Goal: Task Accomplishment & Management: Complete application form

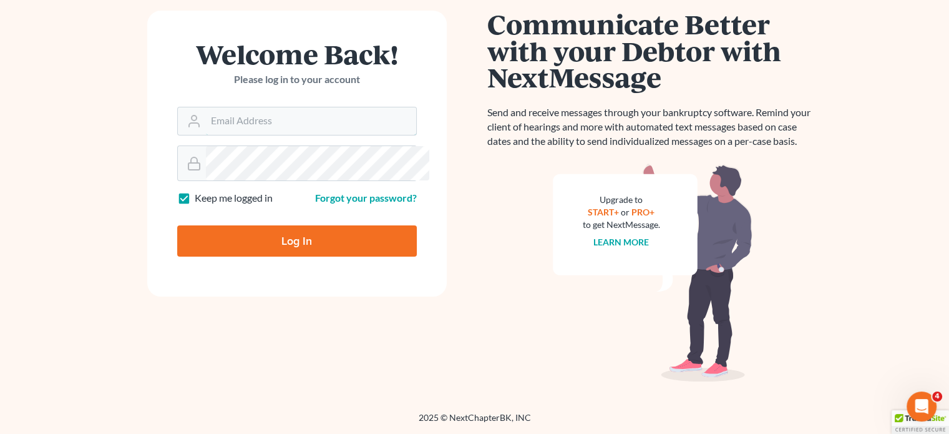
type input "thiller@fairmaxlaw.com"
click at [283, 228] on input "Log In" at bounding box center [297, 240] width 240 height 31
type input "Thinking..."
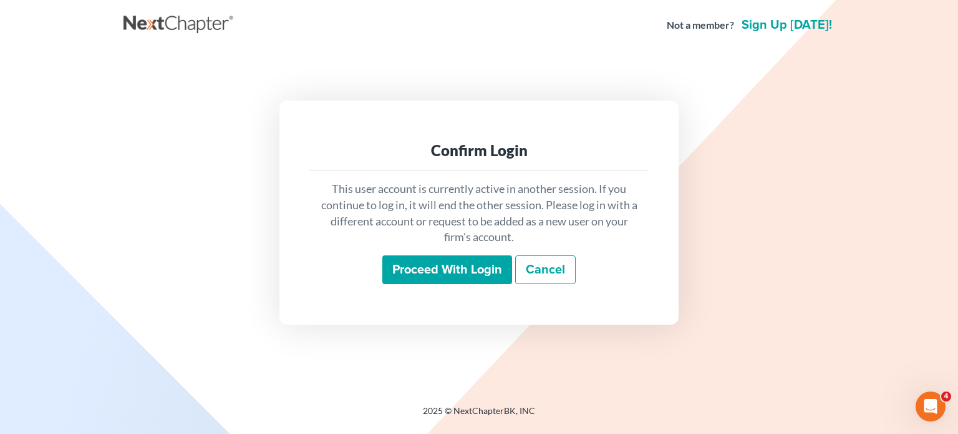
click at [397, 275] on input "Proceed with login" at bounding box center [448, 269] width 130 height 29
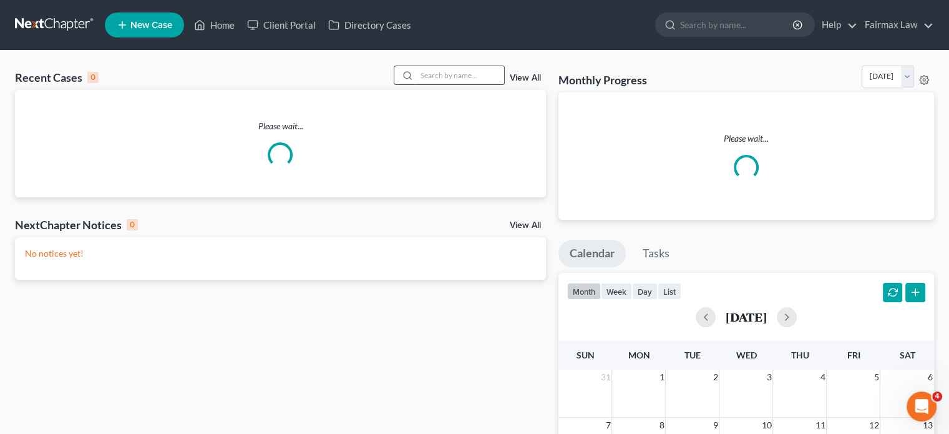
click at [421, 84] on input "search" at bounding box center [460, 75] width 87 height 18
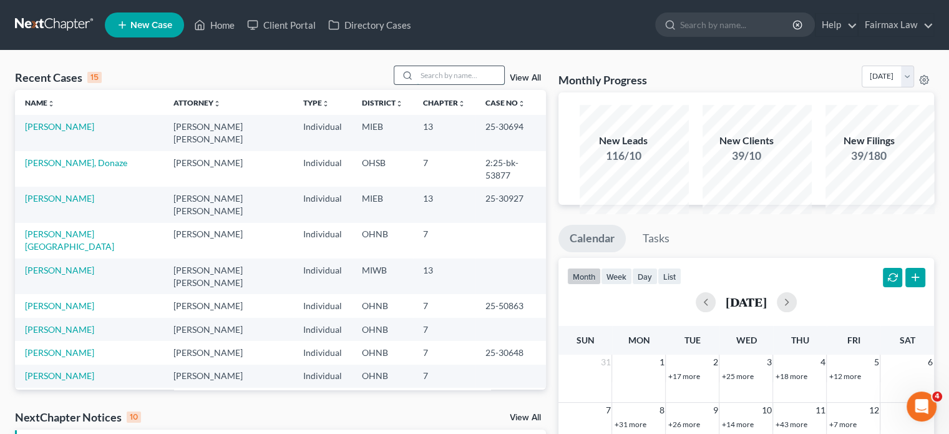
click at [423, 84] on input "search" at bounding box center [460, 75] width 87 height 18
type input "j"
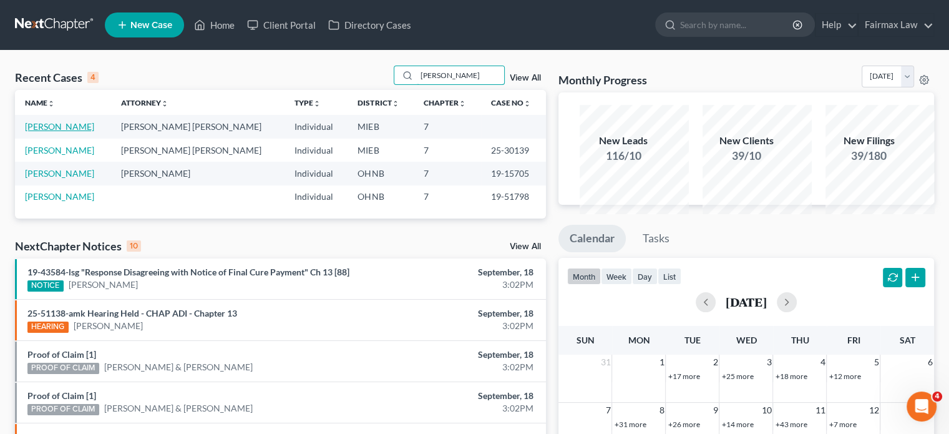
type input "kramer"
click at [61, 132] on link "Kramer, Mary Anne" at bounding box center [59, 126] width 69 height 11
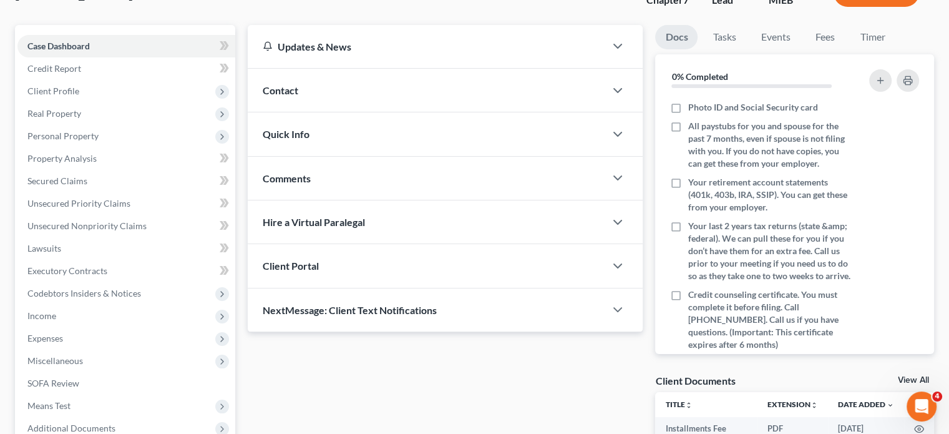
scroll to position [164, 0]
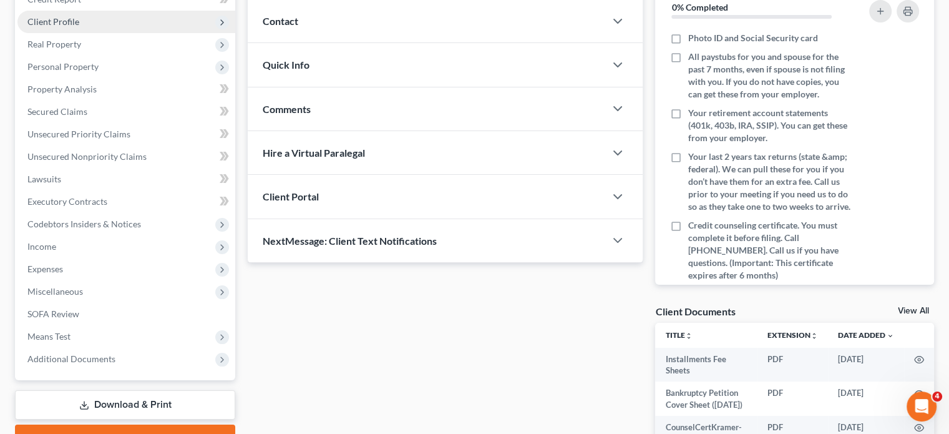
click at [110, 33] on span "Client Profile" at bounding box center [126, 22] width 218 height 22
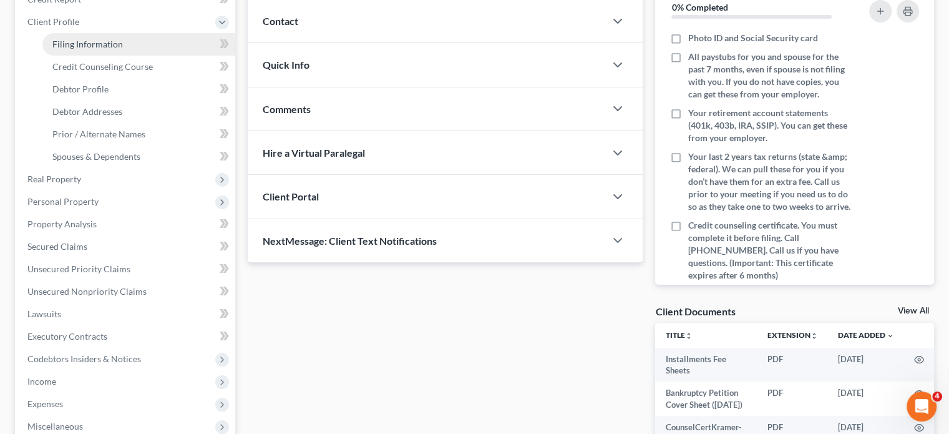
click at [132, 56] on link "Filing Information" at bounding box center [138, 44] width 193 height 22
select select "1"
select select "0"
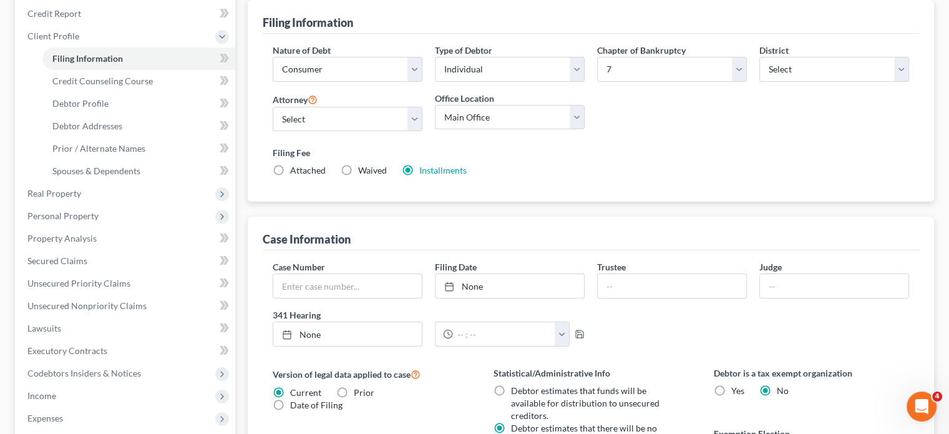
scroll to position [162, 0]
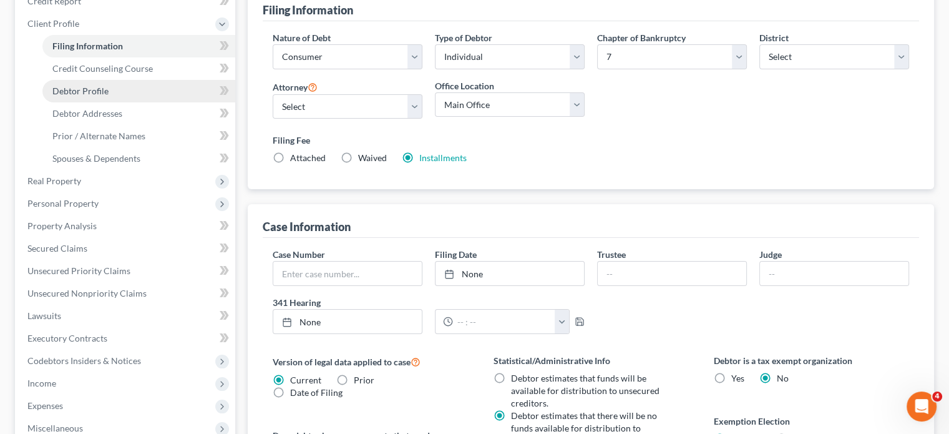
click at [170, 102] on link "Debtor Profile" at bounding box center [138, 91] width 193 height 22
select select "0"
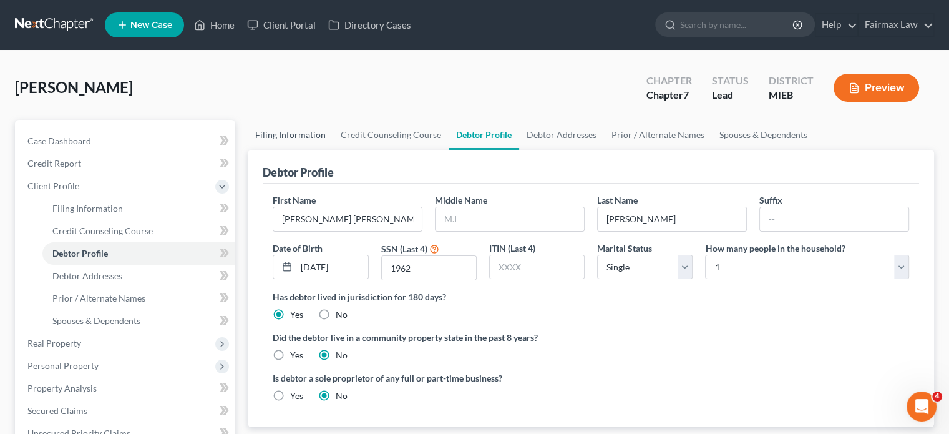
radio input "true"
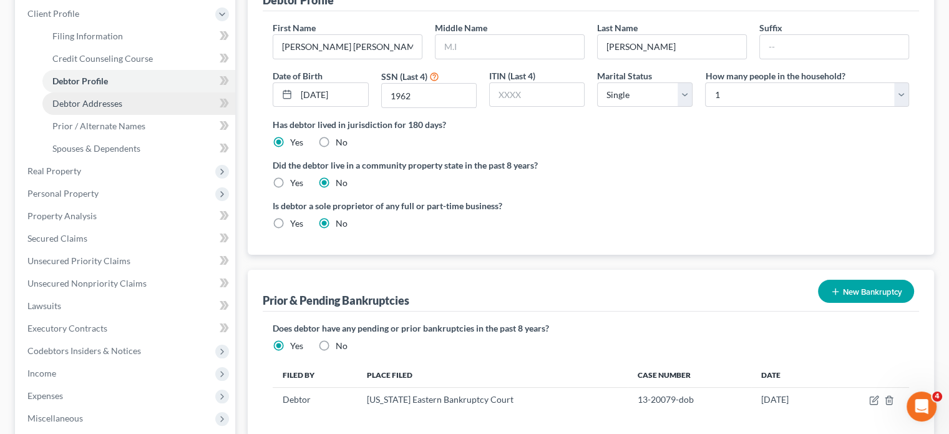
click at [122, 109] on span "Debtor Addresses" at bounding box center [87, 103] width 70 height 11
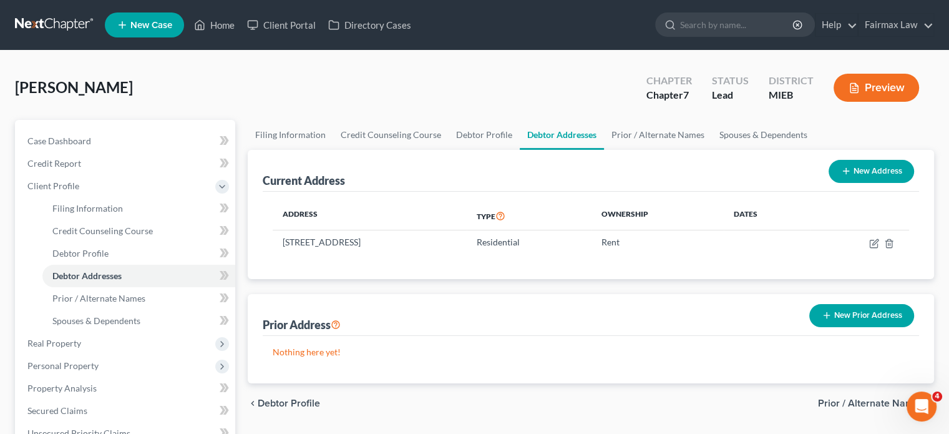
scroll to position [202, 0]
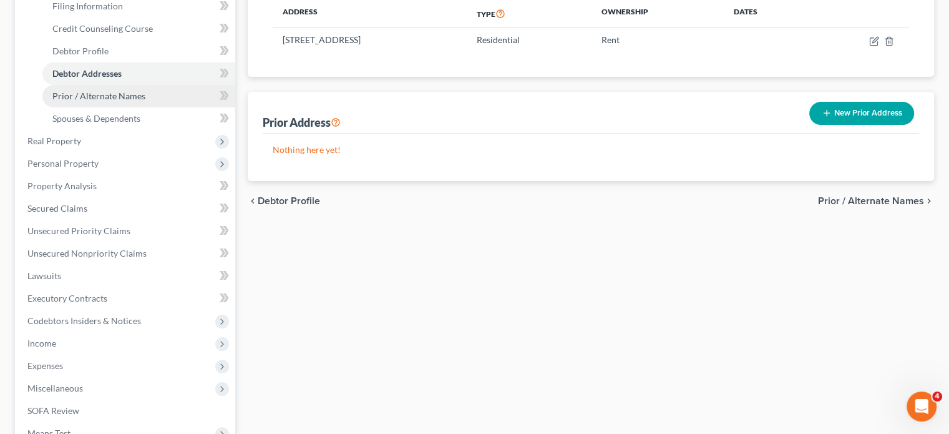
click at [145, 101] on span "Prior / Alternate Names" at bounding box center [98, 95] width 93 height 11
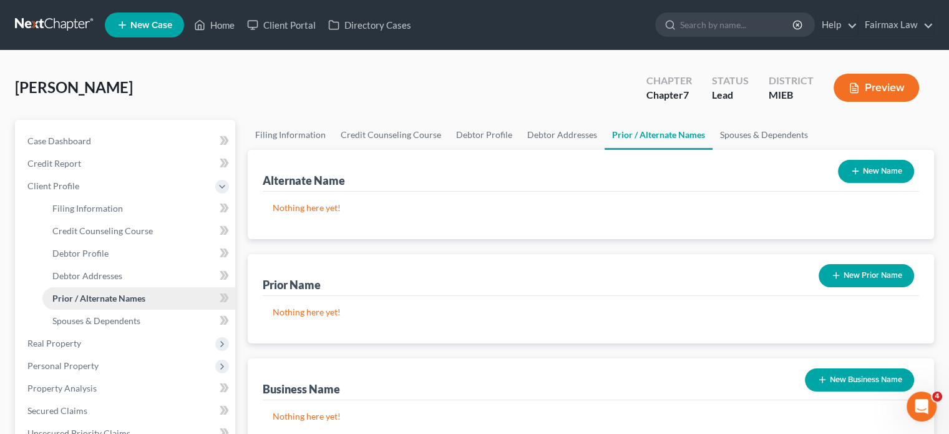
scroll to position [144, 0]
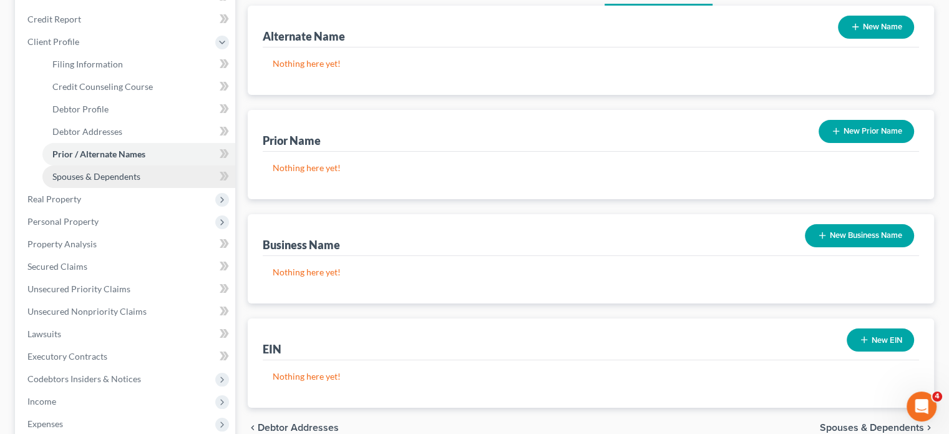
click at [113, 182] on span "Spouses & Dependents" at bounding box center [96, 176] width 88 height 11
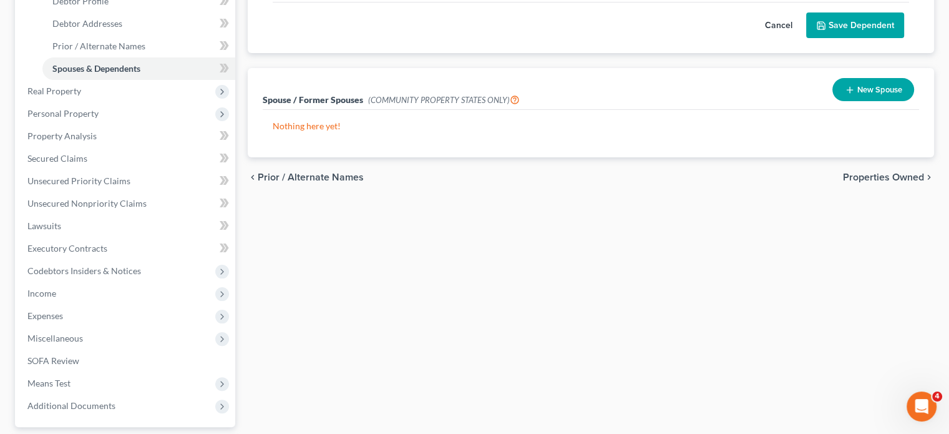
scroll to position [253, 0]
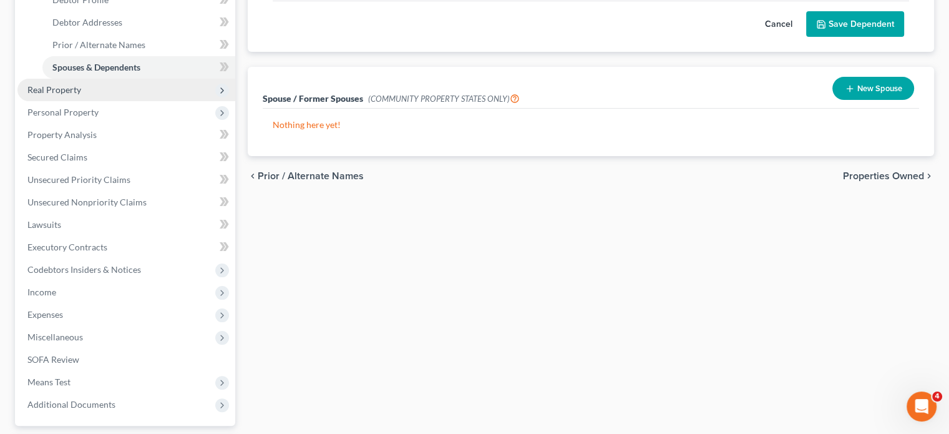
click at [79, 95] on span "Real Property" at bounding box center [54, 89] width 54 height 11
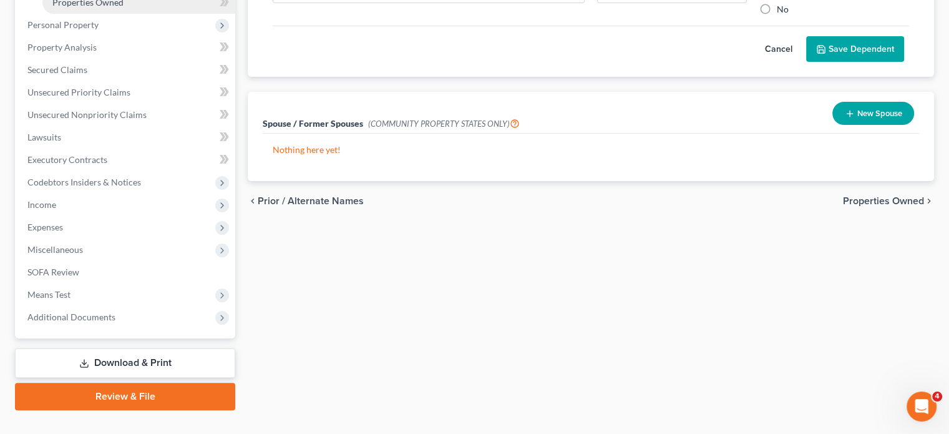
click at [160, 14] on link "Properties Owned" at bounding box center [138, 2] width 193 height 22
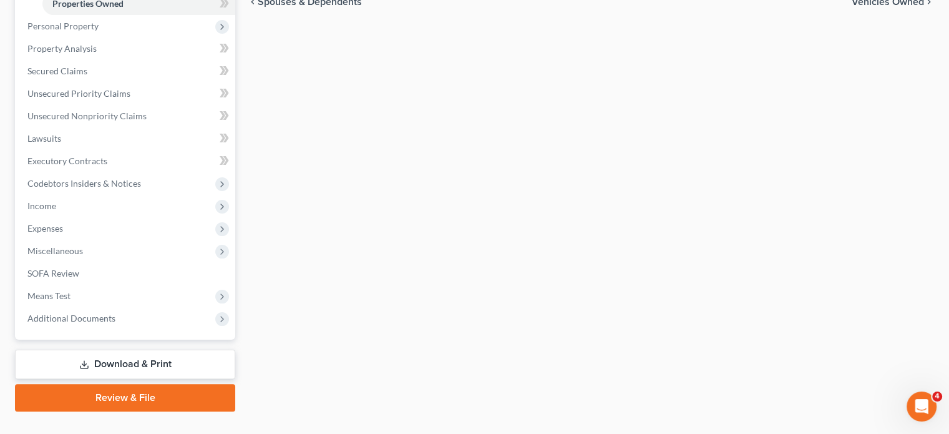
scroll to position [247, 0]
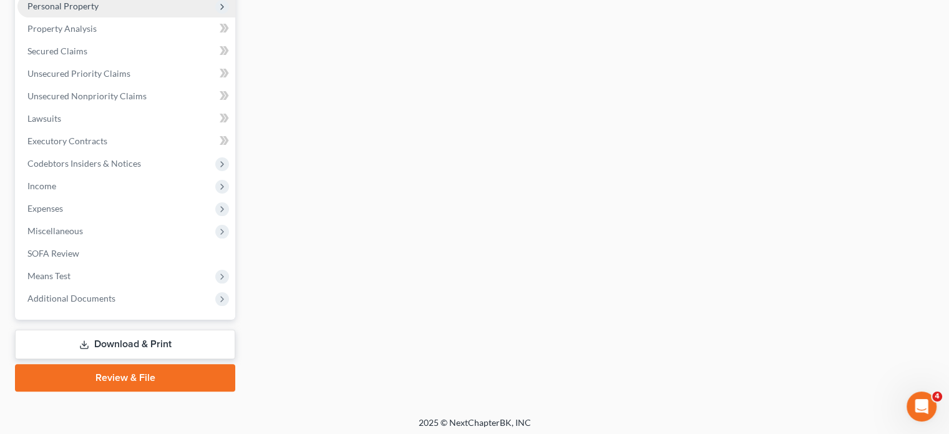
click at [92, 11] on span "Personal Property" at bounding box center [62, 6] width 71 height 11
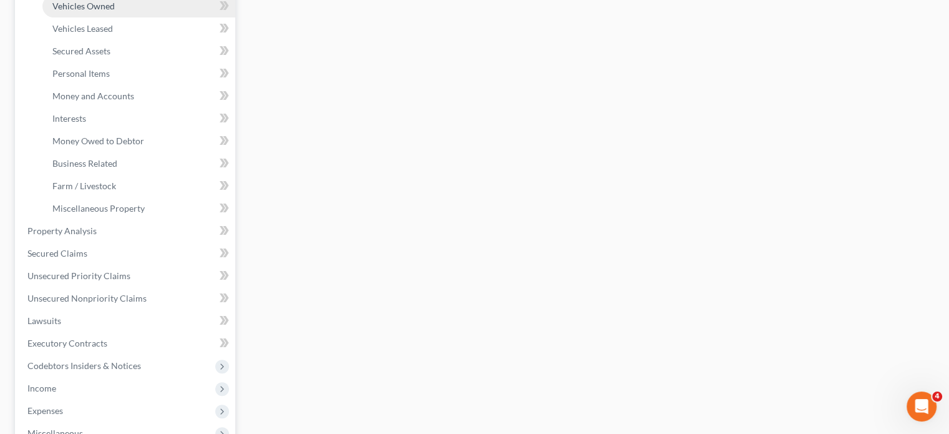
click at [110, 11] on span "Vehicles Owned" at bounding box center [83, 6] width 62 height 11
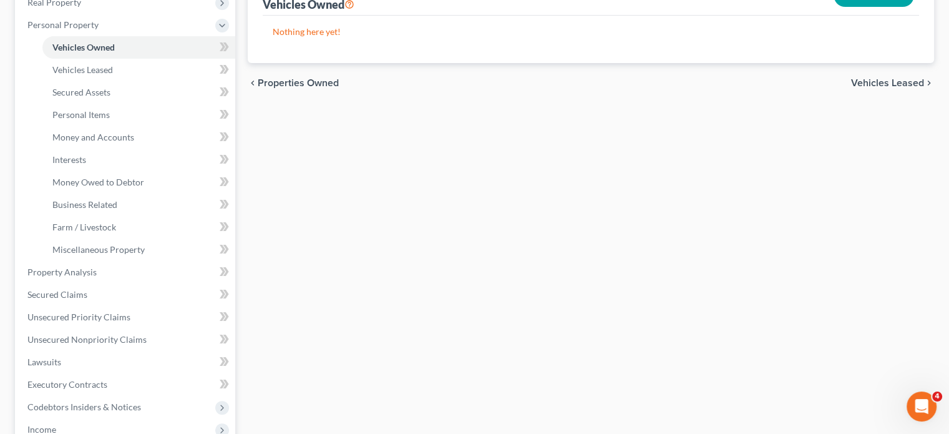
scroll to position [205, 0]
click at [147, 127] on link "Personal Items" at bounding box center [138, 116] width 193 height 22
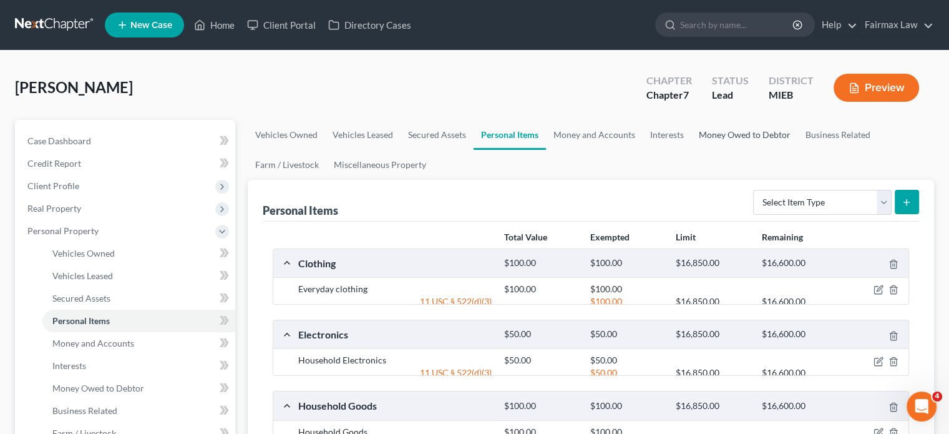
scroll to position [283, 0]
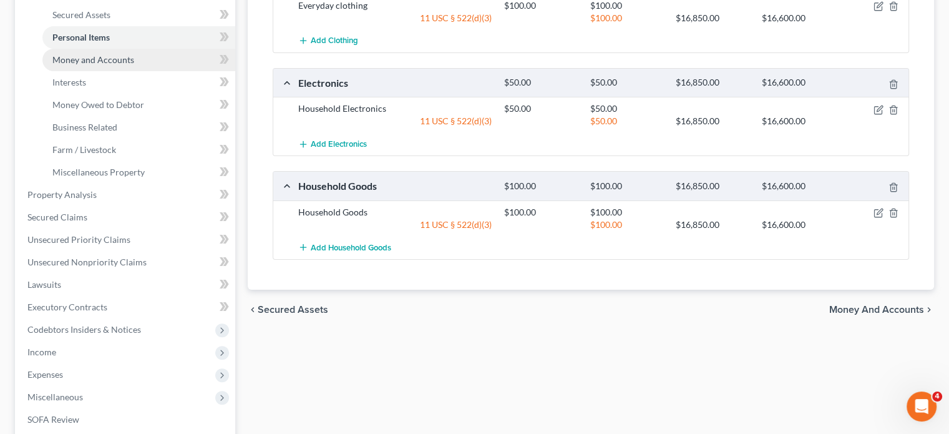
click at [134, 65] on span "Money and Accounts" at bounding box center [93, 59] width 82 height 11
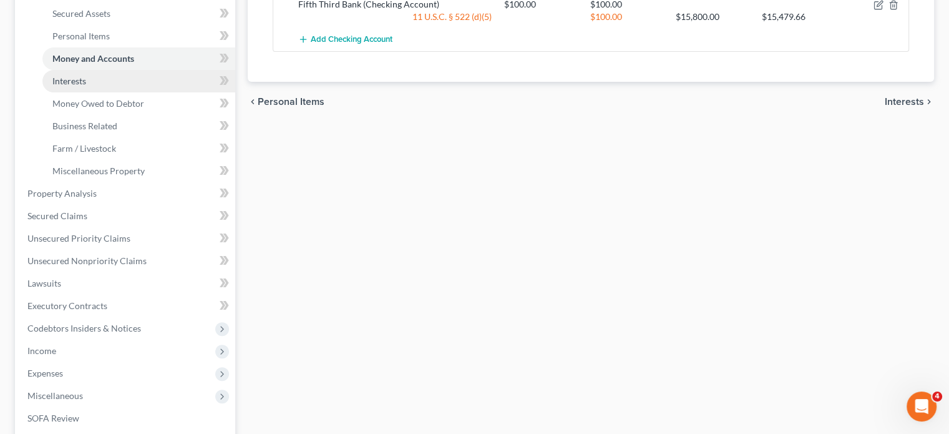
click at [195, 92] on link "Interests" at bounding box center [138, 81] width 193 height 22
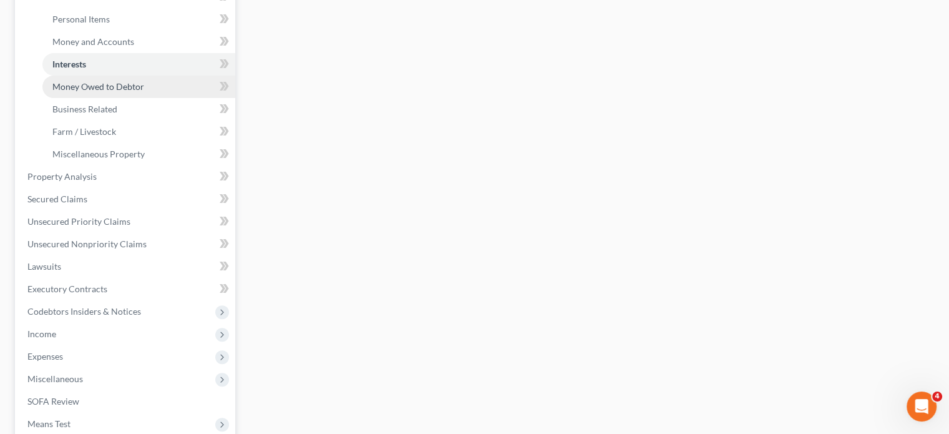
click at [144, 92] on span "Money Owed to Debtor" at bounding box center [98, 86] width 92 height 11
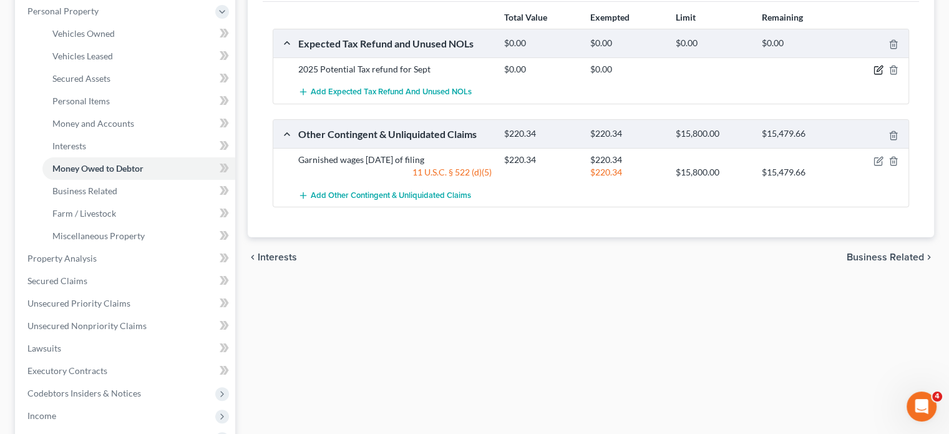
click at [874, 74] on icon "button" at bounding box center [877, 70] width 7 height 7
select select "0"
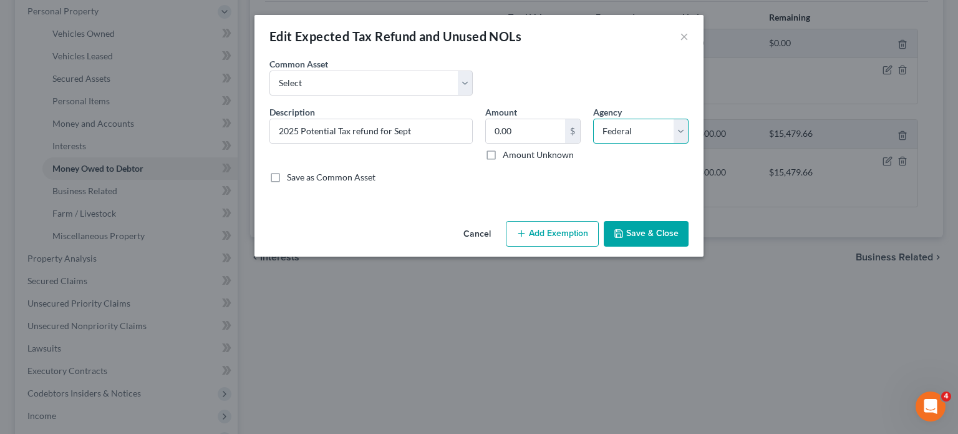
click at [656, 144] on select "Select Federal State Local" at bounding box center [640, 131] width 95 height 25
select select
click at [620, 144] on select "Select Federal State Local" at bounding box center [640, 131] width 95 height 25
click at [555, 143] on input "0.00" at bounding box center [525, 131] width 79 height 24
drag, startPoint x: 572, startPoint y: 173, endPoint x: 502, endPoint y: 169, distance: 70.0
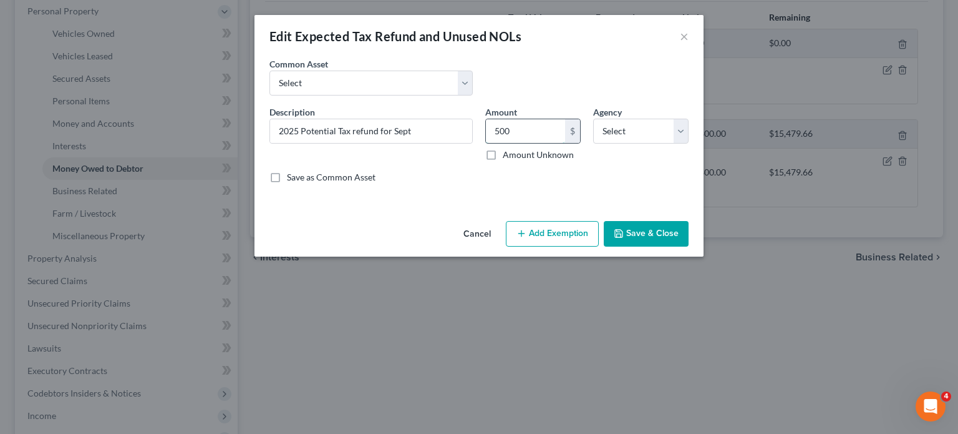
click at [502, 143] on input "500" at bounding box center [525, 131] width 79 height 24
type input "500"
click at [360, 95] on select "Select Potential 2025 tax refunds - estimated and prorated for September Potent…" at bounding box center [371, 83] width 203 height 25
click at [339, 95] on select "Select Potential 2025 tax refunds - estimated and prorated for September Potent…" at bounding box center [371, 83] width 203 height 25
select select "69"
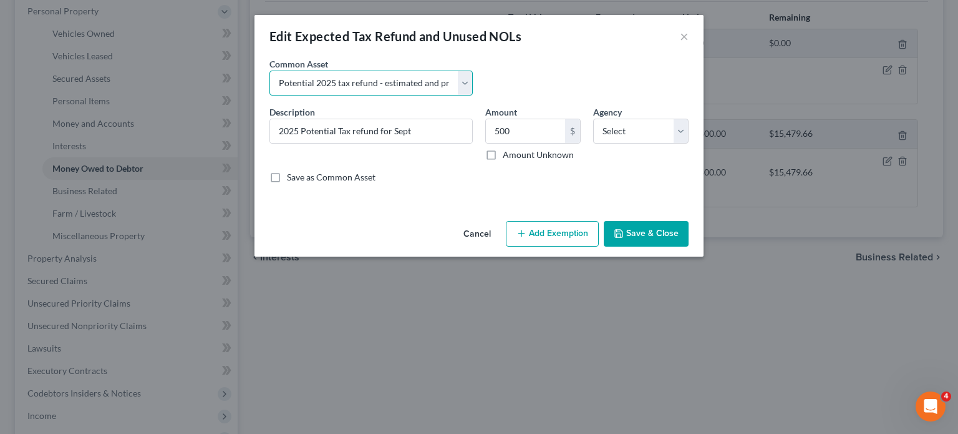
click at [270, 88] on select "Select Potential 2025 tax refunds - estimated and prorated for September Potent…" at bounding box center [371, 83] width 203 height 25
type input "Potential 2025 tax refund - estimated and prorated"
click at [550, 143] on input "976.00" at bounding box center [525, 131] width 79 height 24
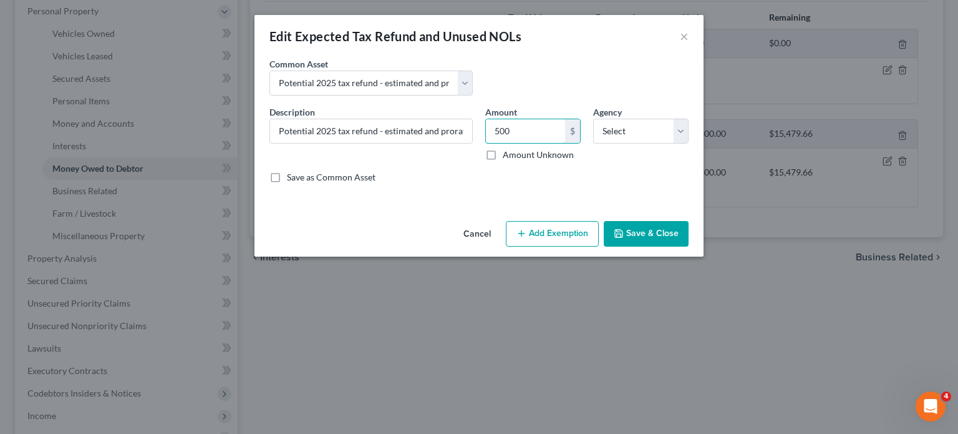
type input "500"
click at [555, 247] on button "Add Exemption" at bounding box center [552, 234] width 93 height 26
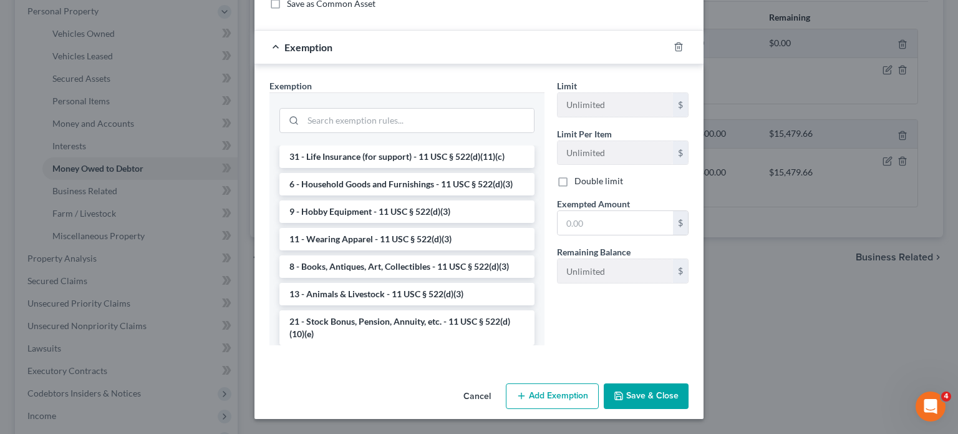
scroll to position [836, 0]
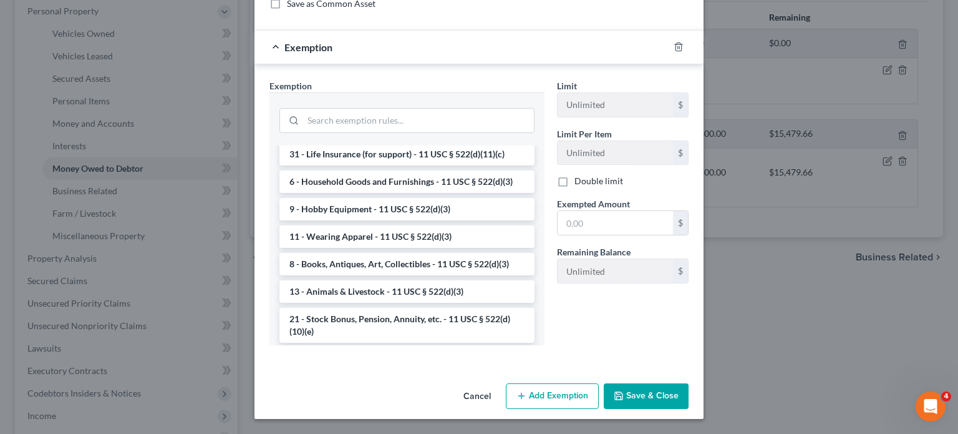
click at [419, 83] on li "14 - Wildcard Exemption (unused homestead) - 11 U.S.C. § 522 (d)(5)" at bounding box center [407, 65] width 255 height 35
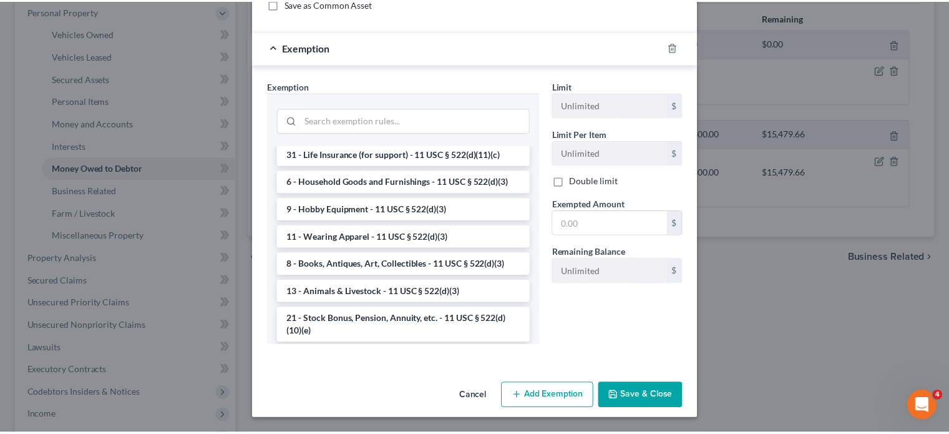
scroll to position [243, 0]
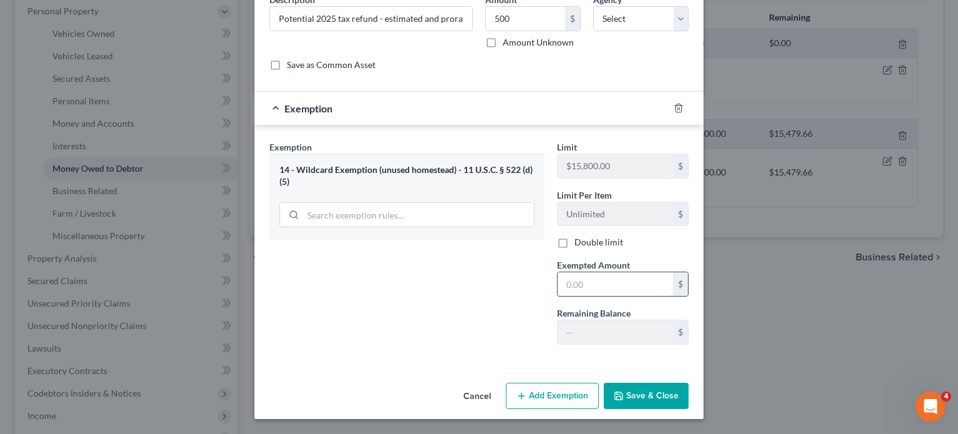
click at [581, 272] on input "text" at bounding box center [615, 284] width 115 height 24
type input "500"
click at [665, 385] on button "Save & Close" at bounding box center [646, 396] width 85 height 26
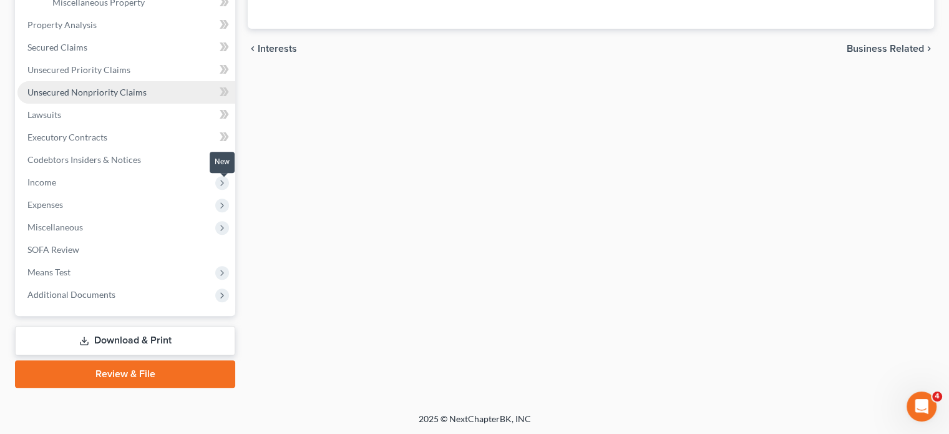
scroll to position [441, 0]
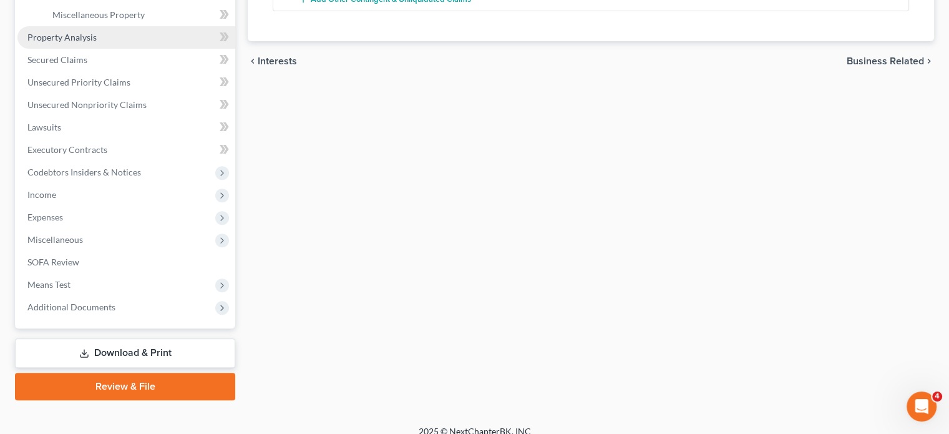
click at [130, 49] on link "Property Analysis" at bounding box center [126, 37] width 218 height 22
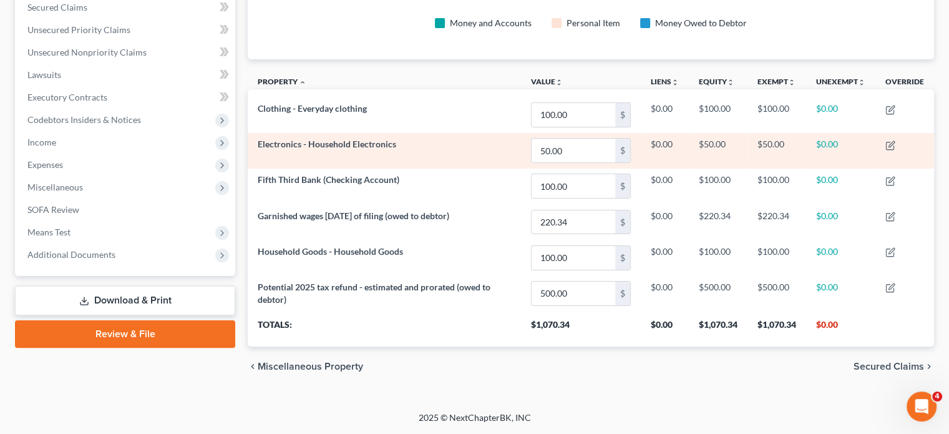
scroll to position [139, 0]
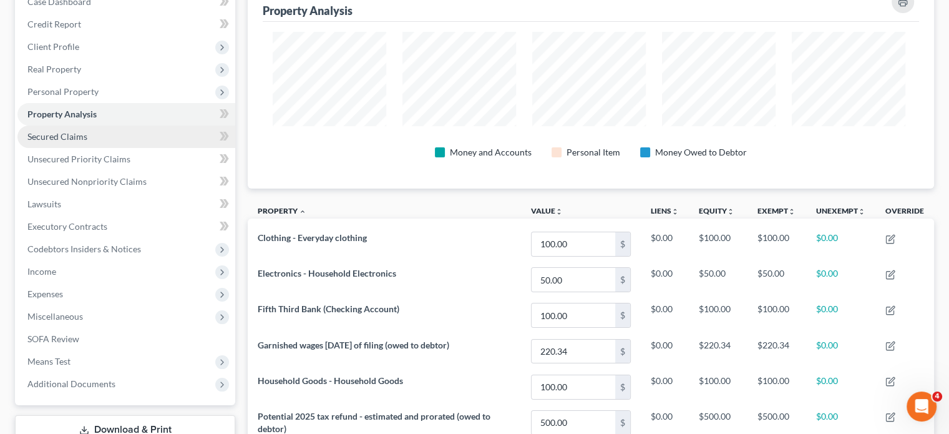
click at [112, 148] on link "Secured Claims" at bounding box center [126, 136] width 218 height 22
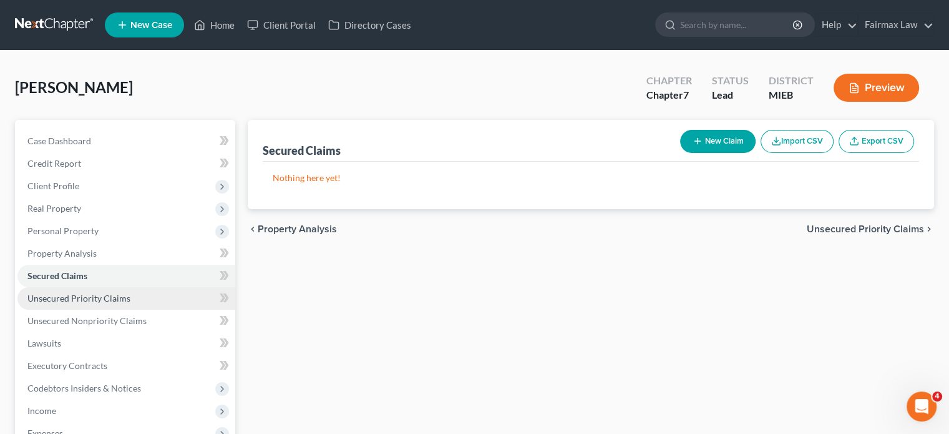
click at [140, 310] on link "Unsecured Priority Claims" at bounding box center [126, 298] width 218 height 22
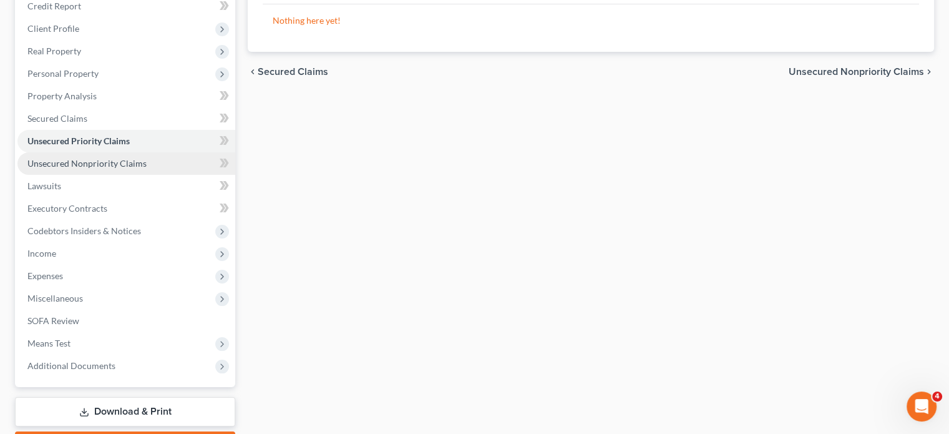
click at [145, 168] on span "Unsecured Nonpriority Claims" at bounding box center [86, 163] width 119 height 11
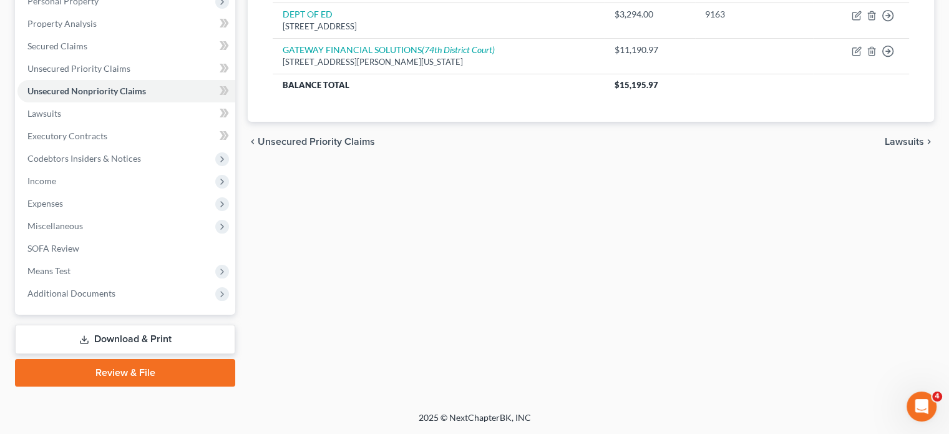
scroll to position [272, 0]
click at [120, 125] on link "Lawsuits" at bounding box center [126, 113] width 218 height 22
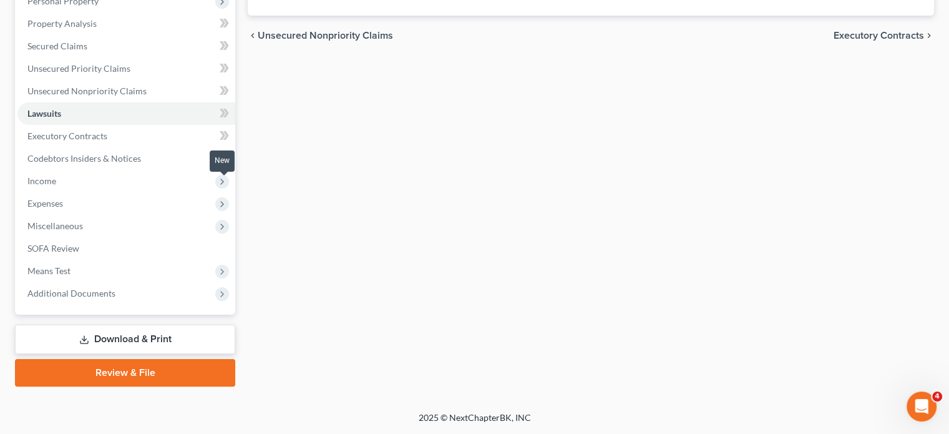
scroll to position [327, 0]
click at [102, 132] on span "Executory Contracts" at bounding box center [67, 135] width 80 height 11
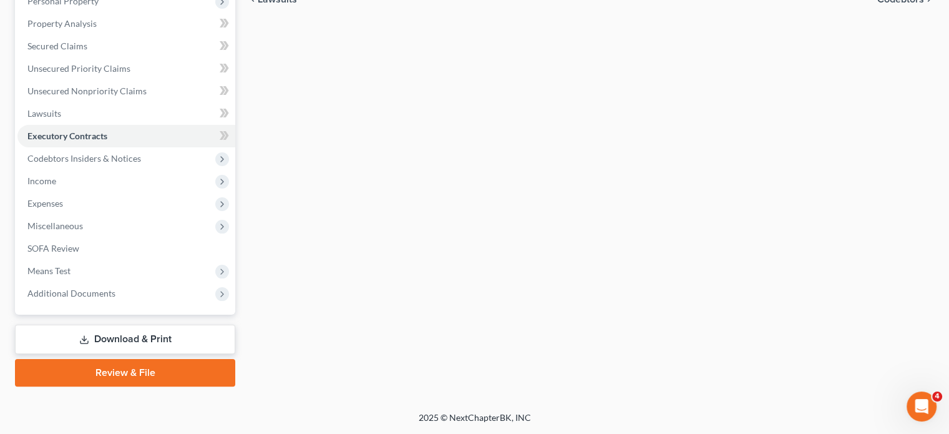
scroll to position [272, 0]
click at [150, 192] on span "Income" at bounding box center [126, 181] width 218 height 22
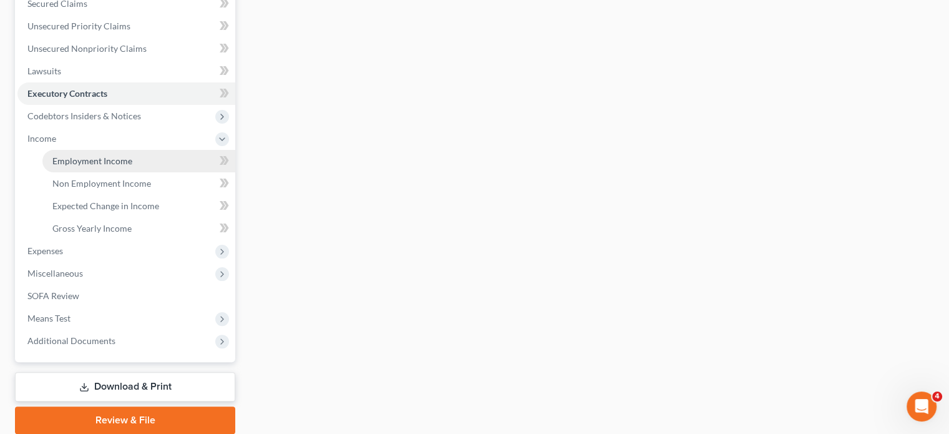
click at [124, 166] on span "Employment Income" at bounding box center [92, 160] width 80 height 11
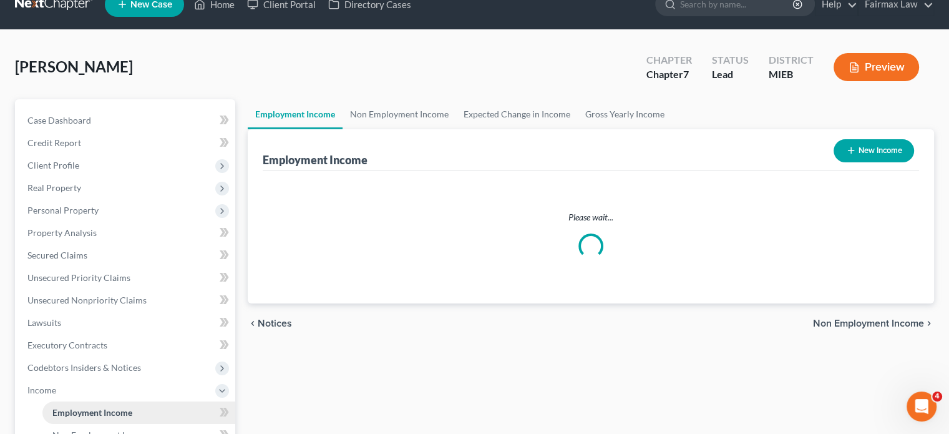
scroll to position [1, 0]
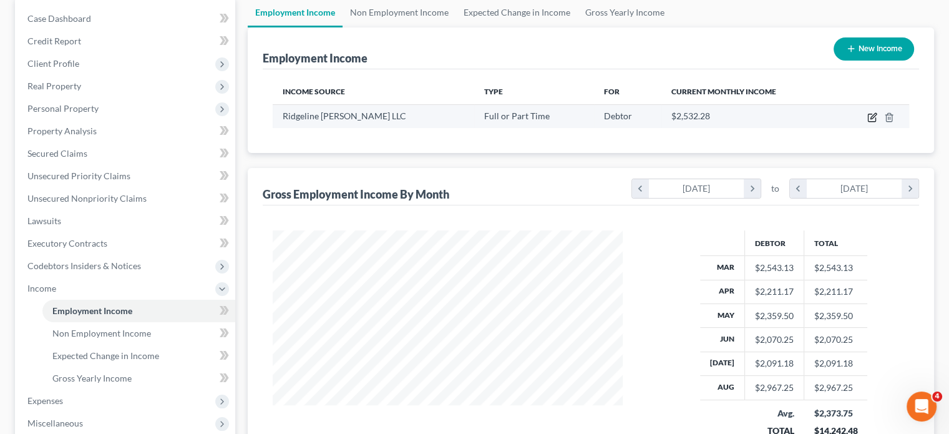
click at [870, 119] on icon "button" at bounding box center [873, 116] width 6 height 6
select select "0"
select select "23"
select select "1"
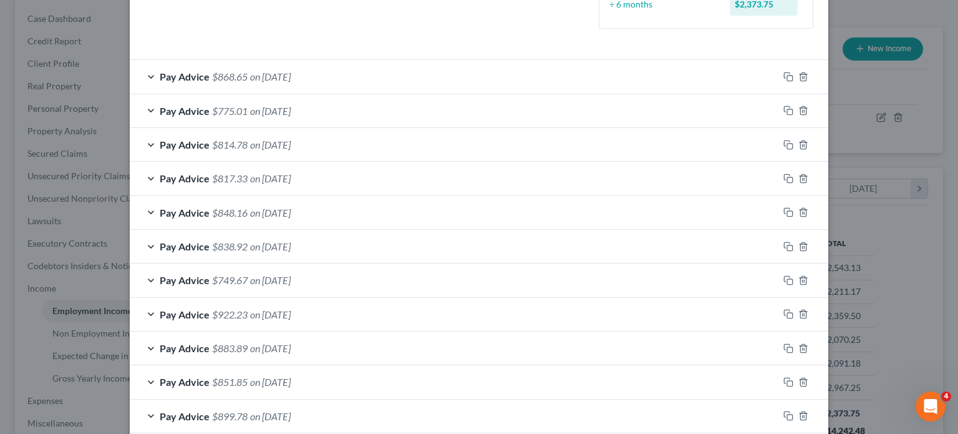
drag, startPoint x: 376, startPoint y: 291, endPoint x: 321, endPoint y: 175, distance: 128.4
click at [321, 93] on div "Pay Advice $868.65 on 08/29/2025" at bounding box center [454, 76] width 649 height 33
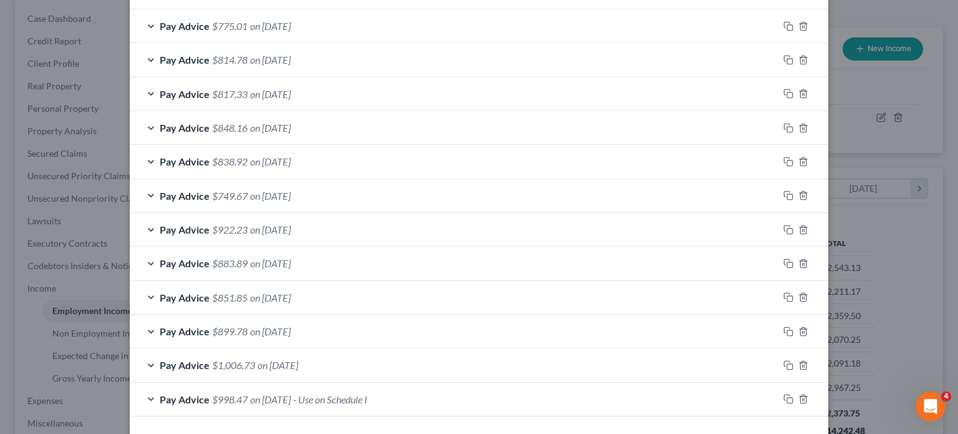
click at [358, 42] on div "Pay Advice $775.01 on 08/15/2025" at bounding box center [454, 25] width 649 height 33
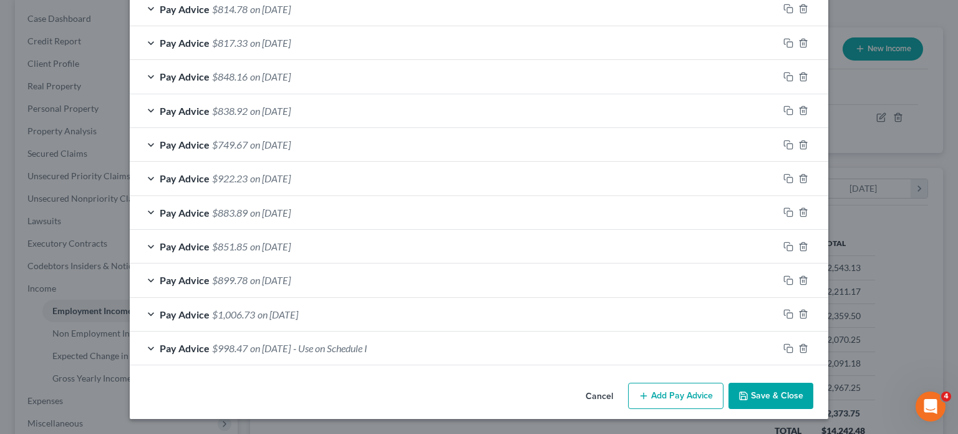
click at [377, 26] on div "Pay Advice $814.78 on 08/01/2025" at bounding box center [454, 9] width 649 height 33
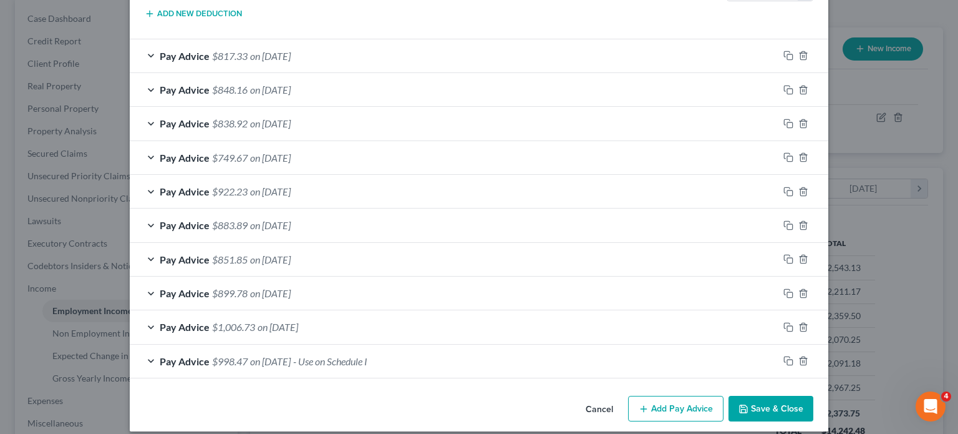
drag, startPoint x: 377, startPoint y: 286, endPoint x: 538, endPoint y: 309, distance: 162.6
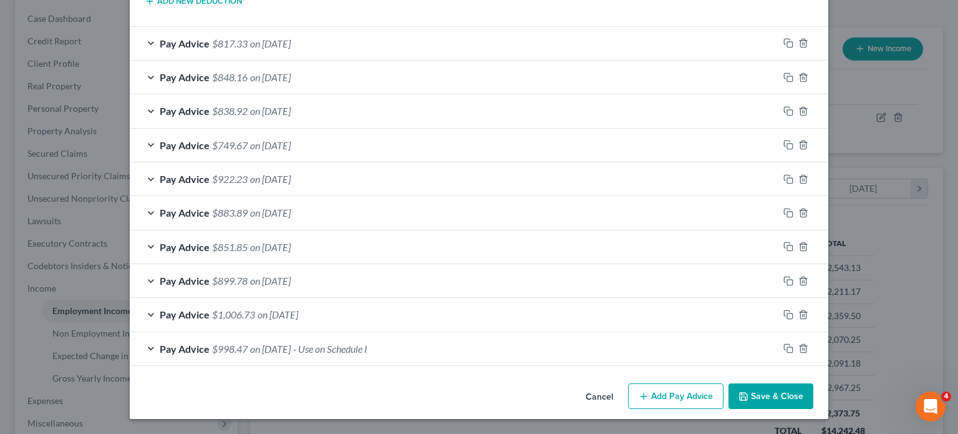
click at [429, 339] on div "Pay Advice $998.47 on 03/10/2025 - Use on Schedule I" at bounding box center [454, 348] width 649 height 33
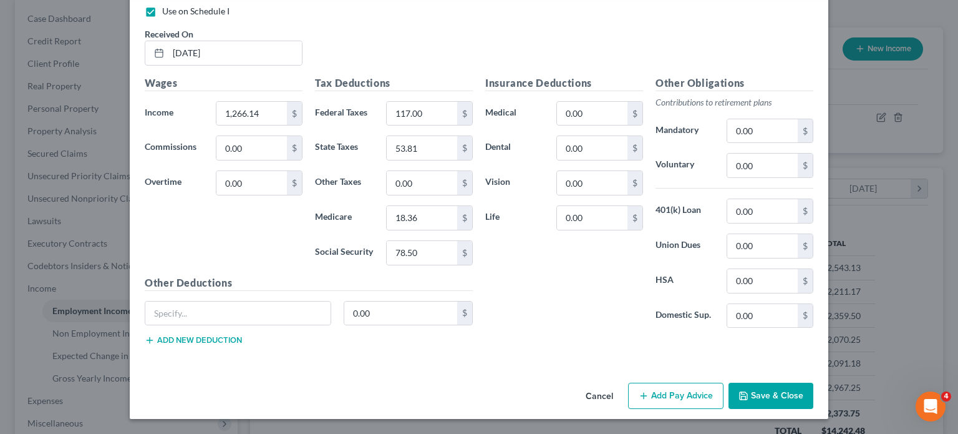
click at [809, 383] on button "Save & Close" at bounding box center [771, 396] width 85 height 26
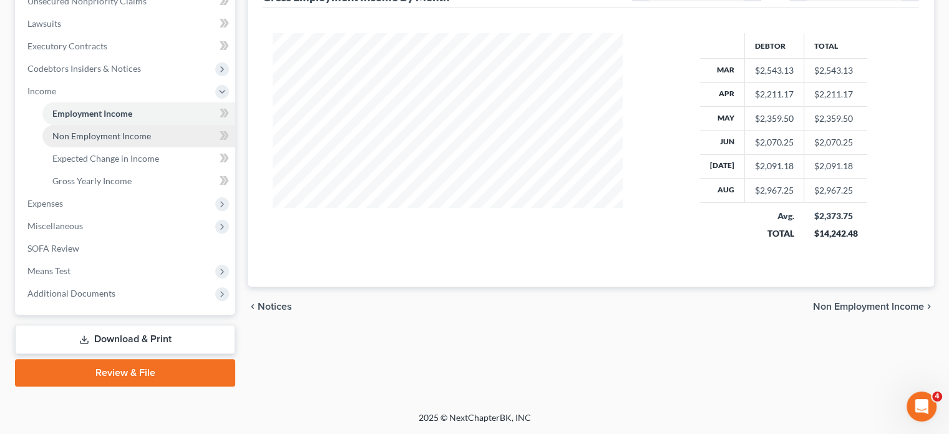
click at [165, 147] on link "Non Employment Income" at bounding box center [138, 136] width 193 height 22
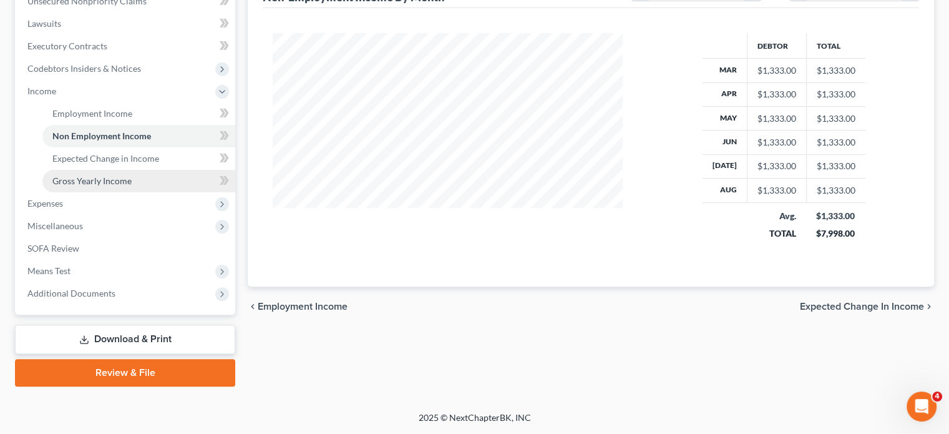
click at [114, 186] on span "Gross Yearly Income" at bounding box center [91, 180] width 79 height 11
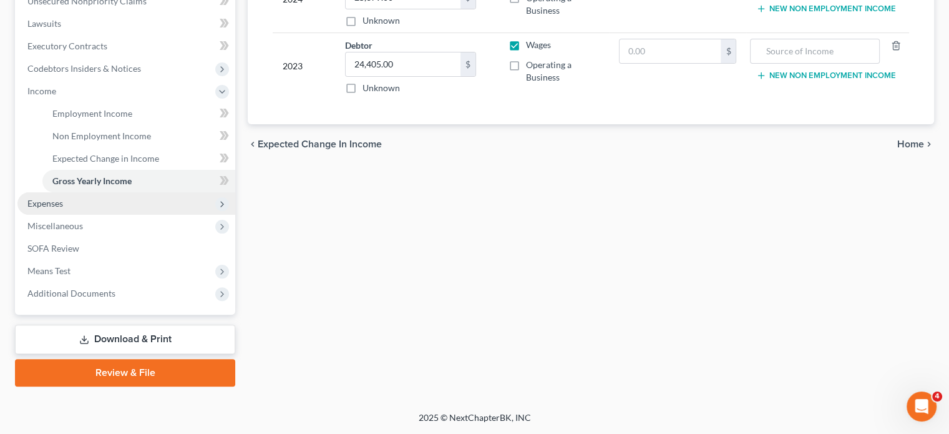
click at [155, 192] on span "Expenses" at bounding box center [126, 203] width 218 height 22
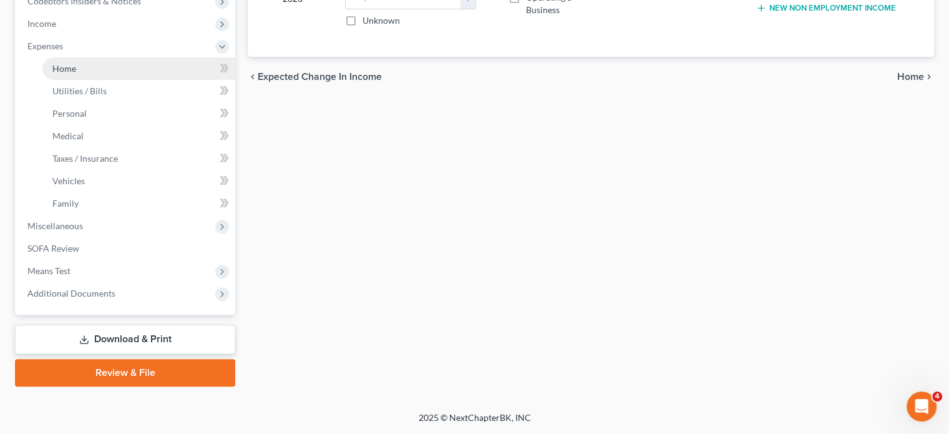
click at [105, 80] on link "Home" at bounding box center [138, 68] width 193 height 22
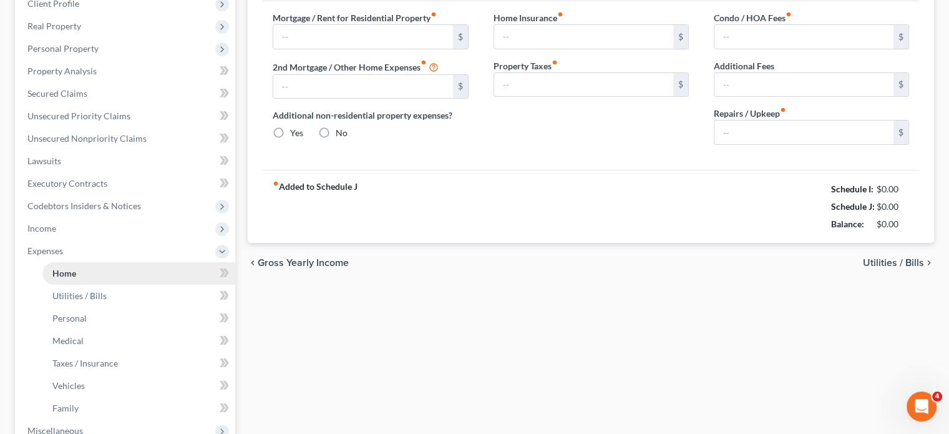
type input "1,304.00"
type input "0.00"
radio input "true"
type input "0.00"
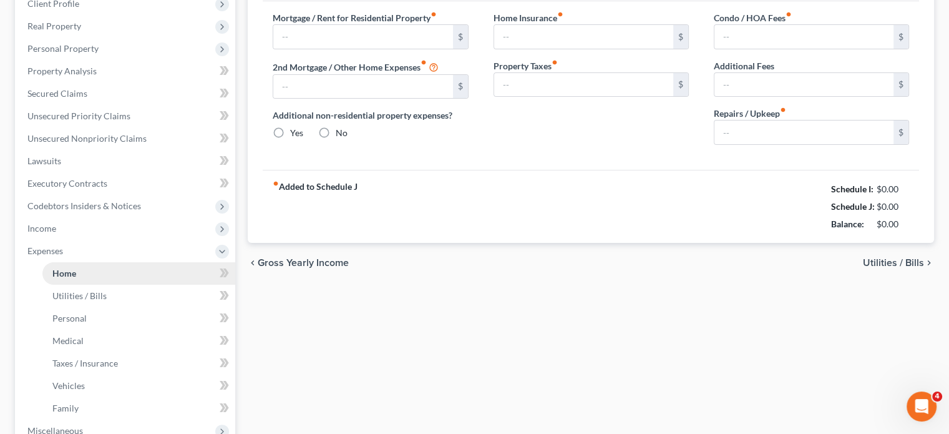
type input "0.00"
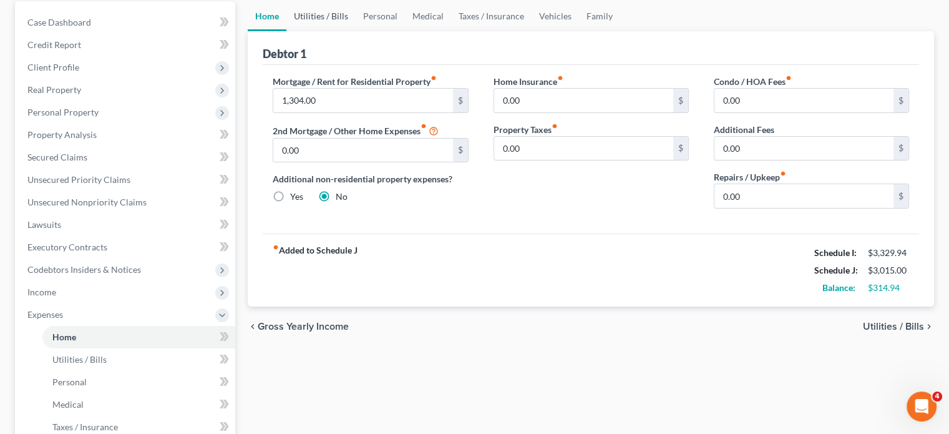
click at [319, 31] on link "Utilities / Bills" at bounding box center [320, 16] width 69 height 30
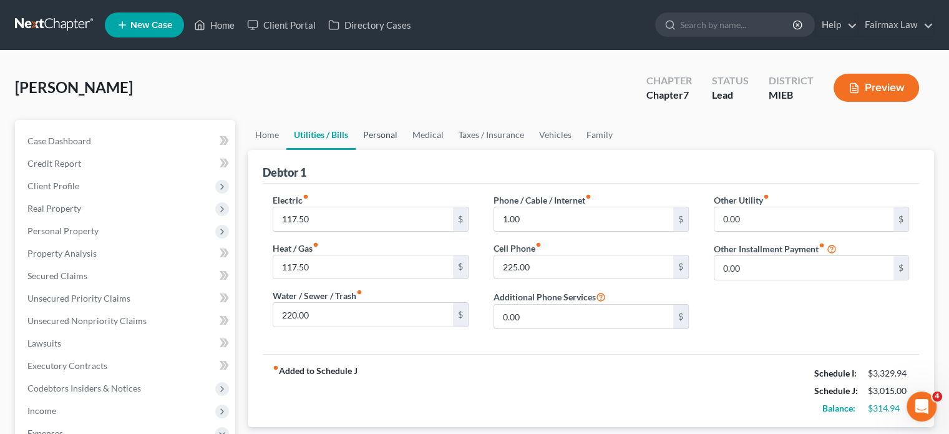
click at [405, 150] on link "Personal" at bounding box center [380, 135] width 49 height 30
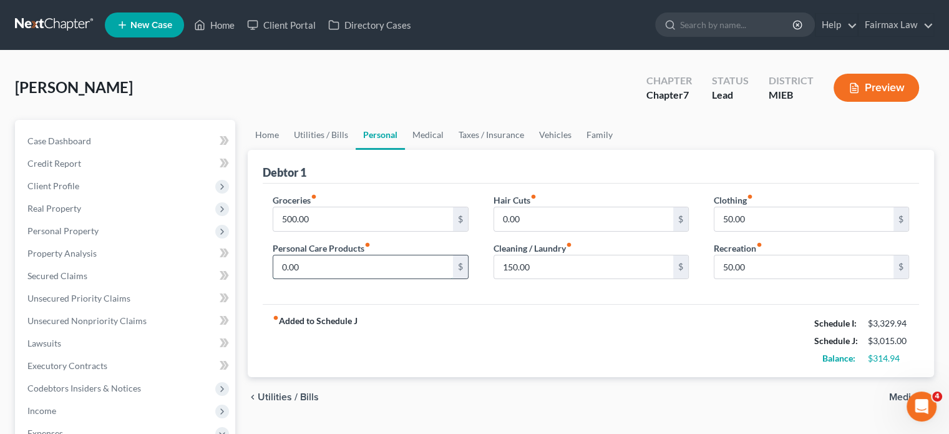
click at [401, 279] on input "0.00" at bounding box center [362, 267] width 179 height 24
type input "50"
click at [615, 279] on input "150.00" at bounding box center [583, 267] width 179 height 24
type input "50"
click at [714, 231] on input "50.00" at bounding box center [803, 219] width 179 height 24
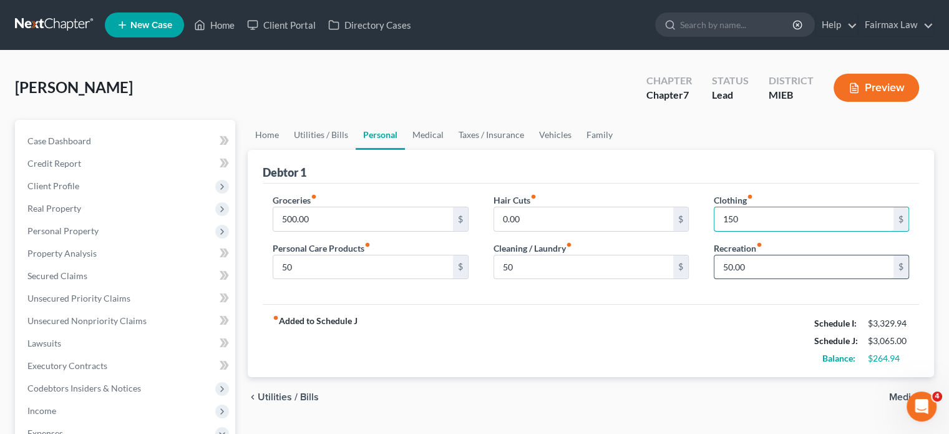
type input "150"
click at [787, 279] on input "50.00" at bounding box center [803, 267] width 179 height 24
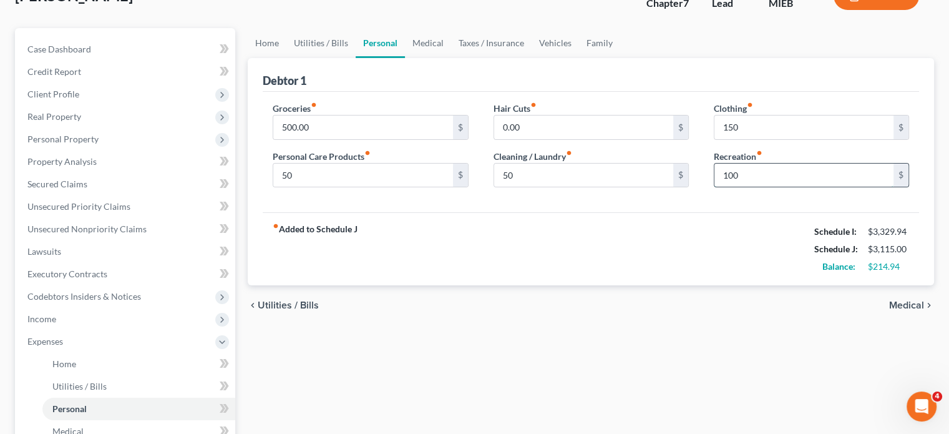
scroll to position [91, 0]
type input "100"
click at [286, 59] on link "Home" at bounding box center [267, 44] width 39 height 30
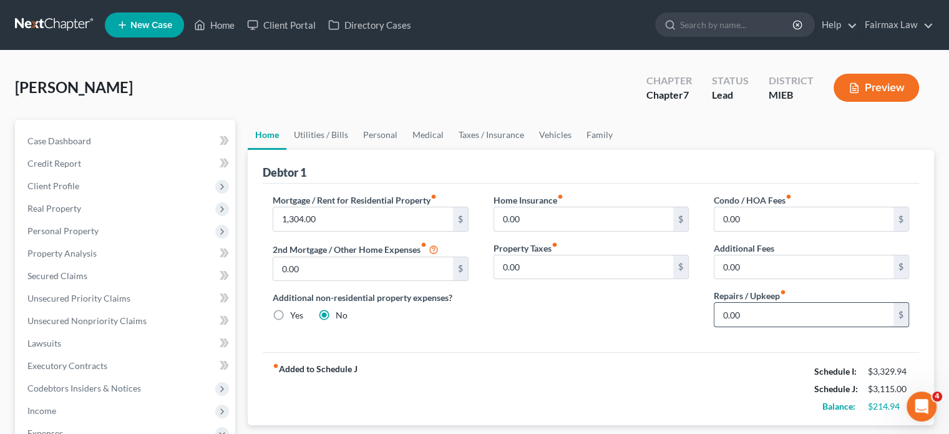
click at [802, 326] on input "0.00" at bounding box center [803, 315] width 179 height 24
type input "50"
click at [620, 150] on link "Family" at bounding box center [599, 135] width 41 height 30
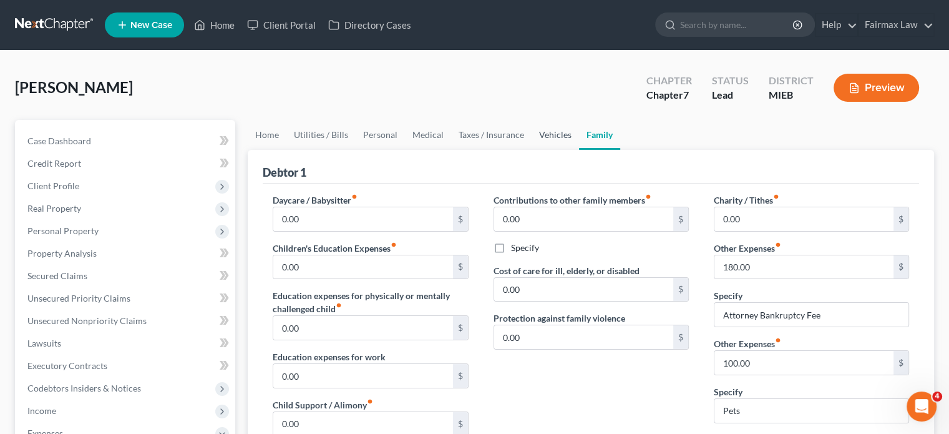
click at [579, 150] on link "Vehicles" at bounding box center [555, 135] width 47 height 30
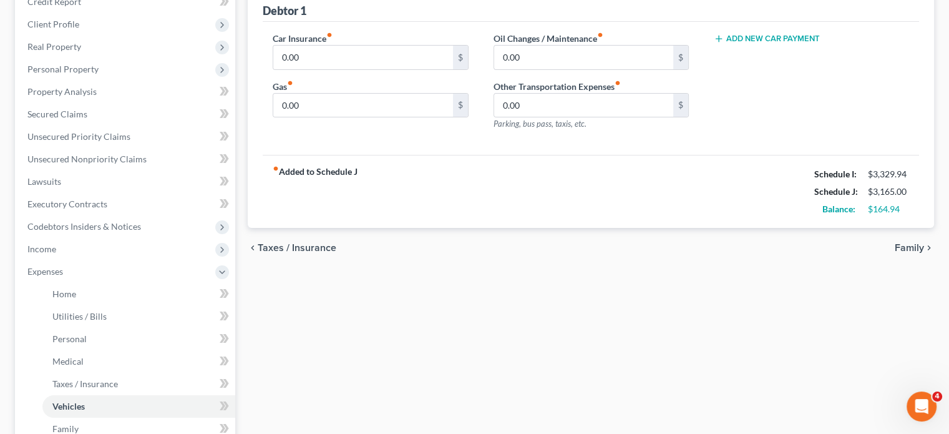
scroll to position [166, 0]
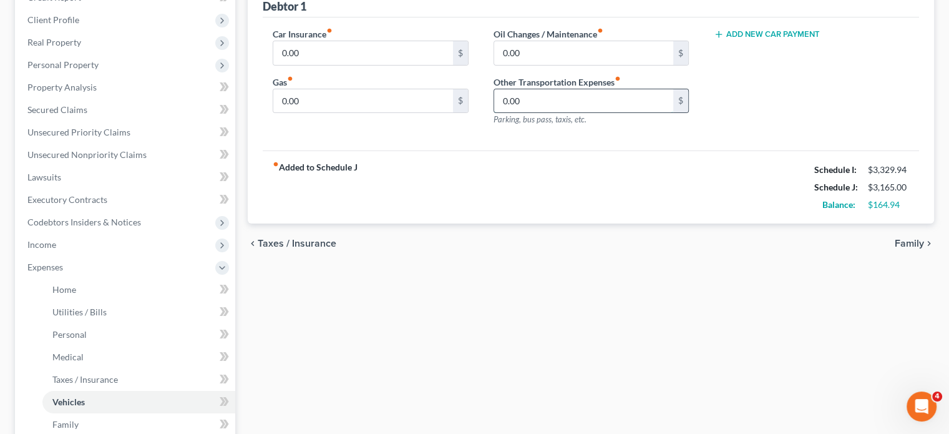
click at [542, 113] on input "0.00" at bounding box center [583, 101] width 179 height 24
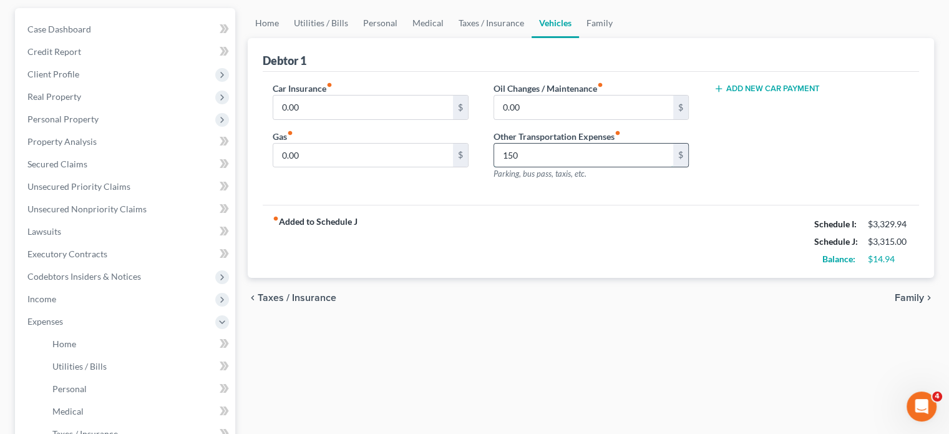
scroll to position [111, 0]
type input "150"
click at [529, 39] on link "Taxes / Insurance" at bounding box center [491, 24] width 80 height 30
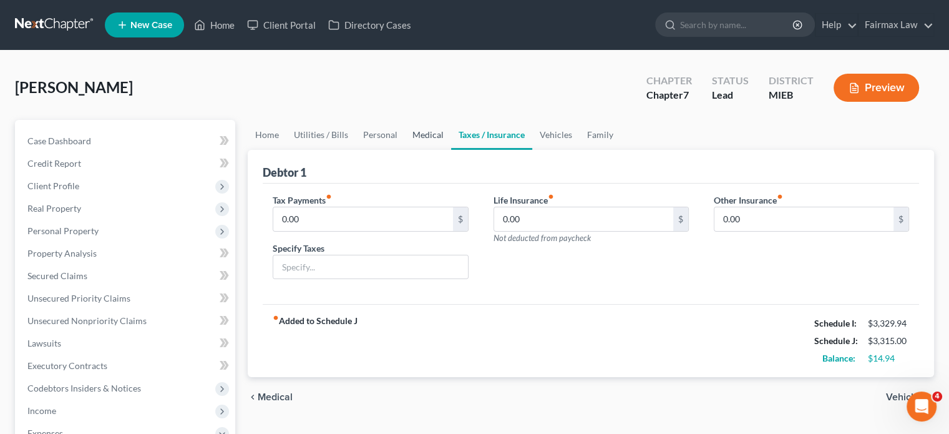
click at [451, 150] on link "Medical" at bounding box center [428, 135] width 46 height 30
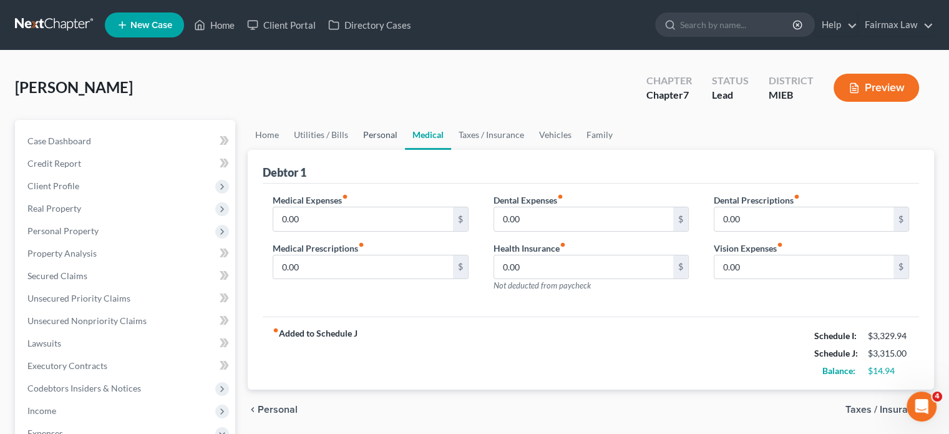
click at [389, 150] on link "Personal" at bounding box center [380, 135] width 49 height 30
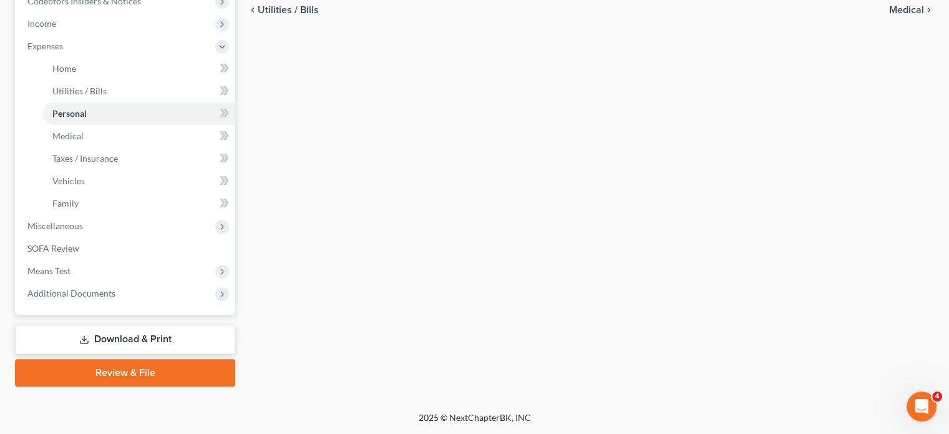
scroll to position [488, 0]
click at [142, 237] on span "Miscellaneous" at bounding box center [126, 226] width 218 height 22
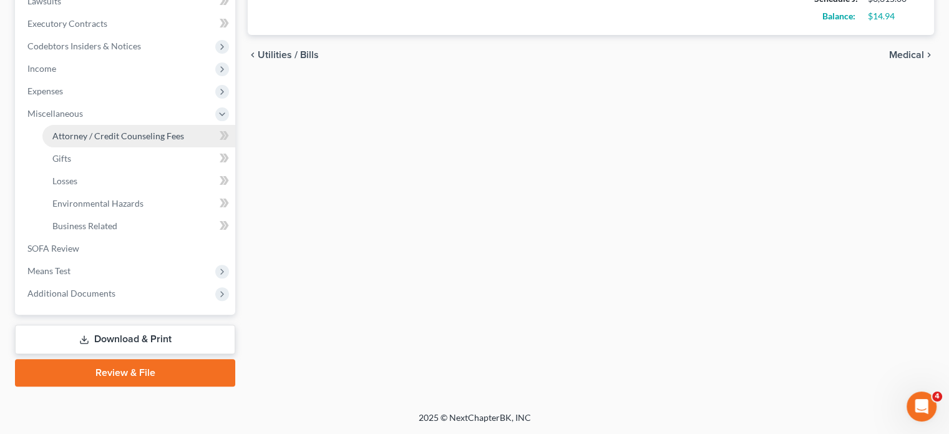
click at [142, 130] on span "Attorney / Credit Counseling Fees" at bounding box center [118, 135] width 132 height 11
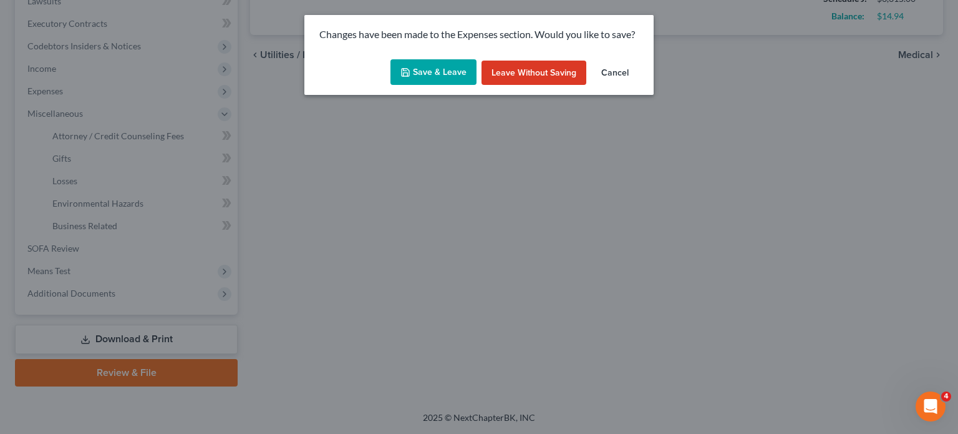
click at [415, 85] on button "Save & Leave" at bounding box center [434, 72] width 86 height 26
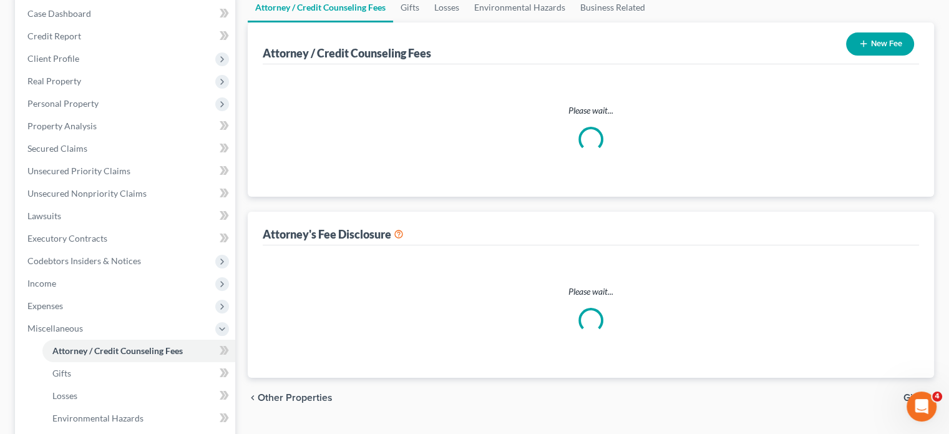
select select "2"
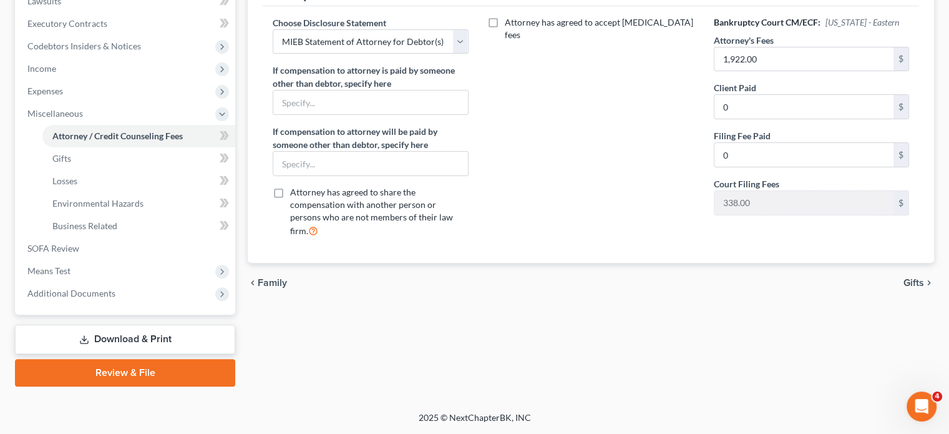
scroll to position [532, 0]
click at [95, 260] on span "Means Test" at bounding box center [126, 271] width 218 height 22
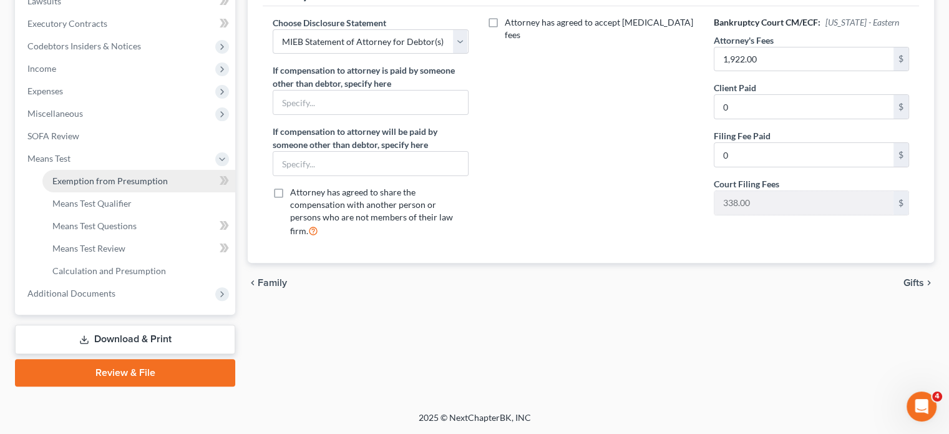
click at [125, 170] on link "Exemption from Presumption" at bounding box center [138, 181] width 193 height 22
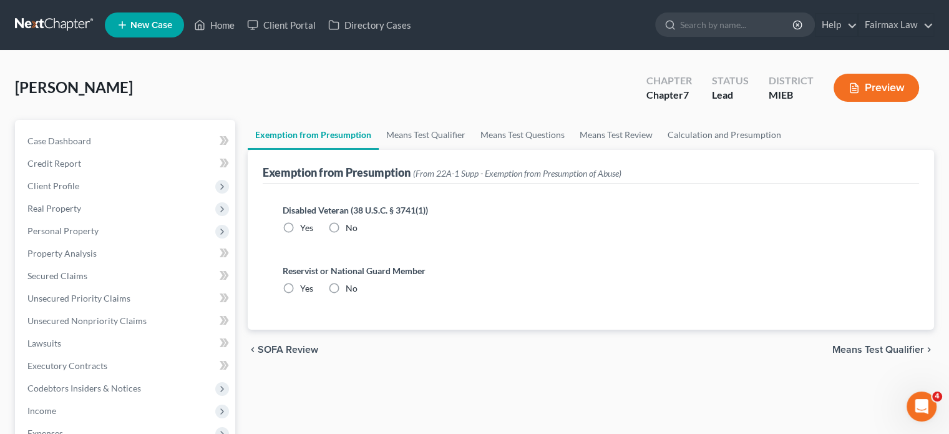
click at [358, 234] on label "No" at bounding box center [352, 228] width 12 height 12
click at [359, 230] on input "No" at bounding box center [355, 226] width 8 height 8
radio input "true"
click at [358, 295] on label "No" at bounding box center [352, 288] width 12 height 12
click at [359, 290] on input "No" at bounding box center [355, 286] width 8 height 8
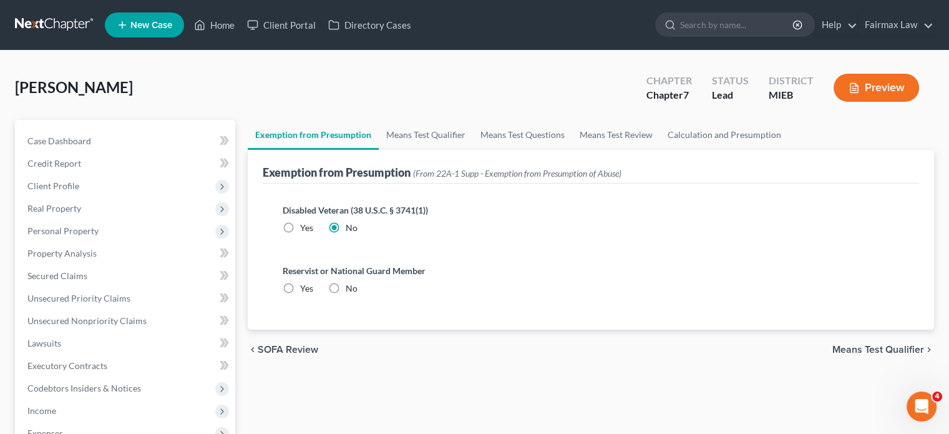
radio input "true"
click at [473, 150] on link "Means Test Qualifier" at bounding box center [426, 135] width 94 height 30
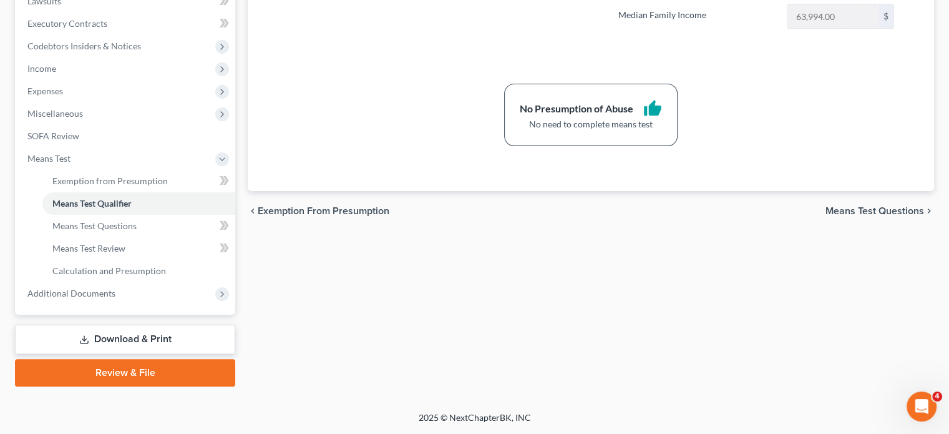
scroll to position [532, 0]
click at [115, 288] on span "Additional Documents" at bounding box center [71, 293] width 88 height 11
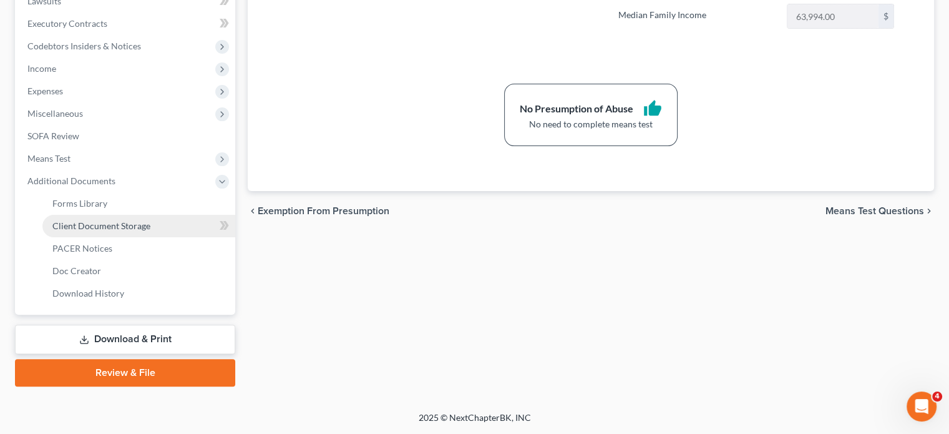
click at [145, 220] on span "Client Document Storage" at bounding box center [101, 225] width 98 height 11
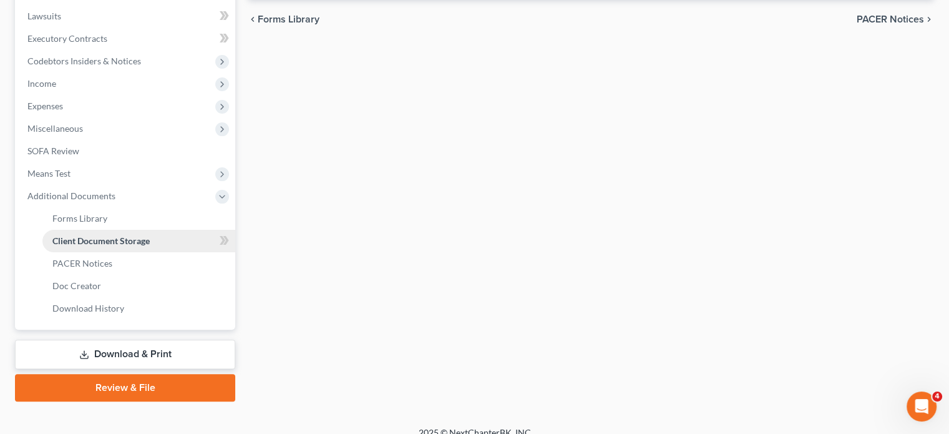
select select "7"
select select "6"
select select "32"
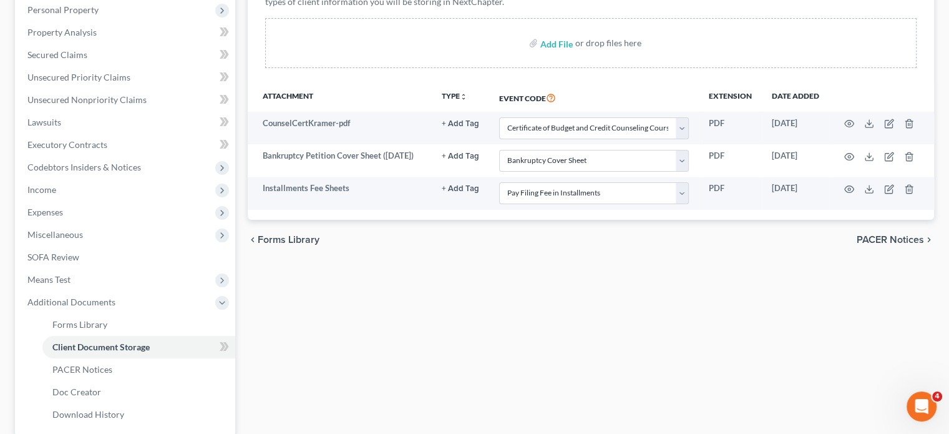
scroll to position [225, 0]
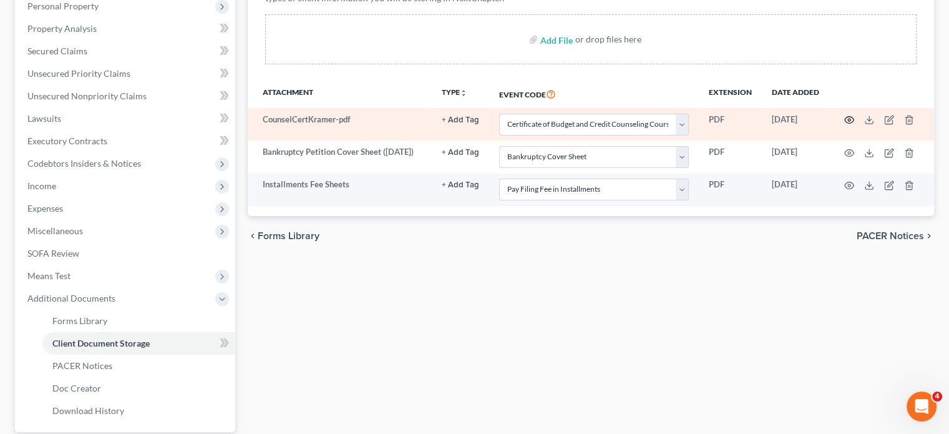
click at [844, 125] on icon "button" at bounding box center [849, 120] width 10 height 10
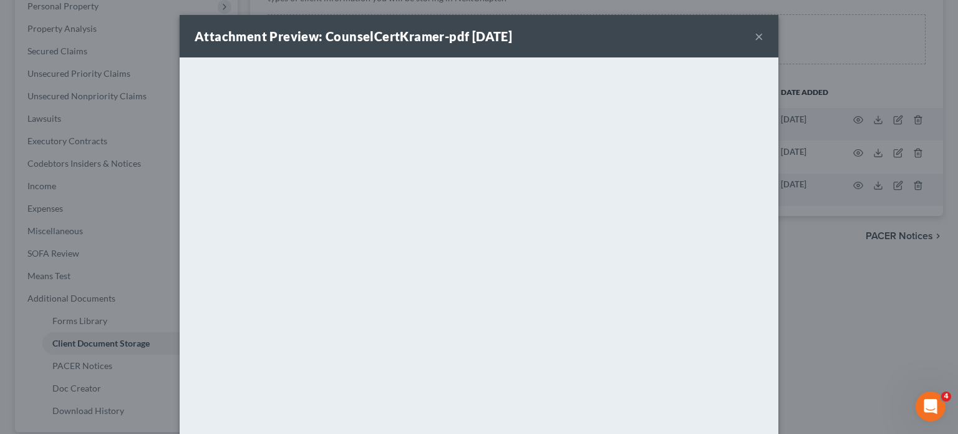
click at [764, 44] on button "×" at bounding box center [759, 36] width 9 height 15
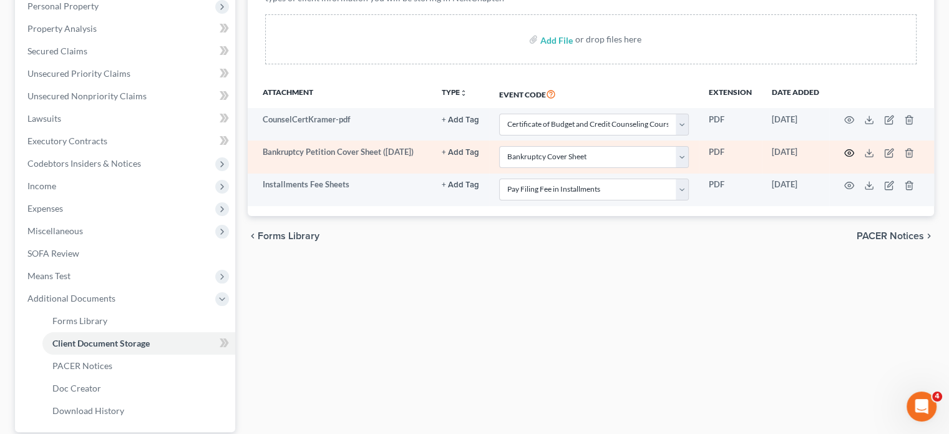
click at [848, 158] on icon "button" at bounding box center [849, 153] width 10 height 10
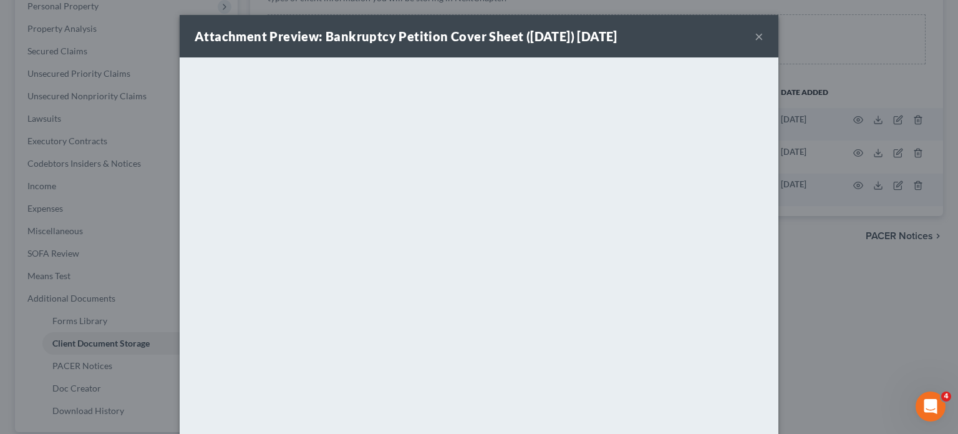
click at [764, 42] on button "×" at bounding box center [759, 36] width 9 height 15
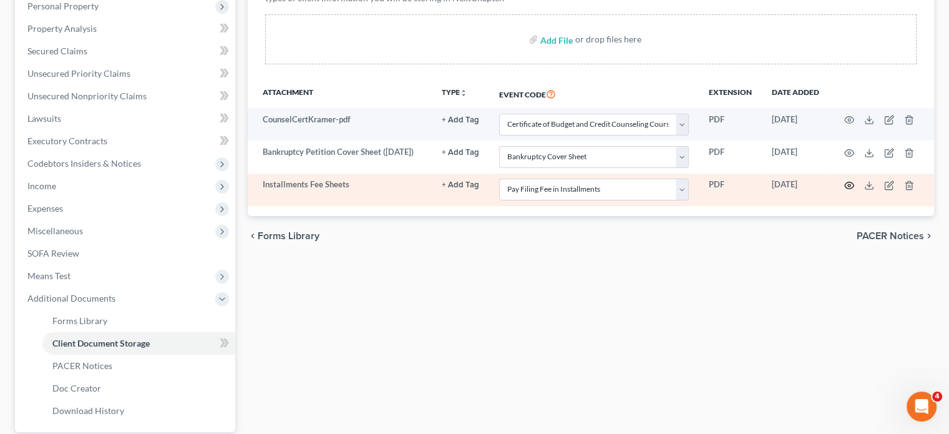
click at [848, 190] on icon "button" at bounding box center [849, 185] width 10 height 10
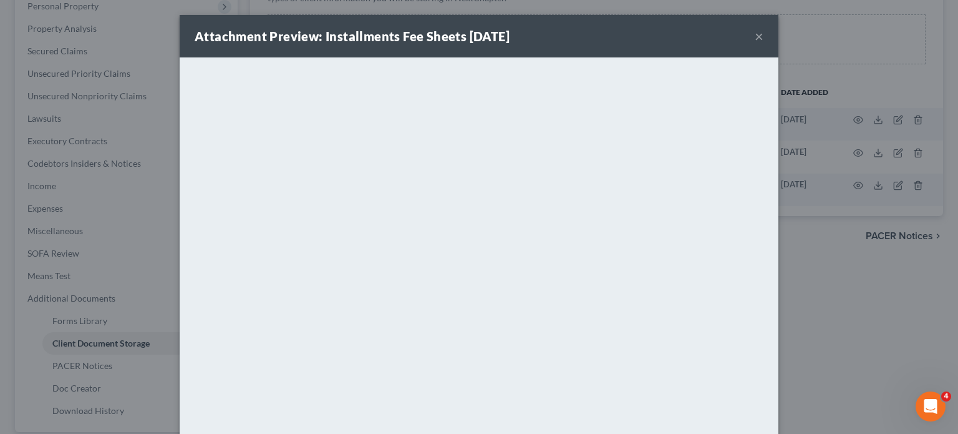
click at [764, 44] on button "×" at bounding box center [759, 36] width 9 height 15
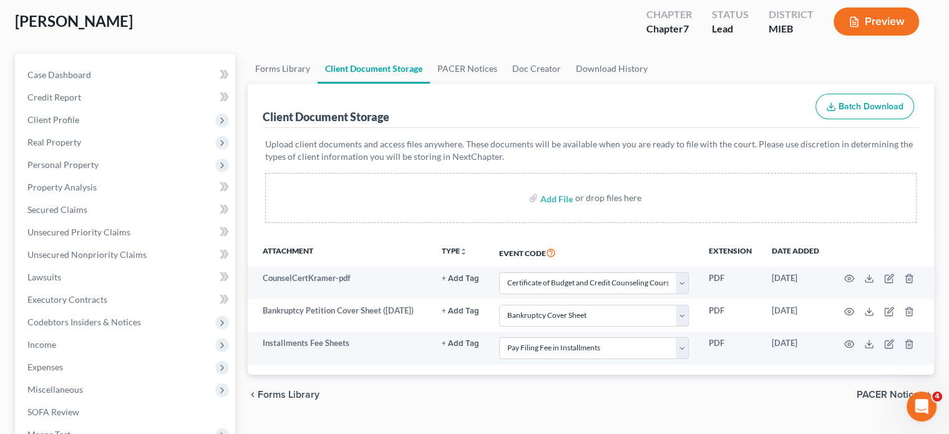
scroll to position [62, 0]
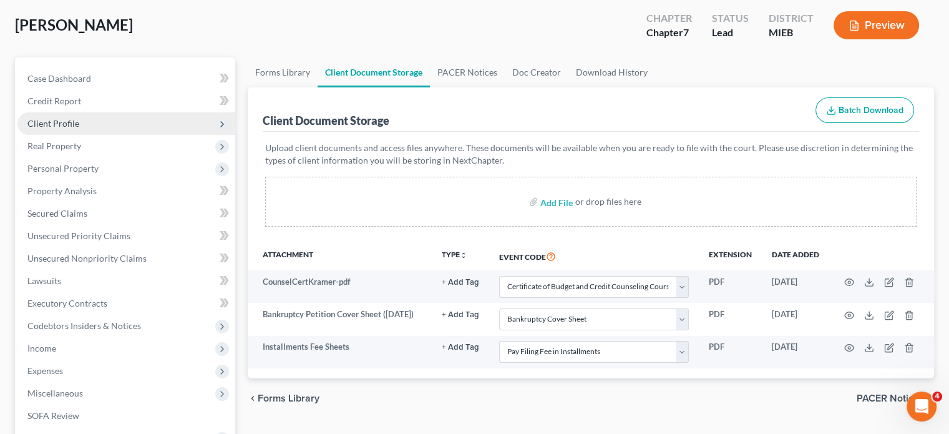
click at [79, 129] on span "Client Profile" at bounding box center [53, 123] width 52 height 11
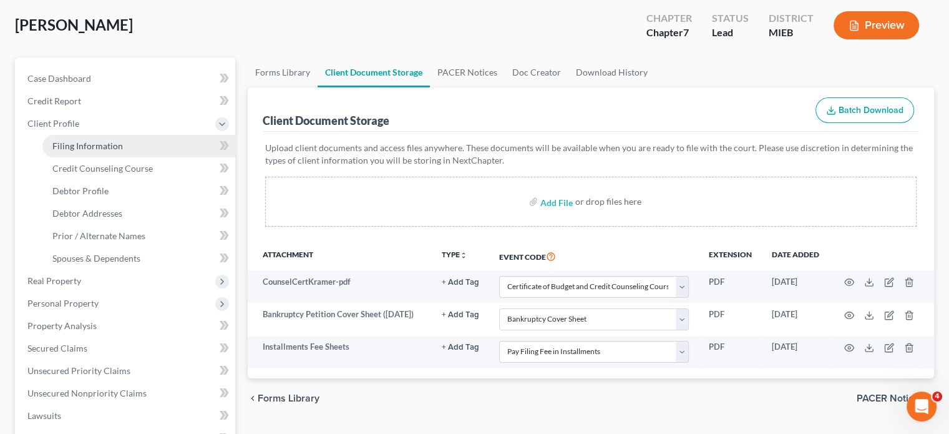
click at [129, 157] on link "Filing Information" at bounding box center [138, 146] width 193 height 22
select select "1"
select select "0"
select select "40"
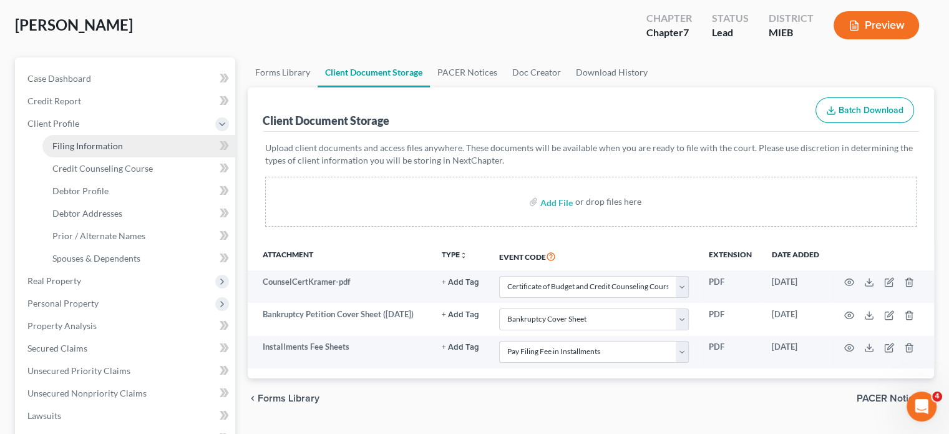
select select "0"
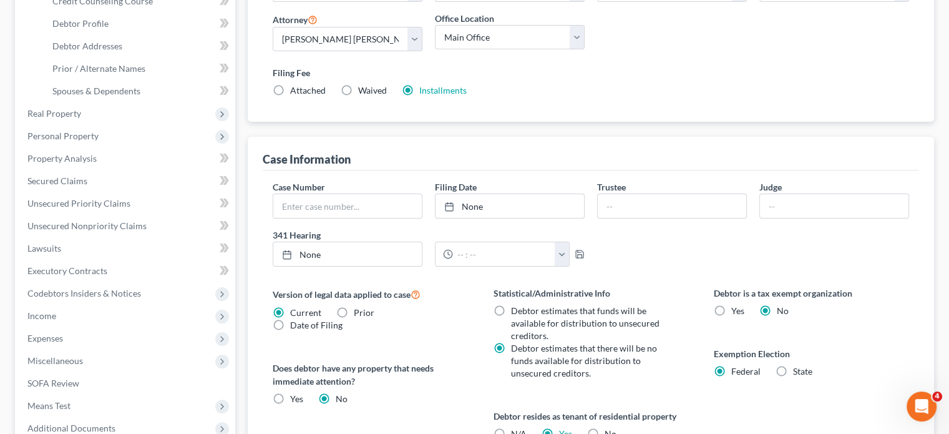
scroll to position [245, 0]
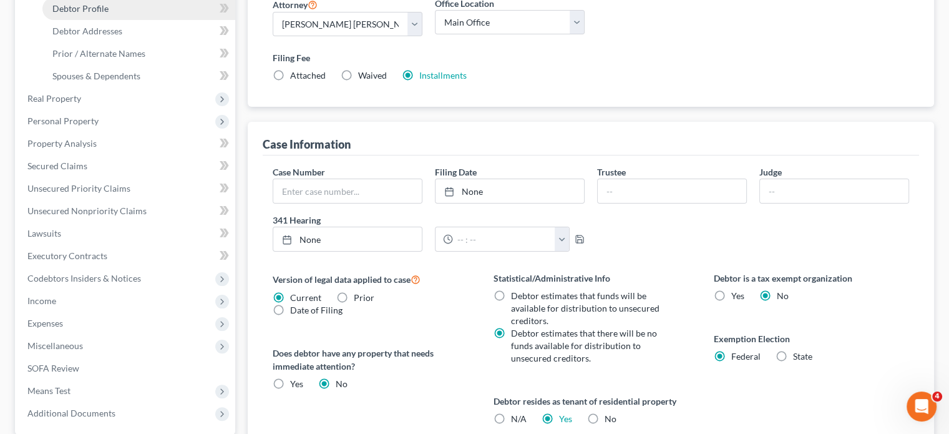
click at [135, 20] on link "Debtor Profile" at bounding box center [138, 9] width 193 height 22
select select "0"
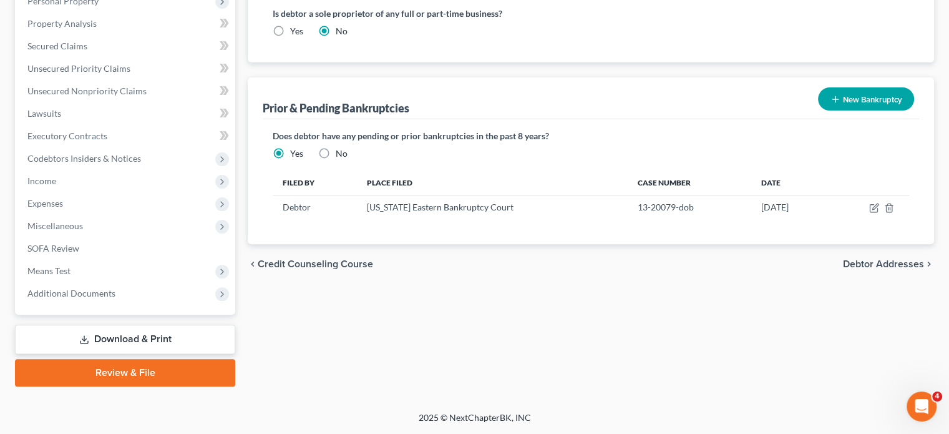
scroll to position [441, 0]
click at [348, 160] on label "No" at bounding box center [342, 153] width 12 height 12
click at [349, 155] on input "No" at bounding box center [345, 151] width 8 height 8
radio input "true"
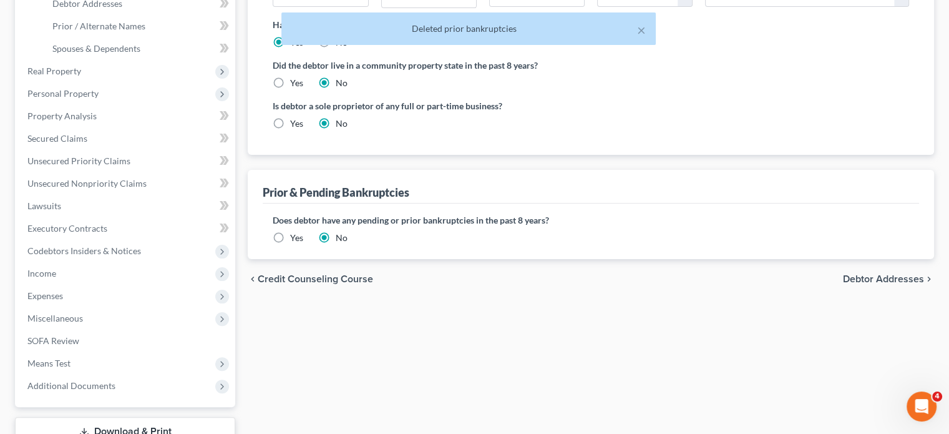
scroll to position [262, 0]
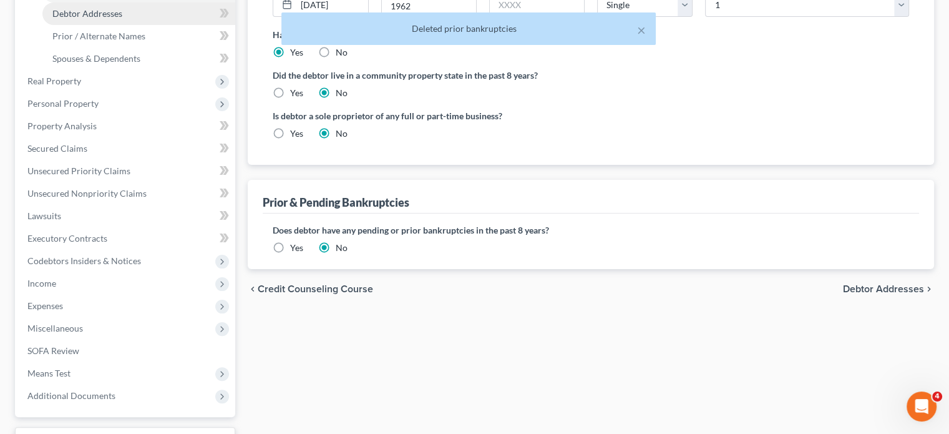
click at [120, 19] on span "Debtor Addresses" at bounding box center [87, 13] width 70 height 11
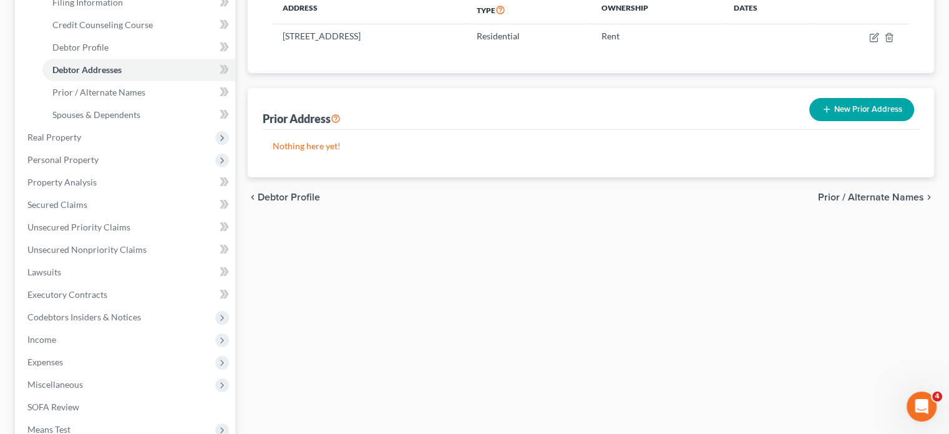
scroll to position [207, 0]
click at [145, 97] on span "Prior / Alternate Names" at bounding box center [98, 91] width 93 height 11
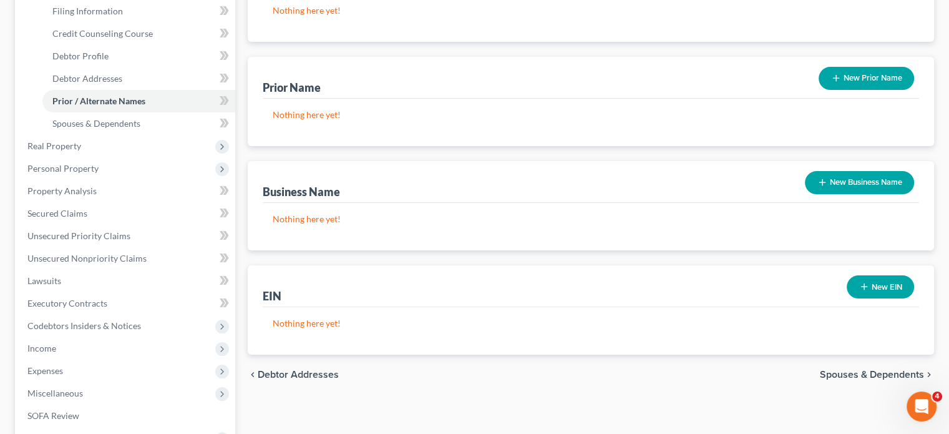
scroll to position [205, 0]
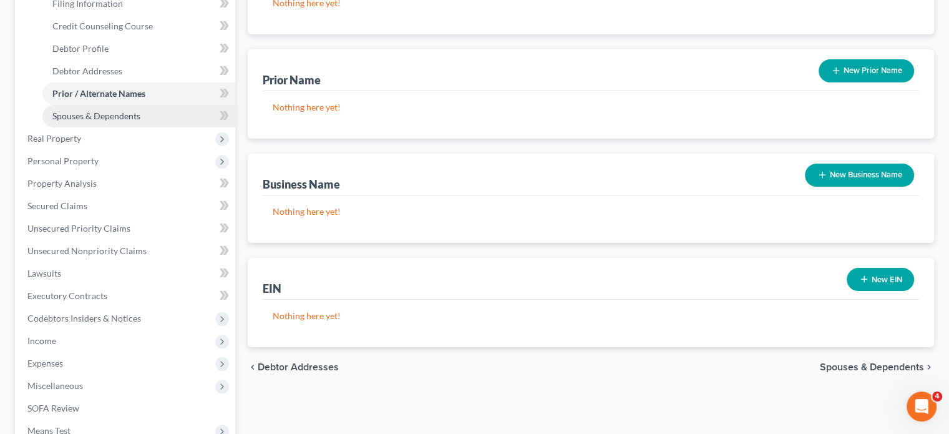
click at [140, 121] on span "Spouses & Dependents" at bounding box center [96, 115] width 88 height 11
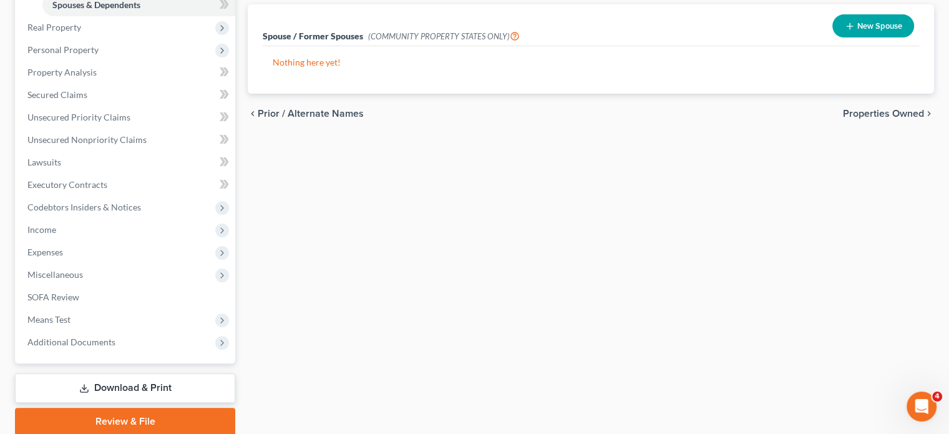
scroll to position [317, 0]
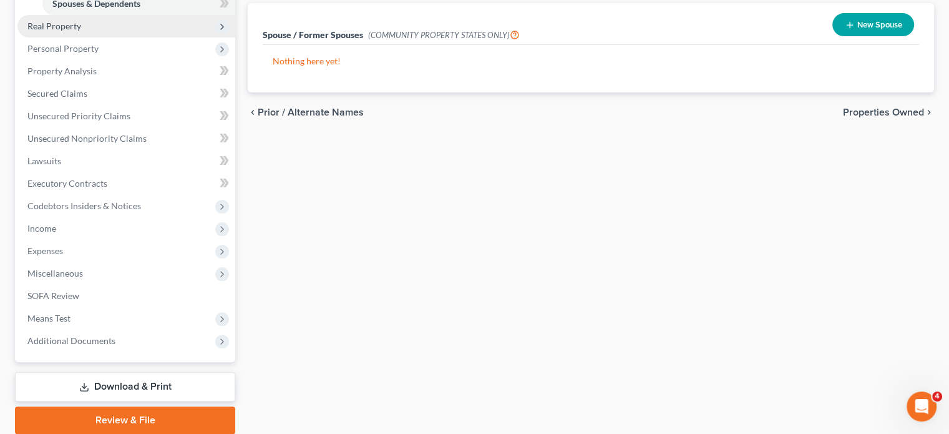
click at [81, 31] on span "Real Property" at bounding box center [54, 26] width 54 height 11
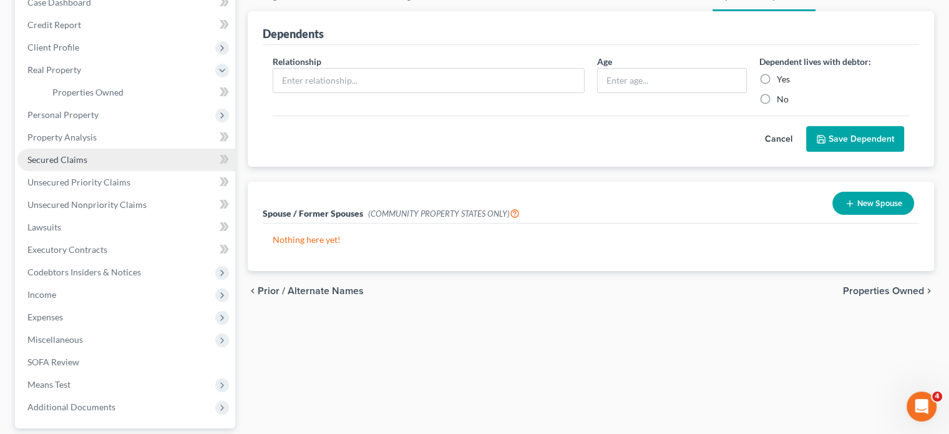
scroll to position [132, 0]
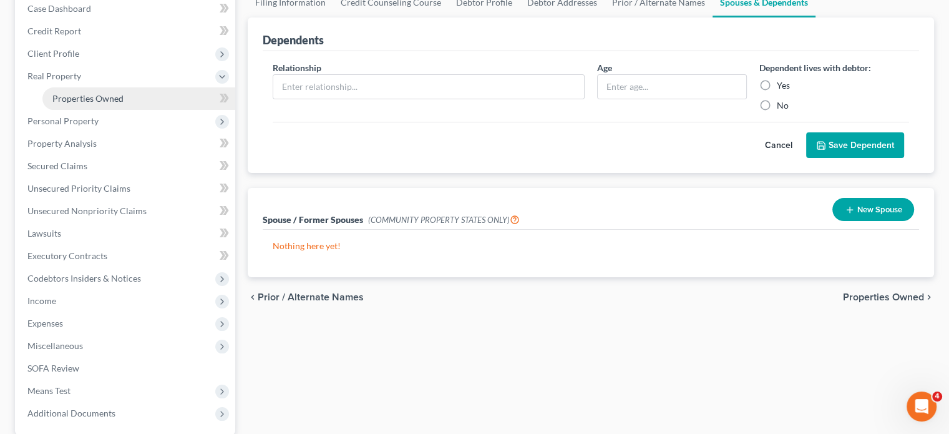
click at [124, 104] on span "Properties Owned" at bounding box center [87, 98] width 71 height 11
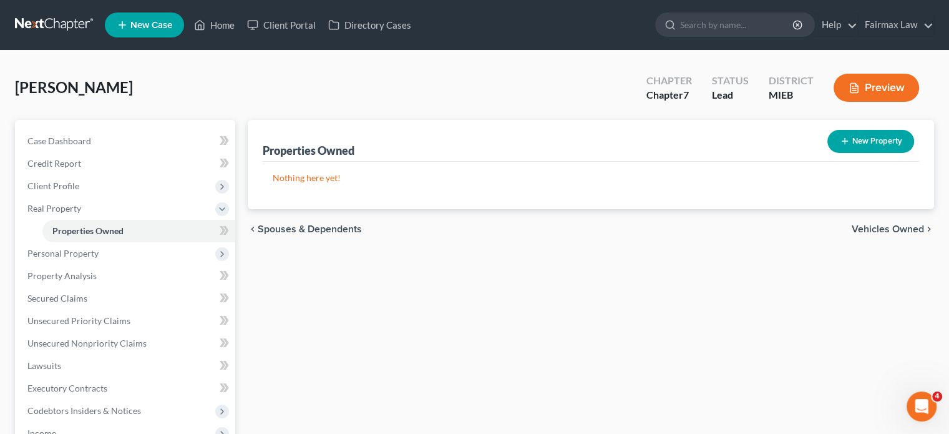
scroll to position [127, 0]
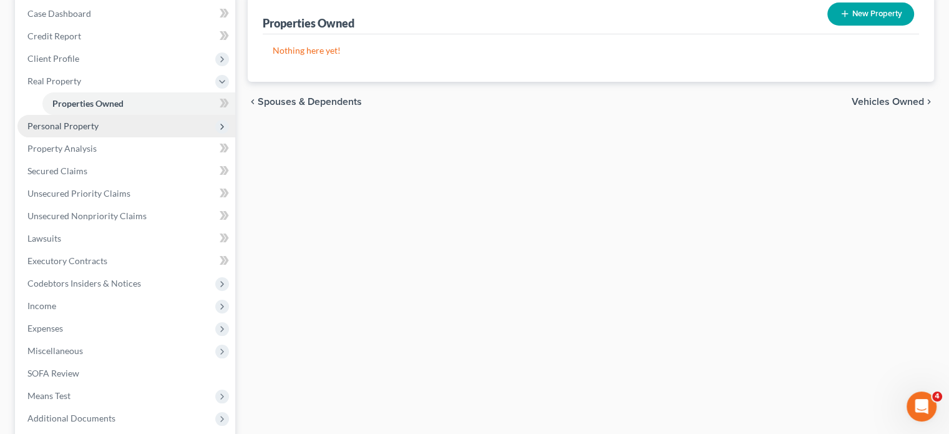
click at [149, 137] on span "Personal Property" at bounding box center [126, 126] width 218 height 22
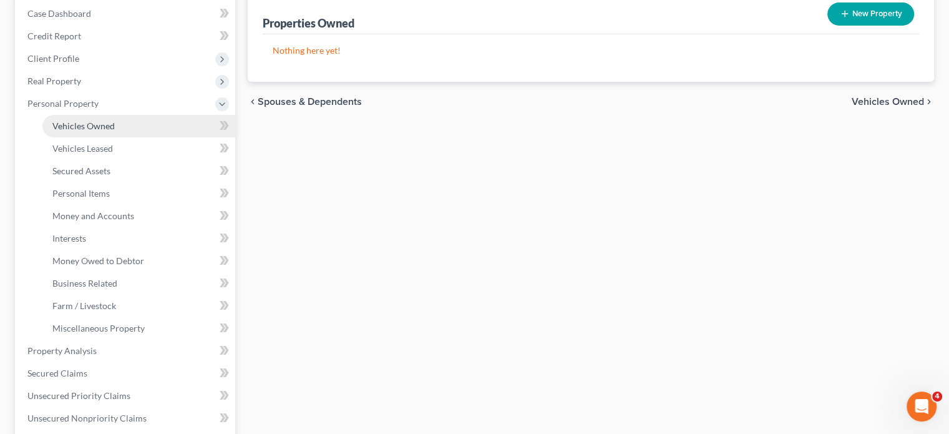
click at [142, 137] on link "Vehicles Owned" at bounding box center [138, 126] width 193 height 22
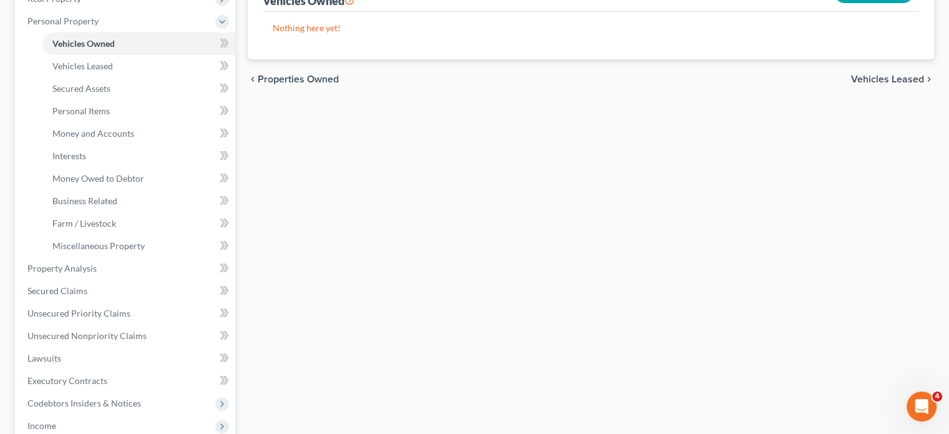
scroll to position [211, 0]
click at [137, 76] on link "Vehicles Leased" at bounding box center [138, 65] width 193 height 22
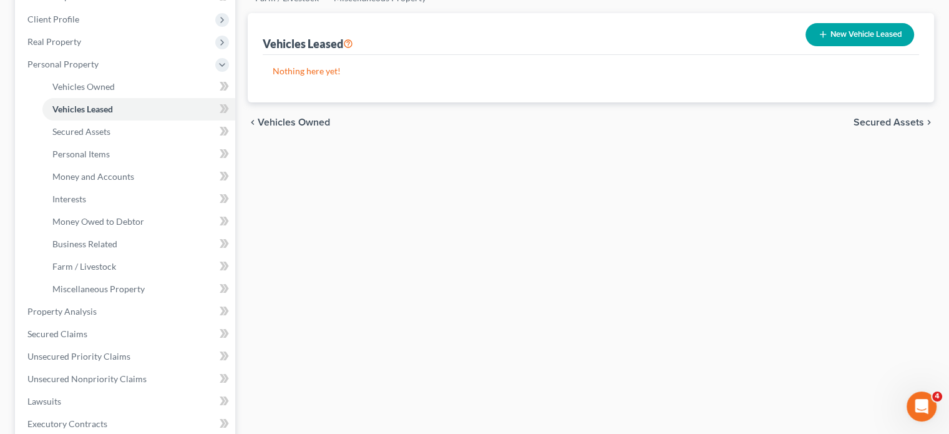
scroll to position [187, 0]
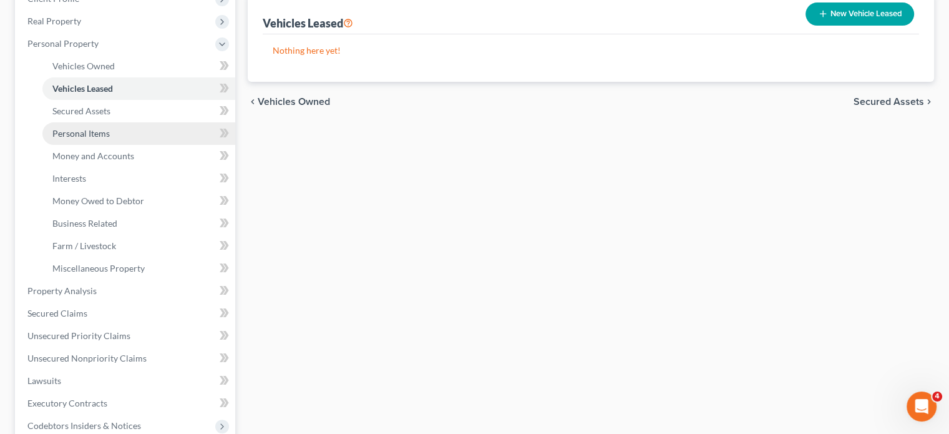
click at [144, 145] on link "Personal Items" at bounding box center [138, 133] width 193 height 22
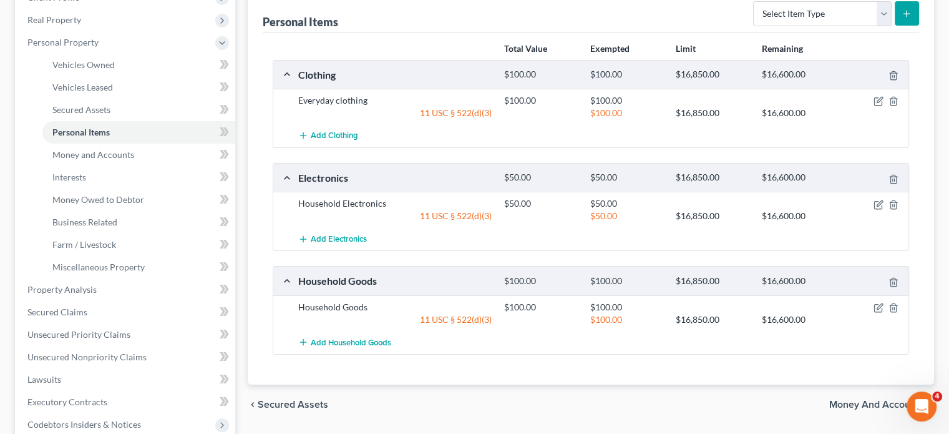
scroll to position [188, 0]
click at [124, 160] on span "Money and Accounts" at bounding box center [93, 154] width 82 height 11
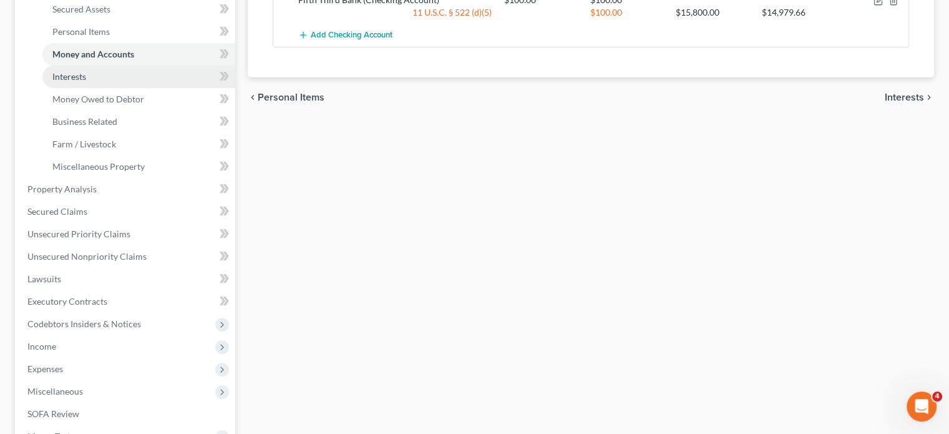
click at [122, 88] on link "Interests" at bounding box center [138, 77] width 193 height 22
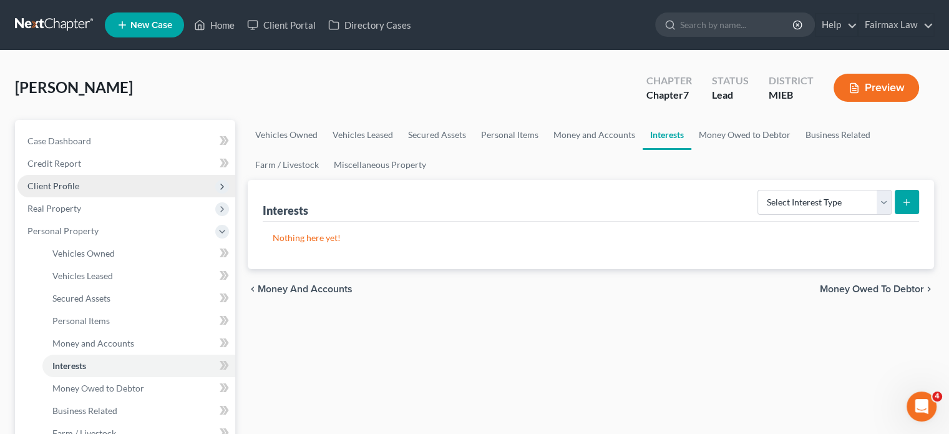
click at [112, 197] on span "Client Profile" at bounding box center [126, 186] width 218 height 22
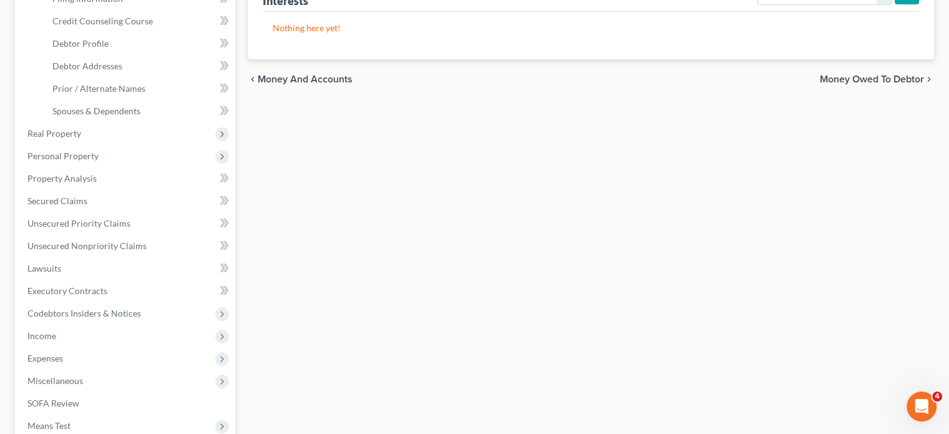
scroll to position [222, 0]
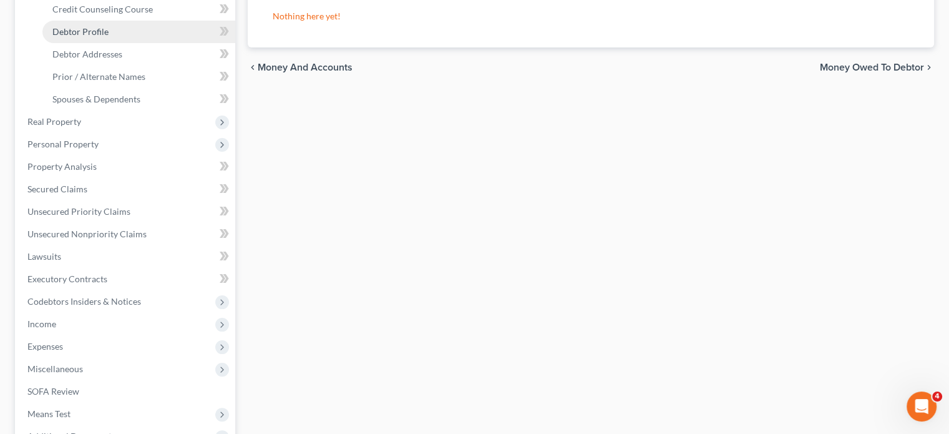
click at [109, 37] on span "Debtor Profile" at bounding box center [80, 31] width 56 height 11
select select "0"
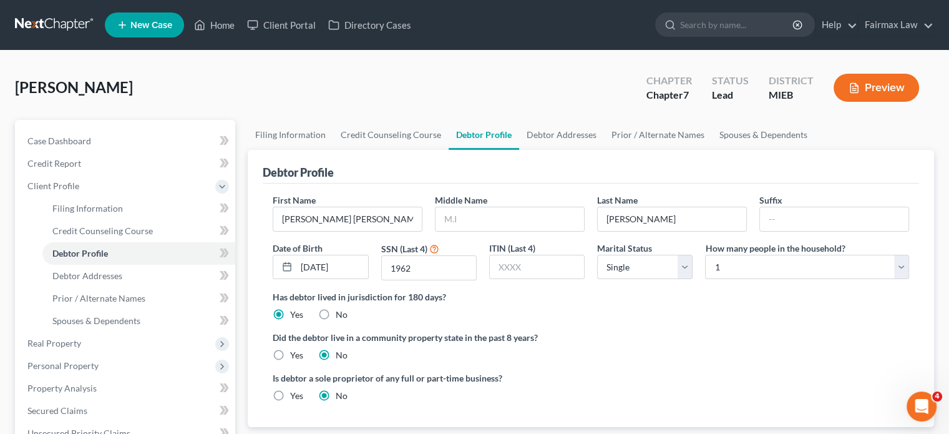
scroll to position [255, 0]
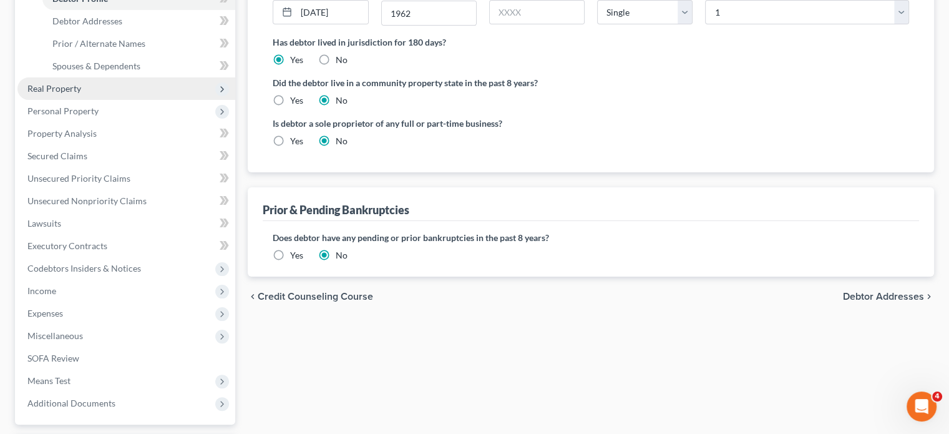
click at [122, 100] on span "Real Property" at bounding box center [126, 88] width 218 height 22
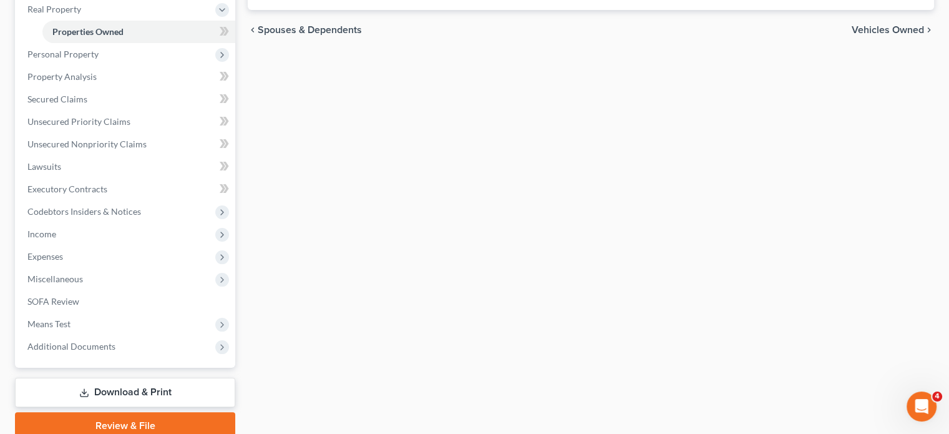
scroll to position [200, 0]
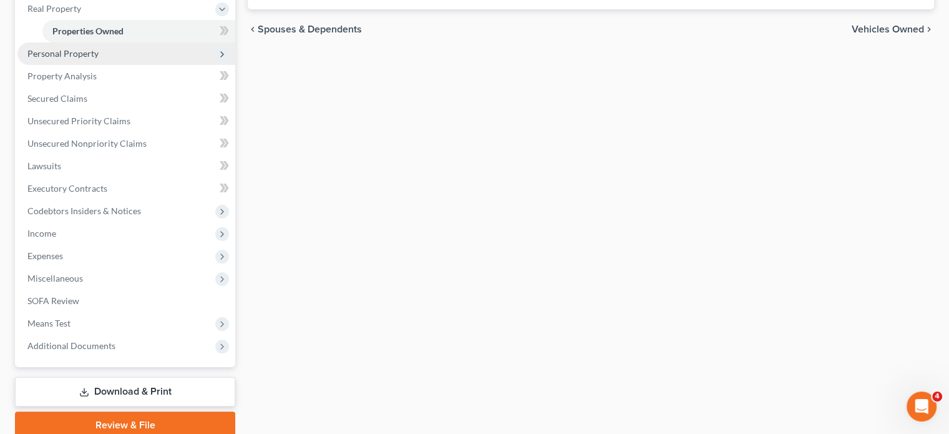
click at [99, 59] on span "Personal Property" at bounding box center [62, 53] width 71 height 11
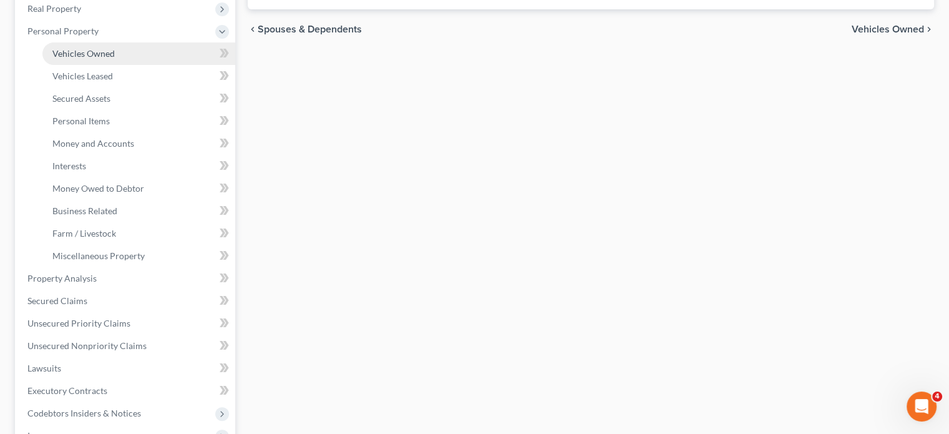
click at [115, 59] on span "Vehicles Owned" at bounding box center [83, 53] width 62 height 11
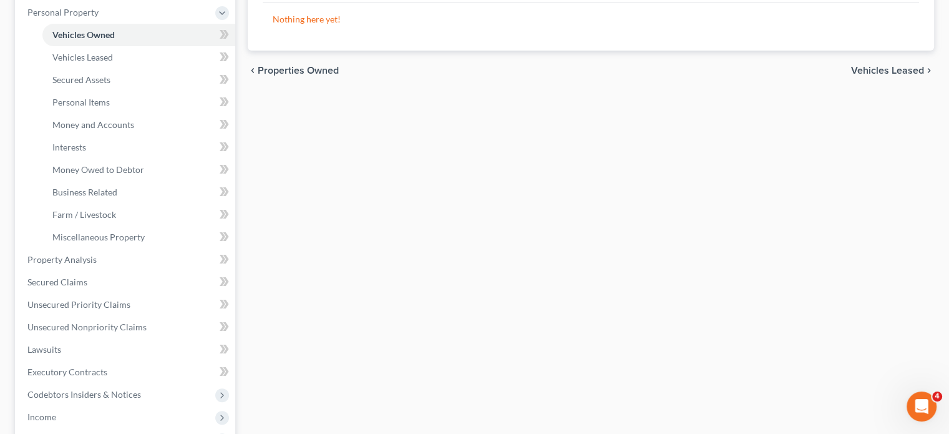
scroll to position [219, 0]
click at [125, 129] on span "Money and Accounts" at bounding box center [93, 124] width 82 height 11
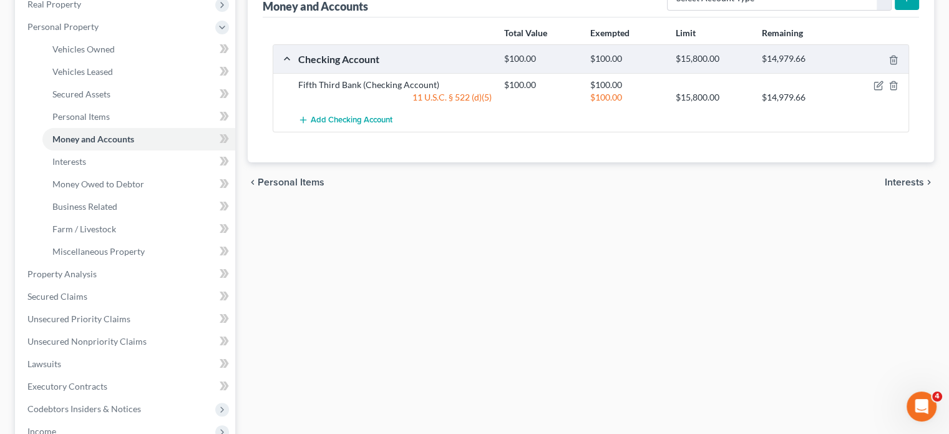
scroll to position [205, 0]
click at [154, 127] on link "Personal Items" at bounding box center [138, 116] width 193 height 22
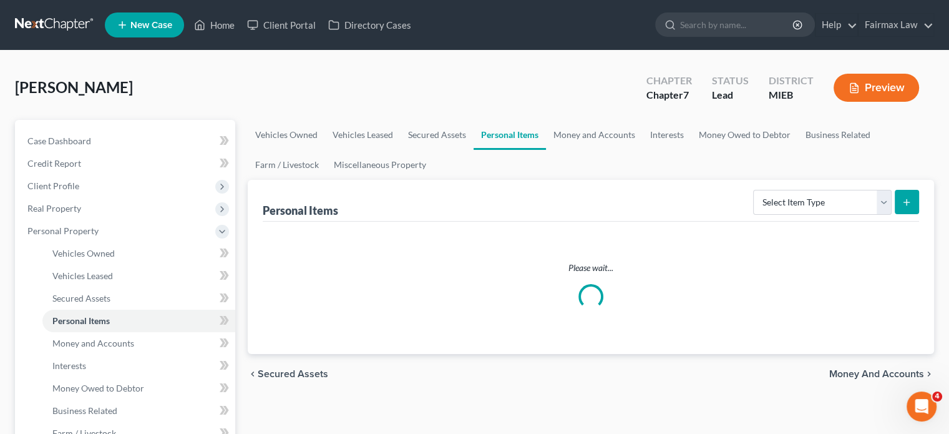
click at [256, 234] on div "Personal Items Select Item Type Clothing Collectibles Of Value Electronics Fire…" at bounding box center [591, 267] width 686 height 174
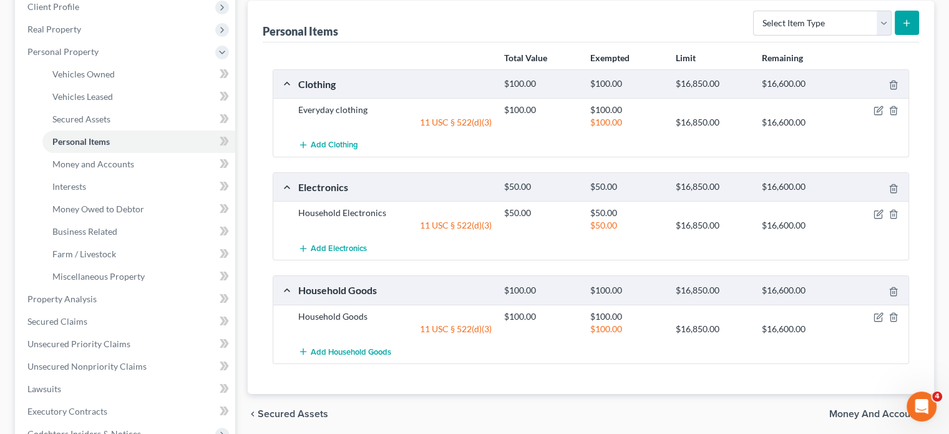
scroll to position [210, 0]
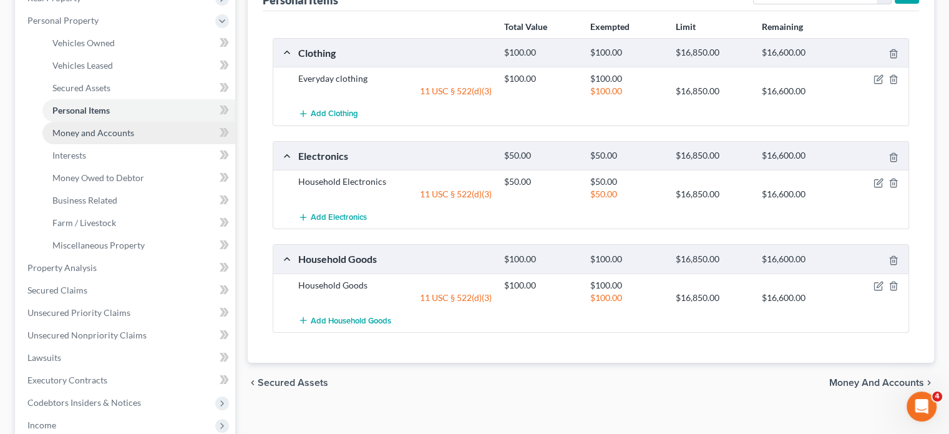
click at [132, 138] on span "Money and Accounts" at bounding box center [93, 132] width 82 height 11
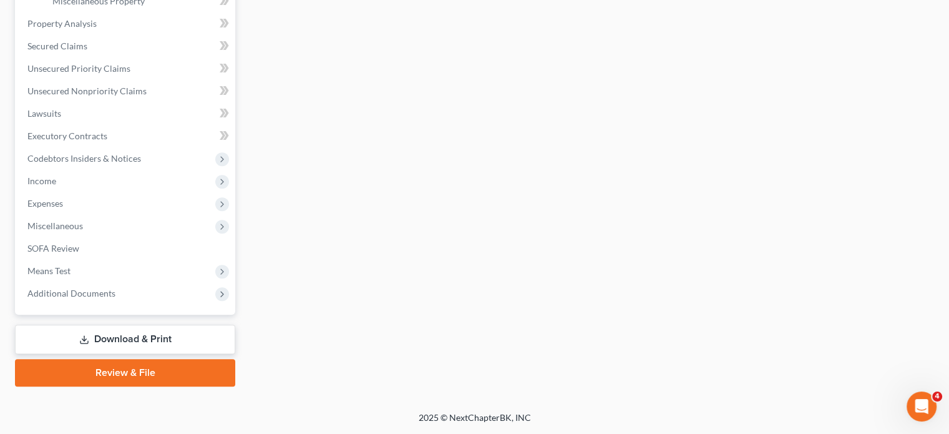
scroll to position [534, 0]
click at [108, 35] on link "Property Analysis" at bounding box center [126, 23] width 218 height 22
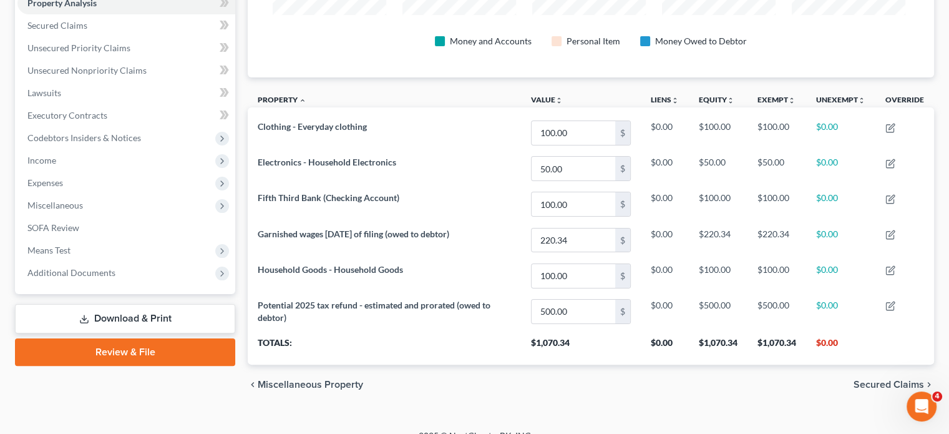
scroll to position [250, 0]
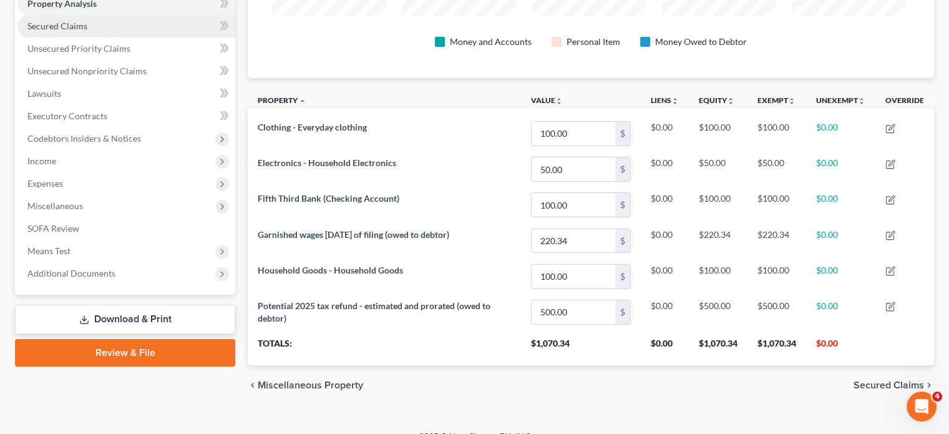
click at [87, 31] on span "Secured Claims" at bounding box center [57, 26] width 60 height 11
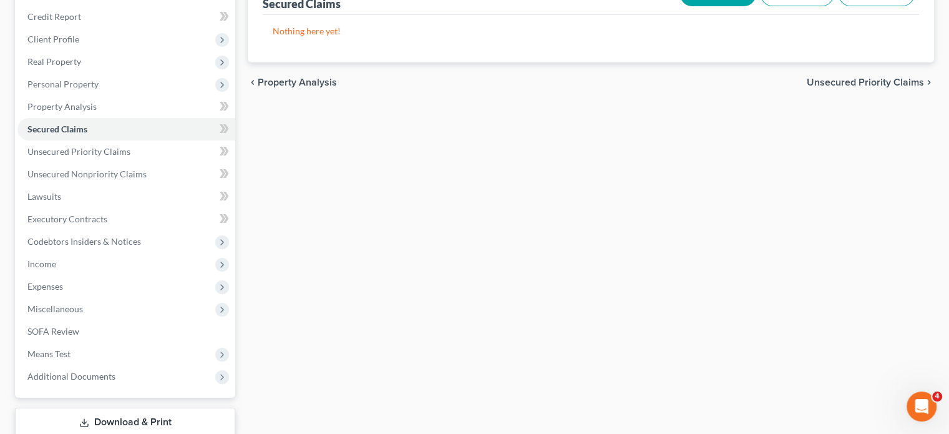
scroll to position [147, 0]
click at [116, 156] on span "Unsecured Priority Claims" at bounding box center [78, 150] width 103 height 11
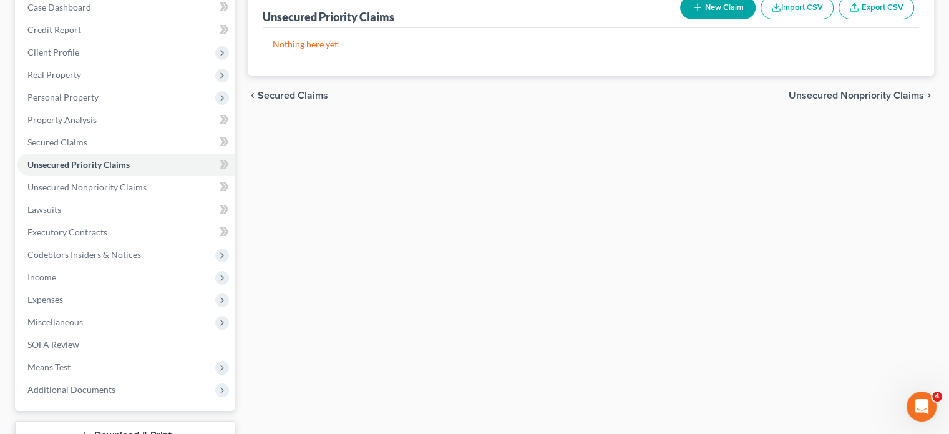
scroll to position [137, 0]
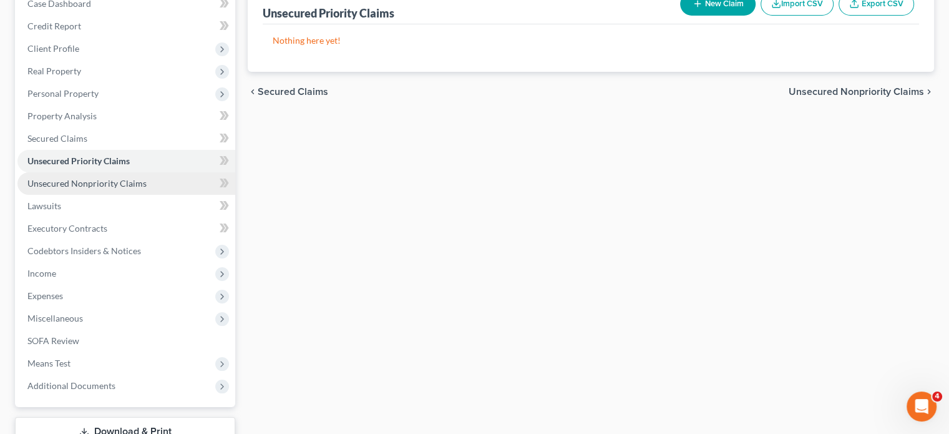
click at [130, 188] on span "Unsecured Nonpriority Claims" at bounding box center [86, 183] width 119 height 11
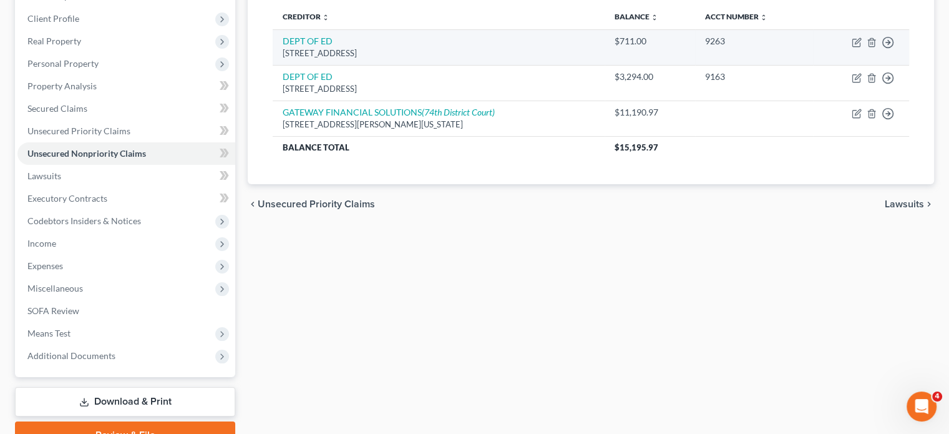
scroll to position [170, 0]
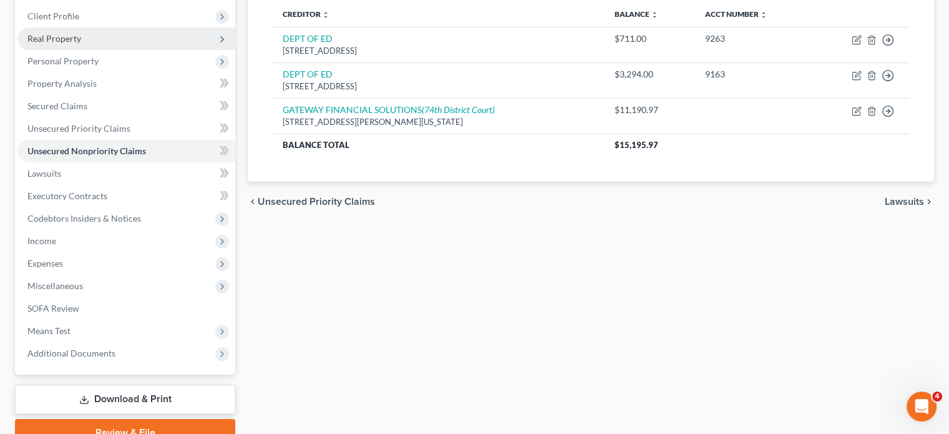
click at [103, 50] on span "Real Property" at bounding box center [126, 38] width 218 height 22
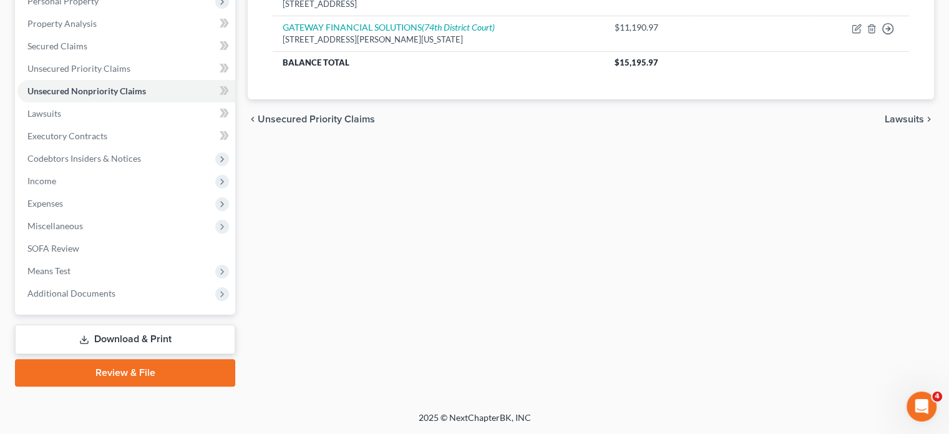
scroll to position [339, 0]
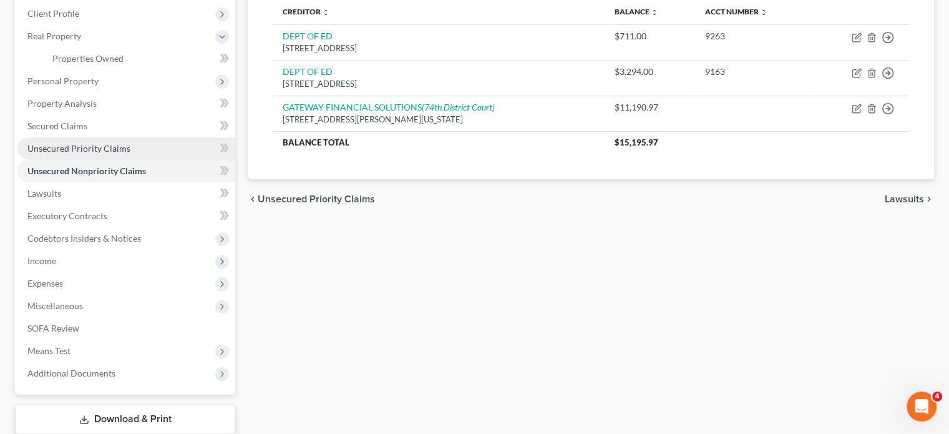
scroll to position [37, 0]
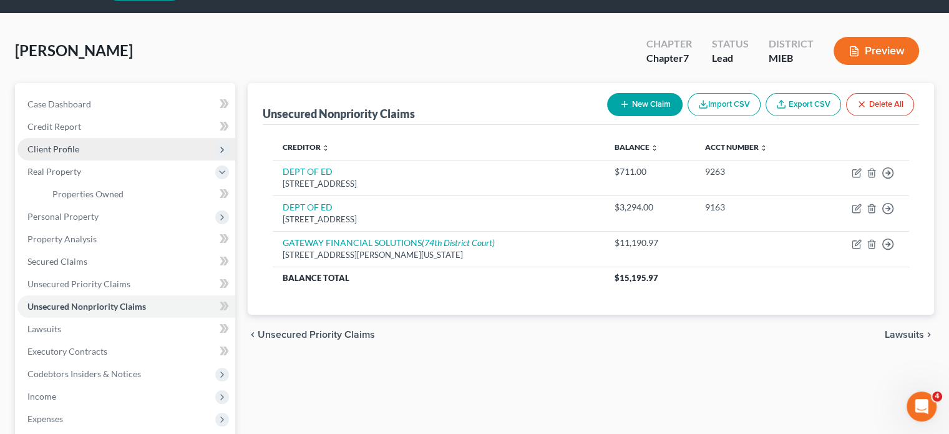
click at [130, 160] on span "Client Profile" at bounding box center [126, 149] width 218 height 22
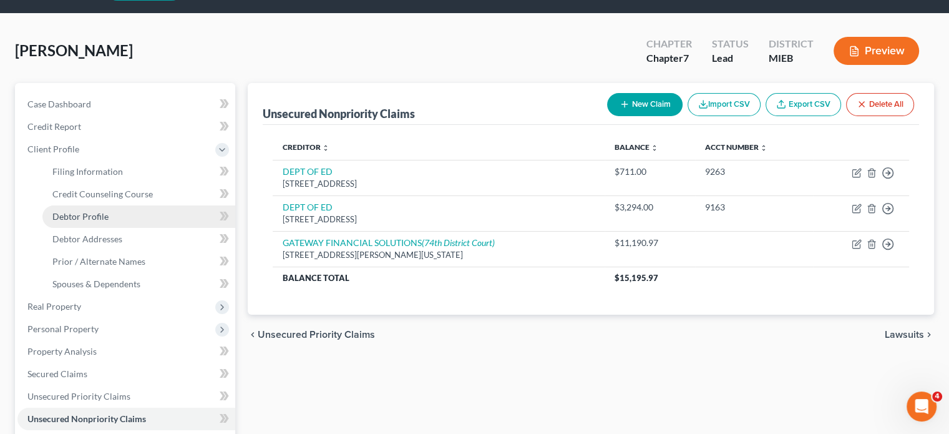
click at [149, 228] on link "Debtor Profile" at bounding box center [138, 216] width 193 height 22
select select "0"
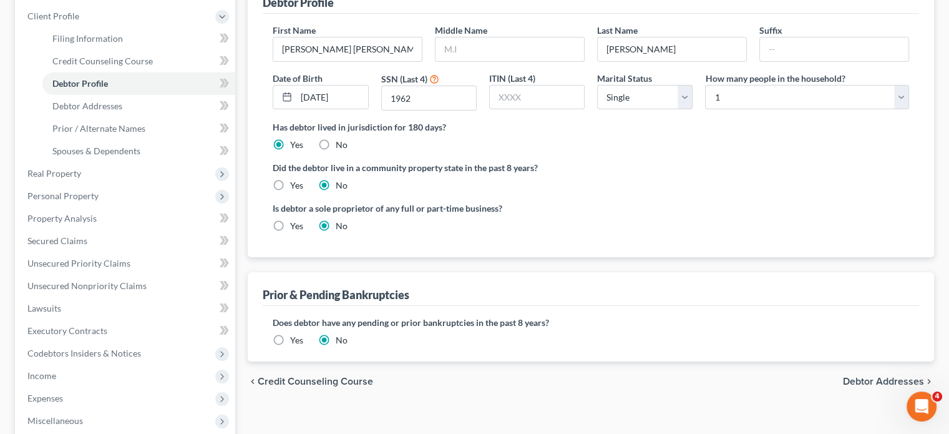
scroll to position [173, 0]
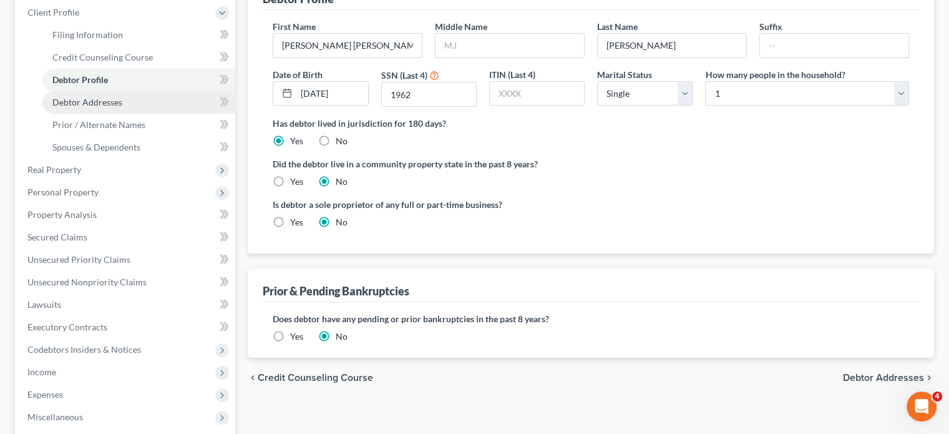
click at [169, 114] on link "Debtor Addresses" at bounding box center [138, 102] width 193 height 22
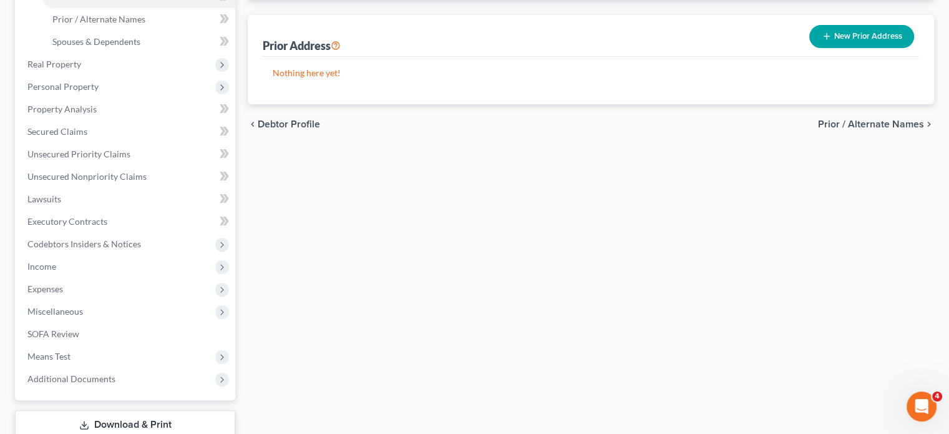
scroll to position [309, 0]
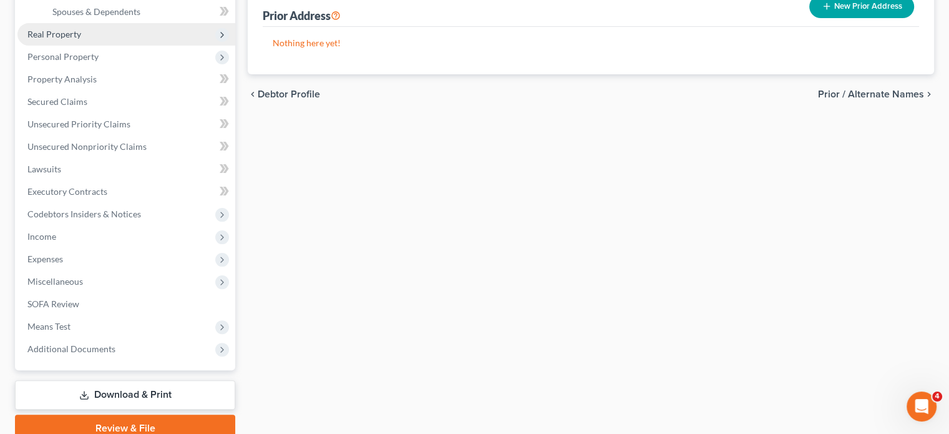
click at [80, 46] on span "Real Property" at bounding box center [126, 34] width 218 height 22
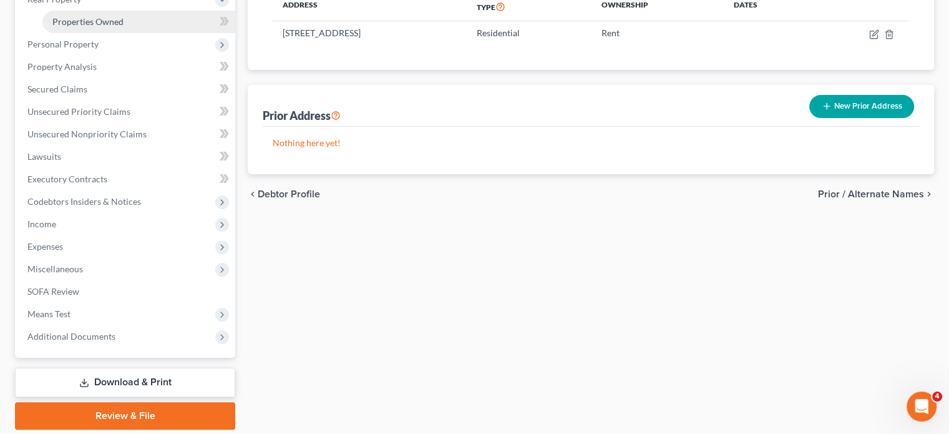
click at [124, 27] on span "Properties Owned" at bounding box center [87, 21] width 71 height 11
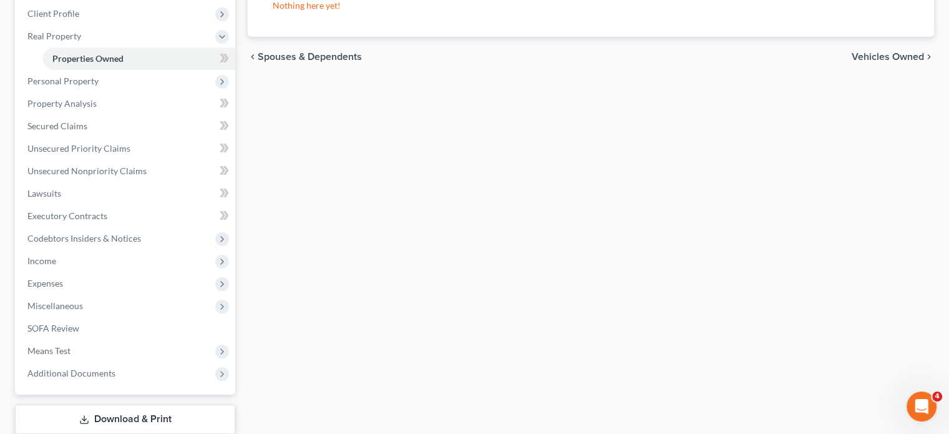
scroll to position [174, 0]
click at [122, 90] on span "Personal Property" at bounding box center [126, 79] width 218 height 22
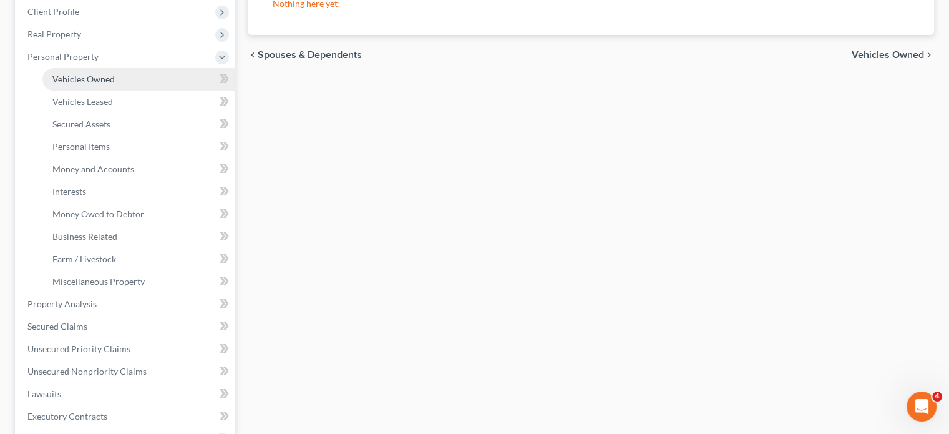
click at [115, 84] on span "Vehicles Owned" at bounding box center [83, 79] width 62 height 11
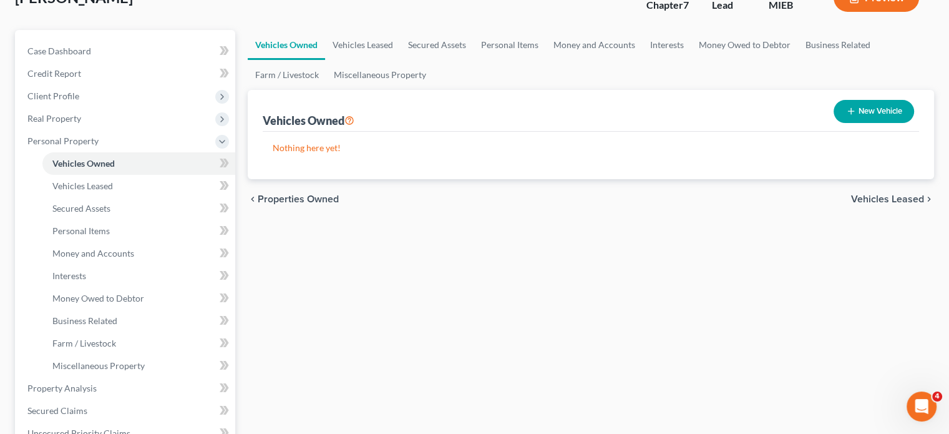
scroll to position [89, 0]
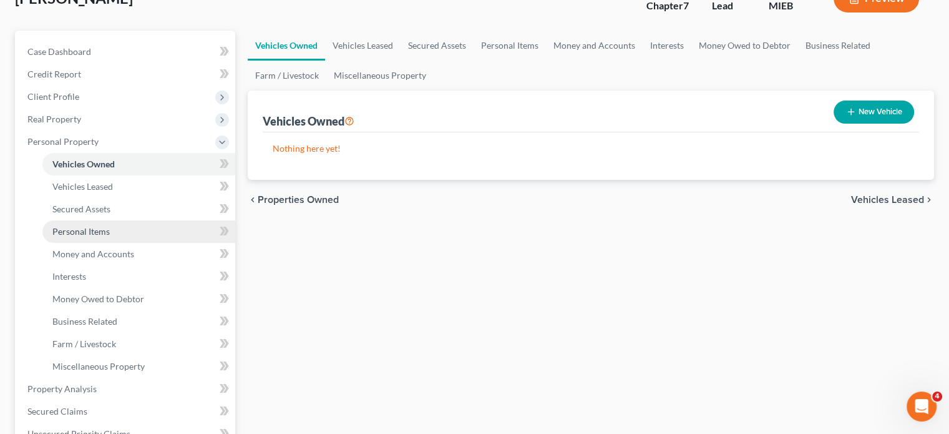
click at [110, 236] on span "Personal Items" at bounding box center [80, 231] width 57 height 11
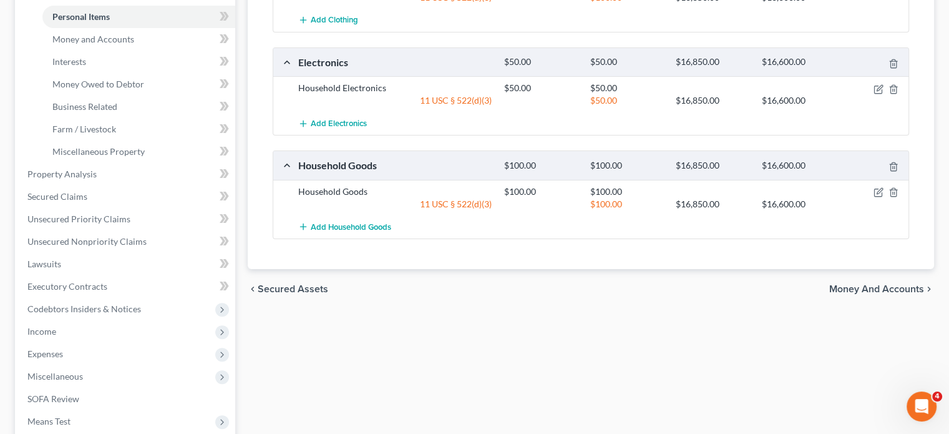
scroll to position [305, 0]
click at [113, 44] on span "Money and Accounts" at bounding box center [93, 38] width 82 height 11
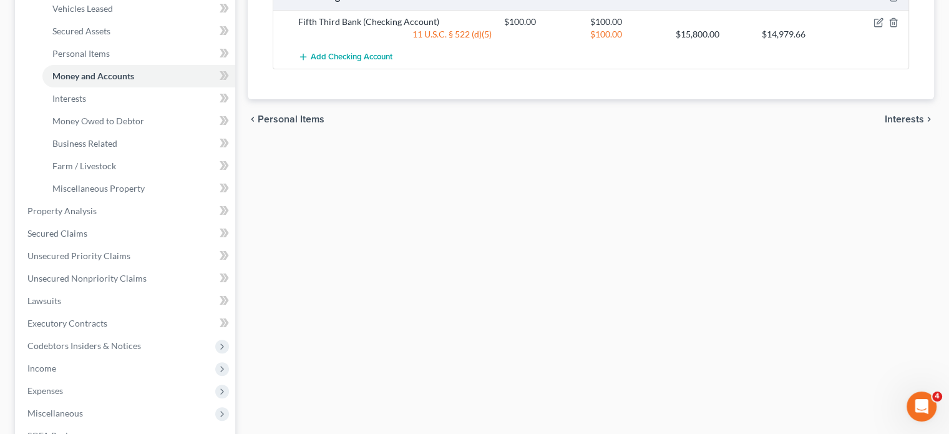
scroll to position [267, 0]
click at [132, 110] on link "Interests" at bounding box center [138, 98] width 193 height 22
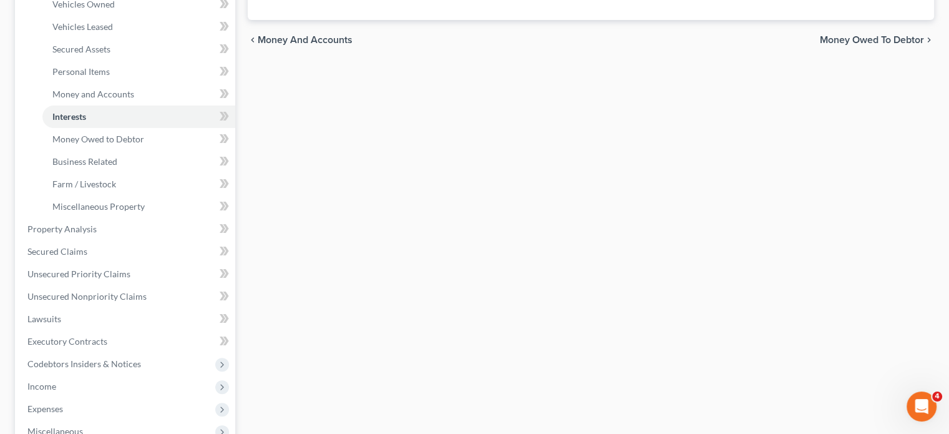
scroll to position [251, 0]
click at [148, 149] on link "Money Owed to Debtor" at bounding box center [138, 137] width 193 height 22
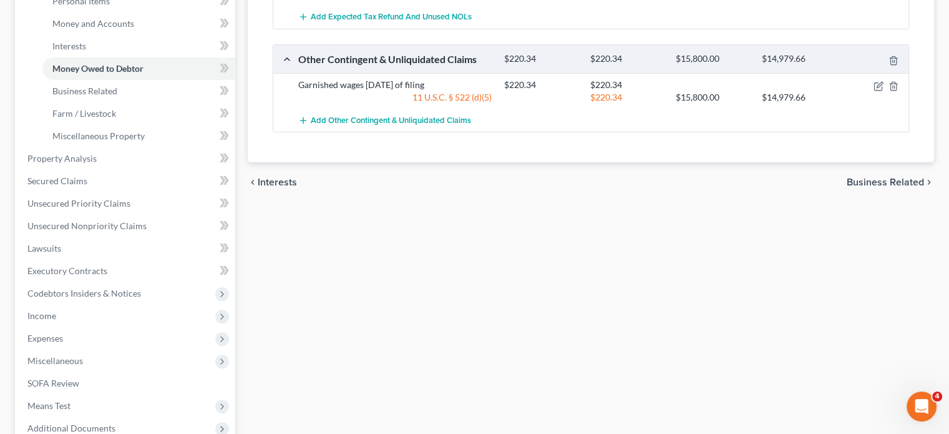
scroll to position [329, 0]
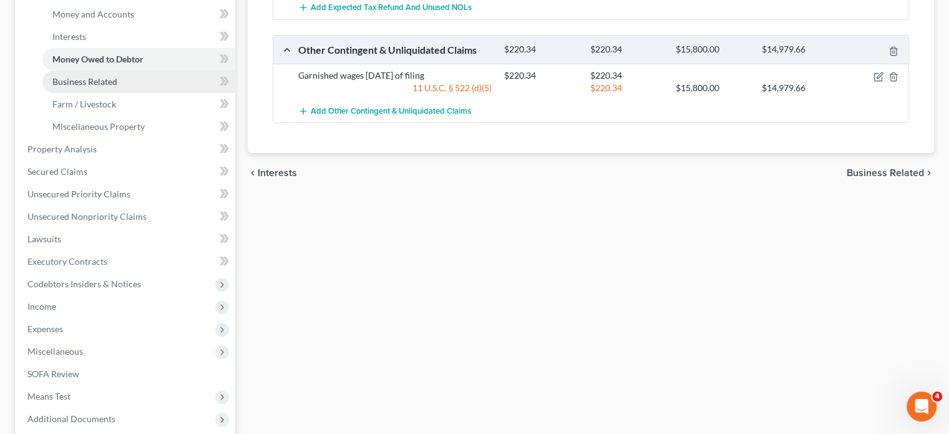
click at [117, 87] on span "Business Related" at bounding box center [84, 81] width 65 height 11
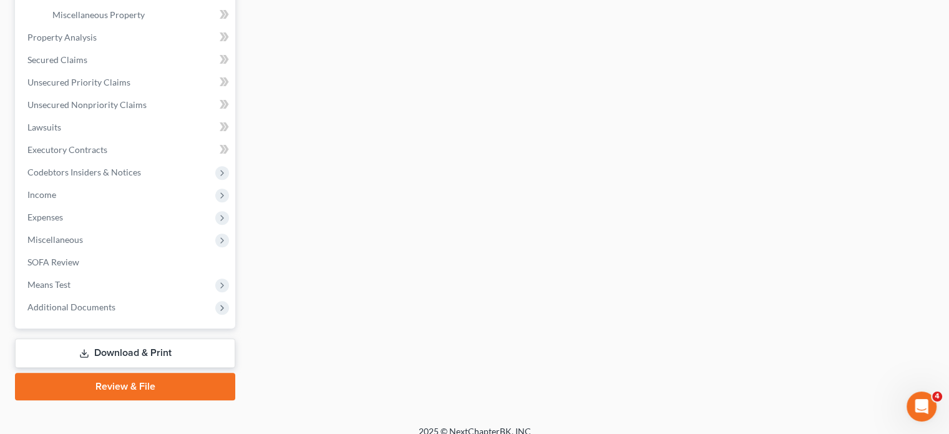
scroll to position [446, 0]
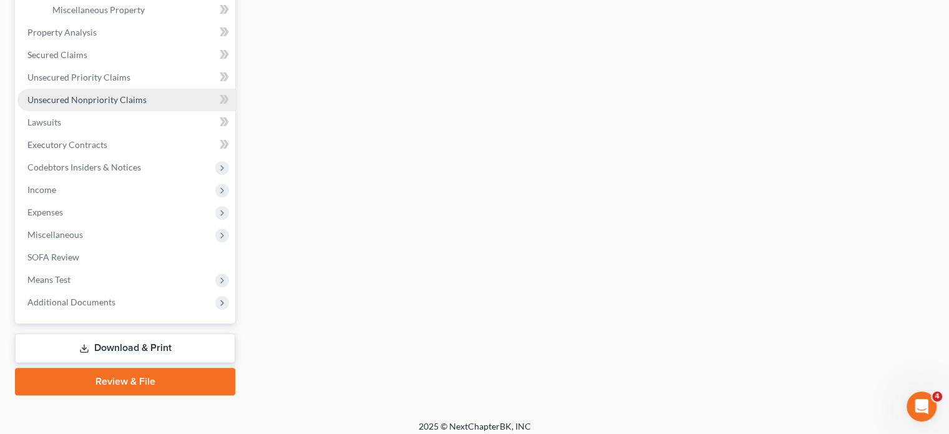
click at [142, 105] on span "Unsecured Nonpriority Claims" at bounding box center [86, 99] width 119 height 11
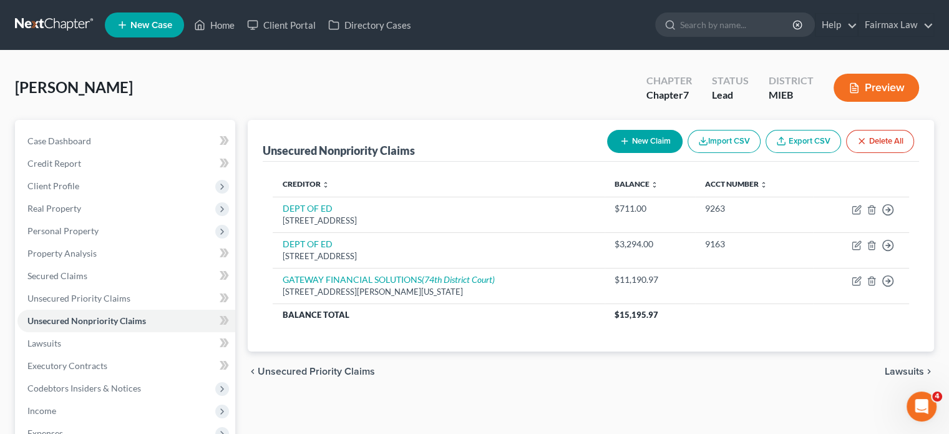
click at [607, 153] on button "New Claim" at bounding box center [645, 141] width 76 height 23
select select "0"
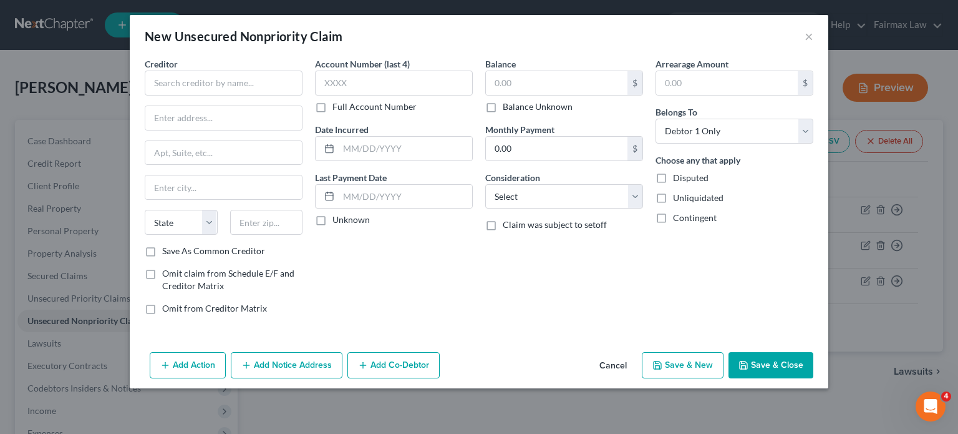
click at [212, 119] on div "Creditor * State AL AK AR AZ CA CO CT DE DC FL GA GU HI ID IL IN IA KS KY LA ME…" at bounding box center [224, 150] width 158 height 187
click at [203, 95] on input "text" at bounding box center [224, 83] width 158 height 25
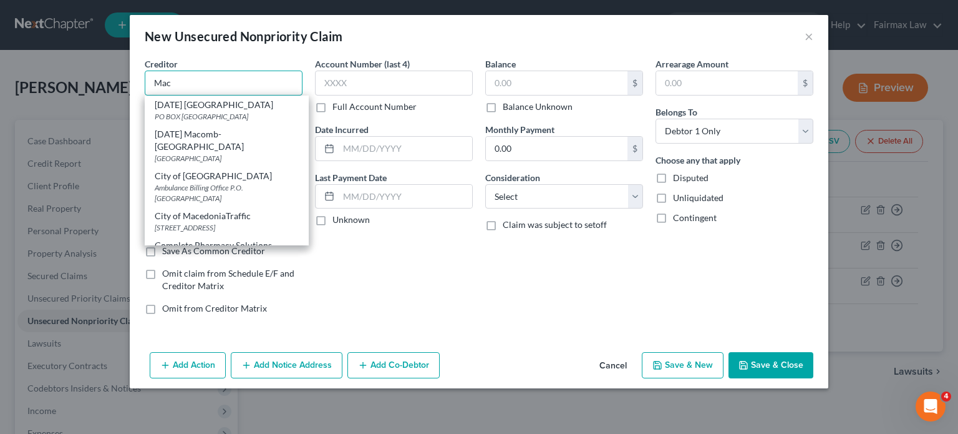
scroll to position [49, 0]
drag, startPoint x: 101, startPoint y: 59, endPoint x: 51, endPoint y: 56, distance: 50.1
click at [139, 57] on div "Creditor * Mac Ascension Macomb Oakland Hospital PO BOX 42008, Phoenix, AZ 8508…" at bounding box center [224, 190] width 170 height 267
type input ";"
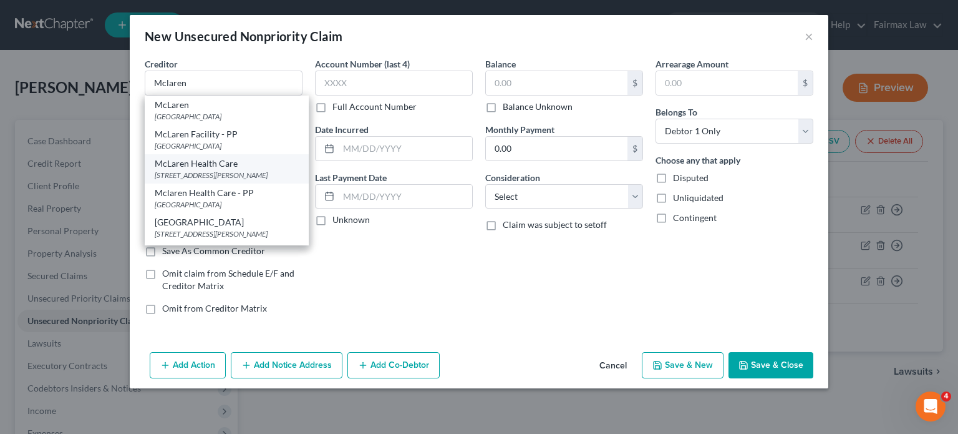
click at [155, 157] on div "McLaren Health Care" at bounding box center [227, 163] width 144 height 12
type input "McLaren Health Care"
type input "3225 Beecher Rd."
type input "Flint"
select select "23"
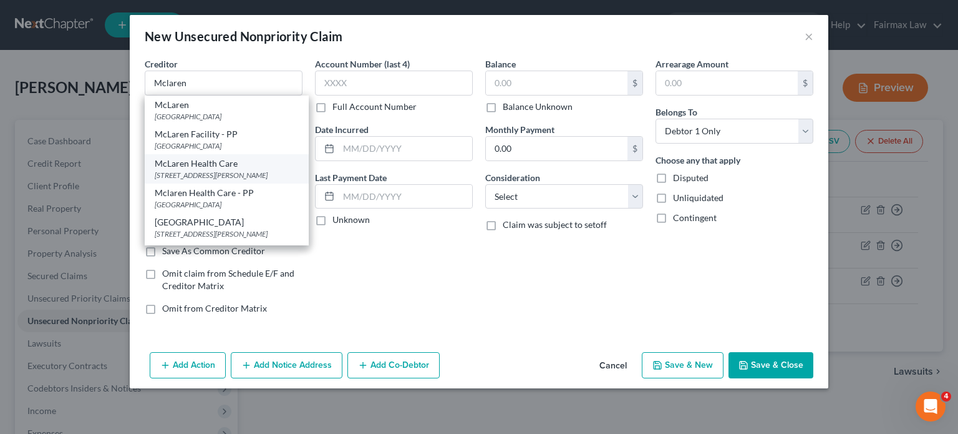
type input "48532"
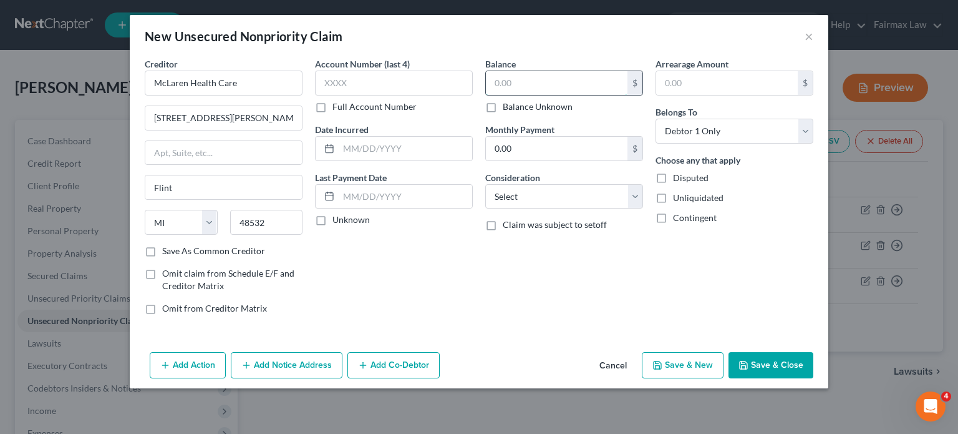
click at [555, 71] on input "text" at bounding box center [557, 83] width 142 height 24
type input "4,000"
click at [534, 199] on select "Select Cable / Satellite Services Collection Agency Credit Card Debt Debt Couns…" at bounding box center [564, 196] width 158 height 25
select select "9"
click at [485, 184] on select "Select Cable / Satellite Services Collection Agency Credit Card Debt Debt Couns…" at bounding box center [564, 196] width 158 height 25
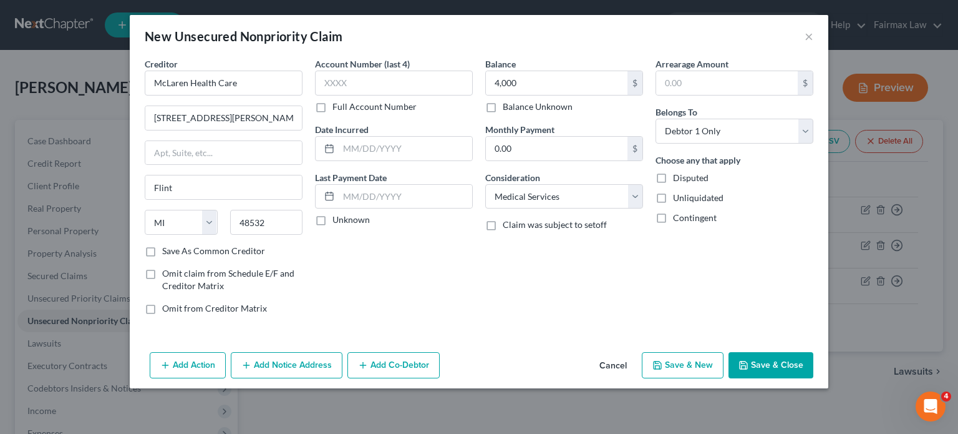
click at [470, 256] on div "Account Number (last 4) Full Account Number Date Incurred Last Payment Date Unk…" at bounding box center [394, 190] width 170 height 267
click at [814, 378] on button "Save & Close" at bounding box center [771, 365] width 85 height 26
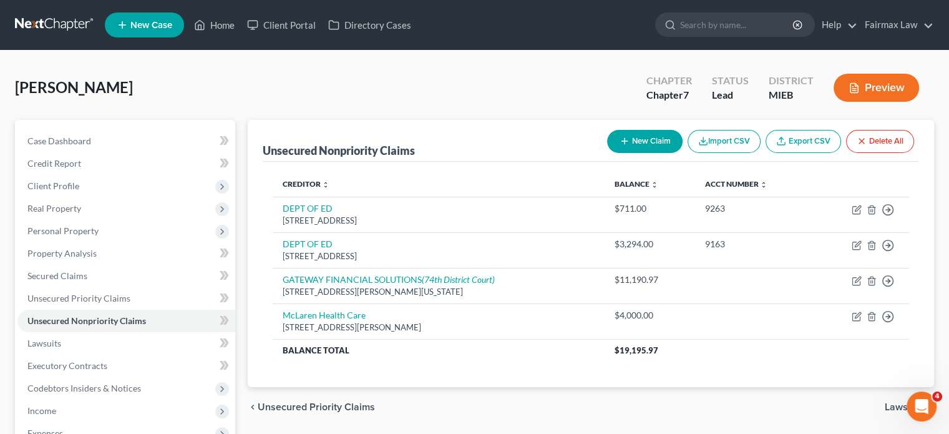
click at [607, 153] on button "New Claim" at bounding box center [645, 141] width 76 height 23
select select "0"
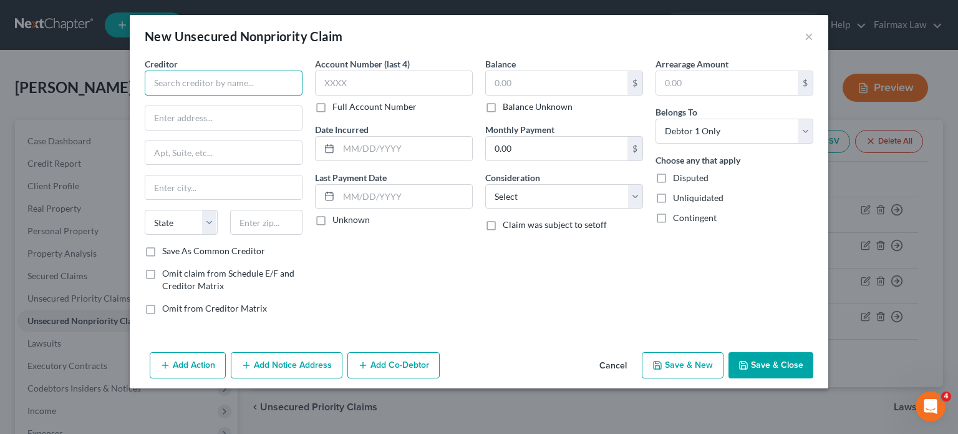
click at [187, 95] on input "text" at bounding box center [224, 83] width 158 height 25
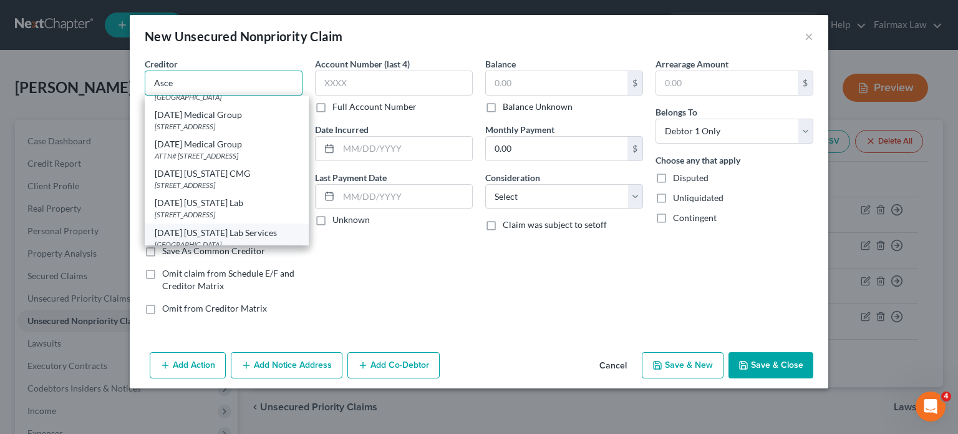
scroll to position [270, 0]
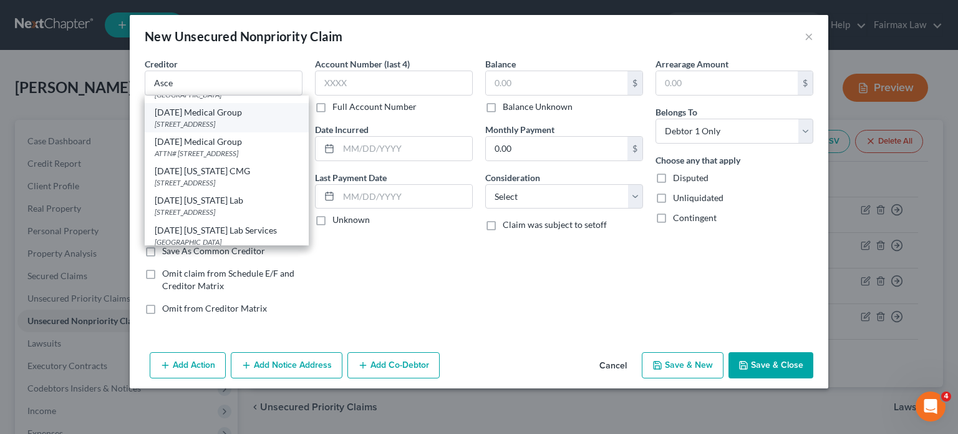
click at [155, 129] on div "PO BOX 14099, Belfast, ME 04915" at bounding box center [227, 124] width 144 height 11
type input "Ascension Medical Group"
type input "PO BOX 14099"
type input "Belfast"
select select "20"
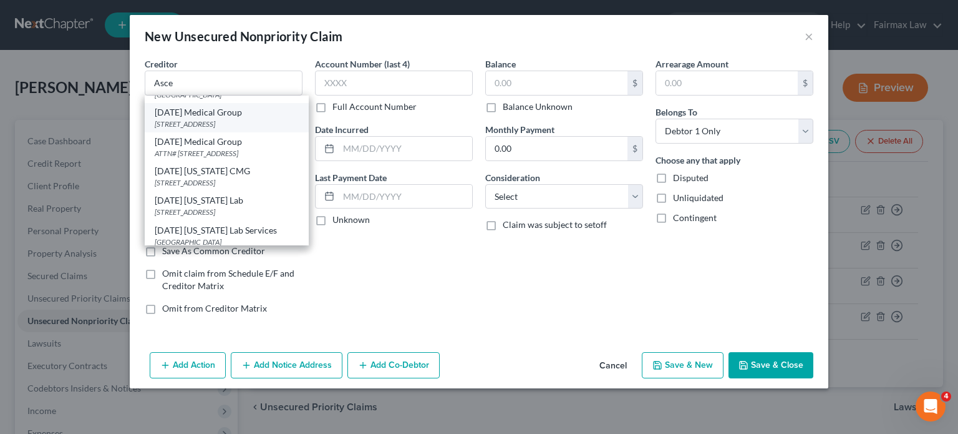
type input "04915"
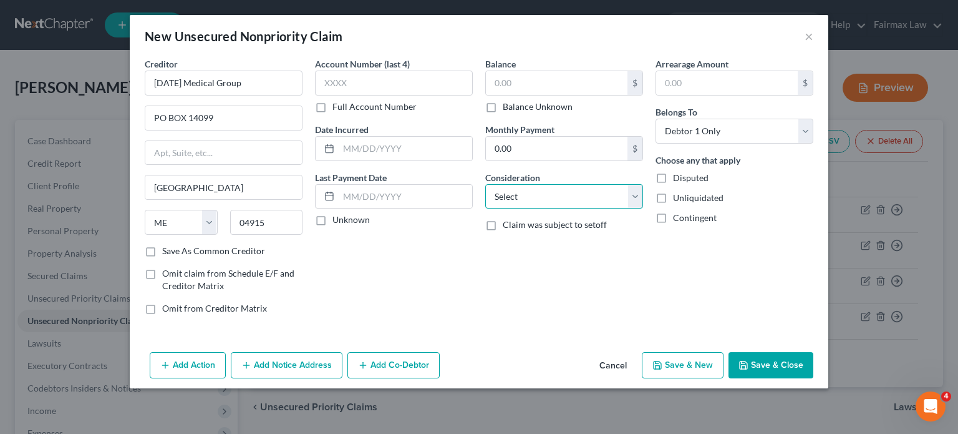
click at [530, 209] on select "Select Cable / Satellite Services Collection Agency Credit Card Debt Debt Couns…" at bounding box center [564, 196] width 158 height 25
select select "9"
click at [485, 209] on select "Select Cable / Satellite Services Collection Agency Credit Card Debt Debt Couns…" at bounding box center [564, 196] width 158 height 25
click at [499, 95] on input "text" at bounding box center [557, 83] width 142 height 24
click at [510, 95] on input "text" at bounding box center [557, 83] width 142 height 24
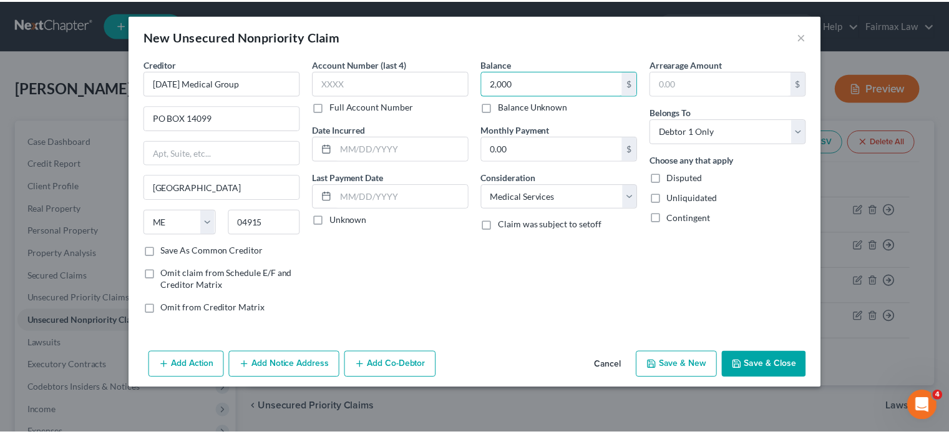
scroll to position [66, 0]
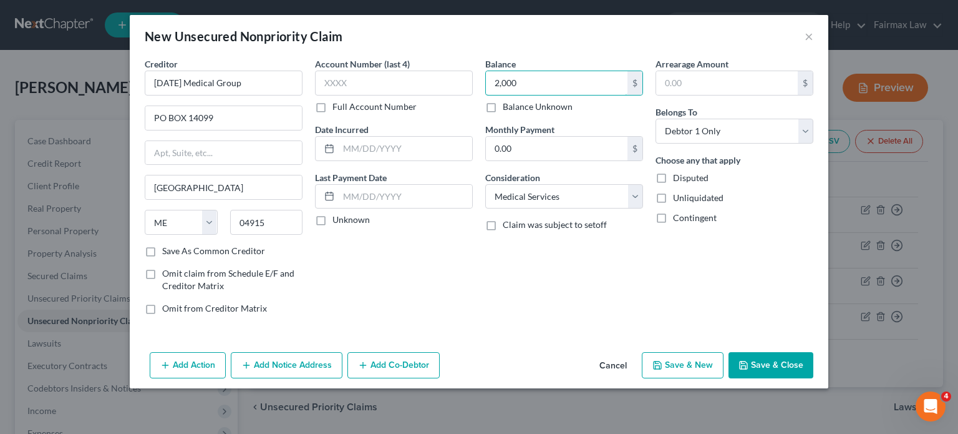
type input "2,000"
click at [814, 378] on button "Save & Close" at bounding box center [771, 365] width 85 height 26
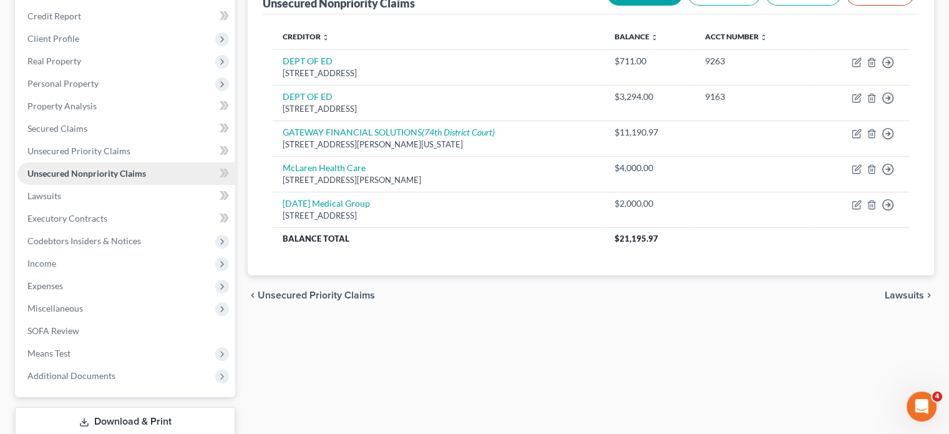
scroll to position [149, 0]
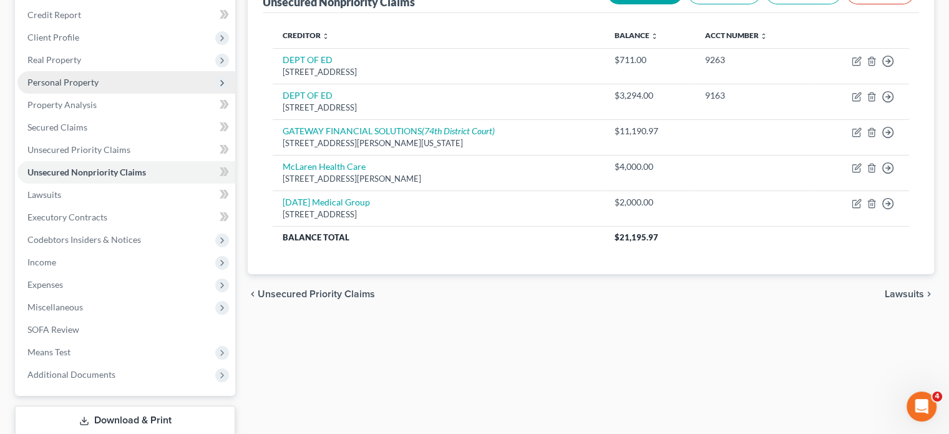
click at [99, 87] on span "Personal Property" at bounding box center [62, 82] width 71 height 11
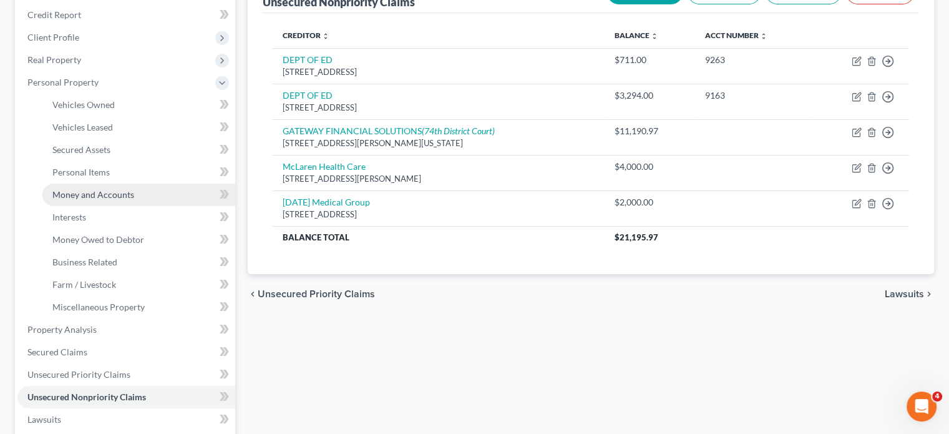
click at [102, 200] on span "Money and Accounts" at bounding box center [93, 194] width 82 height 11
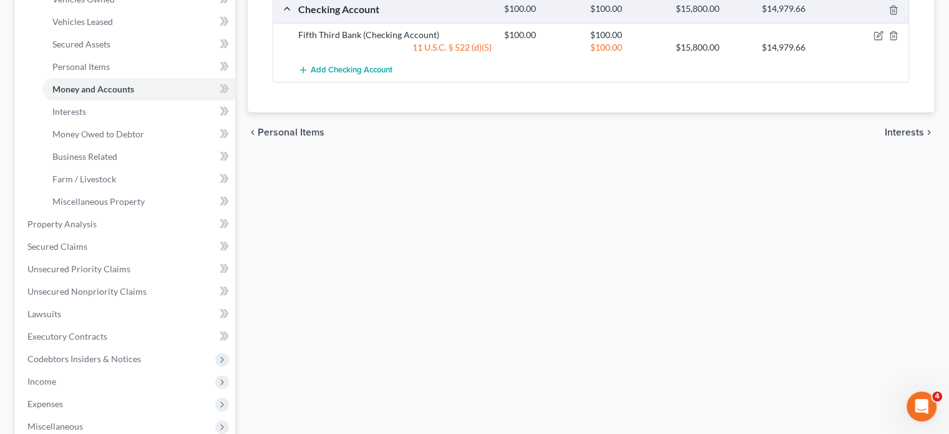
scroll to position [339, 0]
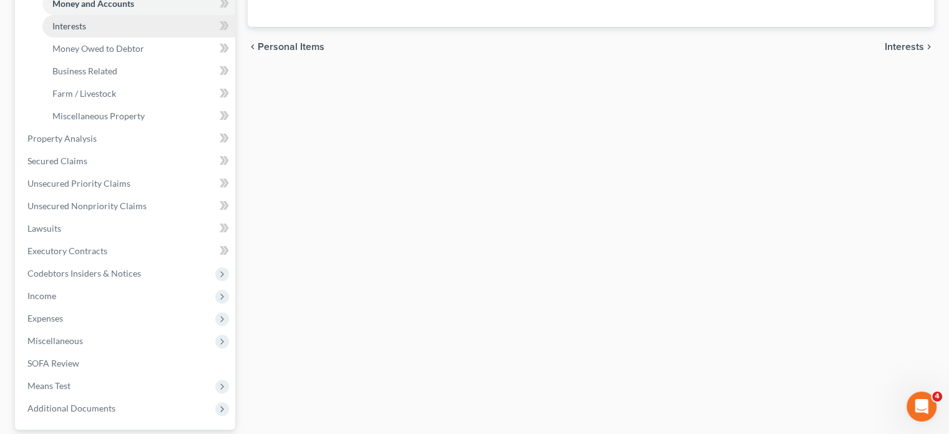
click at [120, 37] on link "Interests" at bounding box center [138, 26] width 193 height 22
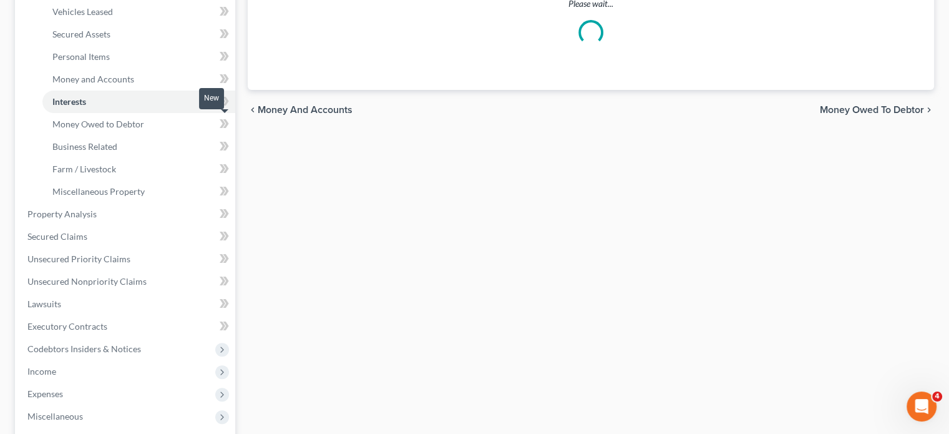
scroll to position [267, 0]
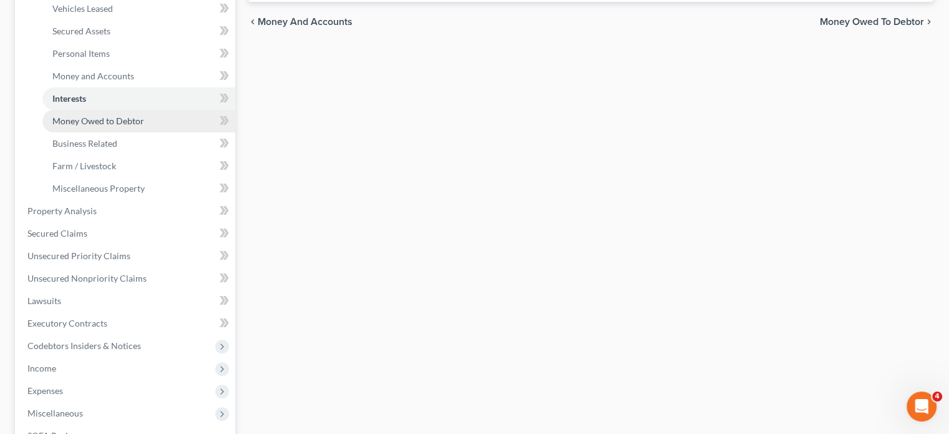
click at [139, 132] on link "Money Owed to Debtor" at bounding box center [138, 121] width 193 height 22
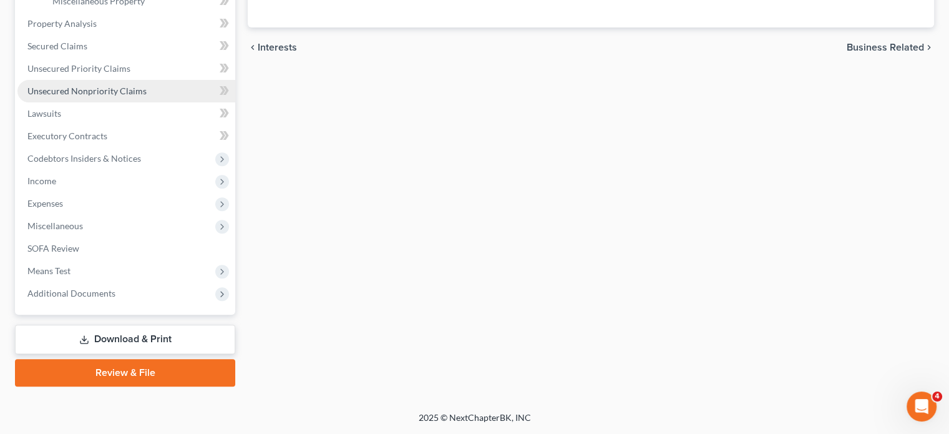
scroll to position [598, 0]
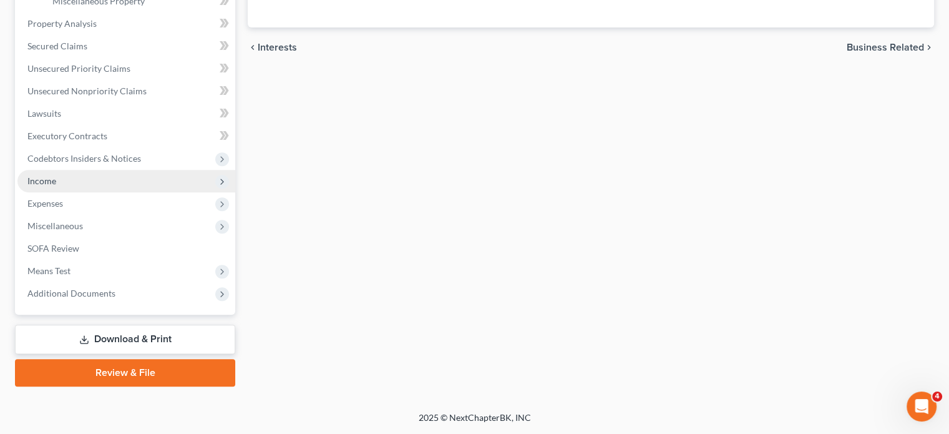
click at [47, 186] on span "Income" at bounding box center [41, 180] width 29 height 11
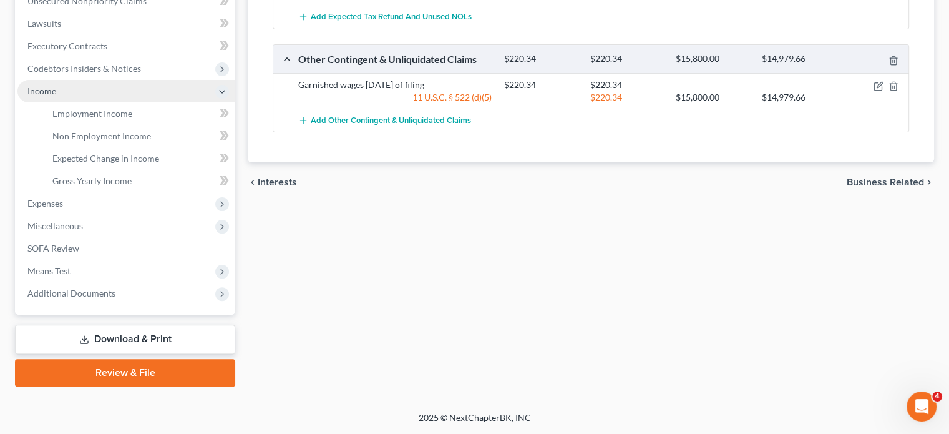
scroll to position [318, 0]
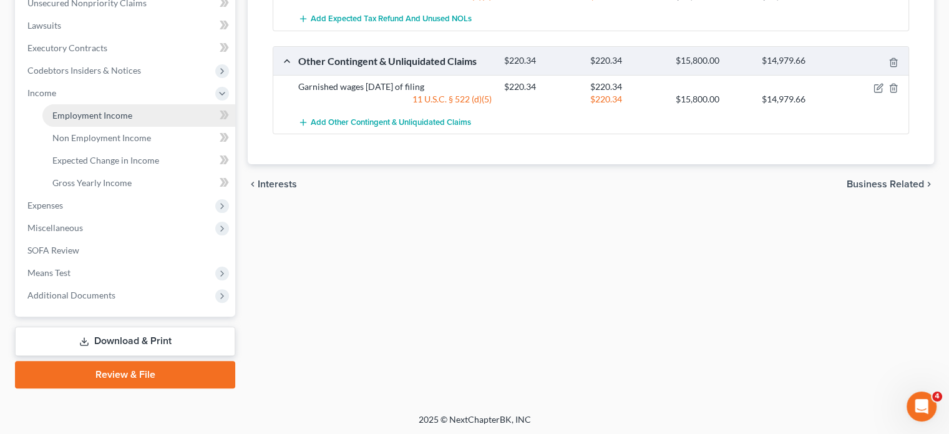
click at [162, 127] on link "Employment Income" at bounding box center [138, 115] width 193 height 22
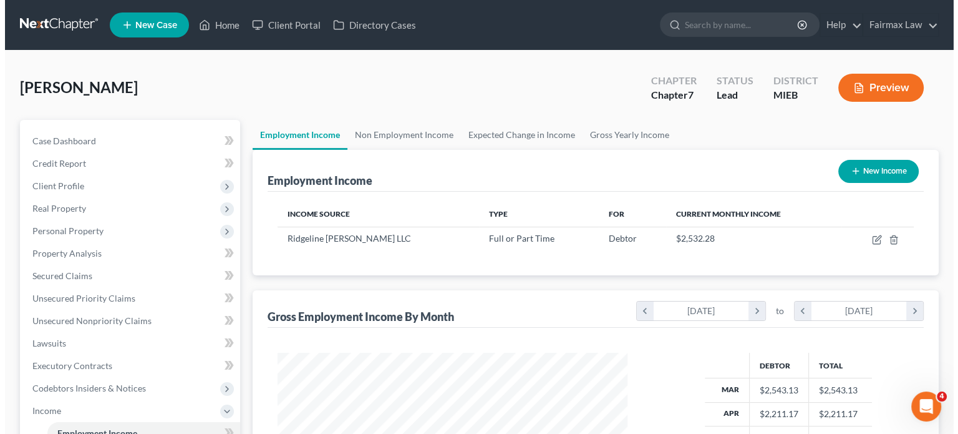
scroll to position [277, 375]
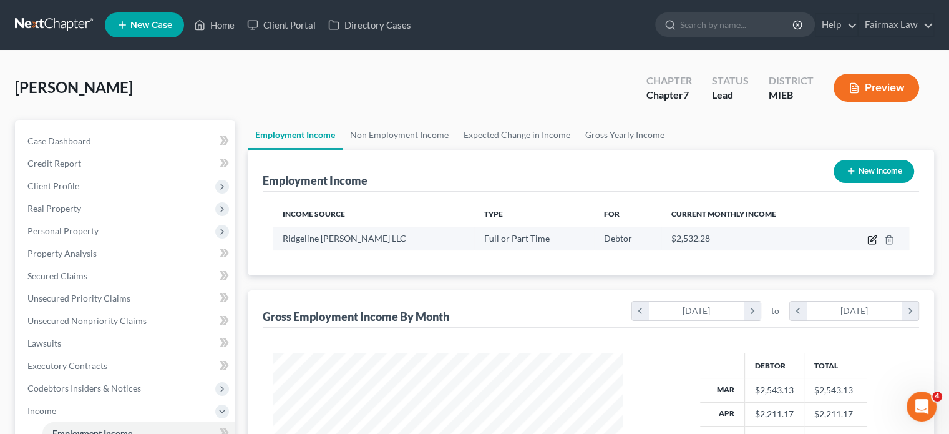
click at [867, 245] on icon "button" at bounding box center [872, 240] width 10 height 10
select select "0"
select select "23"
select select "1"
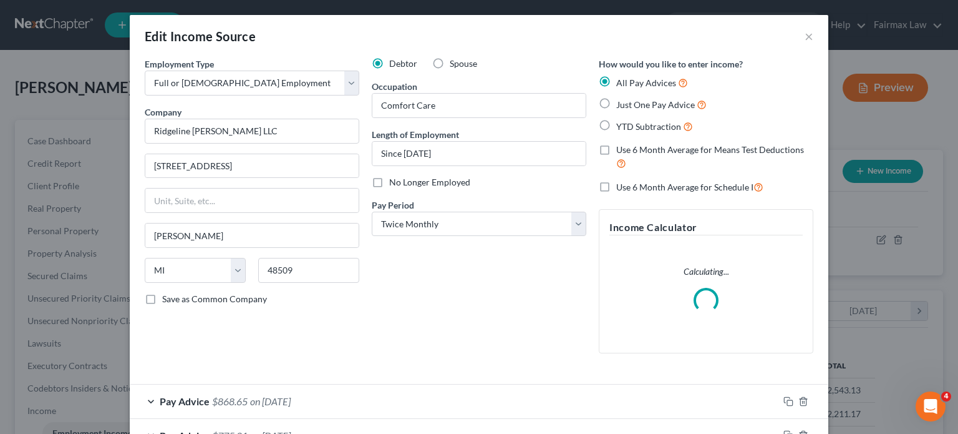
scroll to position [277, 379]
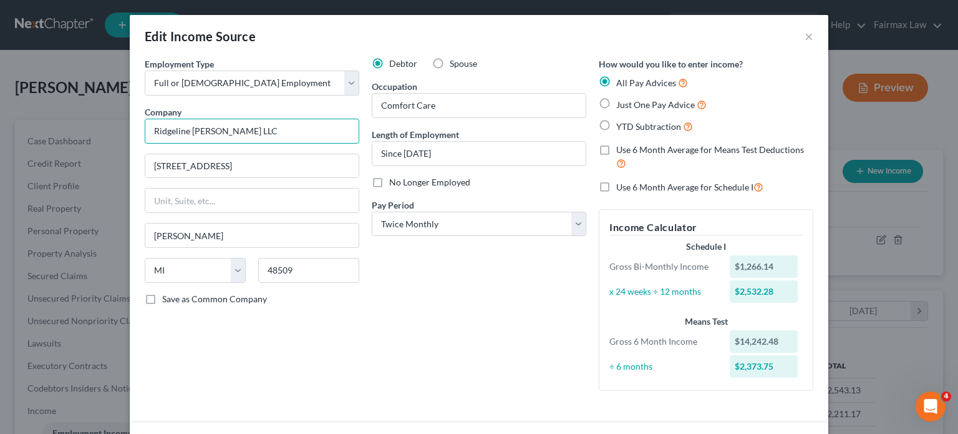
drag, startPoint x: 172, startPoint y: 168, endPoint x: 2, endPoint y: 154, distance: 170.4
click at [2, 154] on div "Edit Income Source × Employment Type * Select Full or Part Time Employment Self…" at bounding box center [479, 217] width 958 height 434
type input "Burton Comfort Care"
drag, startPoint x: 195, startPoint y: 205, endPoint x: 8, endPoint y: 201, distance: 186.6
click at [8, 201] on div "Edit Income Source × Employment Type * Select Full or Part Time Employment Self…" at bounding box center [479, 217] width 958 height 434
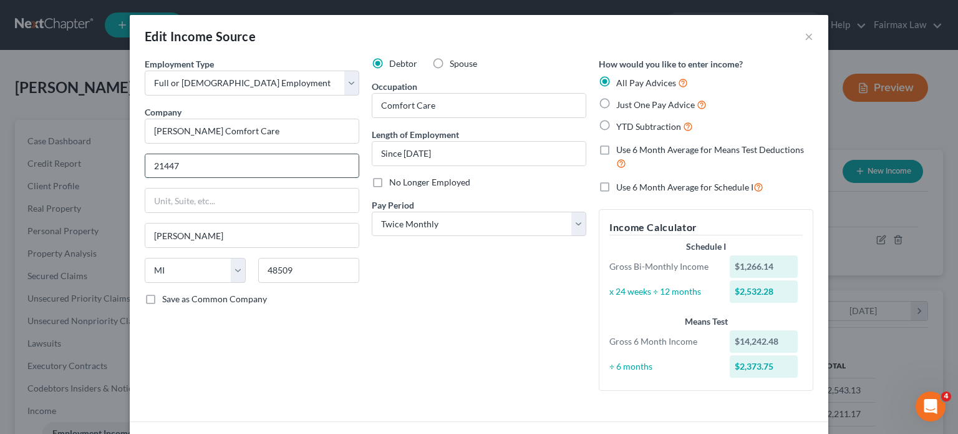
click at [145, 178] on input "21447" at bounding box center [251, 166] width 213 height 24
click at [145, 178] on input "214407" at bounding box center [251, 166] width 213 height 24
type input "PO Box 214407"
click at [262, 283] on input "48509" at bounding box center [308, 270] width 101 height 25
type input "4"
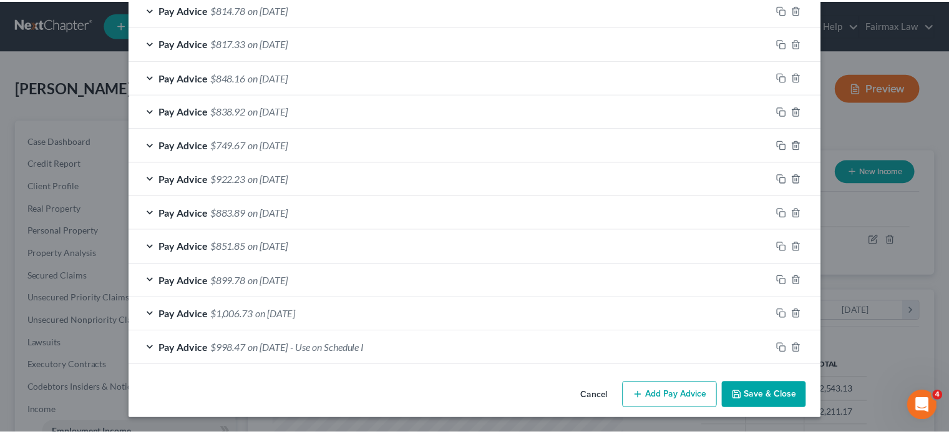
scroll to position [708, 0]
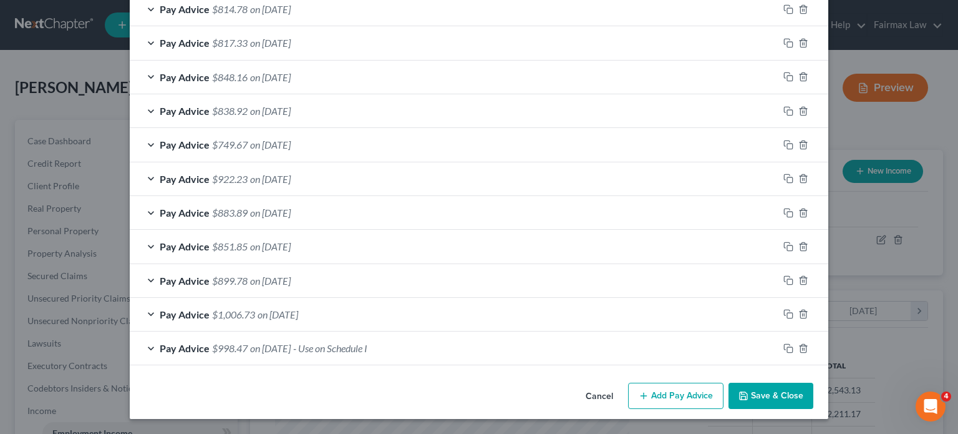
type input "48321"
type input "Auburn Hills"
click at [814, 383] on button "Save & Close" at bounding box center [771, 396] width 85 height 26
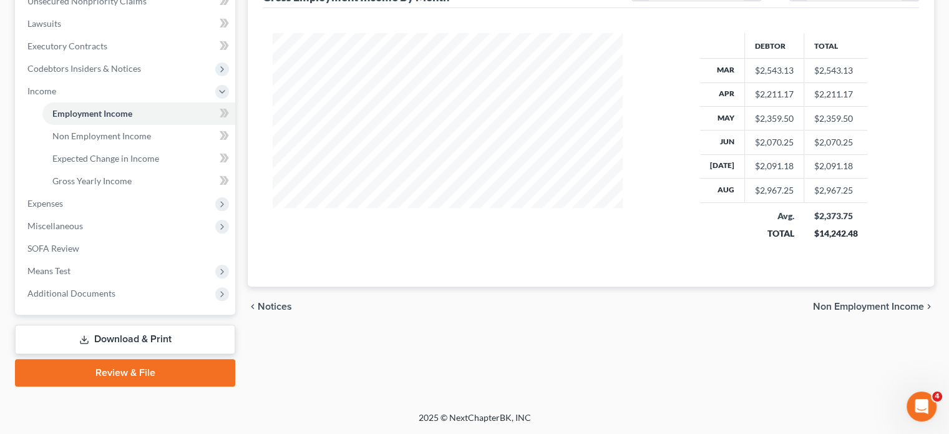
scroll to position [448, 0]
click at [93, 206] on span "Expenses" at bounding box center [126, 203] width 218 height 22
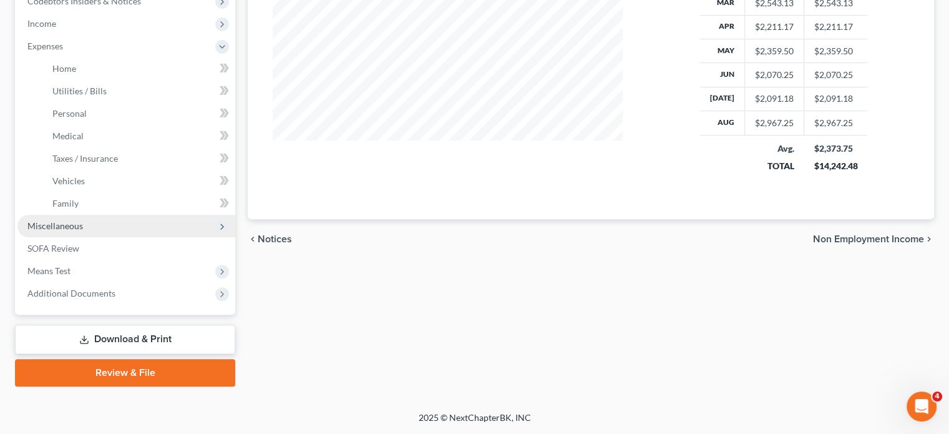
click at [83, 231] on span "Miscellaneous" at bounding box center [55, 225] width 56 height 11
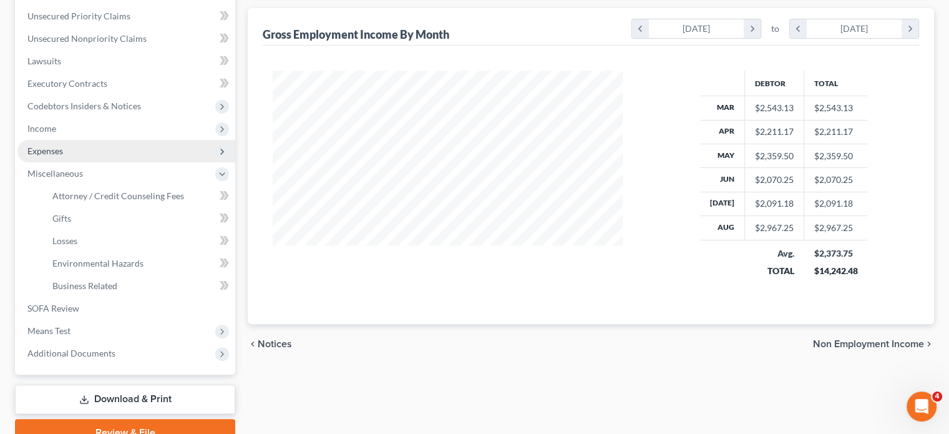
scroll to position [208, 0]
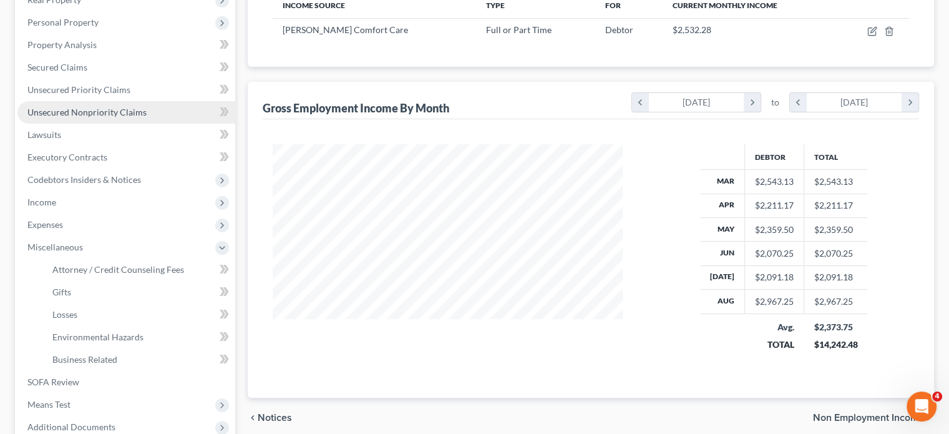
click at [109, 124] on link "Unsecured Nonpriority Claims" at bounding box center [126, 112] width 218 height 22
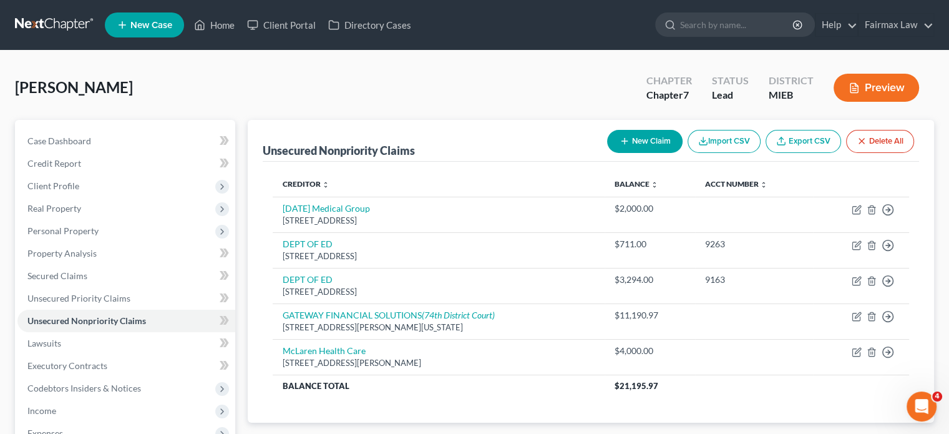
click at [607, 153] on button "New Claim" at bounding box center [645, 141] width 76 height 23
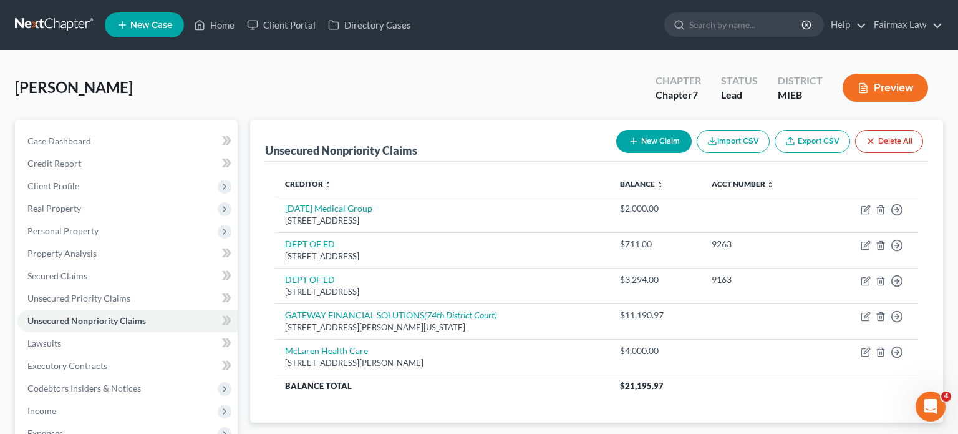
select select "0"
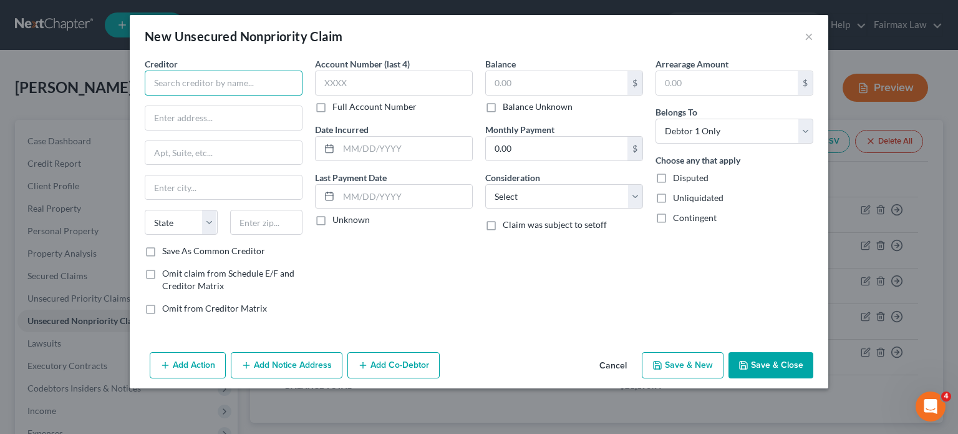
click at [209, 95] on input "text" at bounding box center [224, 83] width 158 height 25
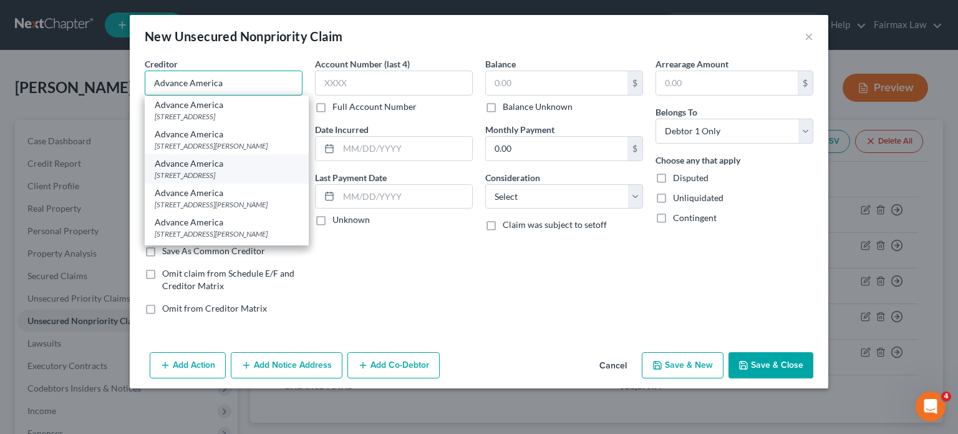
type input "Advance America"
click at [155, 170] on div "Advance America" at bounding box center [227, 163] width 144 height 12
type input "750 Shipyard Dr. Ste 300"
type input "Wilmington"
select select "7"
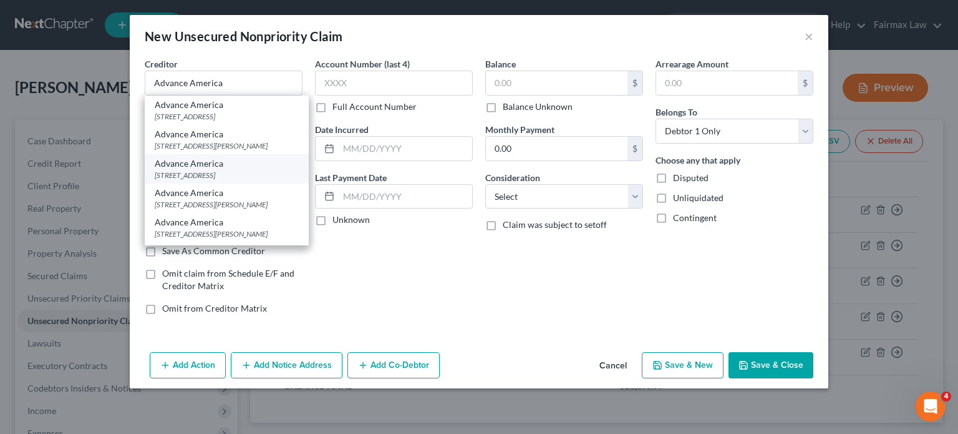
type input "19801"
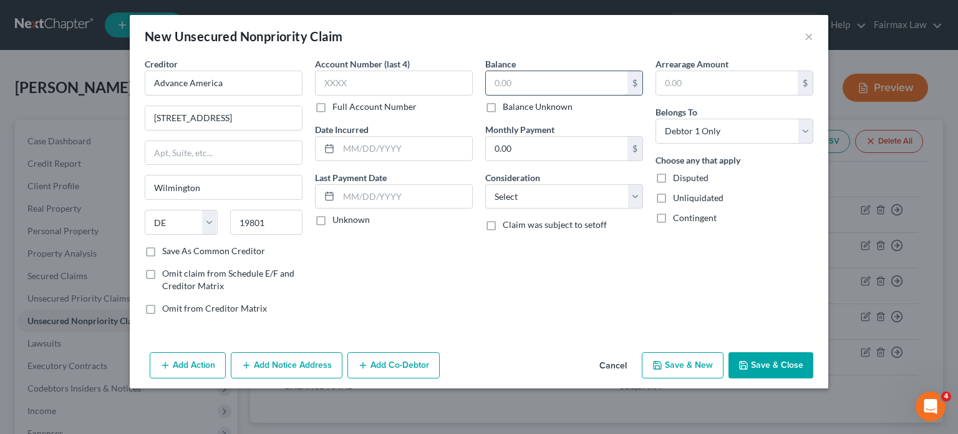
click at [531, 95] on input "text" at bounding box center [557, 83] width 142 height 24
type input "5,000"
click at [607, 209] on select "Select Cable / Satellite Services Collection Agency Credit Card Debt Debt Couns…" at bounding box center [564, 196] width 158 height 25
select select "10"
click at [485, 209] on select "Select Cable / Satellite Services Collection Agency Credit Card Debt Debt Couns…" at bounding box center [564, 196] width 158 height 25
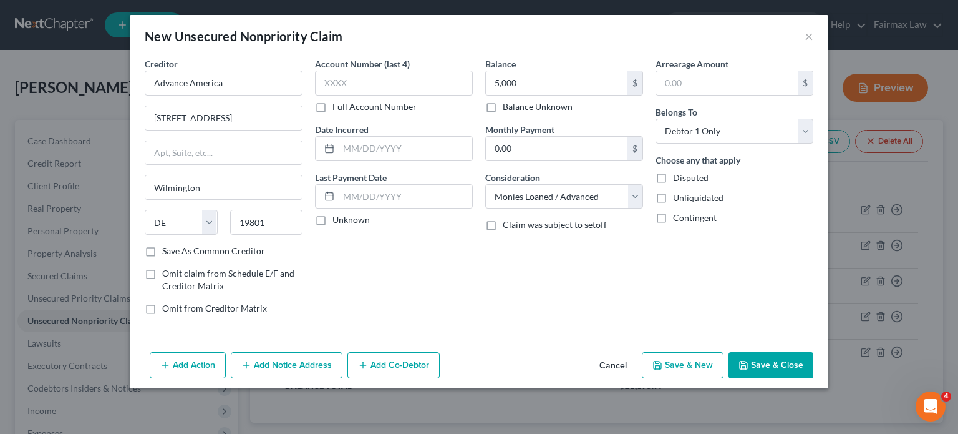
click at [627, 324] on div "Balance 5,000.00 $ Balance Unknown Balance Undetermined 5,000 $ Balance Unknown…" at bounding box center [564, 190] width 170 height 267
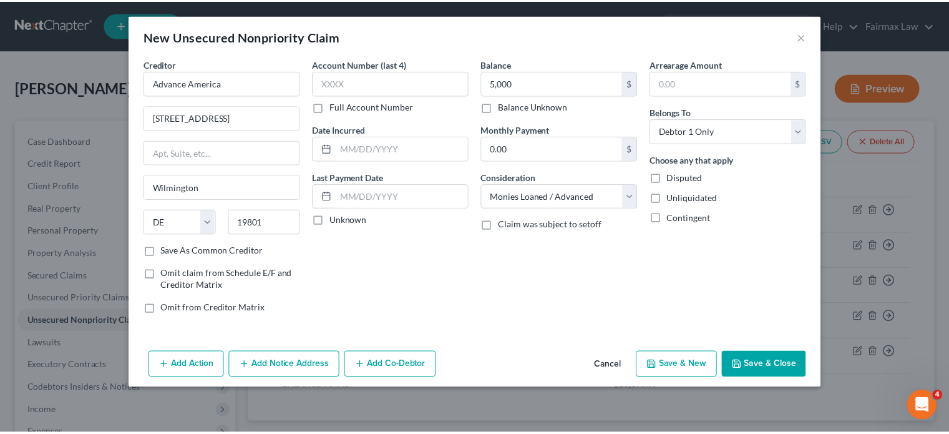
scroll to position [66, 0]
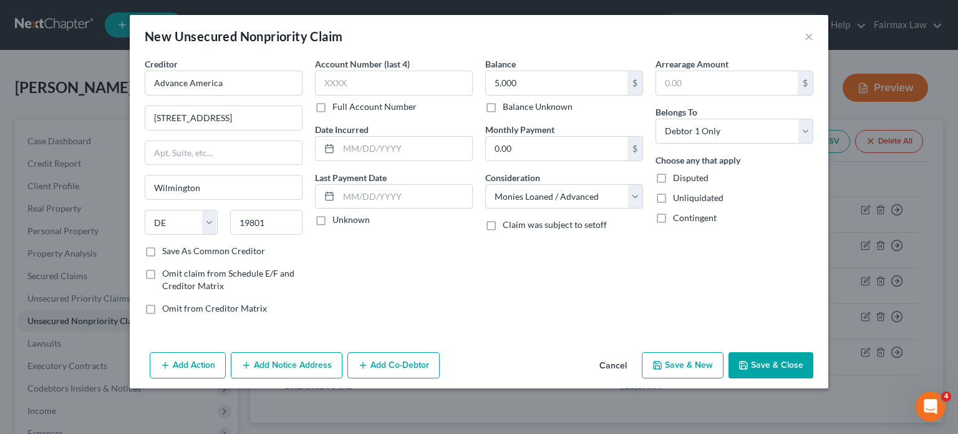
click at [814, 378] on button "Save & Close" at bounding box center [771, 365] width 85 height 26
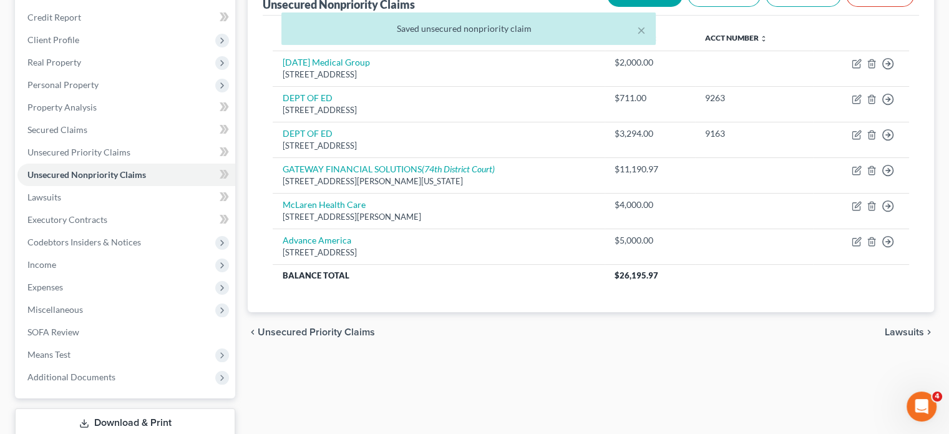
scroll to position [147, 0]
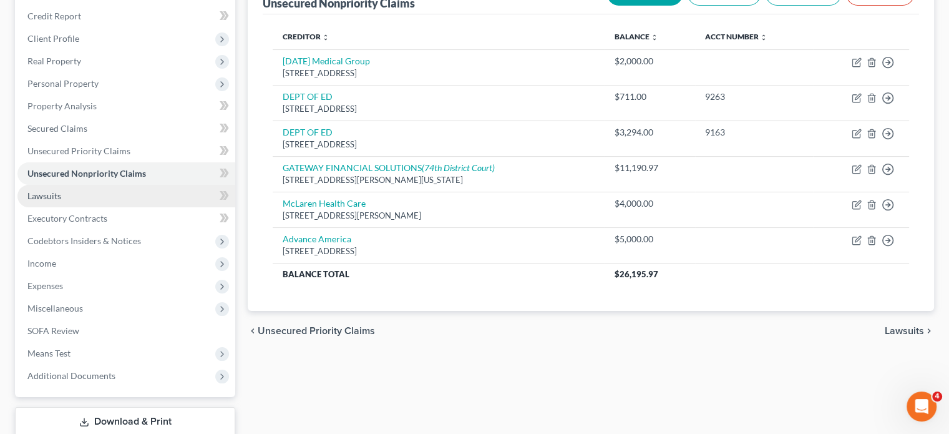
click at [120, 207] on link "Lawsuits" at bounding box center [126, 196] width 218 height 22
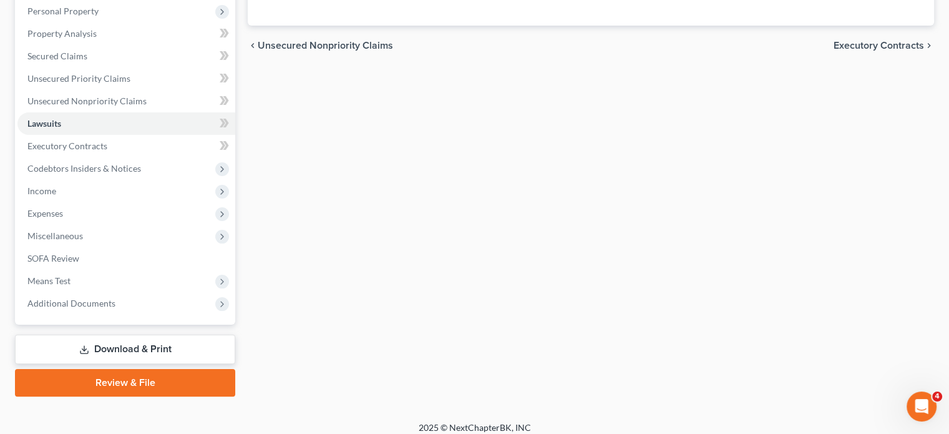
scroll to position [222, 0]
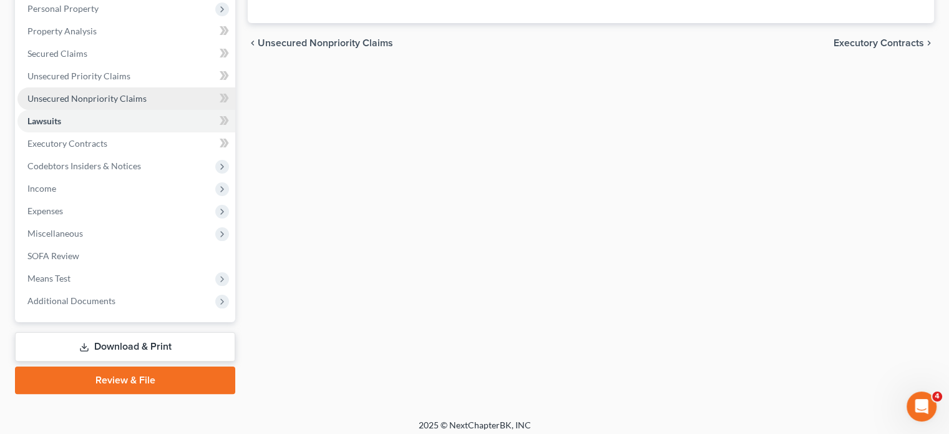
click at [140, 104] on span "Unsecured Nonpriority Claims" at bounding box center [86, 98] width 119 height 11
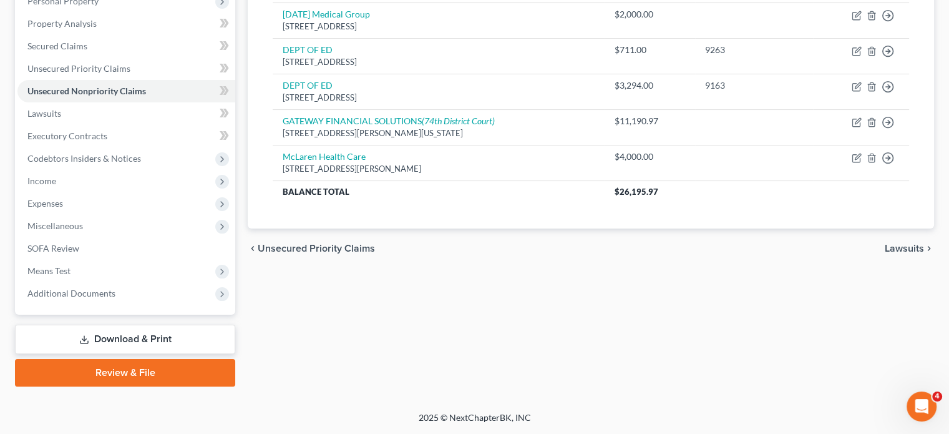
scroll to position [392, 0]
click at [79, 170] on span "Income" at bounding box center [126, 181] width 218 height 22
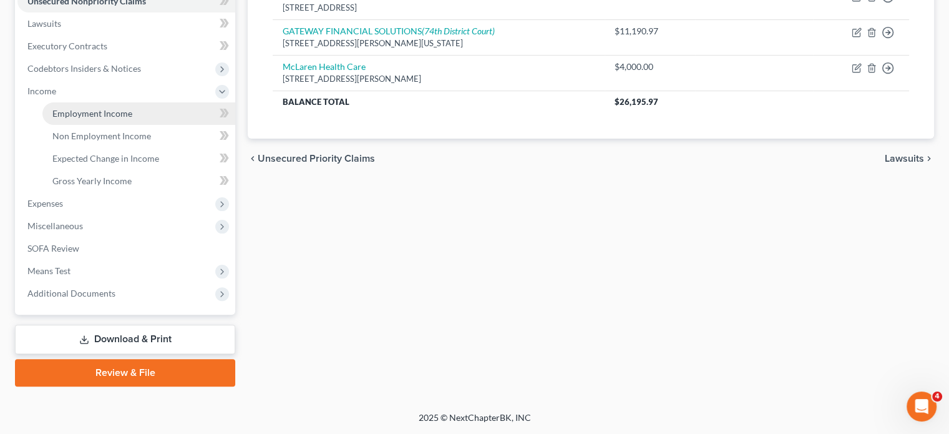
click at [102, 119] on span "Employment Income" at bounding box center [92, 113] width 80 height 11
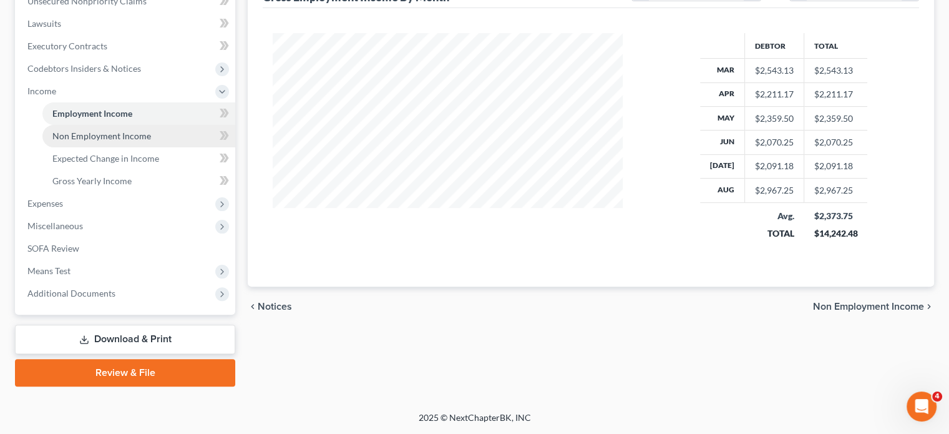
scroll to position [311, 0]
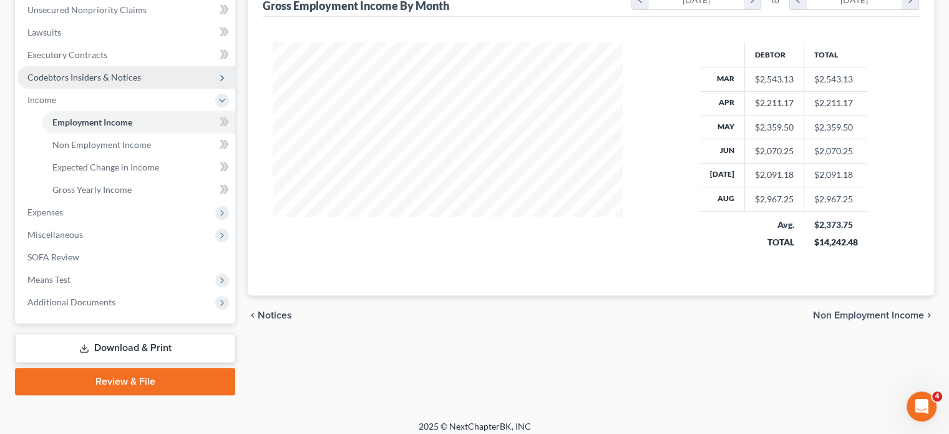
click at [113, 82] on span "Codebtors Insiders & Notices" at bounding box center [84, 77] width 114 height 11
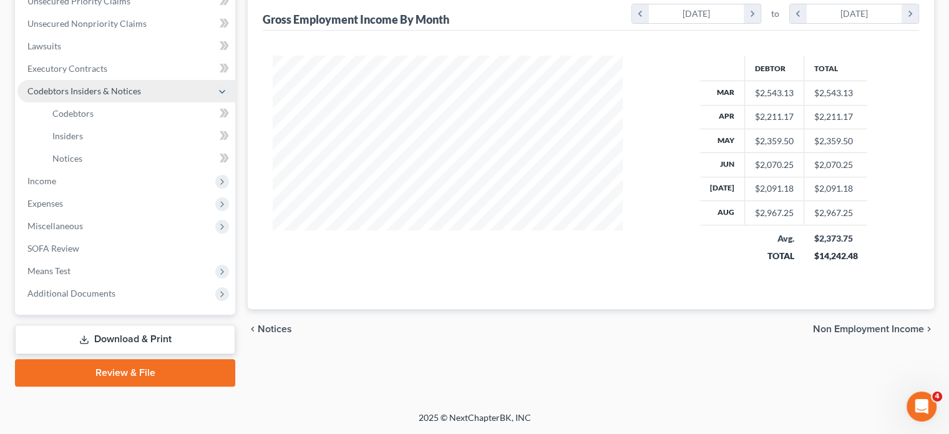
click at [102, 96] on span "Codebtors Insiders & Notices" at bounding box center [84, 90] width 114 height 11
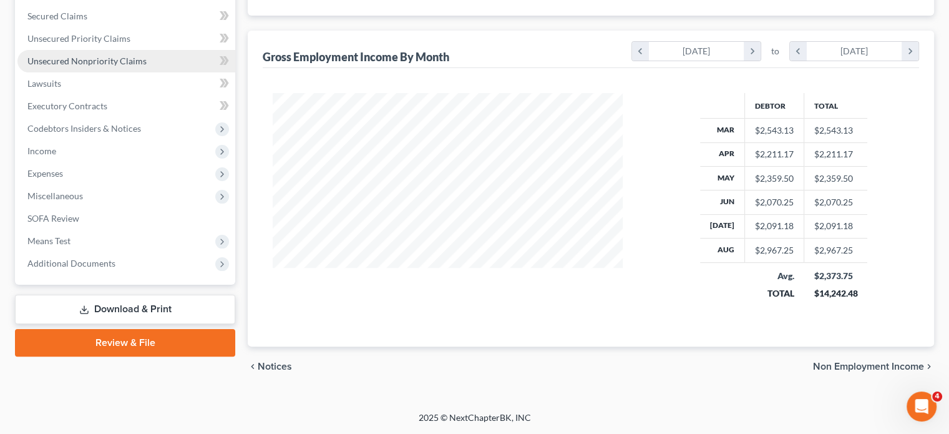
click at [89, 72] on link "Unsecured Nonpriority Claims" at bounding box center [126, 61] width 218 height 22
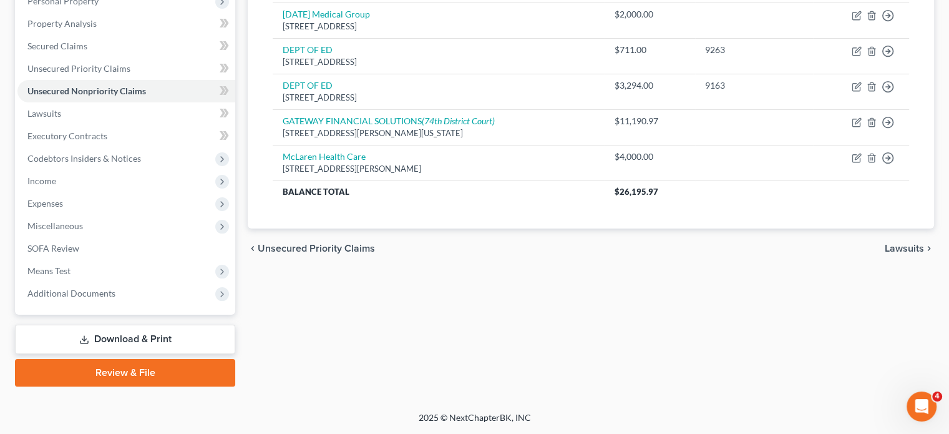
scroll to position [334, 0]
click at [63, 203] on span "Expenses" at bounding box center [45, 203] width 36 height 11
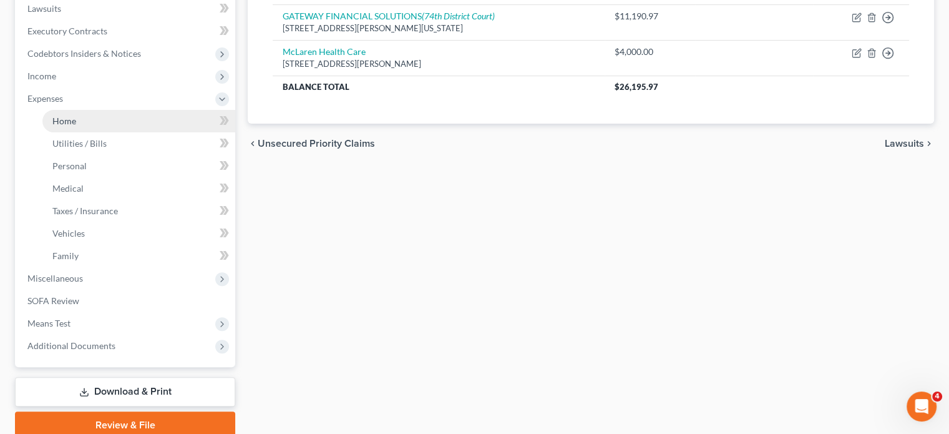
click at [63, 126] on span "Home" at bounding box center [64, 120] width 24 height 11
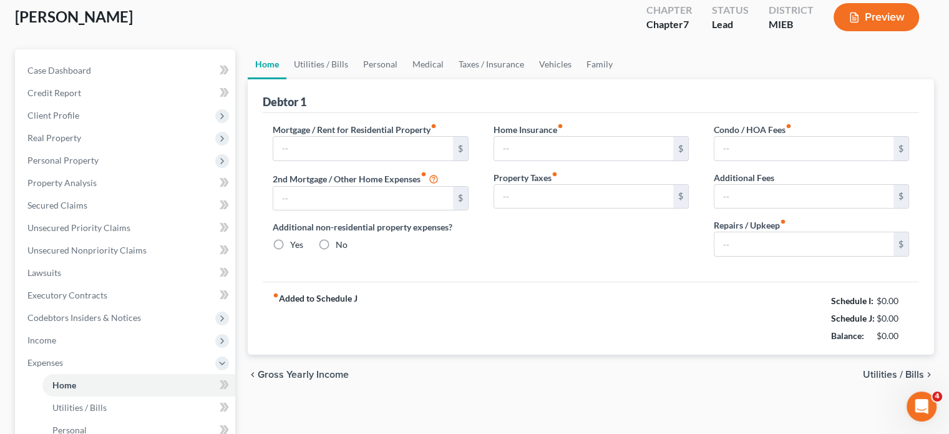
type input "1,304.00"
type input "0.00"
radio input "true"
type input "0.00"
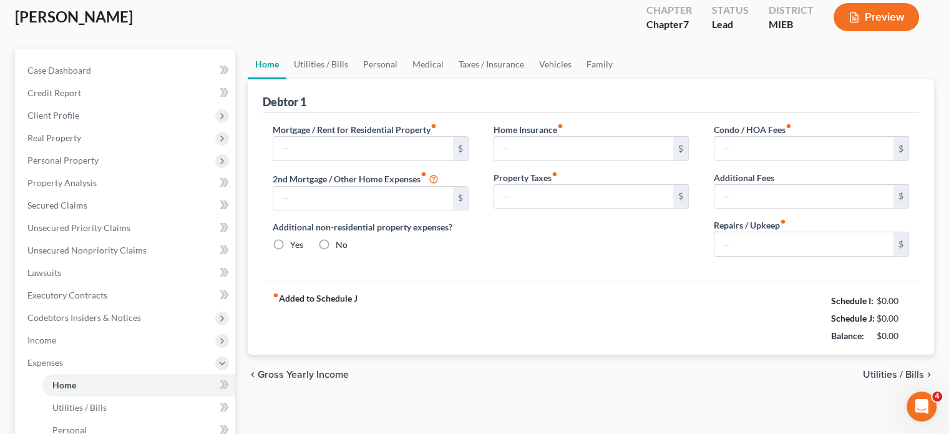
type input "0.00"
type input "50.00"
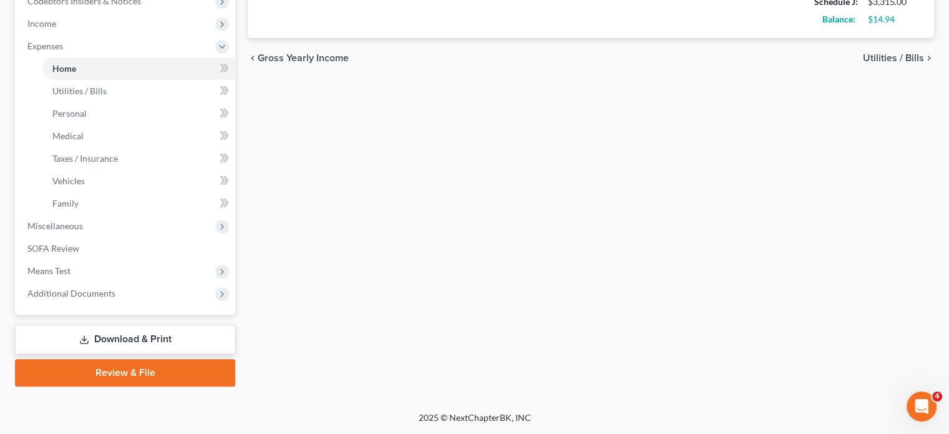
scroll to position [588, 0]
drag, startPoint x: 427, startPoint y: 175, endPoint x: 410, endPoint y: 99, distance: 77.5
click at [410, 99] on div "Home Utilities / Bills Personal Medical Taxes / Insurance Vehicles Family Debto…" at bounding box center [590, 59] width 699 height 653
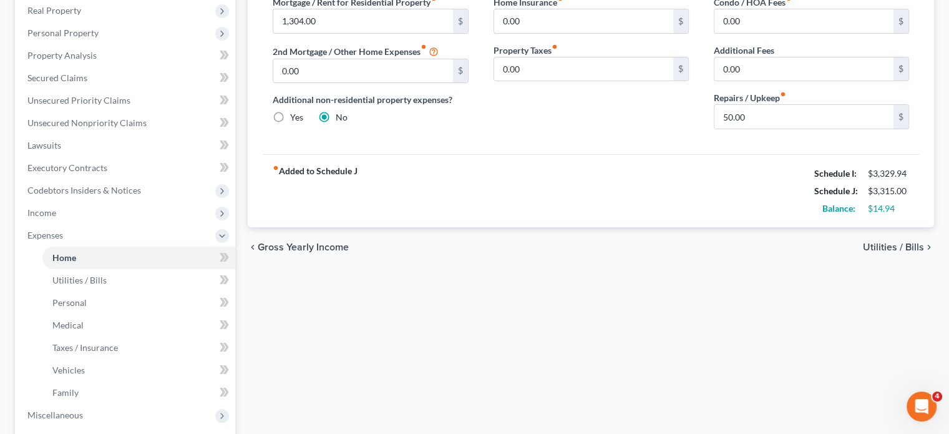
scroll to position [0, 0]
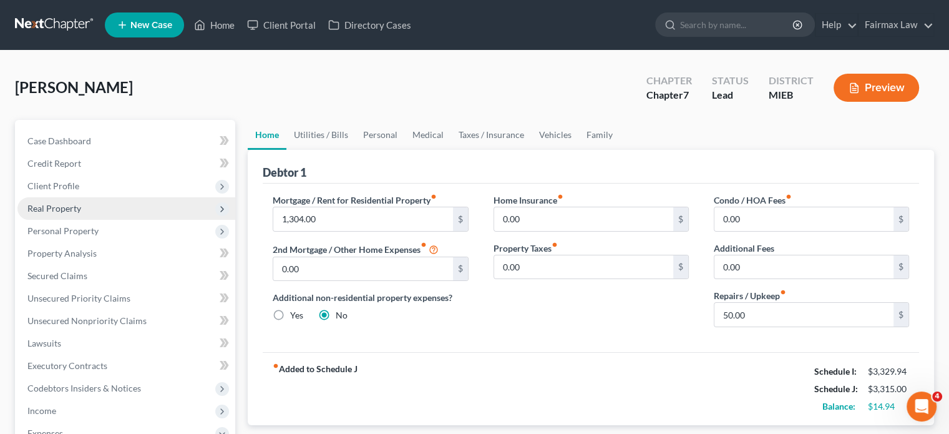
click at [119, 220] on span "Real Property" at bounding box center [126, 208] width 218 height 22
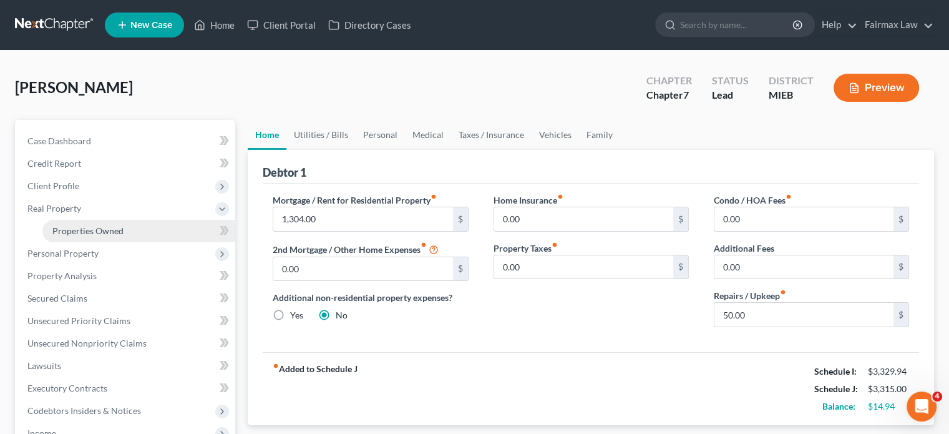
click at [124, 236] on span "Properties Owned" at bounding box center [87, 230] width 71 height 11
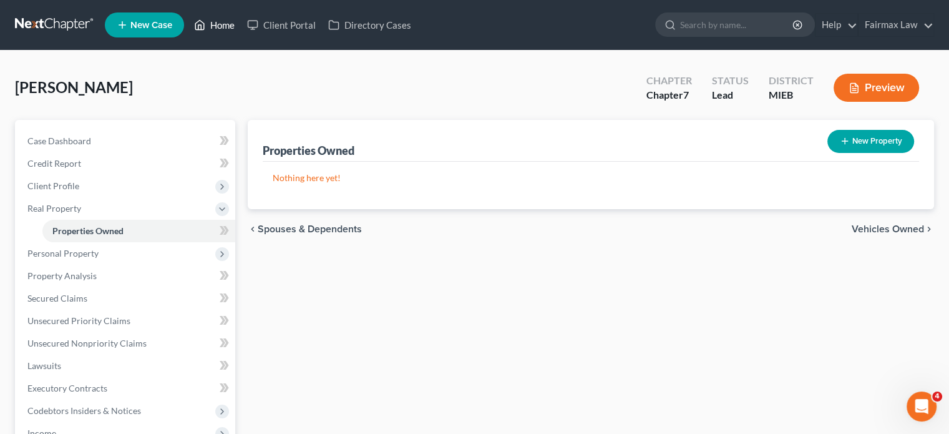
click at [241, 31] on link "Home" at bounding box center [214, 25] width 53 height 22
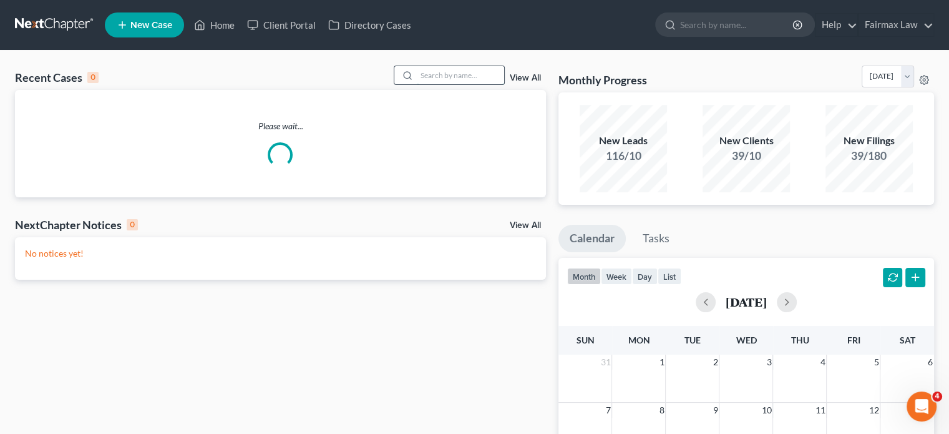
click at [440, 84] on input "search" at bounding box center [460, 75] width 87 height 18
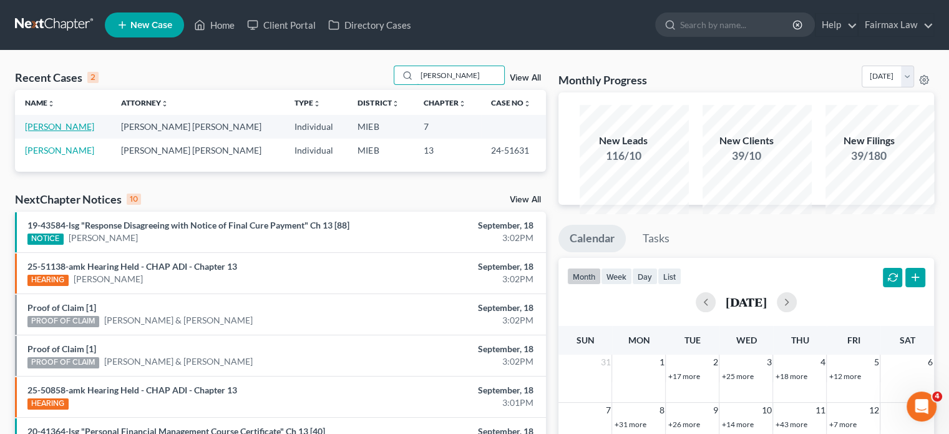
type input "rosario"
click at [79, 132] on link "Rosario, Jose" at bounding box center [59, 126] width 69 height 11
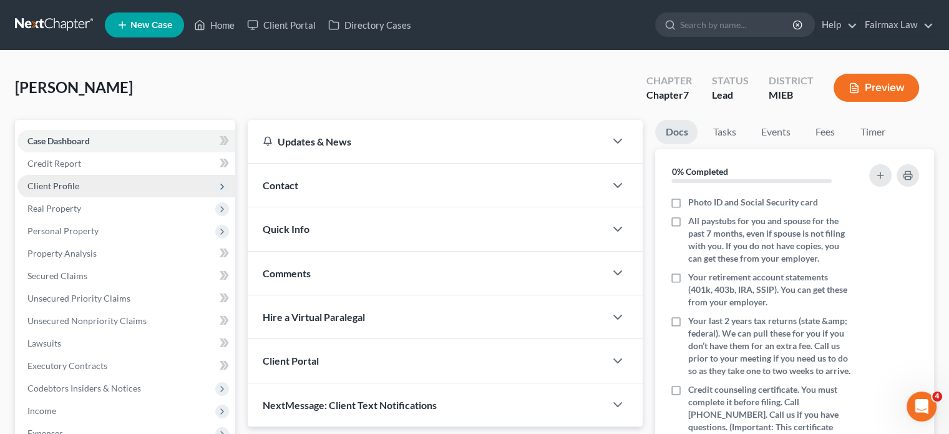
click at [140, 197] on span "Client Profile" at bounding box center [126, 186] width 218 height 22
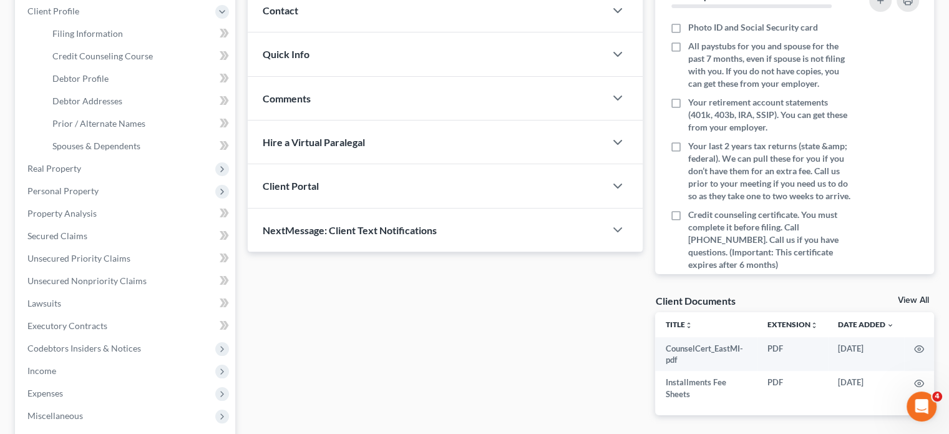
scroll to position [177, 0]
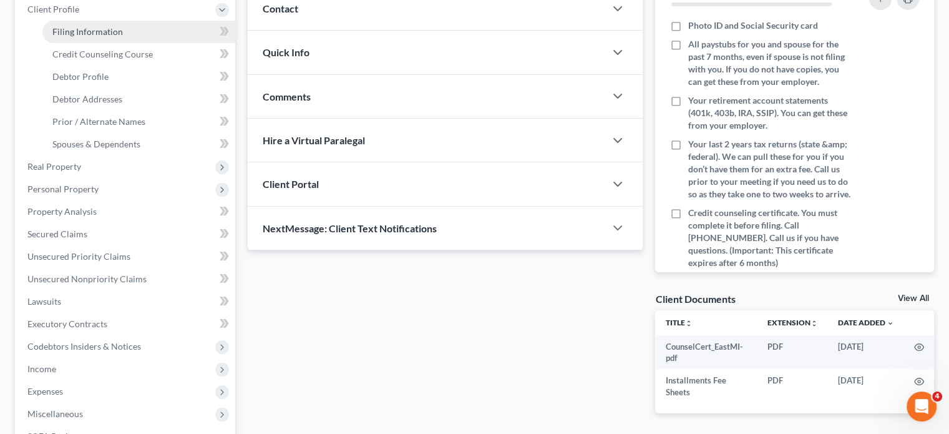
click at [162, 43] on link "Filing Information" at bounding box center [138, 32] width 193 height 22
select select "1"
select select "0"
select select "40"
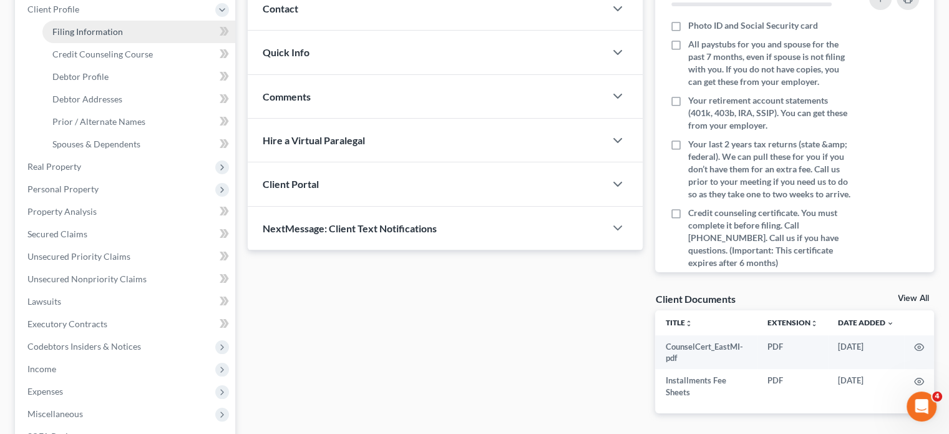
select select "0"
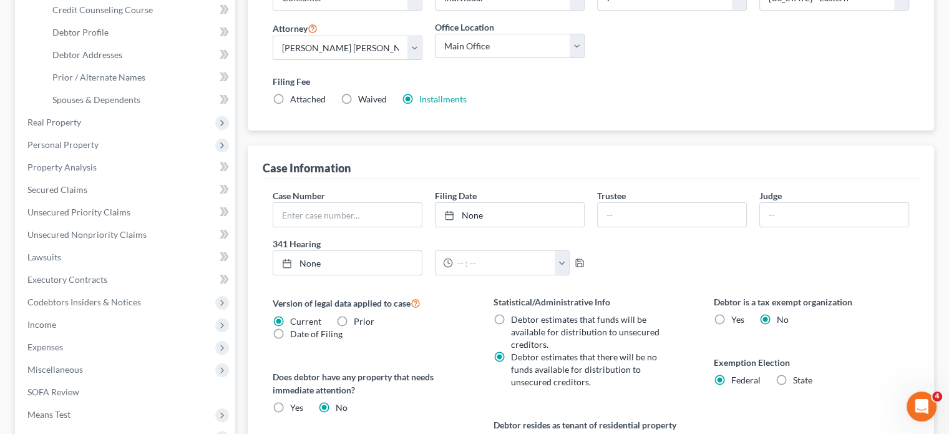
scroll to position [222, 0]
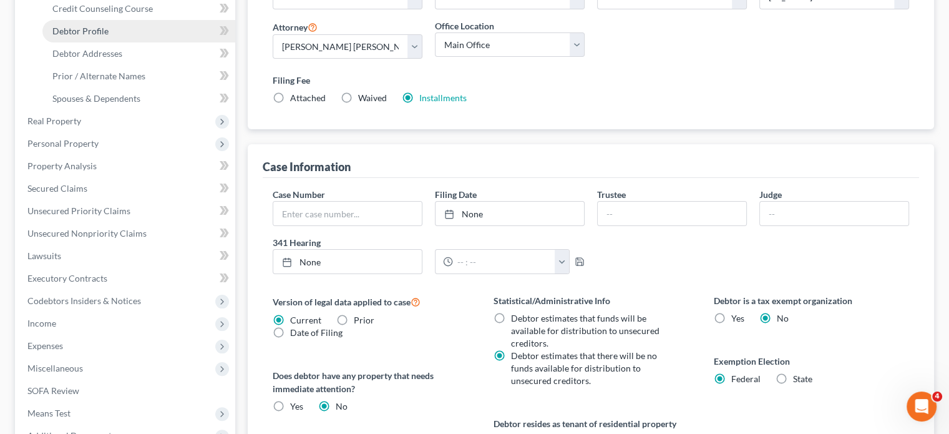
click at [109, 36] on span "Debtor Profile" at bounding box center [80, 31] width 56 height 11
select select "0"
select select "8"
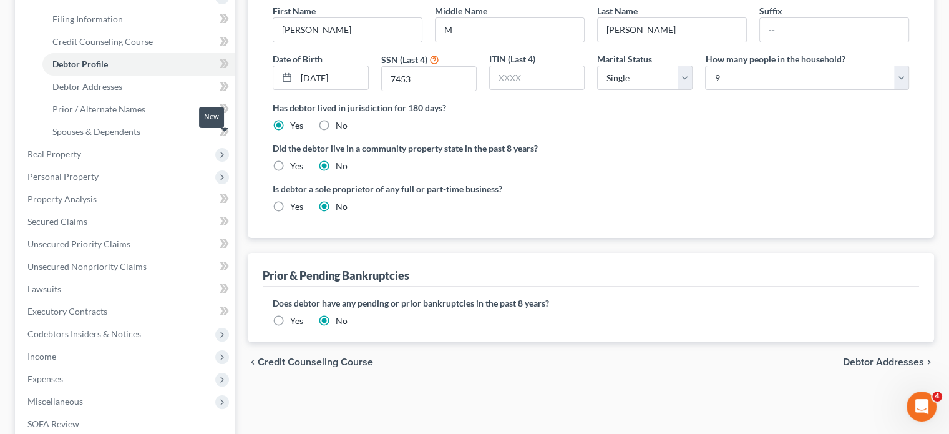
scroll to position [190, 0]
click at [85, 91] on span "Debtor Addresses" at bounding box center [87, 85] width 70 height 11
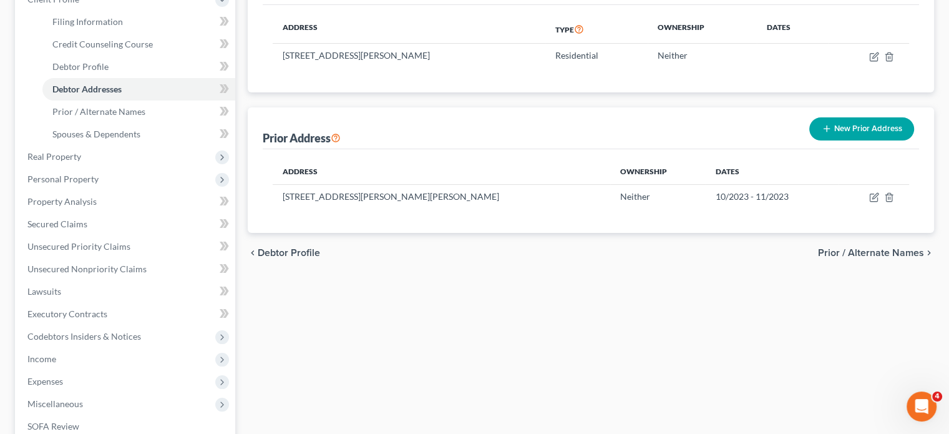
scroll to position [190, 0]
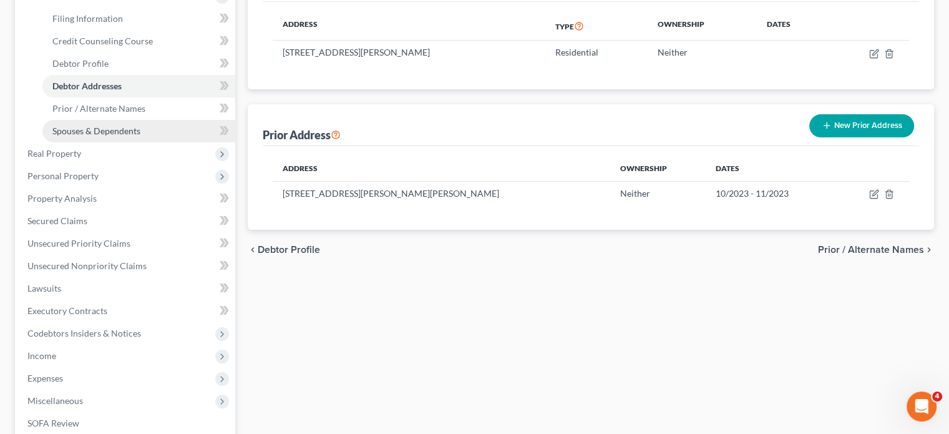
click at [119, 142] on link "Spouses & Dependents" at bounding box center [138, 131] width 193 height 22
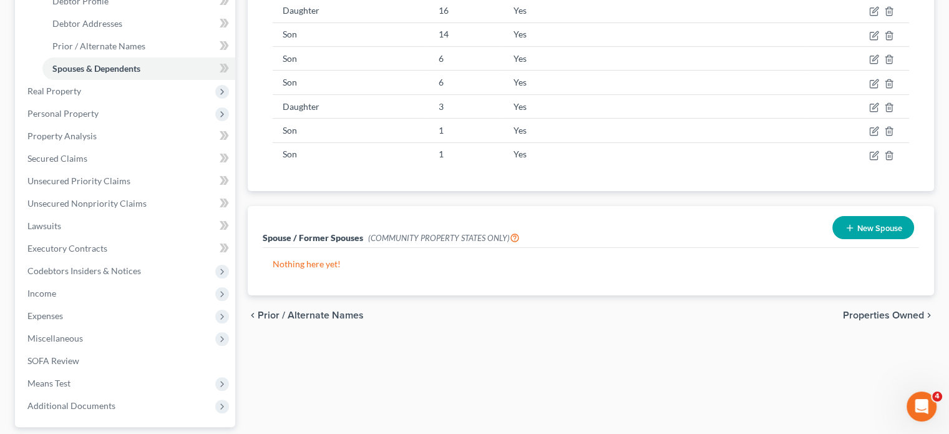
scroll to position [250, 0]
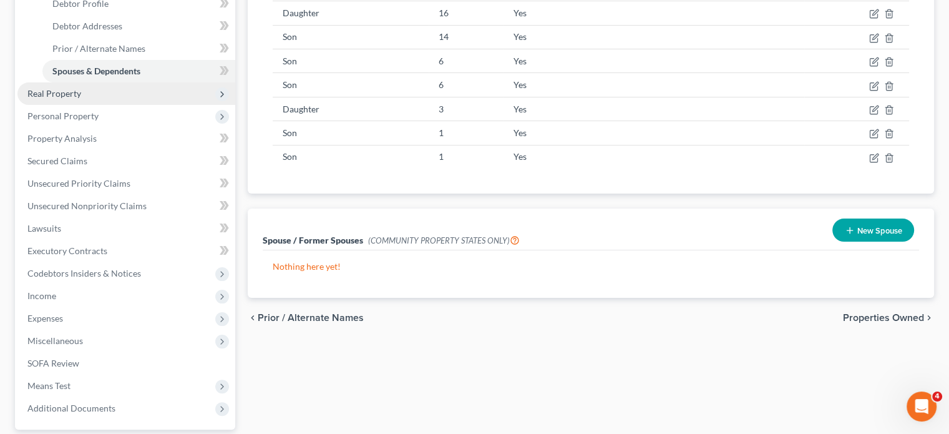
click at [102, 105] on span "Real Property" at bounding box center [126, 93] width 218 height 22
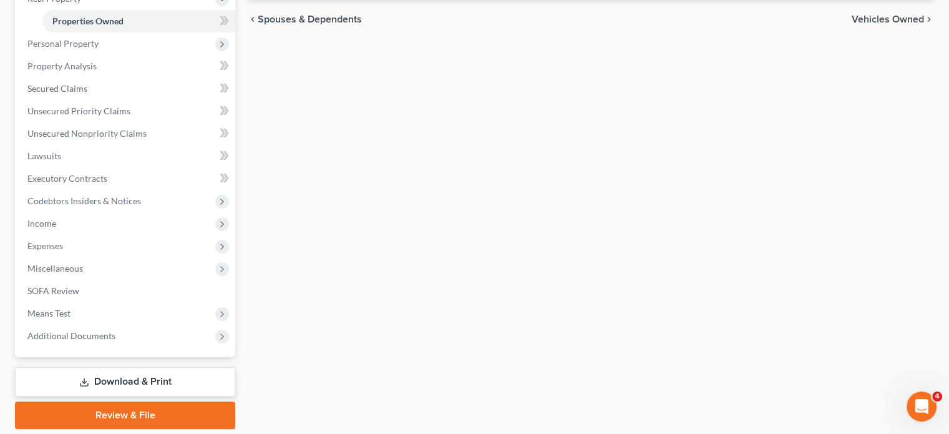
scroll to position [212, 0]
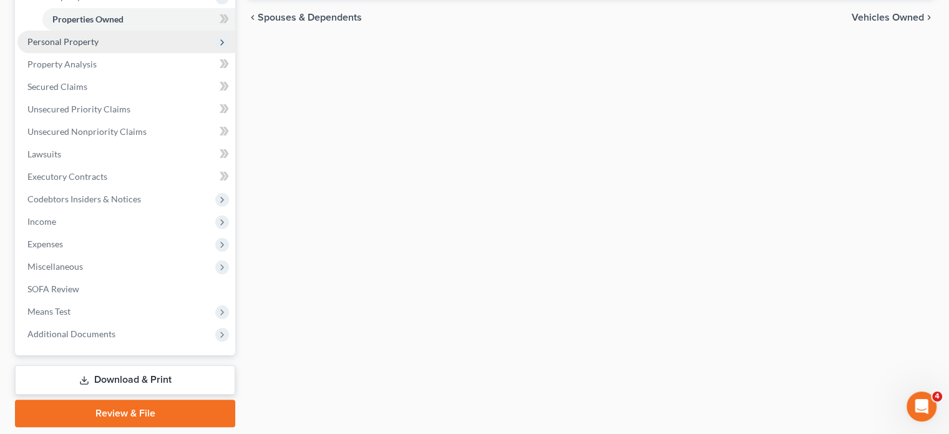
click at [97, 47] on span "Personal Property" at bounding box center [62, 41] width 71 height 11
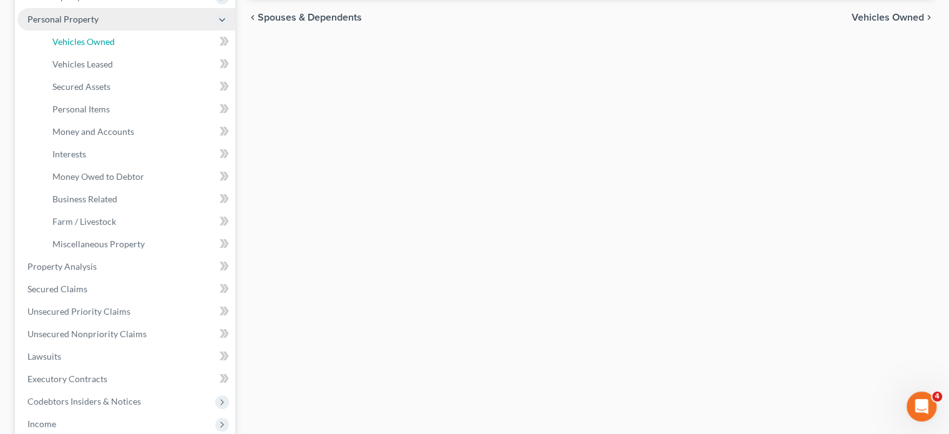
click at [97, 47] on span "Vehicles Owned" at bounding box center [83, 41] width 62 height 11
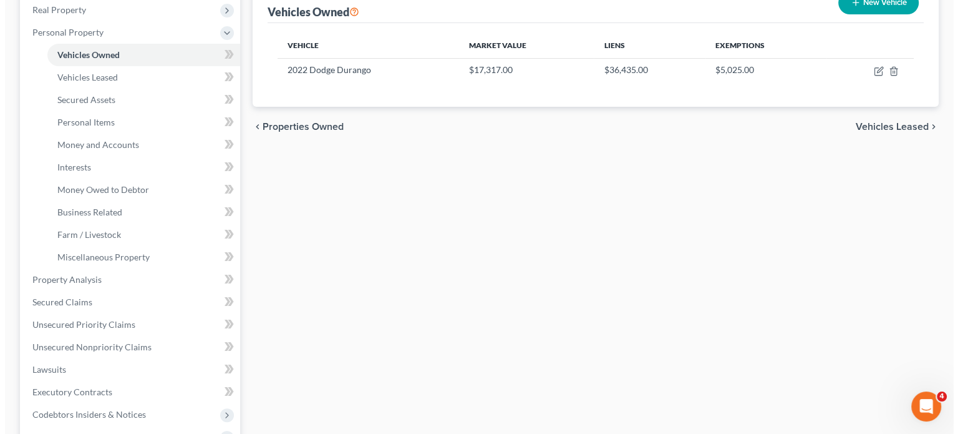
scroll to position [213, 0]
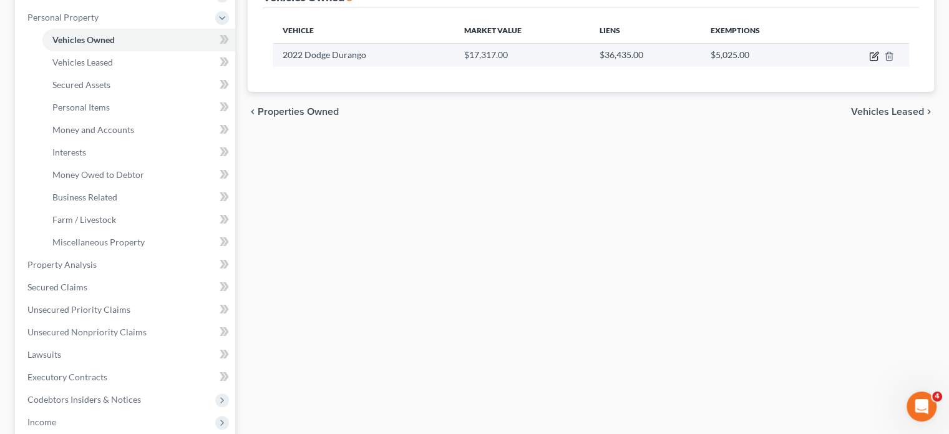
click at [869, 61] on icon "button" at bounding box center [874, 56] width 10 height 10
select select "0"
select select "4"
select select "2"
select select "0"
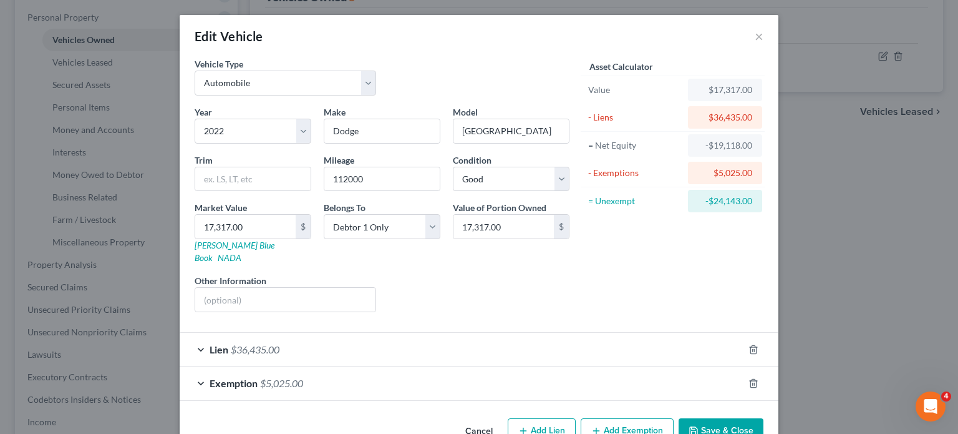
scroll to position [132, 0]
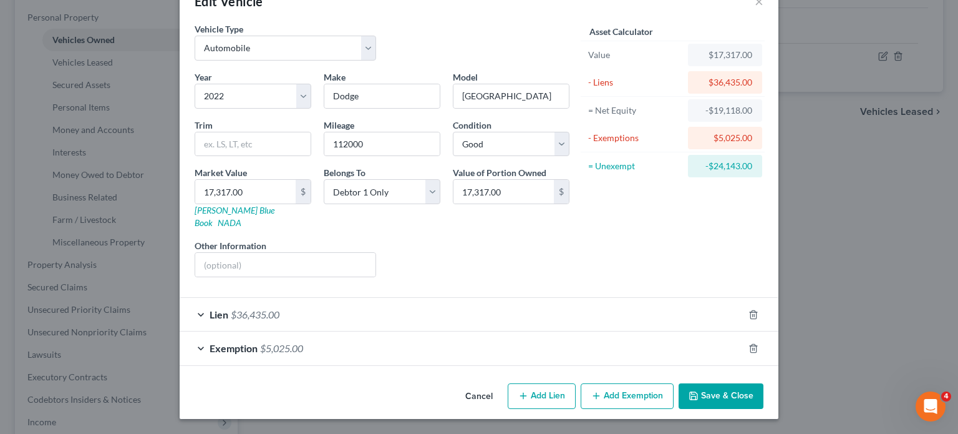
click at [573, 331] on div "Exemption $5,025.00" at bounding box center [462, 347] width 564 height 33
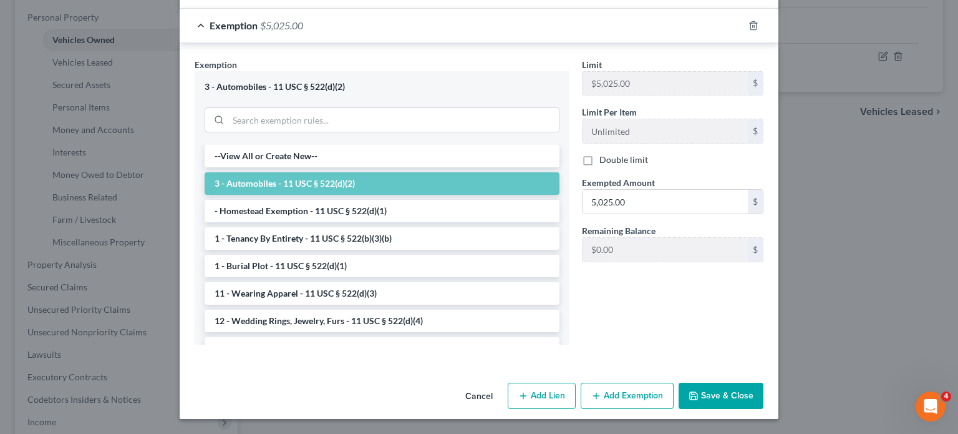
scroll to position [462, 0]
click at [675, 231] on div "Limit $5,025.00 $ Limit Per Item Unlimited $ Double limit Exempted Amount * 5,0…" at bounding box center [673, 165] width 194 height 214
click at [673, 213] on input "5,025.00" at bounding box center [665, 202] width 165 height 24
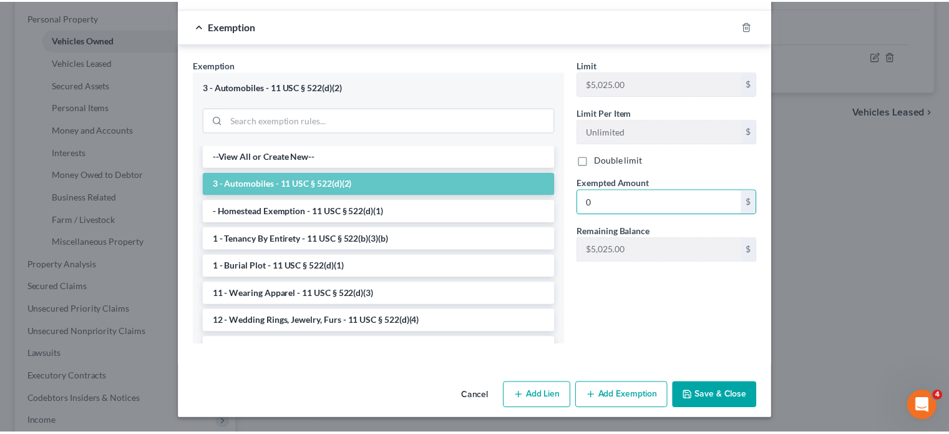
scroll to position [534, 0]
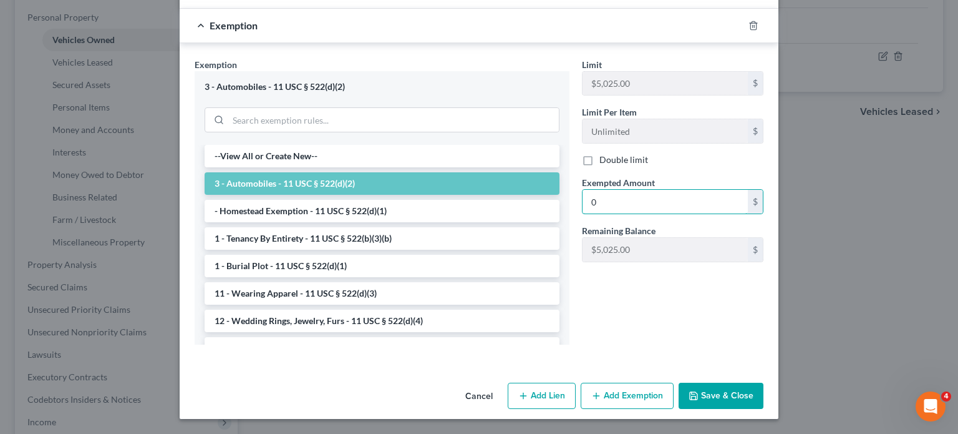
type input "0"
click at [755, 383] on button "Save & Close" at bounding box center [721, 396] width 85 height 26
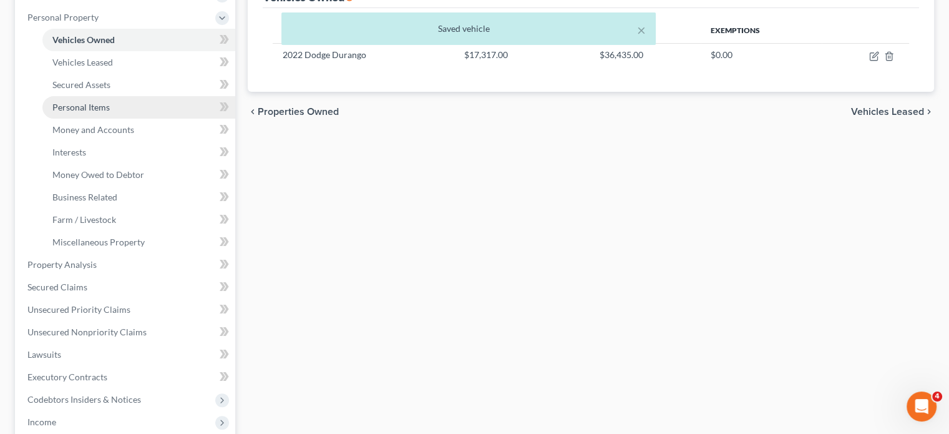
click at [102, 112] on span "Personal Items" at bounding box center [80, 107] width 57 height 11
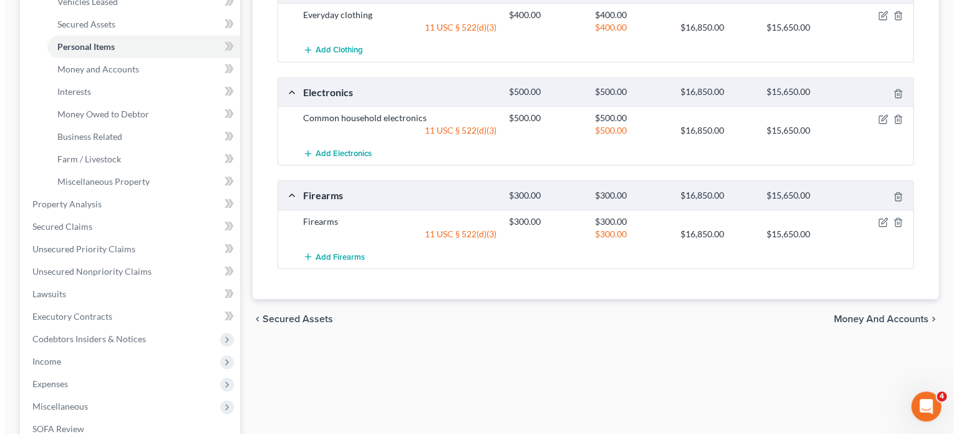
scroll to position [275, 0]
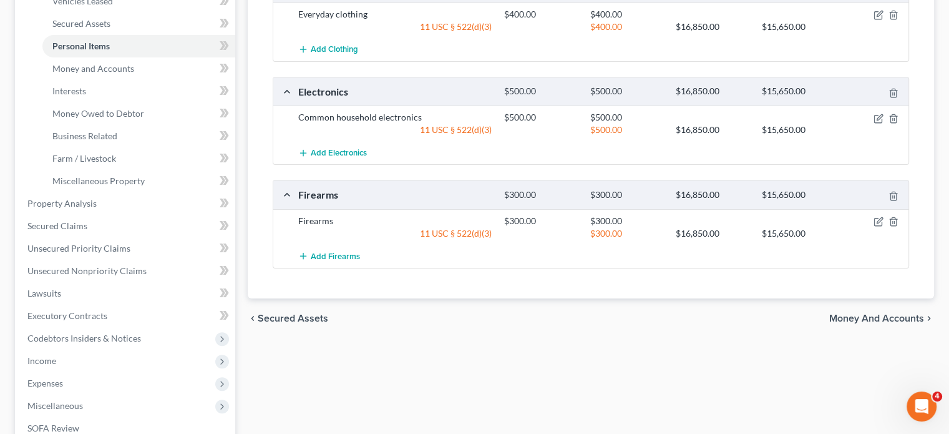
click at [857, 227] on div at bounding box center [875, 221] width 69 height 12
click at [874, 227] on icon "button" at bounding box center [879, 222] width 10 height 10
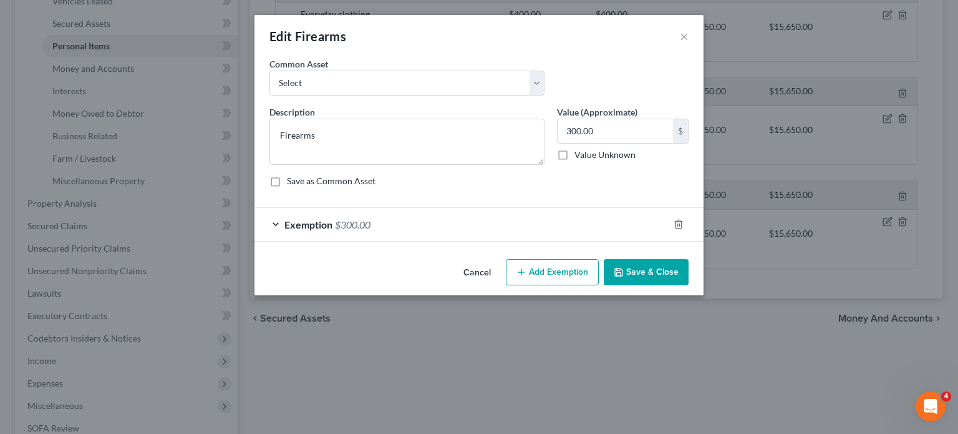
click at [462, 254] on div "An exemption set must first be selected from the Filing Information section. Co…" at bounding box center [479, 155] width 449 height 197
click at [448, 241] on div "Exemption $300.00" at bounding box center [462, 224] width 414 height 33
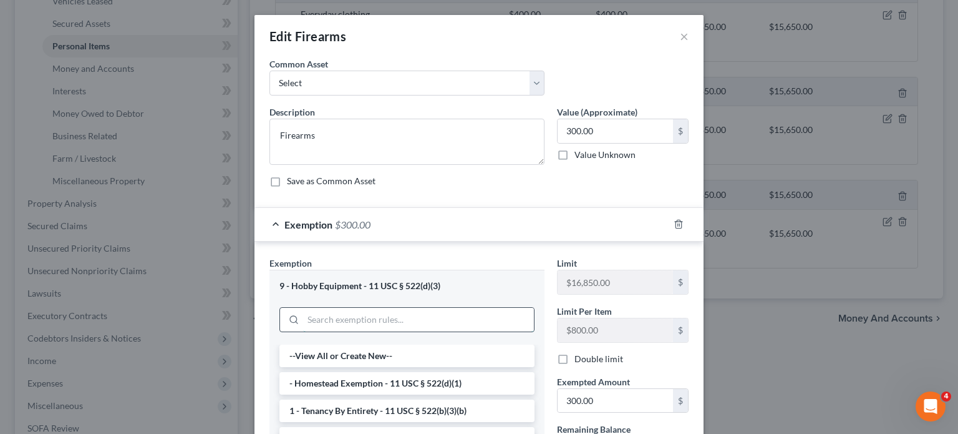
click at [303, 331] on input "search" at bounding box center [418, 320] width 231 height 24
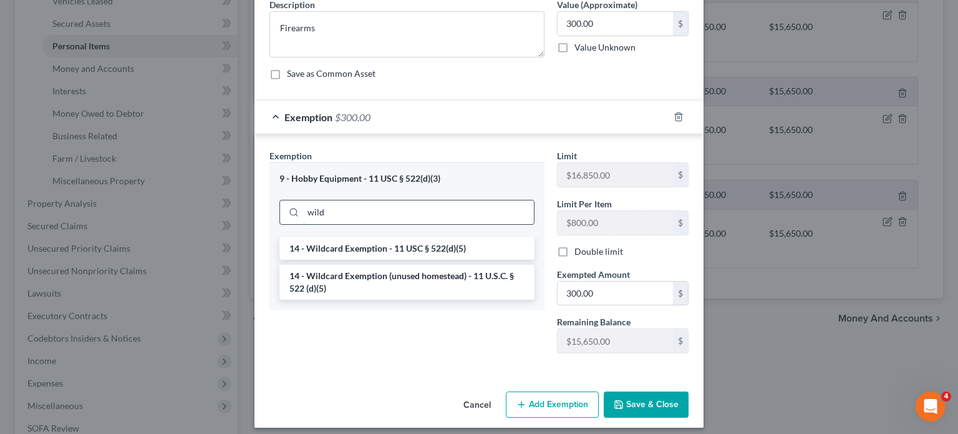
scroll to position [117, 0]
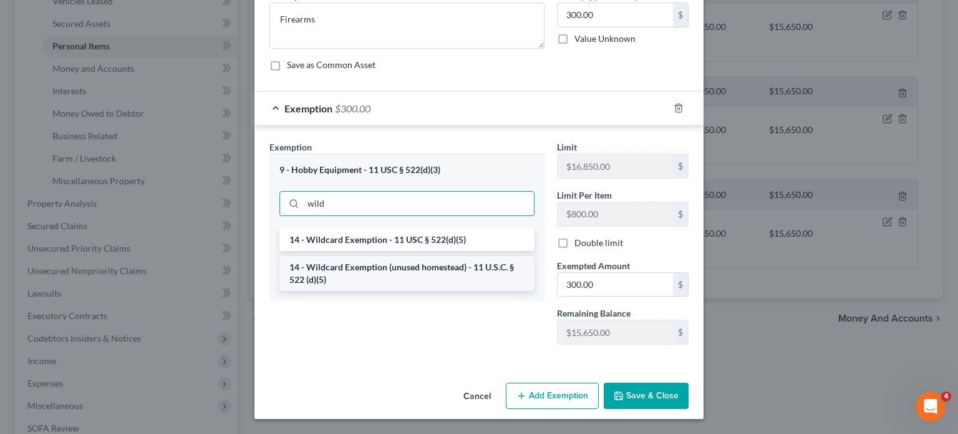
type input "wild"
click at [288, 291] on li "14 - Wildcard Exemption (unused homestead) - 11 U.S.C. § 522 (d)(5)" at bounding box center [407, 273] width 255 height 35
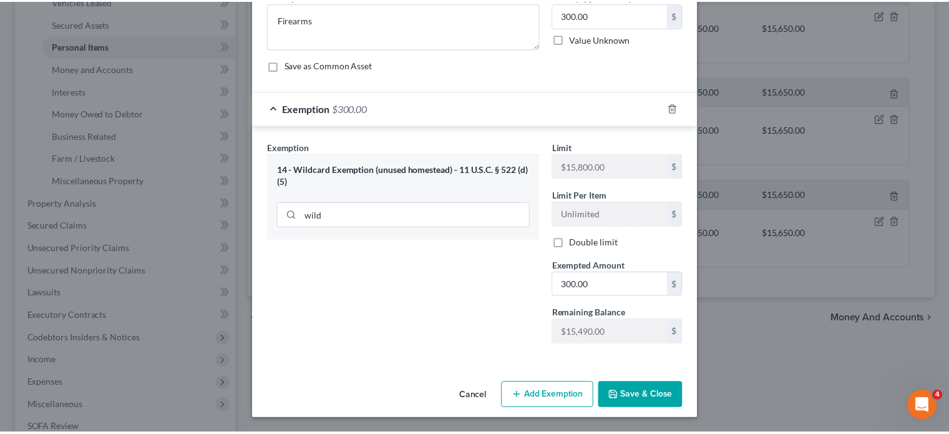
scroll to position [248, 0]
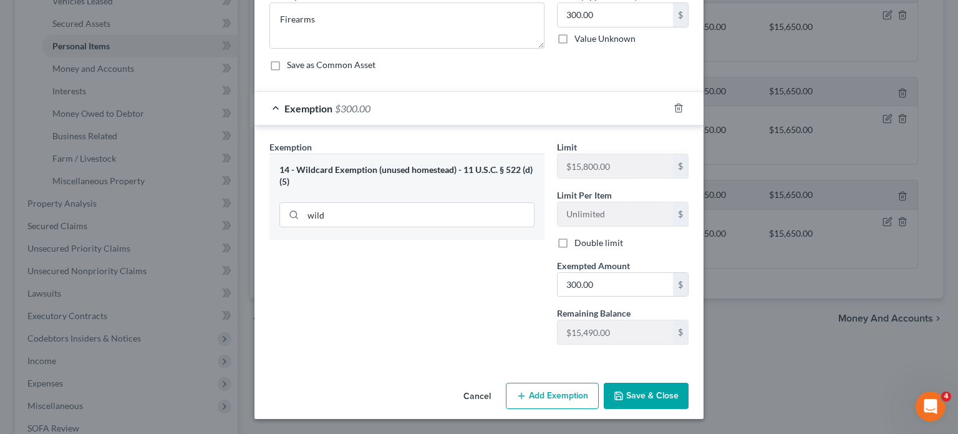
click at [671, 383] on button "Save & Close" at bounding box center [646, 396] width 85 height 26
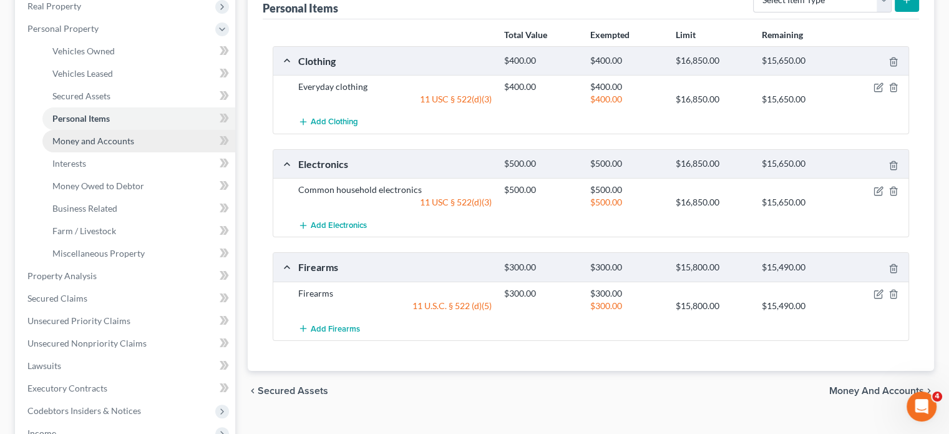
click at [131, 146] on span "Money and Accounts" at bounding box center [93, 140] width 82 height 11
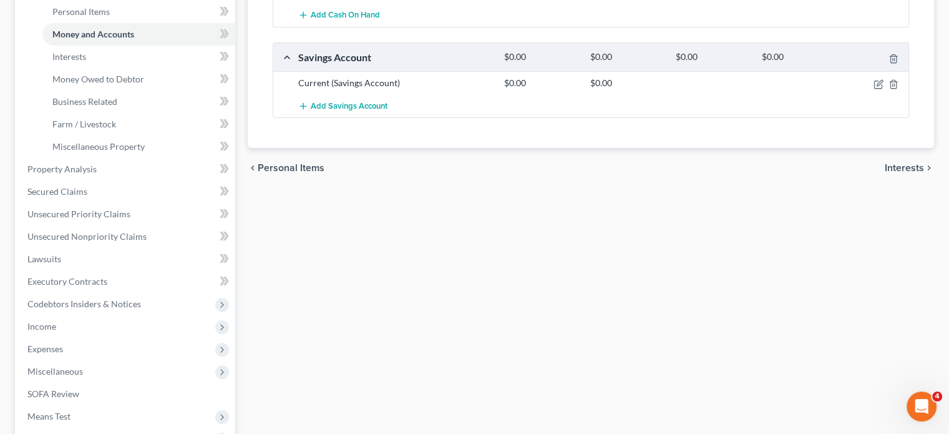
scroll to position [312, 0]
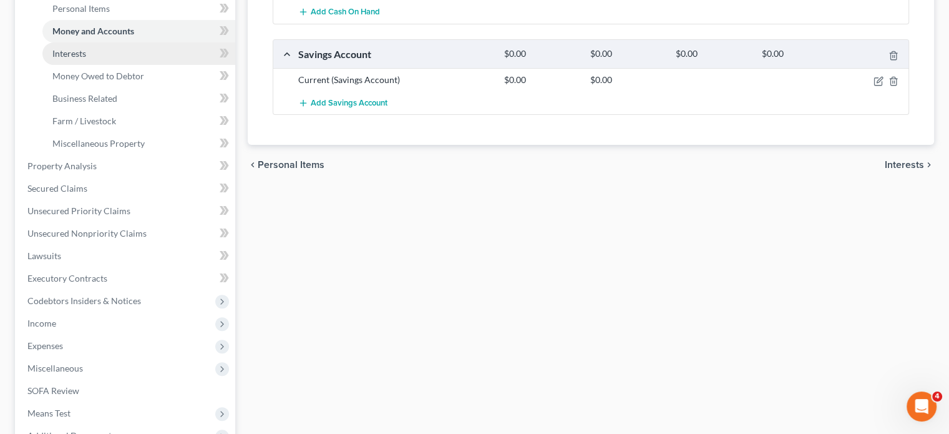
click at [173, 65] on link "Interests" at bounding box center [138, 53] width 193 height 22
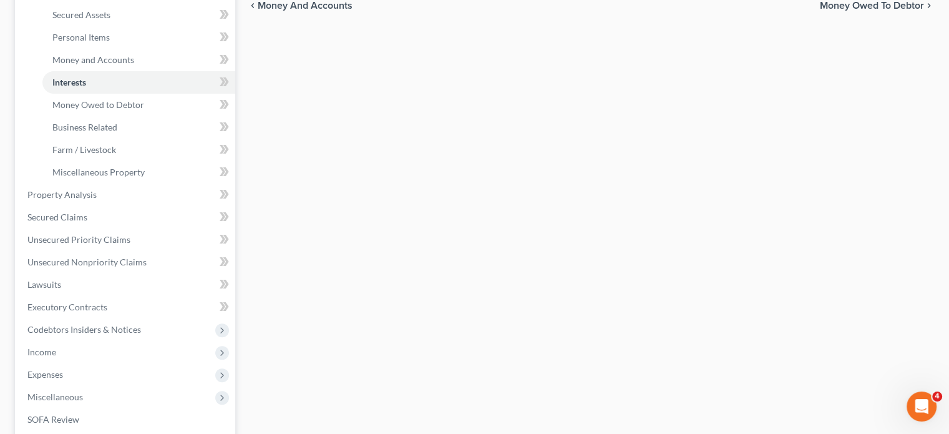
scroll to position [287, 0]
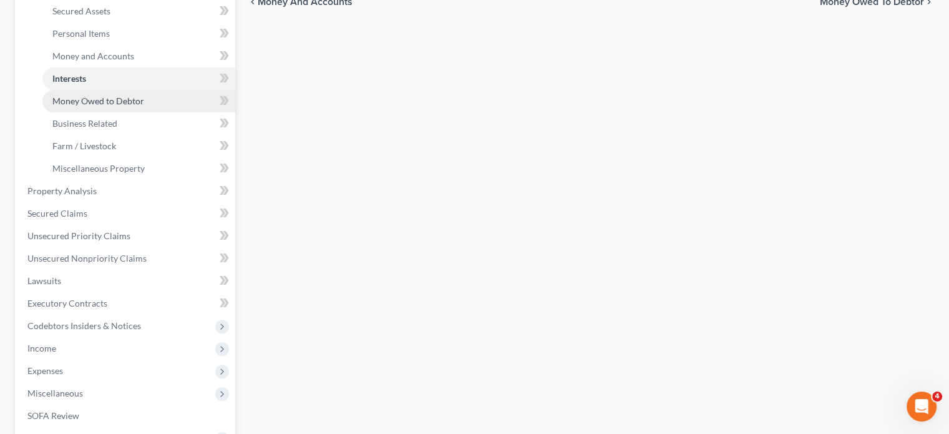
click at [144, 106] on span "Money Owed to Debtor" at bounding box center [98, 100] width 92 height 11
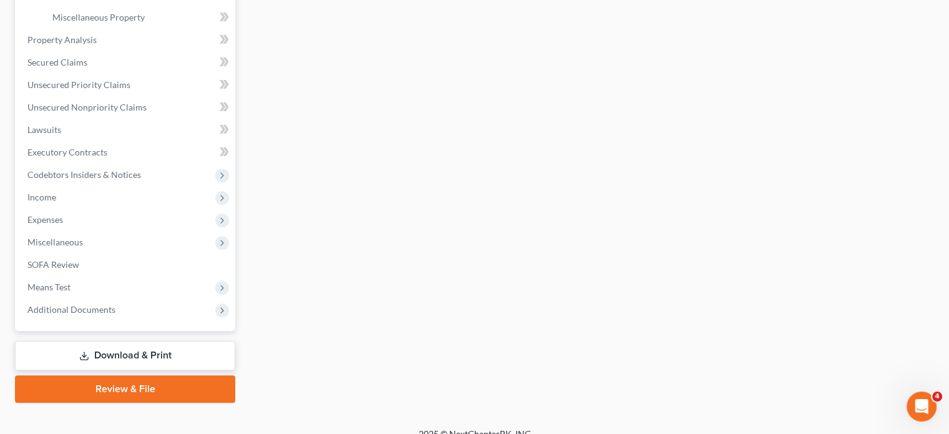
scroll to position [439, 0]
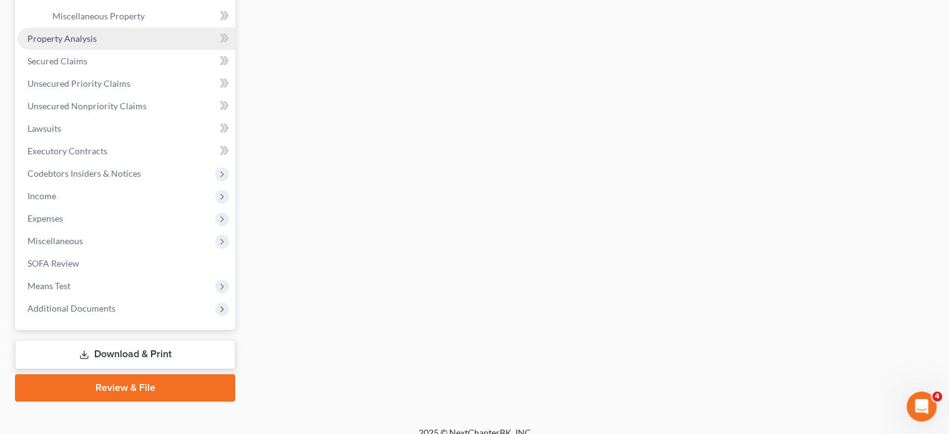
click at [83, 44] on span "Property Analysis" at bounding box center [61, 38] width 69 height 11
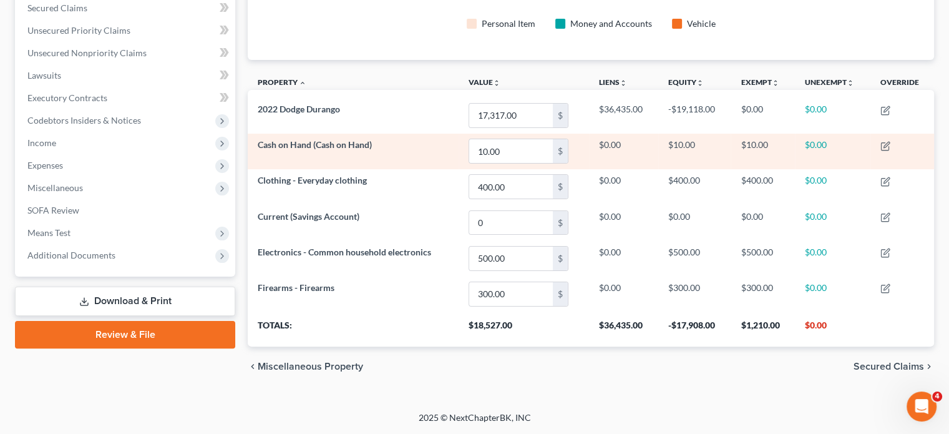
scroll to position [245, 0]
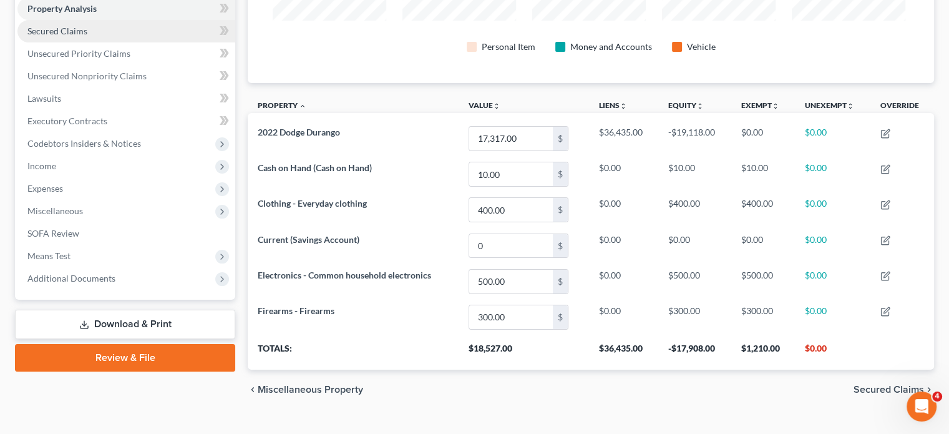
click at [98, 42] on link "Secured Claims" at bounding box center [126, 31] width 218 height 22
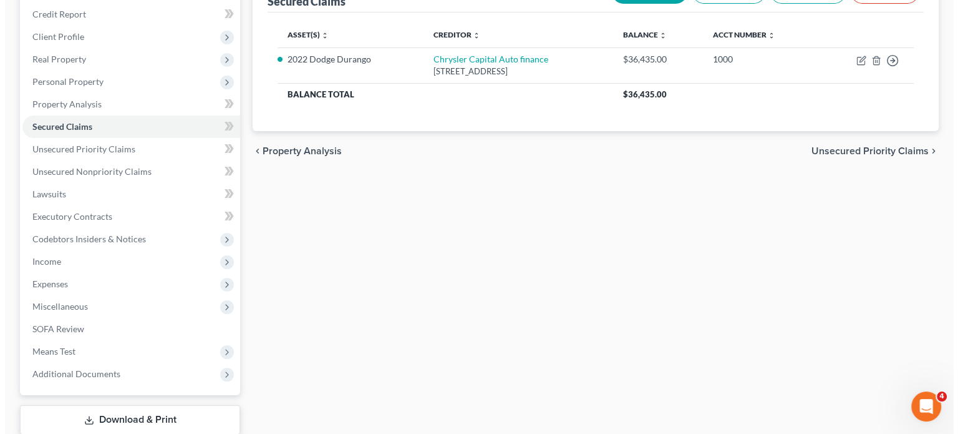
scroll to position [150, 0]
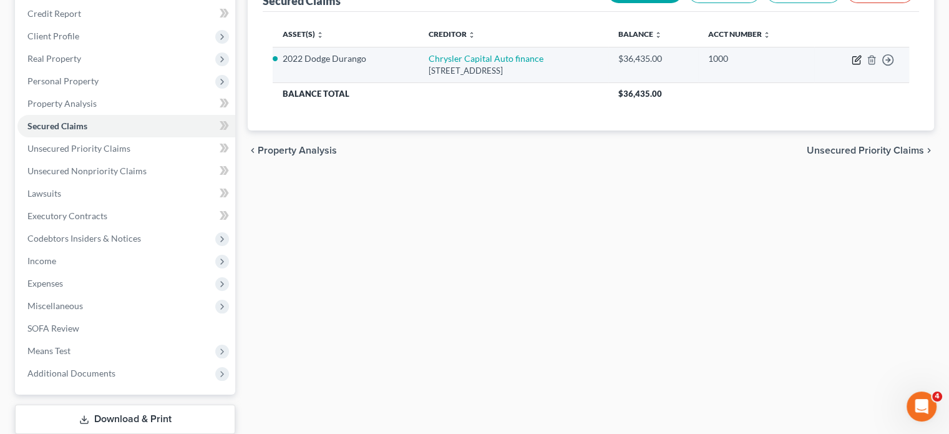
click at [852, 65] on icon "button" at bounding box center [857, 60] width 10 height 10
select select "45"
select select "2"
select select "0"
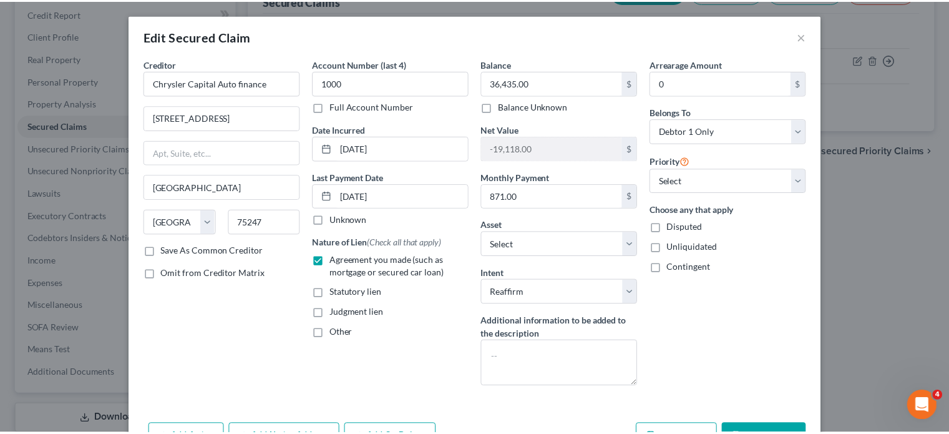
scroll to position [168, 0]
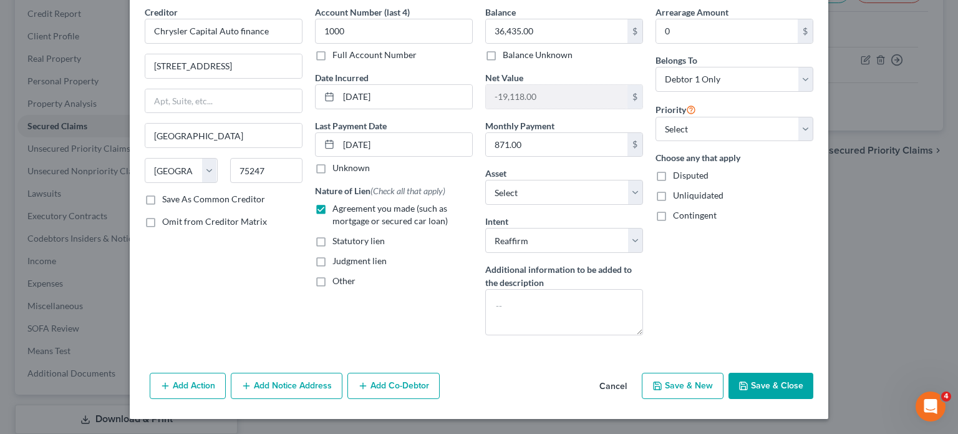
click at [637, 378] on button "Cancel" at bounding box center [613, 386] width 47 height 25
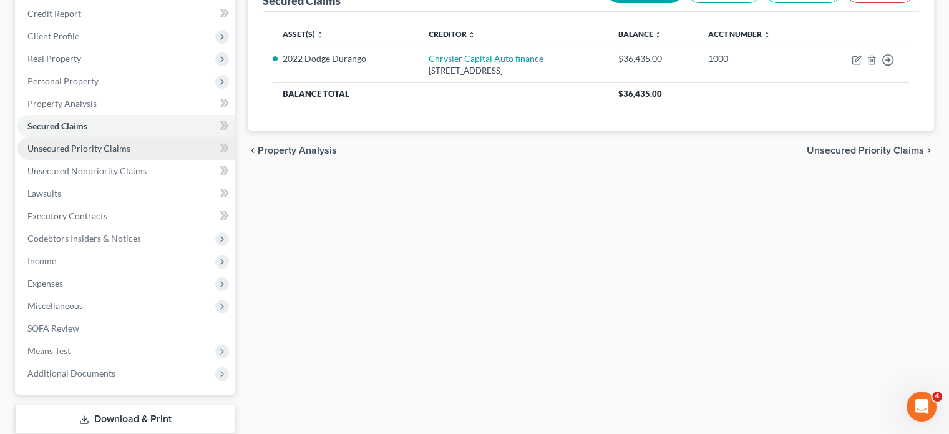
click at [130, 154] on span "Unsecured Priority Claims" at bounding box center [78, 148] width 103 height 11
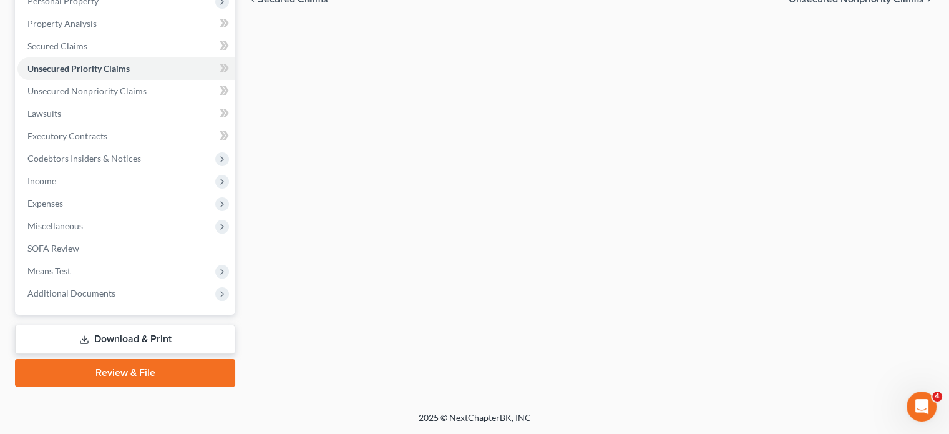
scroll to position [290, 0]
click at [147, 96] on span "Unsecured Nonpriority Claims" at bounding box center [86, 90] width 119 height 11
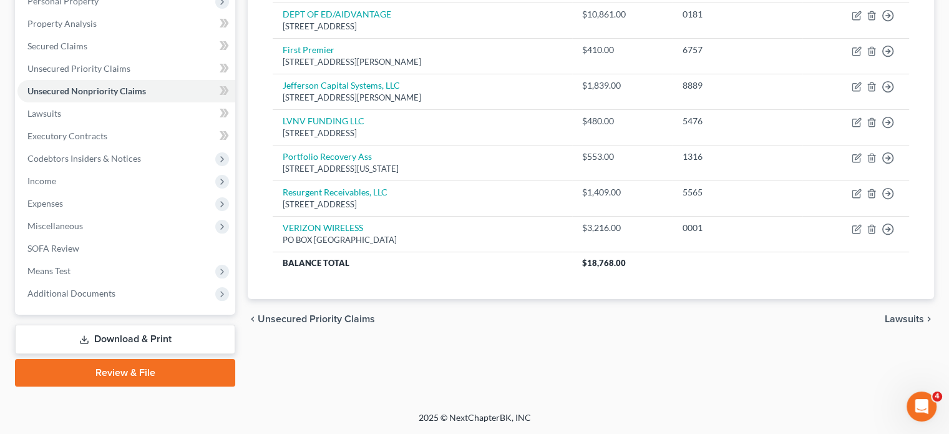
scroll to position [262, 0]
click at [145, 125] on link "Lawsuits" at bounding box center [126, 113] width 218 height 22
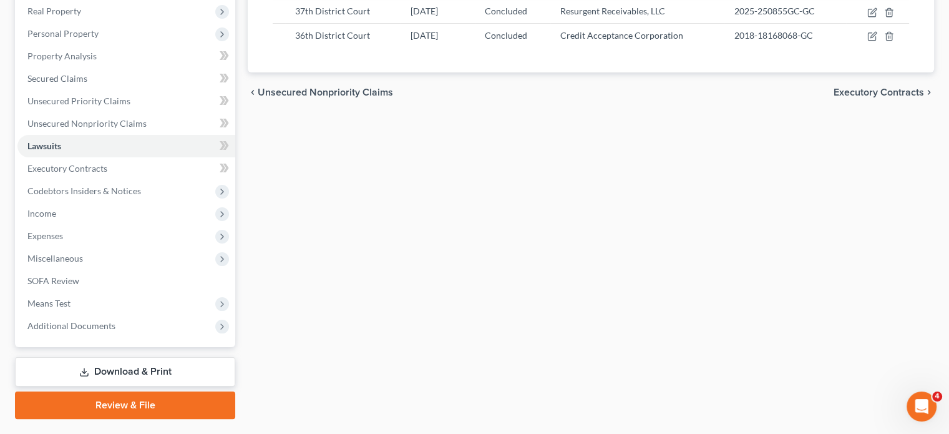
scroll to position [197, 0]
click at [157, 180] on link "Executory Contracts" at bounding box center [126, 168] width 218 height 22
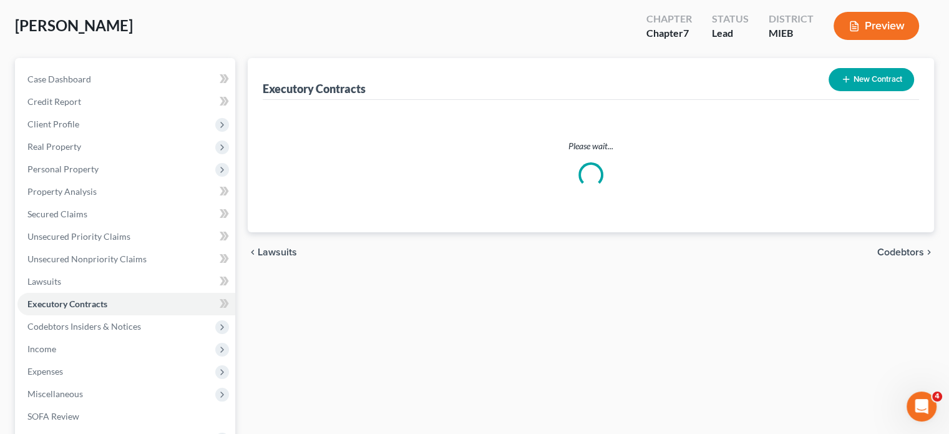
scroll to position [7, 0]
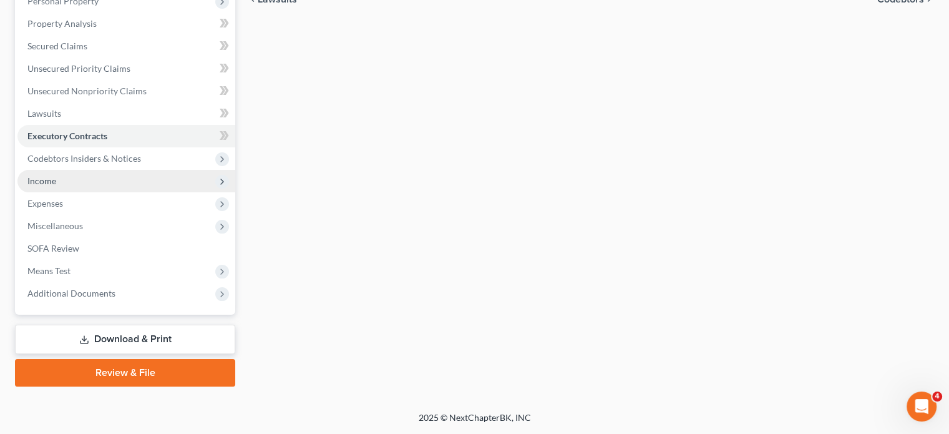
click at [84, 192] on span "Income" at bounding box center [126, 181] width 218 height 22
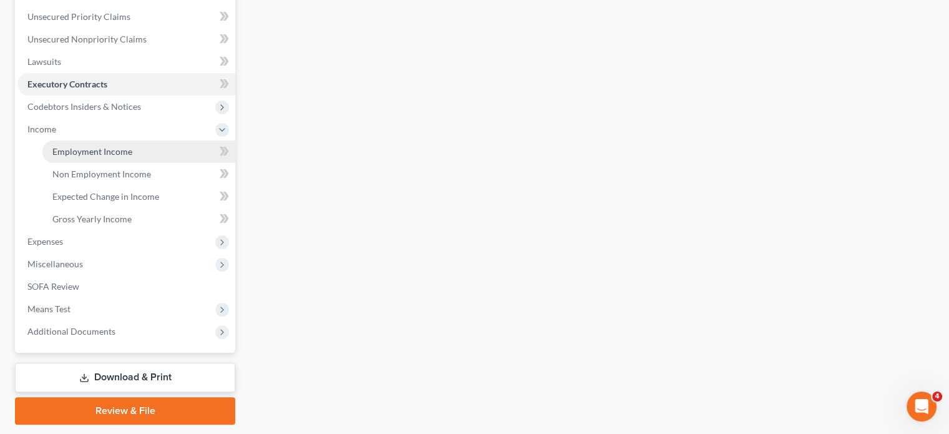
click at [76, 157] on span "Employment Income" at bounding box center [92, 151] width 80 height 11
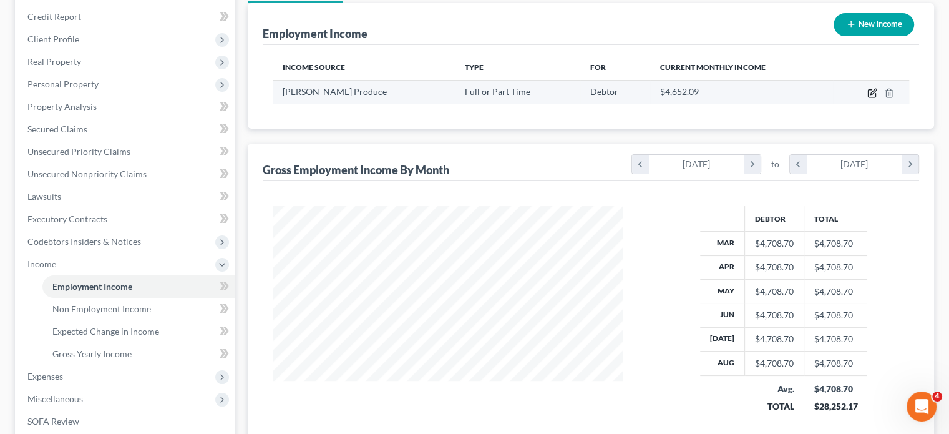
click at [870, 94] on icon "button" at bounding box center [873, 92] width 6 height 6
select select "0"
select select "23"
select select "3"
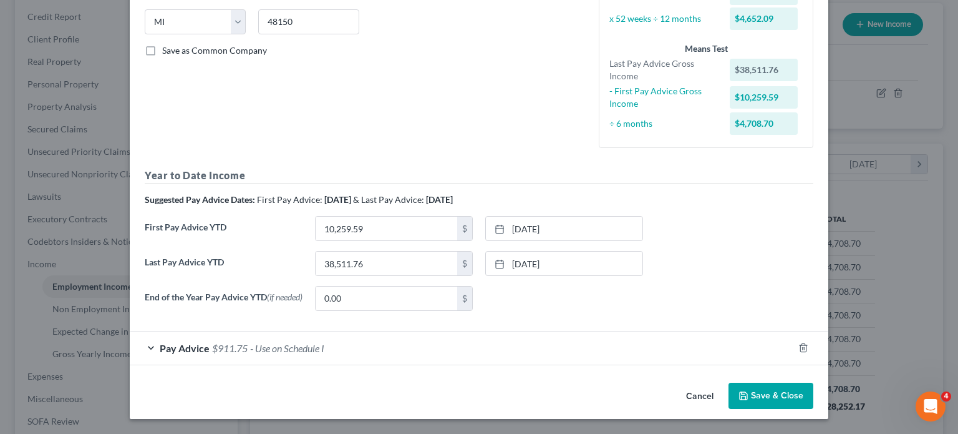
scroll to position [402, 0]
click at [412, 331] on div "Pay Advice $911.75 - Use on Schedule I" at bounding box center [462, 347] width 664 height 33
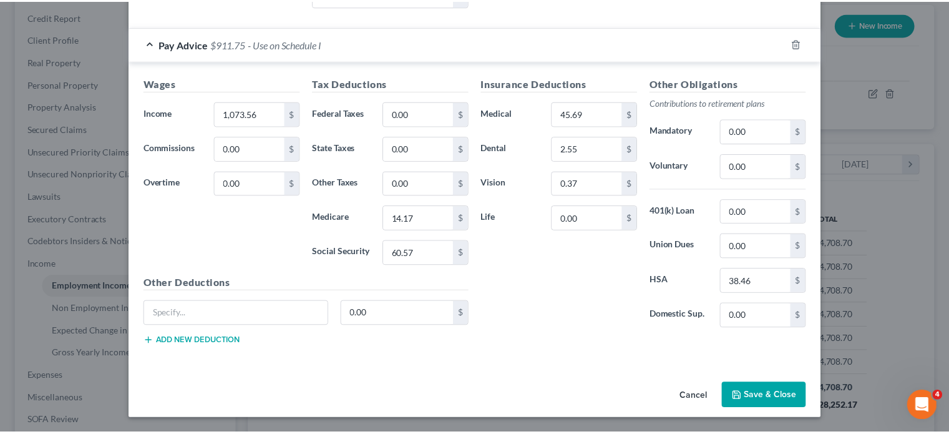
scroll to position [777, 0]
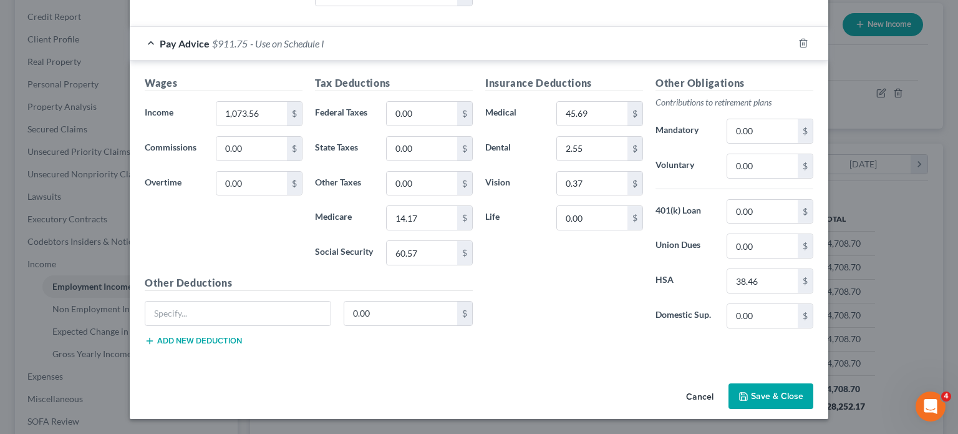
click at [724, 384] on button "Cancel" at bounding box center [699, 396] width 47 height 25
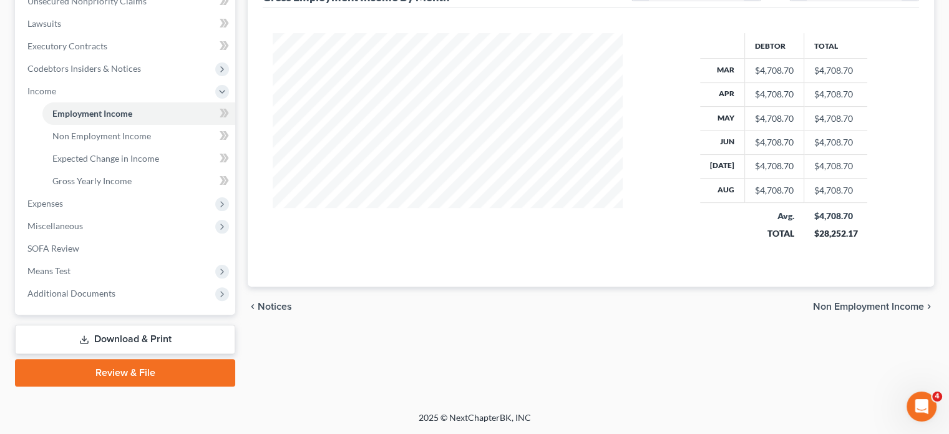
scroll to position [447, 0]
click at [151, 130] on span "Non Employment Income" at bounding box center [101, 135] width 99 height 11
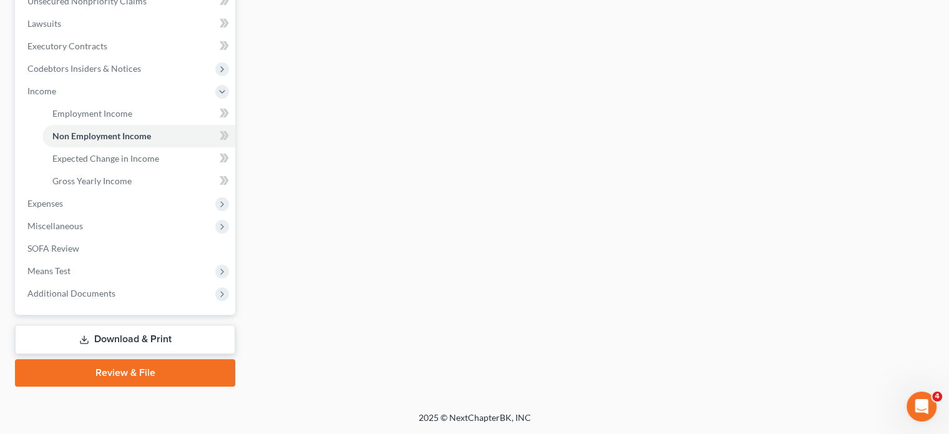
scroll to position [504, 0]
click at [122, 192] on span "Expenses" at bounding box center [126, 203] width 218 height 22
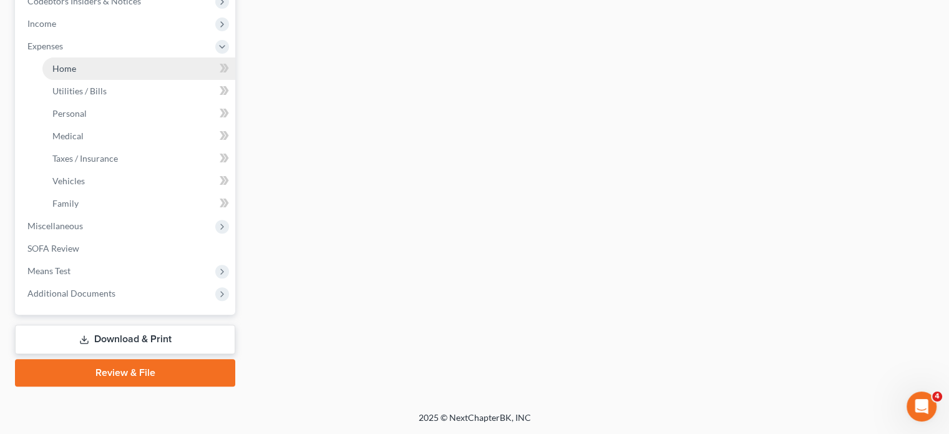
click at [100, 62] on link "Home" at bounding box center [138, 68] width 193 height 22
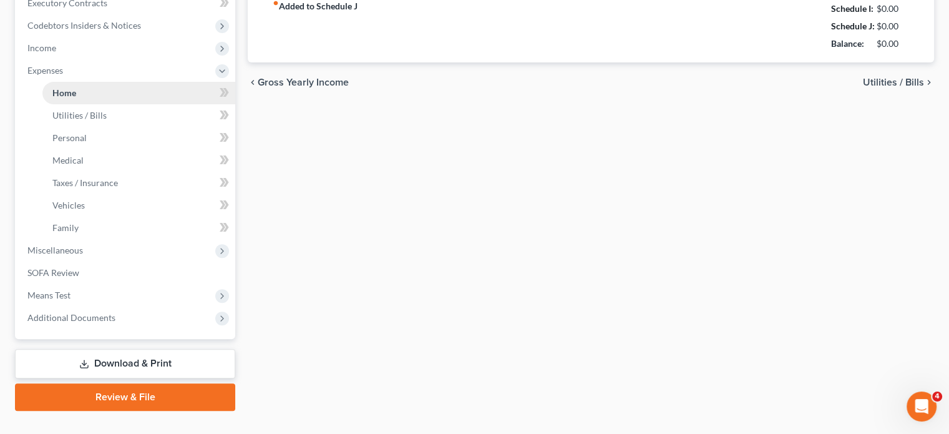
type input "0.00"
radio input "true"
type input "0.00"
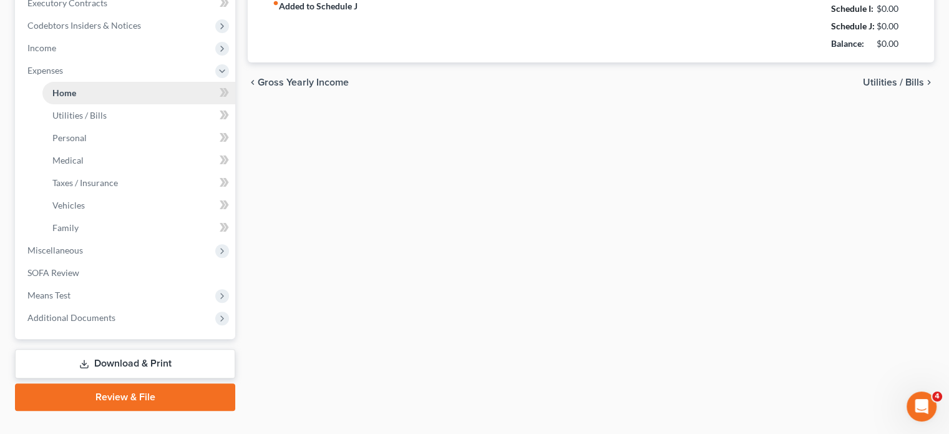
type input "0.00"
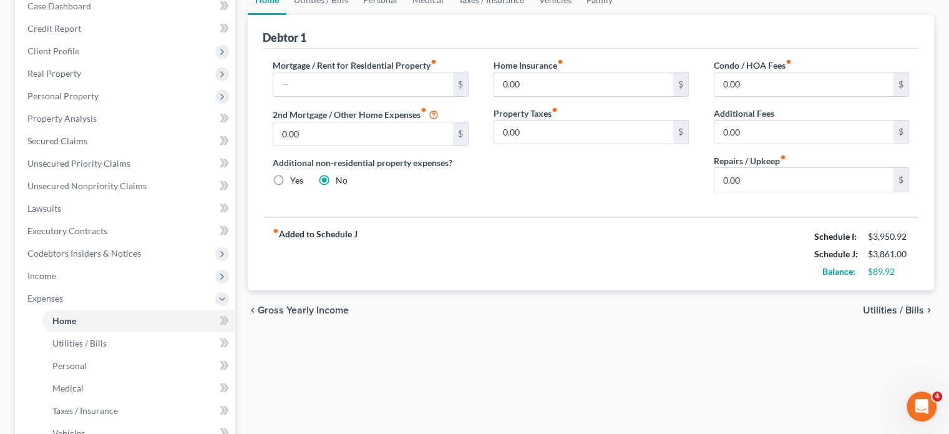
scroll to position [127, 0]
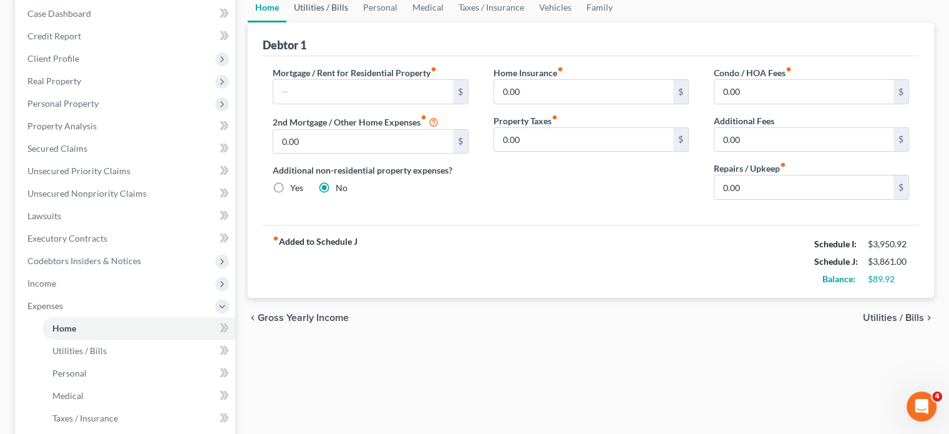
click at [324, 22] on link "Utilities / Bills" at bounding box center [320, 8] width 69 height 30
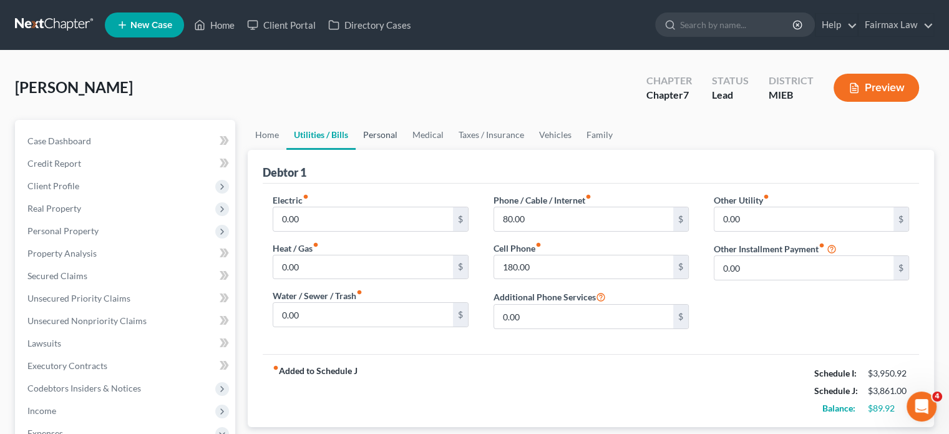
click at [405, 150] on link "Personal" at bounding box center [380, 135] width 49 height 30
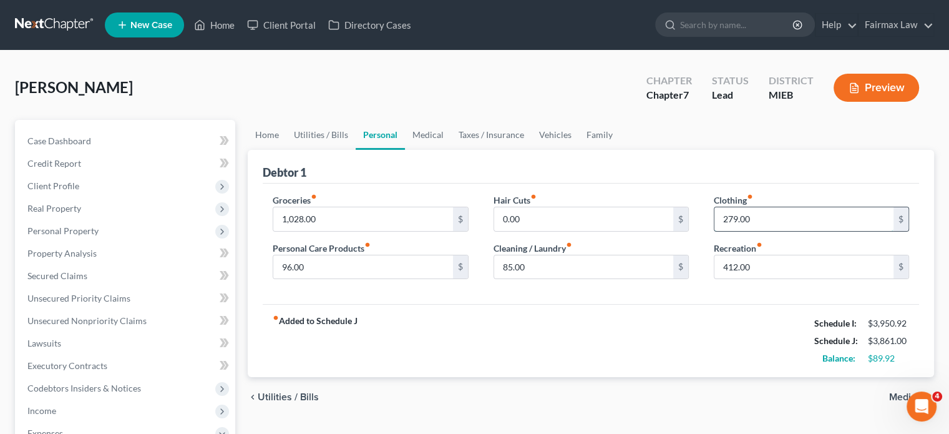
click at [764, 231] on input "279.00" at bounding box center [803, 219] width 179 height 24
type input "300"
click at [767, 279] on input "412.00" at bounding box center [803, 267] width 179 height 24
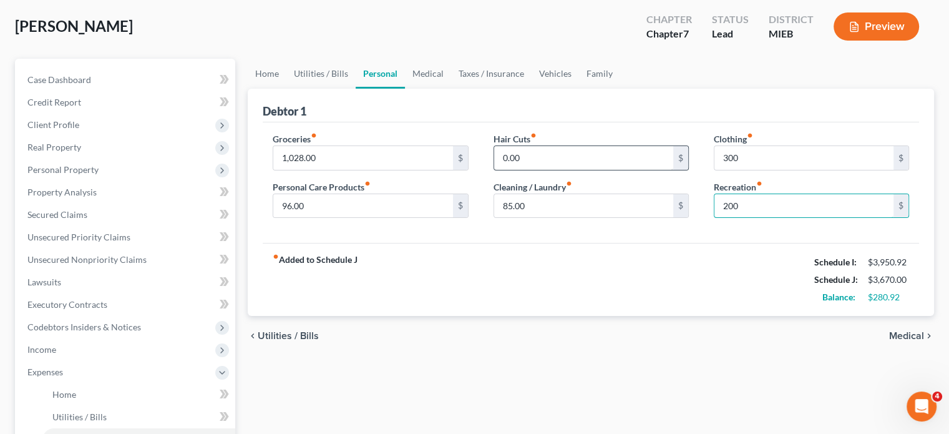
scroll to position [62, 0]
type input "200"
click at [451, 88] on link "Medical" at bounding box center [428, 73] width 46 height 30
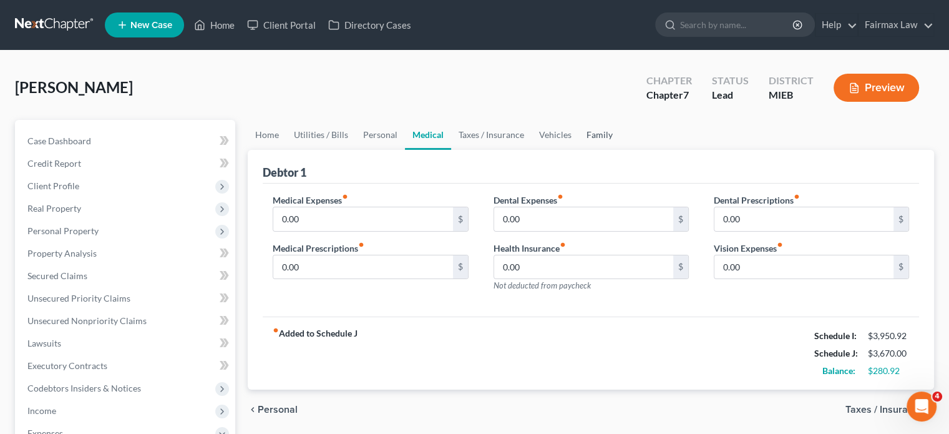
click at [620, 150] on link "Family" at bounding box center [599, 135] width 41 height 30
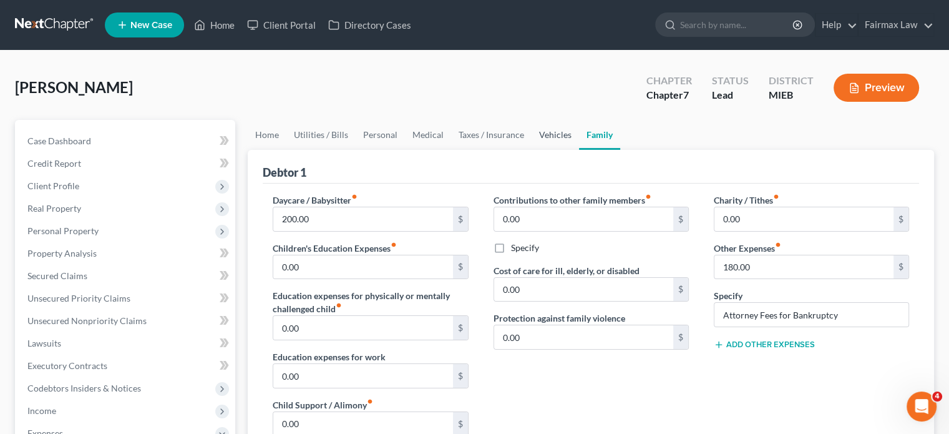
click at [579, 150] on link "Vehicles" at bounding box center [555, 135] width 47 height 30
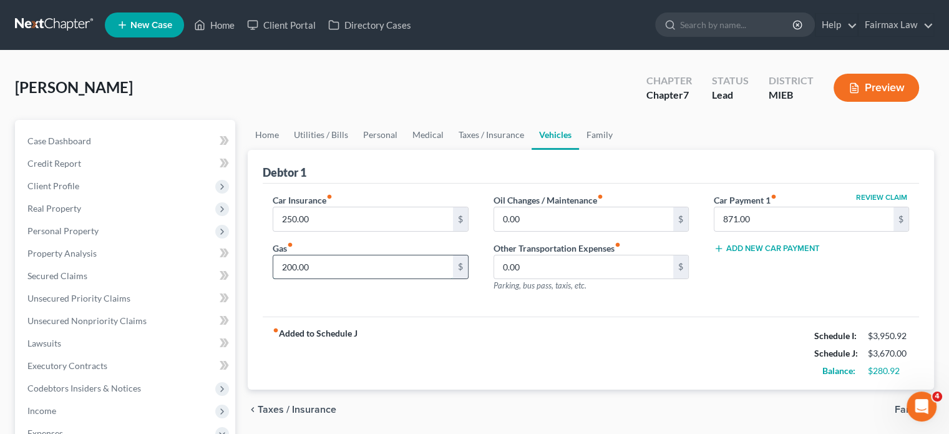
click at [328, 279] on input "200.00" at bounding box center [362, 267] width 179 height 24
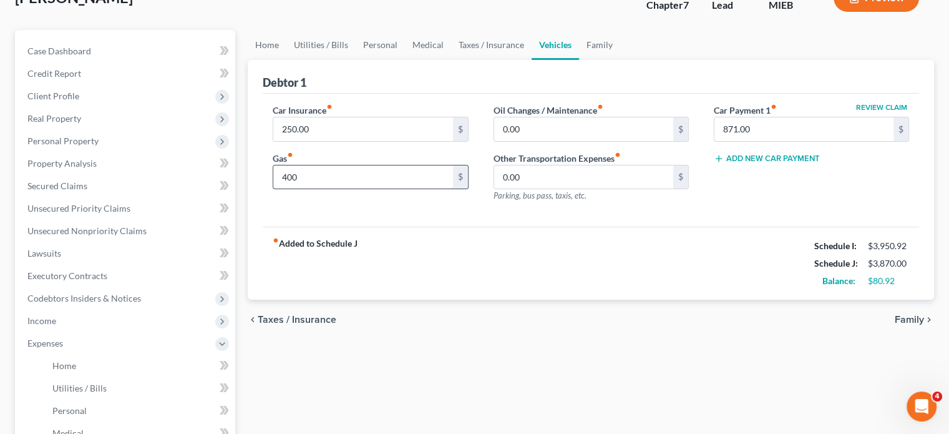
scroll to position [87, 0]
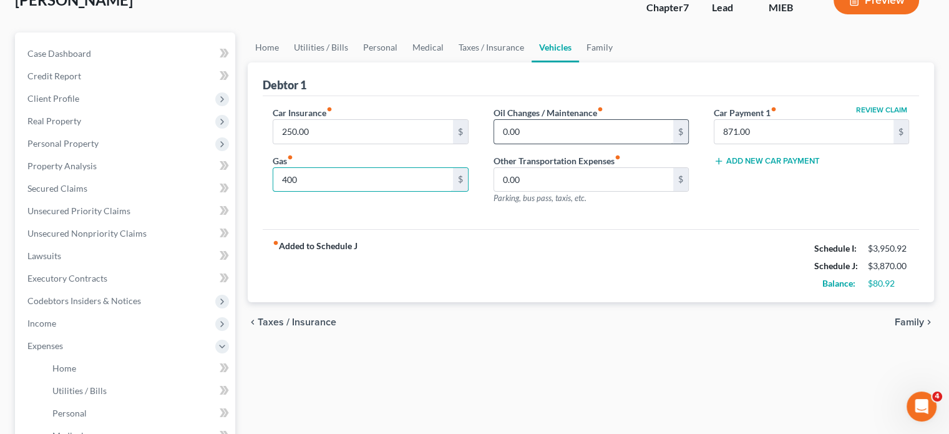
type input "400"
click at [550, 144] on input "0.00" at bounding box center [583, 132] width 179 height 24
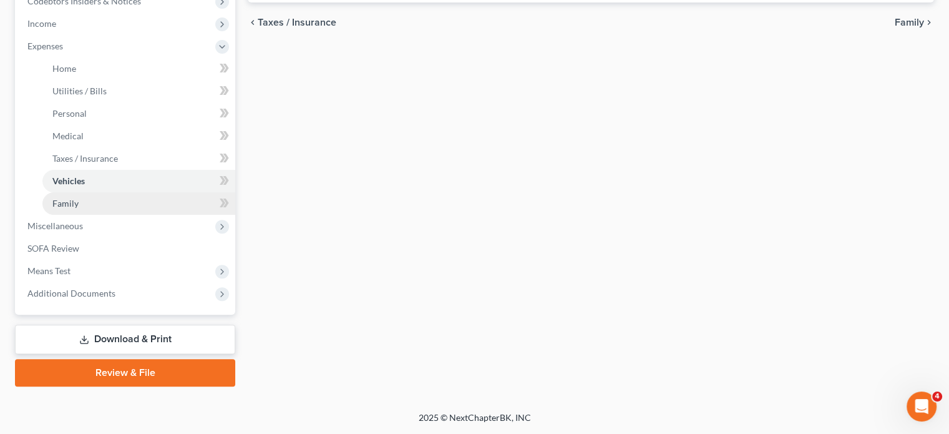
type input "50"
click at [149, 215] on link "Family" at bounding box center [138, 203] width 193 height 22
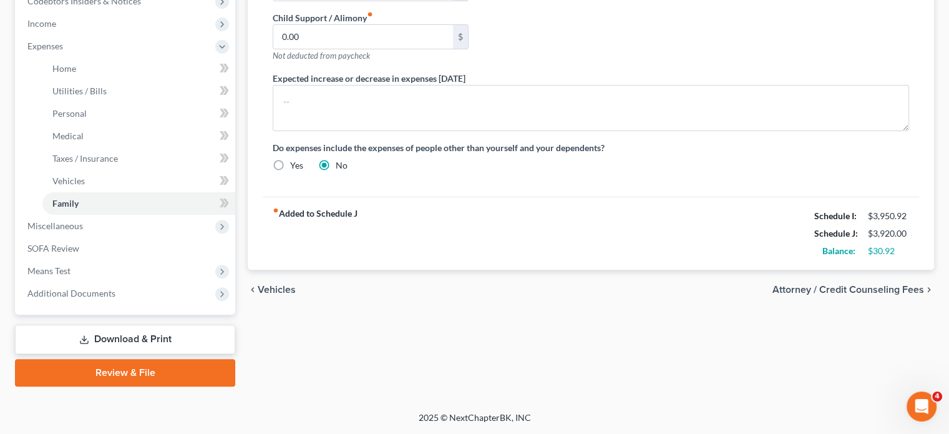
scroll to position [588, 0]
click at [83, 220] on span "Miscellaneous" at bounding box center [55, 225] width 56 height 11
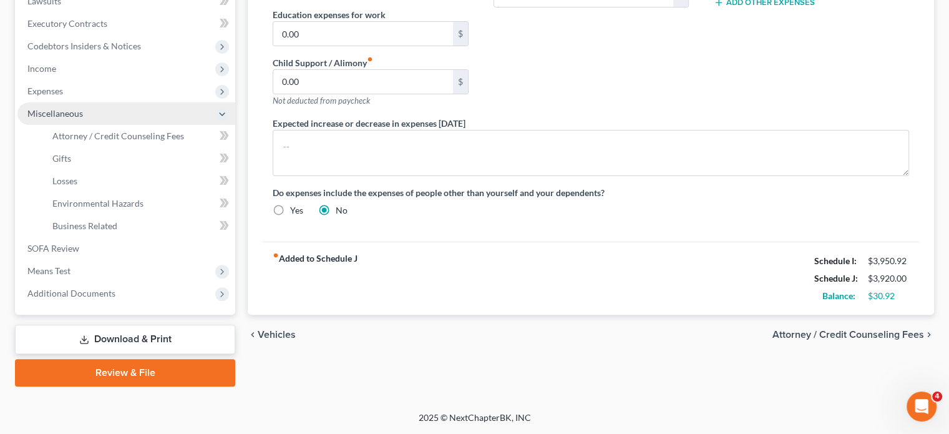
scroll to position [532, 0]
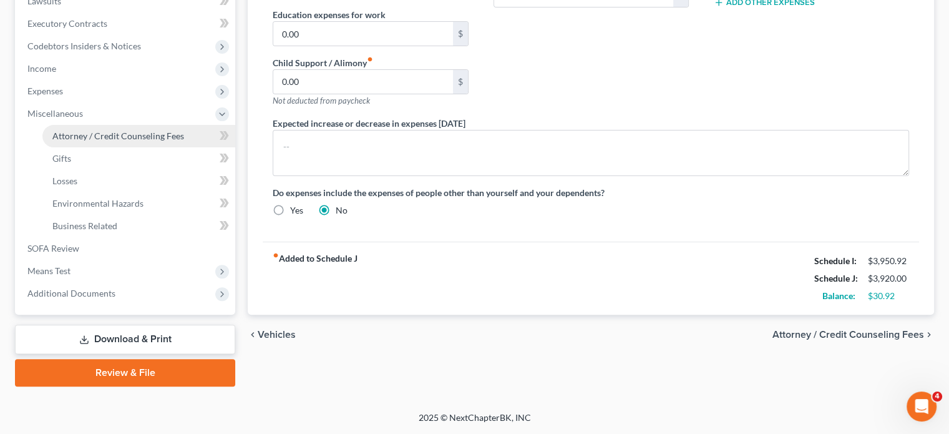
click at [157, 130] on span "Attorney / Credit Counseling Fees" at bounding box center [118, 135] width 132 height 11
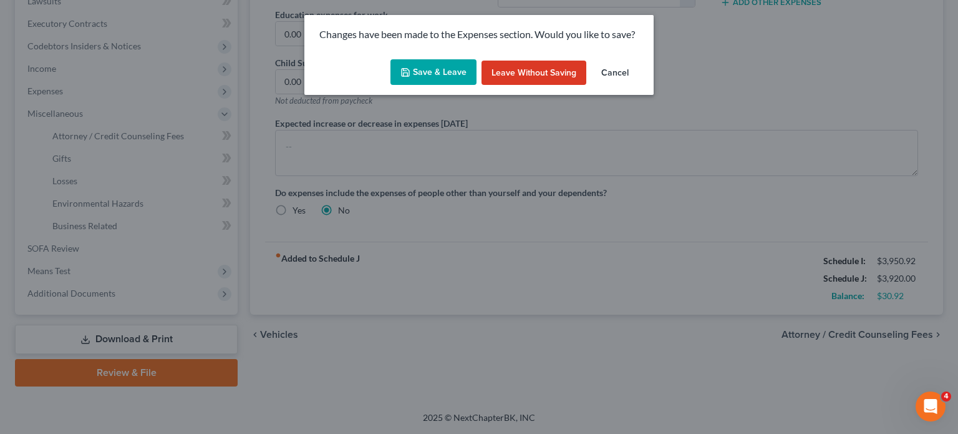
click at [447, 85] on button "Save & Leave" at bounding box center [434, 72] width 86 height 26
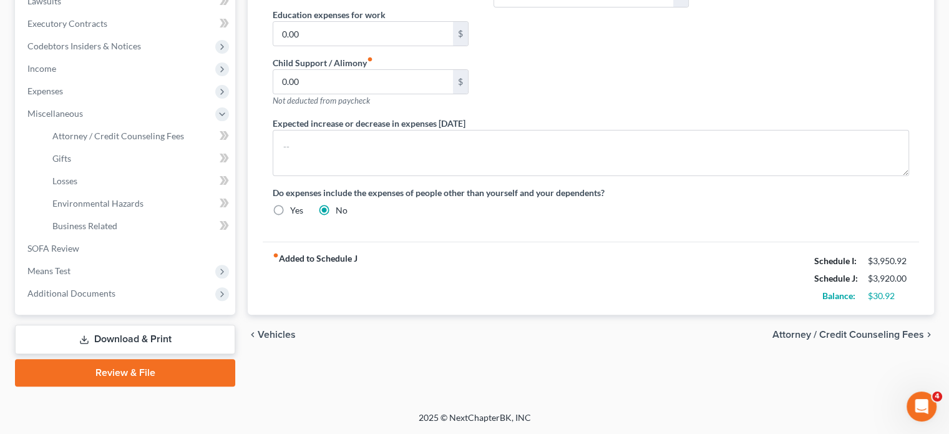
select select "2"
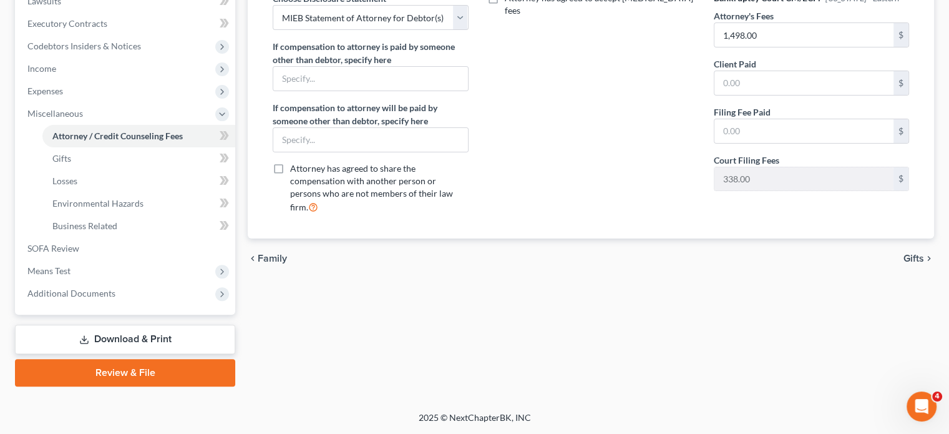
scroll to position [439, 0]
click at [745, 95] on input "text" at bounding box center [803, 83] width 179 height 24
type input "0"
click at [757, 143] on input "text" at bounding box center [803, 131] width 179 height 24
type input "0"
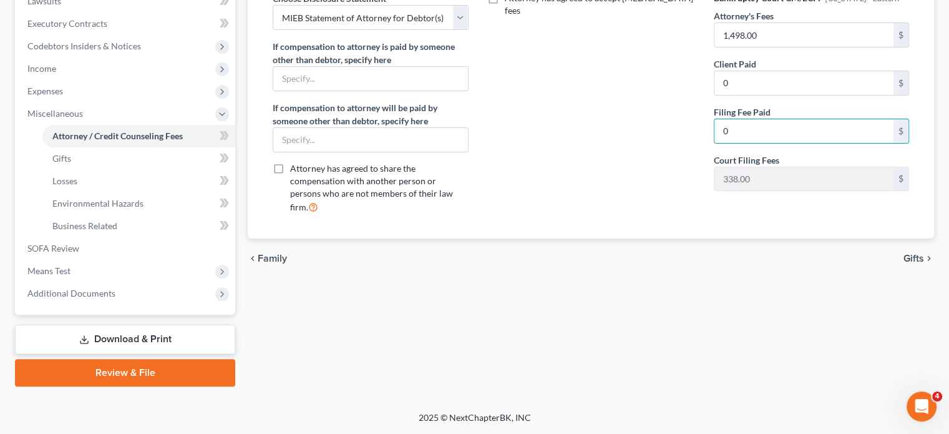
click at [446, 212] on span "Attorney has agreed to share the compensation with another person or persons wh…" at bounding box center [371, 187] width 163 height 49
click at [303, 170] on input "Attorney has agreed to share the compensation with another person or persons wh…" at bounding box center [299, 166] width 8 height 8
checkbox input "true"
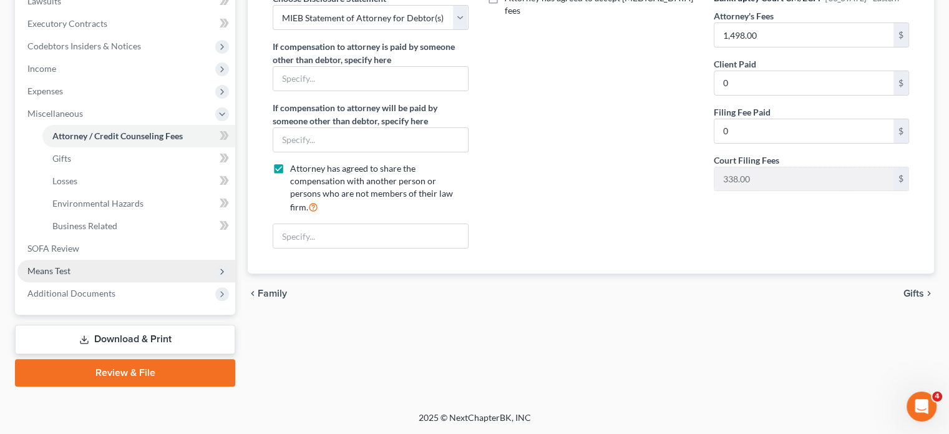
click at [60, 276] on span "Means Test" at bounding box center [48, 270] width 43 height 11
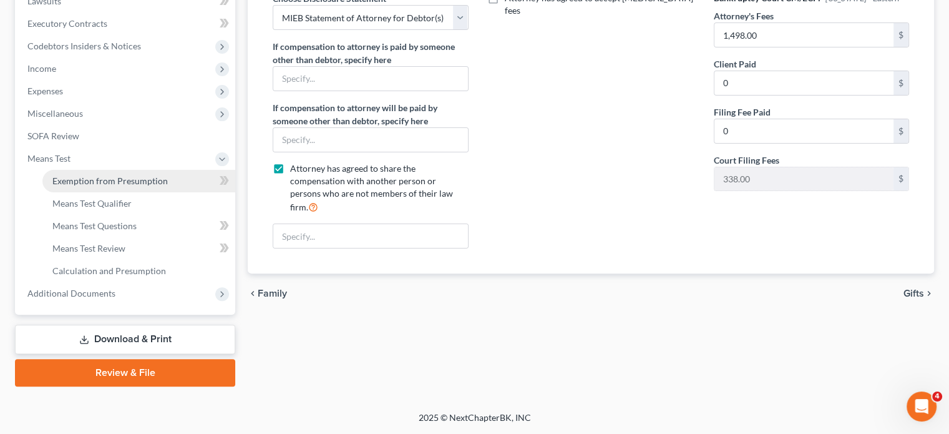
click at [146, 186] on span "Exemption from Presumption" at bounding box center [109, 180] width 115 height 11
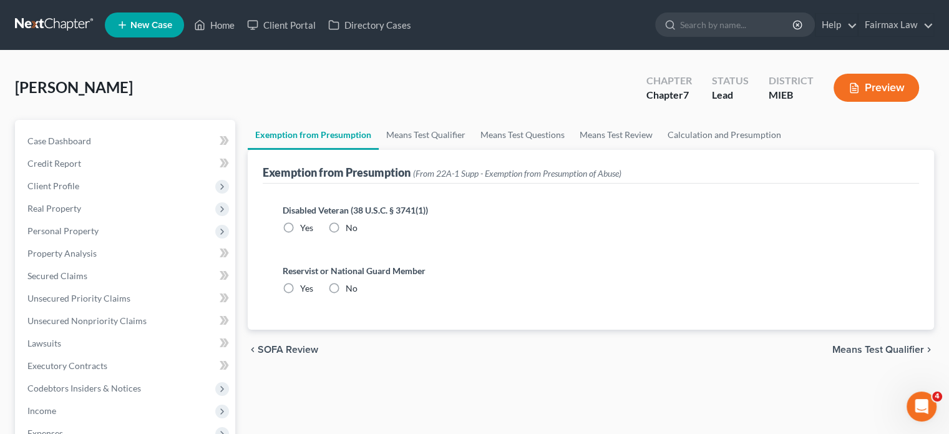
click at [358, 234] on label "No" at bounding box center [352, 228] width 12 height 12
click at [358, 230] on input "No" at bounding box center [355, 226] width 8 height 8
radio input "true"
click at [354, 295] on label "No" at bounding box center [352, 288] width 12 height 12
click at [354, 290] on input "No" at bounding box center [355, 286] width 8 height 8
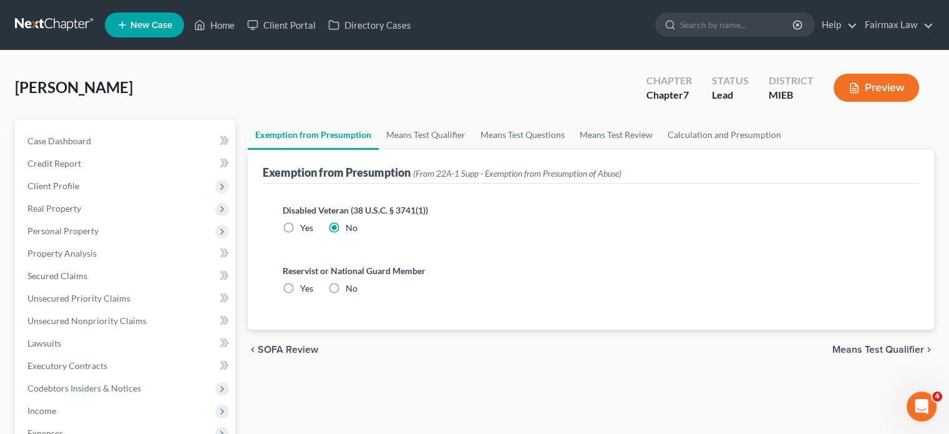
radio input "true"
click at [432, 150] on link "Means Test Qualifier" at bounding box center [426, 135] width 94 height 30
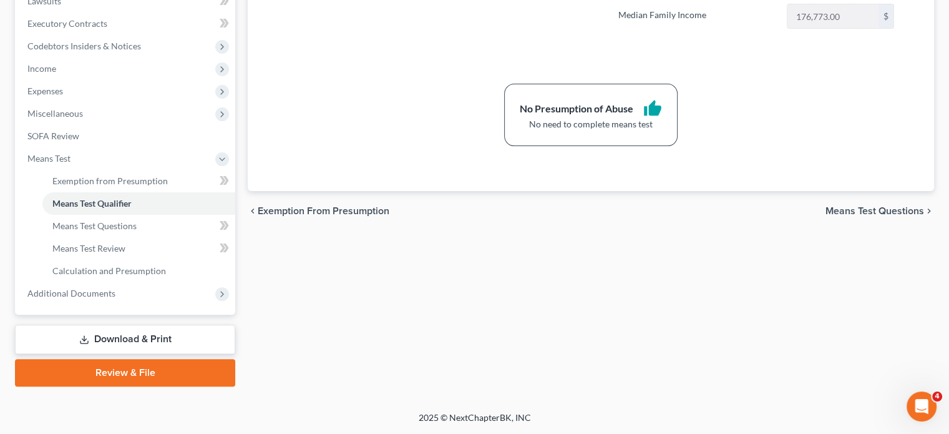
scroll to position [494, 0]
click at [115, 298] on span "Additional Documents" at bounding box center [71, 293] width 88 height 11
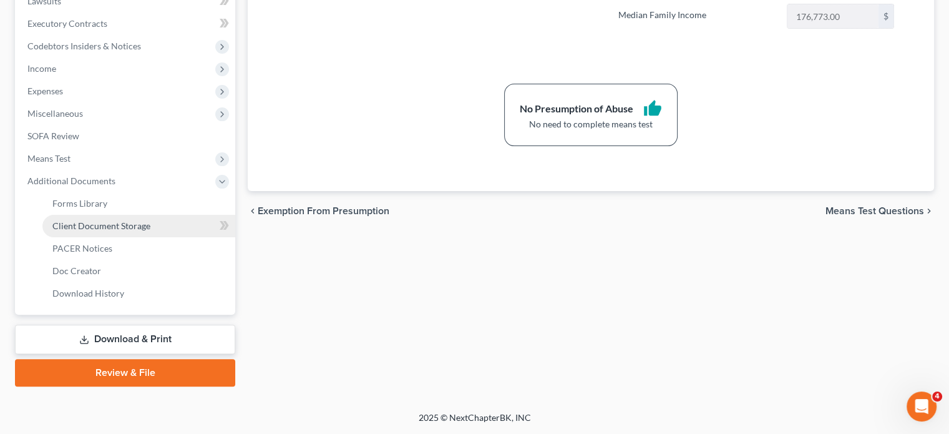
click at [142, 220] on span "Client Document Storage" at bounding box center [101, 225] width 98 height 11
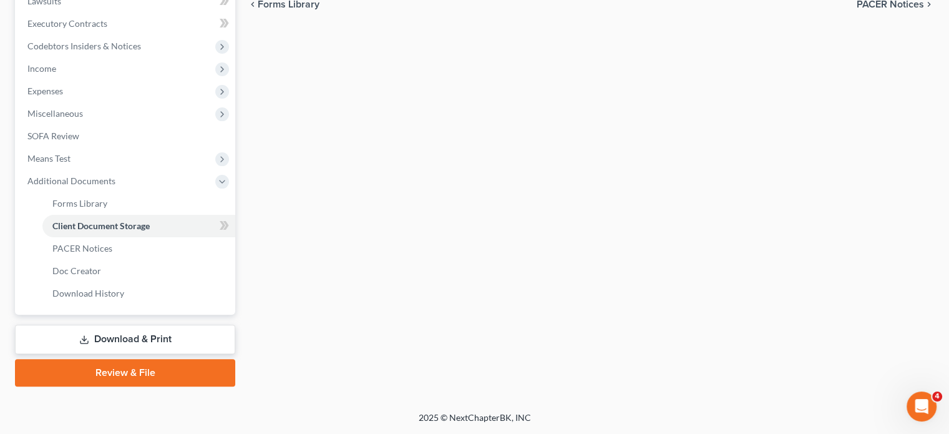
select select "32"
select select "7"
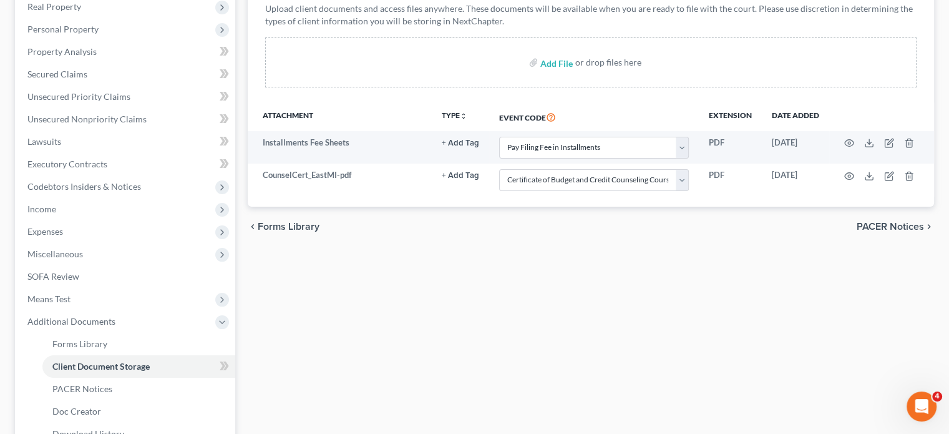
scroll to position [216, 0]
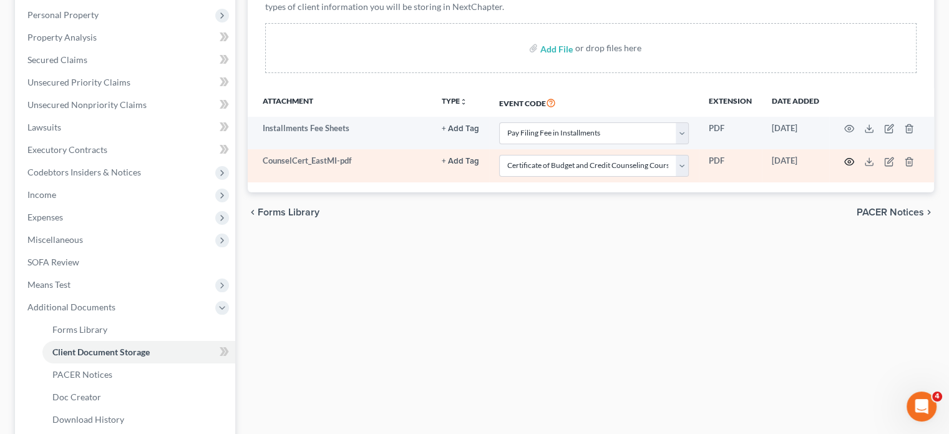
click at [849, 163] on circle "button" at bounding box center [849, 161] width 2 height 2
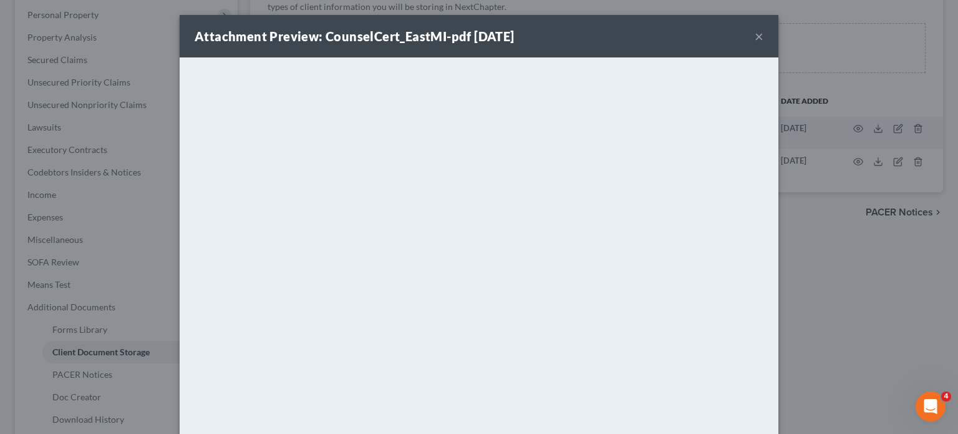
click at [764, 41] on button "×" at bounding box center [759, 36] width 9 height 15
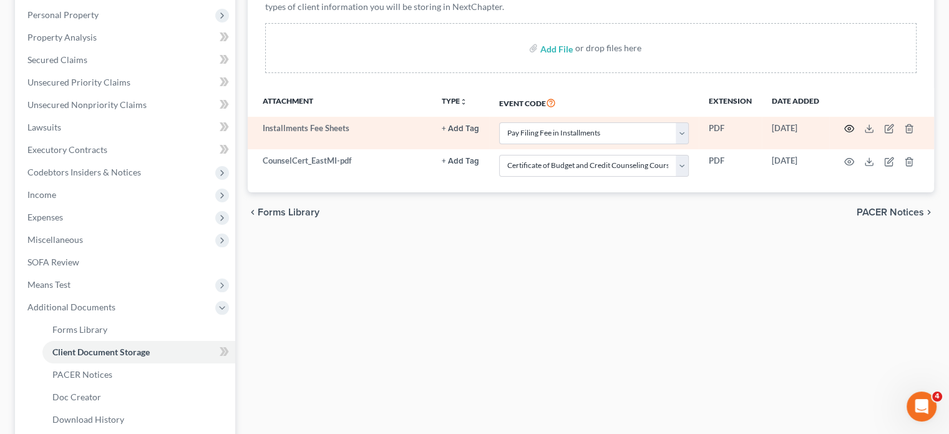
click at [847, 134] on icon "button" at bounding box center [849, 129] width 10 height 10
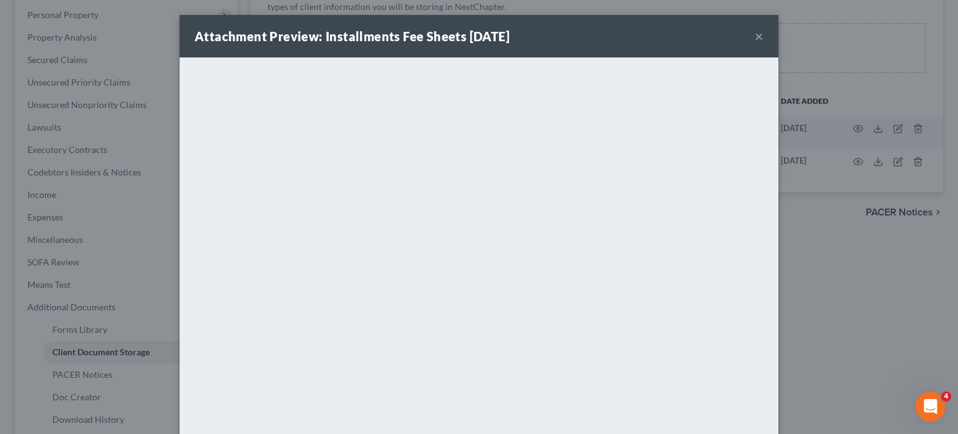
click at [764, 44] on button "×" at bounding box center [759, 36] width 9 height 15
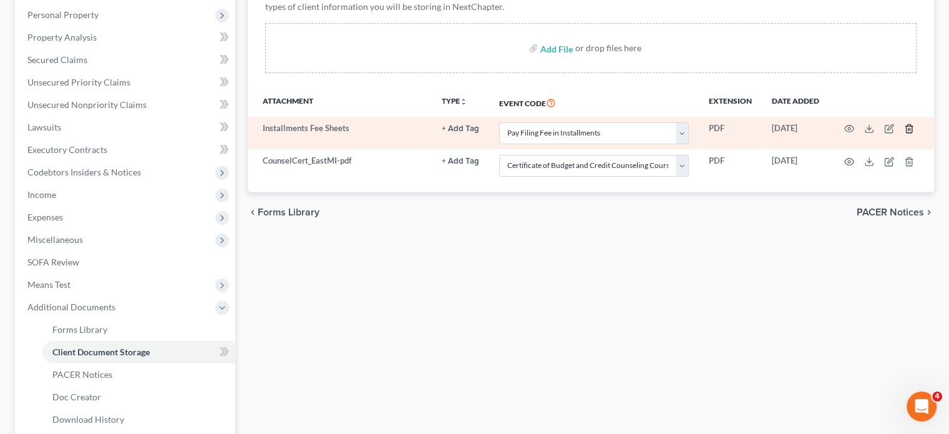
click at [912, 133] on icon "button" at bounding box center [909, 129] width 6 height 8
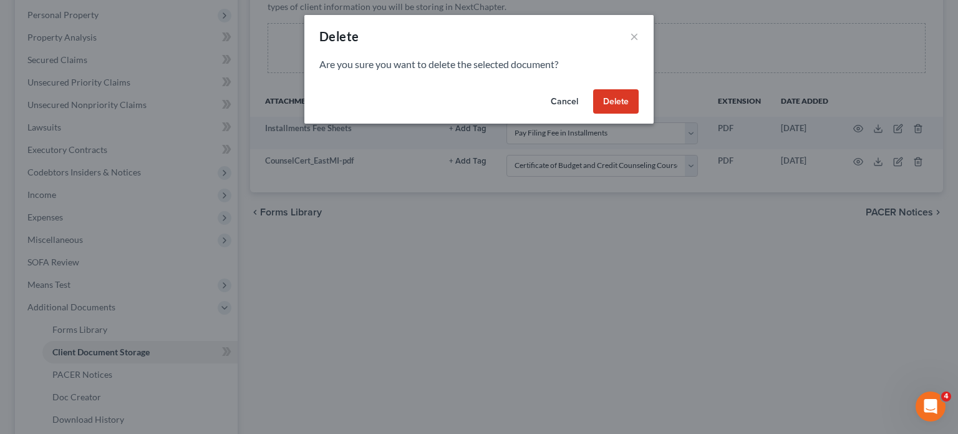
click at [639, 112] on button "Delete" at bounding box center [616, 101] width 46 height 25
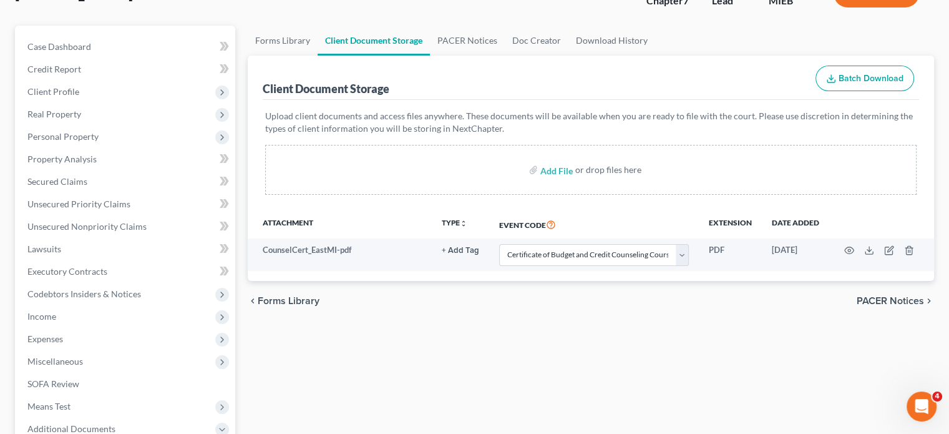
scroll to position [97, 0]
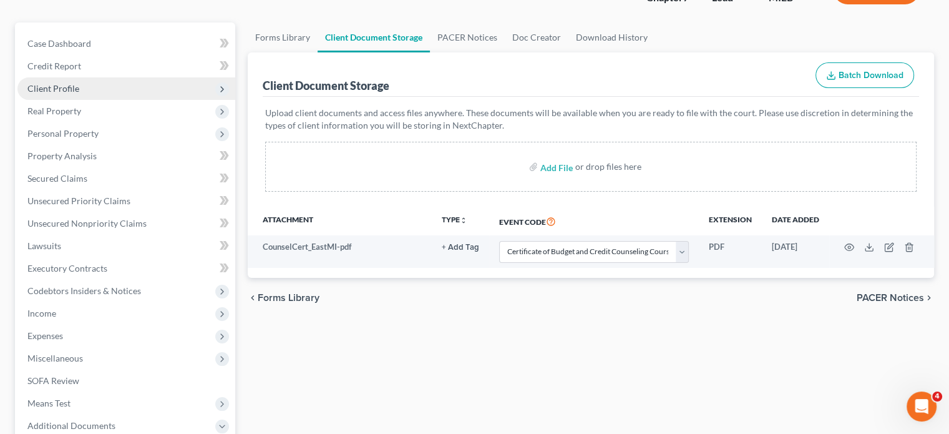
click at [143, 100] on span "Client Profile" at bounding box center [126, 88] width 218 height 22
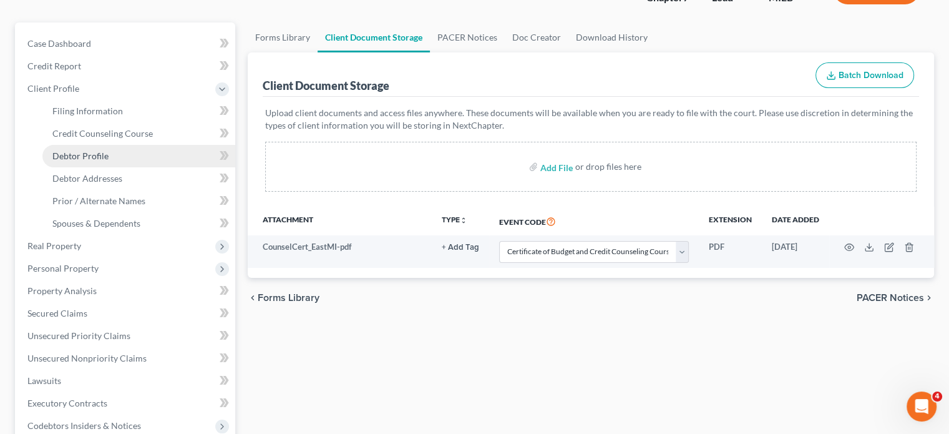
click at [109, 161] on span "Debtor Profile" at bounding box center [80, 155] width 56 height 11
select select "0"
select select "8"
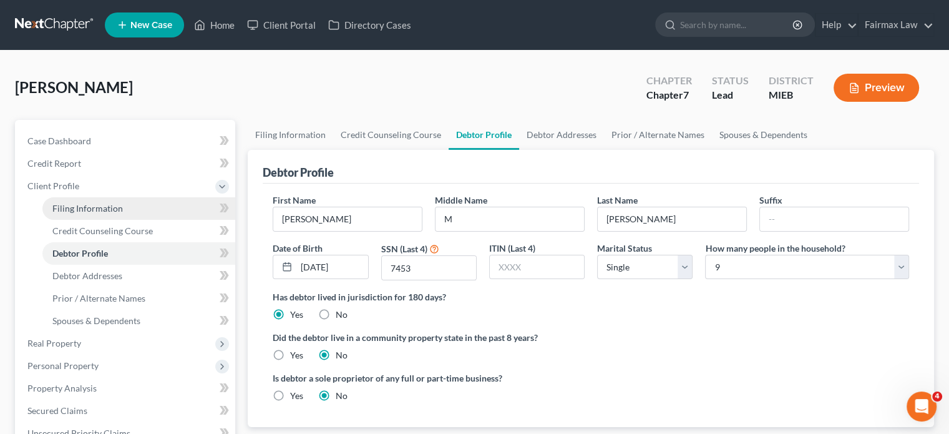
click at [172, 220] on link "Filing Information" at bounding box center [138, 208] width 193 height 22
select select "1"
select select "0"
select select "40"
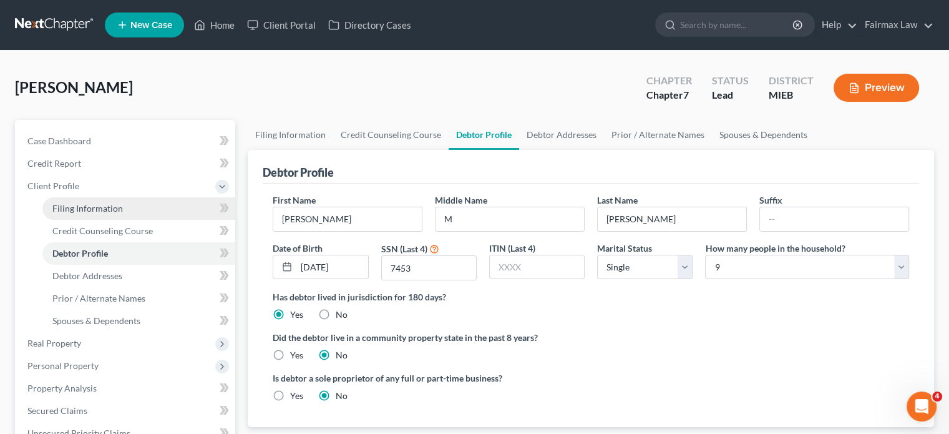
select select "0"
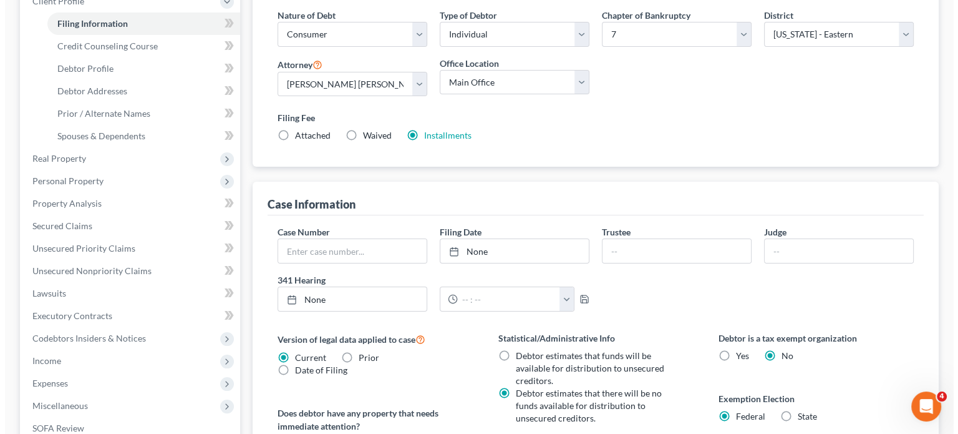
scroll to position [187, 0]
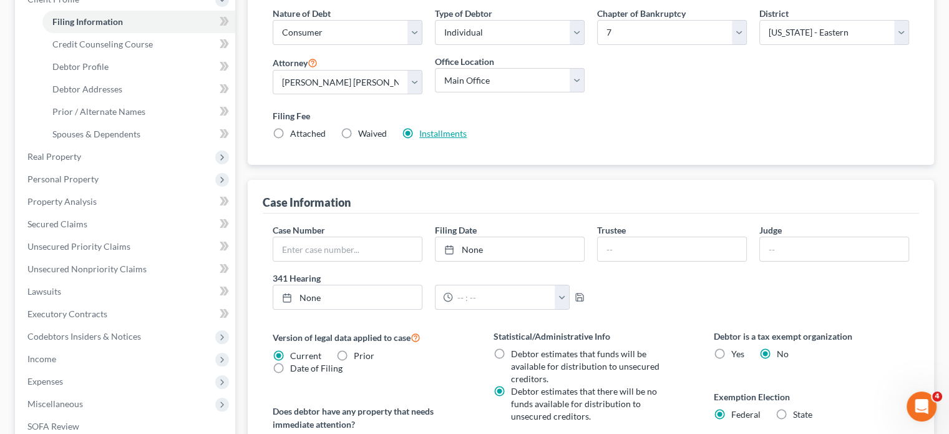
click at [467, 139] on link "Installments" at bounding box center [442, 133] width 47 height 11
type input "84.50"
radio input "true"
type input "84.50"
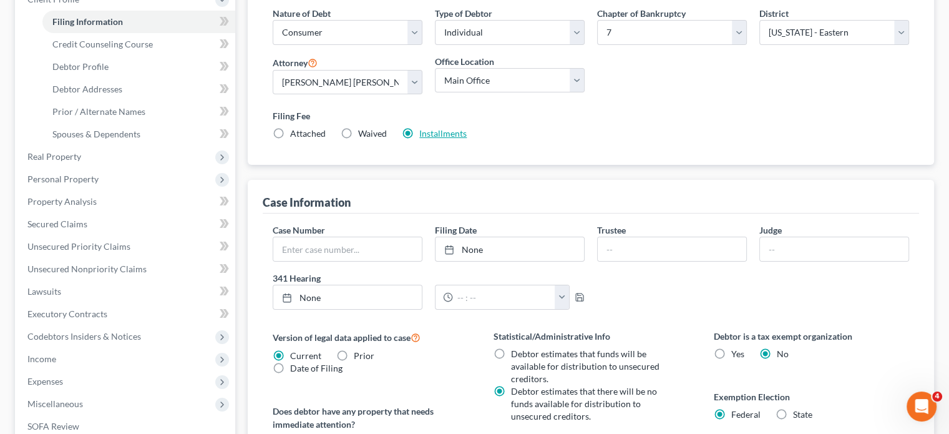
type input "84.50"
type input "09/18/2025"
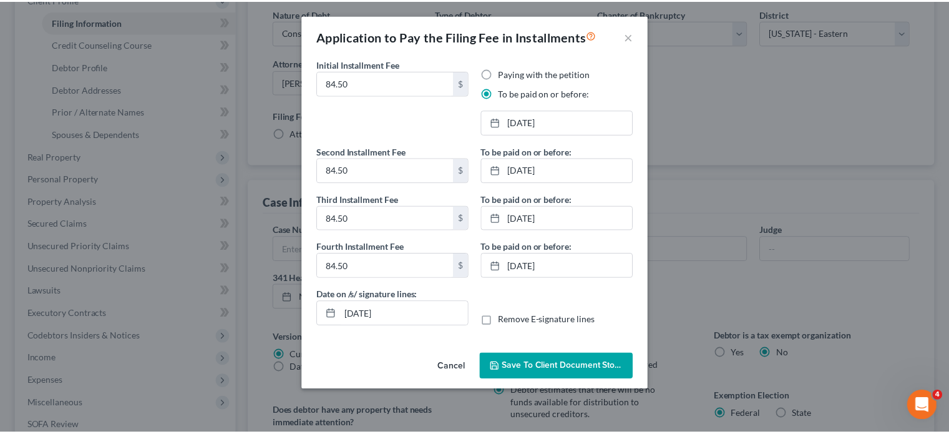
scroll to position [67, 0]
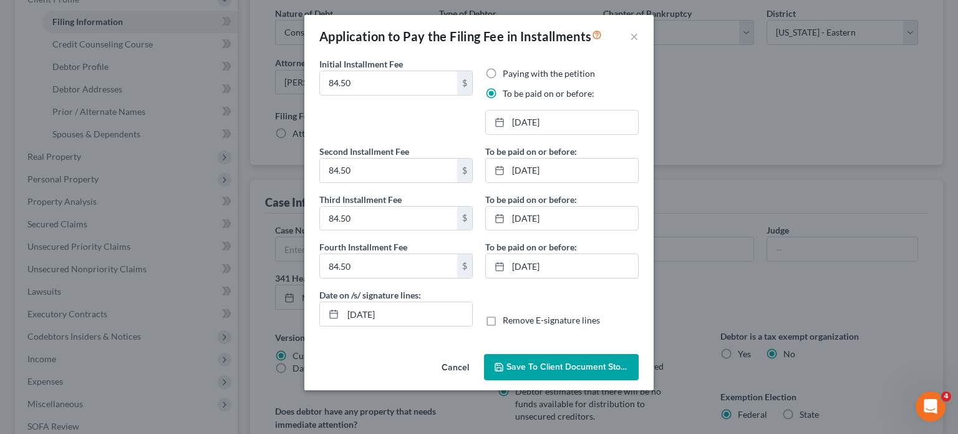
click at [524, 390] on div "Cancel Save to Client Document Storage" at bounding box center [479, 369] width 349 height 41
click at [524, 372] on span "Save to Client Document Storage" at bounding box center [573, 366] width 132 height 11
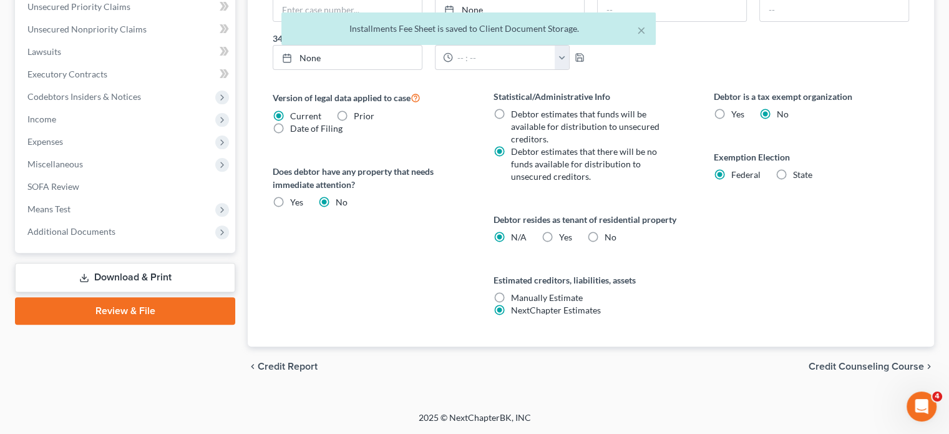
scroll to position [616, 0]
click at [174, 220] on span "Additional Documents" at bounding box center [126, 231] width 218 height 22
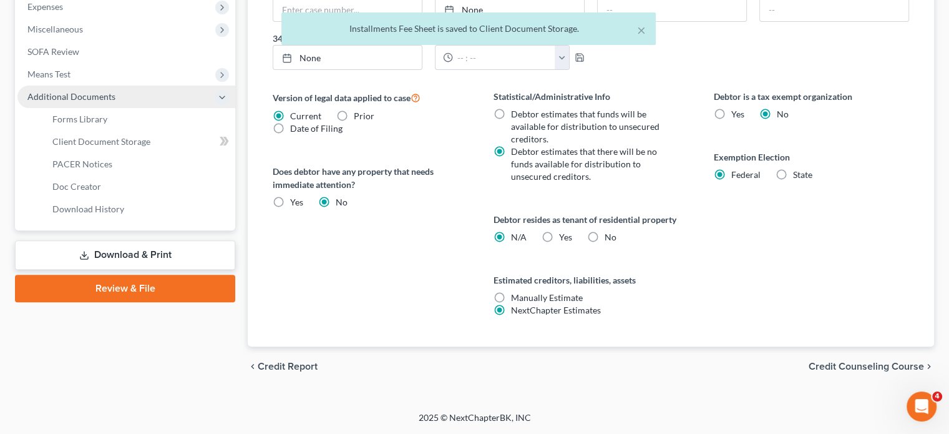
scroll to position [447, 0]
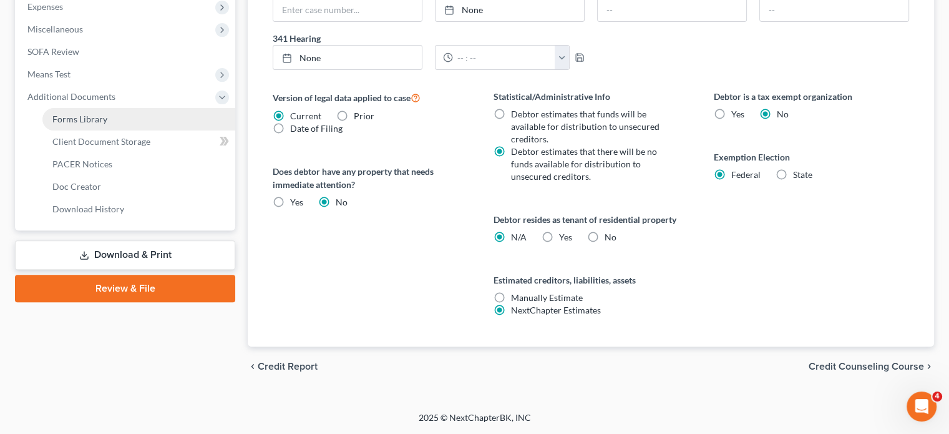
click at [190, 130] on link "Forms Library" at bounding box center [138, 119] width 193 height 22
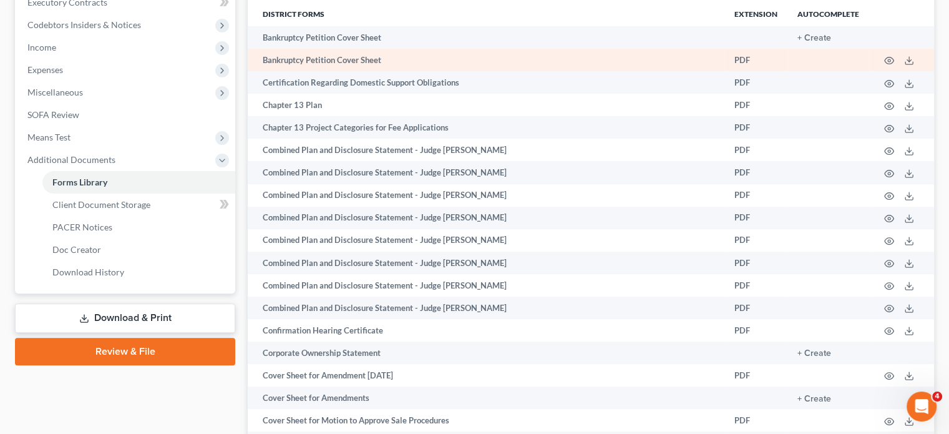
scroll to position [364, 0]
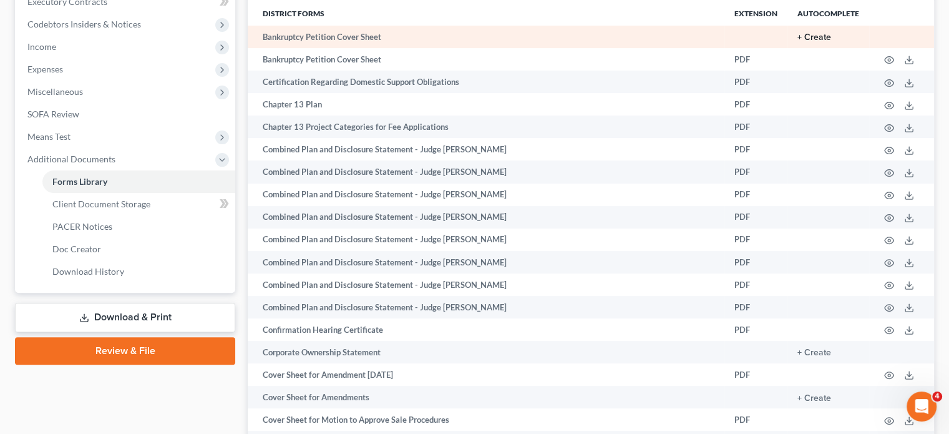
click at [797, 42] on button "+ Create" at bounding box center [814, 37] width 34 height 9
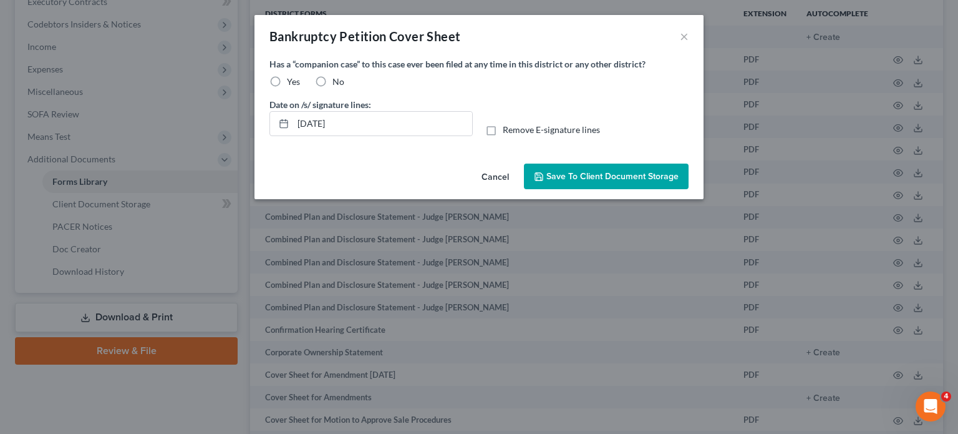
click at [333, 88] on label "No" at bounding box center [339, 82] width 12 height 12
click at [338, 84] on input "No" at bounding box center [342, 80] width 8 height 8
radio input "true"
click at [577, 182] on span "Save to Client Document Storage" at bounding box center [613, 176] width 132 height 11
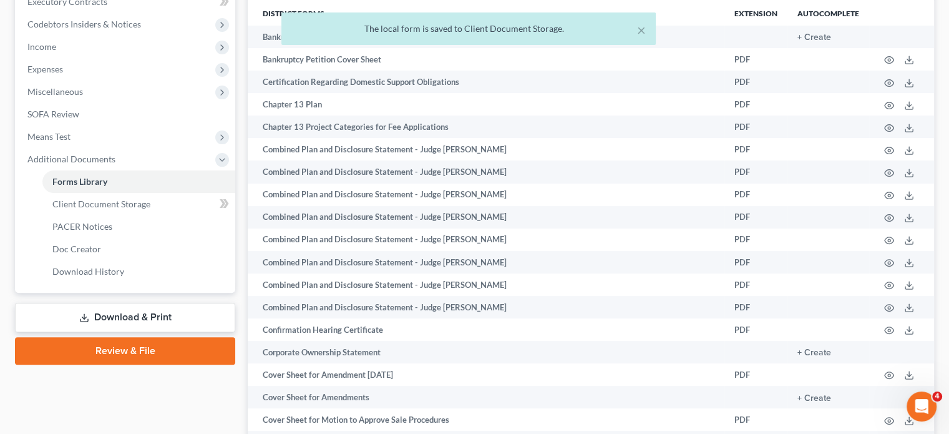
scroll to position [439, 0]
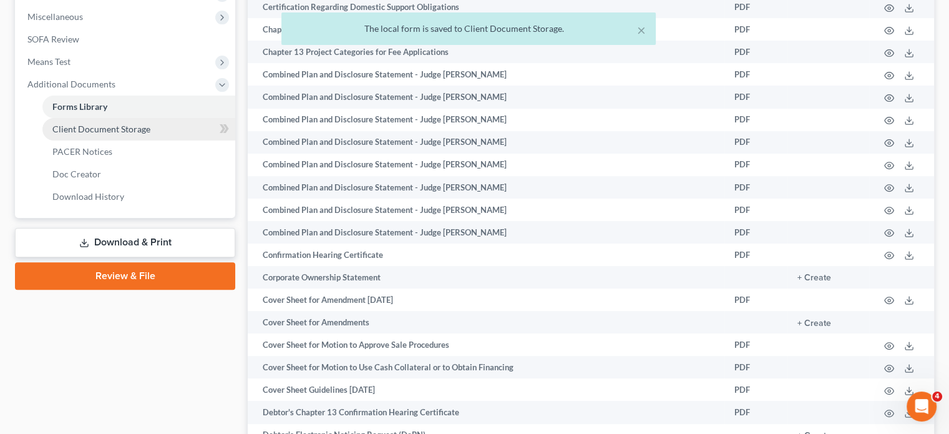
click at [147, 134] on span "Client Document Storage" at bounding box center [101, 129] width 98 height 11
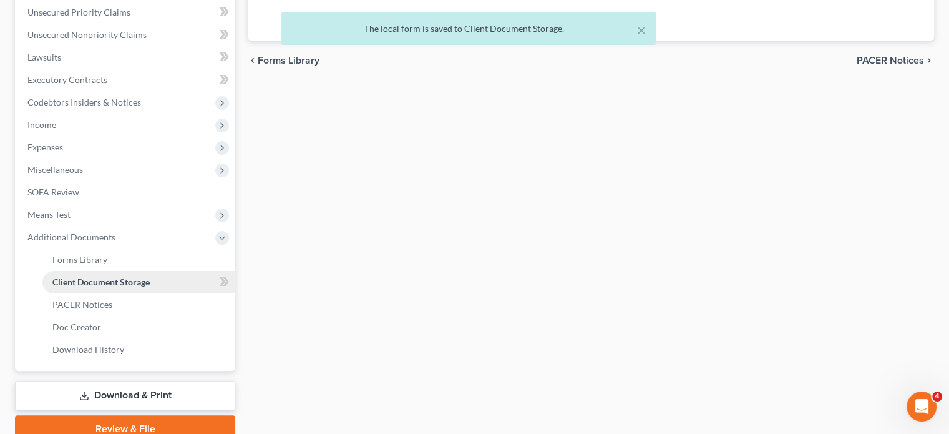
select select "7"
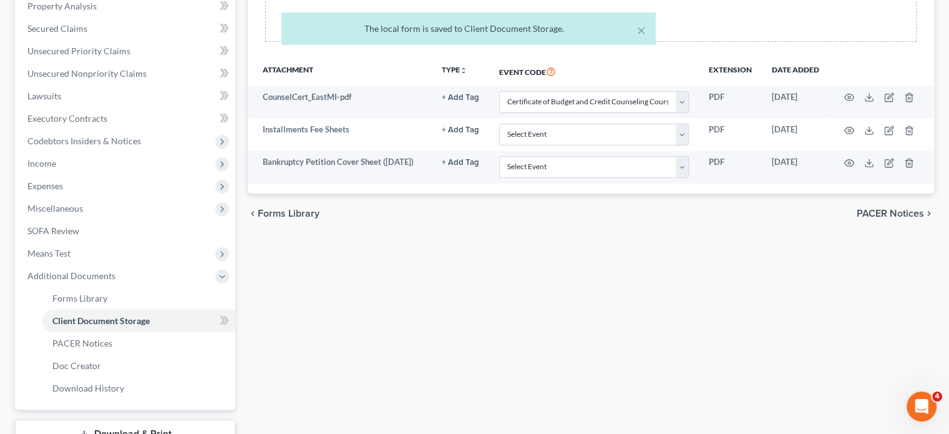
scroll to position [261, 0]
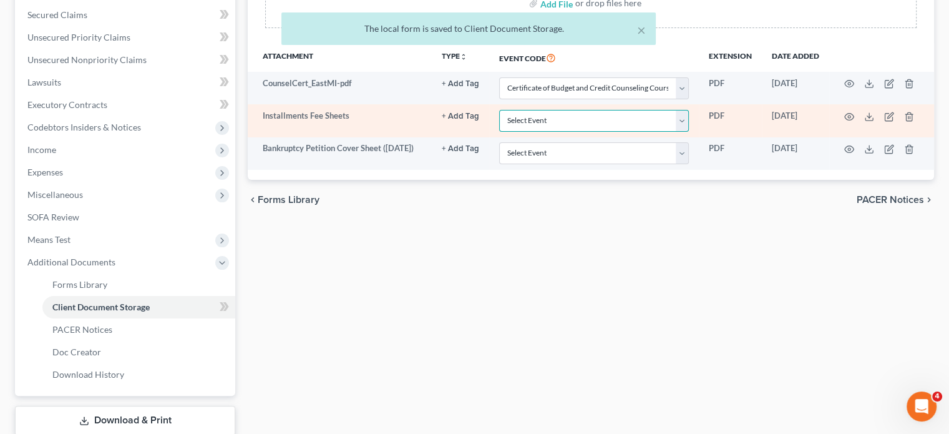
click at [545, 132] on select "Select Event 20 Largest Unsecured Creditors Amended Chapter 11 Plan Amended Cha…" at bounding box center [594, 121] width 190 height 22
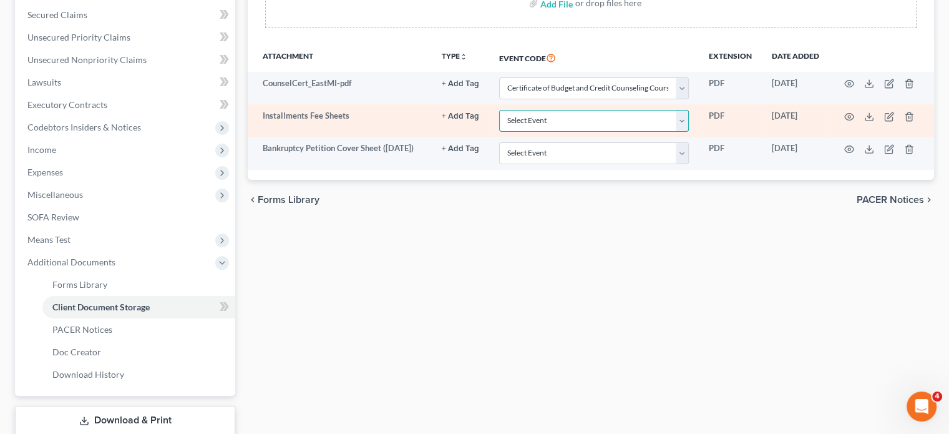
select select "32"
click at [499, 132] on select "Select Event 20 Largest Unsecured Creditors Amended Chapter 11 Plan Amended Cha…" at bounding box center [594, 121] width 190 height 22
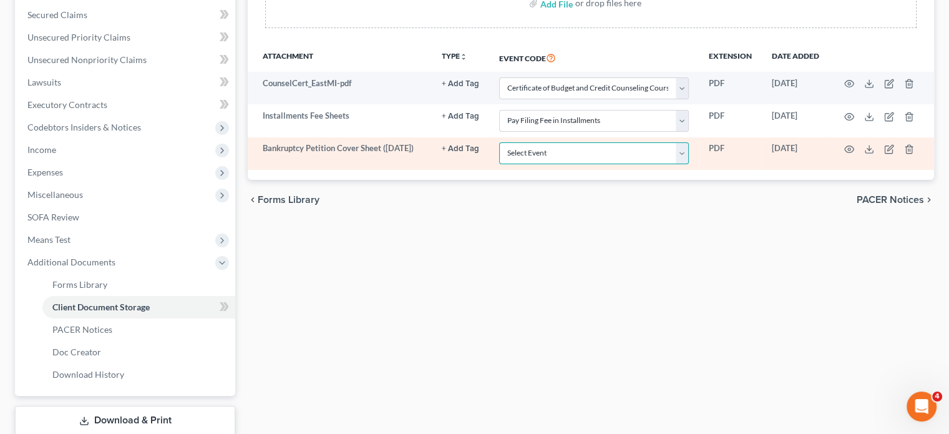
click at [499, 164] on select "Select Event 20 Largest Unsecured Creditors Amended Chapter 11 Plan Amended Cha…" at bounding box center [594, 153] width 190 height 22
select select "6"
click at [499, 164] on select "Select Event 20 Largest Unsecured Creditors Amended Chapter 11 Plan Amended Cha…" at bounding box center [594, 153] width 190 height 22
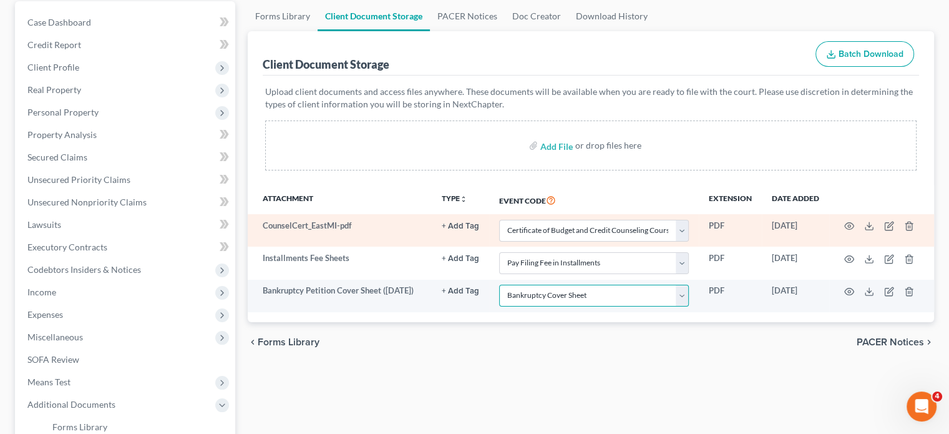
scroll to position [0, 0]
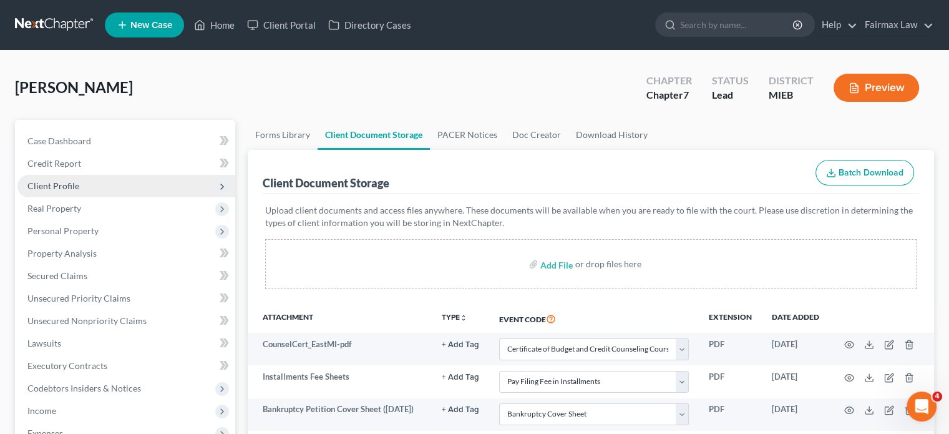
click at [106, 197] on span "Client Profile" at bounding box center [126, 186] width 218 height 22
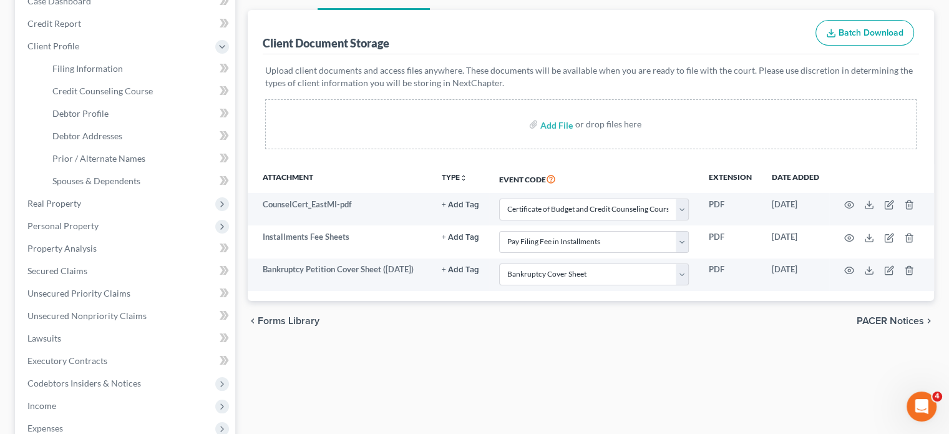
scroll to position [142, 0]
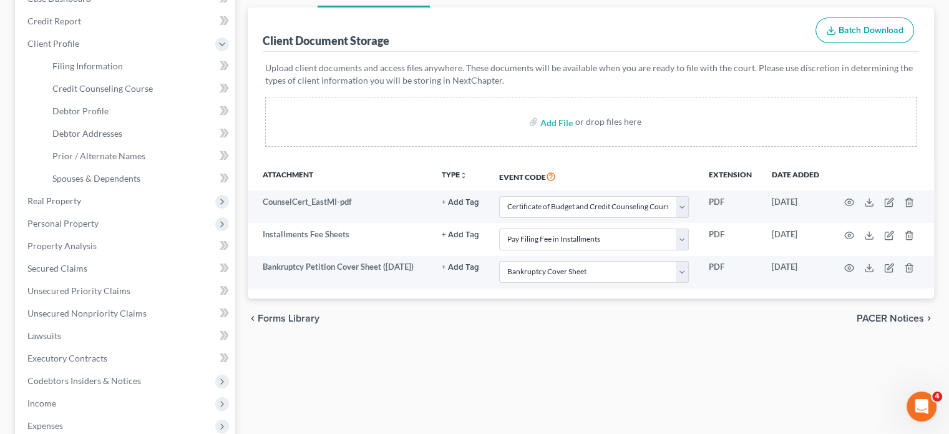
click at [262, 185] on div "Client Document Storage Batch Download Upload client documents and access files…" at bounding box center [591, 152] width 686 height 291
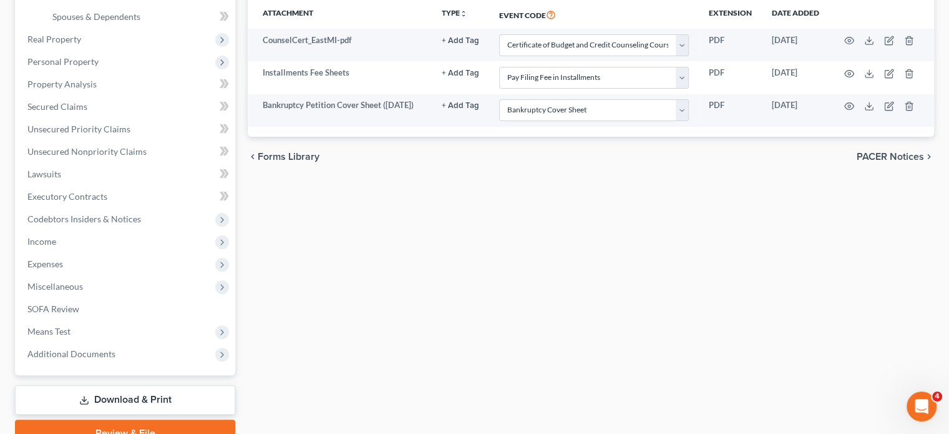
scroll to position [309, 0]
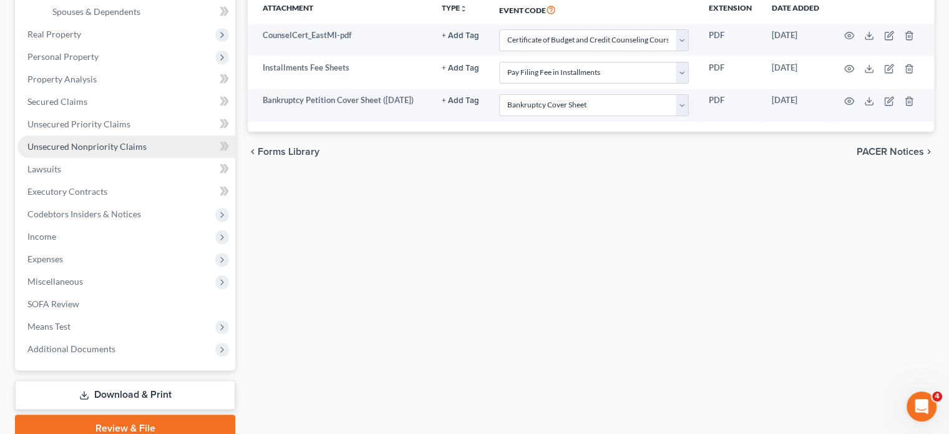
click at [99, 158] on link "Unsecured Nonpriority Claims" at bounding box center [126, 146] width 218 height 22
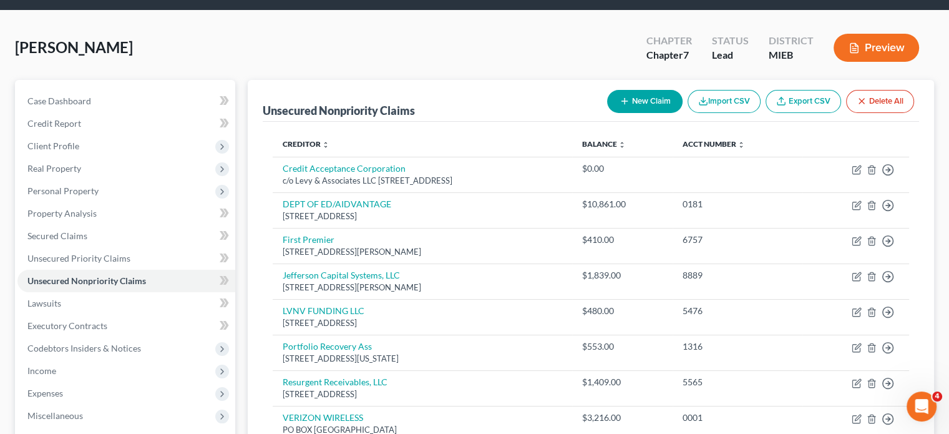
scroll to position [10, 0]
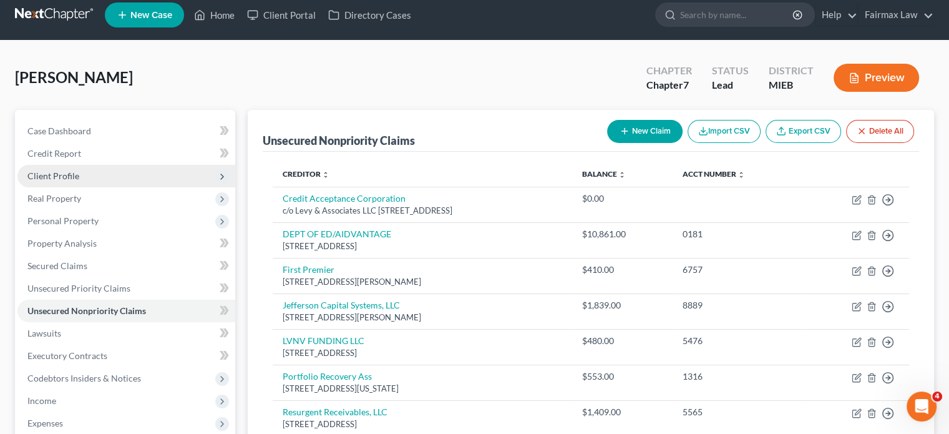
click at [79, 181] on span "Client Profile" at bounding box center [53, 175] width 52 height 11
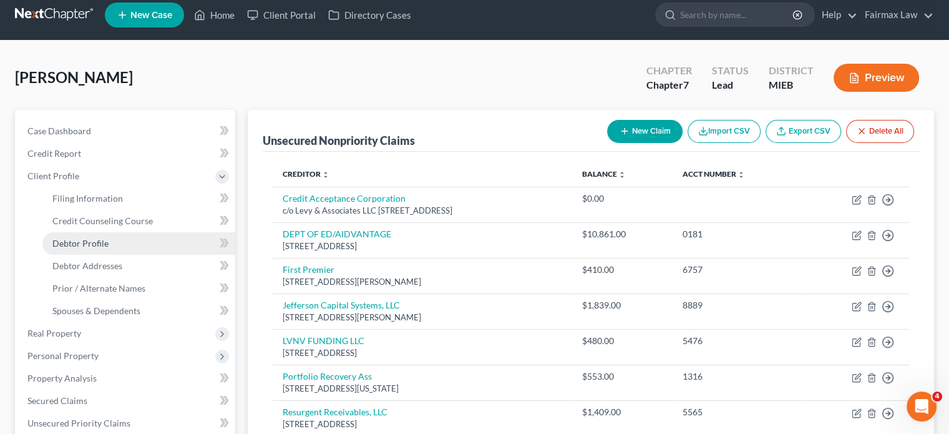
click at [109, 248] on span "Debtor Profile" at bounding box center [80, 243] width 56 height 11
select select "0"
select select "8"
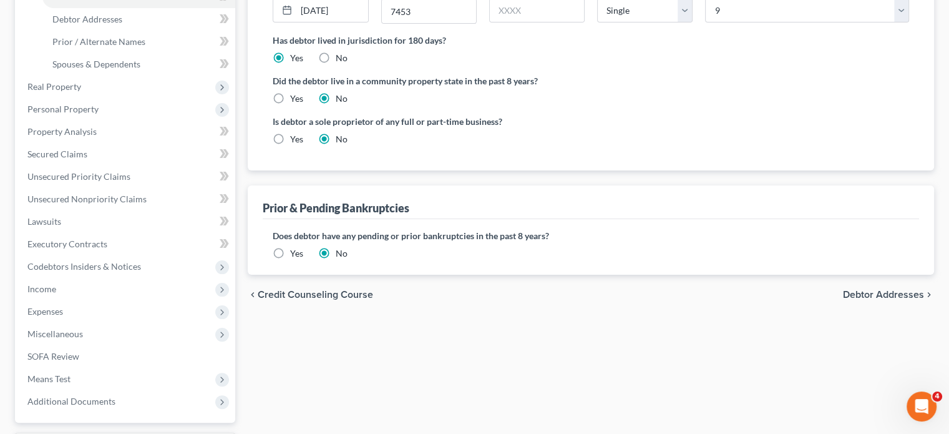
scroll to position [235, 0]
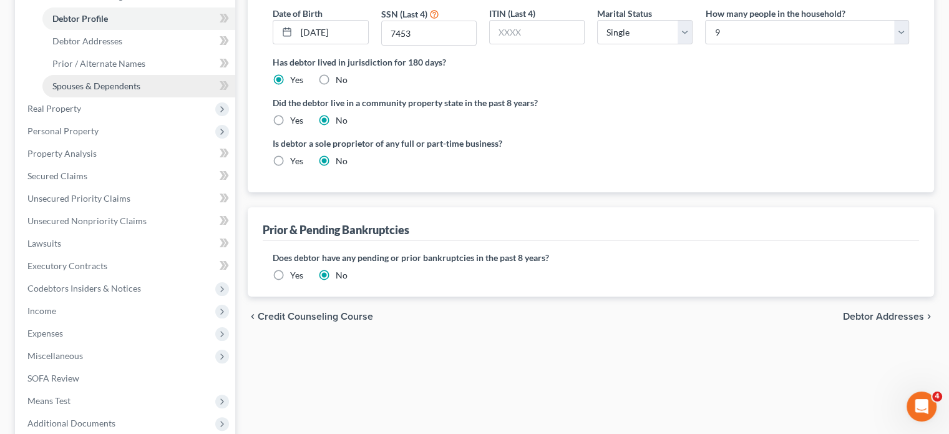
click at [127, 91] on span "Spouses & Dependents" at bounding box center [96, 85] width 88 height 11
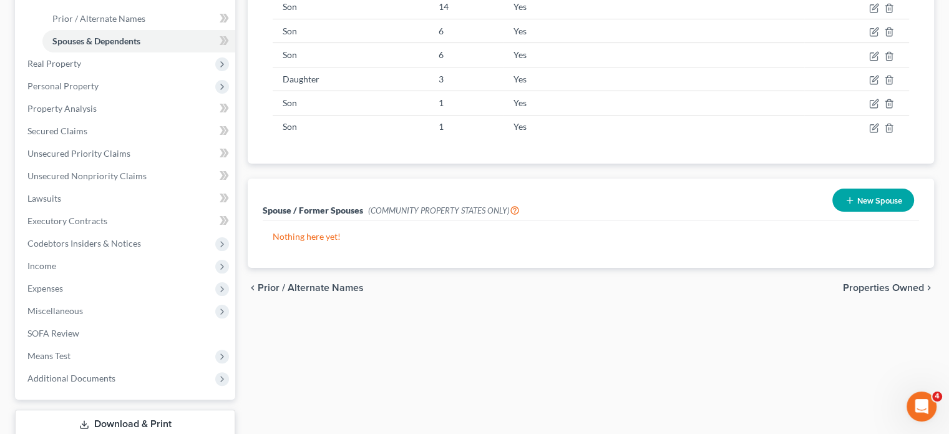
scroll to position [310, 0]
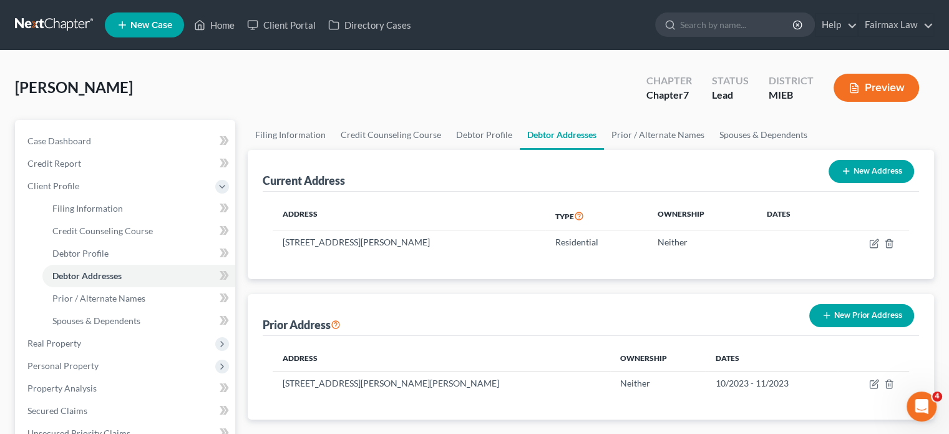
scroll to position [237, 0]
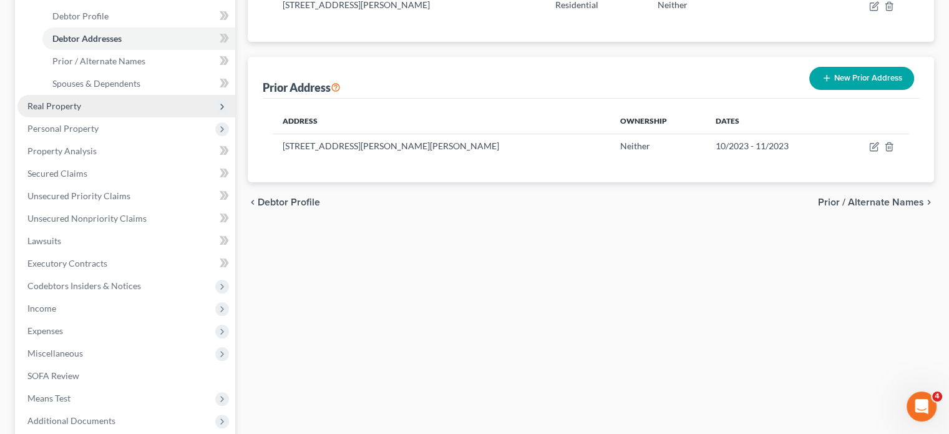
click at [92, 117] on span "Real Property" at bounding box center [126, 106] width 218 height 22
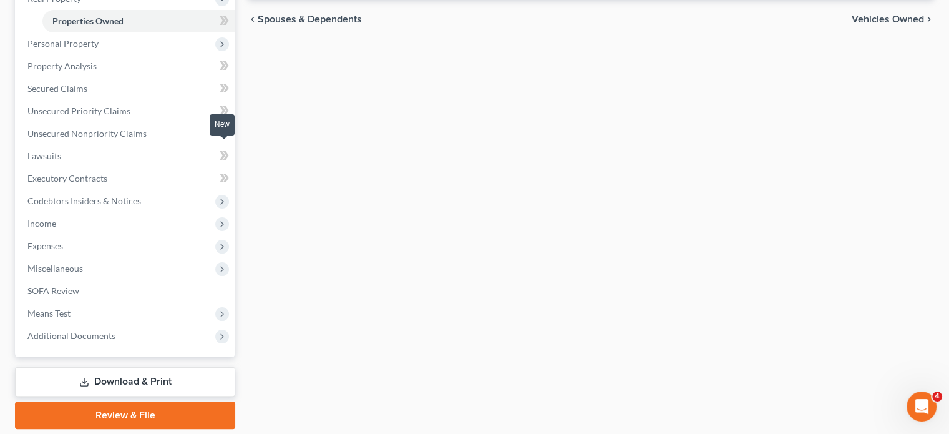
scroll to position [212, 0]
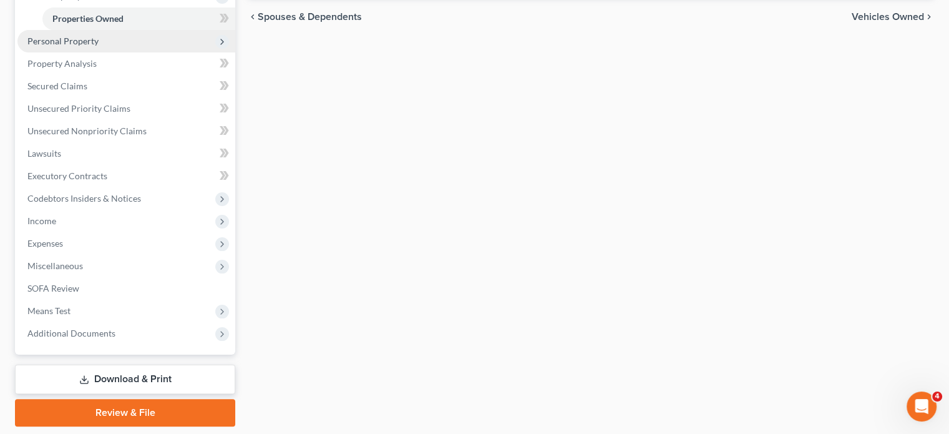
click at [99, 46] on span "Personal Property" at bounding box center [62, 41] width 71 height 11
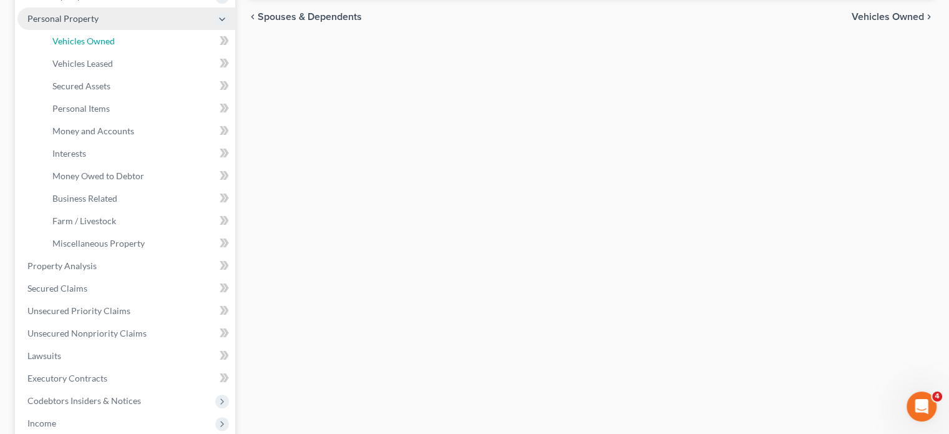
click at [112, 46] on span "Vehicles Owned" at bounding box center [83, 41] width 62 height 11
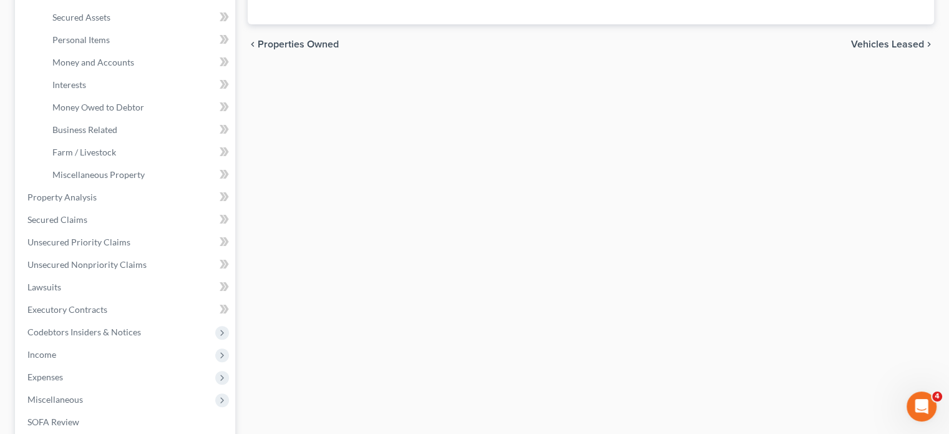
scroll to position [286, 0]
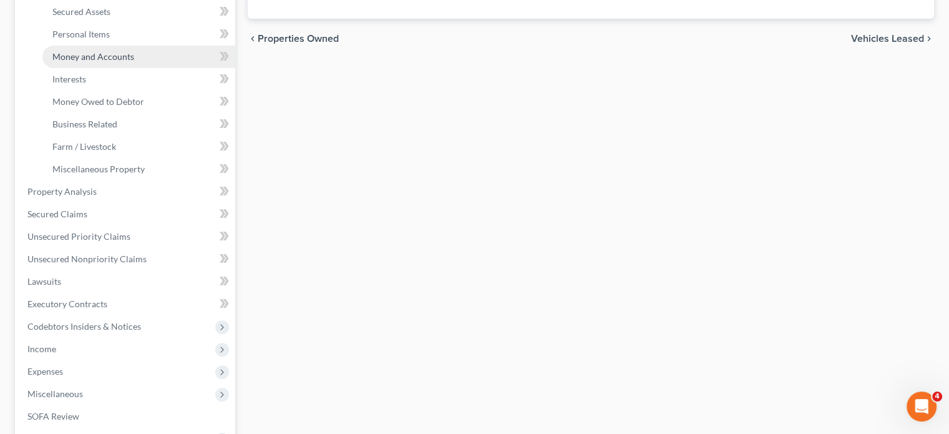
click at [122, 62] on span "Money and Accounts" at bounding box center [93, 56] width 82 height 11
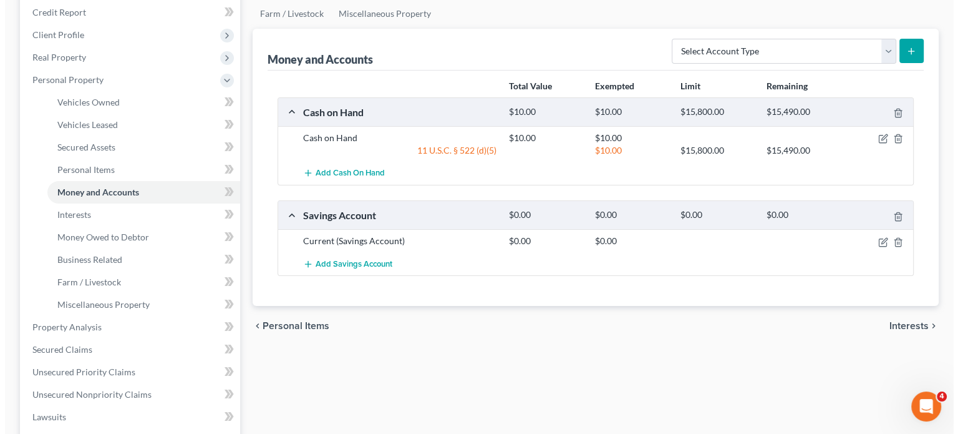
scroll to position [79, 0]
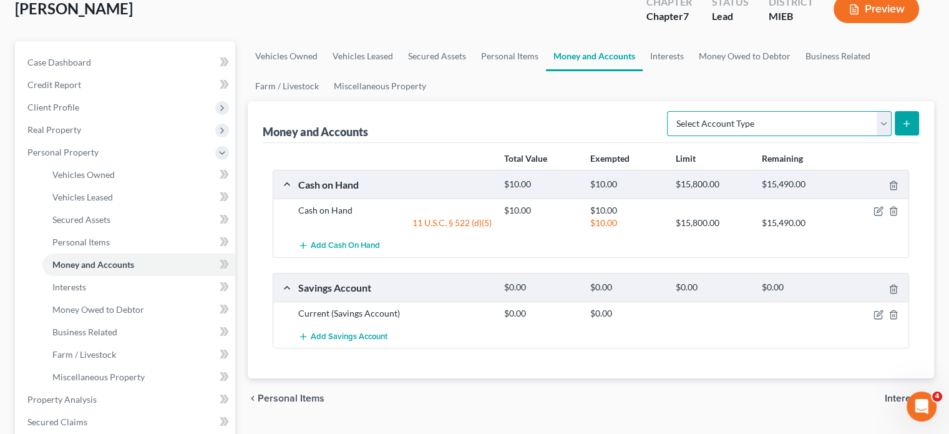
click at [865, 136] on select "Select Account Type Brokerage Cash on Hand Certificates of Deposit Checking Acc…" at bounding box center [779, 123] width 225 height 25
select select "checking"
click at [667, 136] on select "Select Account Type Brokerage Cash on Hand Certificates of Deposit Checking Acc…" at bounding box center [779, 123] width 225 height 25
click at [902, 135] on button "submit" at bounding box center [907, 123] width 24 height 24
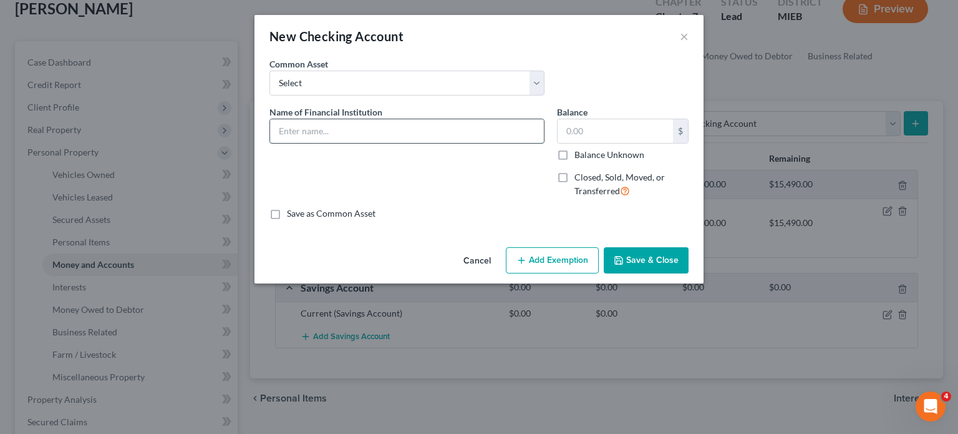
click at [344, 143] on input "text" at bounding box center [407, 131] width 274 height 24
type input "Varo"
click at [640, 143] on input "text" at bounding box center [615, 131] width 115 height 24
type input "500"
click at [539, 273] on button "Add Exemption" at bounding box center [552, 260] width 93 height 26
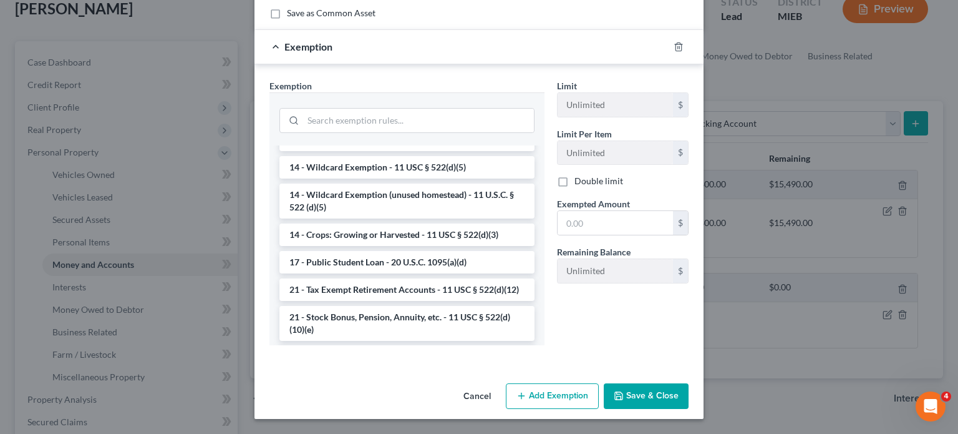
scroll to position [267, 0]
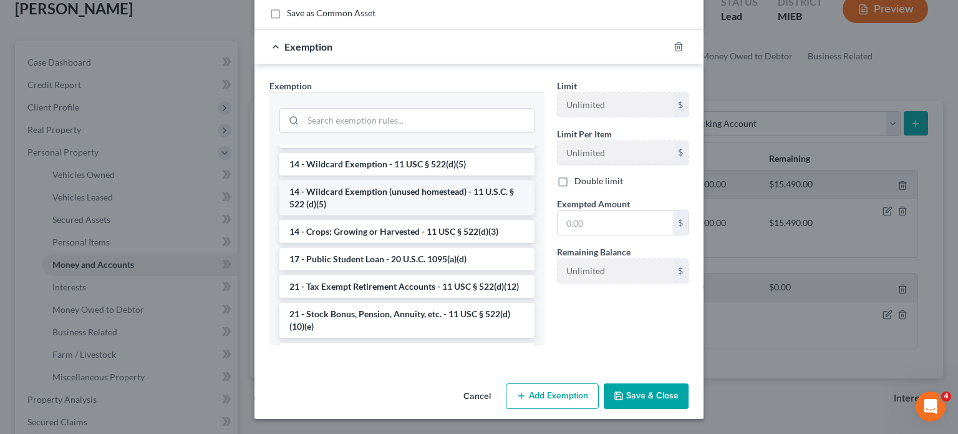
click at [325, 215] on li "14 - Wildcard Exemption (unused homestead) - 11 U.S.C. § 522 (d)(5)" at bounding box center [407, 197] width 255 height 35
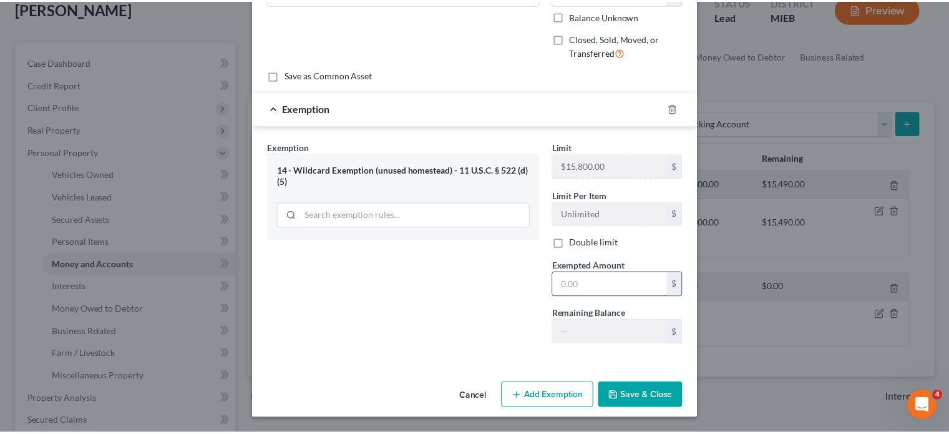
scroll to position [276, 0]
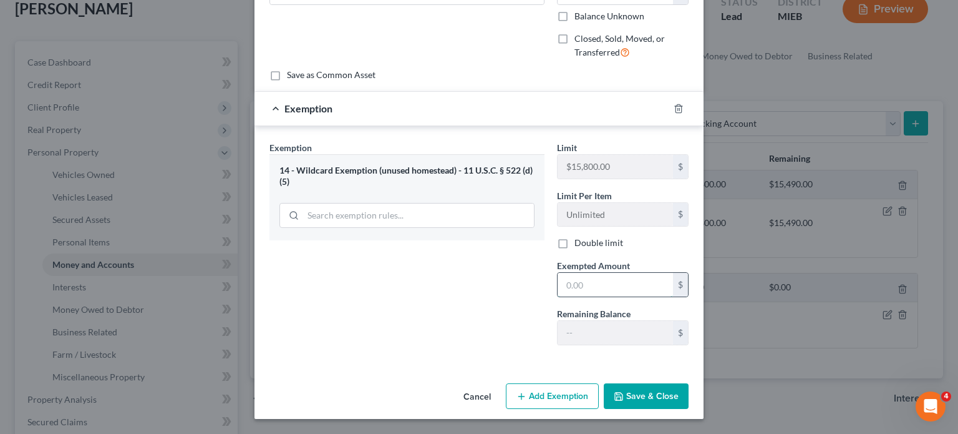
click at [649, 273] on input "text" at bounding box center [615, 285] width 115 height 24
type input "500"
click at [680, 389] on button "Save & Close" at bounding box center [646, 396] width 85 height 26
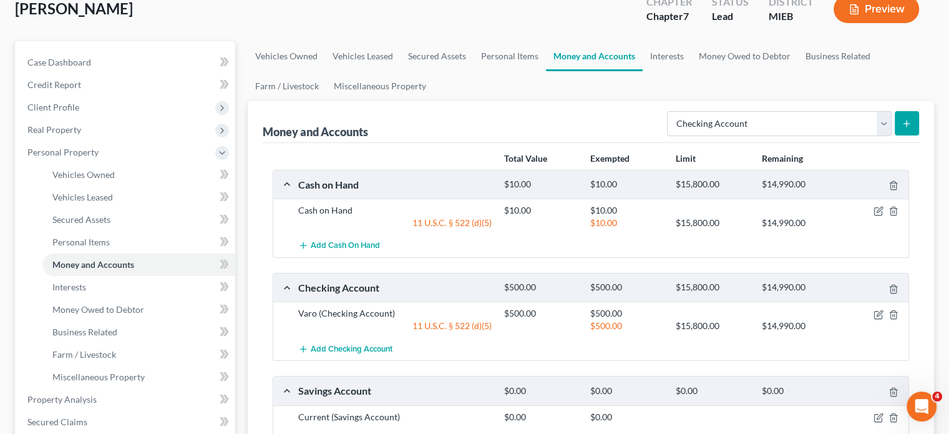
scroll to position [256, 0]
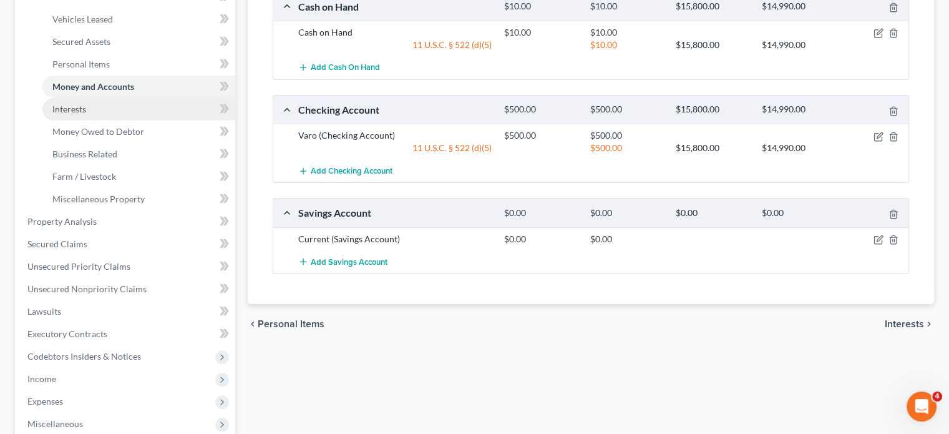
click at [132, 120] on link "Interests" at bounding box center [138, 109] width 193 height 22
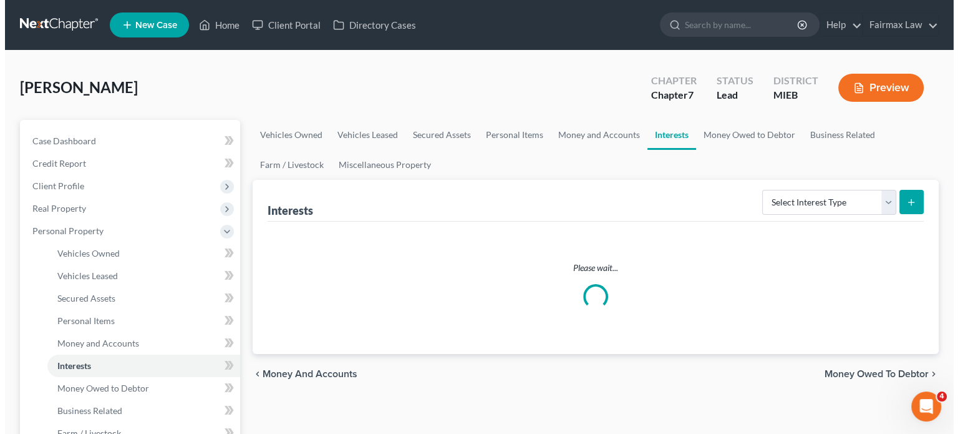
scroll to position [197, 0]
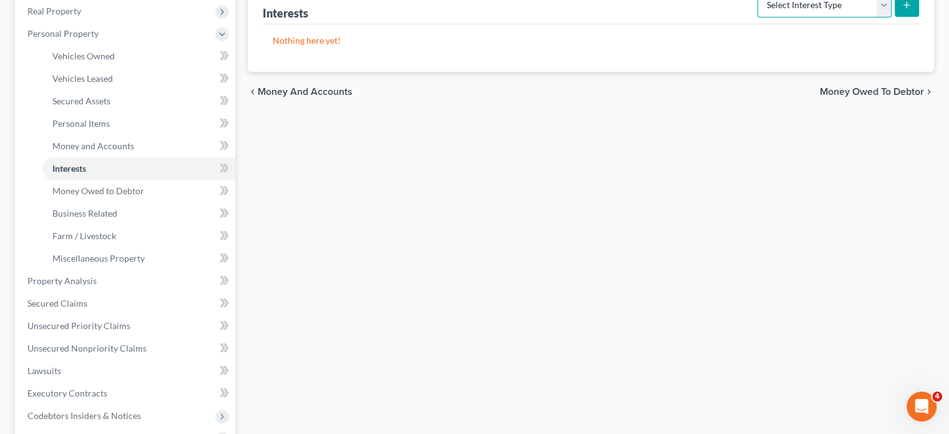
click at [867, 17] on select "Select Interest Type 401K Annuity Bond Education IRA Government Bond Government…" at bounding box center [825, 5] width 134 height 25
select select "term_life_insurance"
click at [758, 17] on select "Select Interest Type 401K Annuity Bond Education IRA Government Bond Government…" at bounding box center [825, 5] width 134 height 25
click at [902, 10] on icon "submit" at bounding box center [907, 5] width 10 height 10
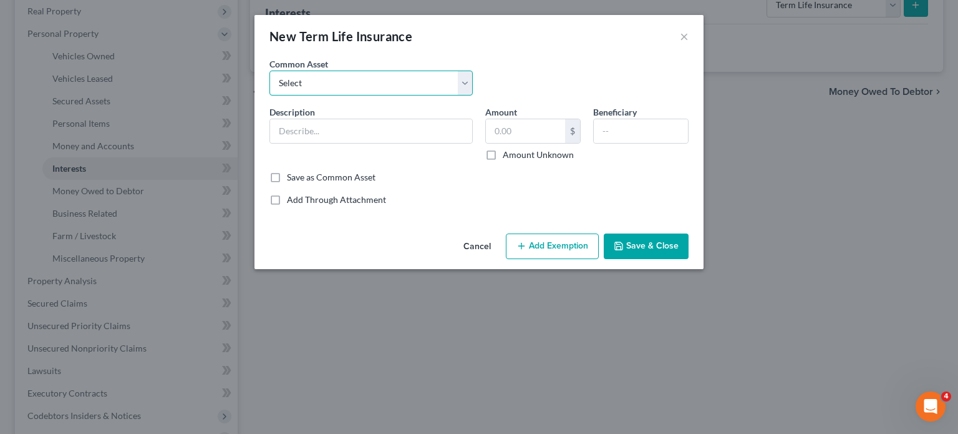
drag, startPoint x: 388, startPoint y: 97, endPoint x: 390, endPoint y: 117, distance: 20.7
click at [388, 95] on select "Select Group Term Life Insurance through employer Group Life through Work Group…" at bounding box center [371, 83] width 203 height 25
select select "3"
click at [270, 88] on select "Select Group Term Life Insurance through employer Group Life through Work Group…" at bounding box center [371, 83] width 203 height 25
type input "Group life insurance (through employer). This term policy holds no value."
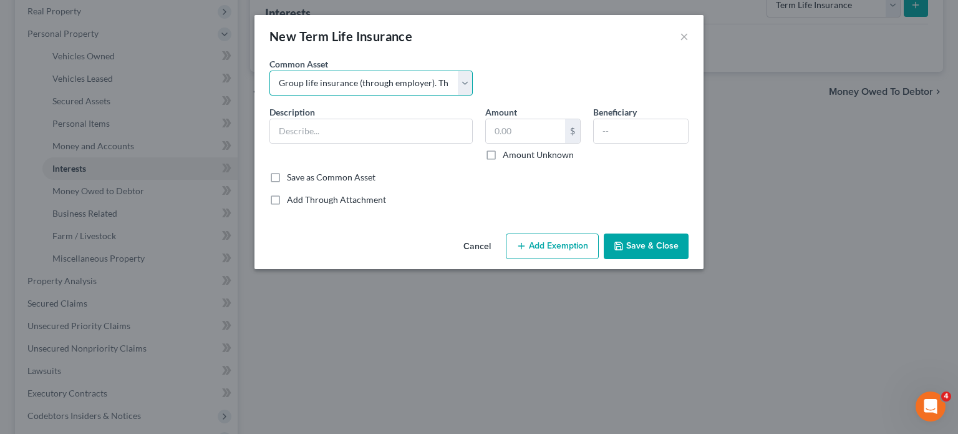
type input "0"
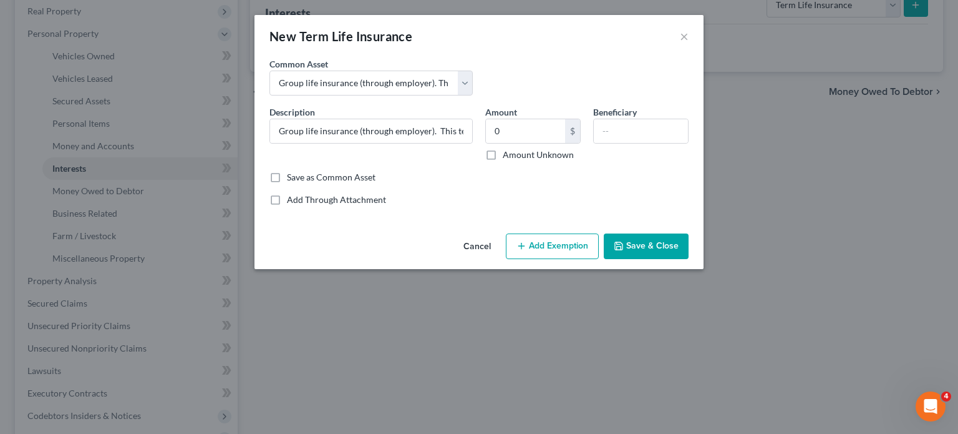
click at [530, 260] on button "Add Exemption" at bounding box center [552, 246] width 93 height 26
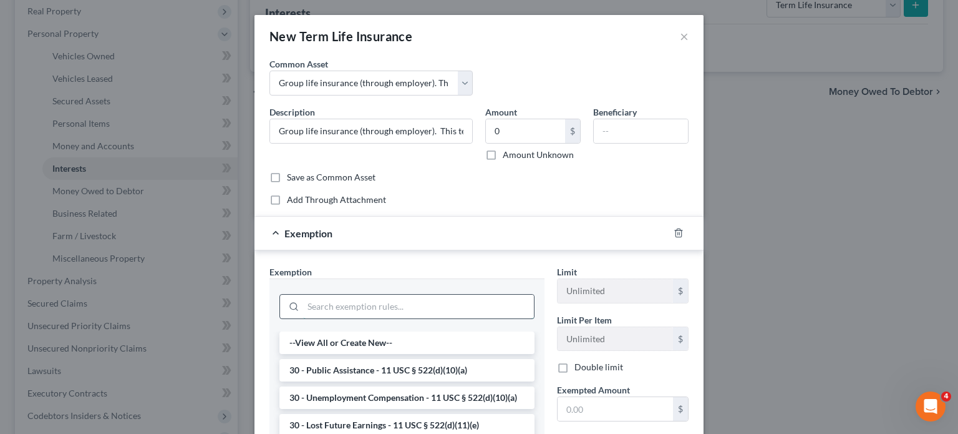
click at [303, 318] on input "search" at bounding box center [418, 307] width 231 height 24
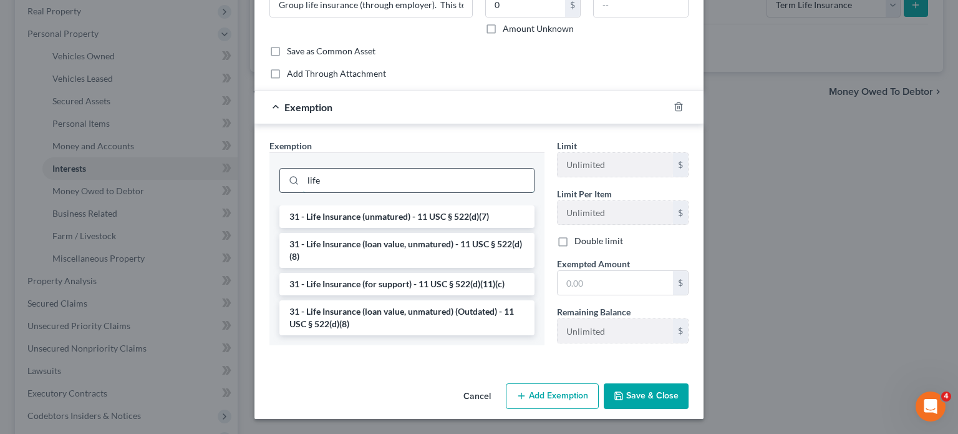
scroll to position [202, 0]
type input "life"
click at [326, 227] on li "31 - Life Insurance (unmatured) - 11 USC § 522(d)(7)" at bounding box center [407, 216] width 255 height 22
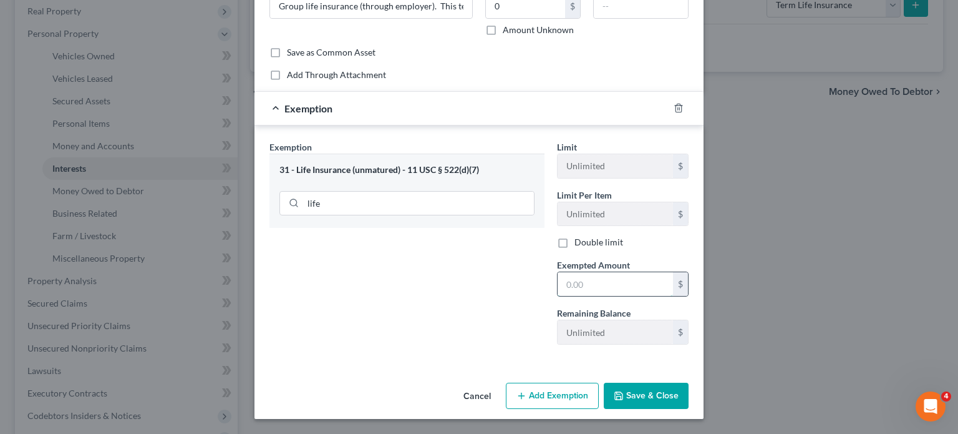
click at [618, 296] on input "text" at bounding box center [615, 284] width 115 height 24
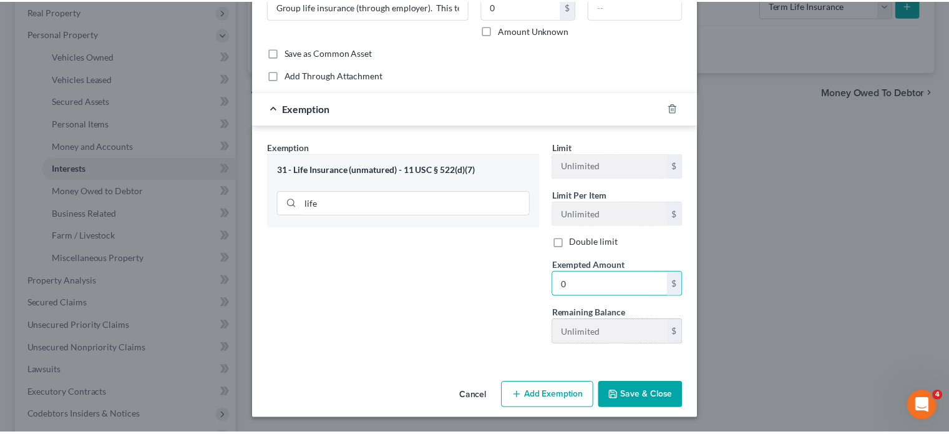
scroll to position [258, 0]
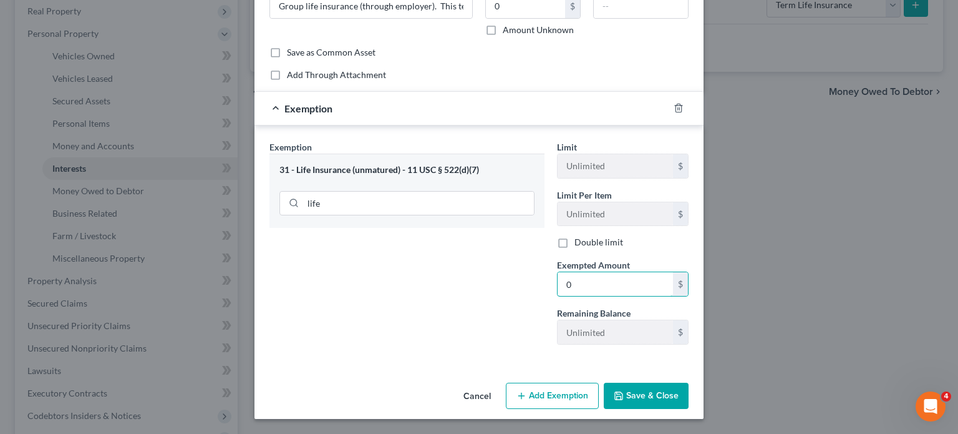
type input "0"
click at [668, 383] on button "Save & Close" at bounding box center [646, 396] width 85 height 26
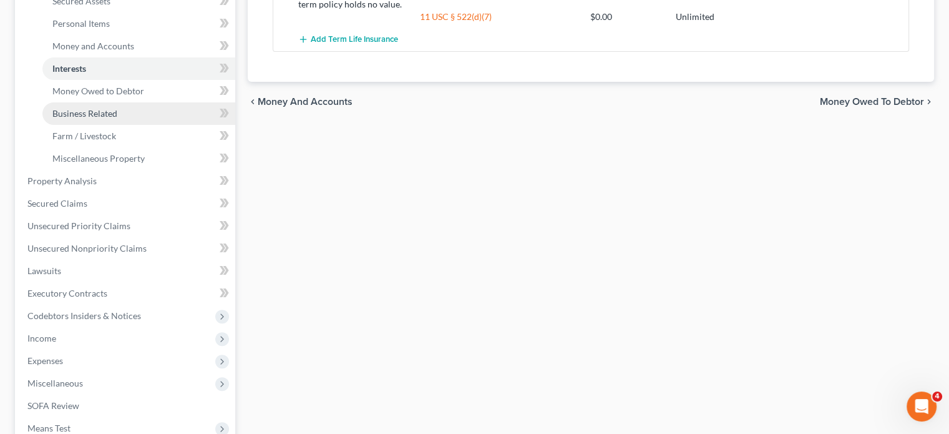
scroll to position [316, 0]
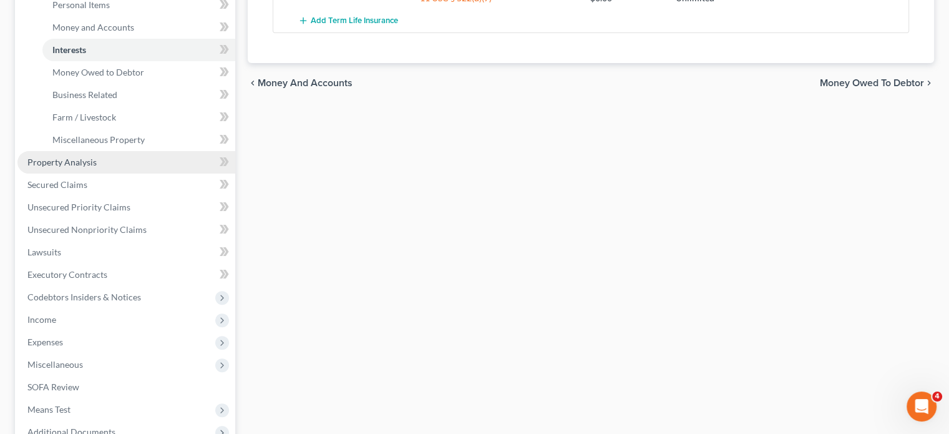
click at [97, 167] on span "Property Analysis" at bounding box center [61, 162] width 69 height 11
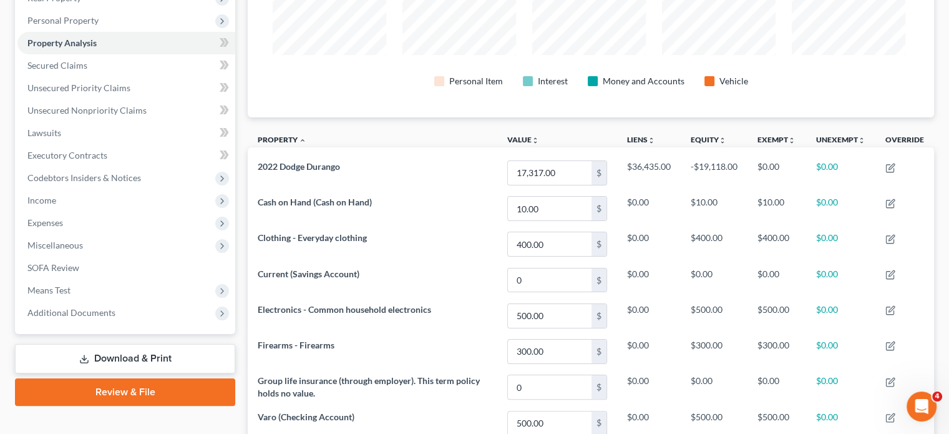
scroll to position [211, 0]
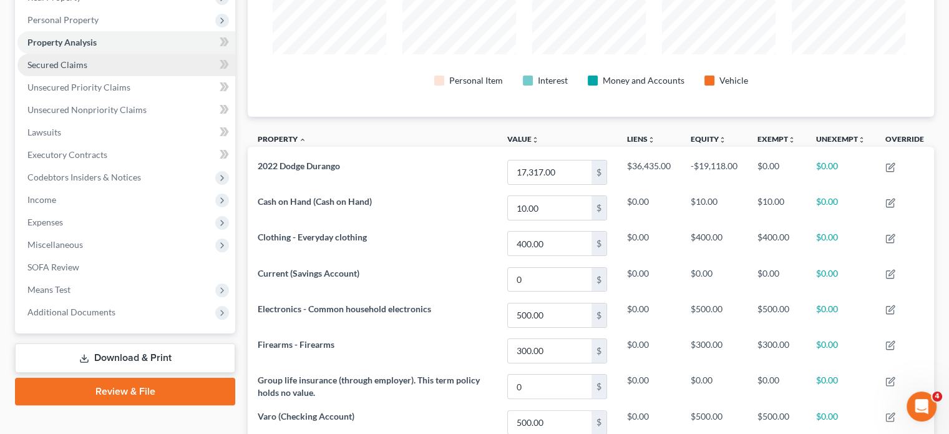
click at [119, 76] on link "Secured Claims" at bounding box center [126, 65] width 218 height 22
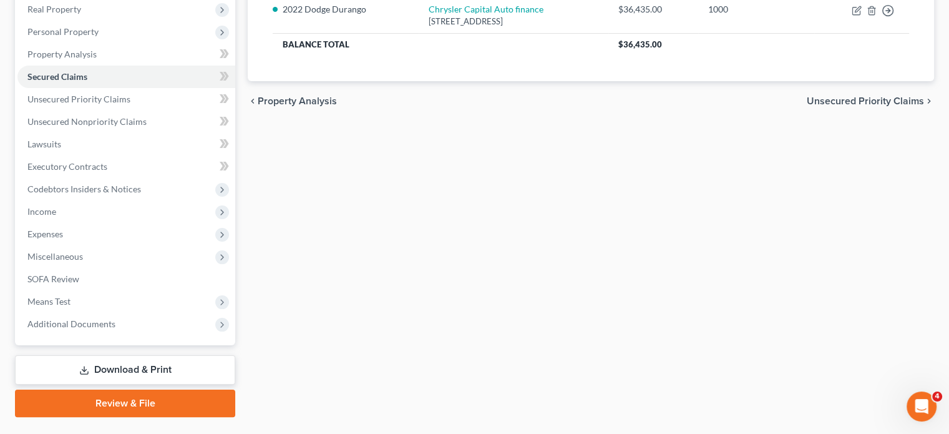
scroll to position [200, 0]
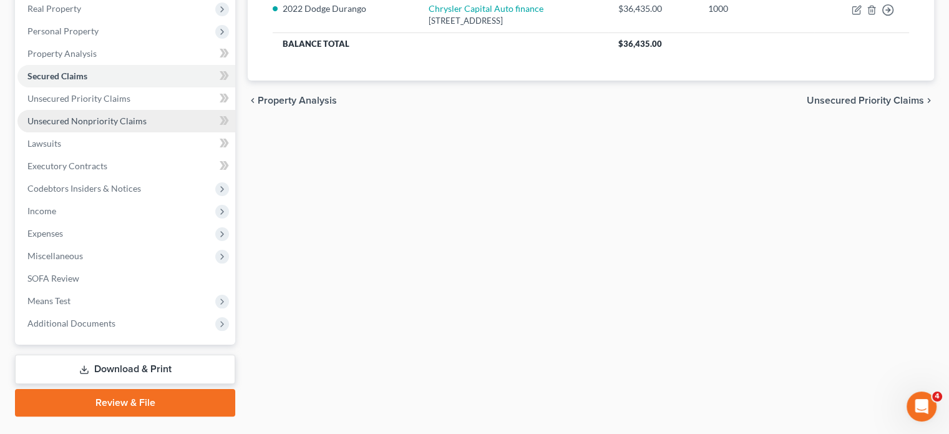
click at [147, 126] on span "Unsecured Nonpriority Claims" at bounding box center [86, 120] width 119 height 11
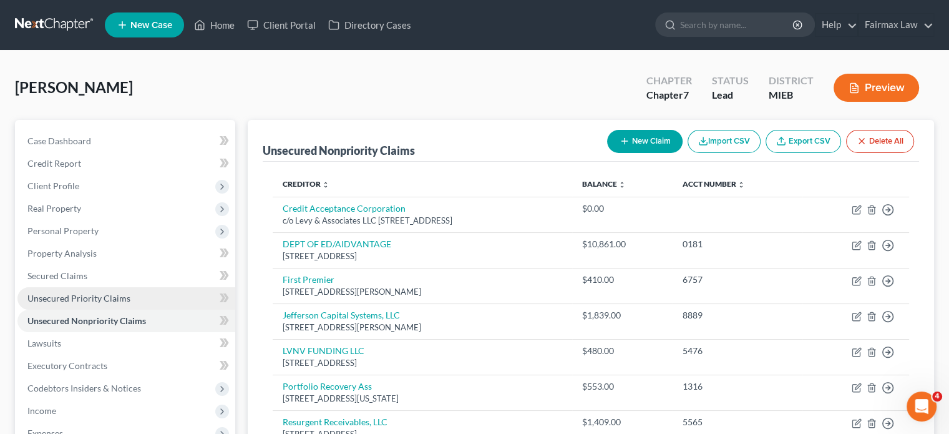
click at [101, 303] on span "Unsecured Priority Claims" at bounding box center [78, 298] width 103 height 11
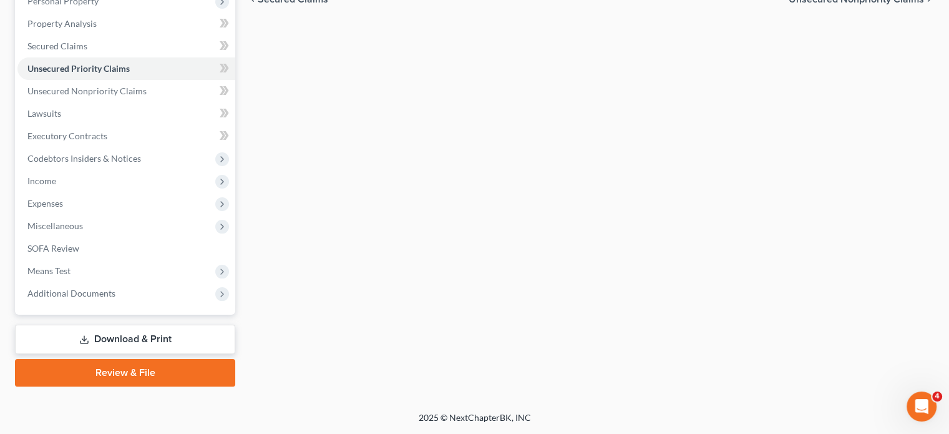
scroll to position [268, 0]
click at [128, 102] on link "Unsecured Nonpriority Claims" at bounding box center [126, 91] width 218 height 22
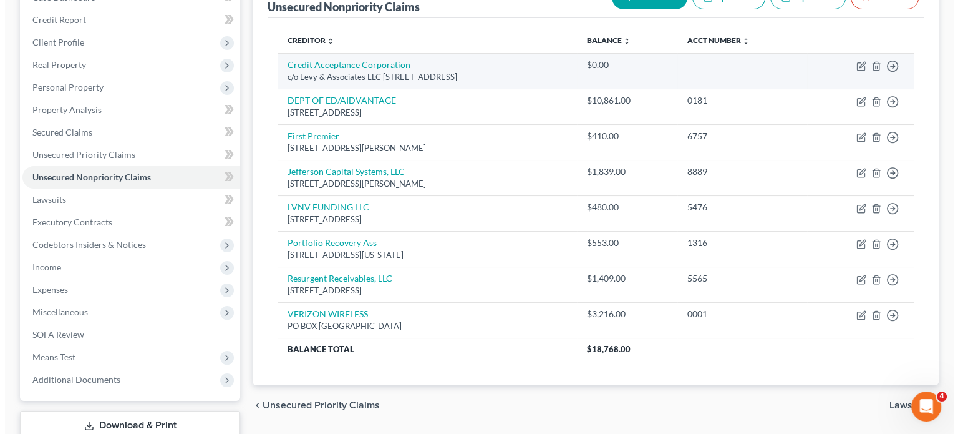
scroll to position [144, 0]
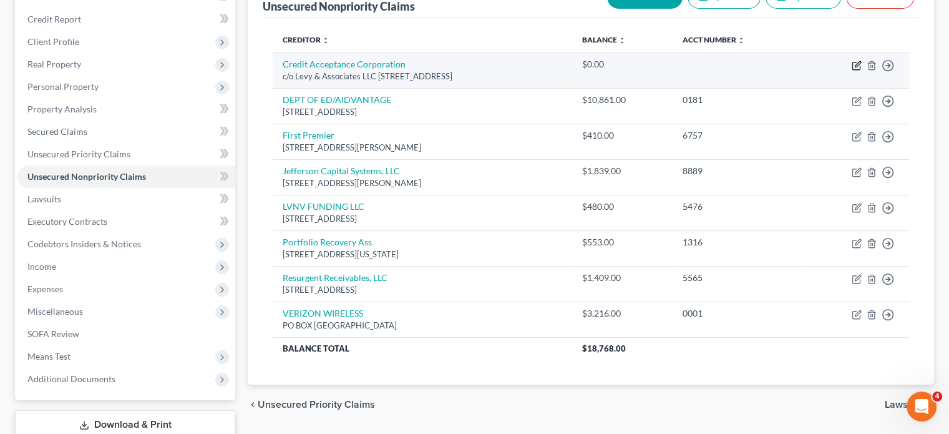
click at [852, 71] on icon "button" at bounding box center [857, 66] width 10 height 10
select select "36"
select select "14"
select select "0"
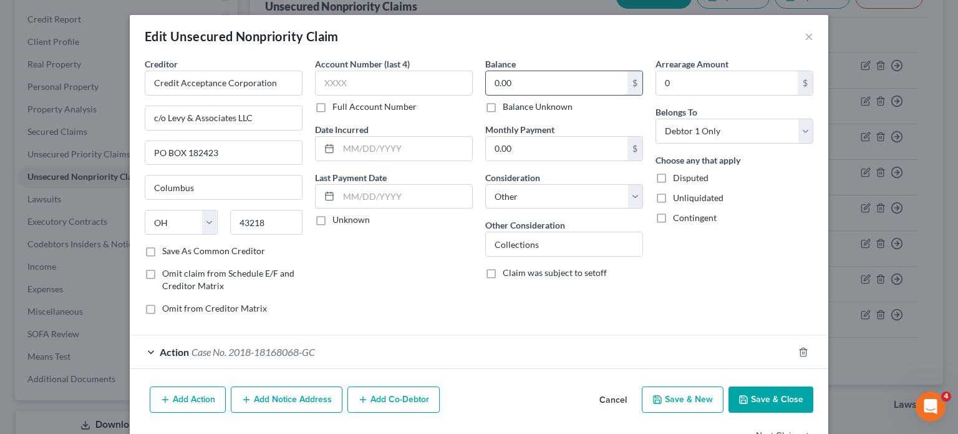
click at [553, 95] on input "0.00" at bounding box center [557, 83] width 142 height 24
click at [520, 95] on input "17" at bounding box center [557, 83] width 142 height 24
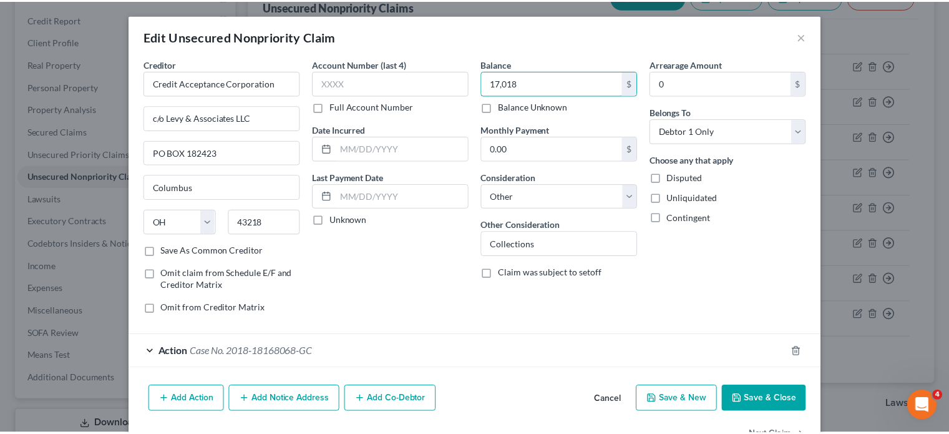
scroll to position [152, 0]
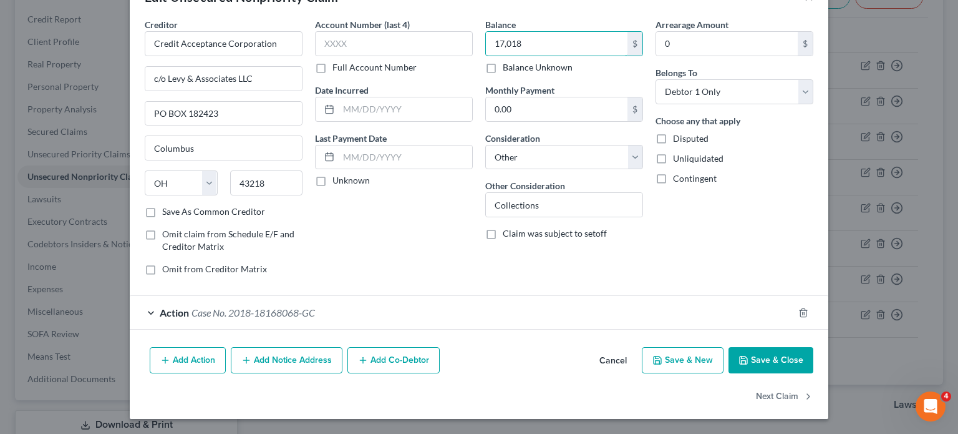
type input "17,018"
click at [749, 355] on icon "button" at bounding box center [744, 360] width 10 height 10
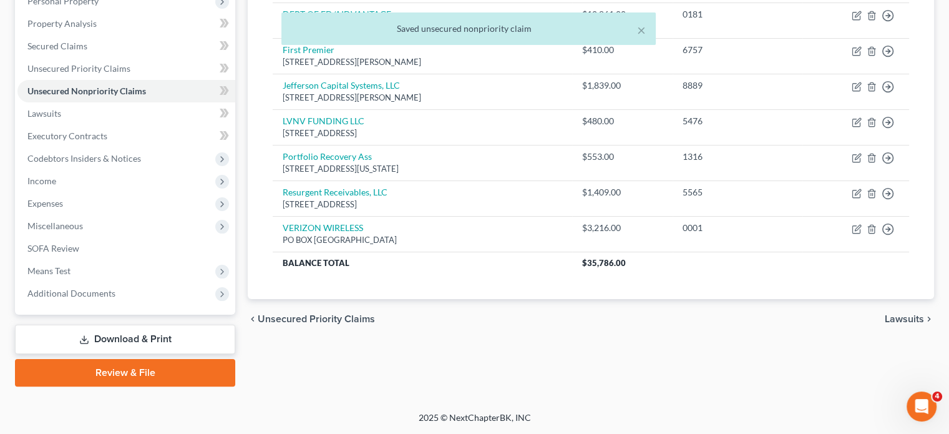
scroll to position [248, 0]
click at [102, 192] on span "Income" at bounding box center [126, 181] width 218 height 22
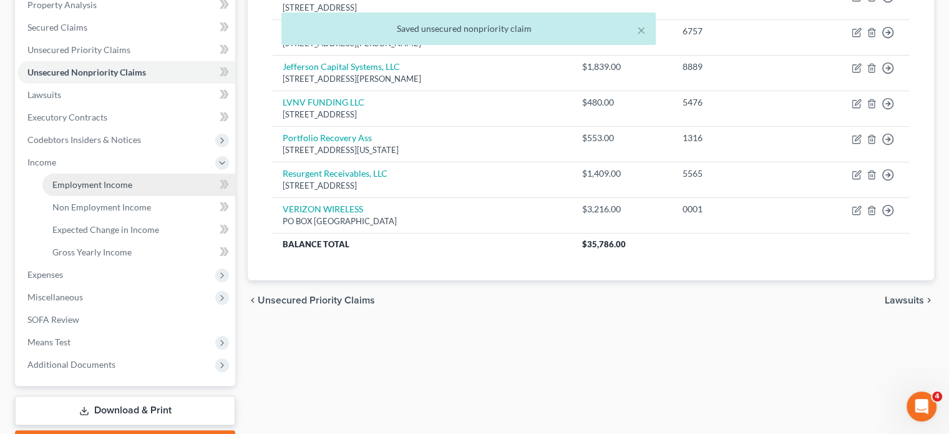
click at [88, 190] on span "Employment Income" at bounding box center [92, 184] width 80 height 11
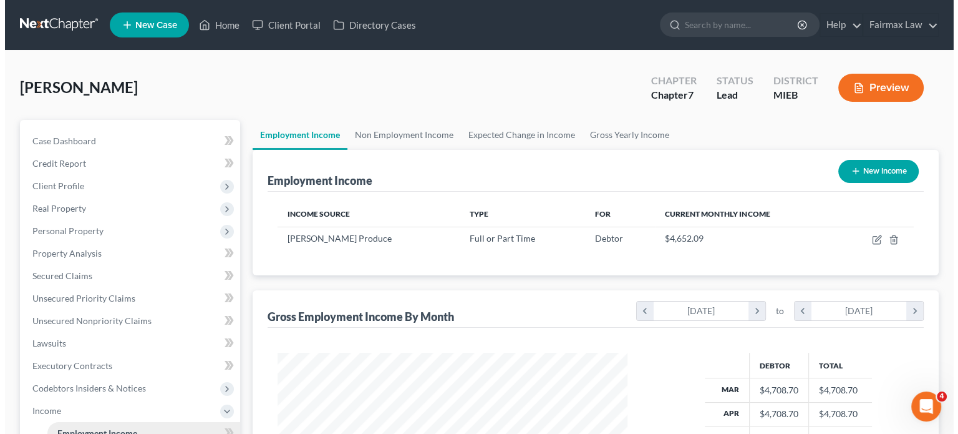
scroll to position [277, 375]
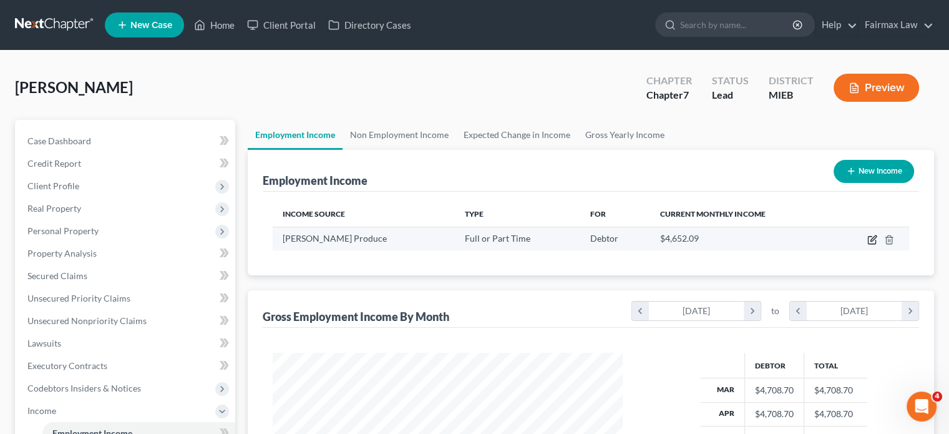
click at [870, 241] on icon "button" at bounding box center [873, 238] width 6 height 6
select select "0"
select select "23"
select select "3"
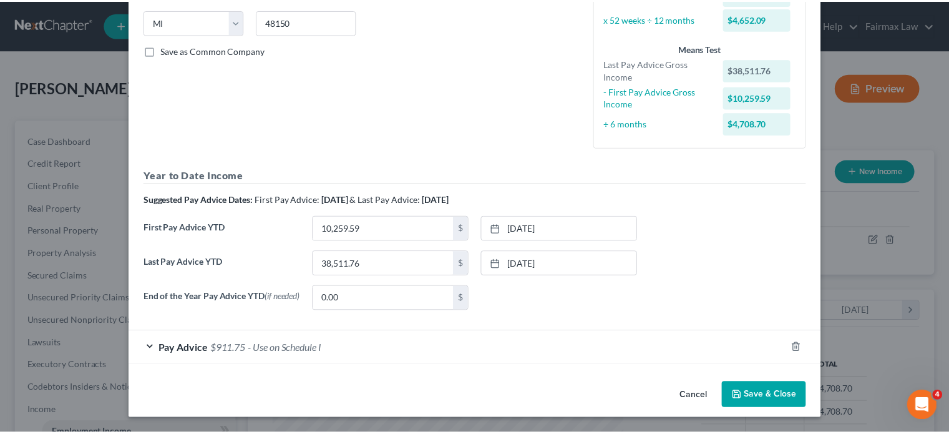
scroll to position [402, 0]
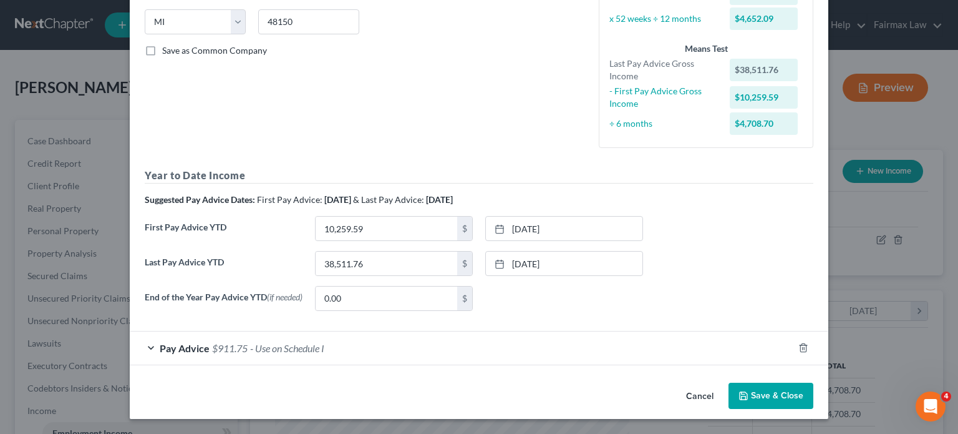
click at [724, 384] on button "Cancel" at bounding box center [699, 396] width 47 height 25
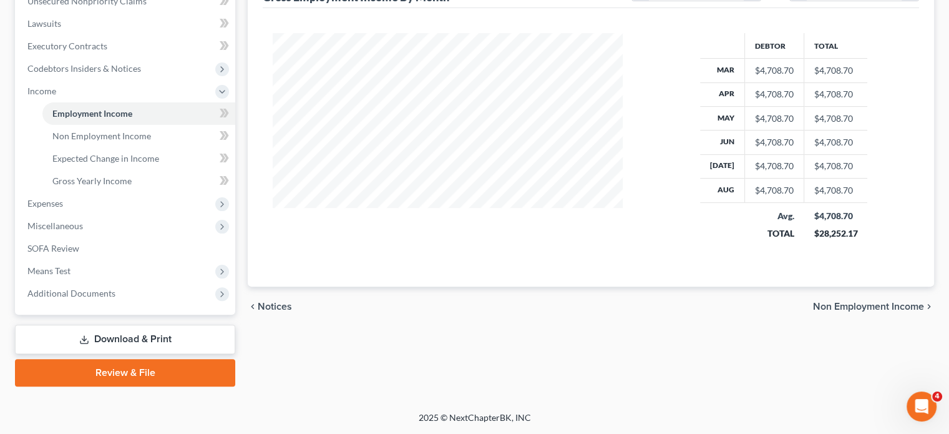
scroll to position [346, 0]
click at [134, 141] on span "Non Employment Income" at bounding box center [101, 135] width 99 height 11
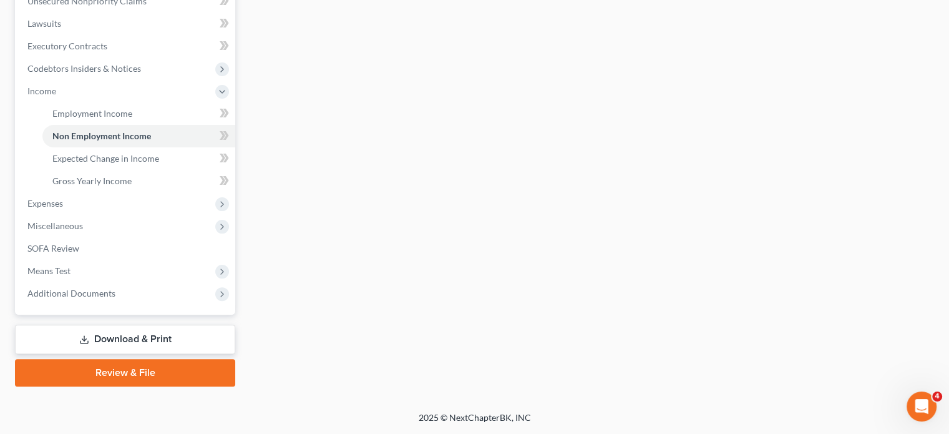
scroll to position [374, 0]
click at [63, 208] on span "Expenses" at bounding box center [45, 203] width 36 height 11
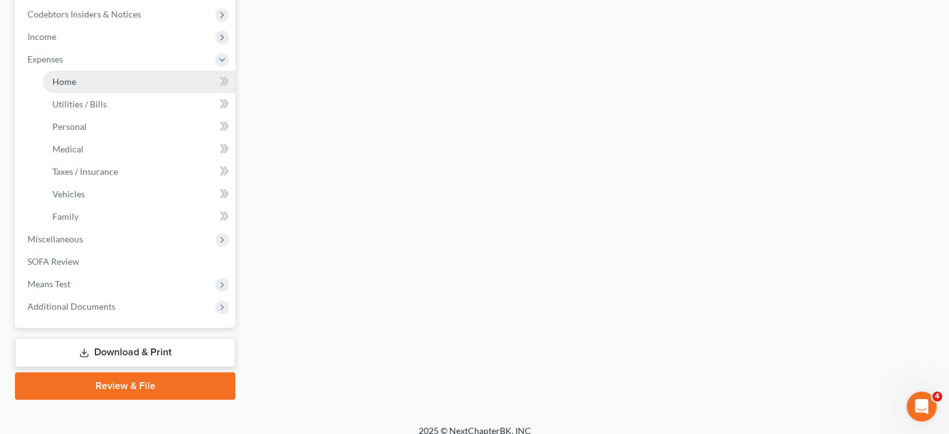
click at [91, 93] on link "Home" at bounding box center [138, 82] width 193 height 22
click at [179, 93] on link "Home" at bounding box center [138, 82] width 193 height 22
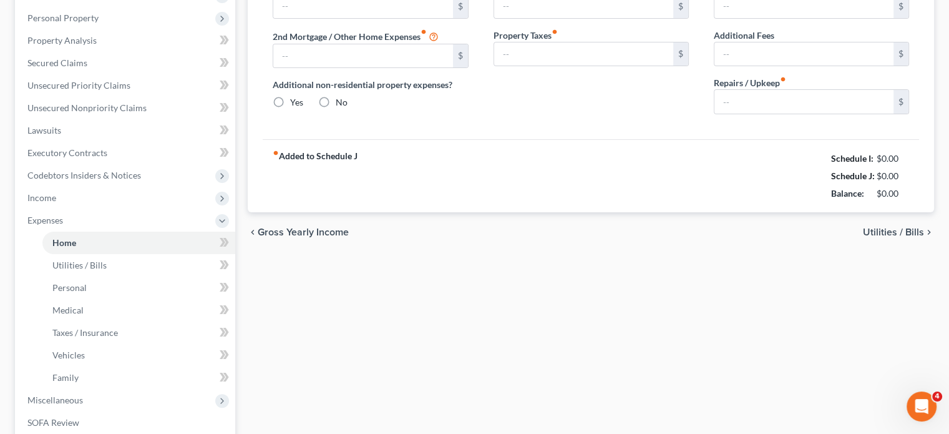
type input "0.00"
radio input "true"
type input "0.00"
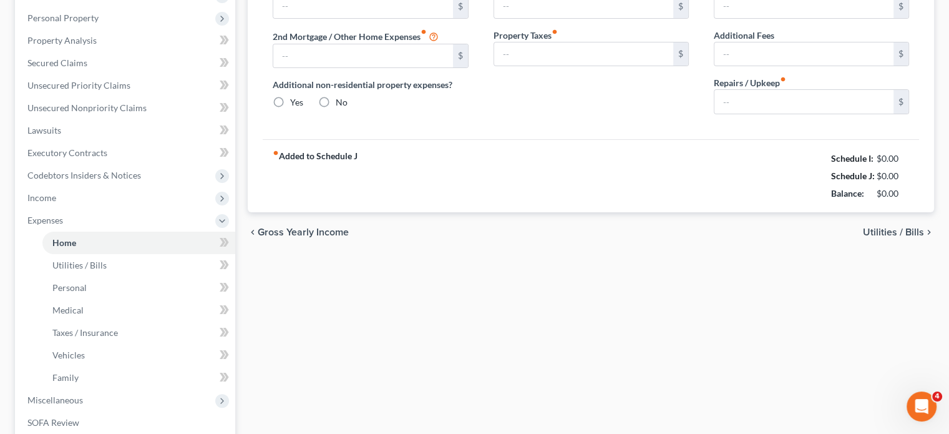
type input "0.00"
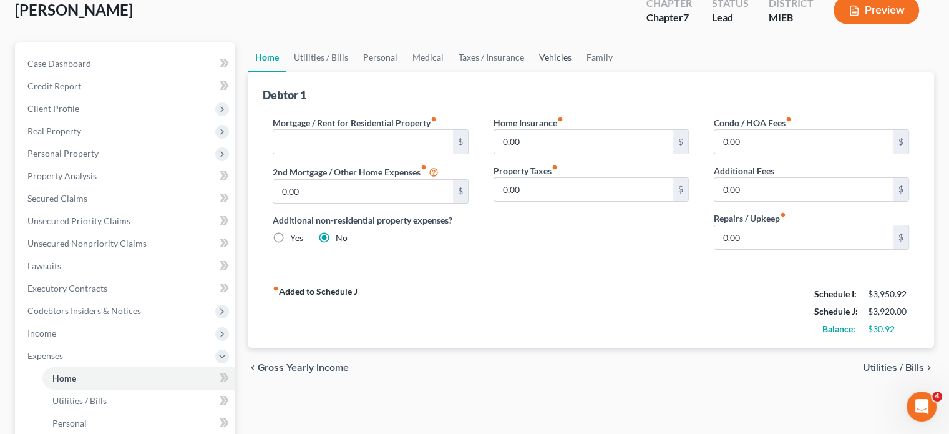
scroll to position [77, 0]
click at [346, 73] on link "Utilities / Bills" at bounding box center [320, 58] width 69 height 30
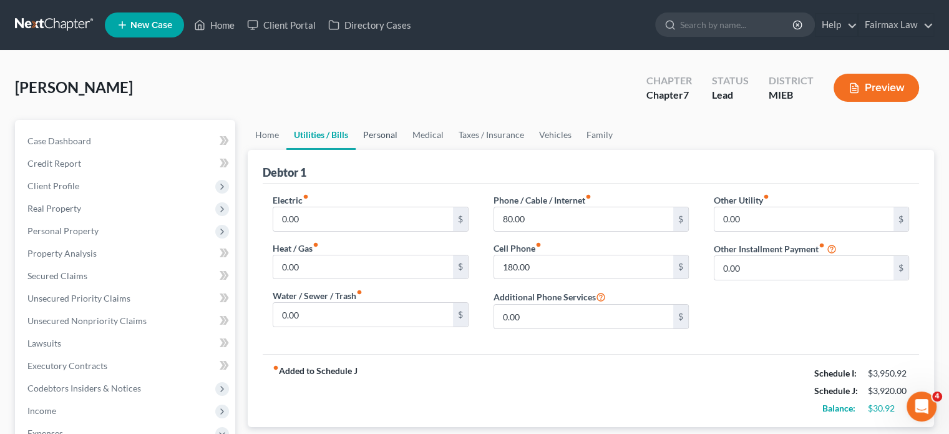
click at [405, 150] on link "Personal" at bounding box center [380, 135] width 49 height 30
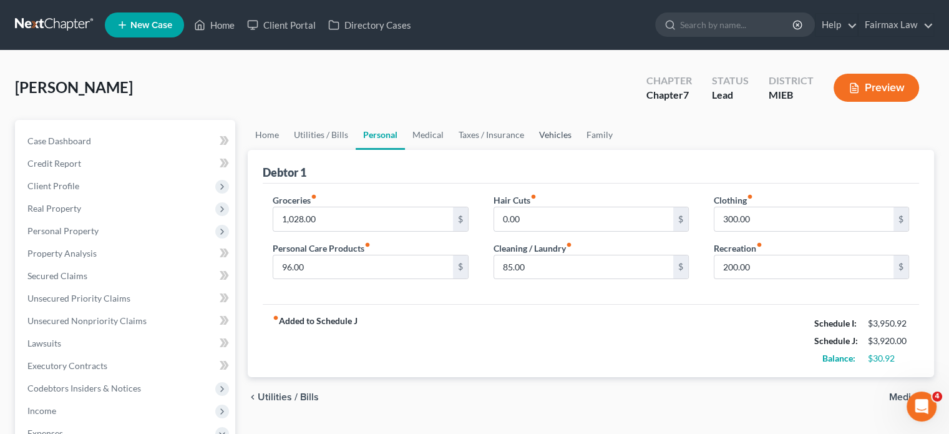
click at [579, 150] on link "Vehicles" at bounding box center [555, 135] width 47 height 30
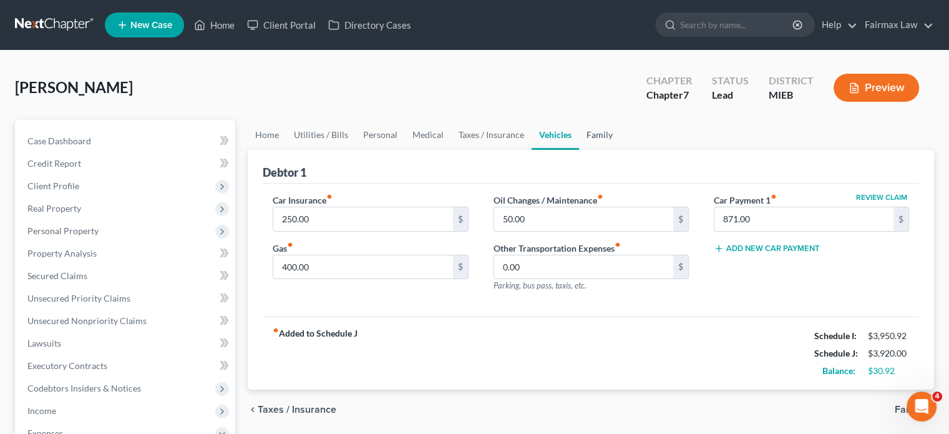
click at [620, 150] on link "Family" at bounding box center [599, 135] width 41 height 30
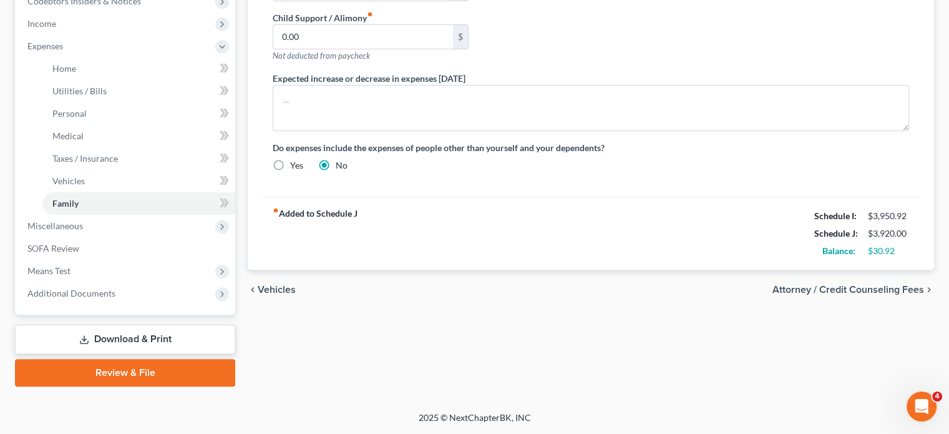
scroll to position [588, 0]
click at [115, 215] on span "Miscellaneous" at bounding box center [126, 226] width 218 height 22
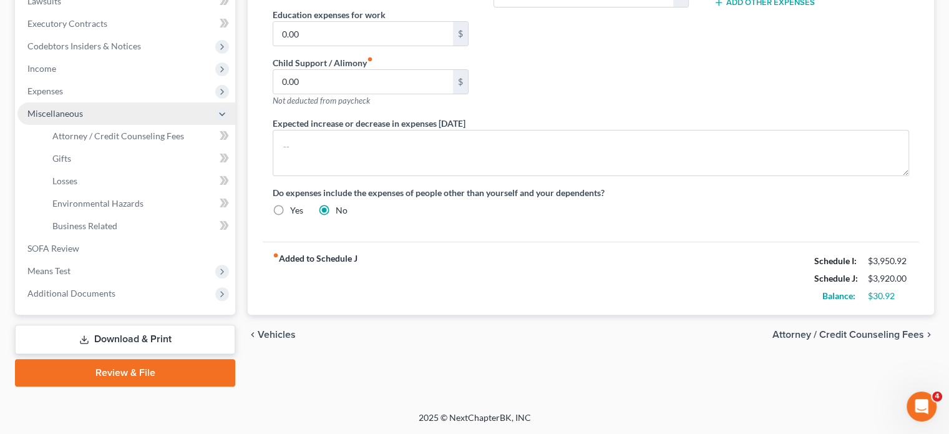
scroll to position [532, 0]
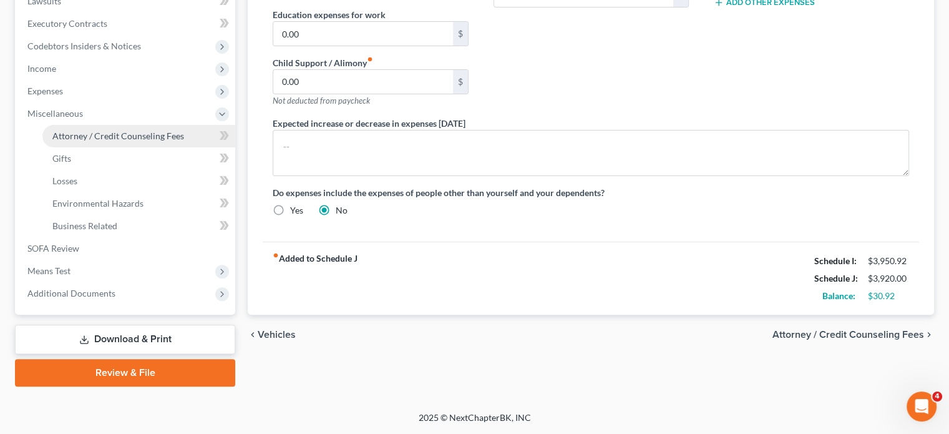
click at [102, 130] on span "Attorney / Credit Counseling Fees" at bounding box center [118, 135] width 132 height 11
select select "2"
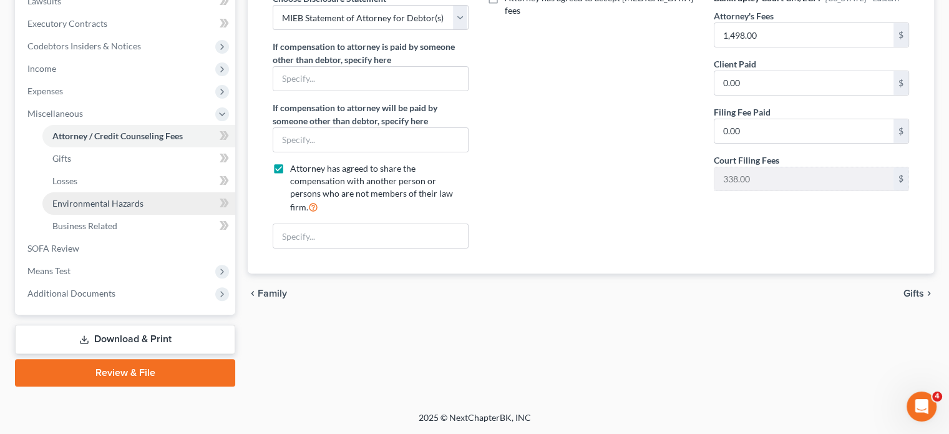
scroll to position [532, 0]
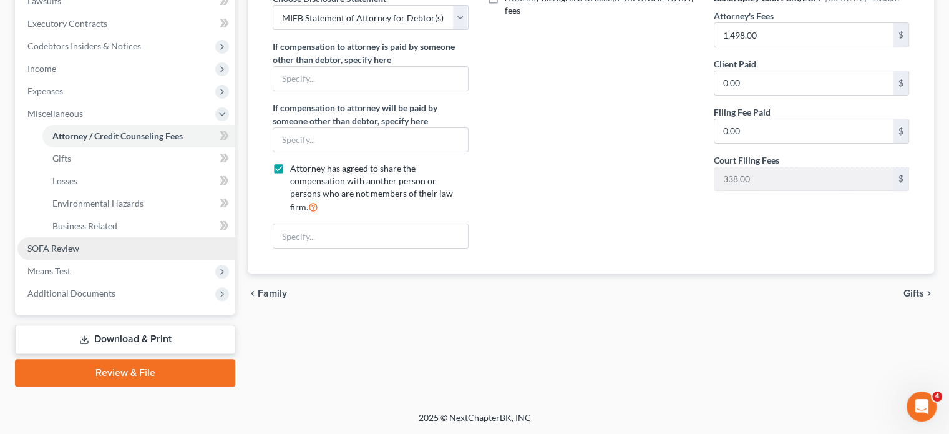
drag, startPoint x: 82, startPoint y: 235, endPoint x: 129, endPoint y: 212, distance: 52.2
click at [71, 265] on span "Means Test" at bounding box center [48, 270] width 43 height 11
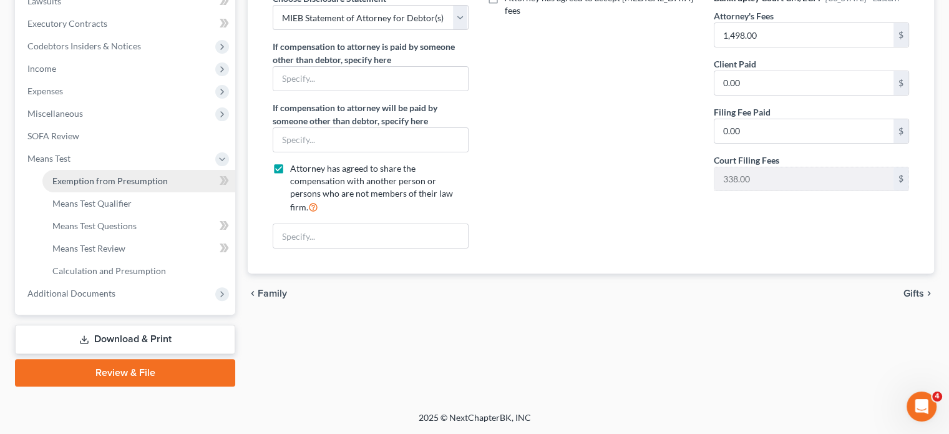
click at [150, 175] on span "Exemption from Presumption" at bounding box center [109, 180] width 115 height 11
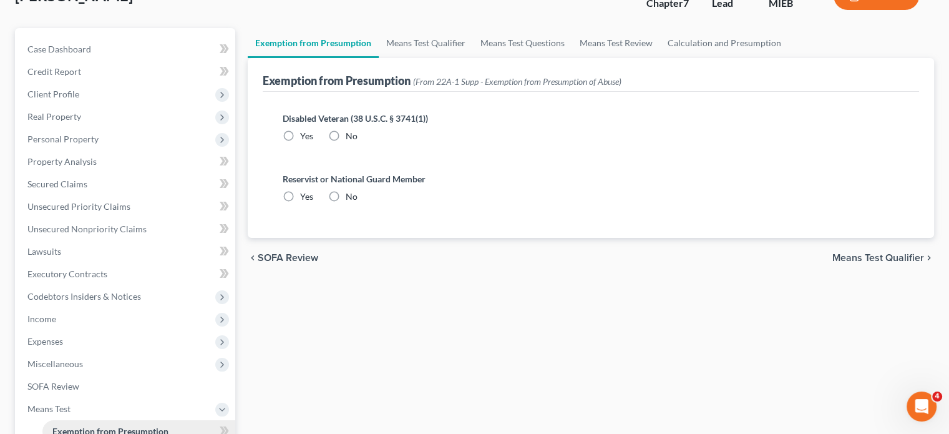
radio input "true"
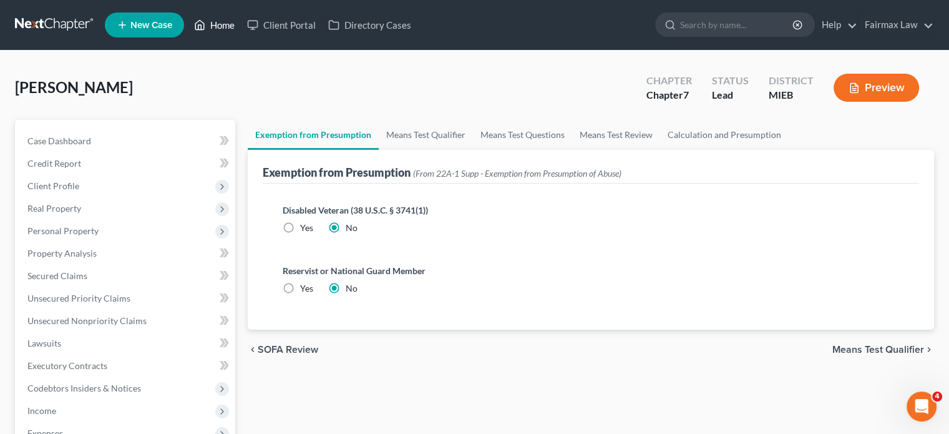
click at [241, 30] on link "Home" at bounding box center [214, 25] width 53 height 22
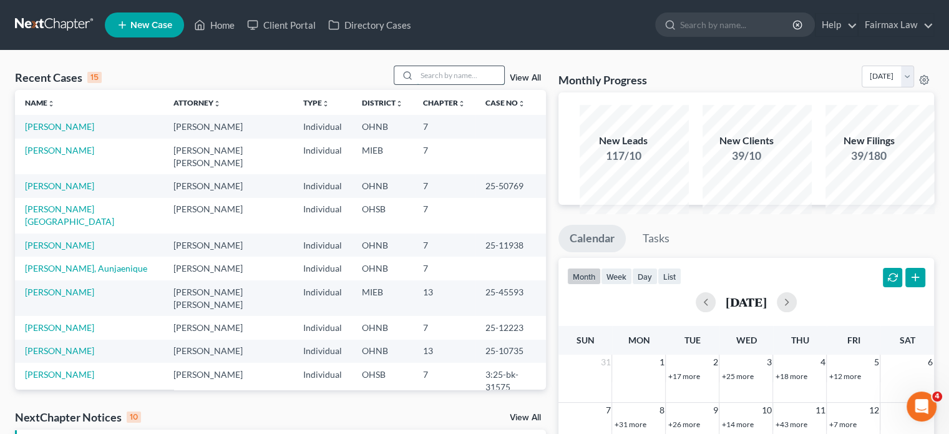
click at [417, 84] on input "search" at bounding box center [460, 75] width 87 height 18
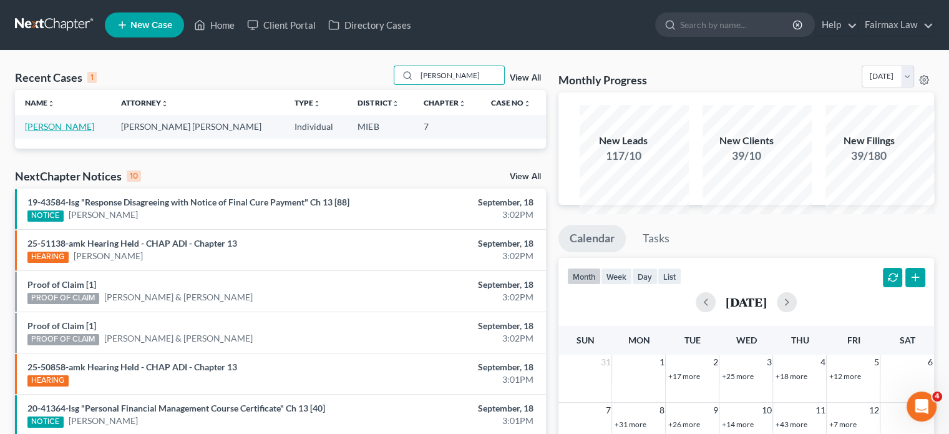
type input "macko"
click at [73, 132] on link "Macko, Freda" at bounding box center [59, 126] width 69 height 11
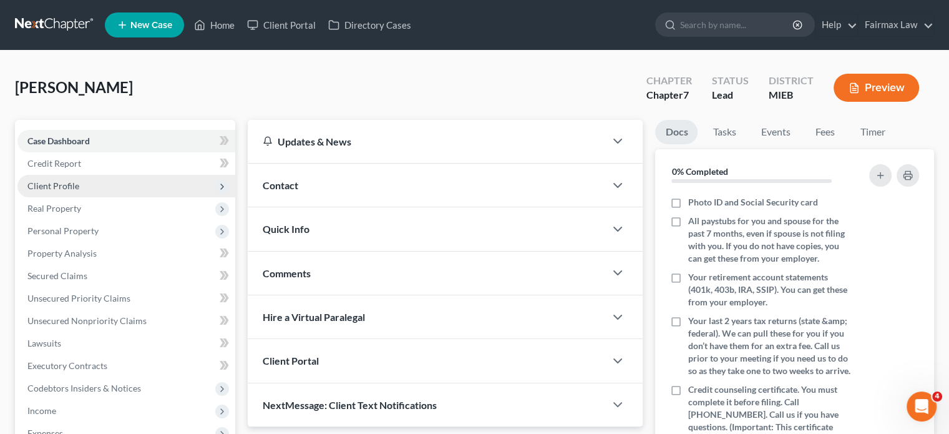
click at [168, 197] on span "Client Profile" at bounding box center [126, 186] width 218 height 22
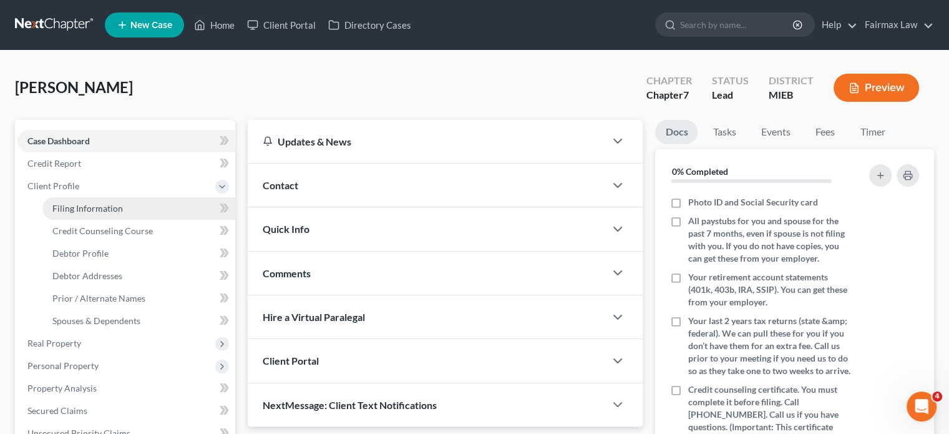
click at [123, 213] on span "Filing Information" at bounding box center [87, 208] width 71 height 11
select select "1"
select select "0"
select select "40"
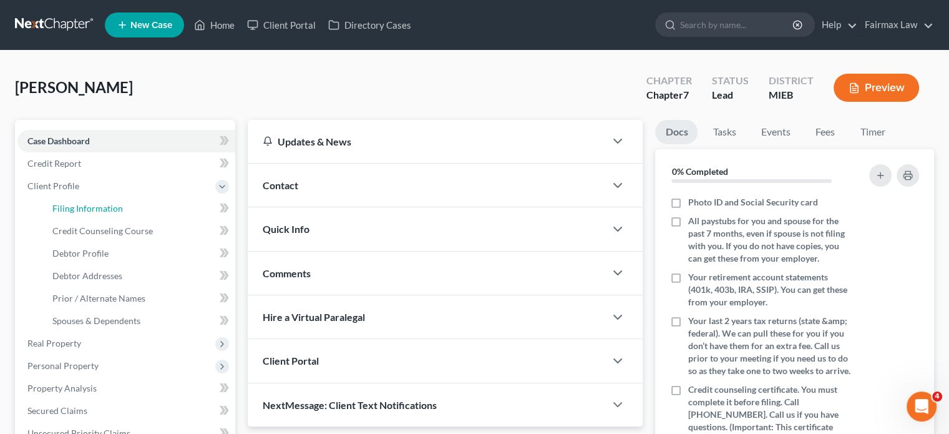
select select "0"
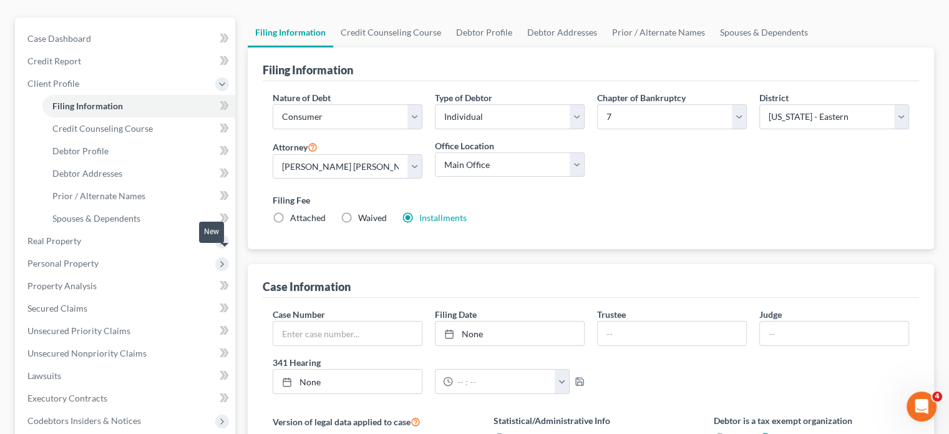
scroll to position [104, 0]
click at [109, 155] on span "Debtor Profile" at bounding box center [80, 149] width 56 height 11
select select "0"
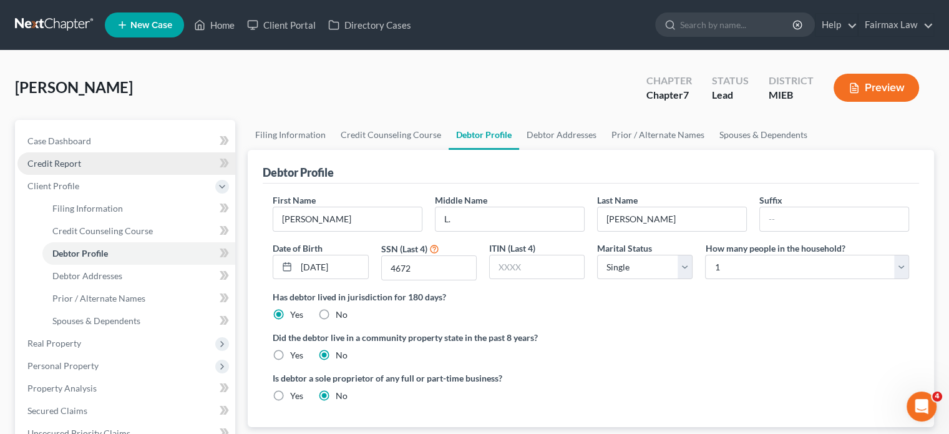
radio input "true"
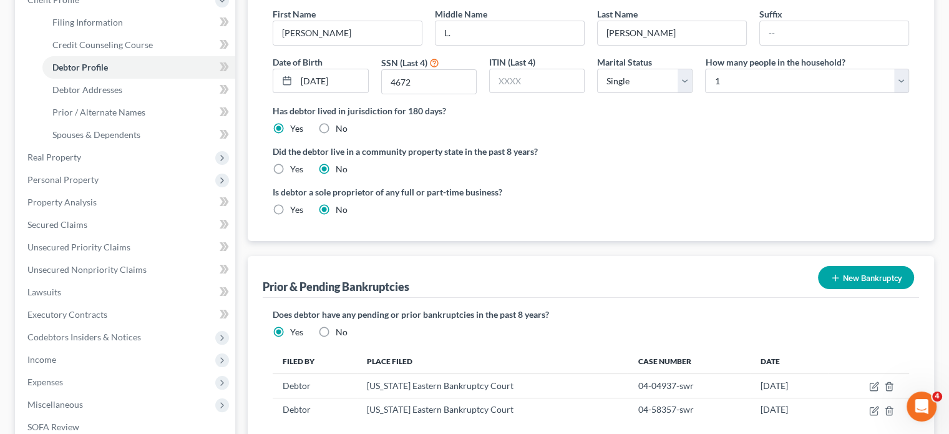
scroll to position [187, 0]
click at [135, 100] on link "Debtor Addresses" at bounding box center [138, 89] width 193 height 22
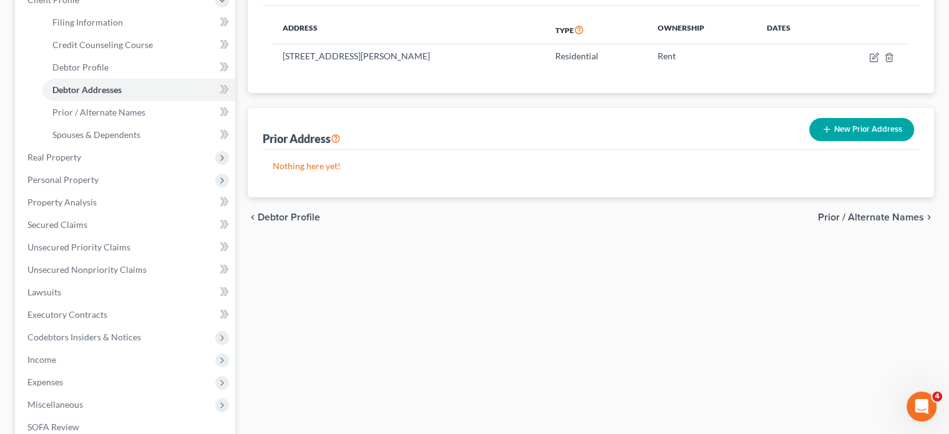
scroll to position [192, 0]
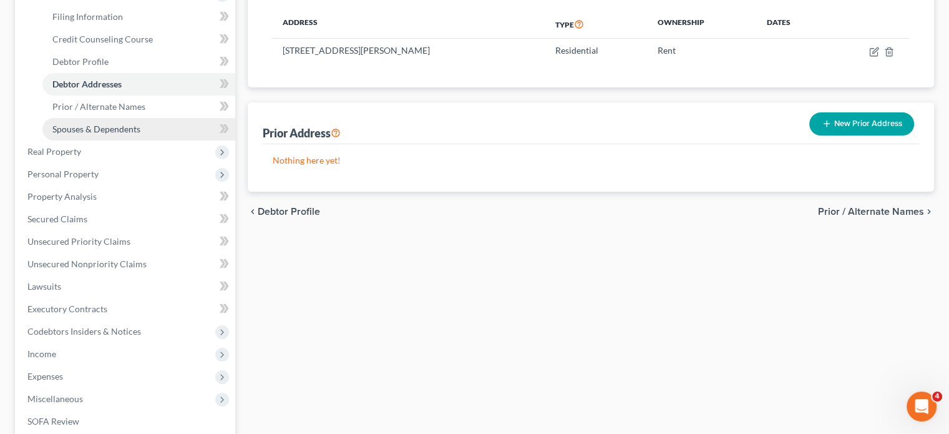
click at [96, 134] on span "Spouses & Dependents" at bounding box center [96, 129] width 88 height 11
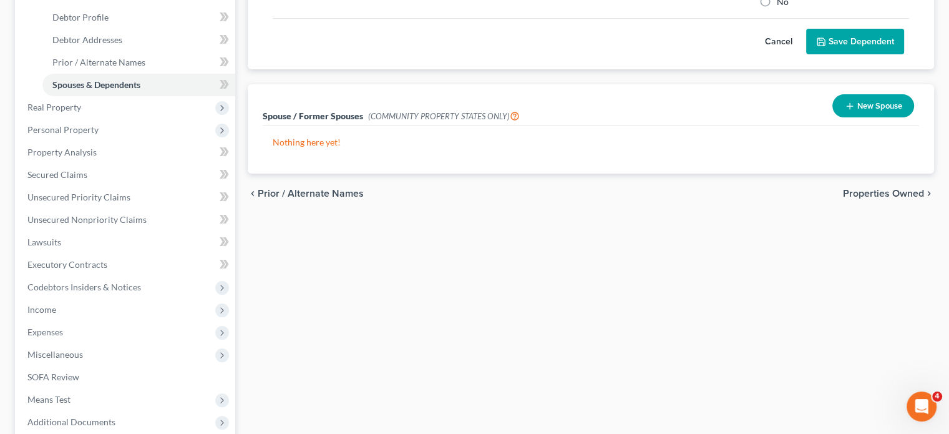
scroll to position [269, 0]
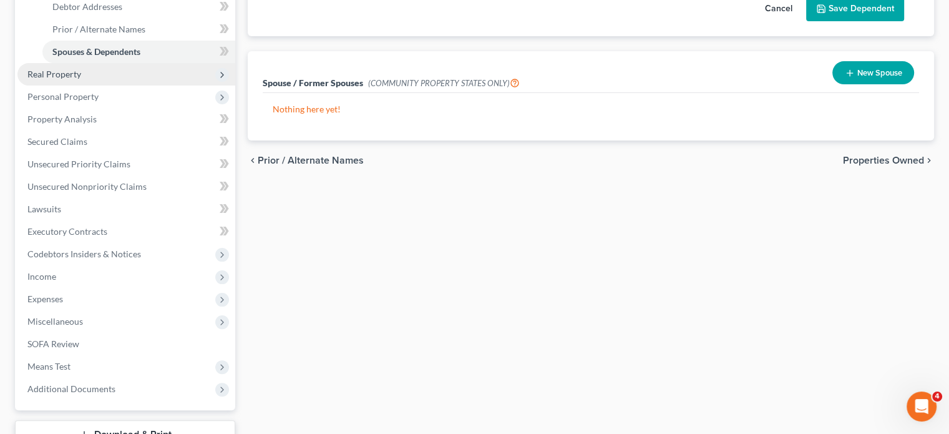
click at [145, 85] on span "Real Property" at bounding box center [126, 74] width 218 height 22
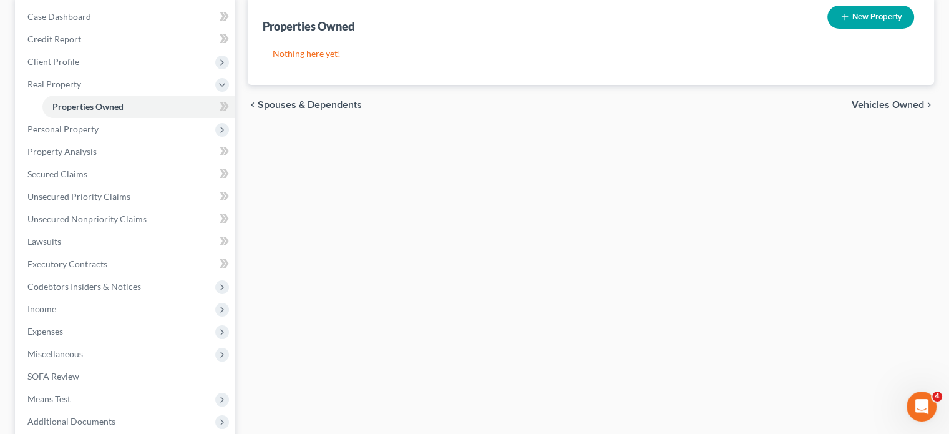
scroll to position [125, 0]
click at [134, 140] on span "Personal Property" at bounding box center [126, 128] width 218 height 22
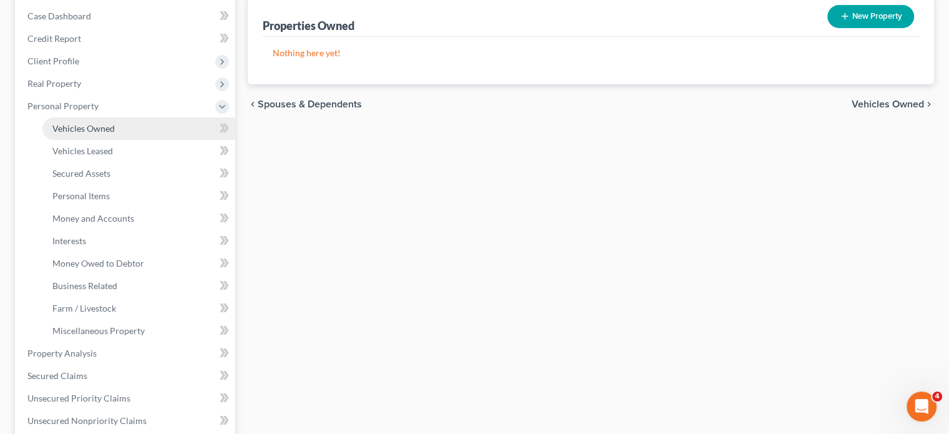
click at [115, 134] on span "Vehicles Owned" at bounding box center [83, 128] width 62 height 11
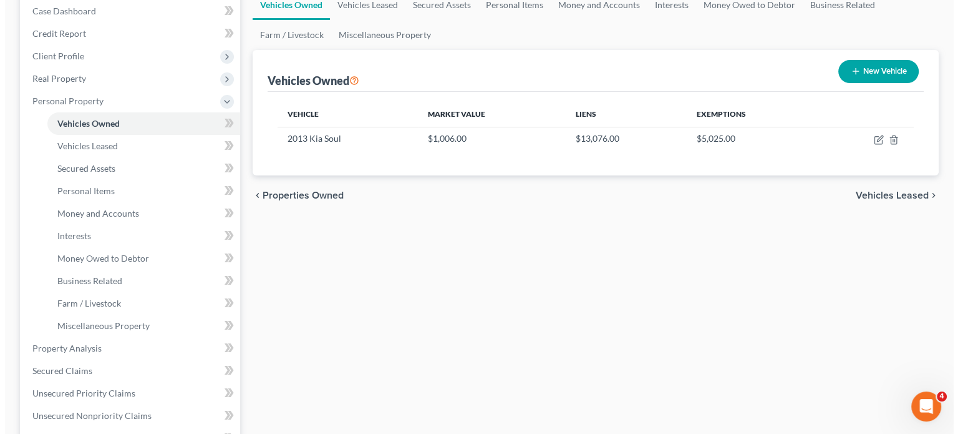
scroll to position [137, 0]
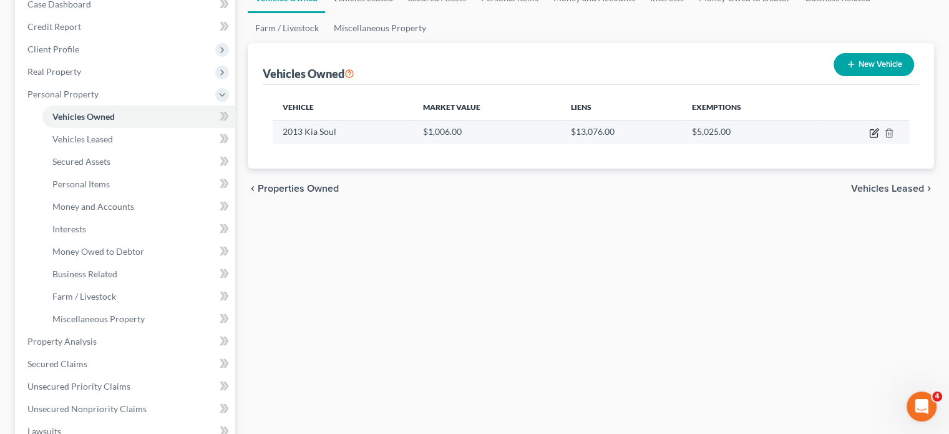
click at [869, 138] on icon "button" at bounding box center [874, 133] width 10 height 10
select select "0"
select select "13"
select select "2"
select select "0"
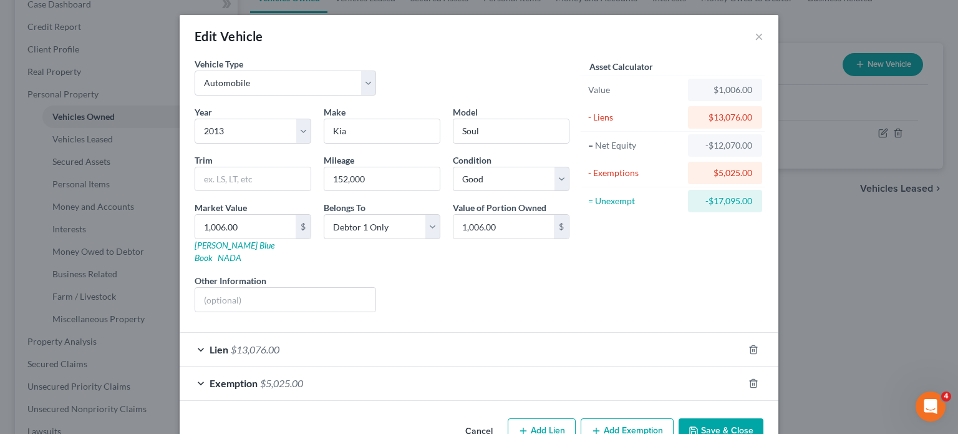
scroll to position [132, 0]
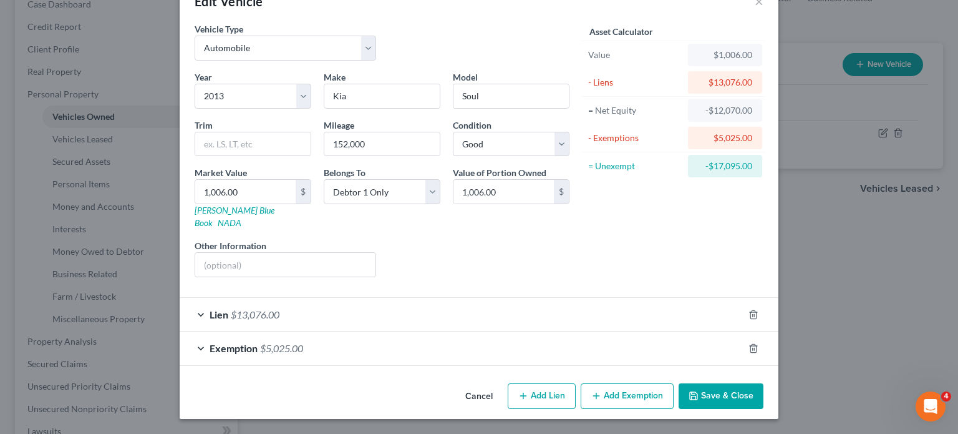
click at [704, 331] on div "Exemption $5,025.00" at bounding box center [462, 347] width 564 height 33
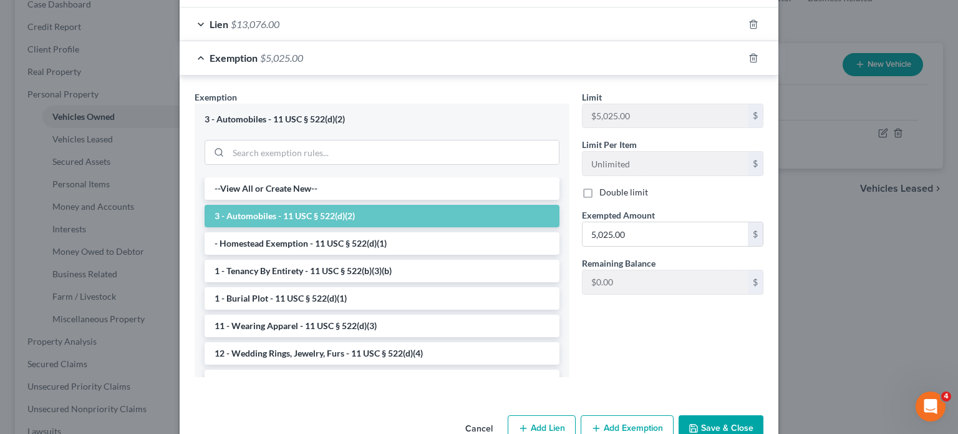
scroll to position [427, 0]
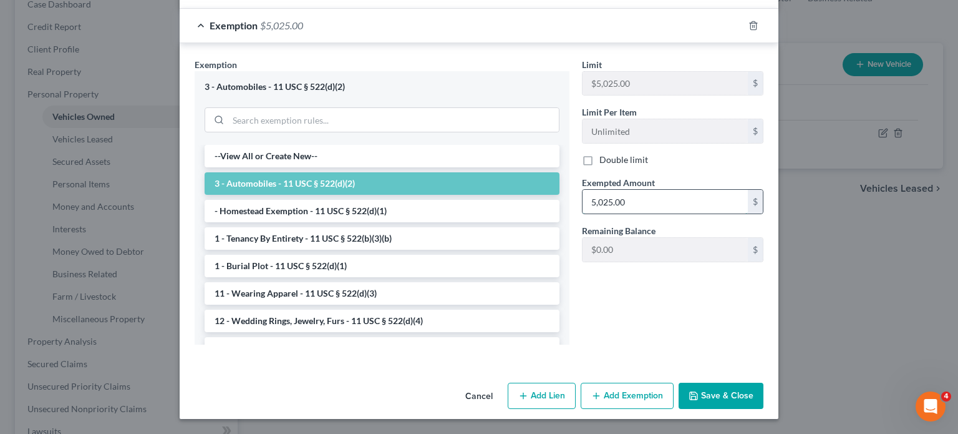
click at [666, 213] on input "5,025.00" at bounding box center [665, 202] width 165 height 24
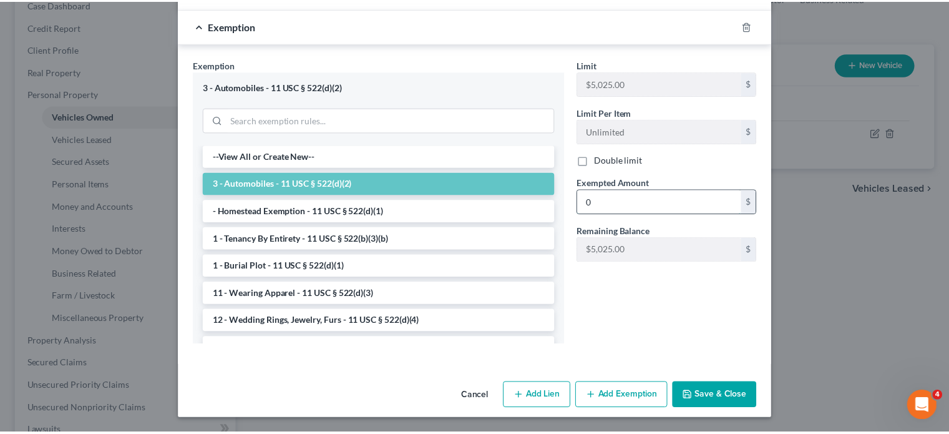
scroll to position [534, 0]
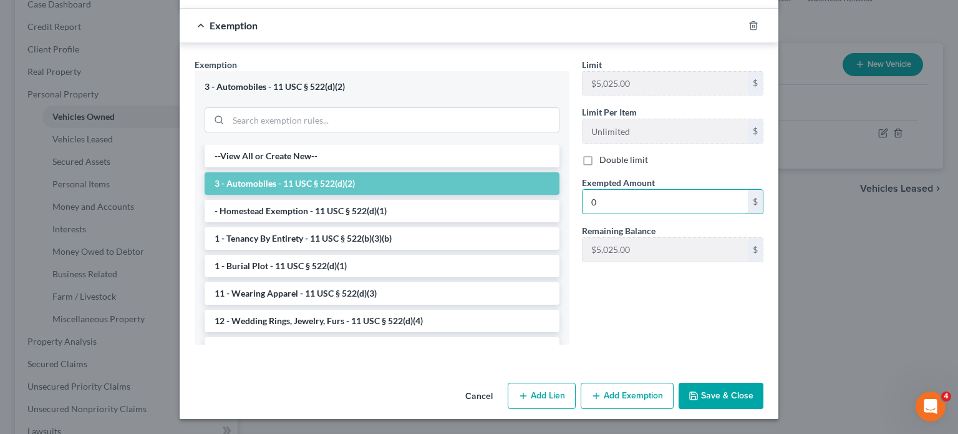
type input "0"
click at [757, 383] on button "Save & Close" at bounding box center [721, 396] width 85 height 26
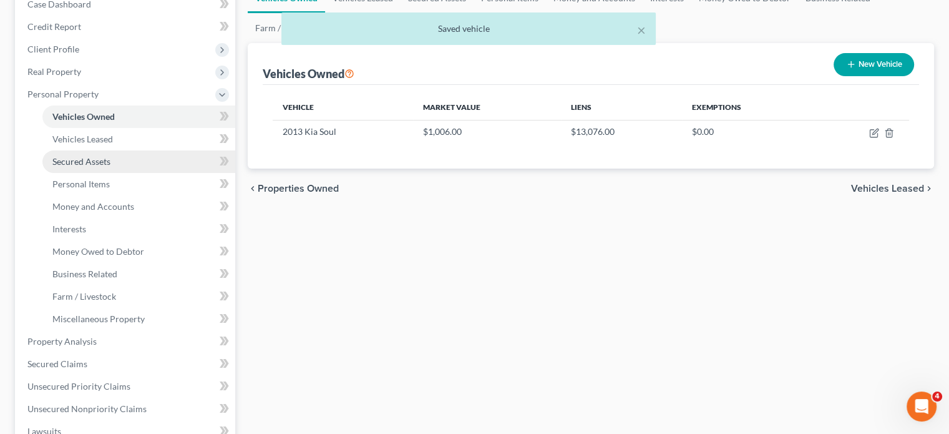
click at [134, 173] on link "Secured Assets" at bounding box center [138, 161] width 193 height 22
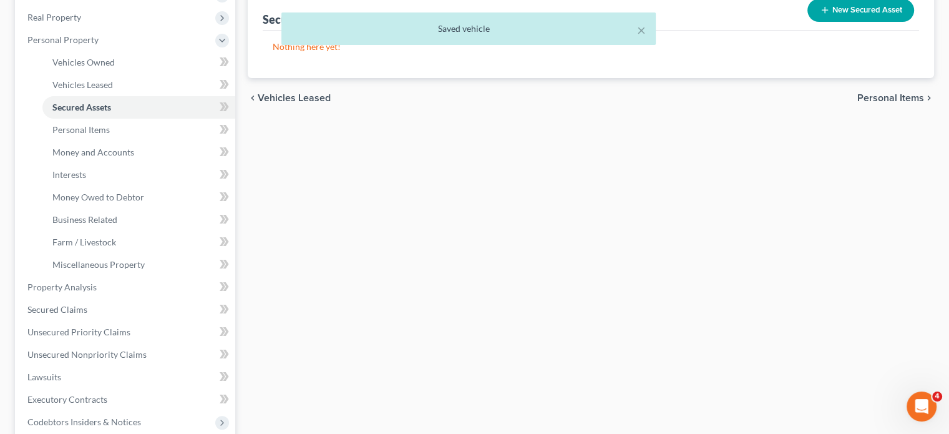
scroll to position [200, 0]
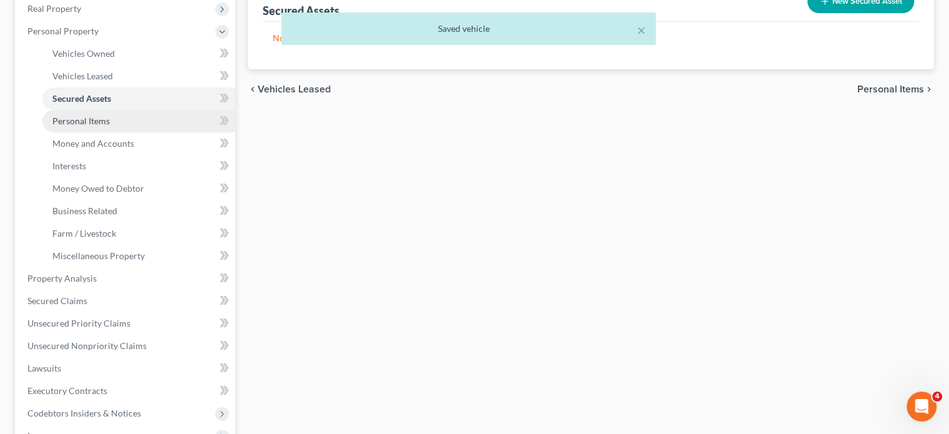
click at [130, 132] on link "Personal Items" at bounding box center [138, 121] width 193 height 22
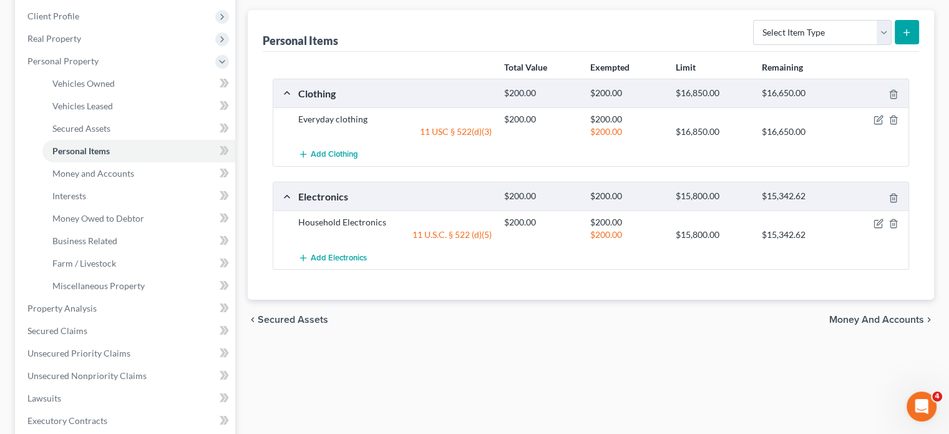
scroll to position [170, 0]
click at [160, 185] on link "Money and Accounts" at bounding box center [138, 173] width 193 height 22
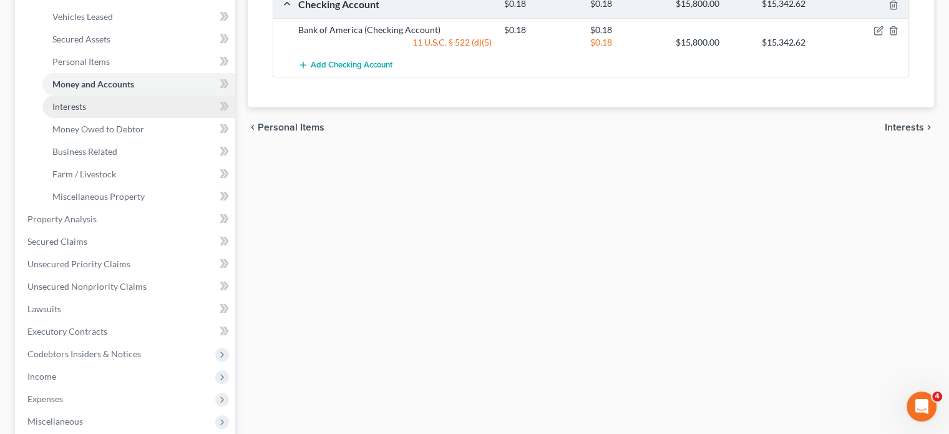
click at [103, 118] on link "Interests" at bounding box center [138, 106] width 193 height 22
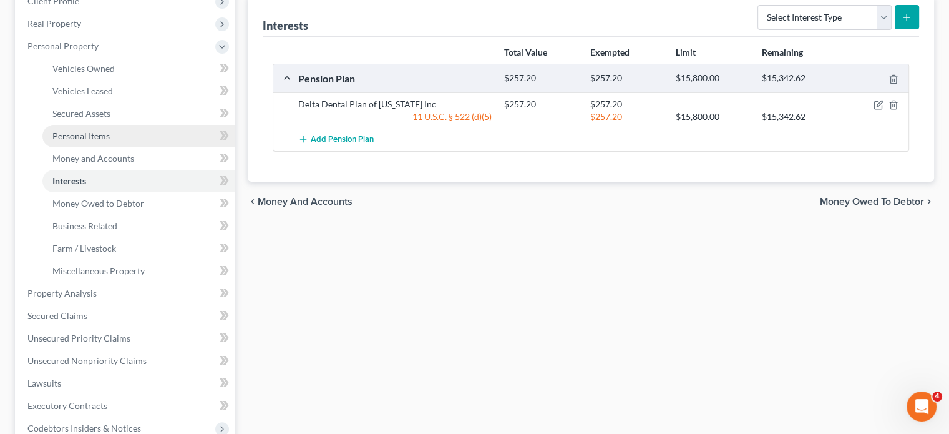
click at [148, 147] on link "Personal Items" at bounding box center [138, 136] width 193 height 22
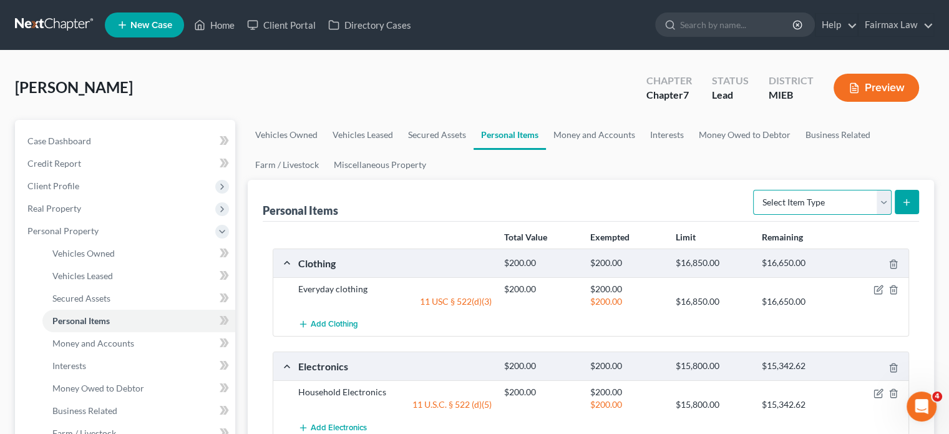
drag, startPoint x: 773, startPoint y: 253, endPoint x: 773, endPoint y: 260, distance: 7.5
click at [773, 215] on select "Select Item Type Clothing Collectibles Of Value Electronics Firearms Household …" at bounding box center [822, 202] width 139 height 25
select select "household_goods"
click at [753, 215] on select "Select Item Type Clothing Collectibles Of Value Electronics Firearms Household …" at bounding box center [822, 202] width 139 height 25
click at [904, 214] on button "submit" at bounding box center [907, 202] width 24 height 24
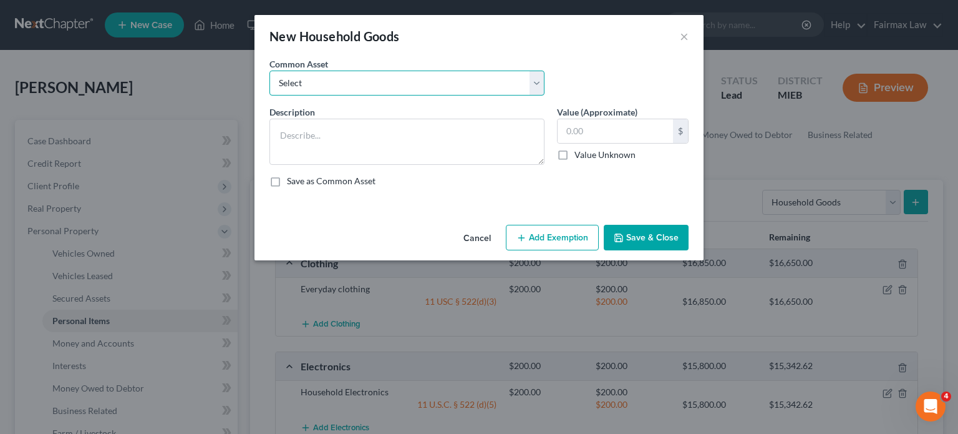
drag, startPoint x: 265, startPoint y: 93, endPoint x: 277, endPoint y: 117, distance: 26.8
click at [270, 93] on select "Select Common household furnishings, appliances, and decor Common household fur…" at bounding box center [407, 83] width 275 height 25
select select "8"
click at [270, 88] on select "Select Common household furnishings, appliances, and decor Common household fur…" at bounding box center [407, 83] width 275 height 25
type textarea "Common household goods"
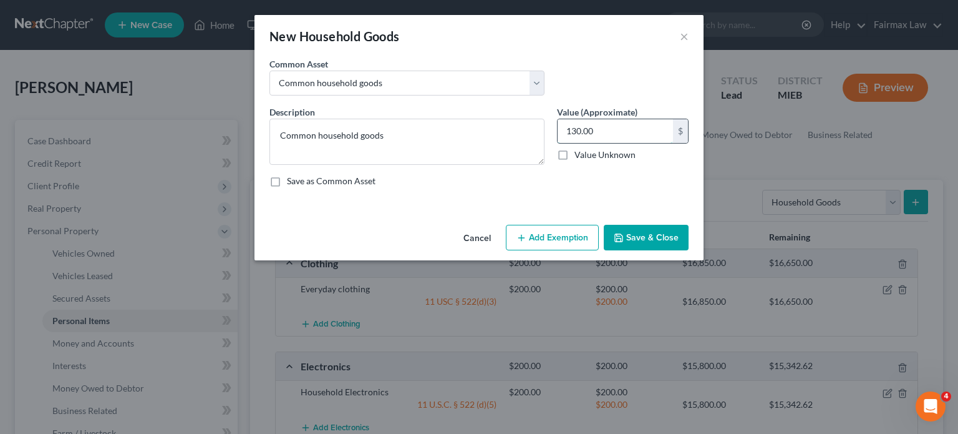
click at [641, 143] on input "130.00" at bounding box center [615, 131] width 115 height 24
type input "500"
click at [553, 251] on button "Add Exemption" at bounding box center [552, 238] width 93 height 26
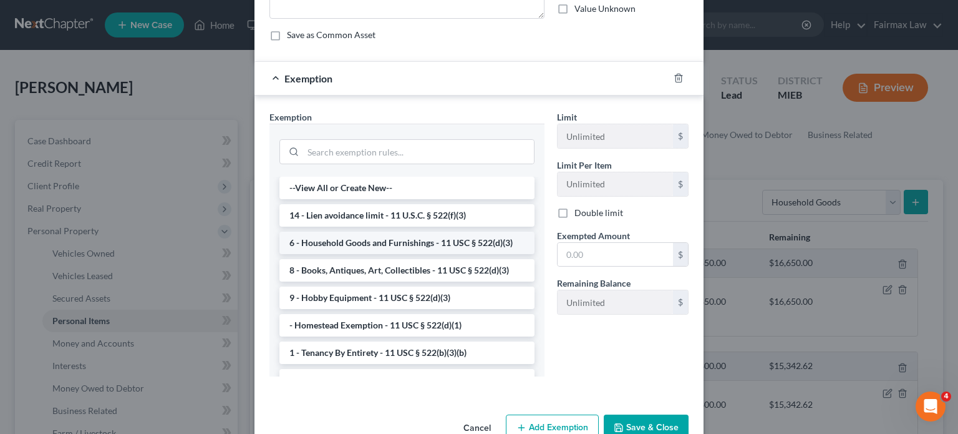
click at [348, 254] on li "6 - Household Goods and Furnishings - 11 USC § 522(d)(3)" at bounding box center [407, 243] width 255 height 22
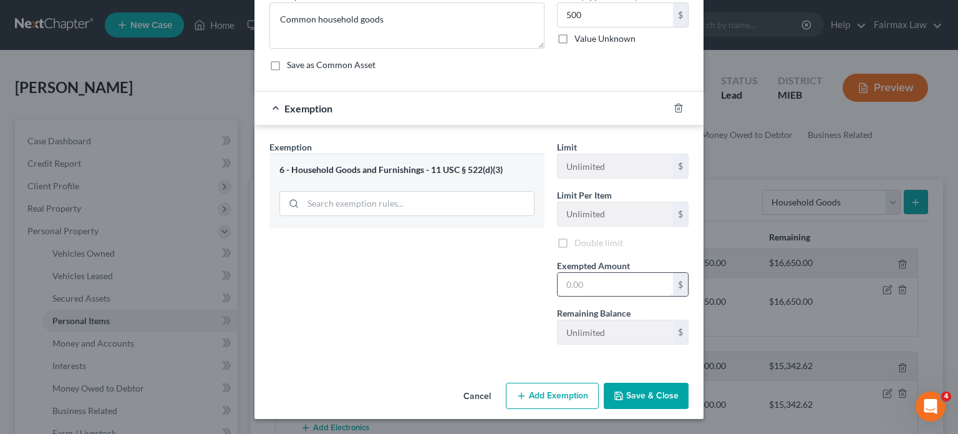
click at [650, 296] on input "text" at bounding box center [615, 285] width 115 height 24
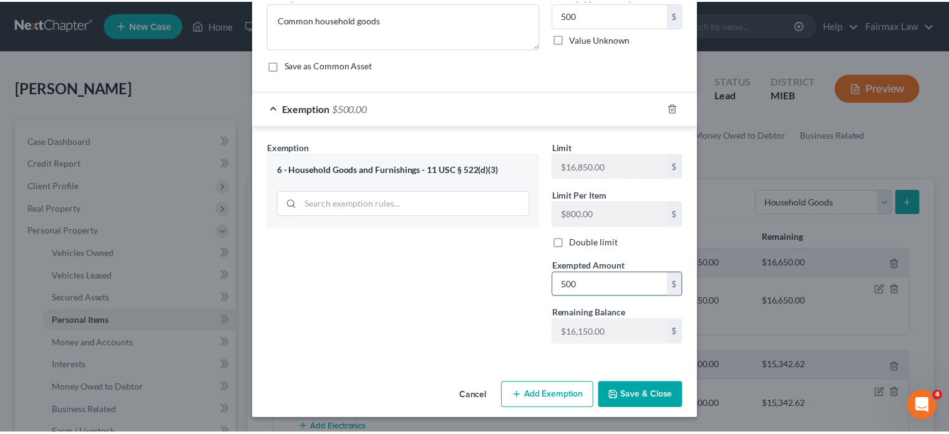
scroll to position [248, 0]
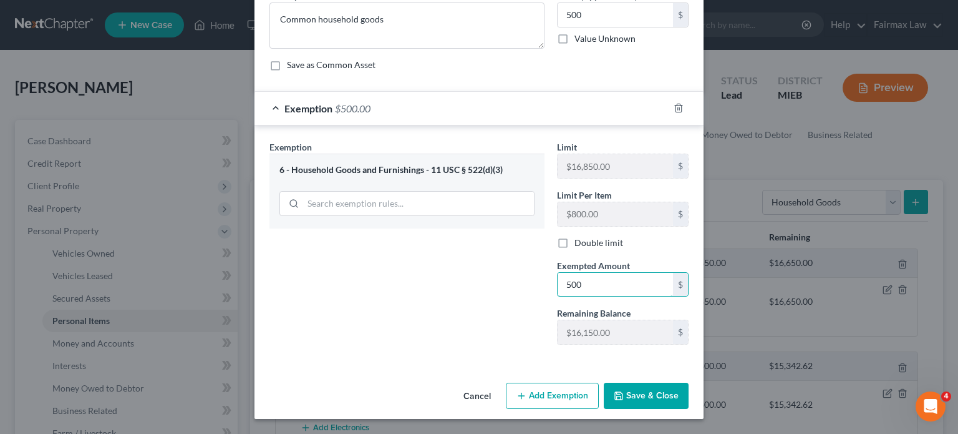
type input "500"
click at [684, 383] on button "Save & Close" at bounding box center [646, 396] width 85 height 26
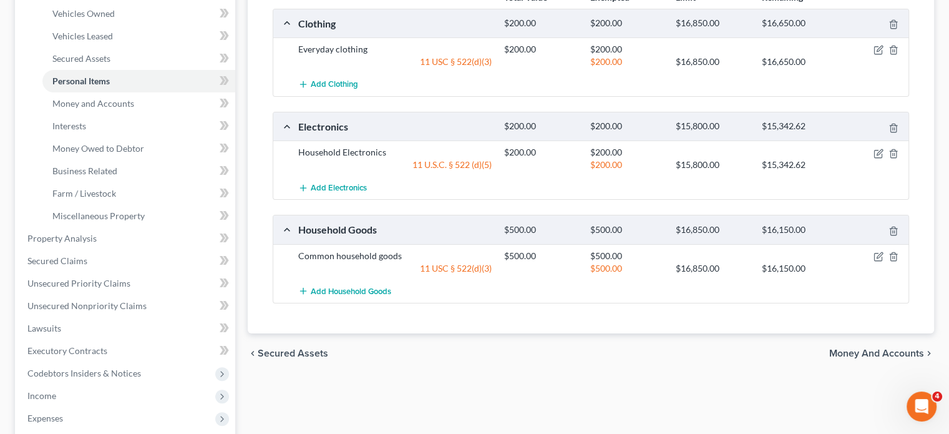
scroll to position [242, 0]
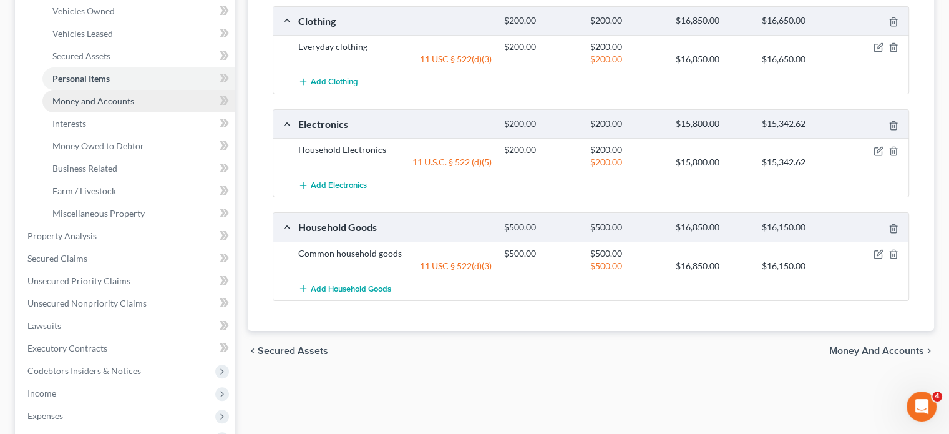
click at [102, 106] on span "Money and Accounts" at bounding box center [93, 100] width 82 height 11
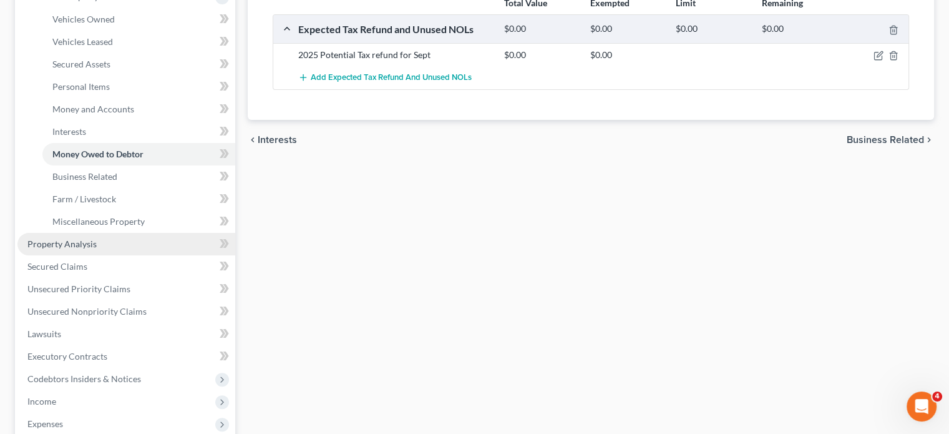
click at [93, 249] on span "Property Analysis" at bounding box center [61, 243] width 69 height 11
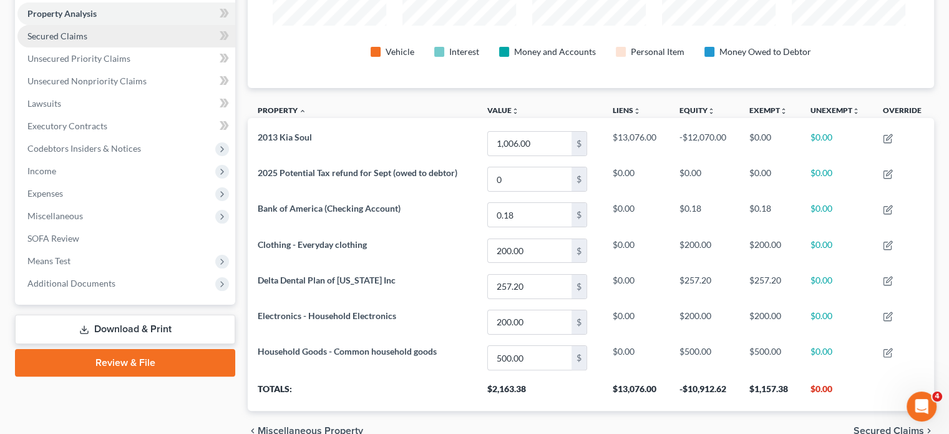
scroll to position [242, 0]
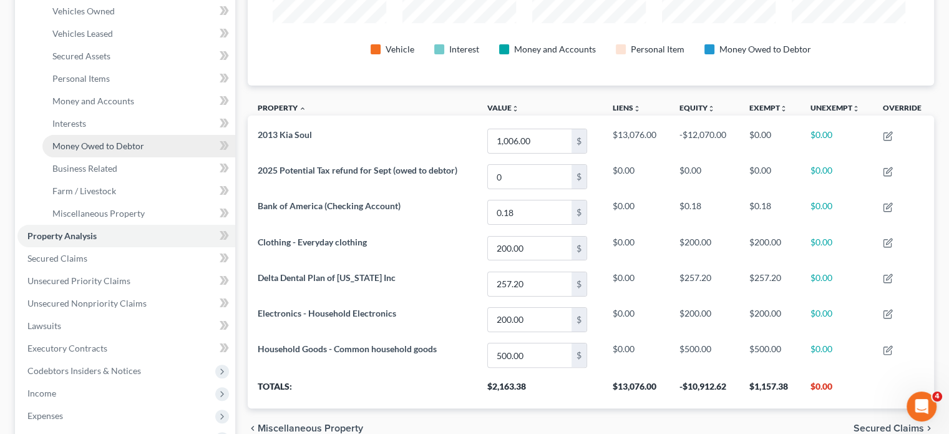
click at [109, 151] on span "Money Owed to Debtor" at bounding box center [98, 145] width 92 height 11
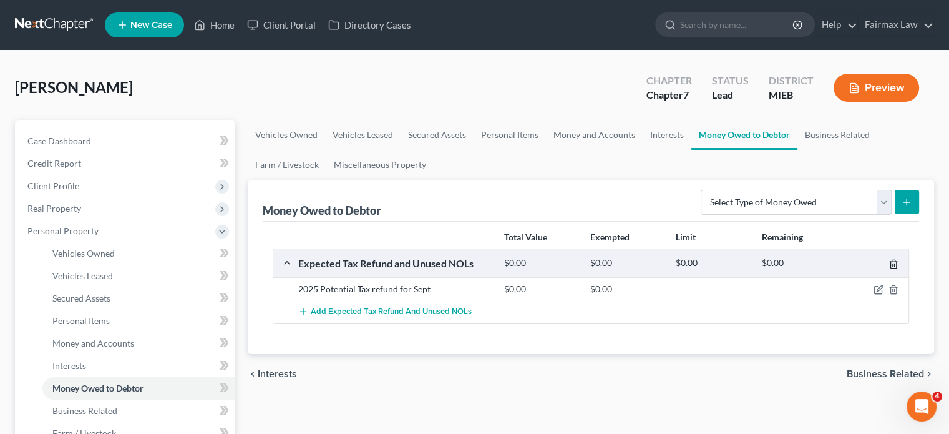
click at [889, 269] on icon "button" at bounding box center [894, 264] width 10 height 10
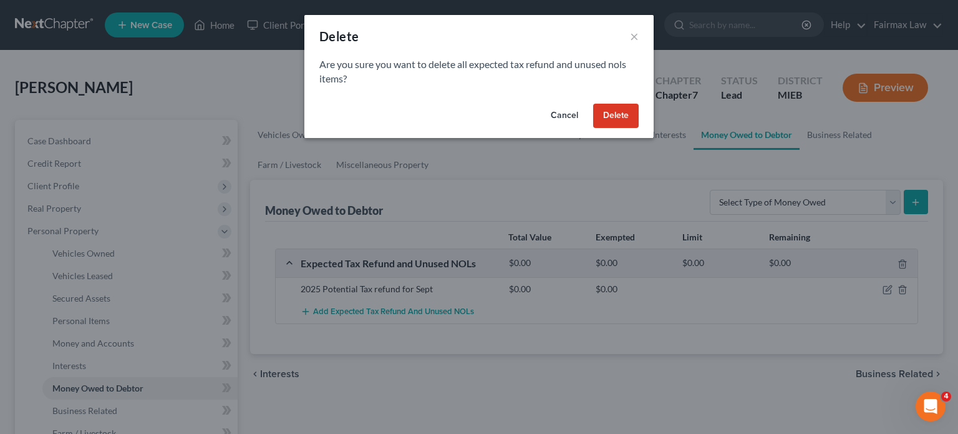
click at [643, 127] on div "Cancel Delete" at bounding box center [479, 119] width 349 height 40
click at [639, 129] on button "Delete" at bounding box center [616, 116] width 46 height 25
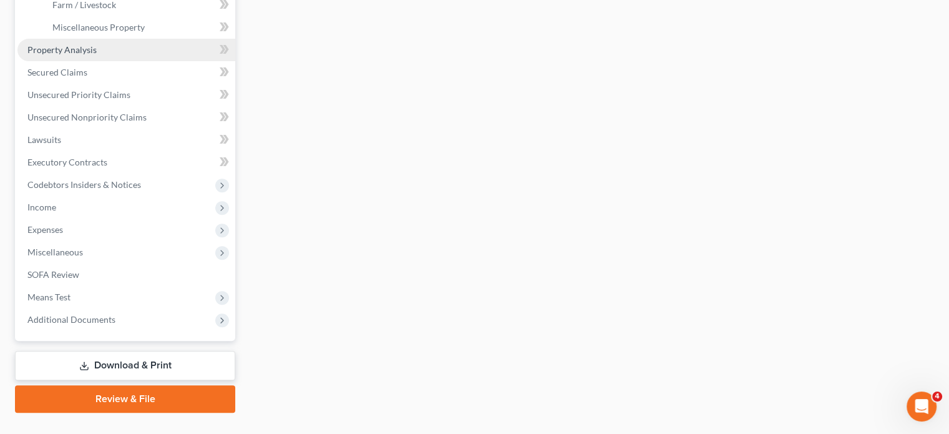
scroll to position [429, 0]
click at [97, 54] on span "Property Analysis" at bounding box center [61, 49] width 69 height 11
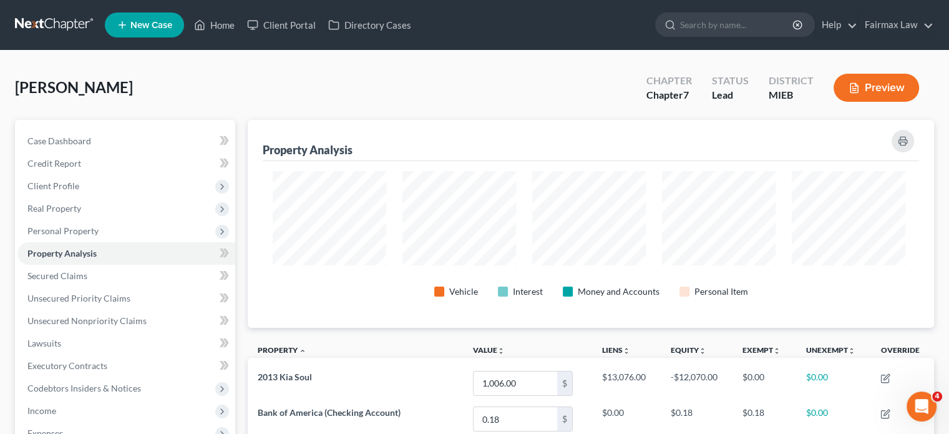
scroll to position [623766, 623321]
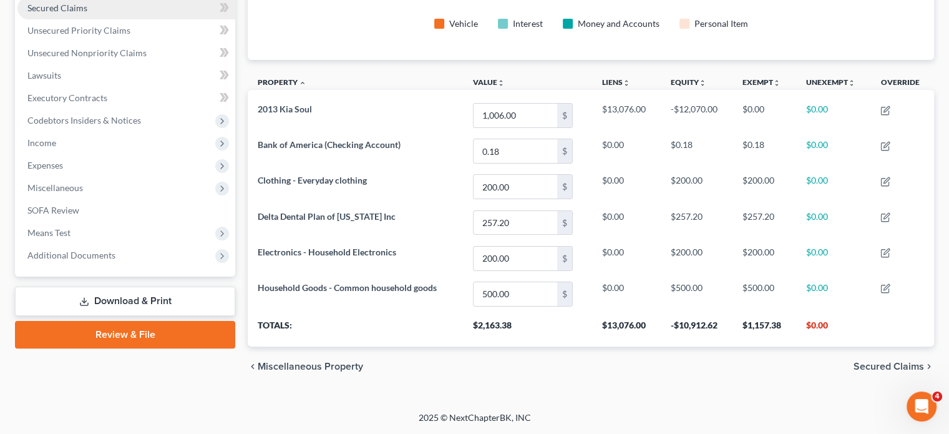
click at [131, 19] on link "Secured Claims" at bounding box center [126, 8] width 218 height 22
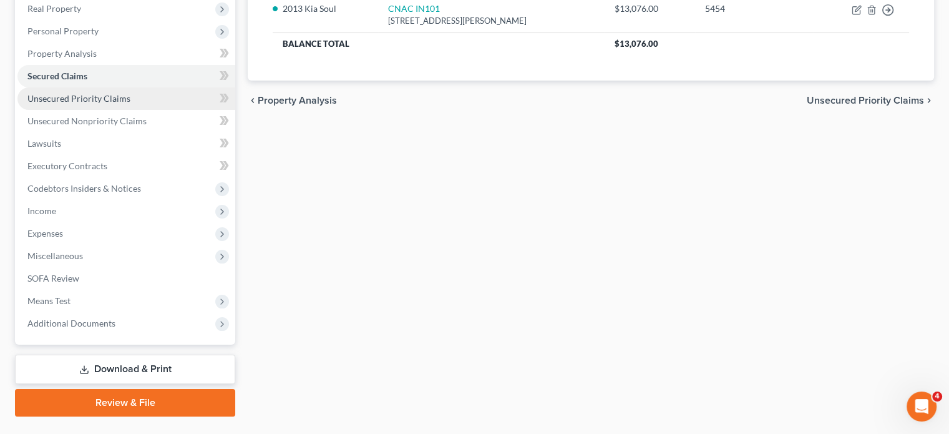
click at [171, 110] on link "Unsecured Priority Claims" at bounding box center [126, 98] width 218 height 22
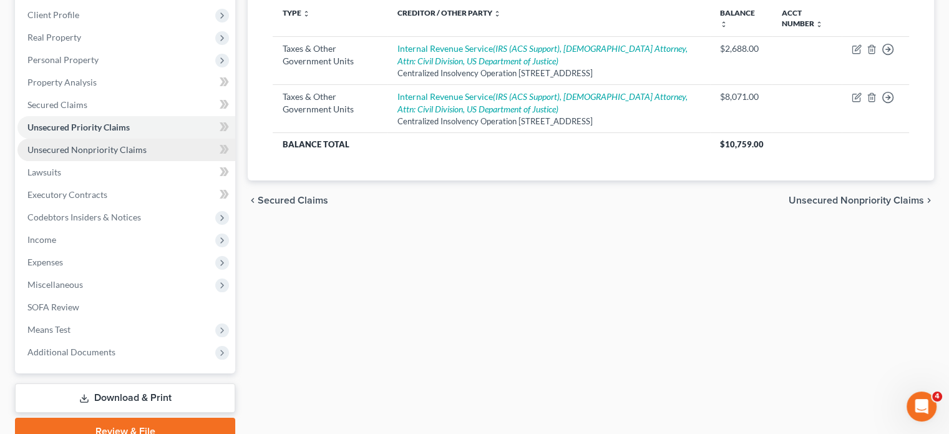
click at [123, 155] on span "Unsecured Nonpriority Claims" at bounding box center [86, 149] width 119 height 11
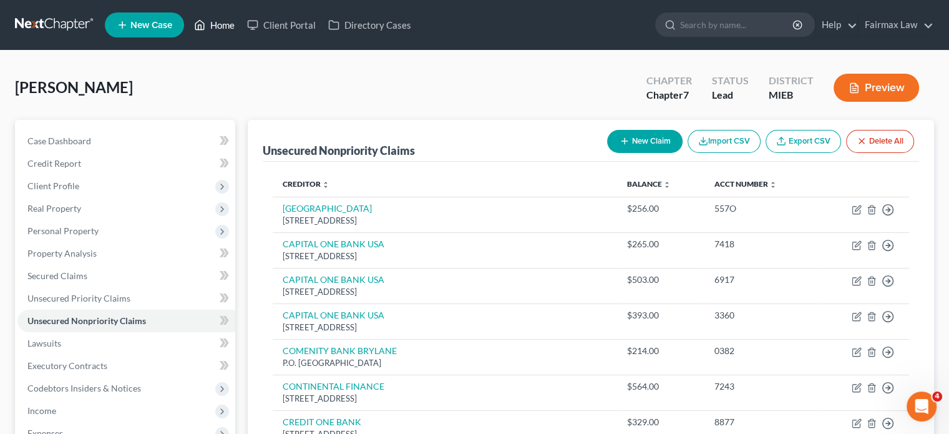
click at [241, 29] on link "Home" at bounding box center [214, 25] width 53 height 22
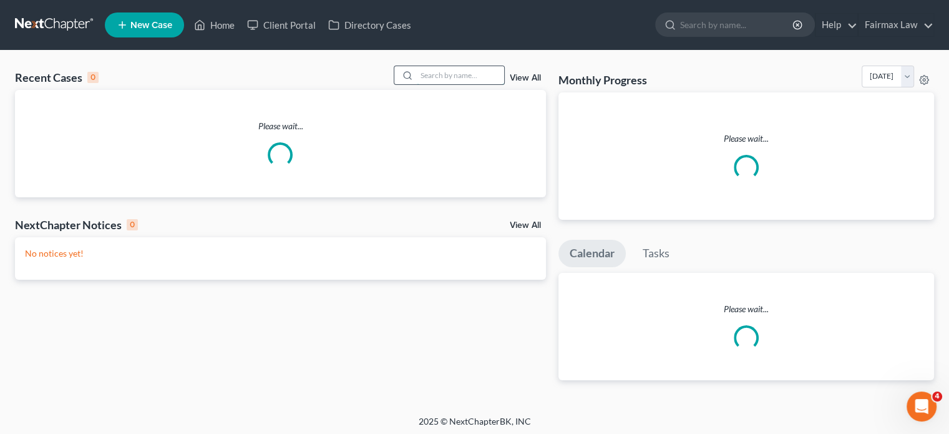
click at [451, 84] on input "search" at bounding box center [460, 75] width 87 height 18
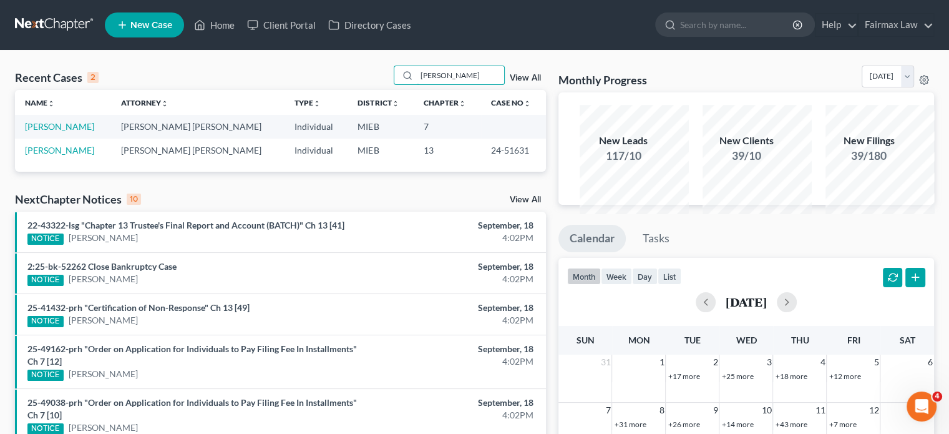
type input "rosario"
click at [54, 138] on td "Rosario, Jose" at bounding box center [63, 126] width 96 height 23
click at [59, 132] on link "Rosario, Jose" at bounding box center [59, 126] width 69 height 11
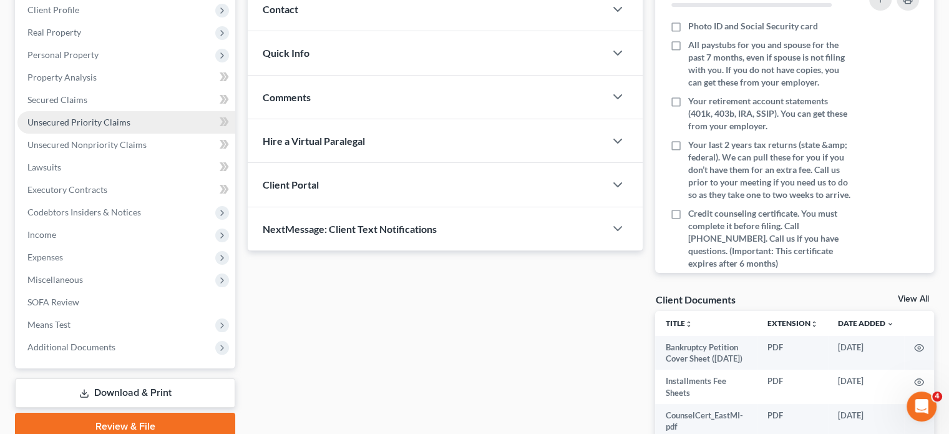
click at [130, 127] on span "Unsecured Priority Claims" at bounding box center [78, 122] width 103 height 11
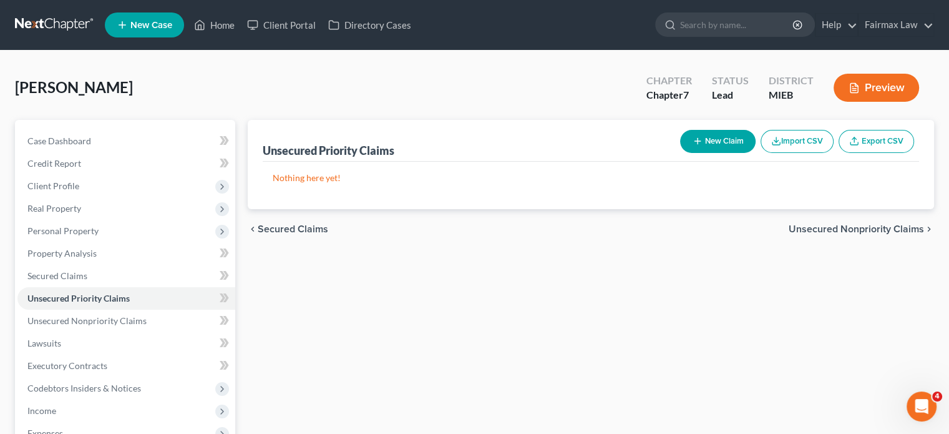
click at [675, 158] on div "New Claim Import CSV Export CSV" at bounding box center [797, 141] width 244 height 33
click at [693, 146] on icon "button" at bounding box center [698, 141] width 10 height 10
select select "0"
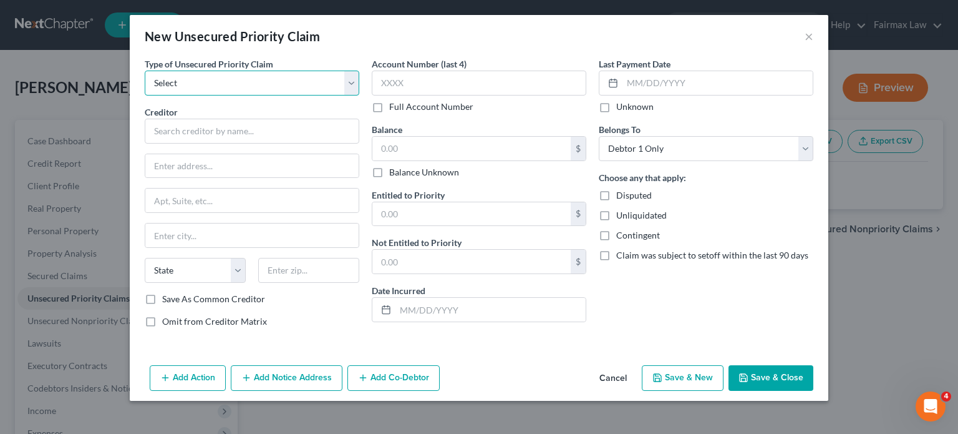
drag, startPoint x: 150, startPoint y: 100, endPoint x: 147, endPoint y: 116, distance: 15.9
click at [150, 95] on select "Select Taxes & Other Government Units Domestic Support Obligations Extensions o…" at bounding box center [252, 83] width 215 height 25
select select "0"
click at [145, 88] on select "Select Taxes & Other Government Units Domestic Support Obligations Extensions o…" at bounding box center [252, 83] width 215 height 25
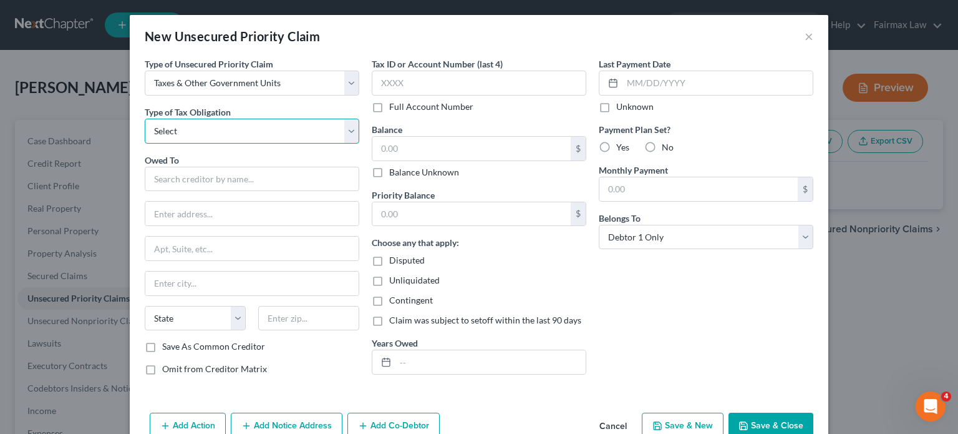
click at [145, 144] on select "Select Federal City State Franchise Tax Board Other" at bounding box center [252, 131] width 215 height 25
select select "0"
click at [145, 144] on select "Select Federal City State Franchise Tax Board Other" at bounding box center [252, 131] width 215 height 25
click at [149, 192] on input "text" at bounding box center [252, 179] width 215 height 25
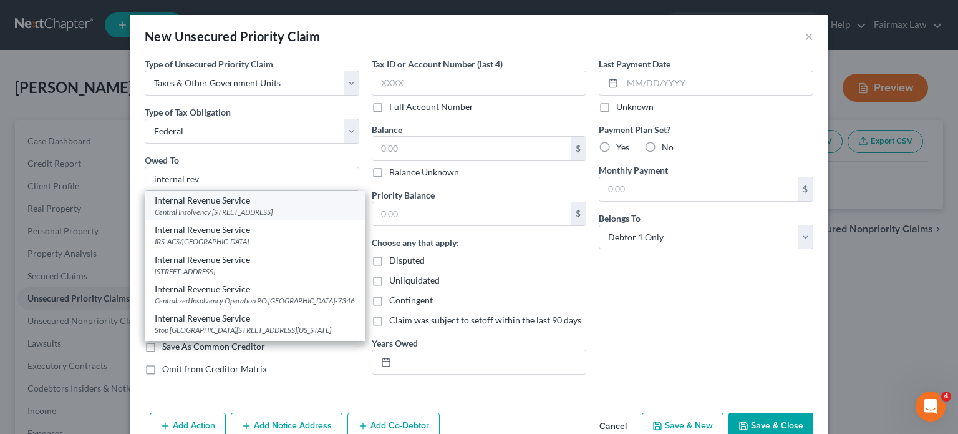
click at [163, 207] on div "Internal Revenue Service" at bounding box center [255, 200] width 201 height 12
type input "Internal Revenue Service"
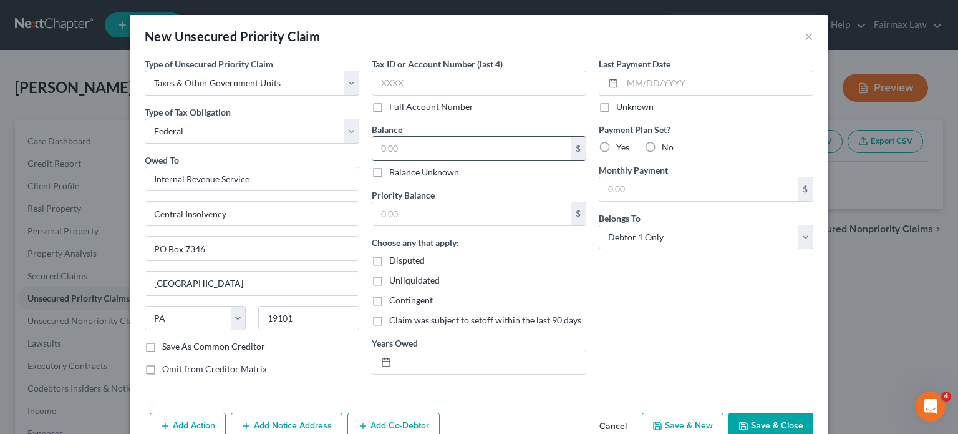
click at [388, 160] on input "text" at bounding box center [472, 149] width 198 height 24
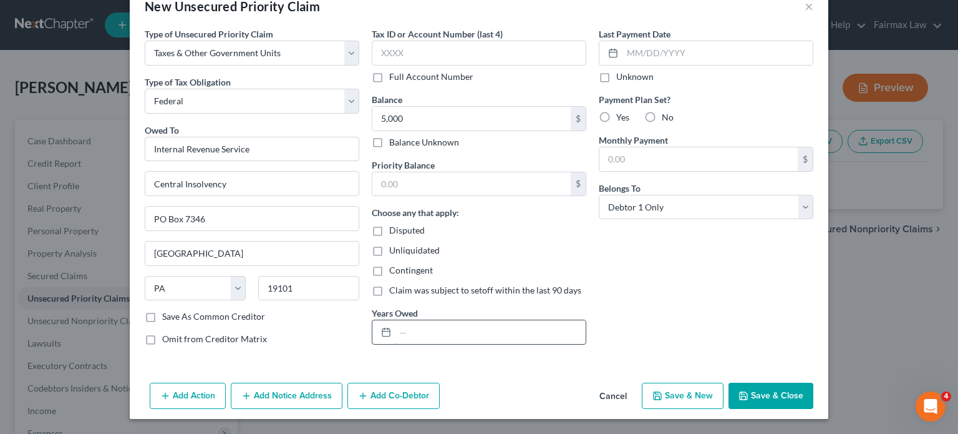
click at [396, 320] on input "text" at bounding box center [491, 332] width 190 height 24
click at [231, 391] on button "Add Notice Address" at bounding box center [287, 396] width 112 height 26
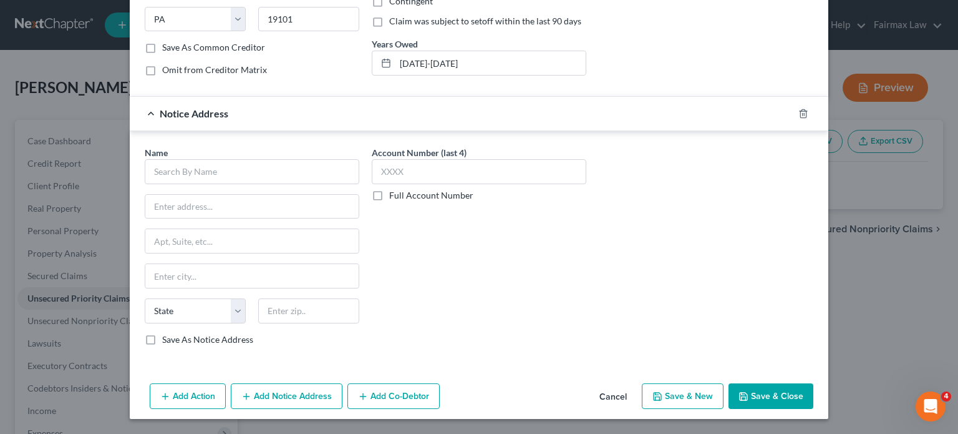
scroll to position [373, 0]
click at [163, 184] on input "text" at bounding box center [252, 171] width 215 height 25
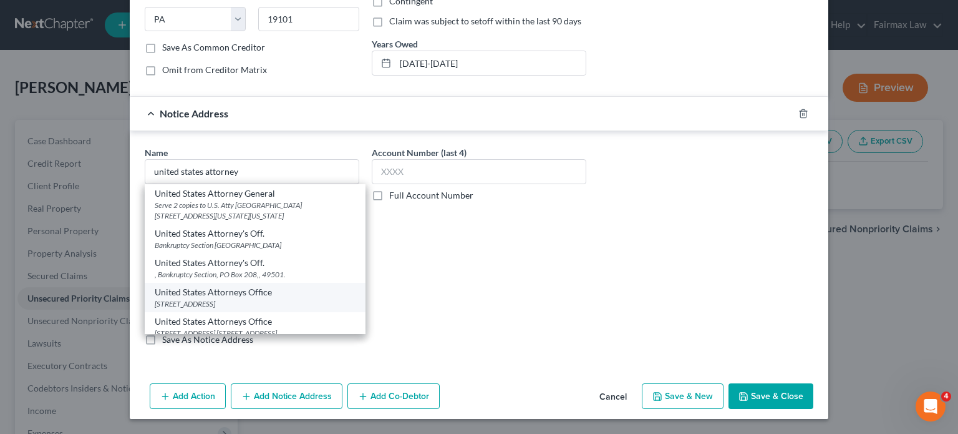
click at [235, 298] on div "United States Attorneys Office" at bounding box center [255, 292] width 201 height 12
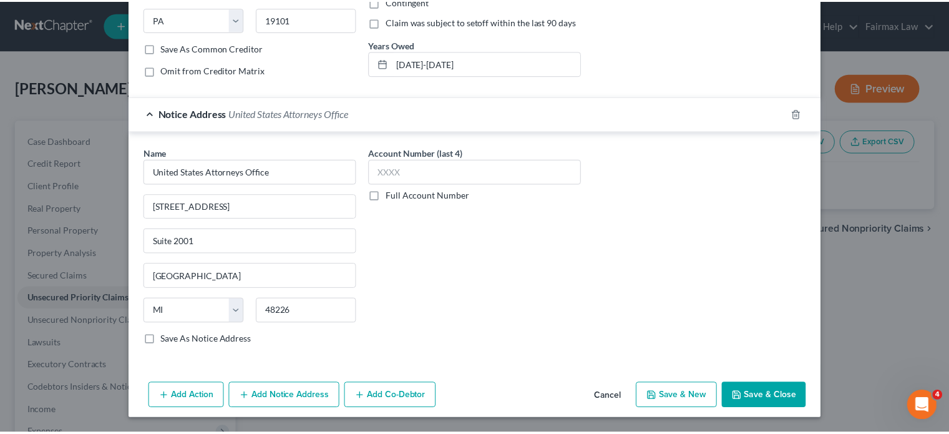
scroll to position [474, 0]
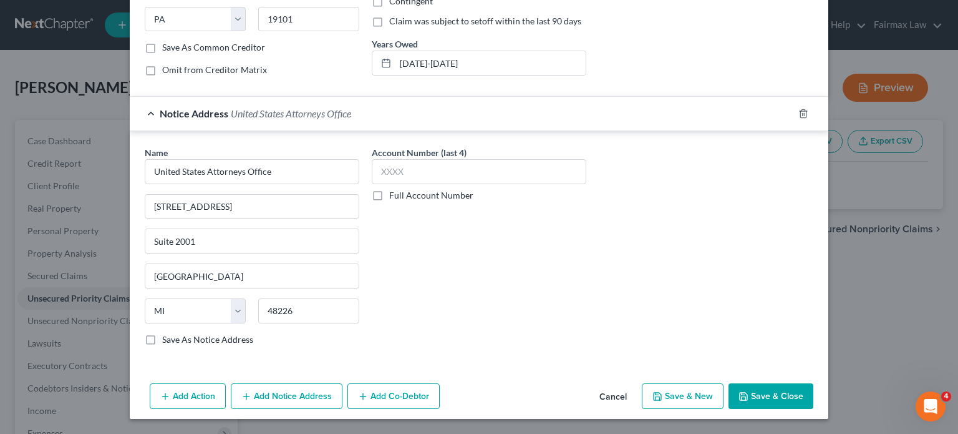
click at [814, 391] on button "Save & Close" at bounding box center [771, 396] width 85 height 26
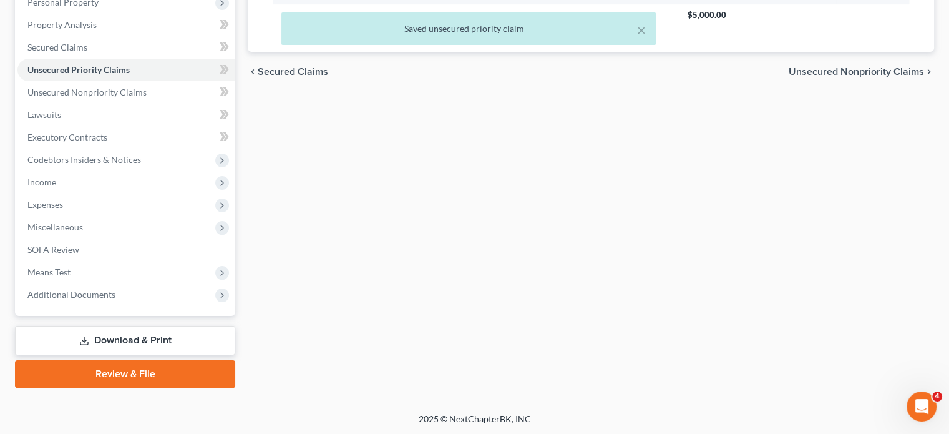
scroll to position [0, 0]
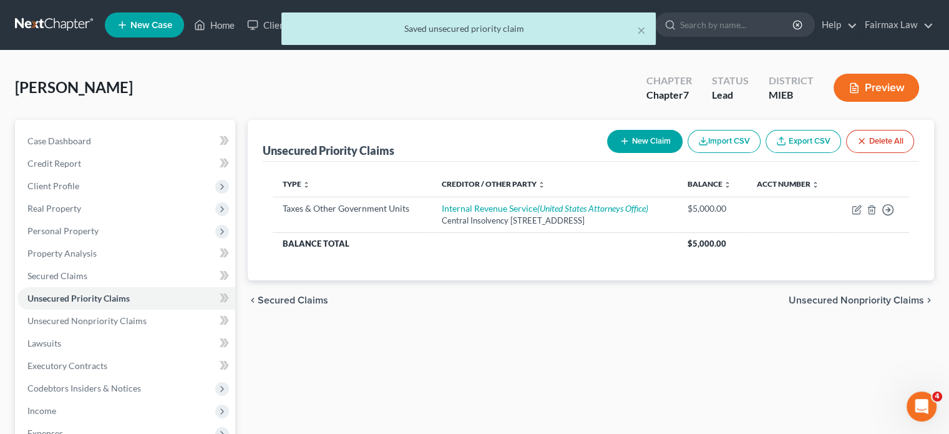
click at [256, 24] on div "× Saved unsecured priority claim" at bounding box center [468, 31] width 949 height 39
click at [256, 26] on div "× Saved unsecured priority claim" at bounding box center [468, 31] width 949 height 39
click at [256, 36] on div "× Saved unsecured priority claim" at bounding box center [468, 31] width 949 height 39
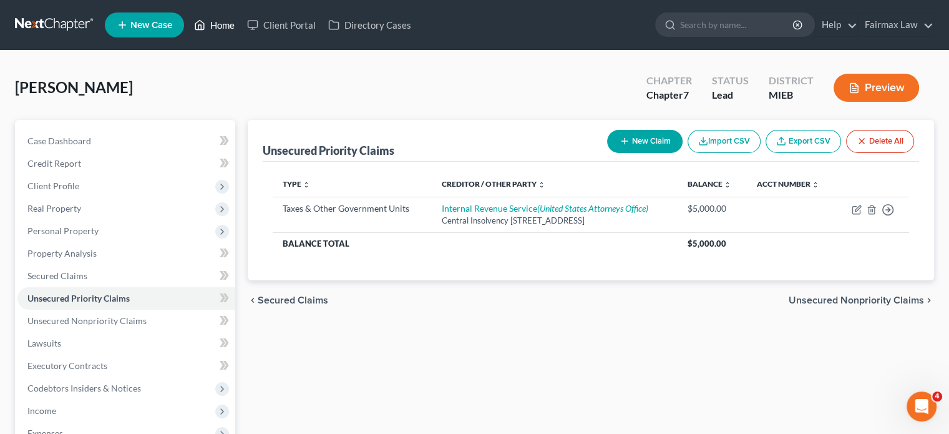
click at [241, 34] on link "Home" at bounding box center [214, 25] width 53 height 22
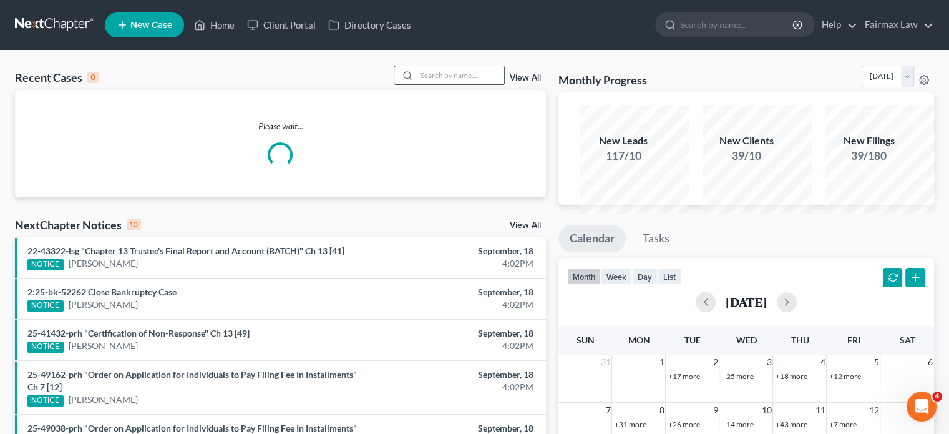
click at [442, 84] on input "search" at bounding box center [460, 75] width 87 height 18
click at [441, 84] on input "search" at bounding box center [460, 75] width 87 height 18
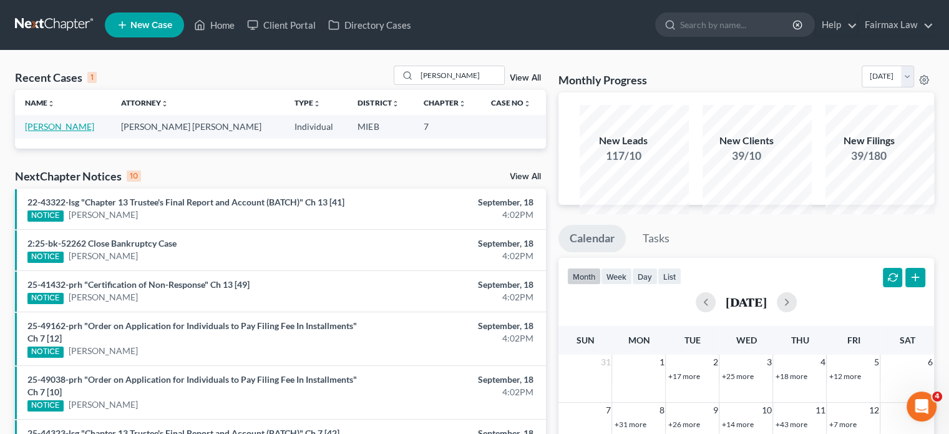
click at [81, 132] on link "Macko, Freda" at bounding box center [59, 126] width 69 height 11
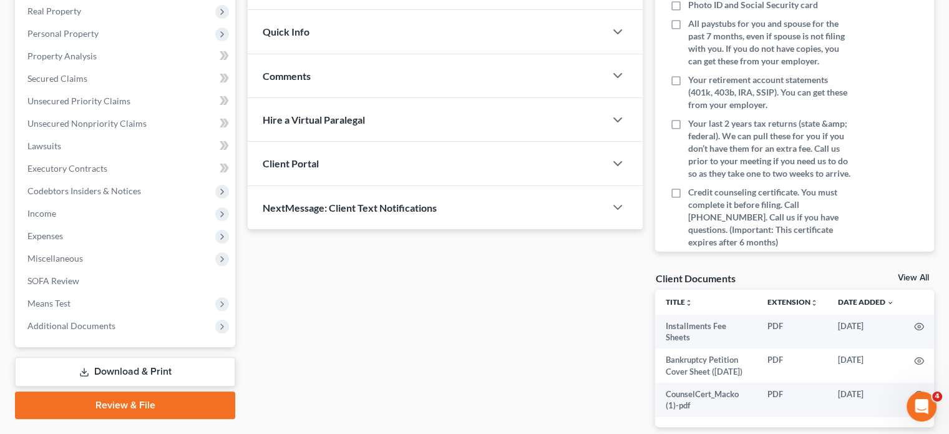
scroll to position [237, 0]
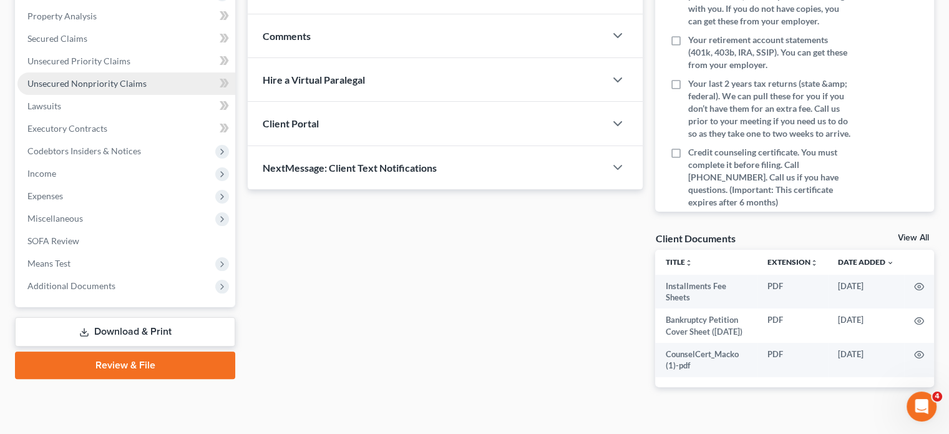
click at [98, 89] on span "Unsecured Nonpriority Claims" at bounding box center [86, 83] width 119 height 11
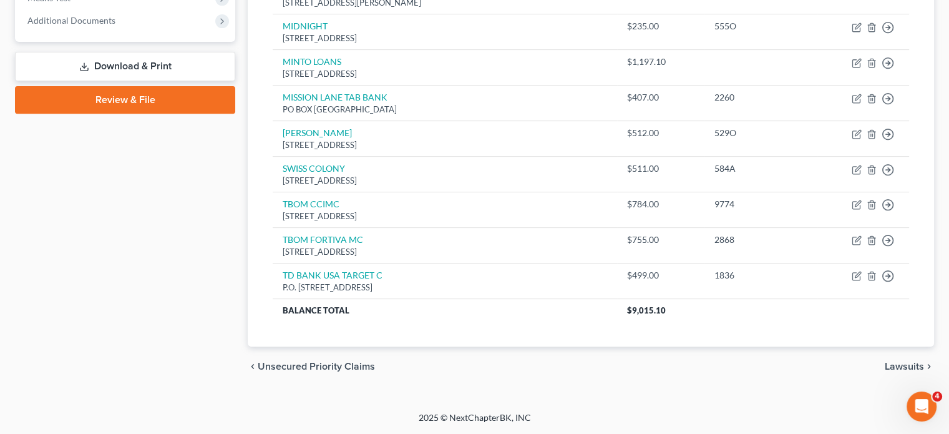
scroll to position [266, 0]
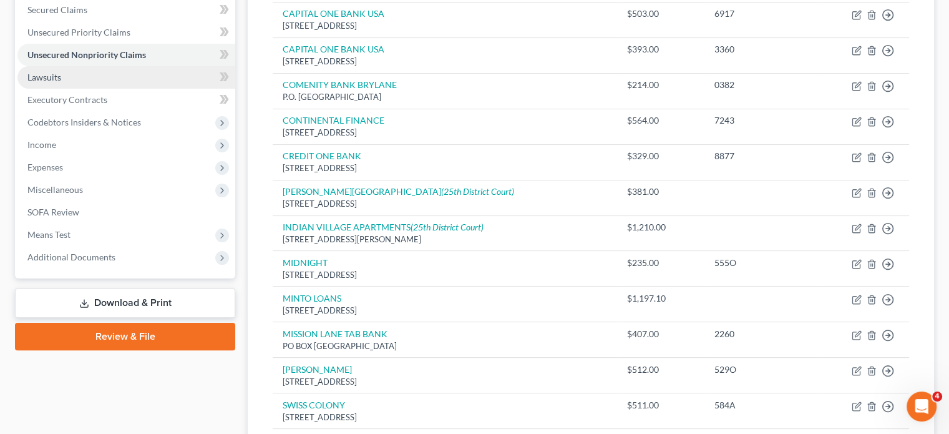
click at [135, 89] on link "Lawsuits" at bounding box center [126, 77] width 218 height 22
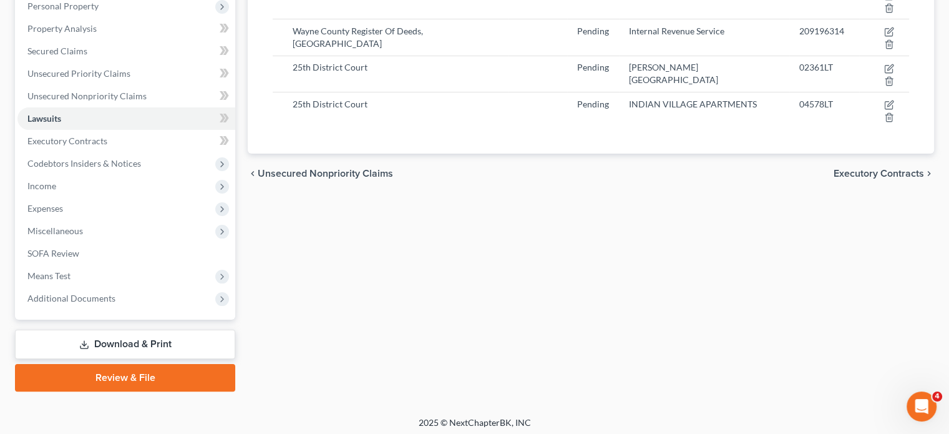
scroll to position [225, 0]
click at [107, 146] on span "Executory Contracts" at bounding box center [67, 140] width 80 height 11
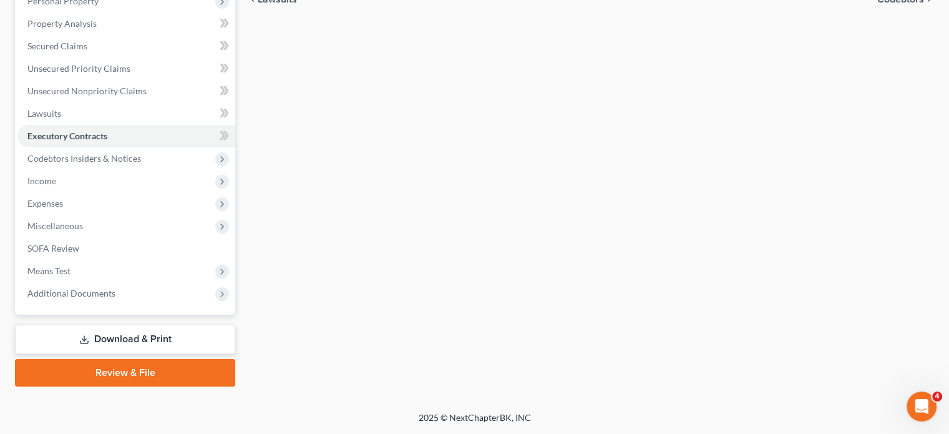
scroll to position [257, 0]
click at [105, 192] on span "Income" at bounding box center [126, 181] width 218 height 22
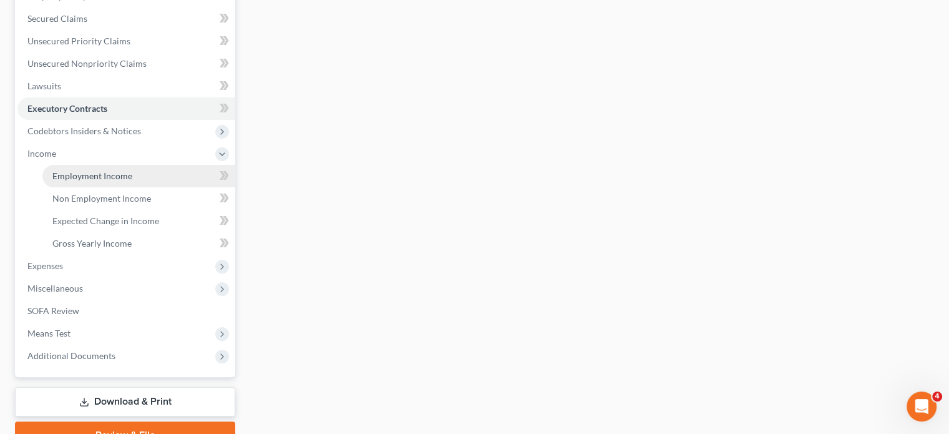
click at [92, 181] on span "Employment Income" at bounding box center [92, 175] width 80 height 11
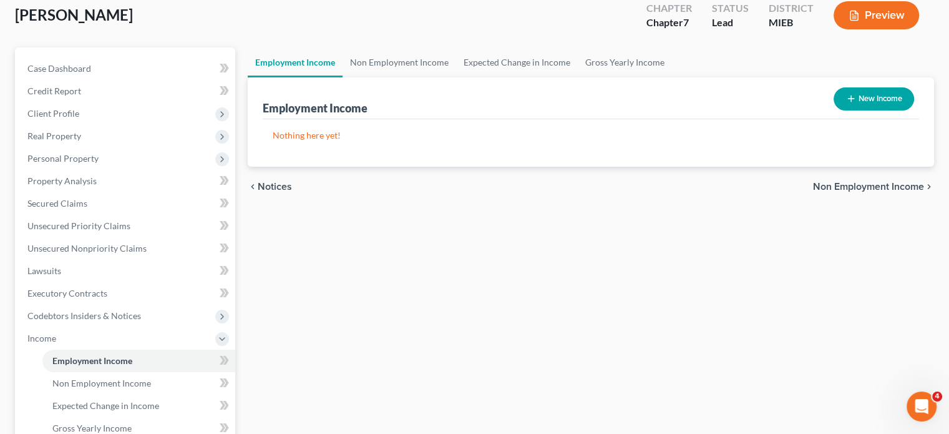
scroll to position [72, 0]
click at [417, 77] on link "Non Employment Income" at bounding box center [400, 62] width 114 height 30
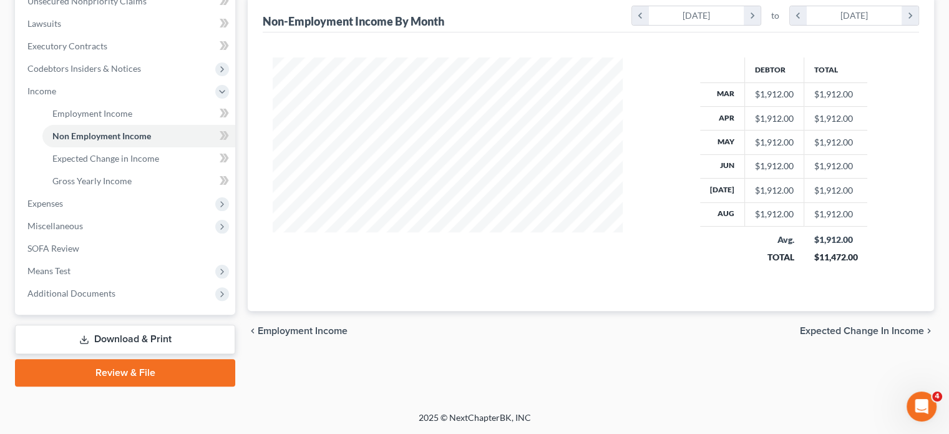
scroll to position [409, 0]
click at [135, 215] on span "Expenses" at bounding box center [126, 203] width 218 height 22
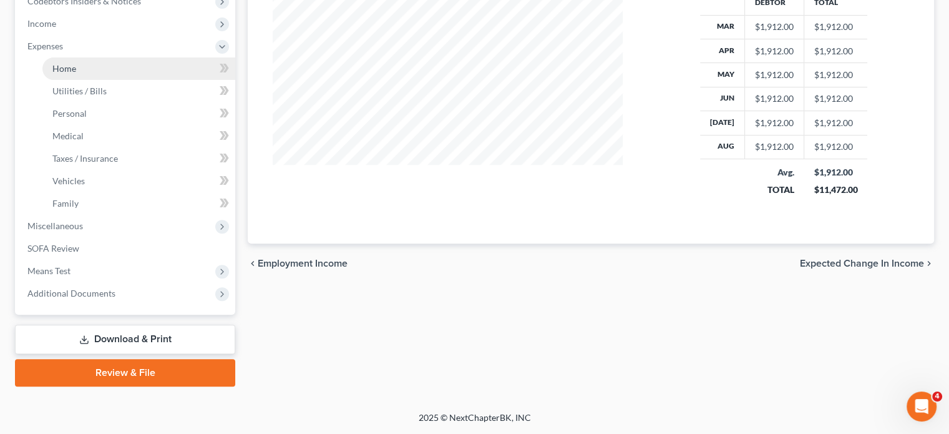
click at [105, 80] on link "Home" at bounding box center [138, 68] width 193 height 22
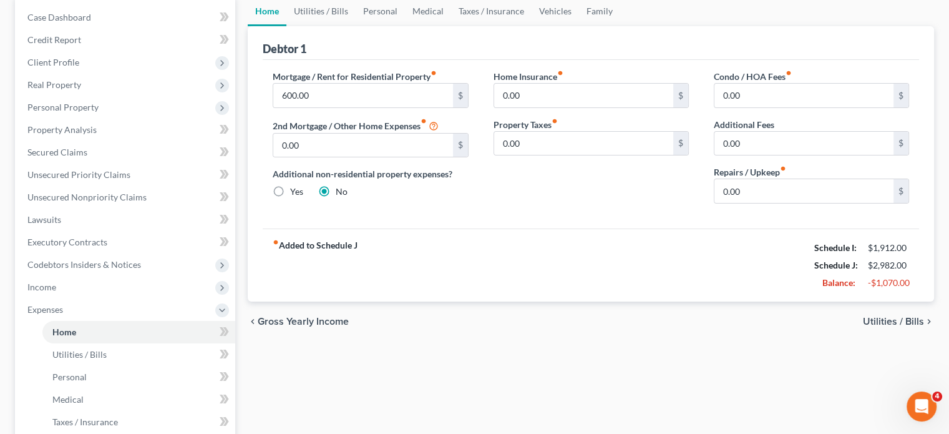
scroll to position [102, 0]
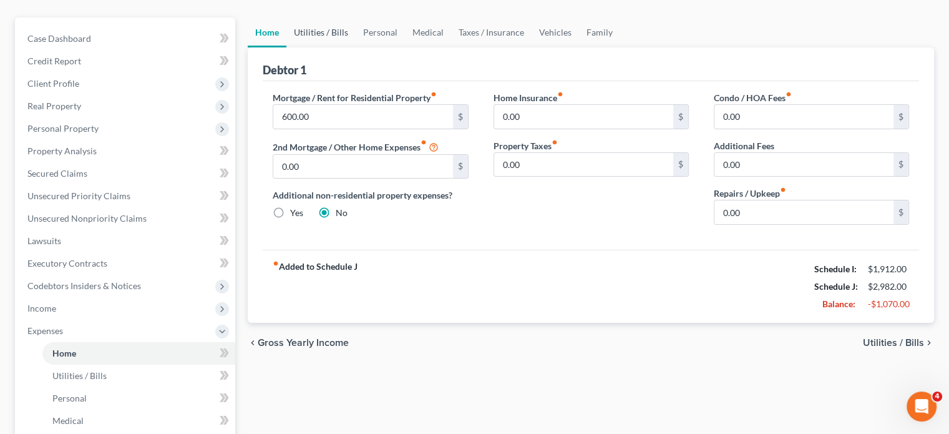
click at [328, 47] on link "Utilities / Bills" at bounding box center [320, 32] width 69 height 30
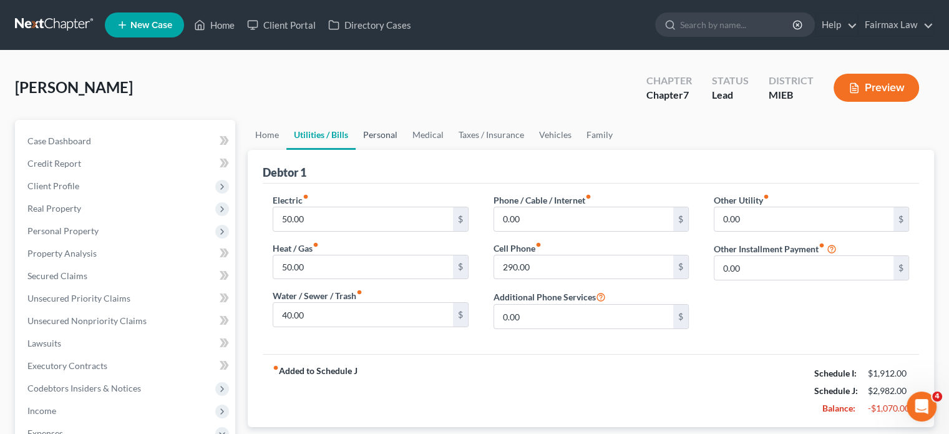
click at [405, 150] on link "Personal" at bounding box center [380, 135] width 49 height 30
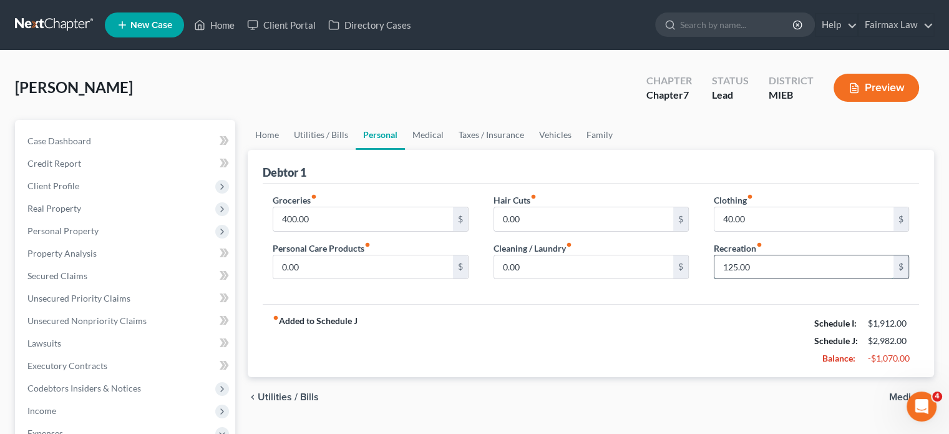
click at [746, 279] on input "125.00" at bounding box center [803, 267] width 179 height 24
click at [342, 231] on input "400.00" at bounding box center [362, 219] width 179 height 24
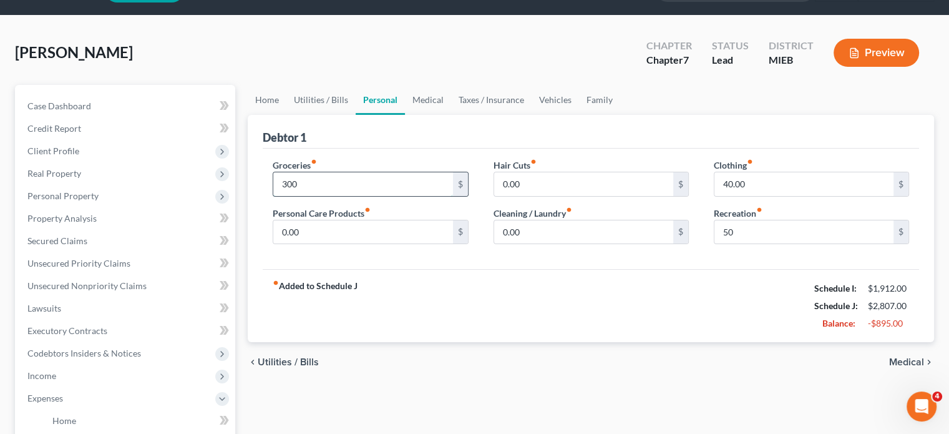
scroll to position [27, 0]
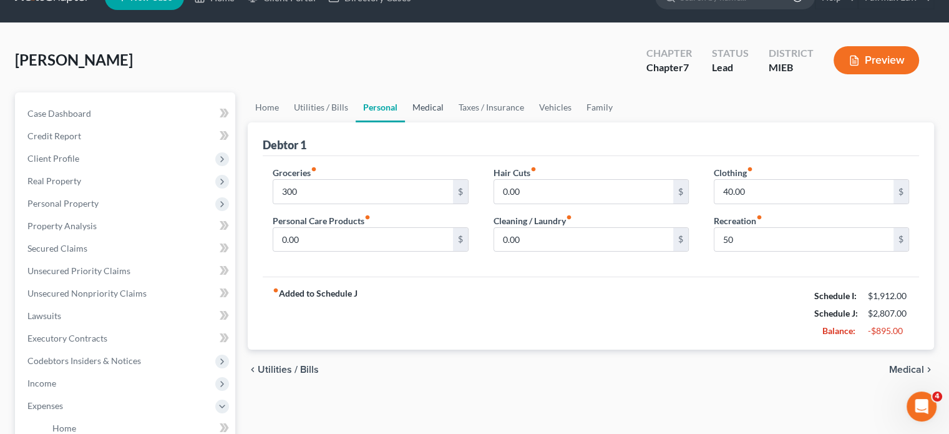
click at [451, 122] on link "Medical" at bounding box center [428, 107] width 46 height 30
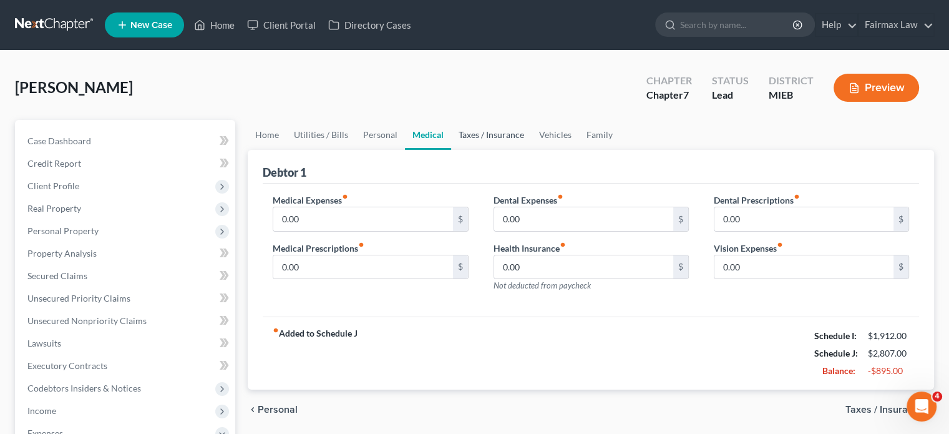
click at [532, 150] on link "Taxes / Insurance" at bounding box center [491, 135] width 80 height 30
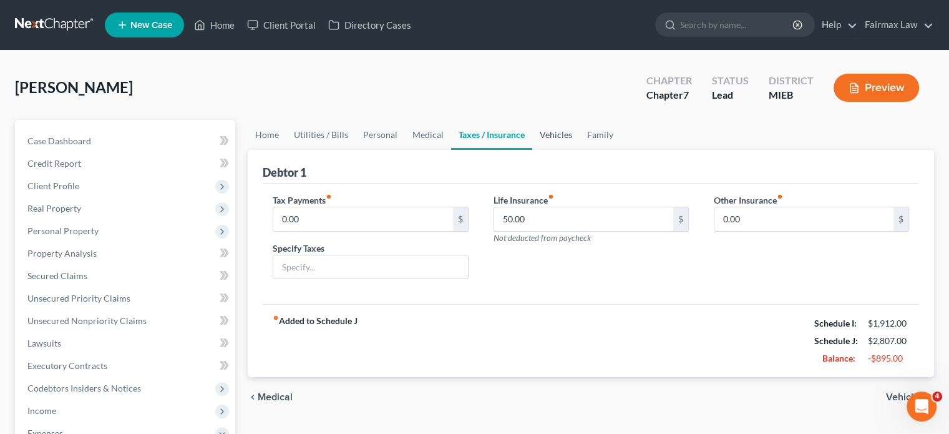
click at [580, 150] on link "Vehicles" at bounding box center [555, 135] width 47 height 30
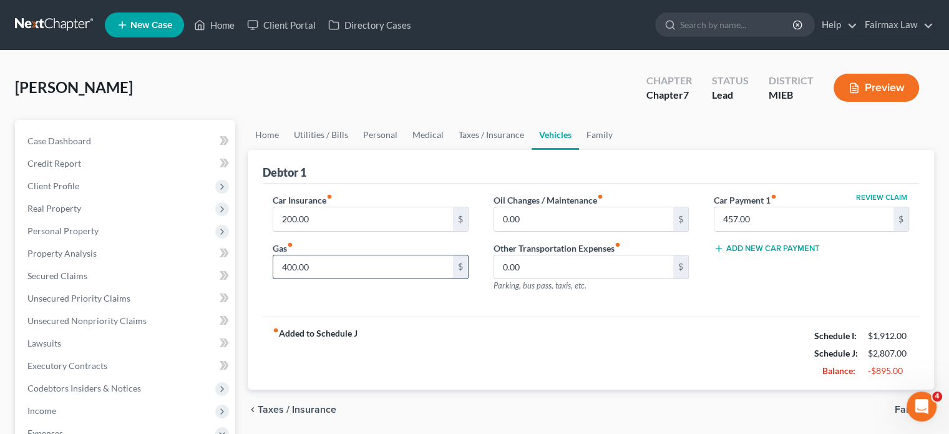
click at [355, 279] on input "400.00" at bounding box center [362, 267] width 179 height 24
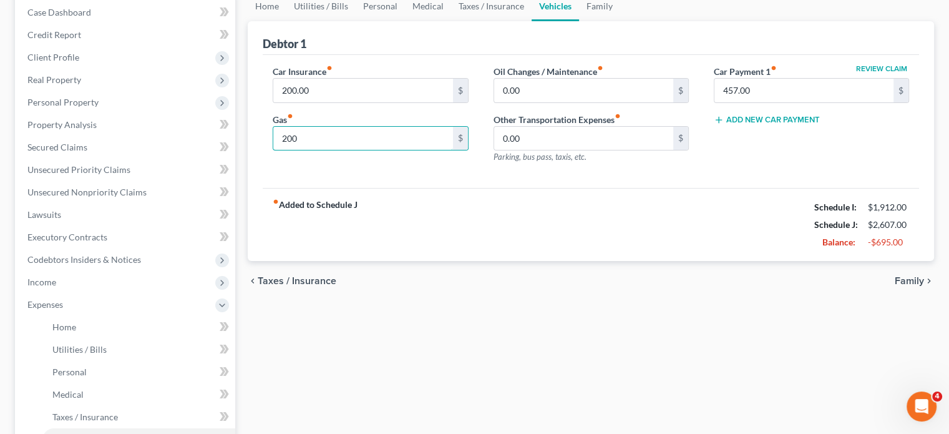
scroll to position [44, 0]
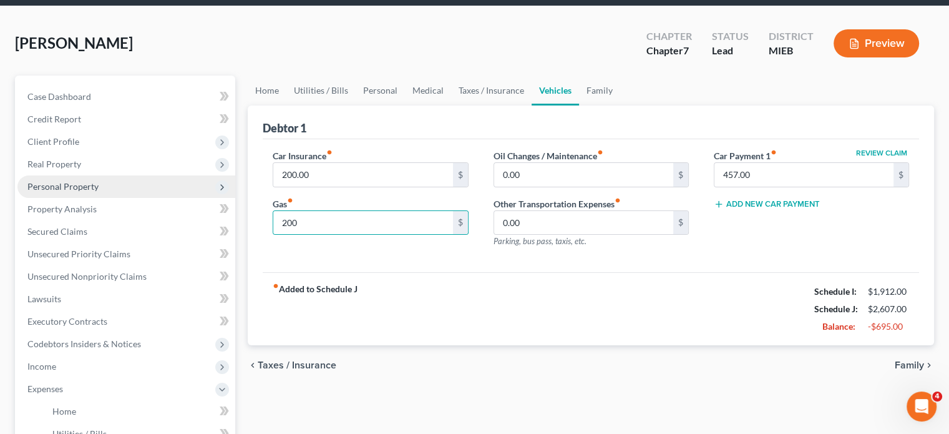
click at [144, 198] on span "Personal Property" at bounding box center [126, 186] width 218 height 22
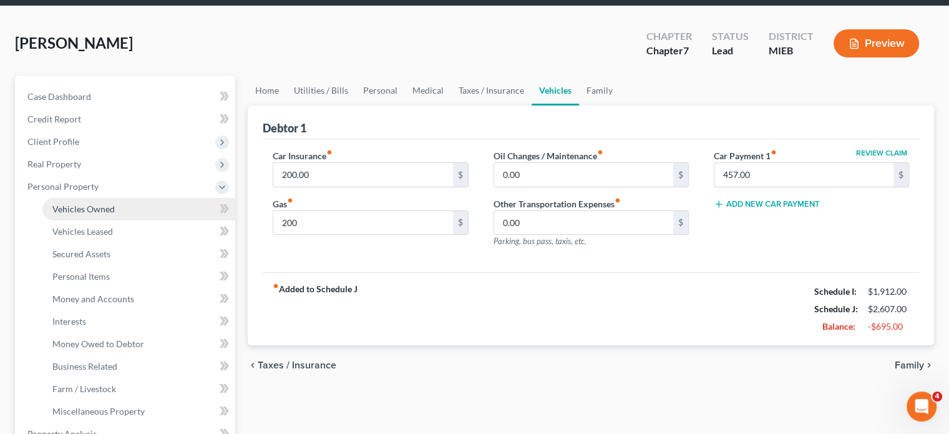
click at [149, 220] on link "Vehicles Owned" at bounding box center [138, 209] width 193 height 22
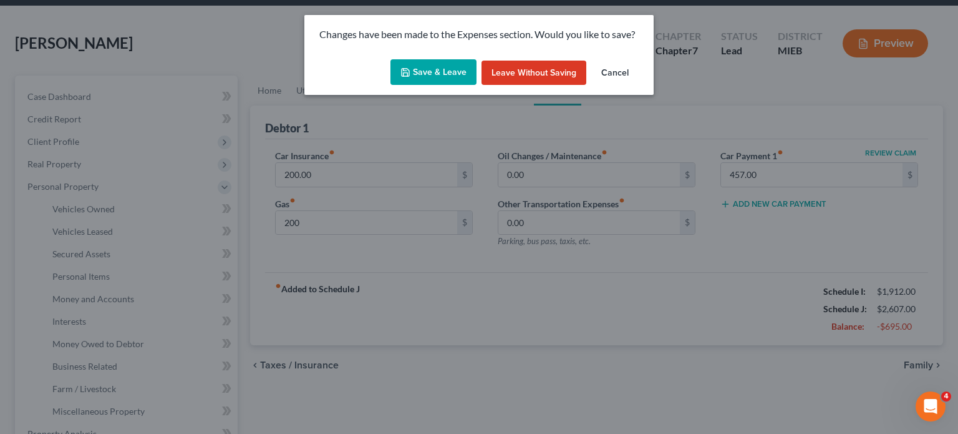
click at [452, 85] on button "Save & Leave" at bounding box center [434, 72] width 86 height 26
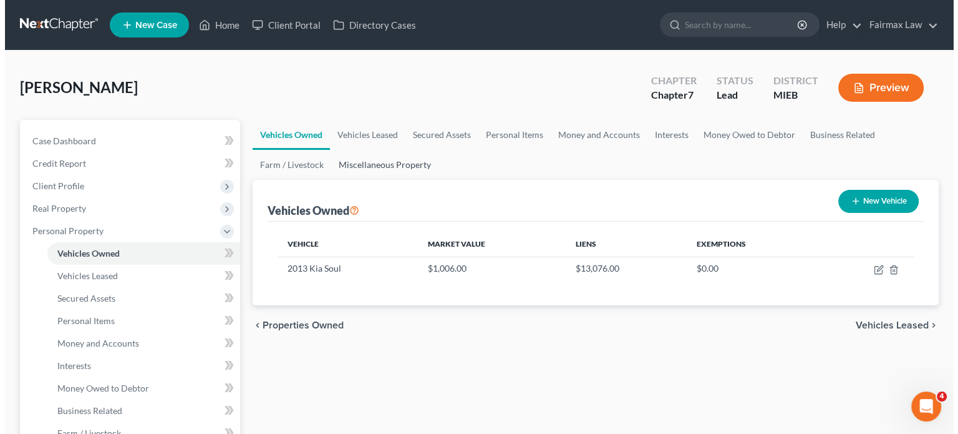
scroll to position [139, 0]
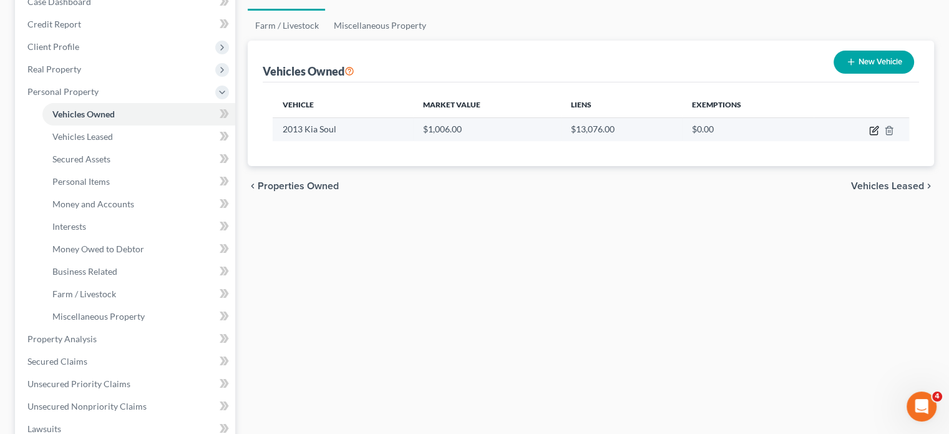
click at [869, 135] on icon "button" at bounding box center [874, 130] width 10 height 10
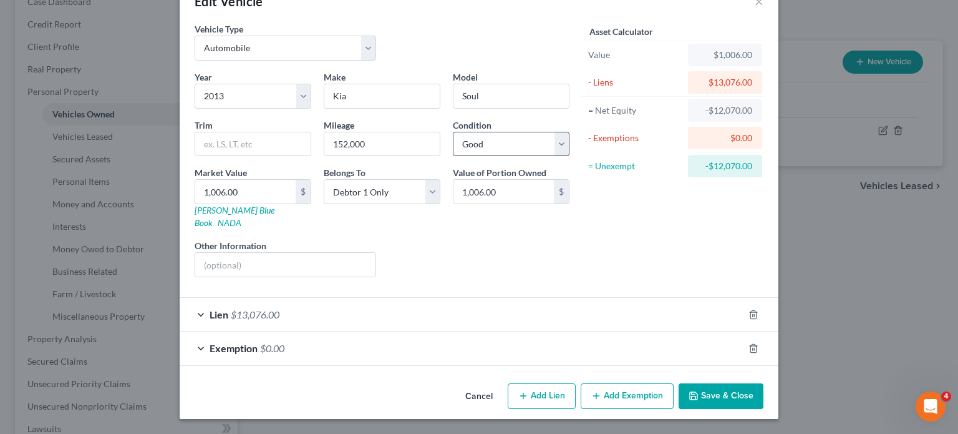
scroll to position [87, 0]
click at [490, 354] on div "Exemption $0.00" at bounding box center [462, 347] width 564 height 33
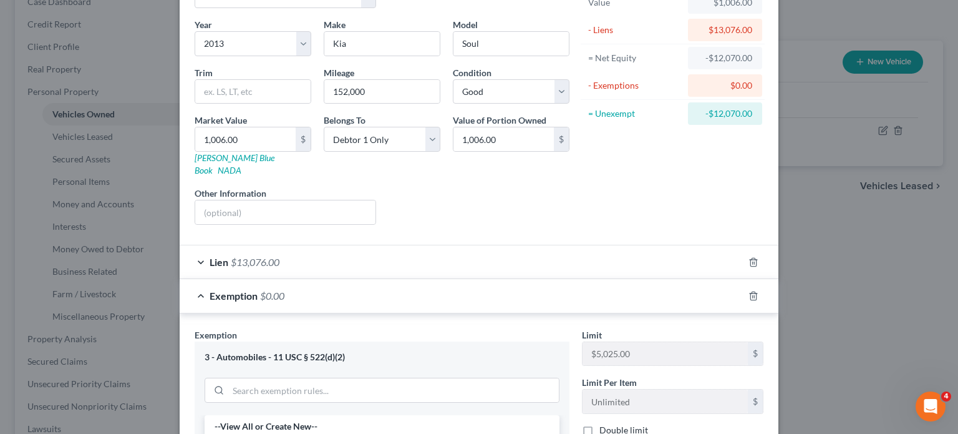
click at [498, 278] on div "Lien $13,076.00" at bounding box center [462, 261] width 564 height 33
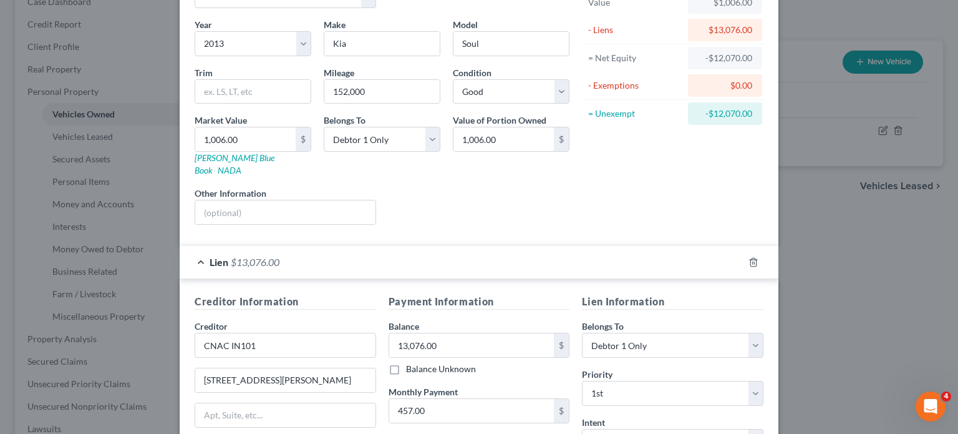
drag, startPoint x: 498, startPoint y: 332, endPoint x: 412, endPoint y: 329, distance: 86.2
click at [412, 278] on div "Lien $13,076.00" at bounding box center [462, 261] width 564 height 33
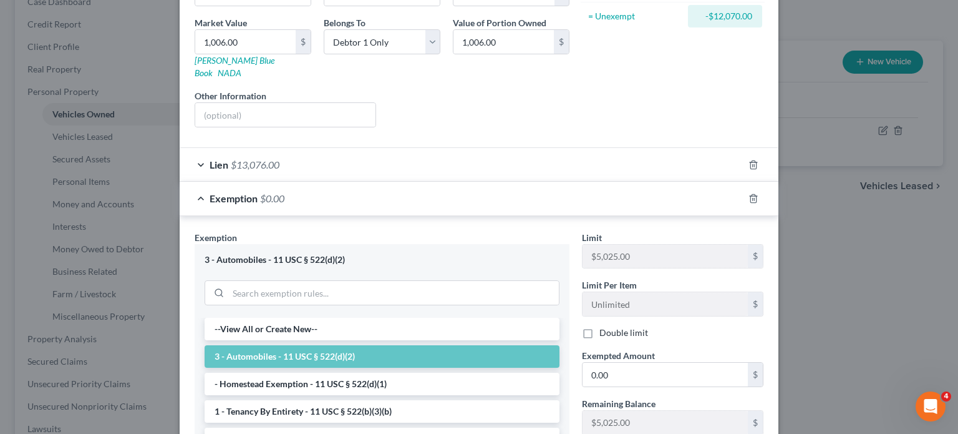
scroll to position [184, 0]
click at [505, 182] on div "Lien $13,076.00" at bounding box center [462, 165] width 564 height 33
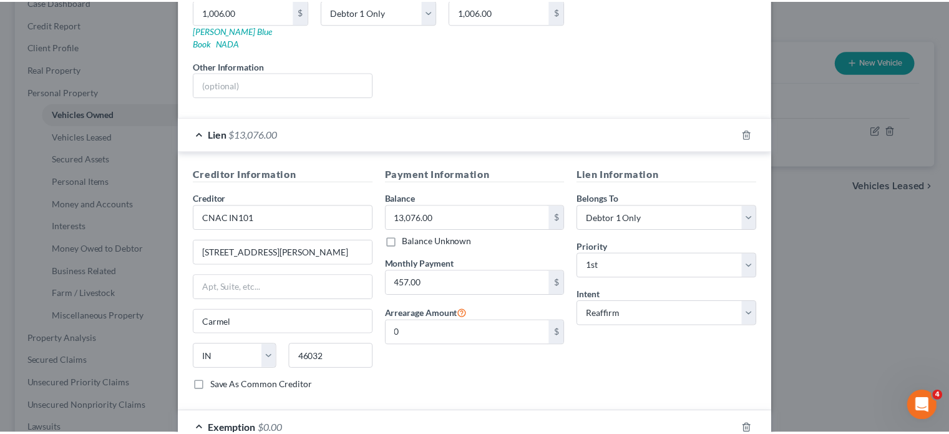
scroll to position [0, 0]
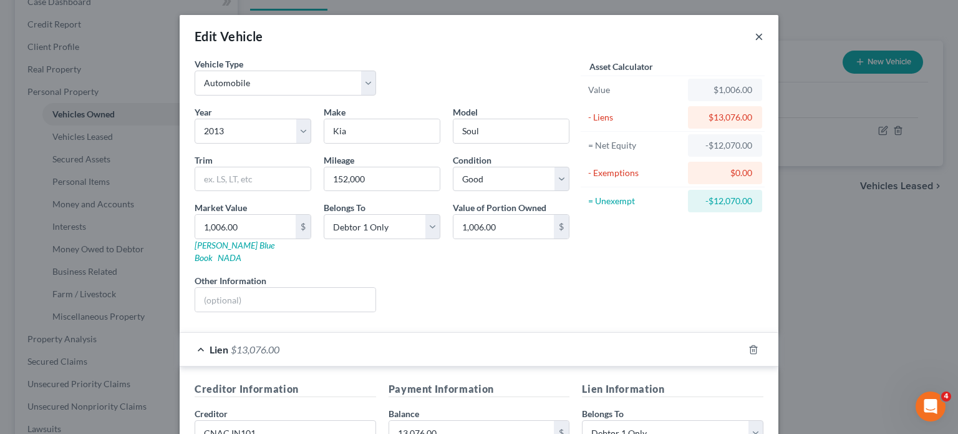
click at [764, 44] on button "×" at bounding box center [759, 36] width 9 height 15
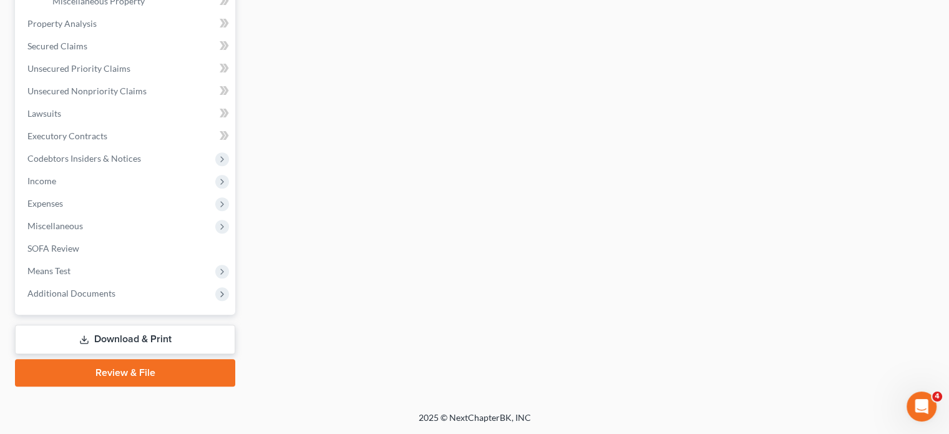
scroll to position [664, 0]
click at [112, 192] on span "Expenses" at bounding box center [126, 203] width 218 height 22
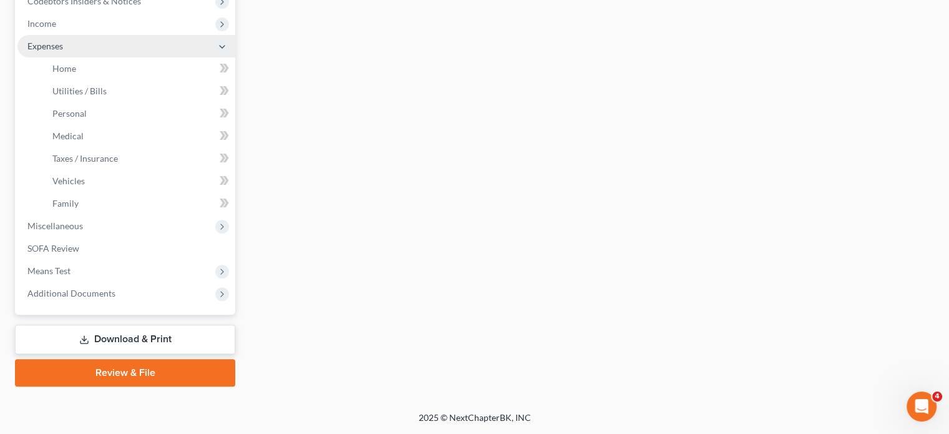
scroll to position [383, 0]
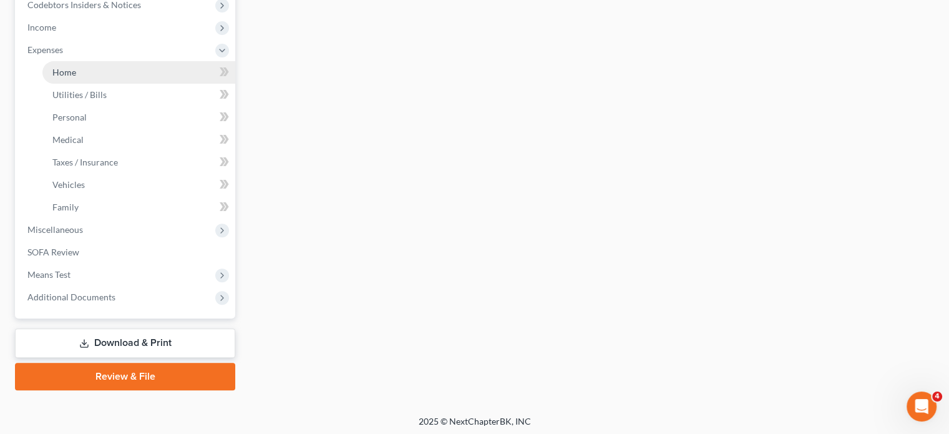
click at [117, 84] on link "Home" at bounding box center [138, 72] width 193 height 22
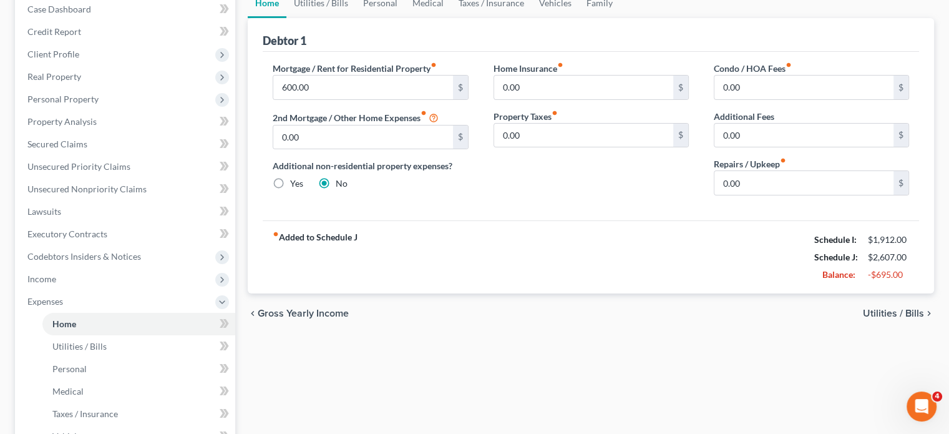
scroll to position [132, 0]
click at [334, 17] on link "Utilities / Bills" at bounding box center [320, 3] width 69 height 30
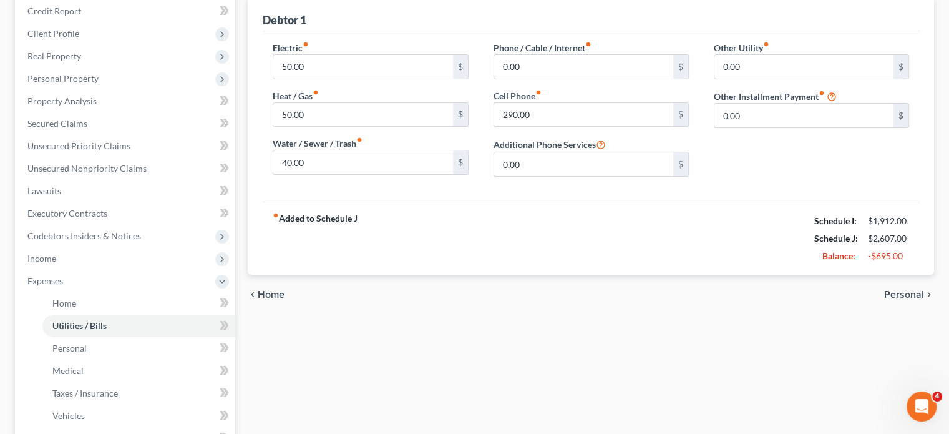
scroll to position [162, 0]
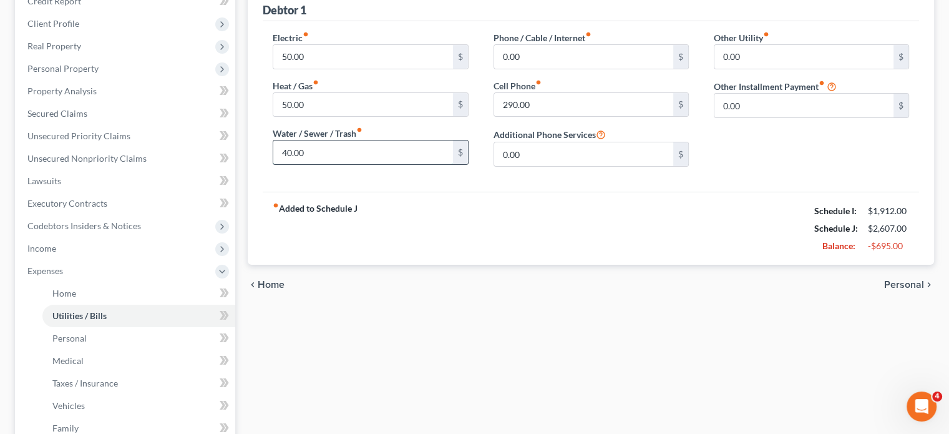
click at [336, 164] on input "40.00" at bounding box center [362, 152] width 179 height 24
click at [545, 117] on input "290.00" at bounding box center [583, 105] width 179 height 24
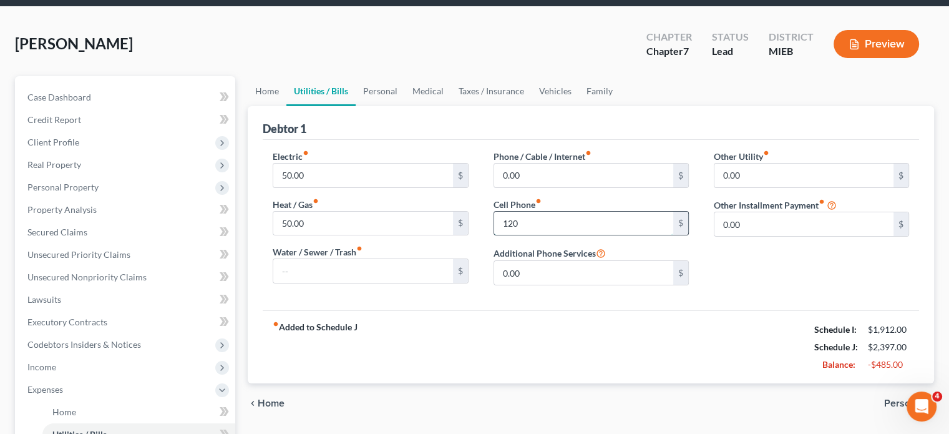
click at [532, 235] on input "120" at bounding box center [583, 224] width 179 height 24
click at [405, 106] on link "Personal" at bounding box center [380, 91] width 49 height 30
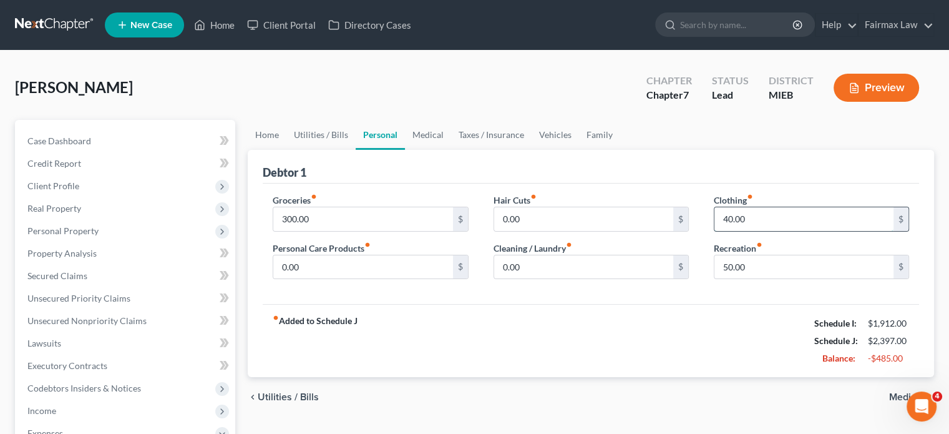
click at [755, 231] on input "40.00" at bounding box center [803, 219] width 179 height 24
click at [768, 279] on input "50.00" at bounding box center [803, 267] width 179 height 24
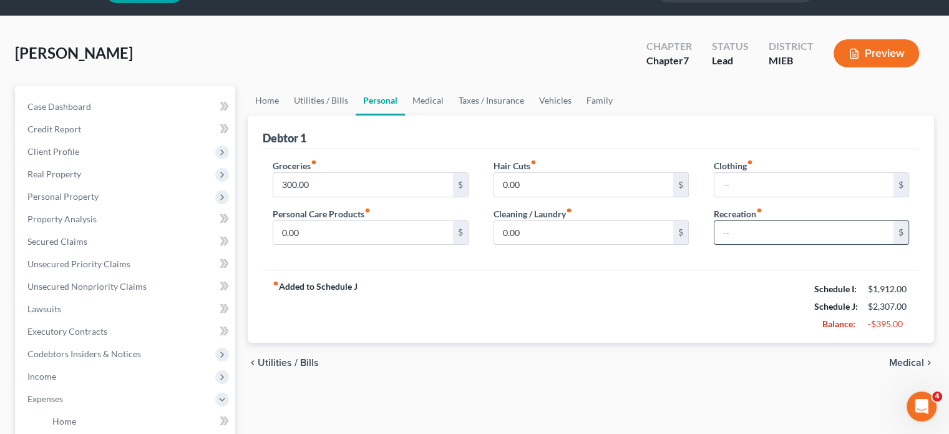
scroll to position [35, 0]
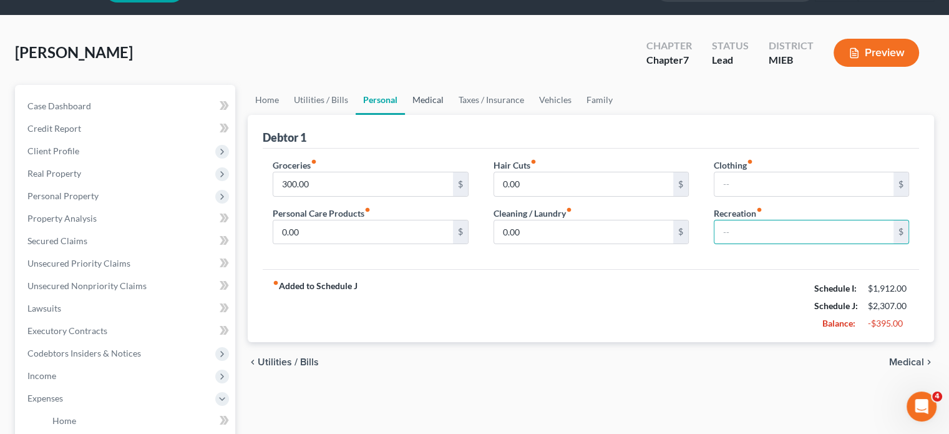
click at [451, 115] on link "Medical" at bounding box center [428, 100] width 46 height 30
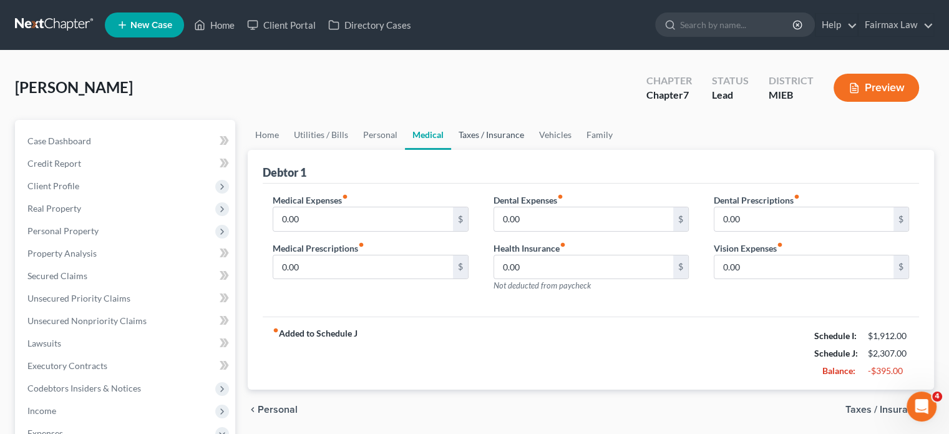
click at [532, 150] on link "Taxes / Insurance" at bounding box center [491, 135] width 80 height 30
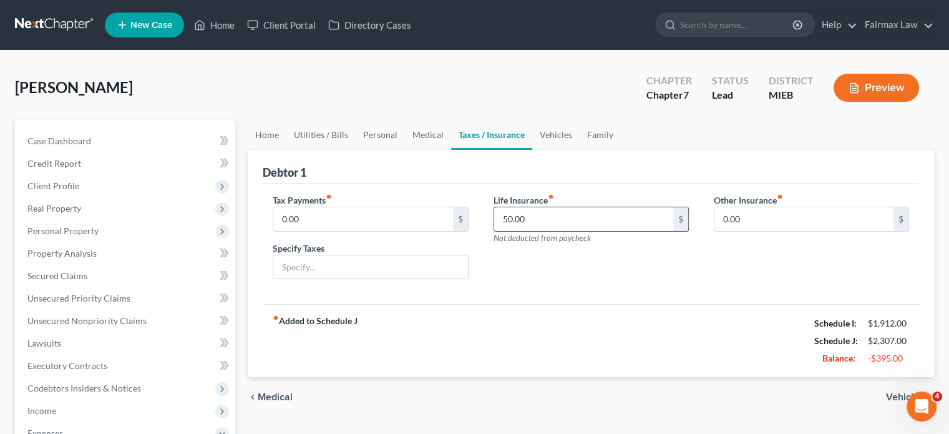
click at [553, 231] on input "50.00" at bounding box center [583, 219] width 179 height 24
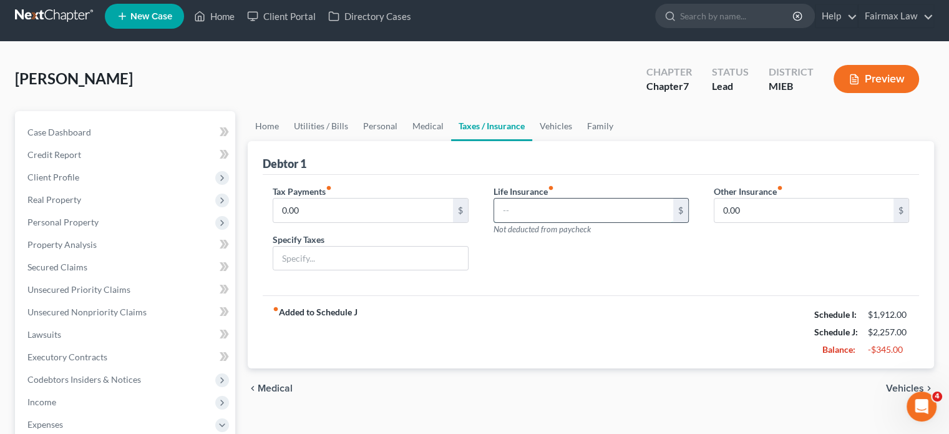
scroll to position [9, 0]
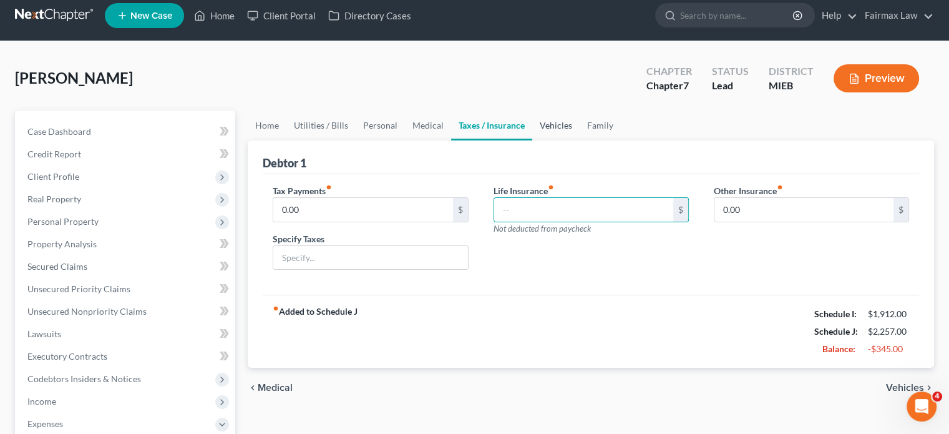
click at [580, 140] on link "Vehicles" at bounding box center [555, 125] width 47 height 30
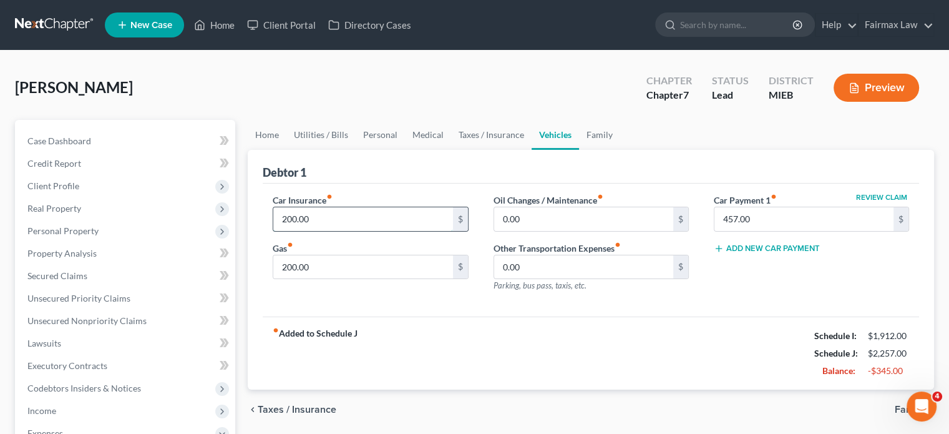
click at [329, 231] on input "200.00" at bounding box center [362, 219] width 179 height 24
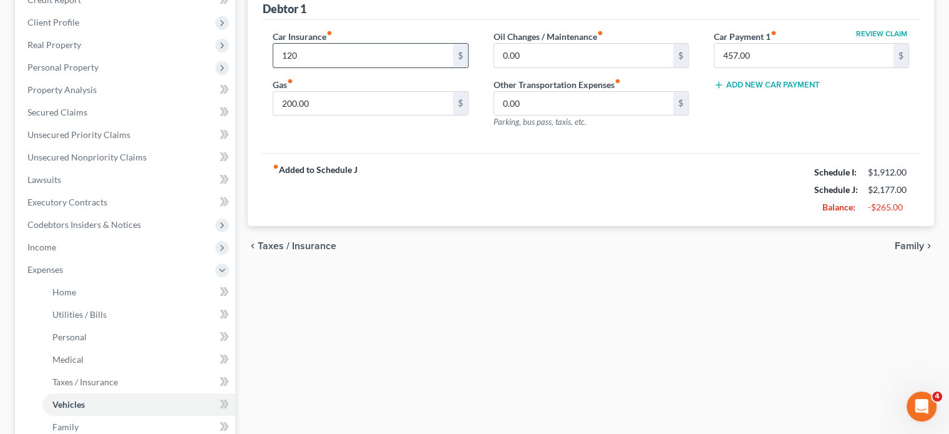
scroll to position [67, 0]
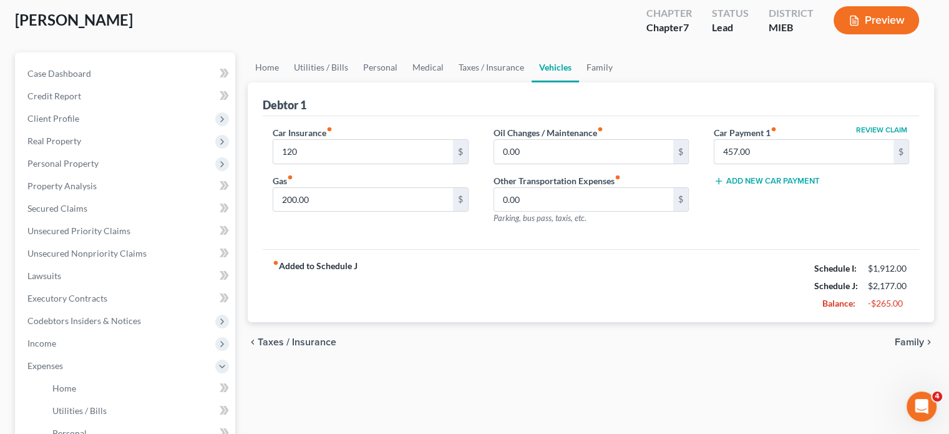
click at [347, 235] on div "Car Insurance fiber_manual_record 120 $ Gas fiber_manual_record 200.00 $" at bounding box center [370, 180] width 220 height 109
click at [347, 212] on input "200.00" at bounding box center [362, 200] width 179 height 24
click at [333, 82] on link "Utilities / Bills" at bounding box center [320, 67] width 69 height 30
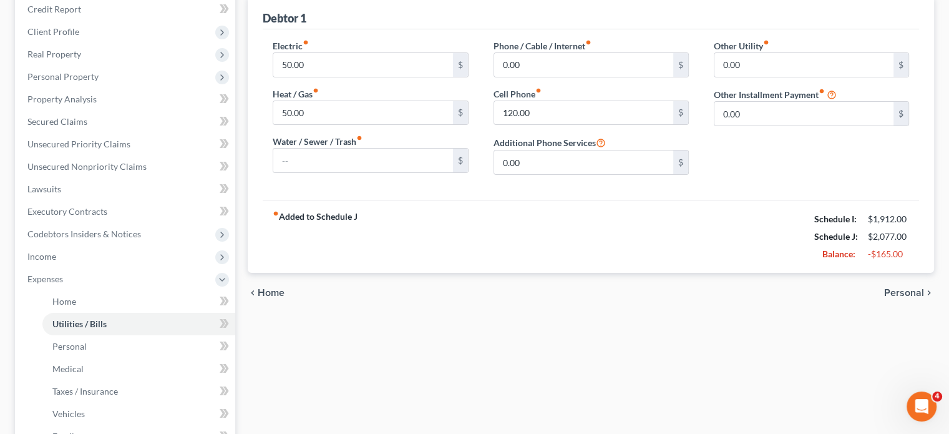
scroll to position [155, 0]
click at [552, 124] on input "120.00" at bounding box center [583, 112] width 179 height 24
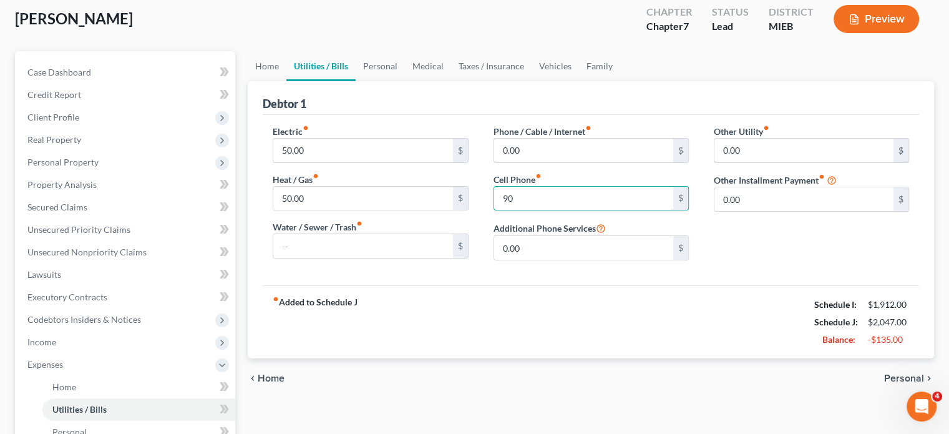
scroll to position [42, 0]
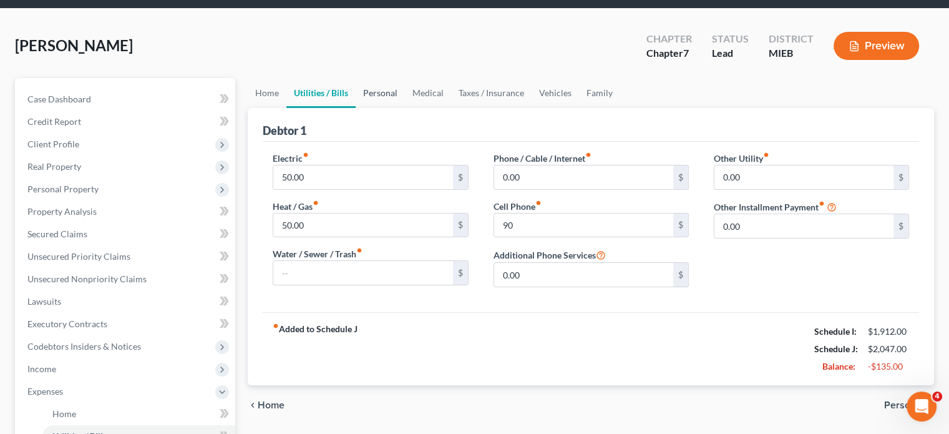
click at [405, 108] on link "Personal" at bounding box center [380, 93] width 49 height 30
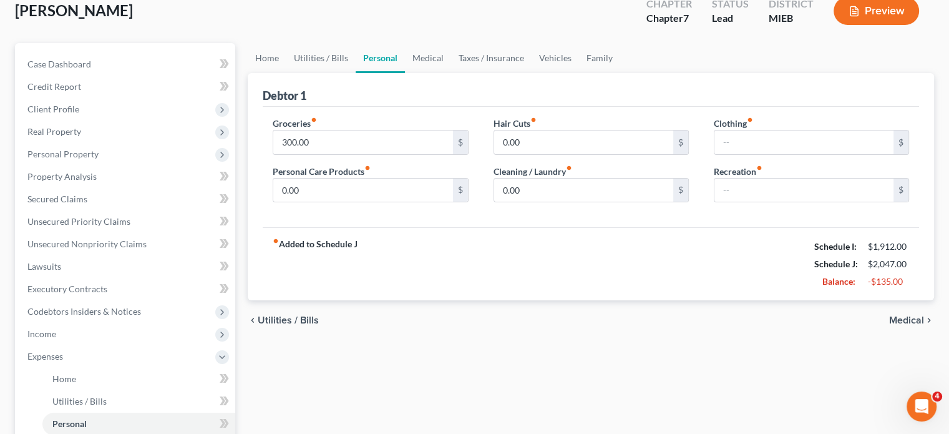
scroll to position [89, 0]
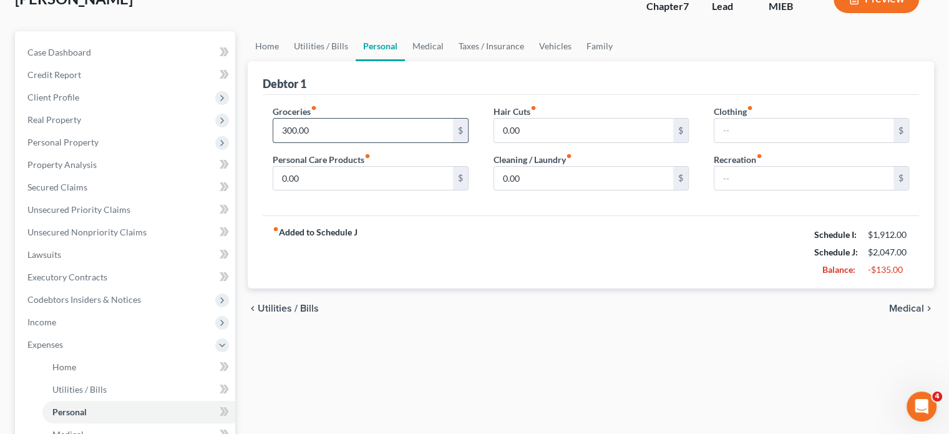
click at [338, 142] on input "300.00" at bounding box center [362, 131] width 179 height 24
click at [451, 61] on link "Medical" at bounding box center [428, 46] width 46 height 30
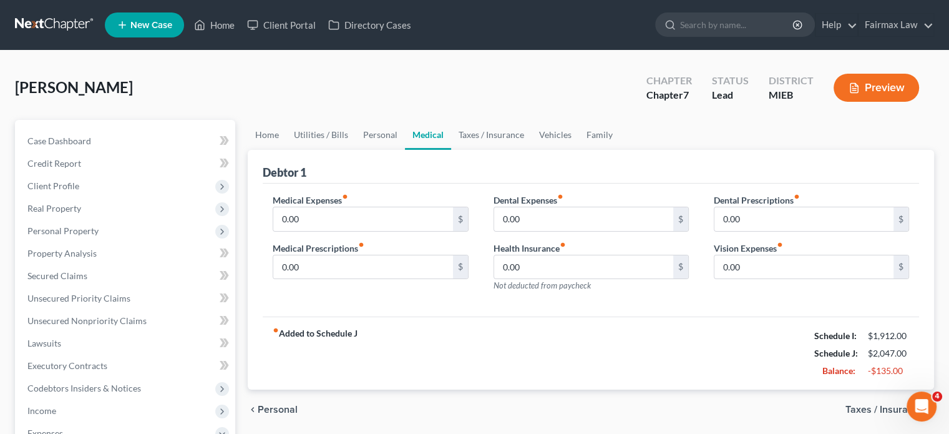
click at [744, 183] on div "Debtor 1" at bounding box center [591, 167] width 656 height 34
click at [620, 149] on link "Family" at bounding box center [599, 135] width 41 height 30
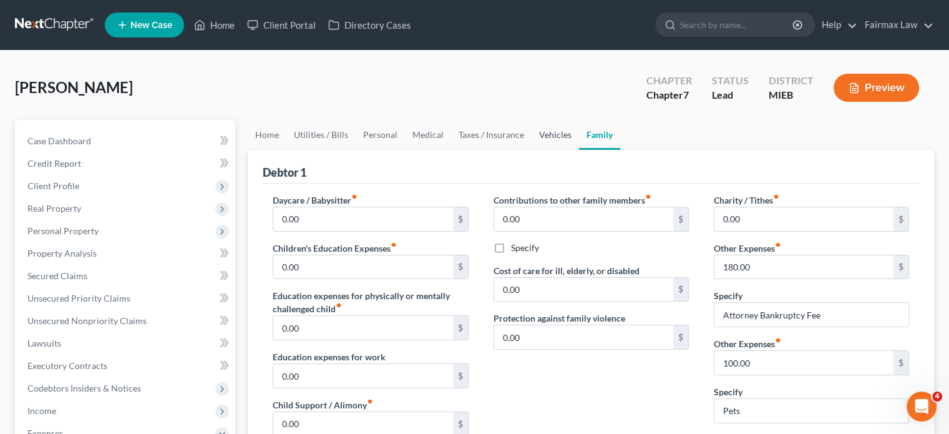
click at [579, 150] on link "Vehicles" at bounding box center [555, 135] width 47 height 30
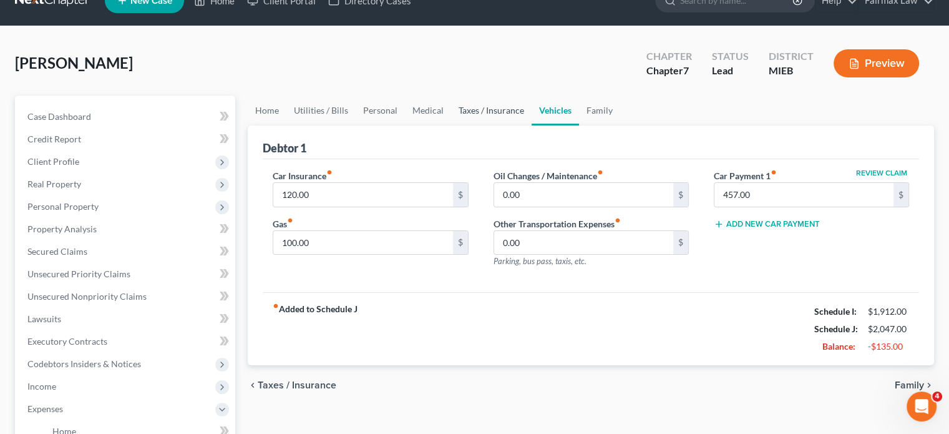
scroll to position [41, 0]
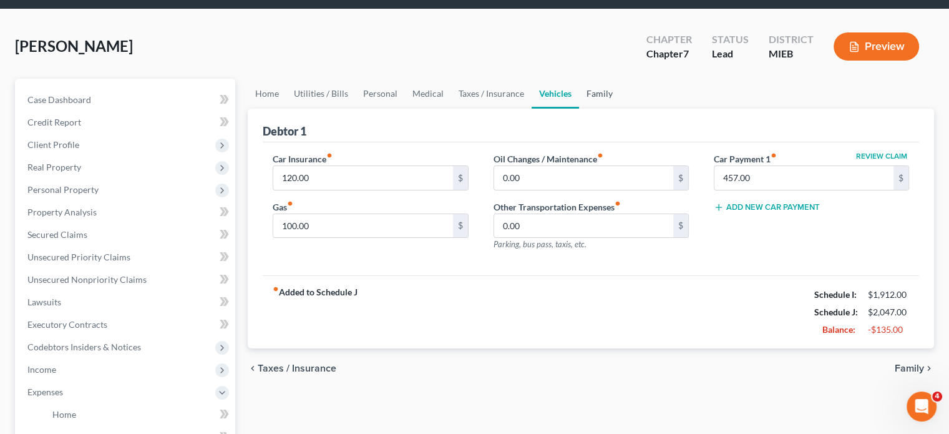
click at [620, 109] on link "Family" at bounding box center [599, 94] width 41 height 30
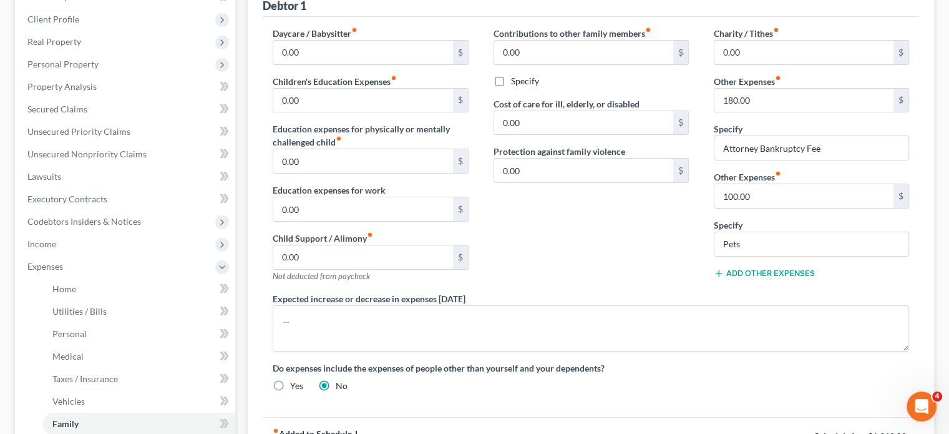
scroll to position [167, 0]
click at [775, 207] on input "100.00" at bounding box center [803, 195] width 179 height 24
drag, startPoint x: 765, startPoint y: 346, endPoint x: 676, endPoint y: 351, distance: 89.4
click at [676, 351] on div "Daycare / Babysitter fiber_manual_record 0.00 $ Children's Education Expenses f…" at bounding box center [590, 213] width 661 height 375
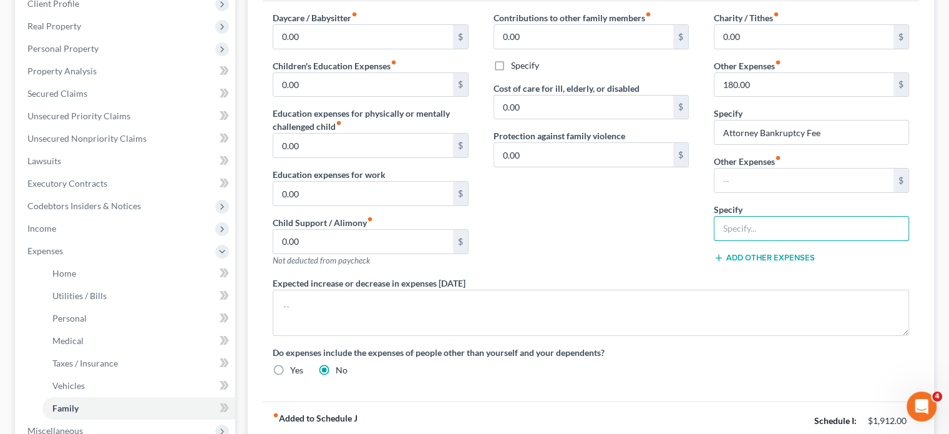
scroll to position [0, 0]
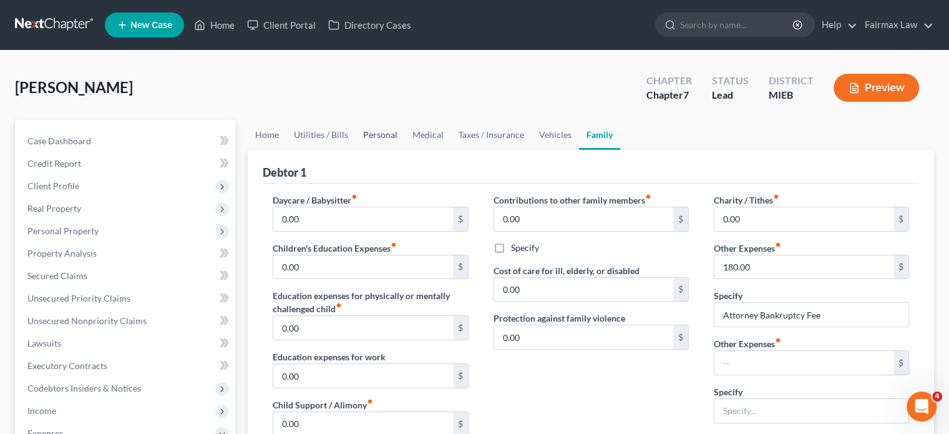
click at [395, 150] on link "Personal" at bounding box center [380, 135] width 49 height 30
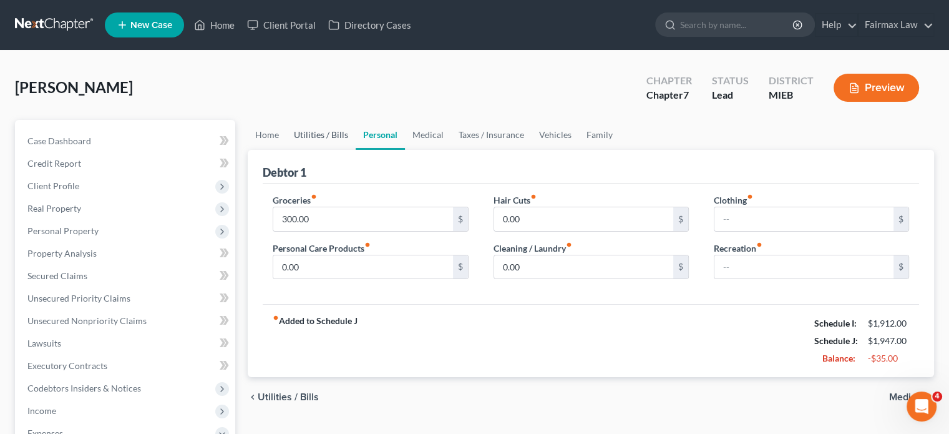
click at [337, 150] on link "Utilities / Bills" at bounding box center [320, 135] width 69 height 30
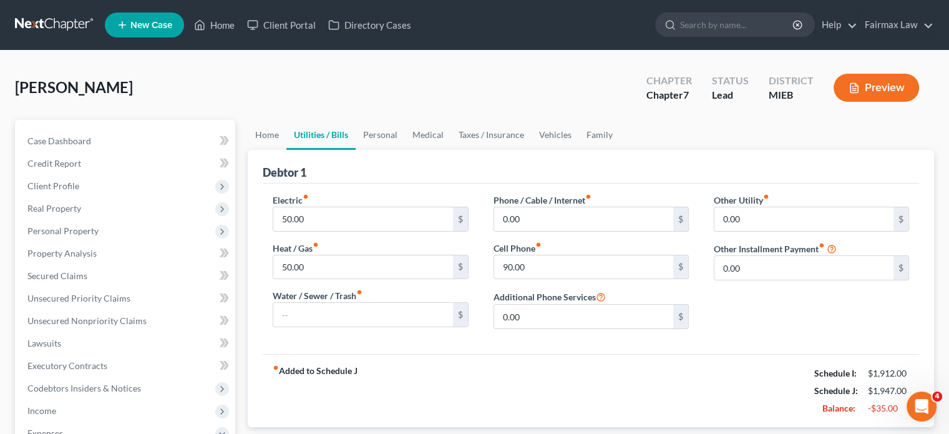
click at [319, 255] on label "Heat / Gas fiber_manual_record" at bounding box center [296, 247] width 46 height 13
click at [329, 279] on input "50.00" at bounding box center [362, 267] width 179 height 24
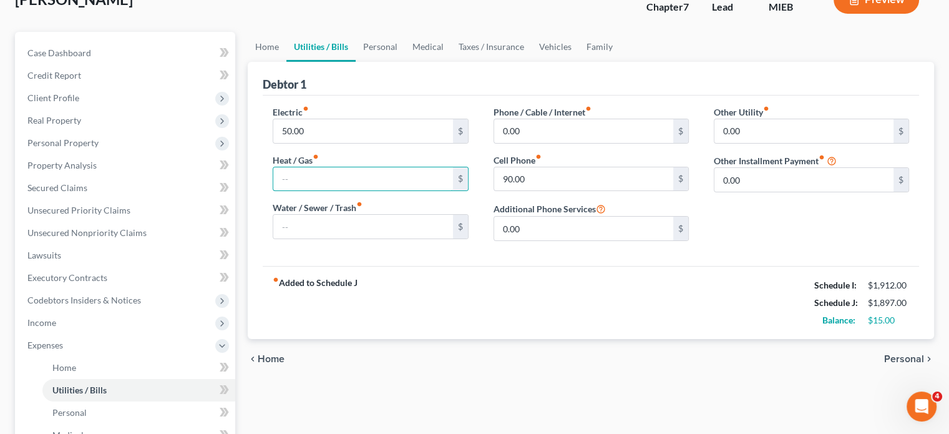
scroll to position [90, 0]
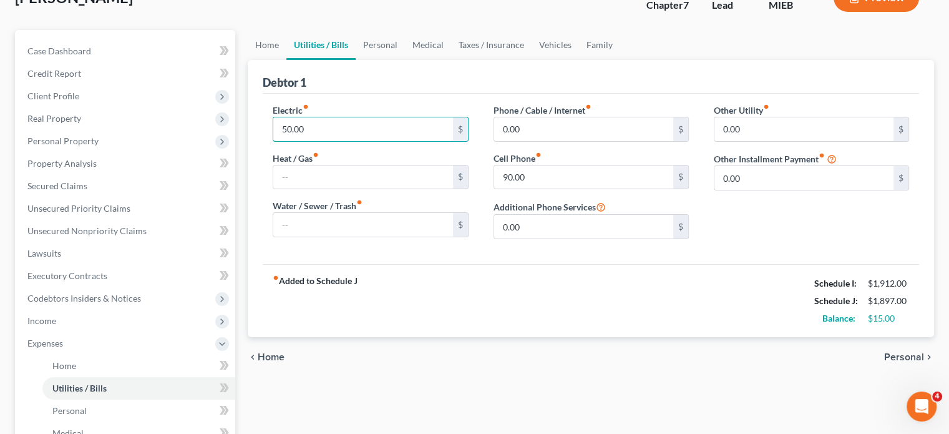
click at [333, 141] on input "50.00" at bounding box center [362, 129] width 179 height 24
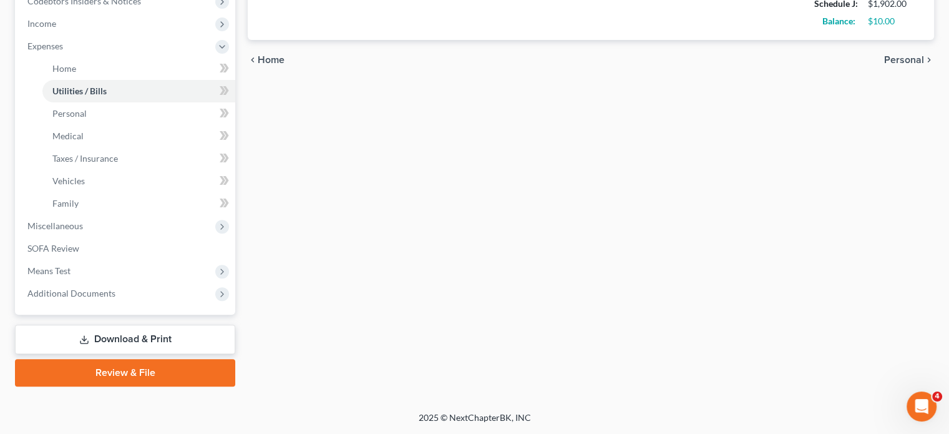
scroll to position [588, 0]
click at [170, 215] on span "Miscellaneous" at bounding box center [126, 226] width 218 height 22
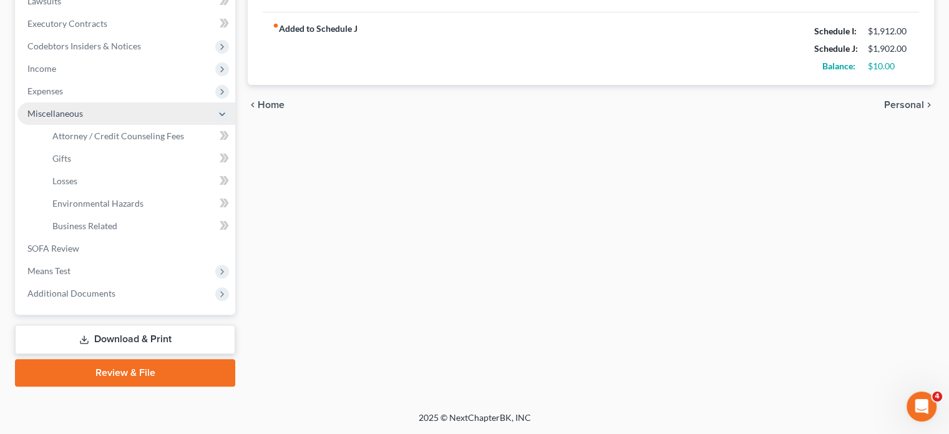
scroll to position [532, 0]
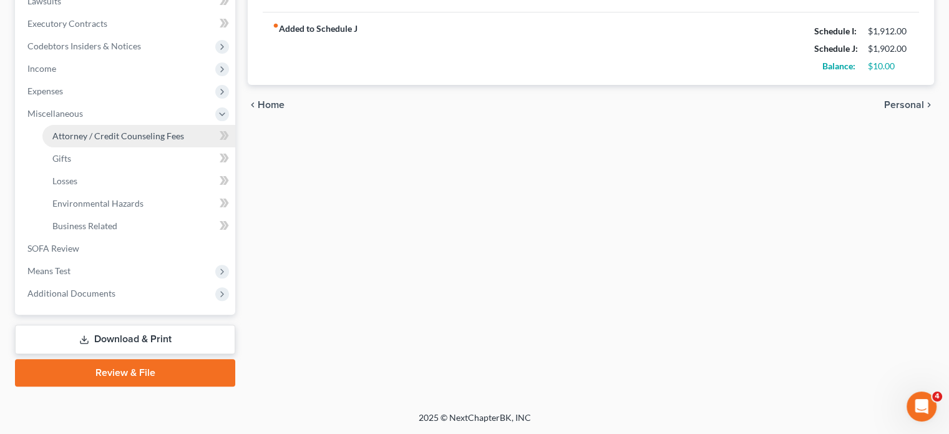
click at [148, 130] on span "Attorney / Credit Counseling Fees" at bounding box center [118, 135] width 132 height 11
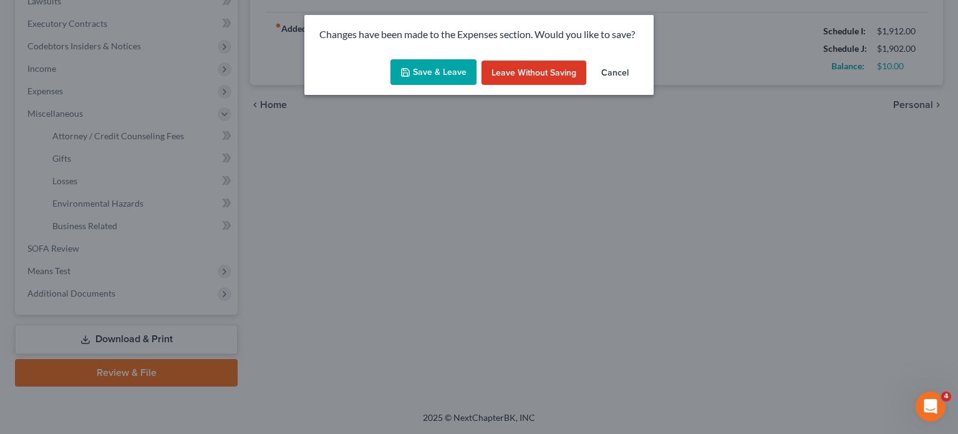
click at [419, 85] on button "Save & Leave" at bounding box center [434, 72] width 86 height 26
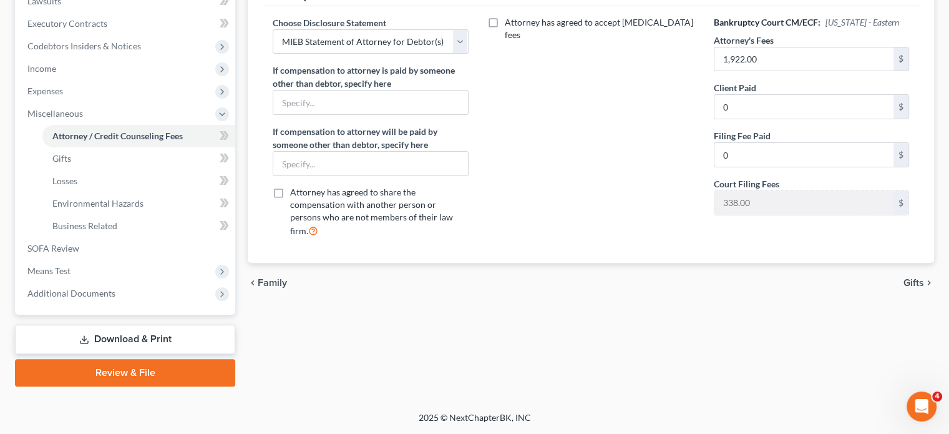
scroll to position [532, 0]
click at [130, 260] on span "Means Test" at bounding box center [126, 271] width 218 height 22
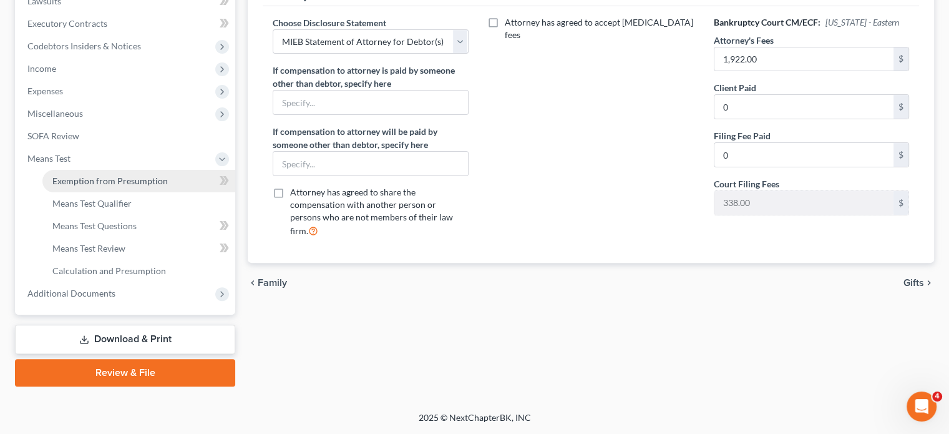
click at [117, 175] on span "Exemption from Presumption" at bounding box center [109, 180] width 115 height 11
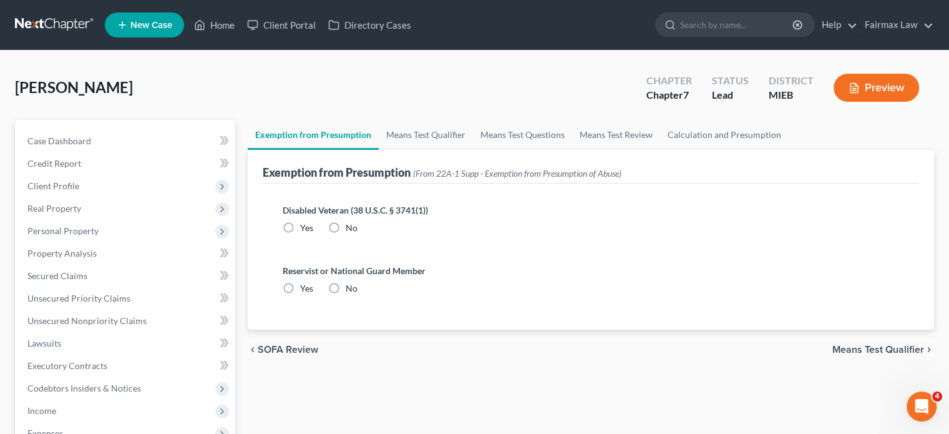
click at [354, 234] on label "No" at bounding box center [352, 228] width 12 height 12
click at [354, 230] on input "No" at bounding box center [355, 226] width 8 height 8
click at [354, 295] on label "No" at bounding box center [352, 288] width 12 height 12
click at [354, 290] on input "No" at bounding box center [355, 286] width 8 height 8
click at [440, 150] on link "Means Test Qualifier" at bounding box center [426, 135] width 94 height 30
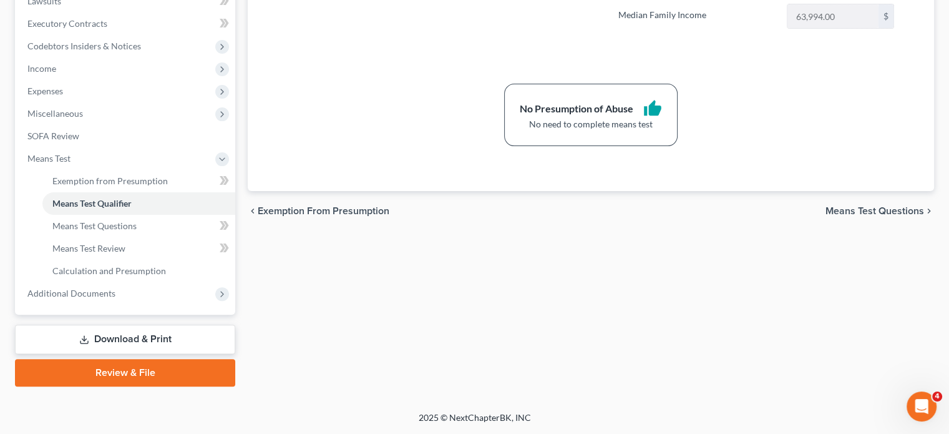
scroll to position [532, 0]
click at [160, 282] on span "Additional Documents" at bounding box center [126, 293] width 218 height 22
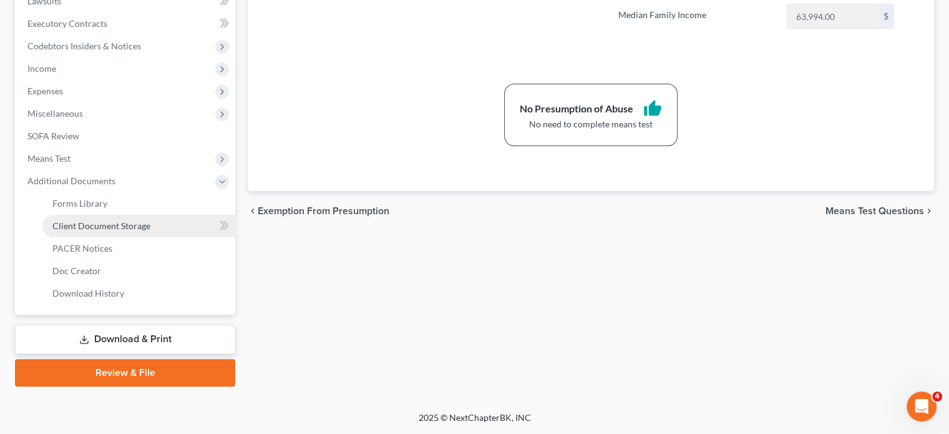
click at [150, 220] on span "Client Document Storage" at bounding box center [101, 225] width 98 height 11
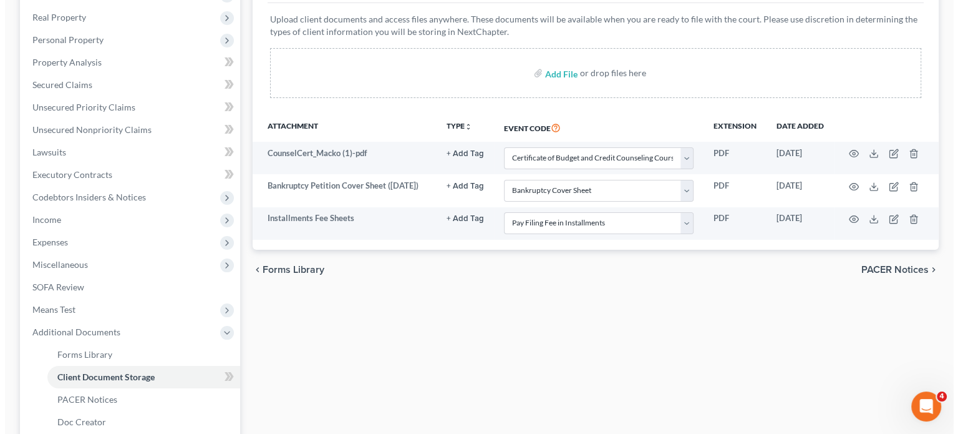
scroll to position [192, 0]
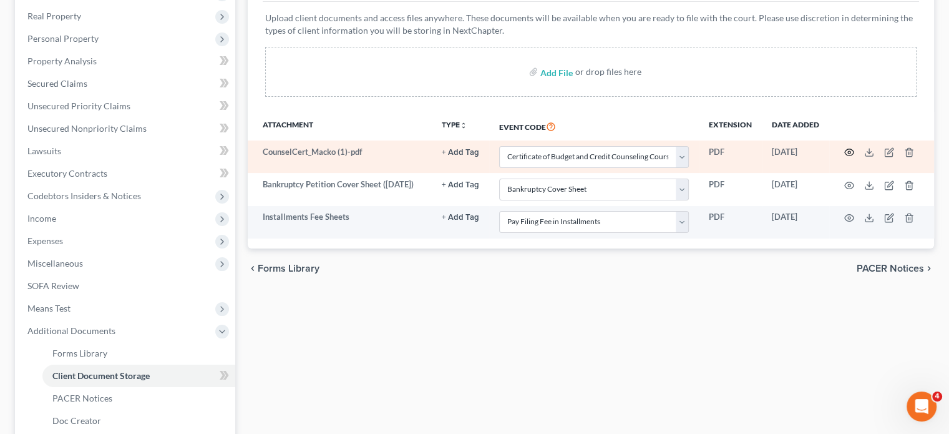
click at [844, 157] on icon "button" at bounding box center [849, 152] width 10 height 10
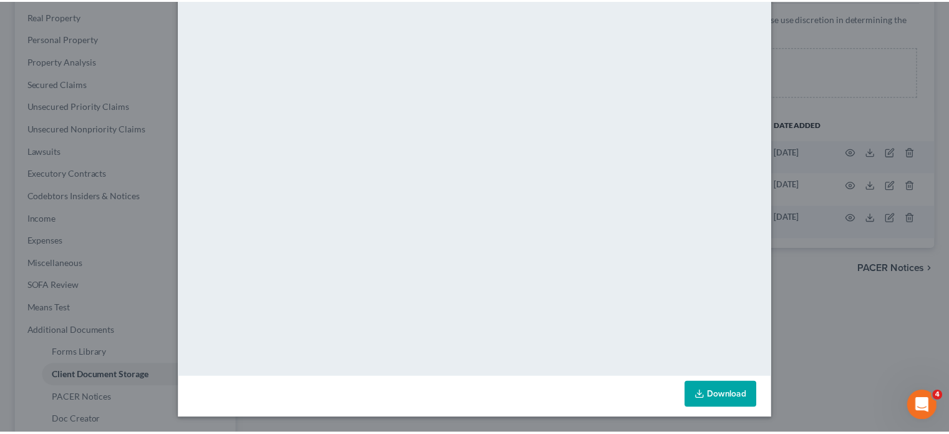
scroll to position [0, 0]
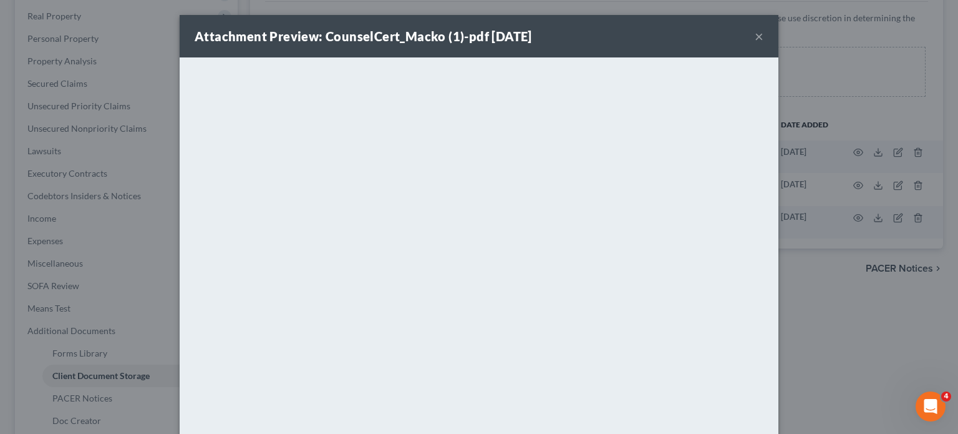
click at [764, 44] on button "×" at bounding box center [759, 36] width 9 height 15
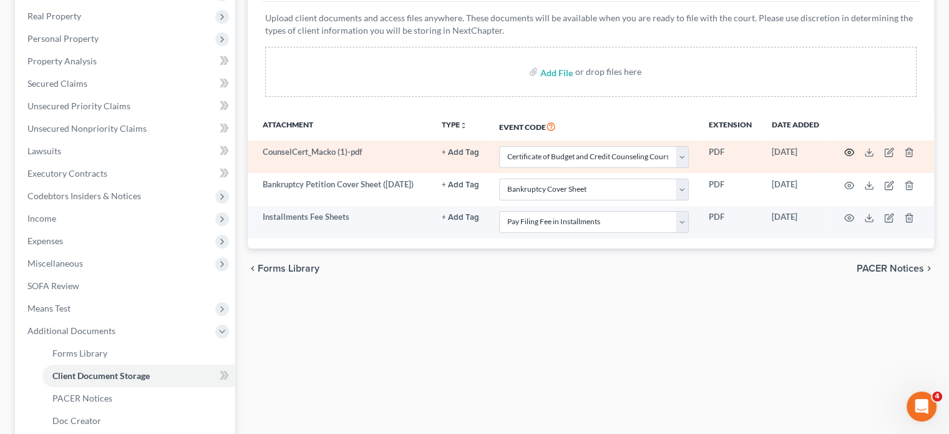
click at [844, 157] on icon "button" at bounding box center [849, 152] width 10 height 10
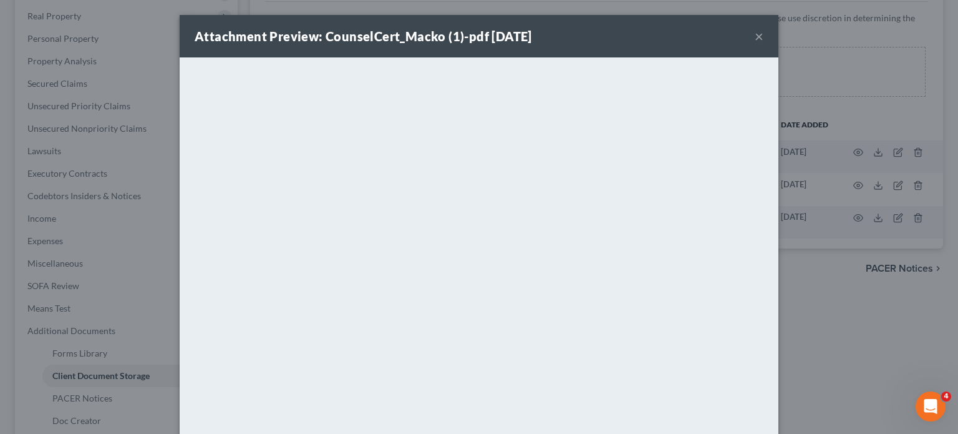
click at [764, 44] on button "×" at bounding box center [759, 36] width 9 height 15
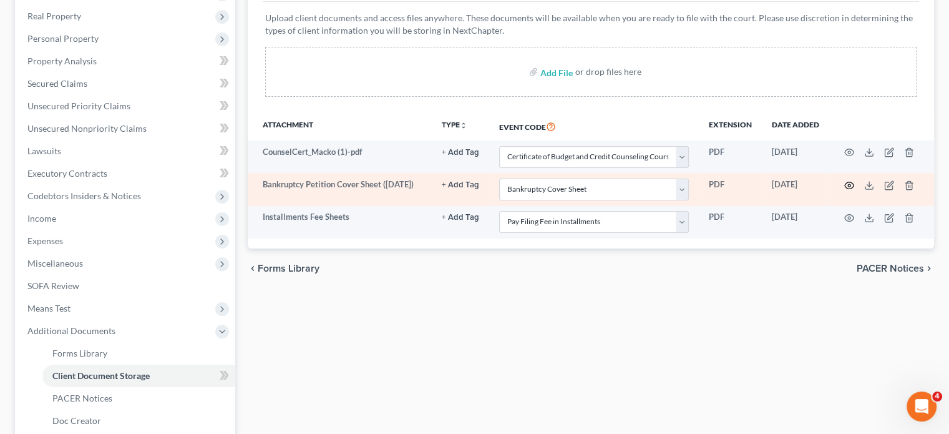
click at [844, 190] on icon "button" at bounding box center [849, 185] width 10 height 10
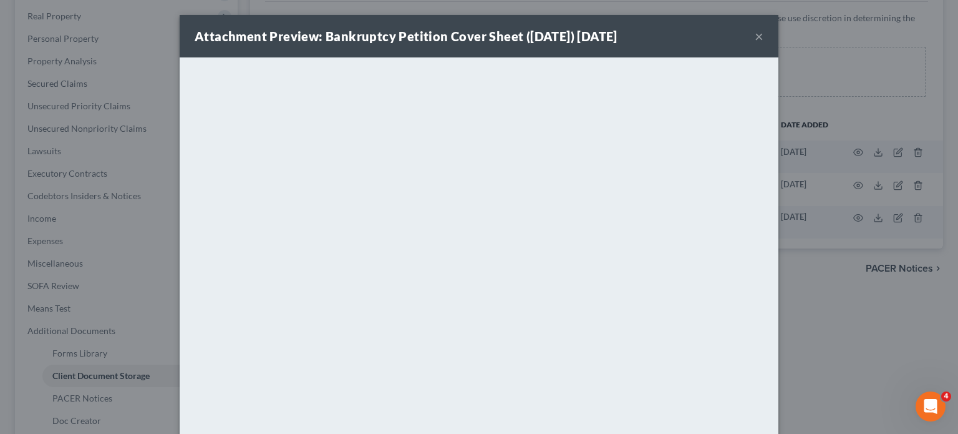
click at [764, 44] on button "×" at bounding box center [759, 36] width 9 height 15
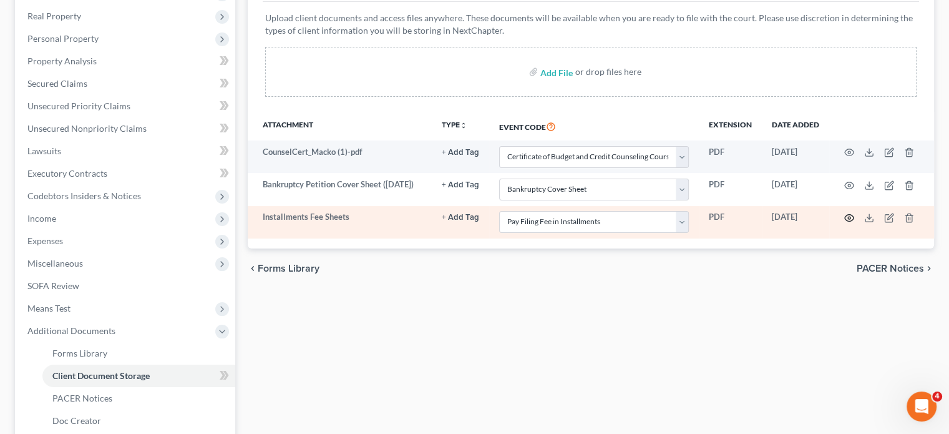
click at [848, 219] on circle "button" at bounding box center [849, 218] width 2 height 2
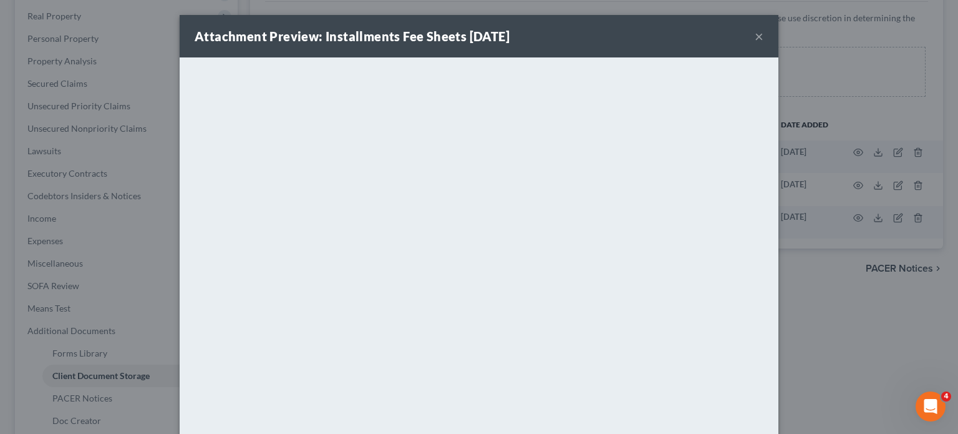
click at [764, 44] on button "×" at bounding box center [759, 36] width 9 height 15
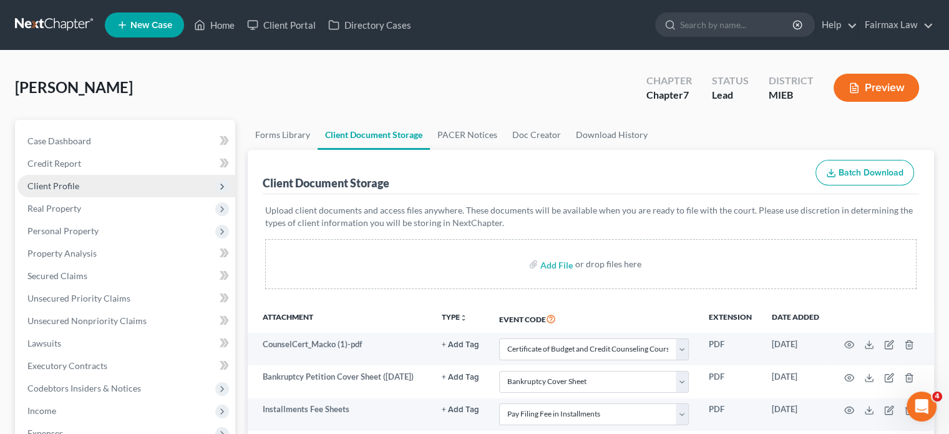
click at [165, 197] on span "Client Profile" at bounding box center [126, 186] width 218 height 22
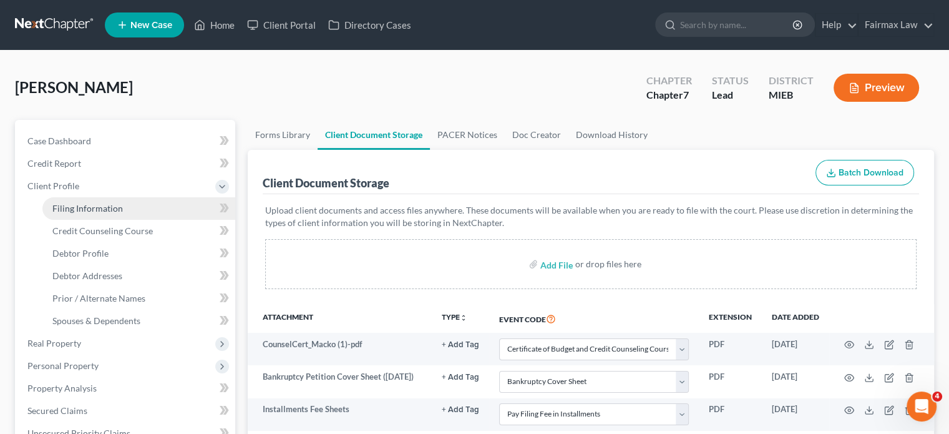
click at [123, 213] on span "Filing Information" at bounding box center [87, 208] width 71 height 11
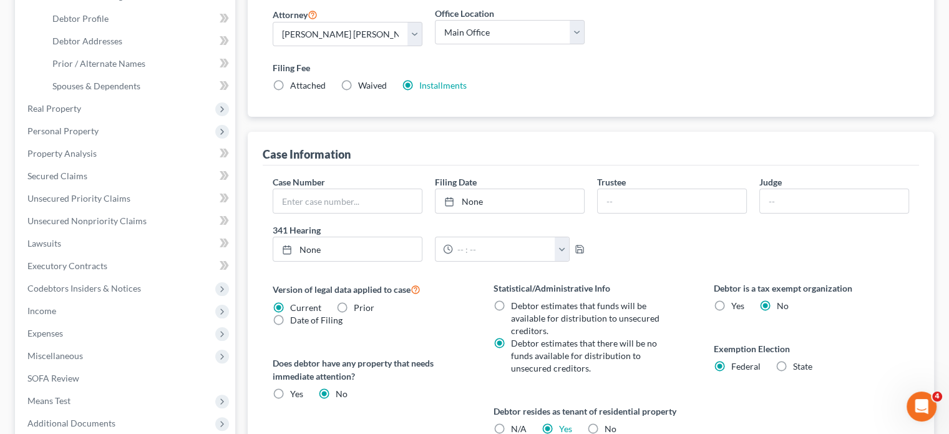
scroll to position [232, 0]
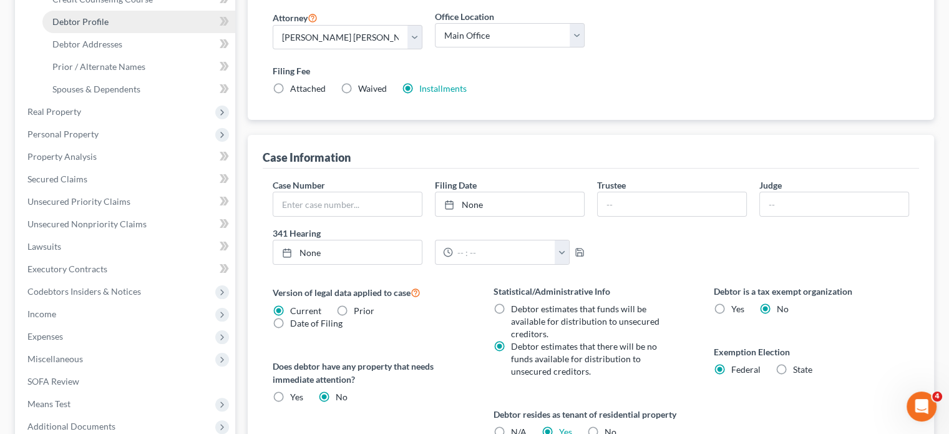
click at [109, 27] on span "Debtor Profile" at bounding box center [80, 21] width 56 height 11
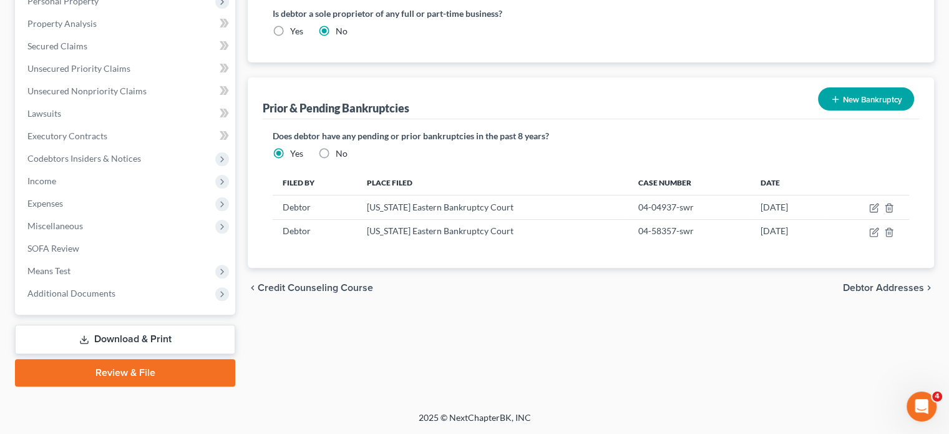
scroll to position [489, 0]
click at [348, 160] on label "No" at bounding box center [342, 153] width 12 height 12
click at [349, 155] on input "No" at bounding box center [345, 151] width 8 height 8
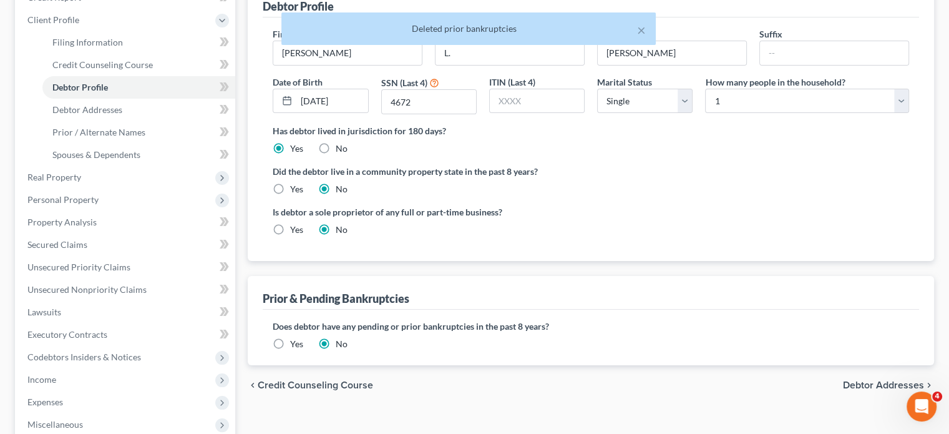
scroll to position [102, 0]
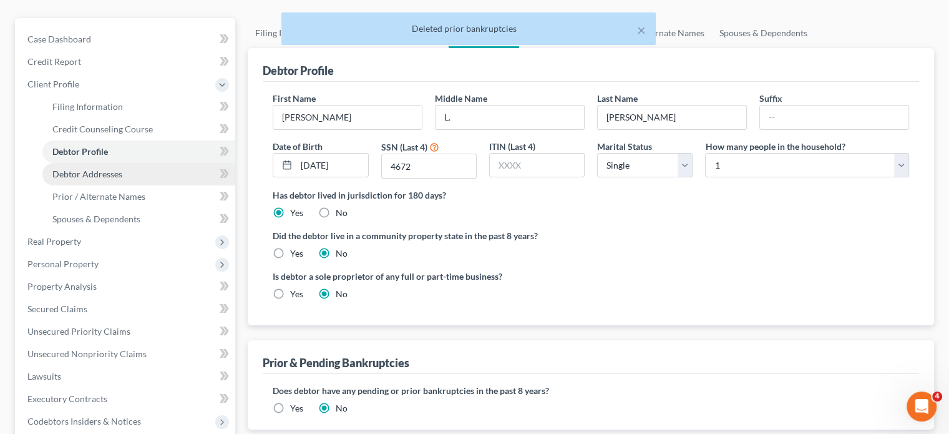
click at [110, 179] on span "Debtor Addresses" at bounding box center [87, 173] width 70 height 11
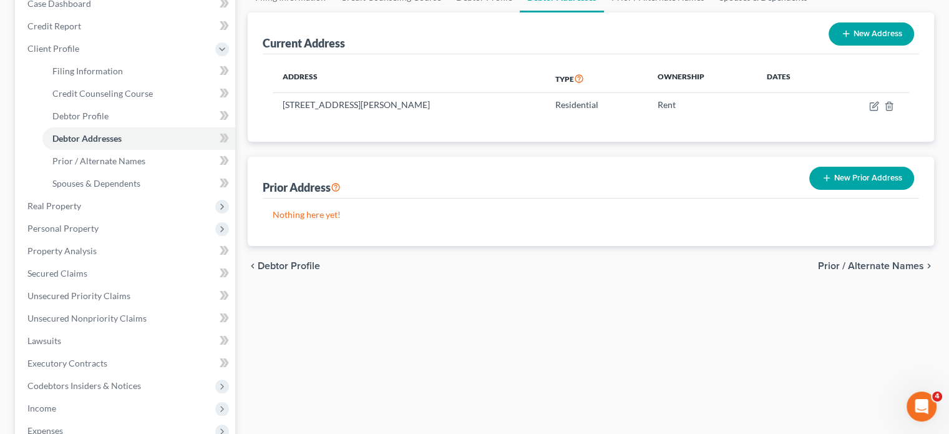
scroll to position [139, 0]
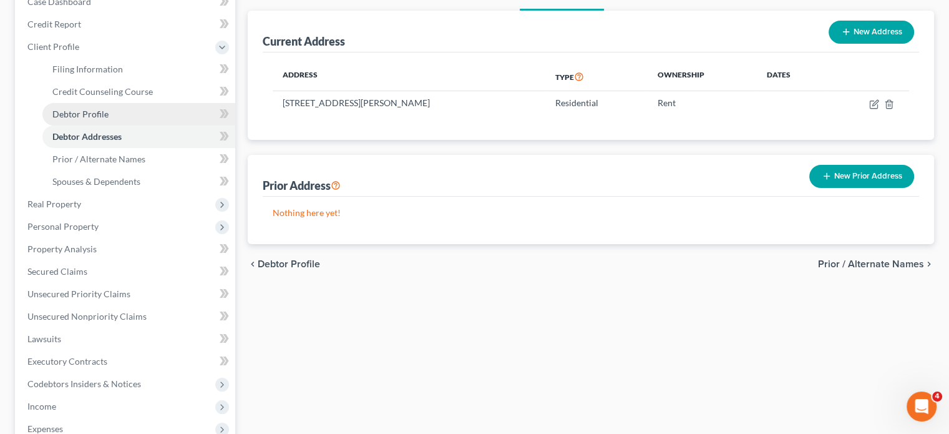
click at [144, 125] on link "Debtor Profile" at bounding box center [138, 114] width 193 height 22
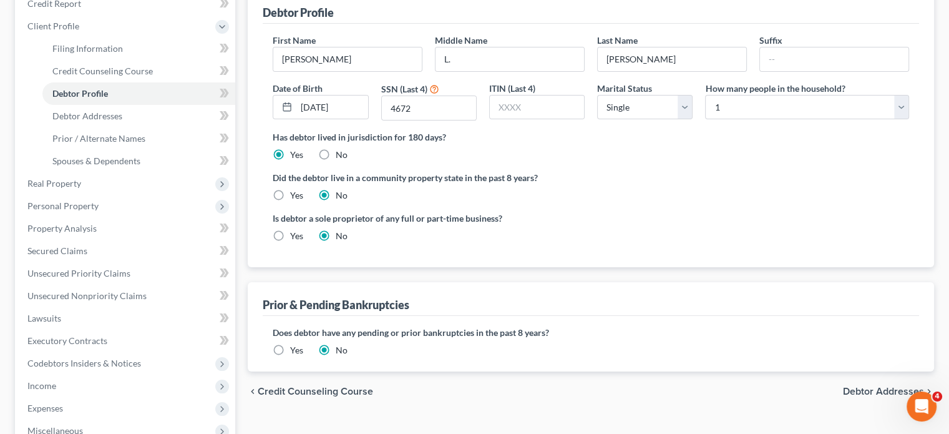
scroll to position [167, 0]
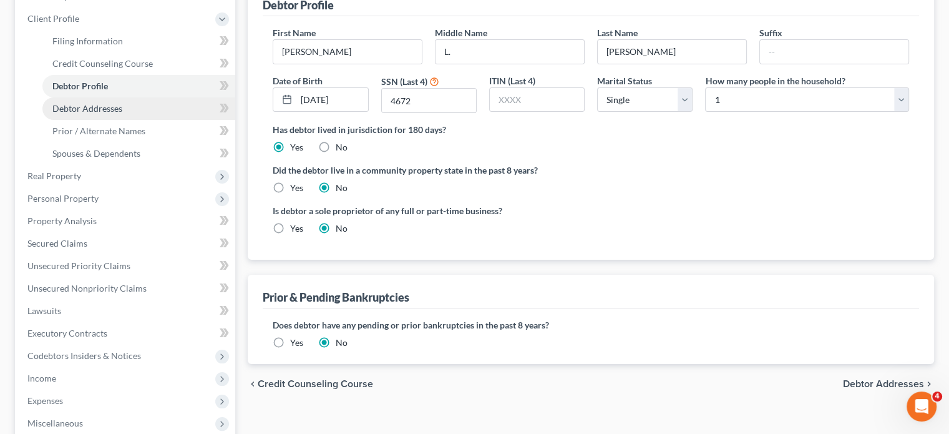
click at [122, 120] on link "Debtor Addresses" at bounding box center [138, 108] width 193 height 22
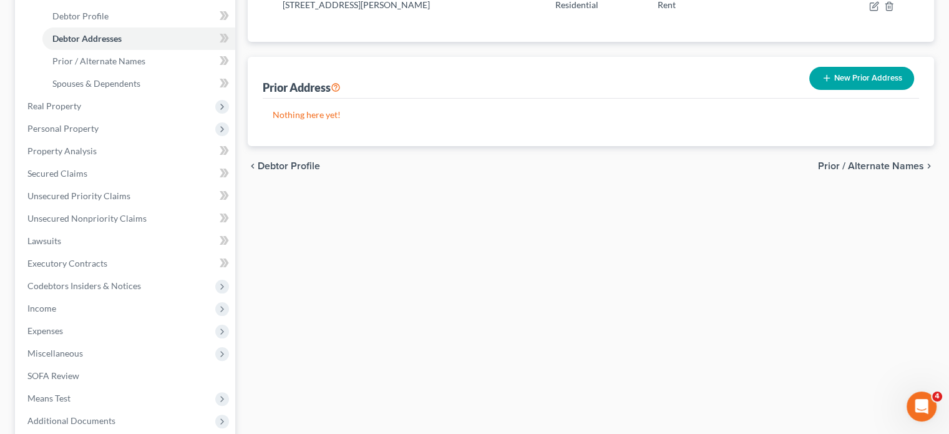
scroll to position [251, 0]
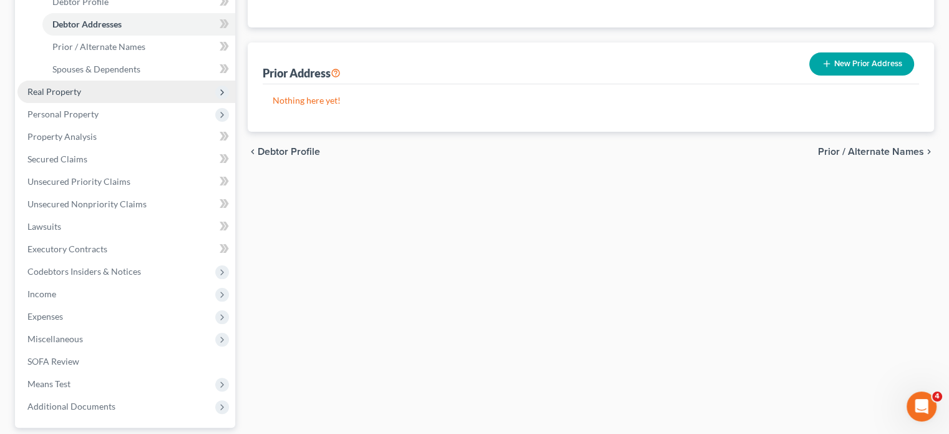
click at [125, 103] on span "Real Property" at bounding box center [126, 91] width 218 height 22
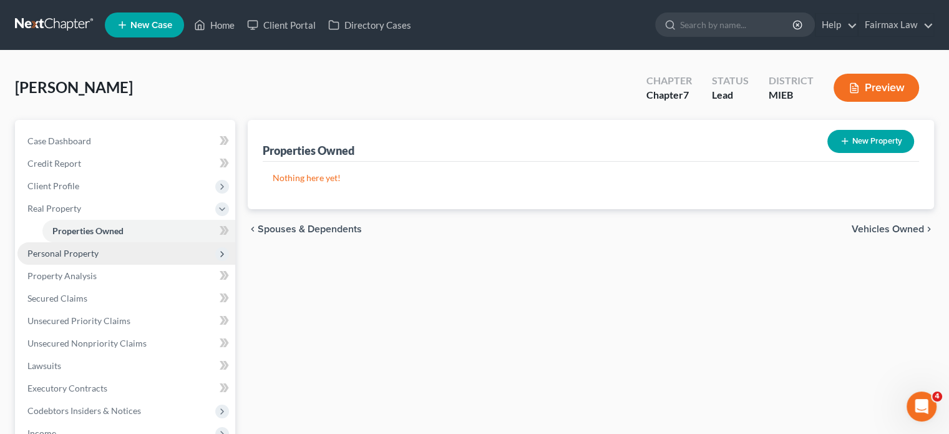
click at [195, 265] on span "Personal Property" at bounding box center [126, 253] width 218 height 22
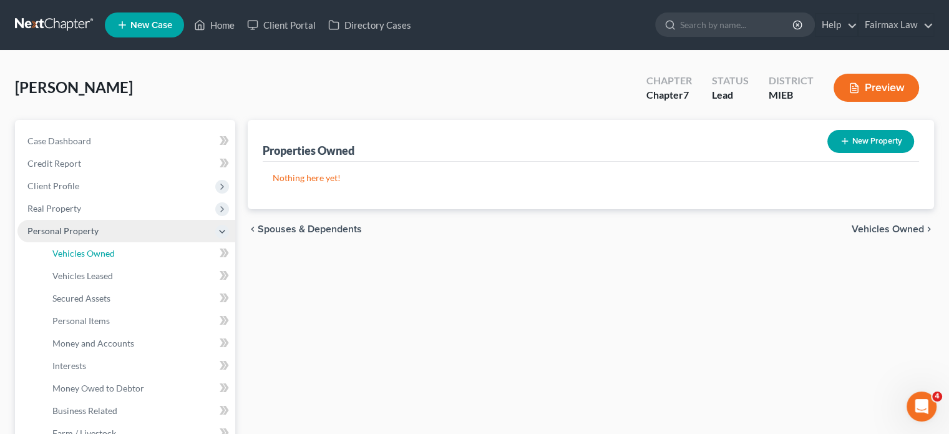
click at [195, 265] on link "Vehicles Owned" at bounding box center [138, 253] width 193 height 22
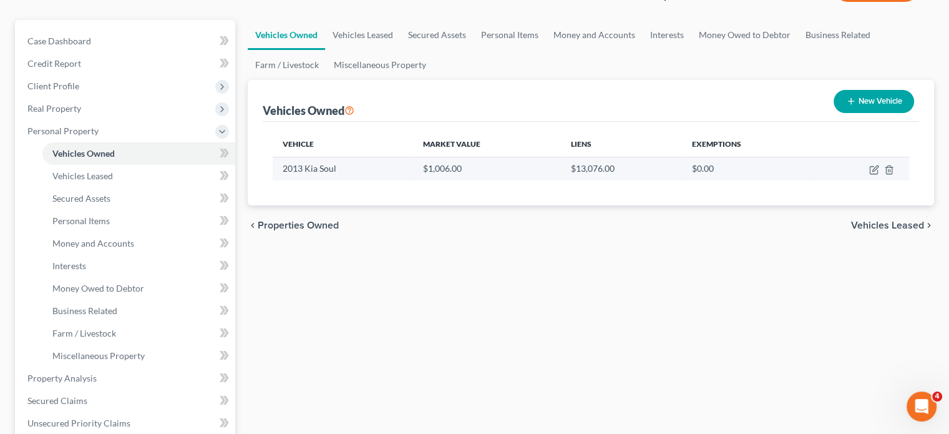
scroll to position [106, 0]
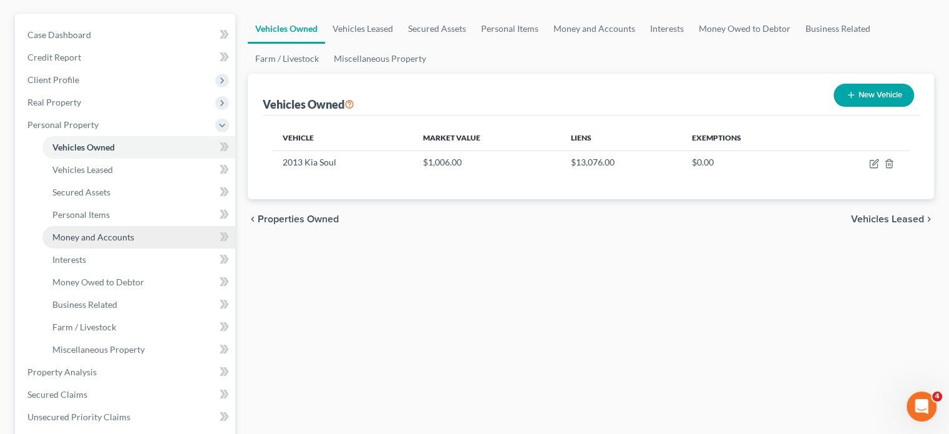
click at [127, 248] on link "Money and Accounts" at bounding box center [138, 237] width 193 height 22
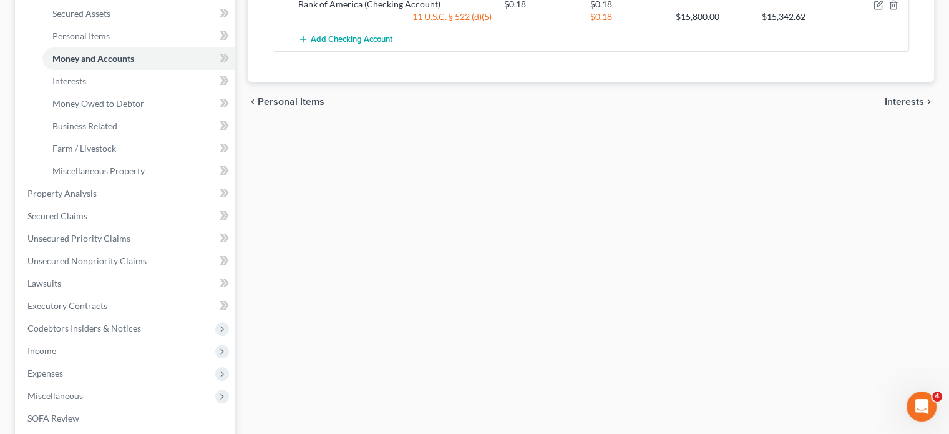
scroll to position [301, 0]
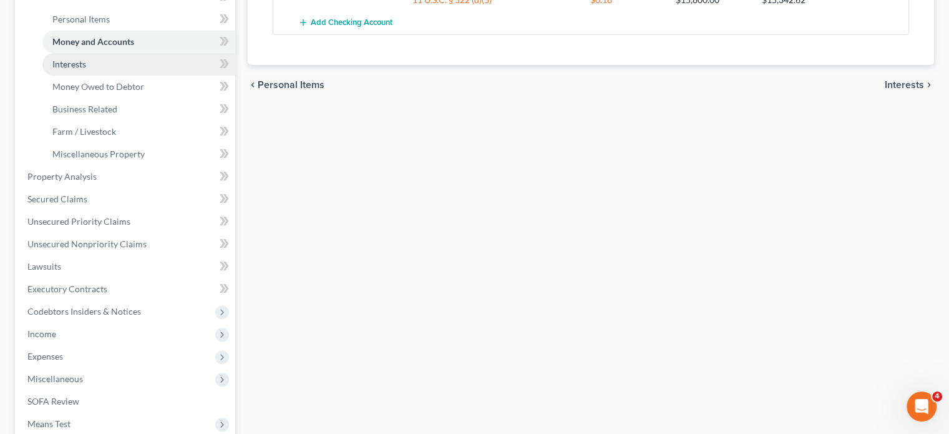
click at [111, 76] on link "Interests" at bounding box center [138, 64] width 193 height 22
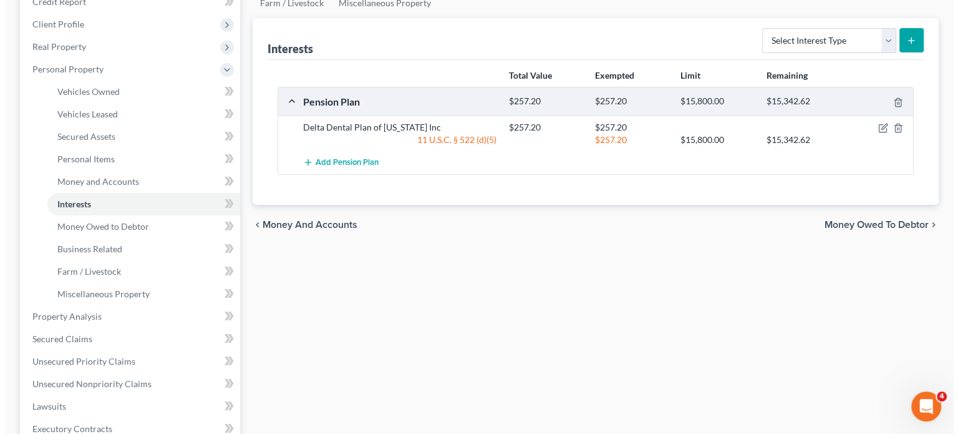
scroll to position [162, 0]
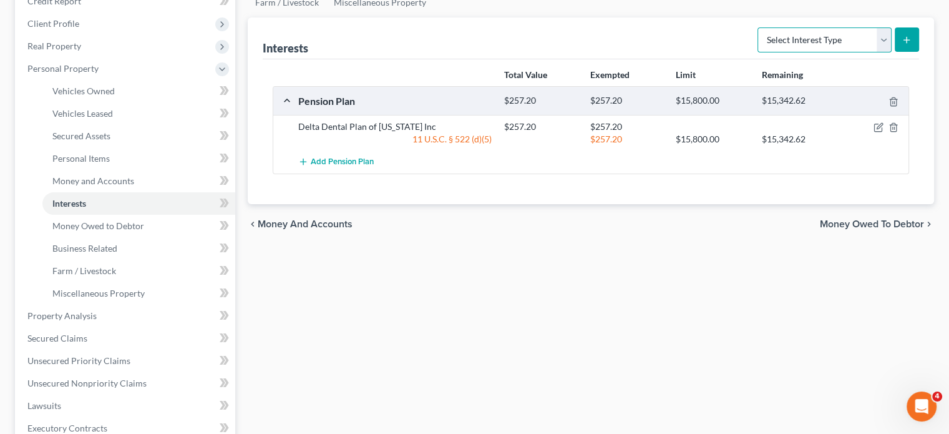
click at [864, 52] on select "Select Interest Type 401K Annuity Bond Education IRA Government Bond Government…" at bounding box center [825, 39] width 134 height 25
click at [758, 52] on select "Select Interest Type 401K Annuity Bond Education IRA Government Bond Government…" at bounding box center [825, 39] width 134 height 25
click at [895, 52] on button "submit" at bounding box center [907, 39] width 24 height 24
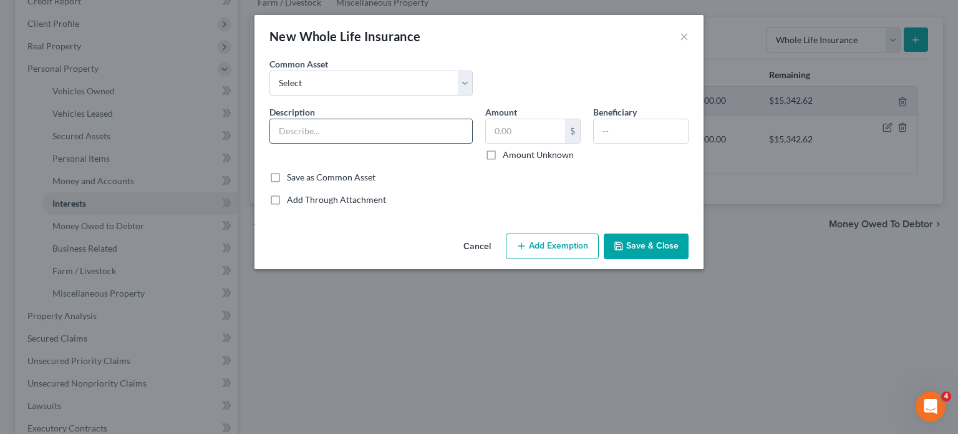
click at [343, 143] on input "text" at bounding box center [371, 131] width 202 height 24
click at [521, 143] on input "text" at bounding box center [525, 131] width 79 height 24
click at [527, 251] on icon "button" at bounding box center [522, 246] width 10 height 10
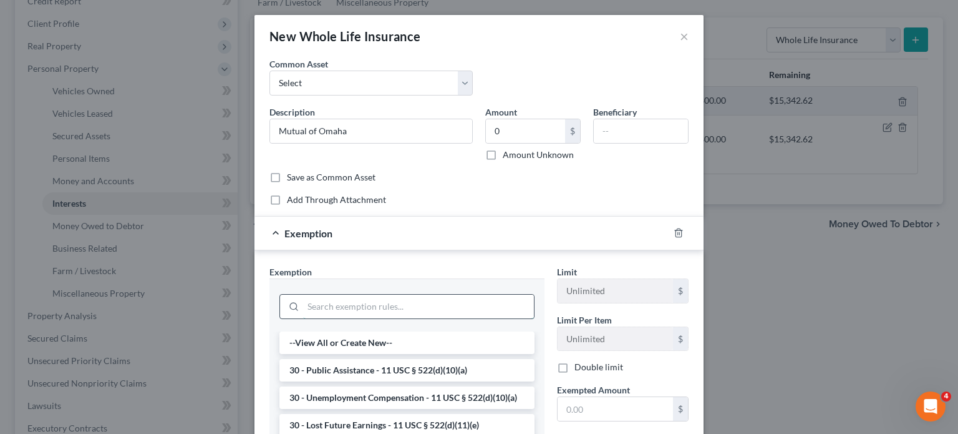
click at [303, 318] on input "search" at bounding box center [418, 307] width 231 height 24
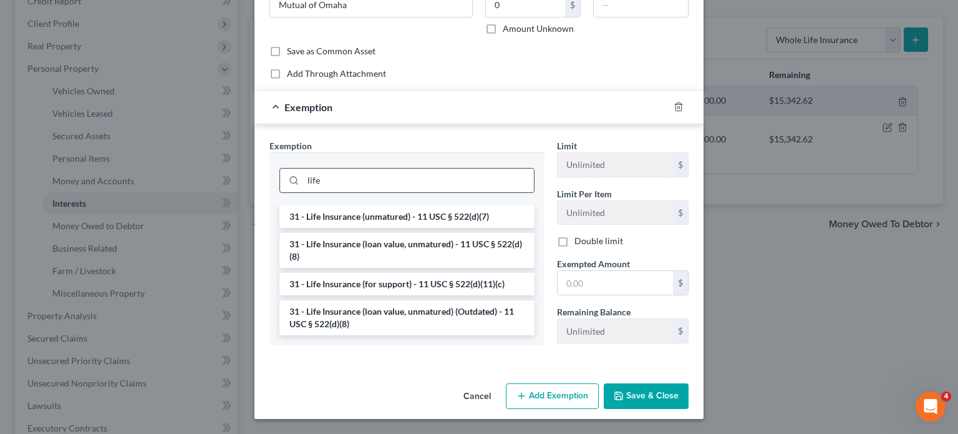
scroll to position [147, 0]
click at [280, 268] on li "31 - Life Insurance (loan value, unmatured) - 11 USC § 522(d)(8)" at bounding box center [407, 250] width 255 height 35
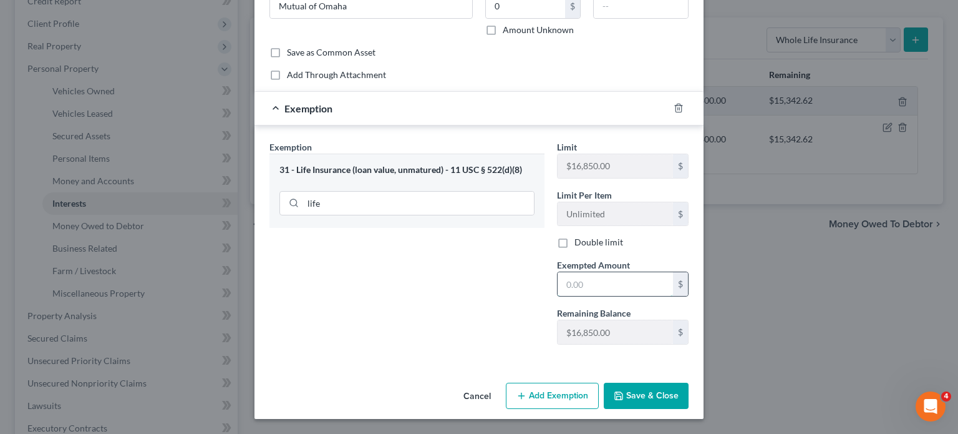
click at [611, 296] on input "text" at bounding box center [615, 284] width 115 height 24
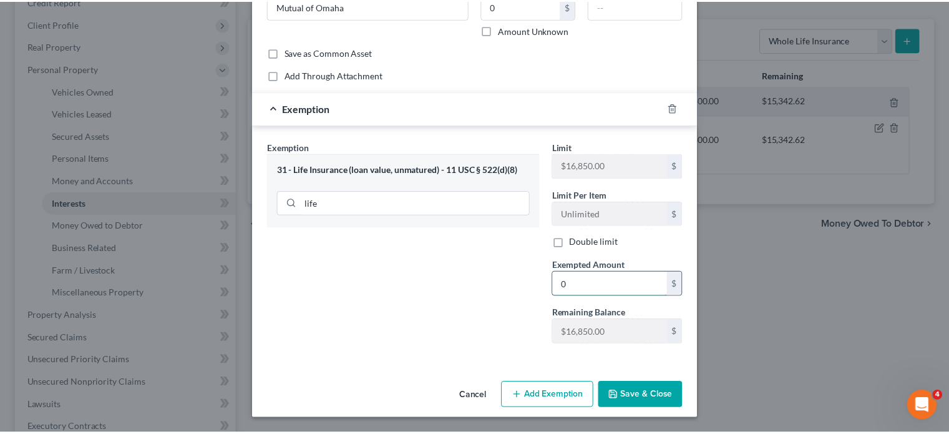
scroll to position [258, 0]
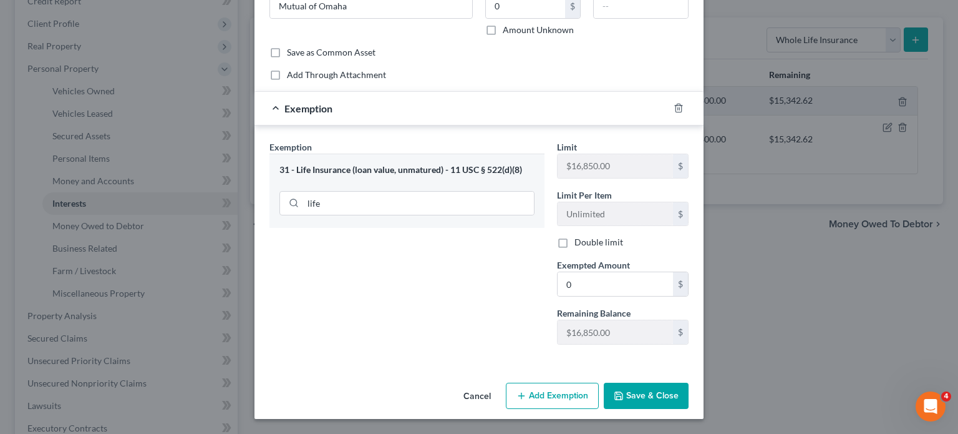
click at [464, 387] on button "Cancel" at bounding box center [477, 396] width 47 height 25
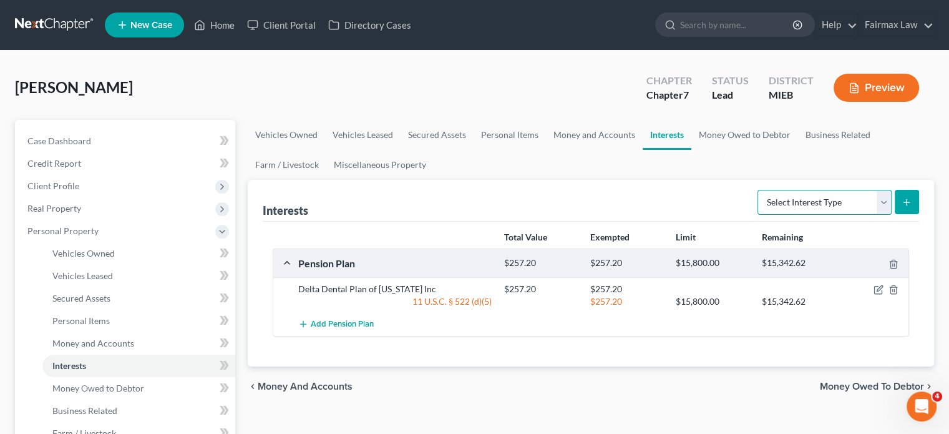
click at [870, 215] on select "Select Interest Type 401K Annuity Bond Education IRA Government Bond Government…" at bounding box center [825, 202] width 134 height 25
select select "term_life_insurance"
click at [758, 215] on select "Select Interest Type 401K Annuity Bond Education IRA Government Bond Government…" at bounding box center [825, 202] width 134 height 25
click at [895, 214] on button "submit" at bounding box center [907, 202] width 24 height 24
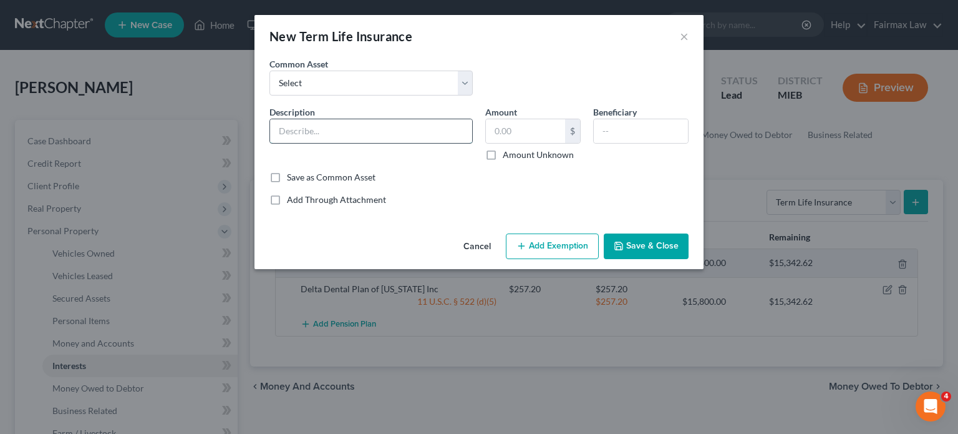
click at [364, 143] on input "text" at bounding box center [371, 131] width 202 height 24
type input "Mutual of Omaha Term Life"
click at [516, 143] on input "text" at bounding box center [525, 131] width 79 height 24
drag, startPoint x: 519, startPoint y: 166, endPoint x: 480, endPoint y: 172, distance: 39.1
click at [480, 161] on div "Amount 50 $ Amount Unknown" at bounding box center [533, 133] width 108 height 56
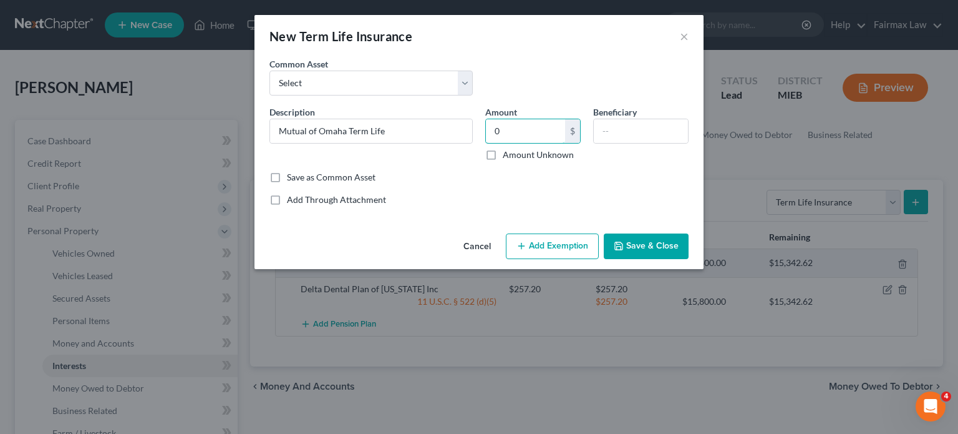
type input "0"
click at [581, 260] on button "Add Exemption" at bounding box center [552, 246] width 93 height 26
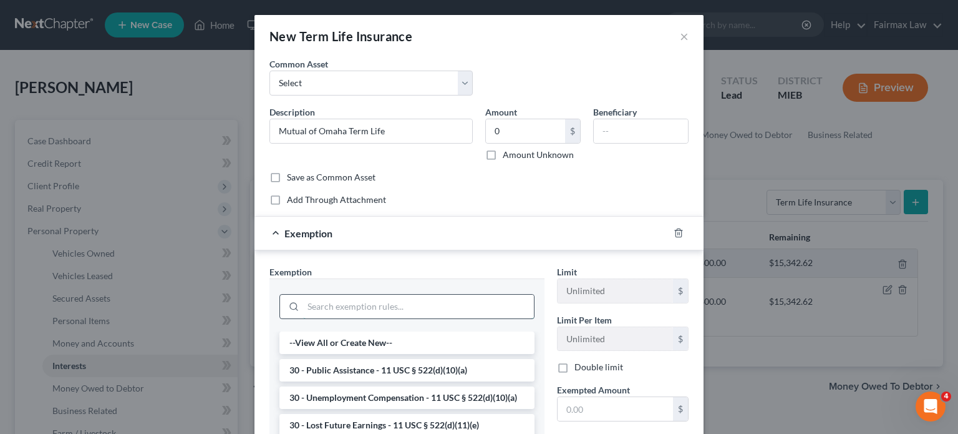
click at [353, 318] on input "search" at bounding box center [418, 307] width 231 height 24
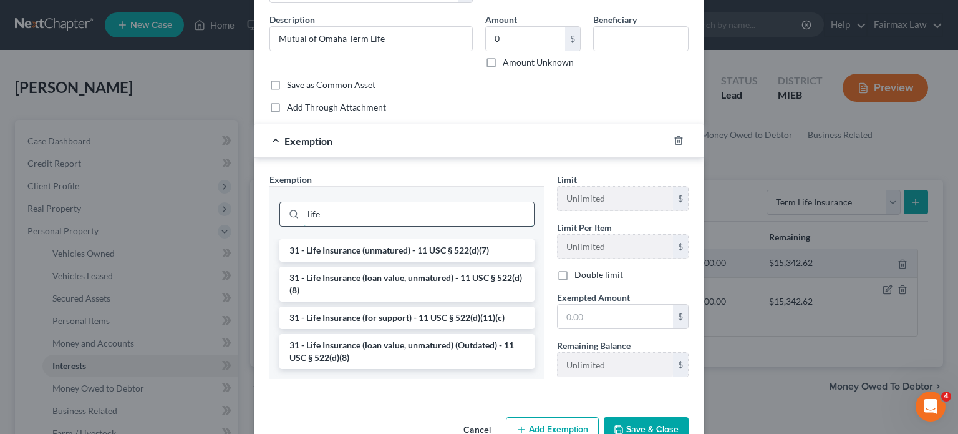
scroll to position [95, 0]
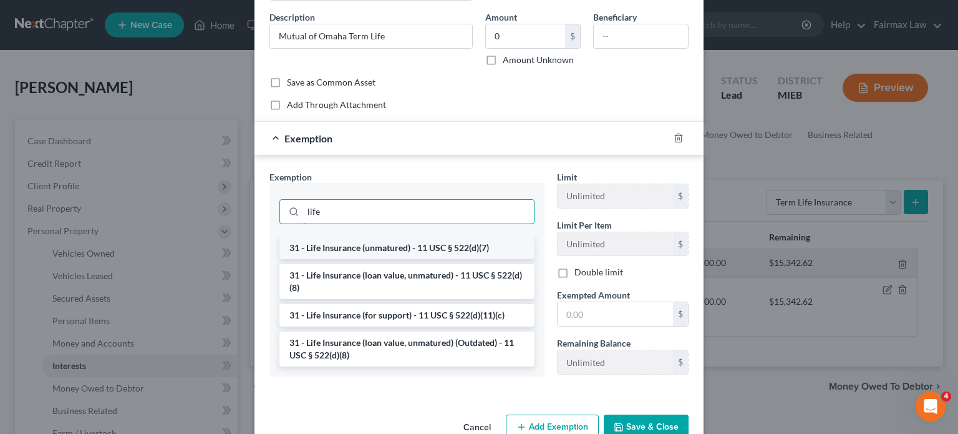
type input "life"
click at [341, 259] on li "31 - Life Insurance (unmatured) - 11 USC § 522(d)(7)" at bounding box center [407, 247] width 255 height 22
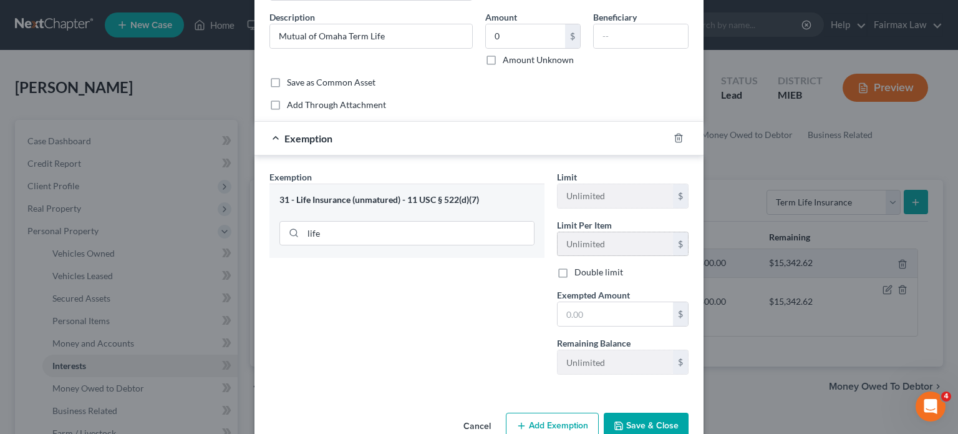
scroll to position [258, 0]
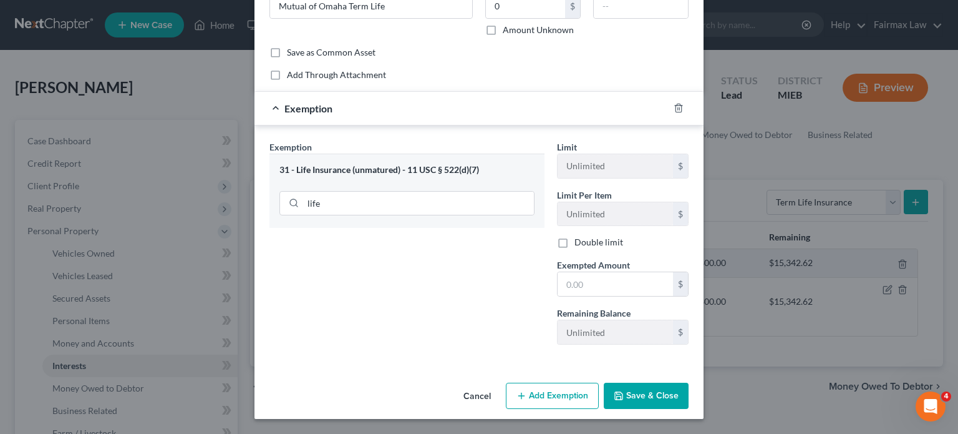
click at [668, 385] on button "Save & Close" at bounding box center [646, 396] width 85 height 26
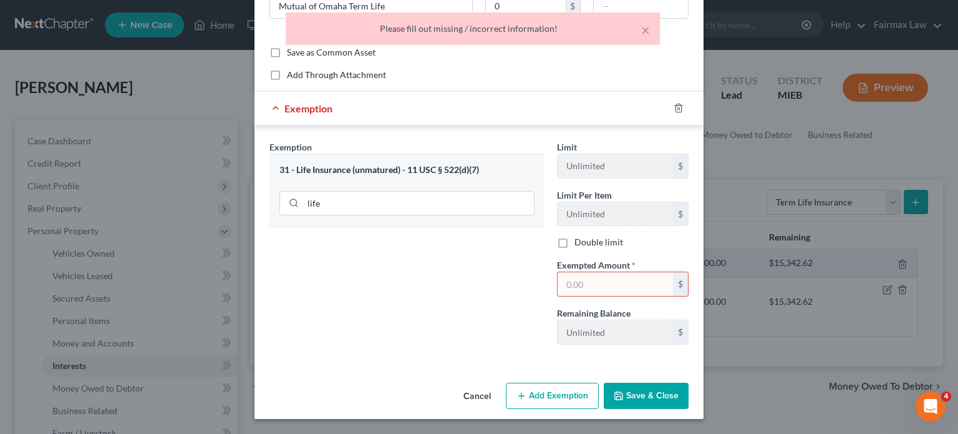
scroll to position [213, 0]
click at [602, 279] on div "$" at bounding box center [623, 283] width 132 height 25
click at [577, 295] on input "text" at bounding box center [615, 284] width 115 height 24
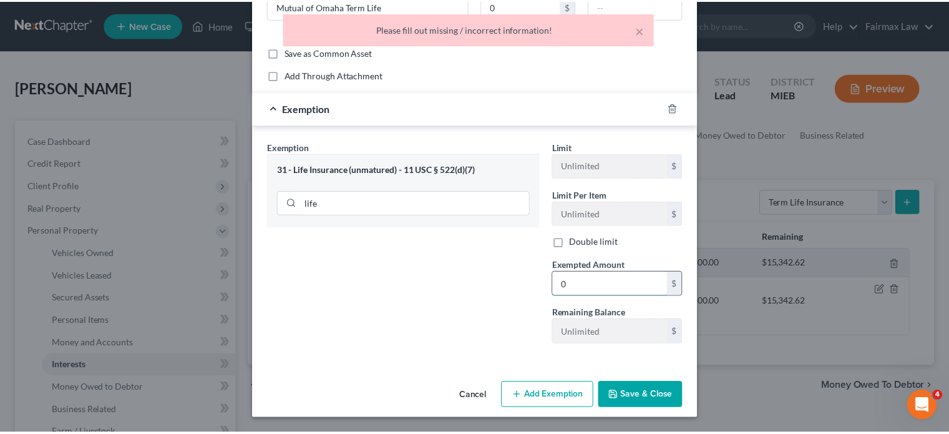
scroll to position [258, 0]
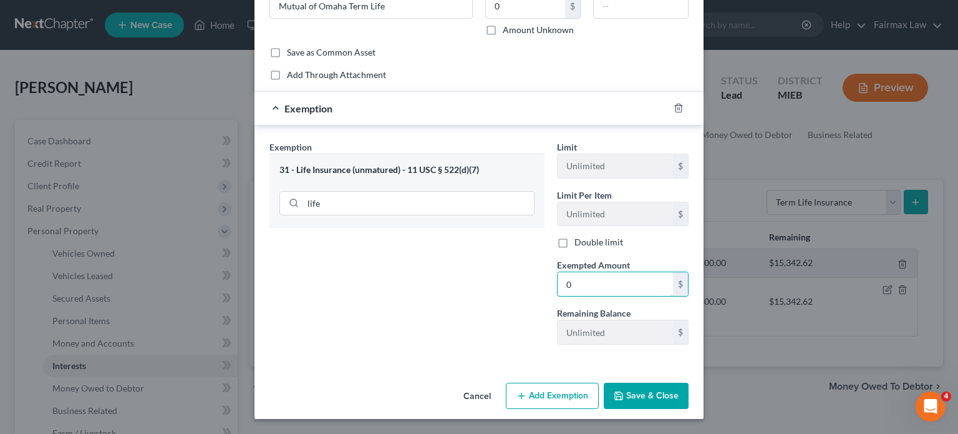
type input "0"
click at [641, 388] on button "Save & Close" at bounding box center [646, 396] width 85 height 26
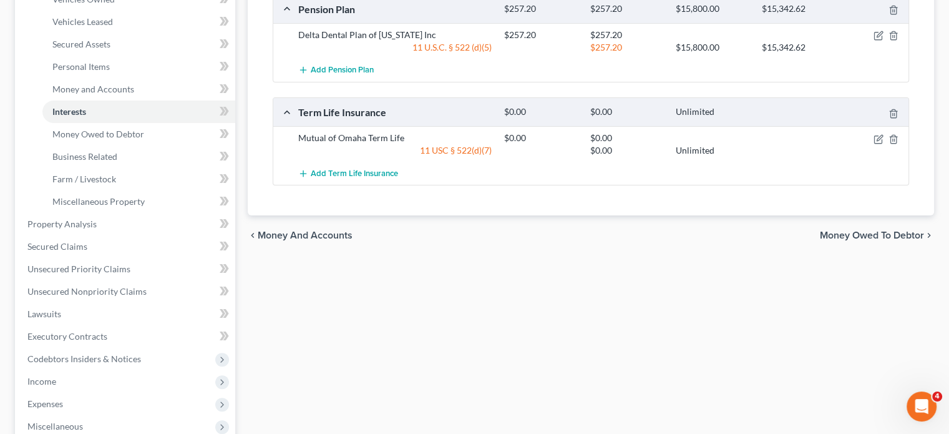
scroll to position [255, 0]
click at [94, 139] on span "Money Owed to Debtor" at bounding box center [98, 133] width 92 height 11
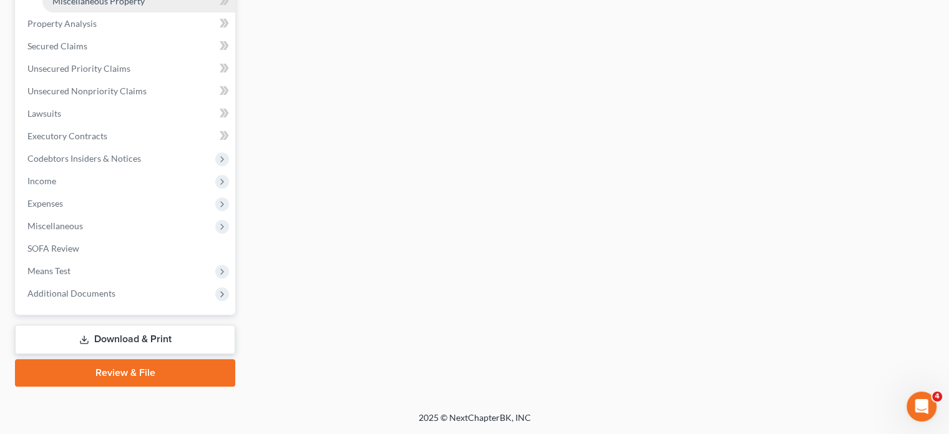
scroll to position [512, 0]
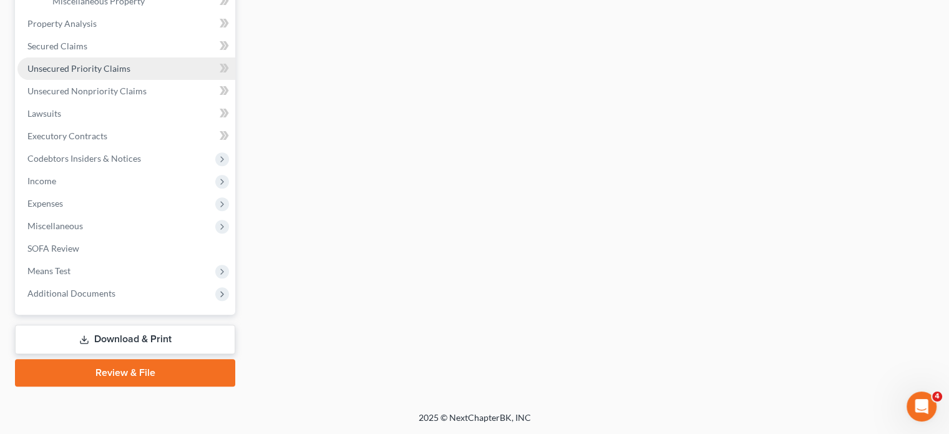
click at [130, 74] on span "Unsecured Priority Claims" at bounding box center [78, 68] width 103 height 11
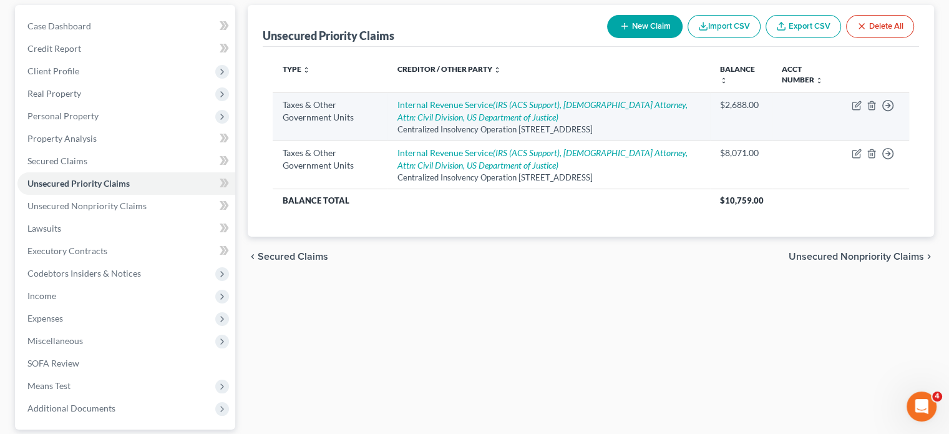
scroll to position [122, 0]
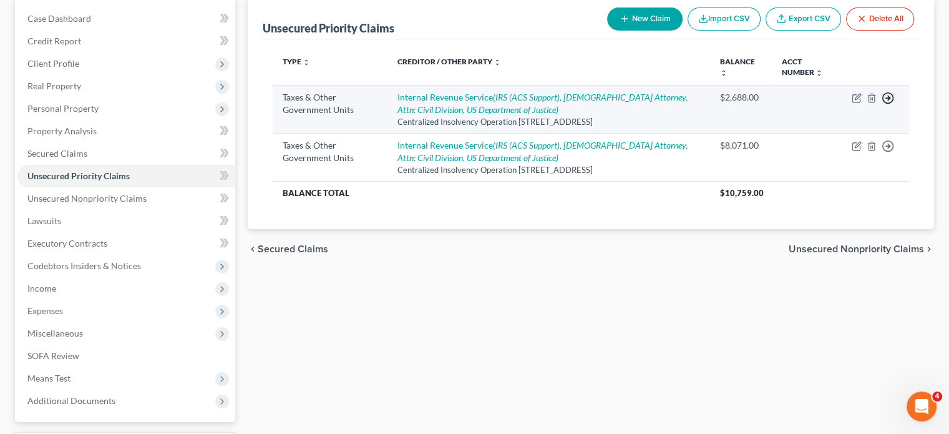
click at [882, 104] on icon "button" at bounding box center [888, 98] width 12 height 12
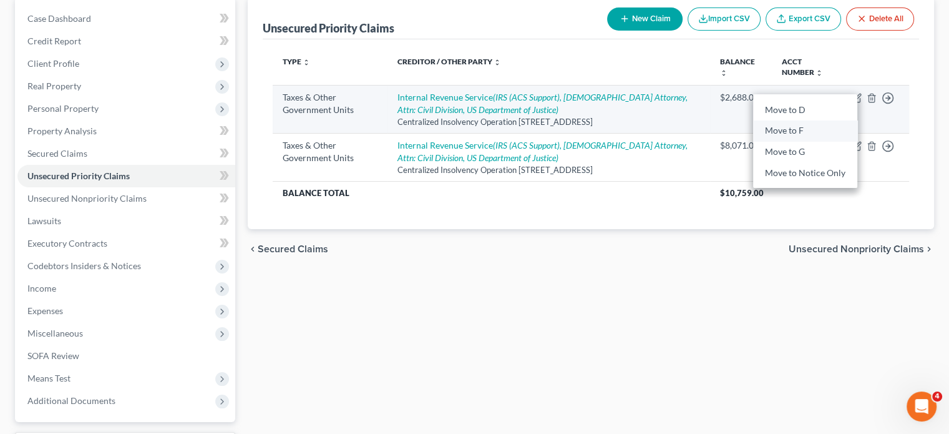
click at [808, 141] on link "Move to F" at bounding box center [805, 130] width 104 height 21
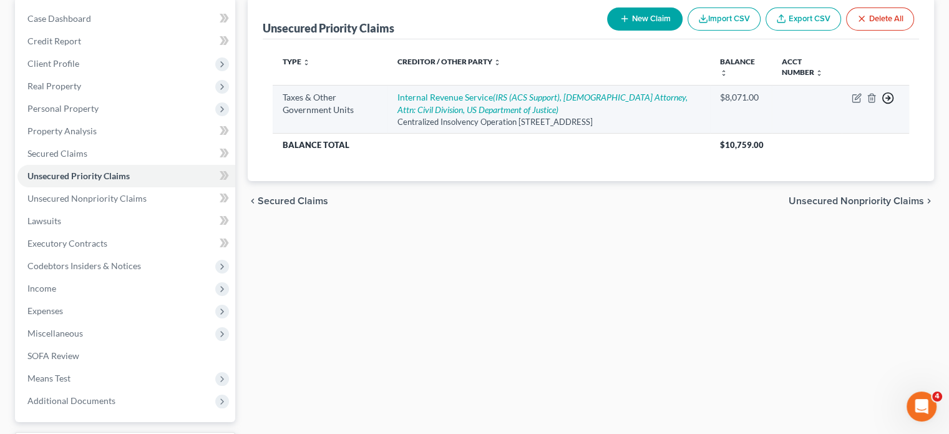
click at [886, 98] on line "button" at bounding box center [888, 98] width 4 height 0
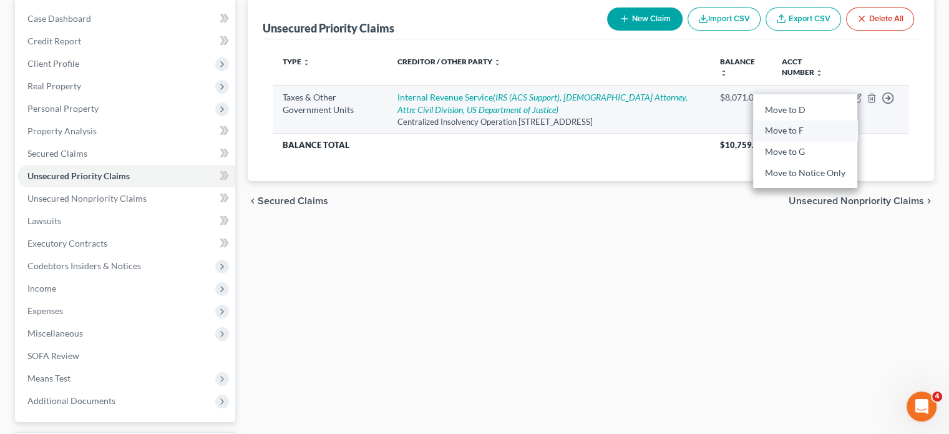
click at [824, 141] on link "Move to F" at bounding box center [805, 130] width 104 height 21
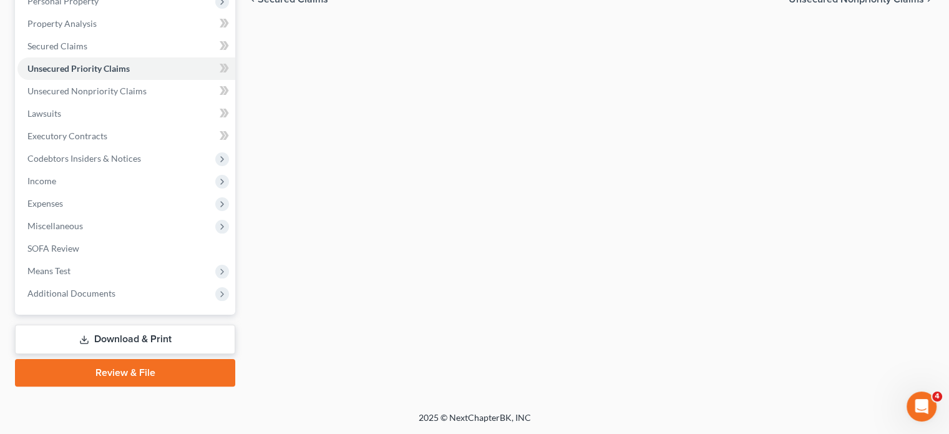
scroll to position [255, 0]
click at [133, 96] on span "Unsecured Nonpriority Claims" at bounding box center [86, 90] width 119 height 11
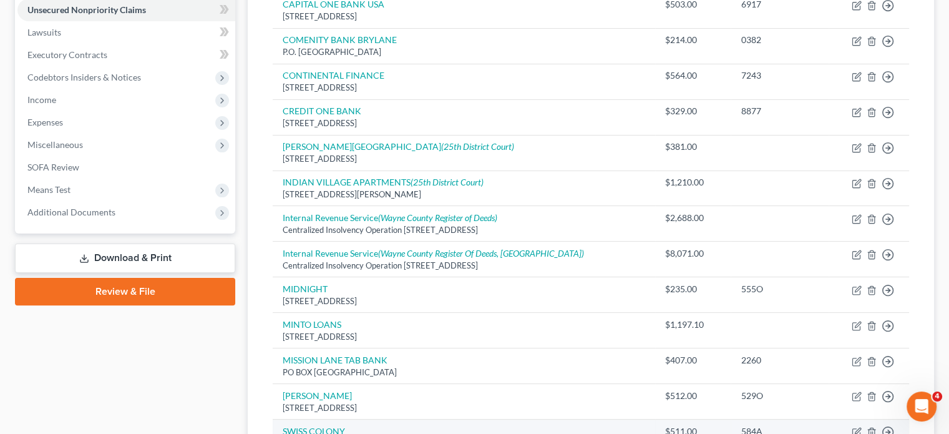
scroll to position [324, 0]
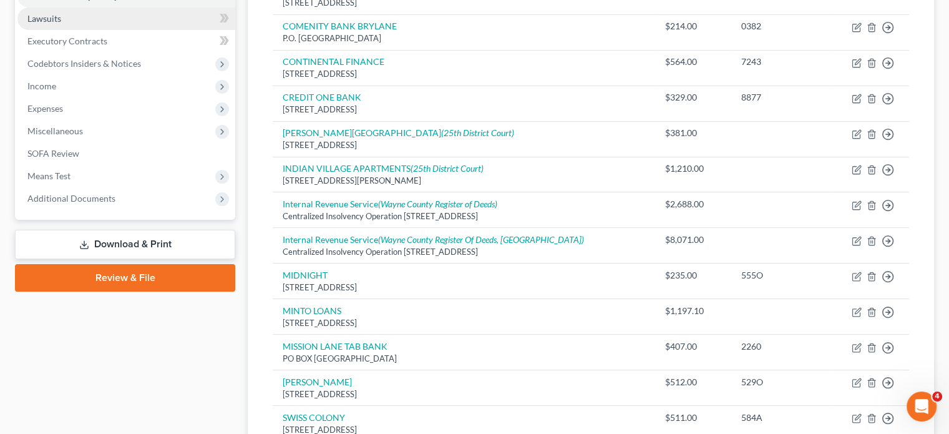
click at [102, 30] on link "Lawsuits" at bounding box center [126, 18] width 218 height 22
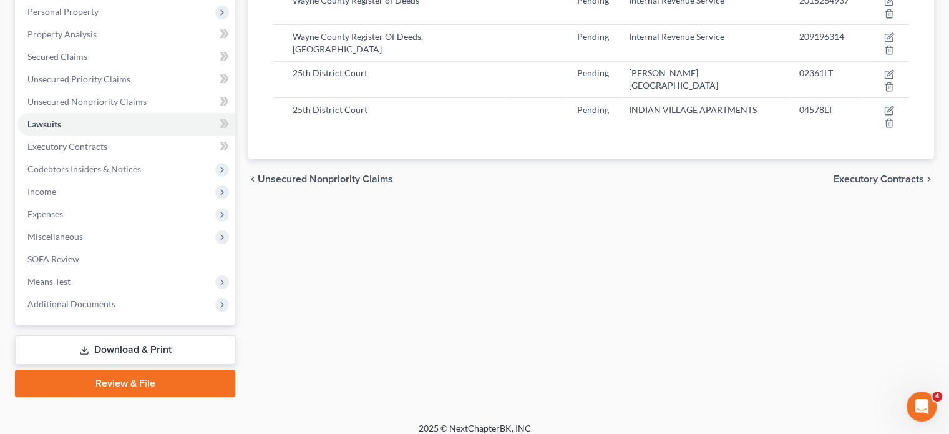
scroll to position [229, 0]
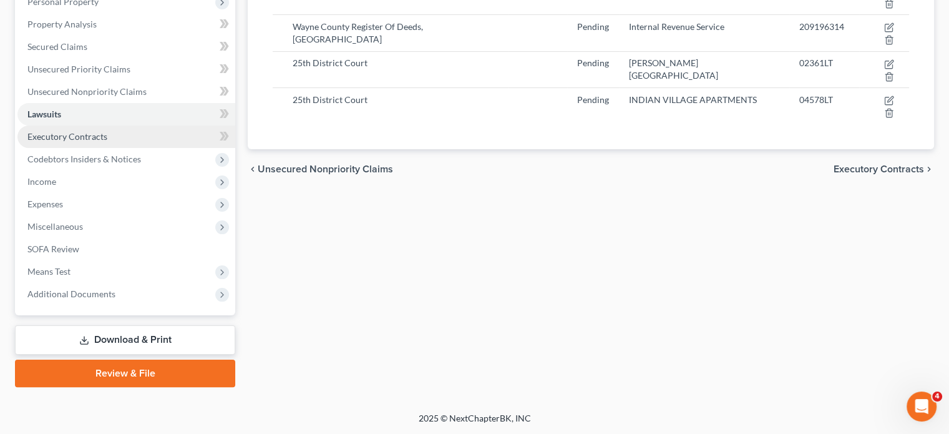
click at [57, 142] on span "Executory Contracts" at bounding box center [67, 136] width 80 height 11
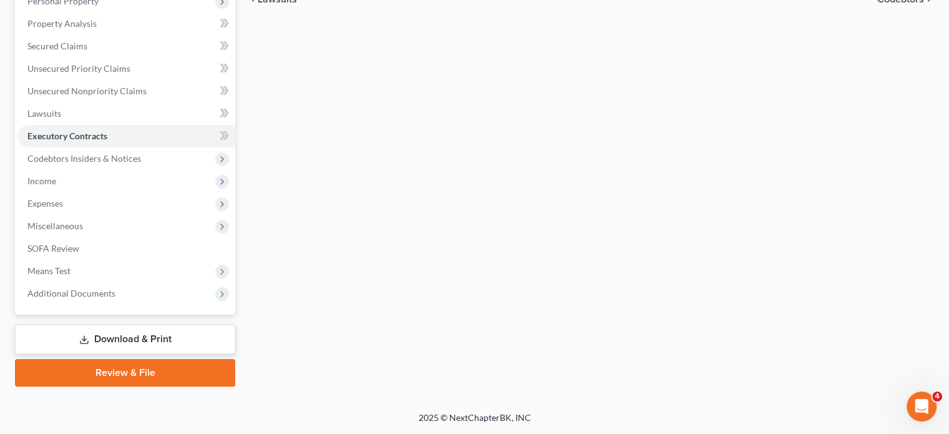
scroll to position [266, 0]
click at [71, 192] on span "Income" at bounding box center [126, 181] width 218 height 22
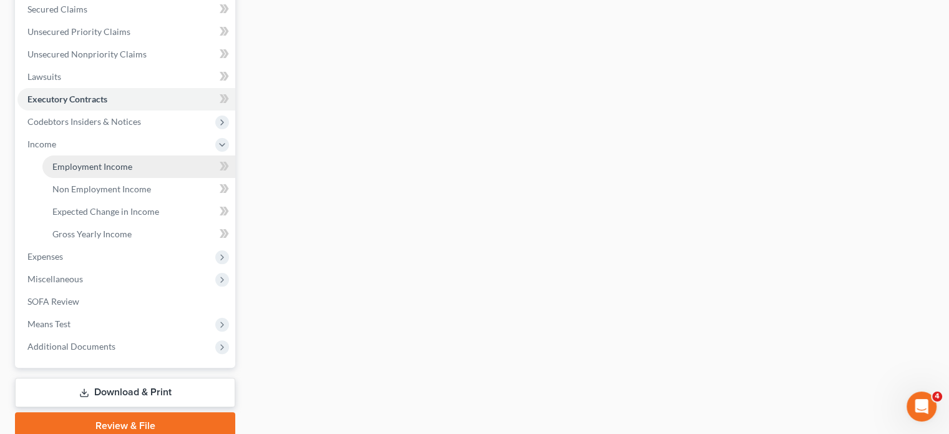
click at [85, 172] on span "Employment Income" at bounding box center [92, 166] width 80 height 11
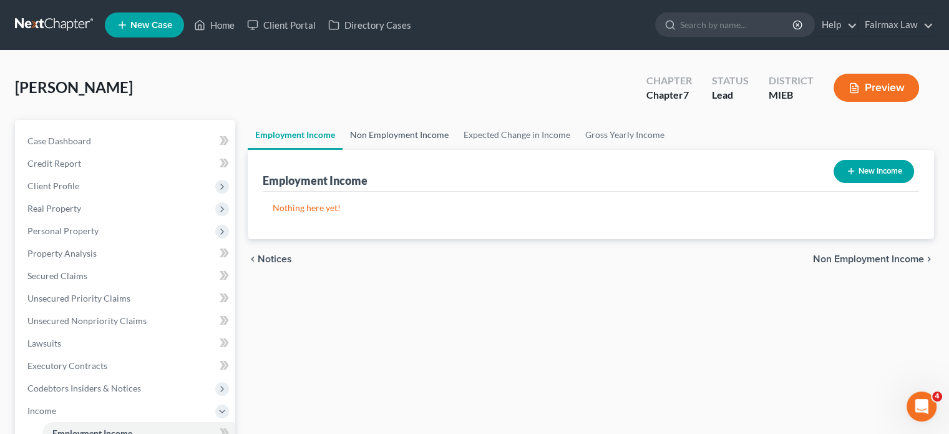
click at [429, 150] on link "Non Employment Income" at bounding box center [400, 135] width 114 height 30
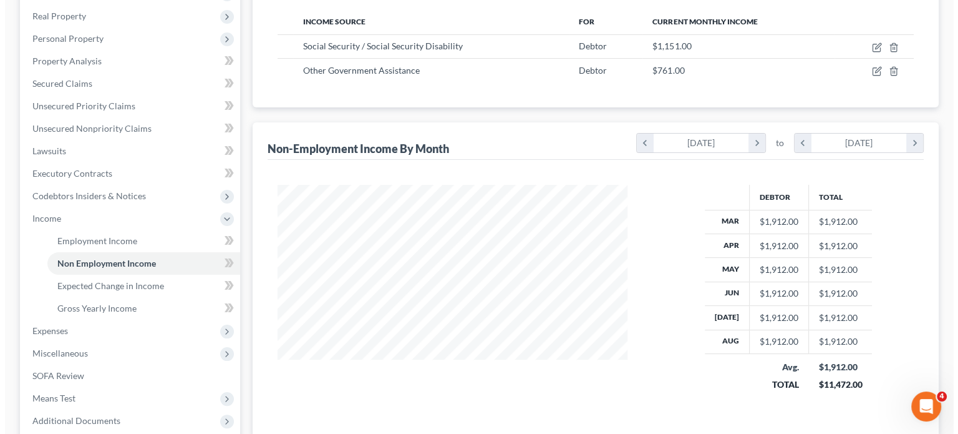
scroll to position [192, 0]
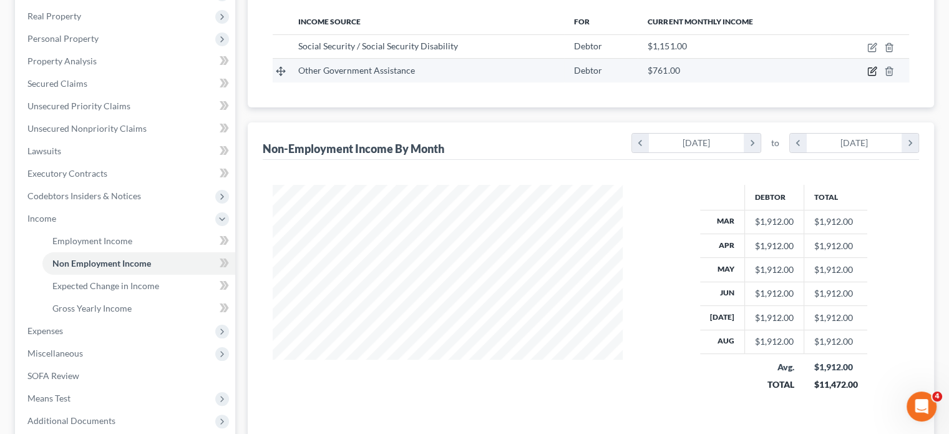
click at [867, 76] on icon "button" at bounding box center [872, 71] width 10 height 10
select select "5"
select select "0"
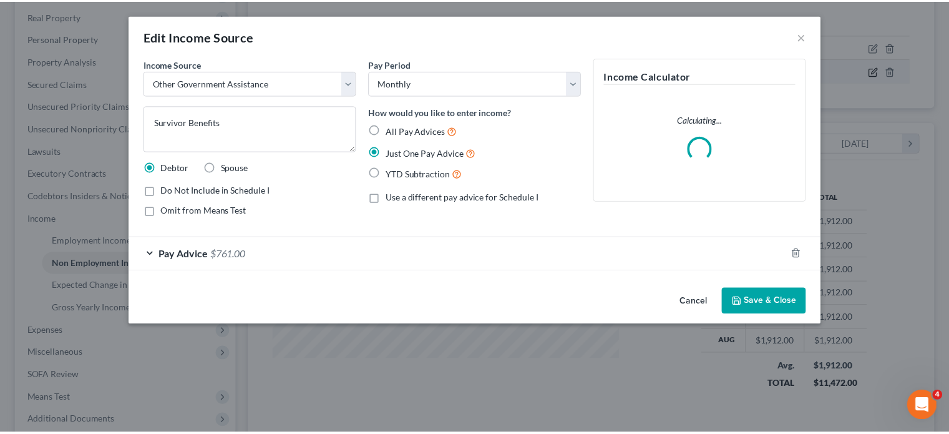
scroll to position [277, 379]
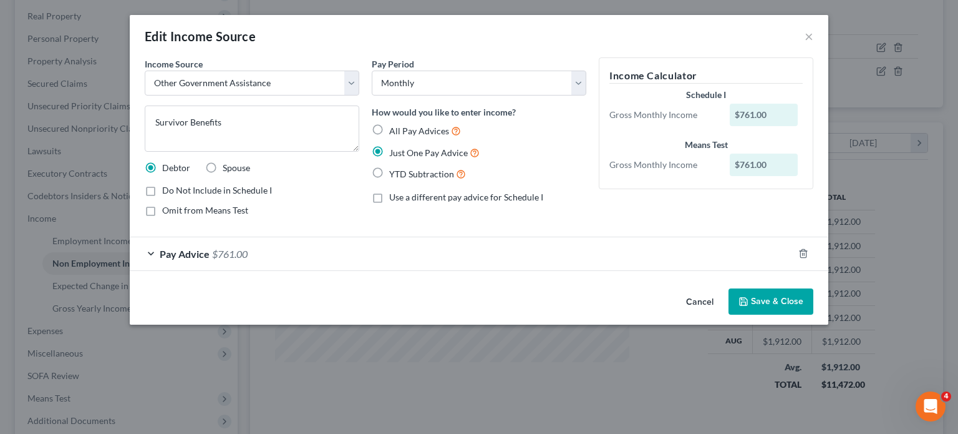
click at [814, 314] on button "Save & Close" at bounding box center [771, 301] width 85 height 26
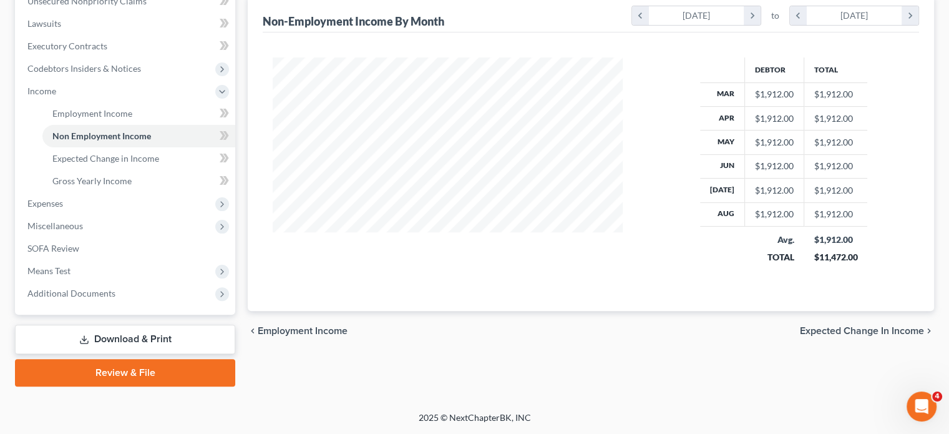
scroll to position [456, 0]
click at [120, 192] on span "Expenses" at bounding box center [126, 203] width 218 height 22
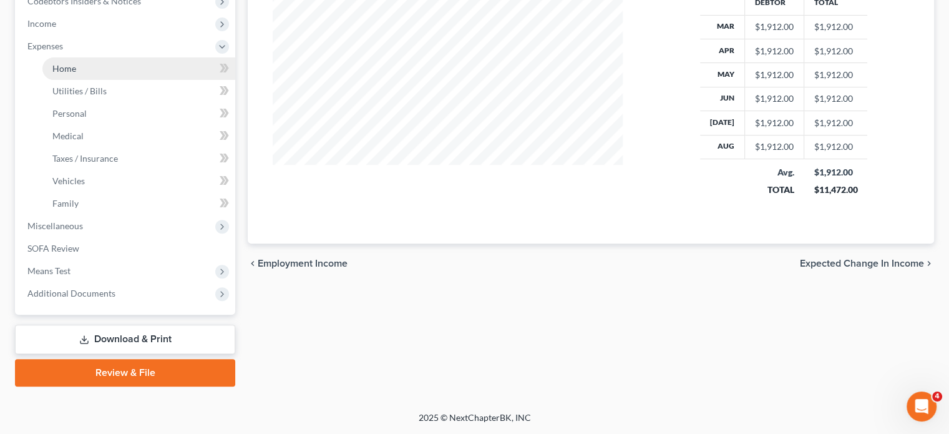
click at [76, 74] on span "Home" at bounding box center [64, 68] width 24 height 11
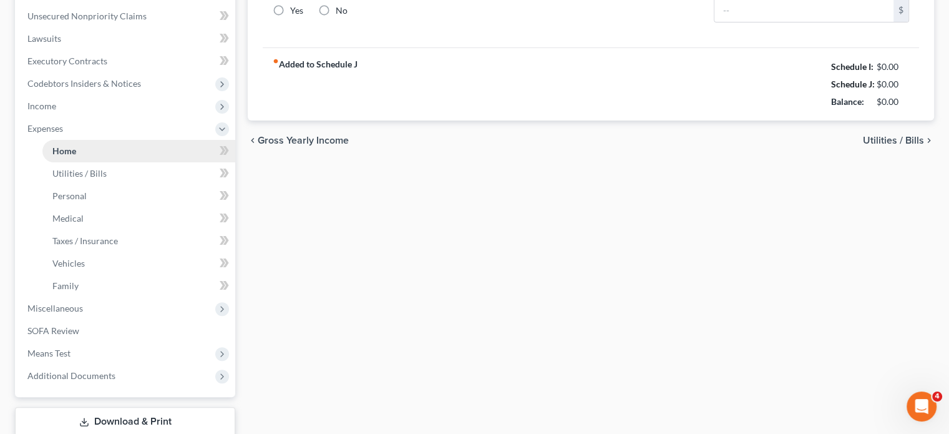
type input "600.00"
type input "0.00"
radio input "true"
type input "0.00"
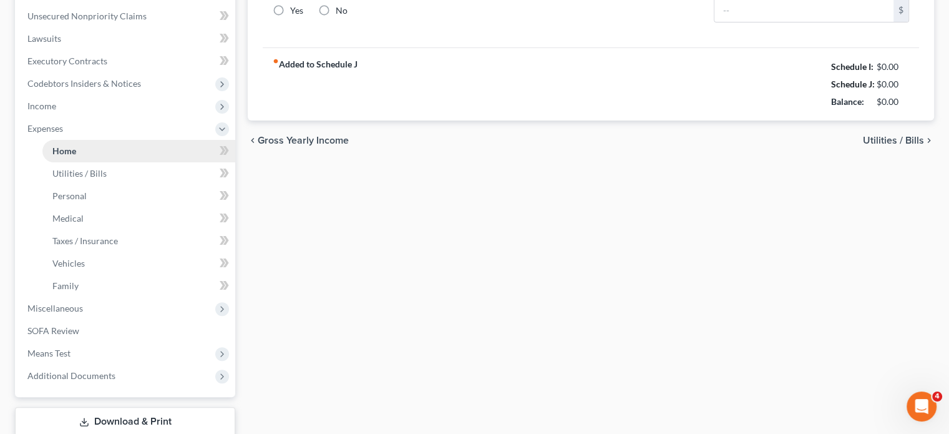
type input "0.00"
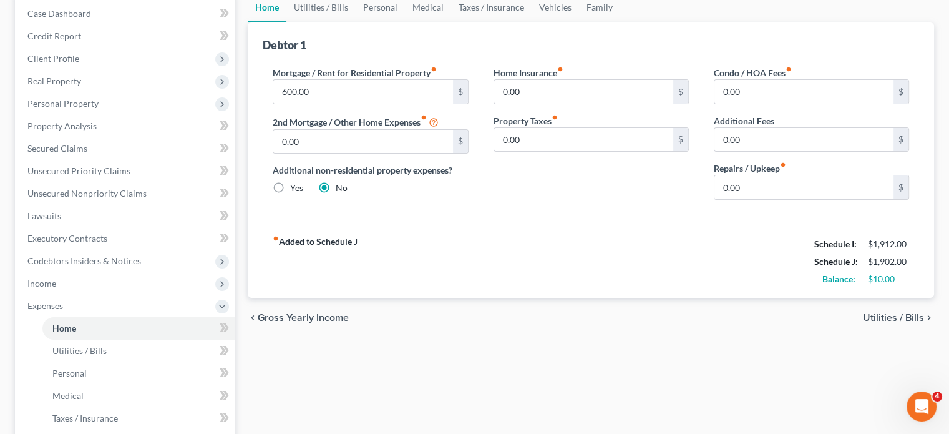
scroll to position [129, 0]
click at [339, 21] on link "Utilities / Bills" at bounding box center [320, 6] width 69 height 30
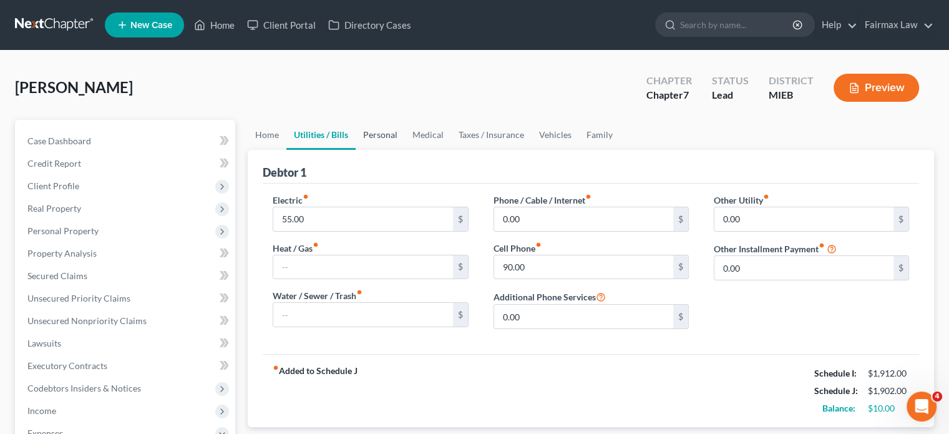
click at [405, 150] on link "Personal" at bounding box center [380, 135] width 49 height 30
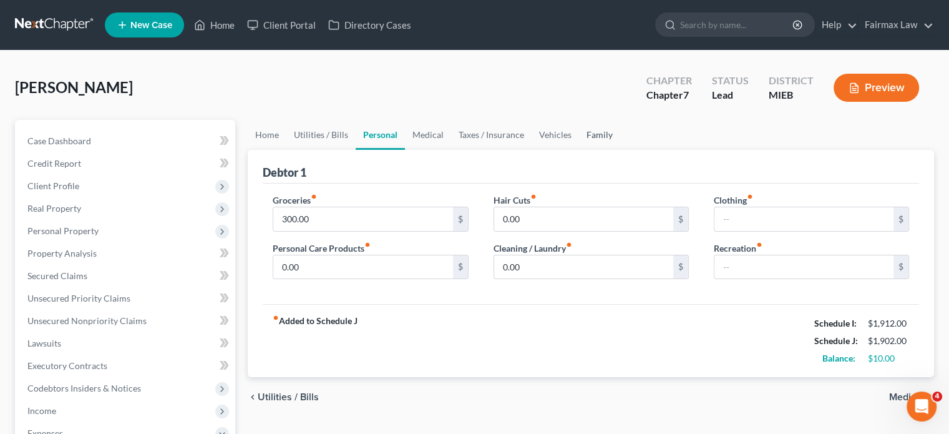
click at [620, 150] on link "Family" at bounding box center [599, 135] width 41 height 30
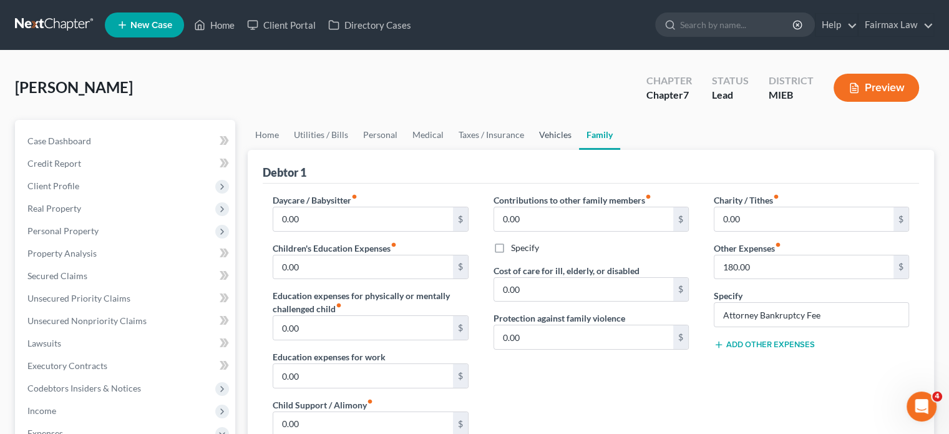
click at [579, 150] on link "Vehicles" at bounding box center [555, 135] width 47 height 30
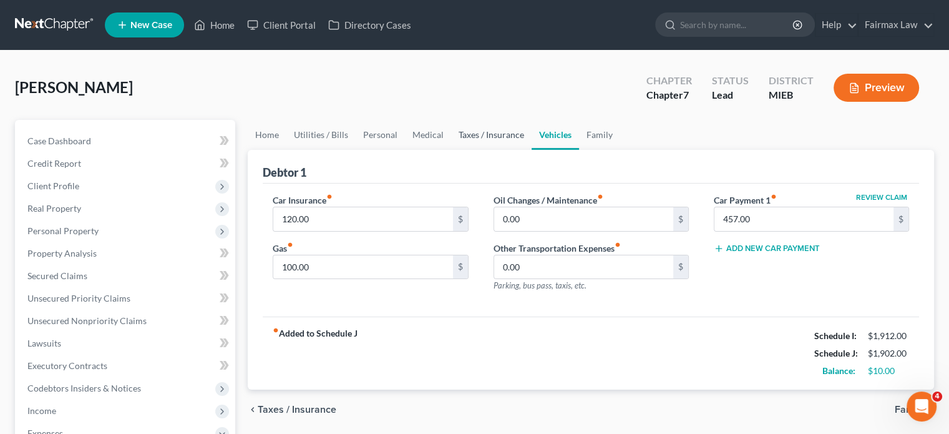
click at [529, 150] on link "Taxes / Insurance" at bounding box center [491, 135] width 80 height 30
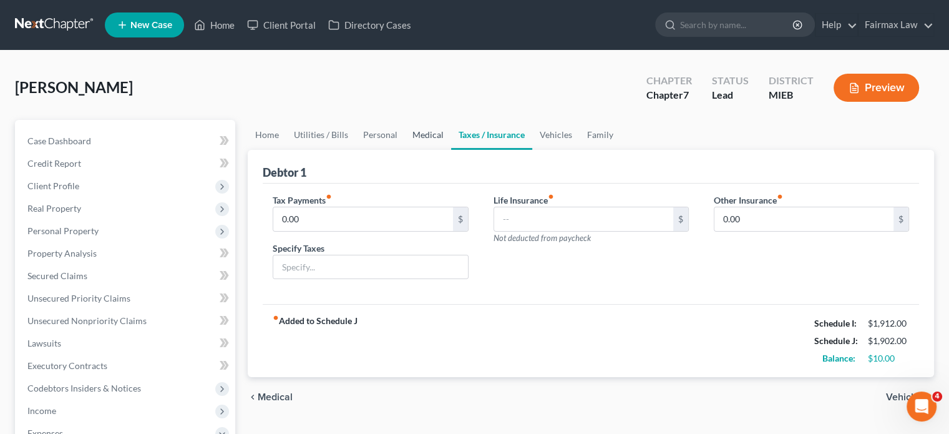
click at [451, 150] on link "Medical" at bounding box center [428, 135] width 46 height 30
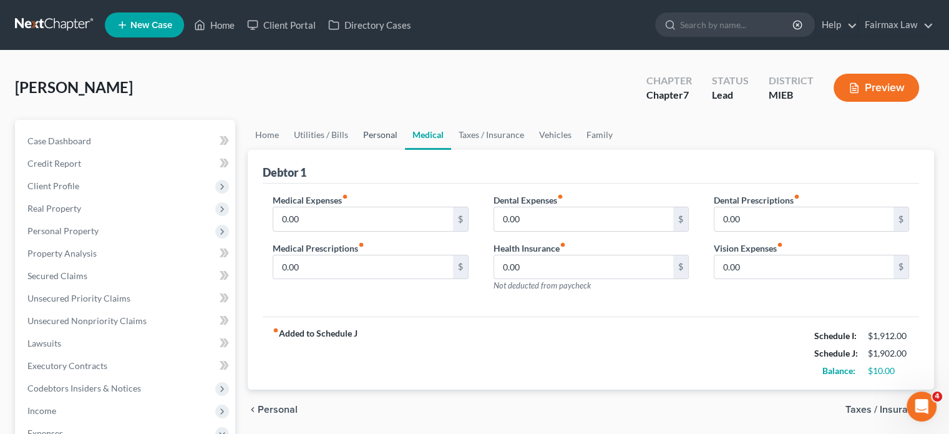
click at [405, 150] on link "Personal" at bounding box center [380, 135] width 49 height 30
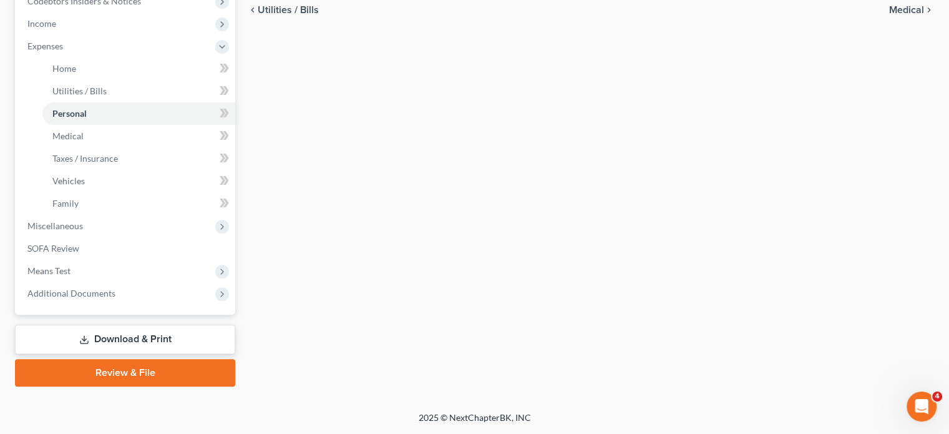
scroll to position [562, 0]
click at [83, 220] on span "Miscellaneous" at bounding box center [55, 225] width 56 height 11
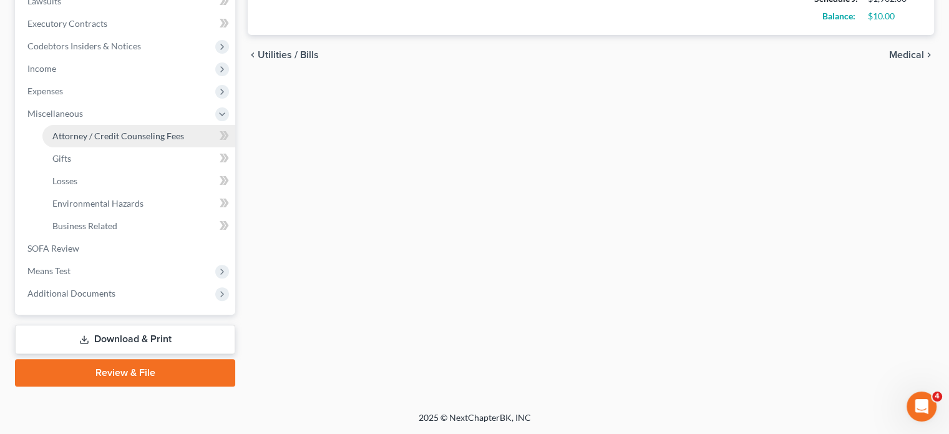
click at [125, 130] on span "Attorney / Credit Counseling Fees" at bounding box center [118, 135] width 132 height 11
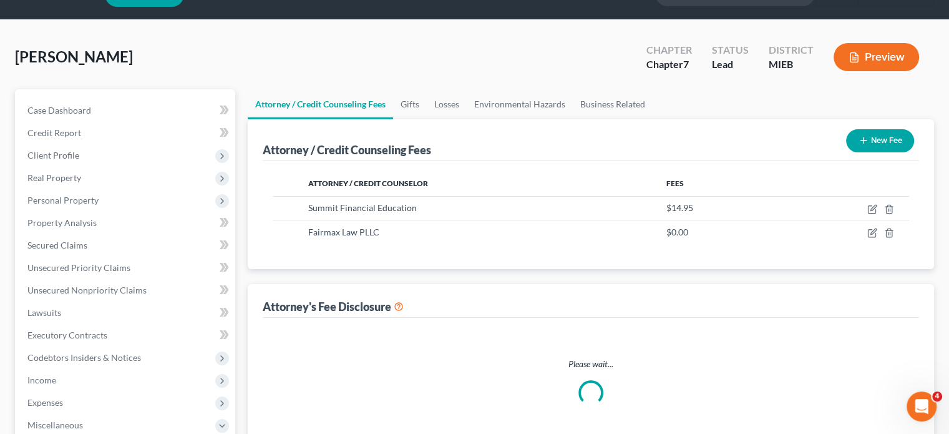
select select "2"
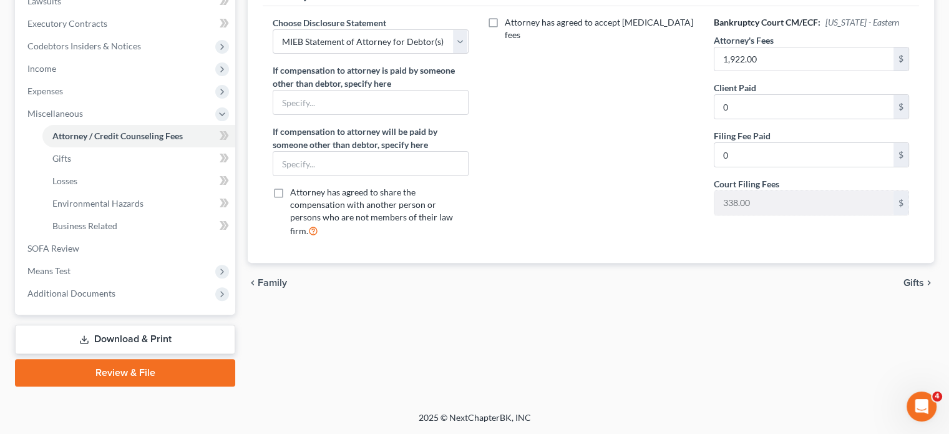
scroll to position [532, 0]
click at [82, 288] on span "Additional Documents" at bounding box center [71, 293] width 88 height 11
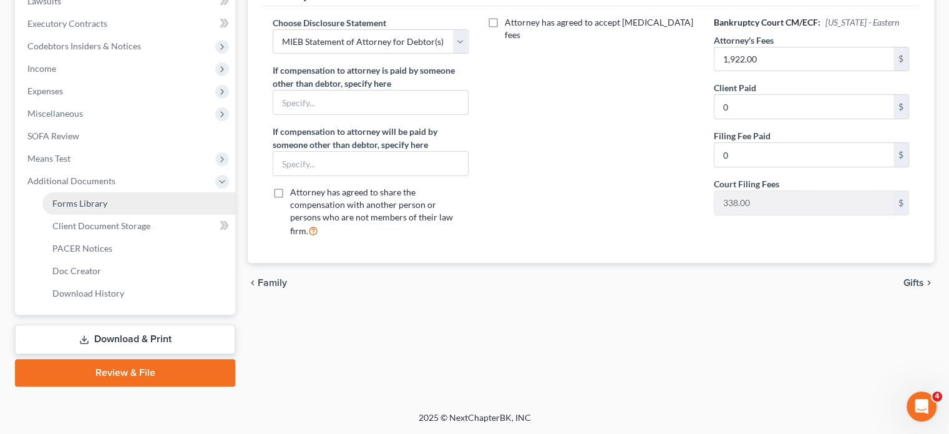
click at [100, 198] on span "Forms Library" at bounding box center [79, 203] width 55 height 11
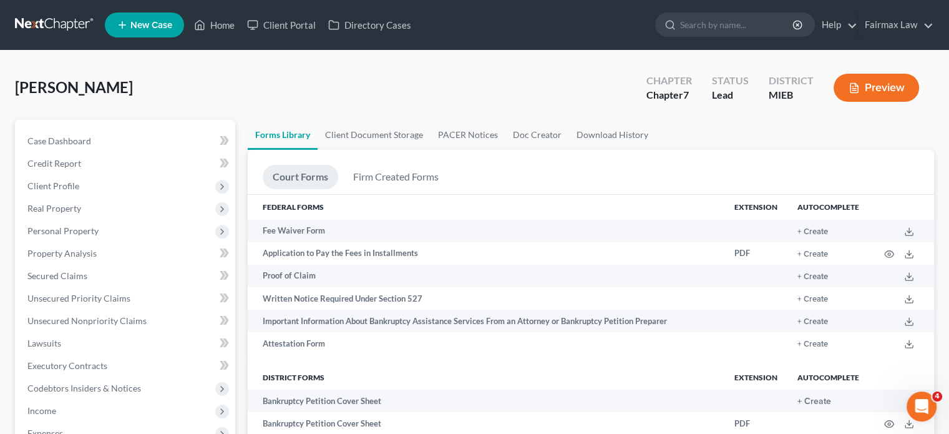
scroll to position [240, 0]
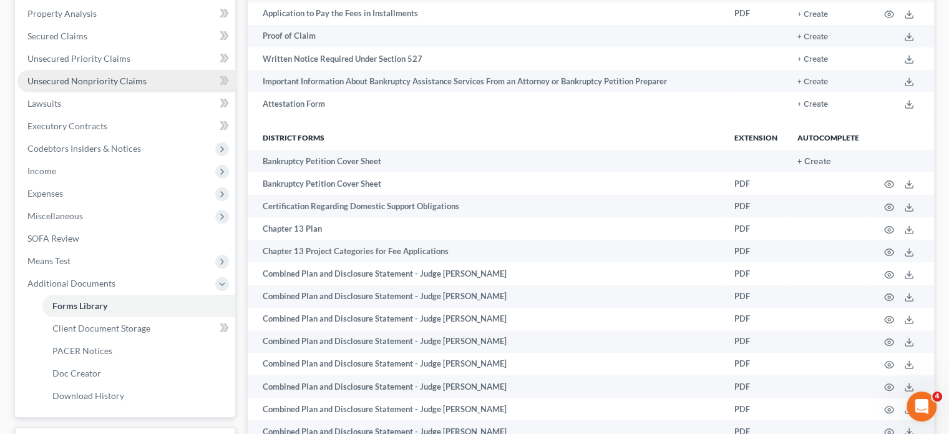
click at [102, 86] on span "Unsecured Nonpriority Claims" at bounding box center [86, 81] width 119 height 11
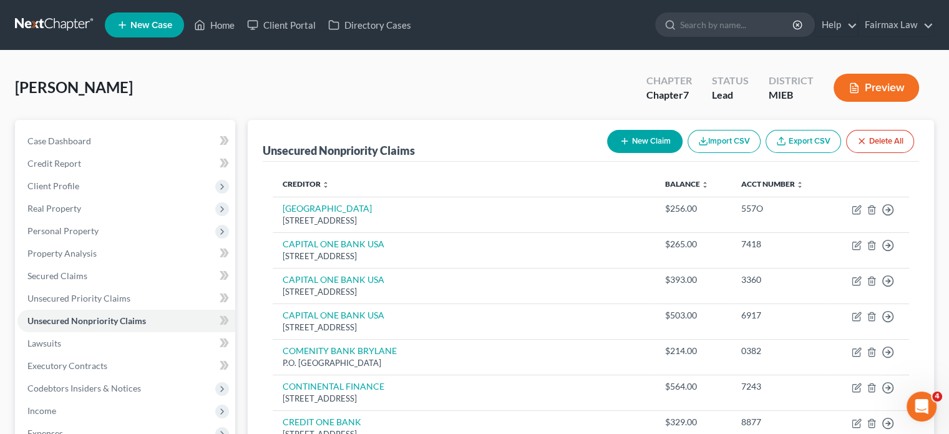
click at [607, 153] on button "New Claim" at bounding box center [645, 141] width 76 height 23
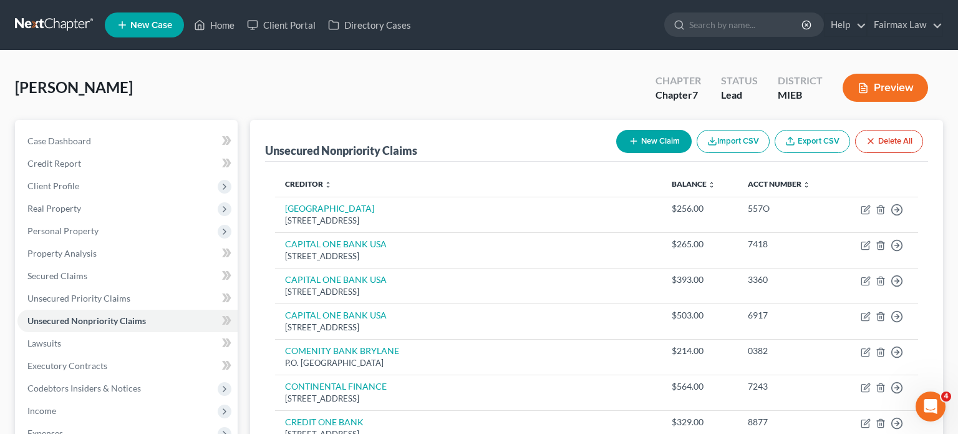
select select "0"
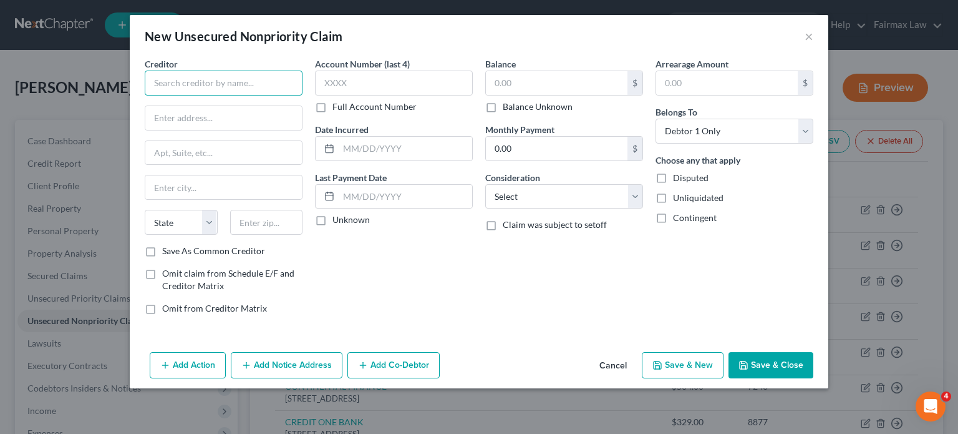
click at [154, 95] on input "text" at bounding box center [224, 83] width 158 height 25
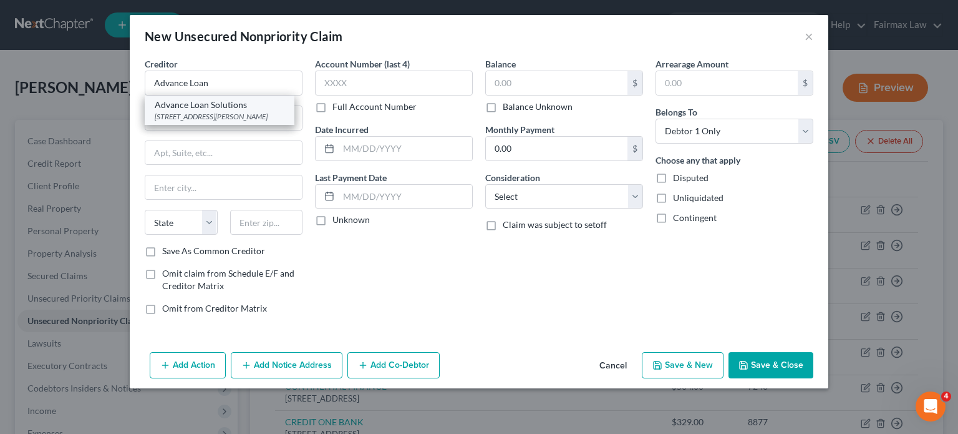
click at [155, 111] on div "Advance Loan Solutions" at bounding box center [220, 105] width 130 height 12
type input "Advance Loan Solutions"
type input "PO Box 323"
type input "Crandon"
select select "52"
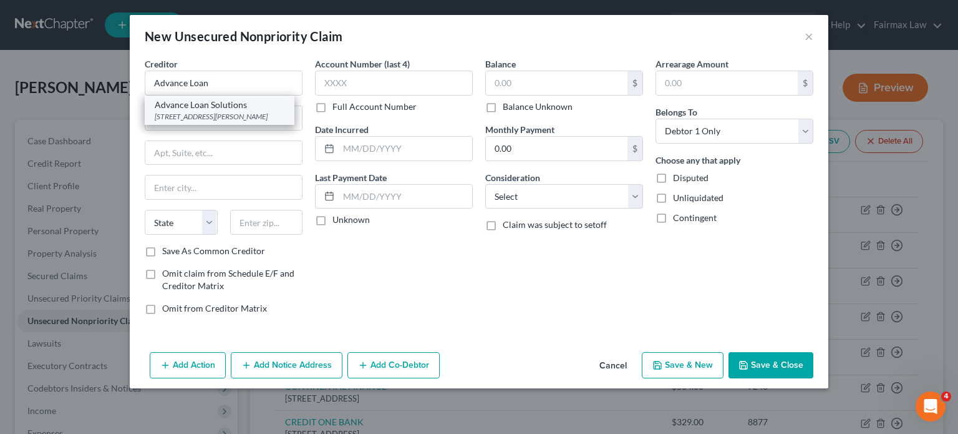
type input "54520"
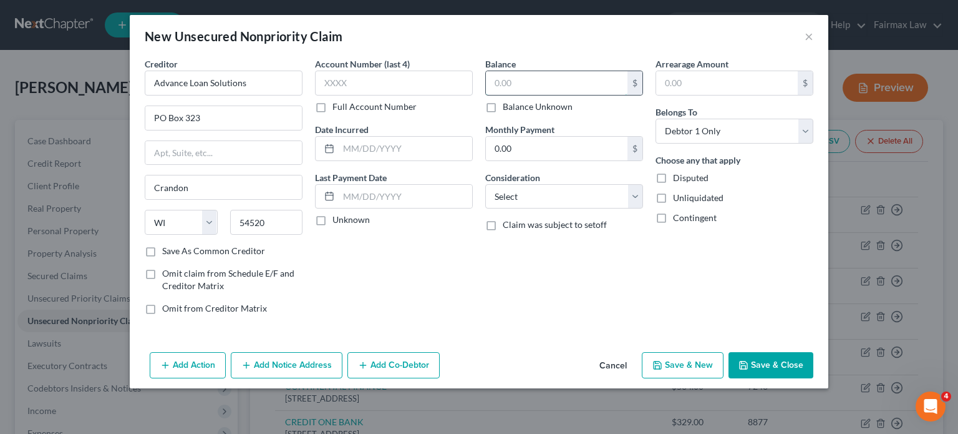
click at [574, 95] on input "text" at bounding box center [557, 83] width 142 height 24
type input "600"
click at [567, 209] on select "Select Cable / Satellite Services Collection Agency Credit Card Debt Debt Couns…" at bounding box center [564, 196] width 158 height 25
select select "10"
click at [485, 209] on select "Select Cable / Satellite Services Collection Agency Credit Card Debt Debt Couns…" at bounding box center [564, 196] width 158 height 25
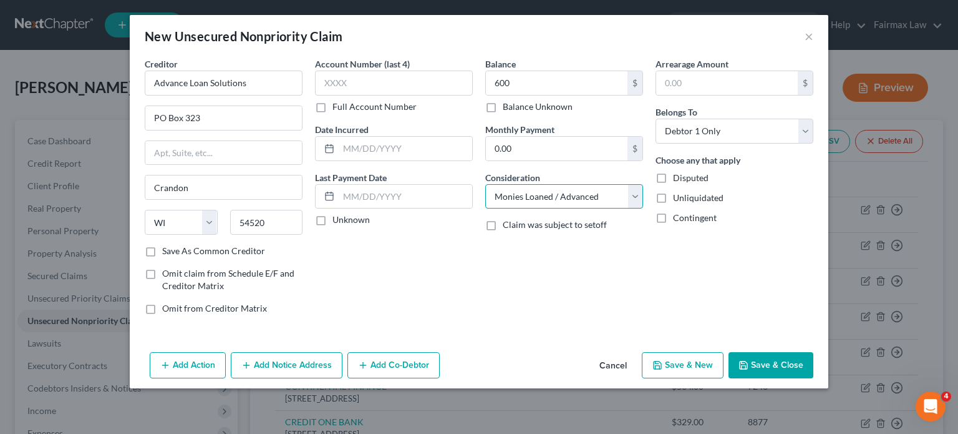
scroll to position [66, 0]
click at [814, 378] on button "Save & Close" at bounding box center [771, 365] width 85 height 26
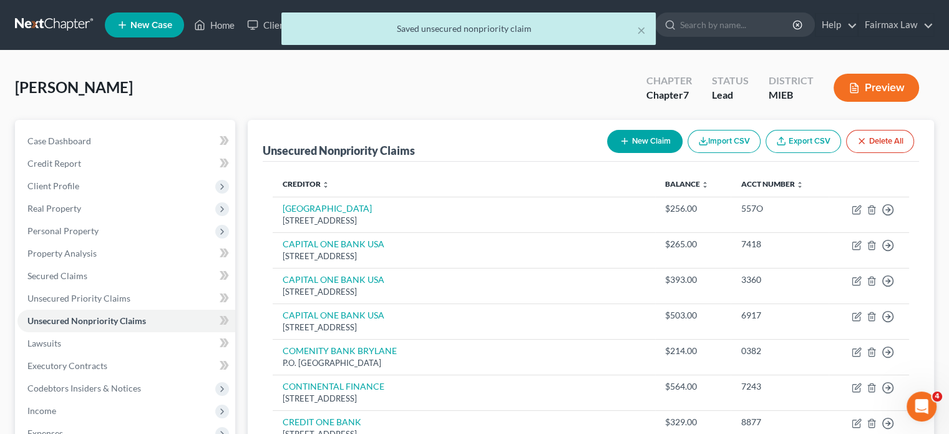
click at [607, 153] on button "New Claim" at bounding box center [645, 141] width 76 height 23
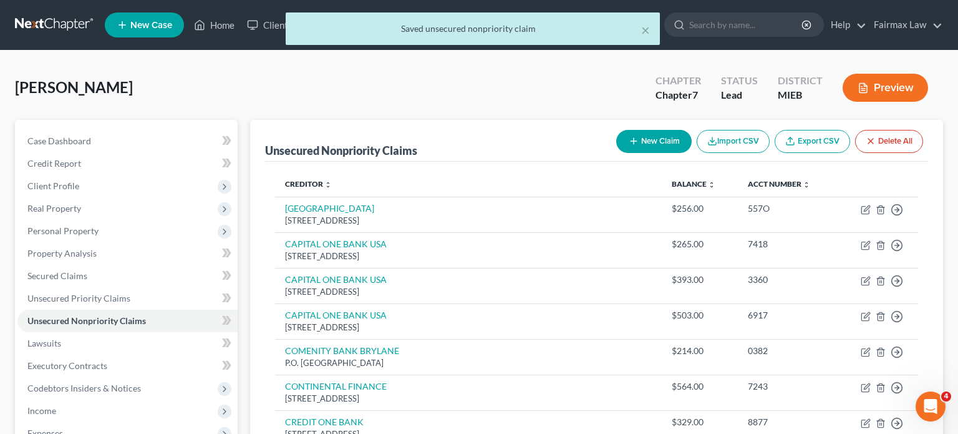
select select "0"
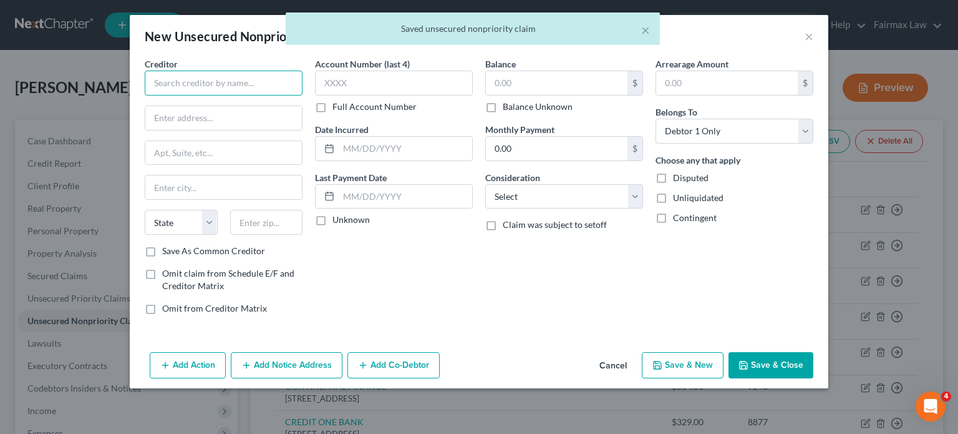
click at [145, 95] on input "text" at bounding box center [224, 83] width 158 height 25
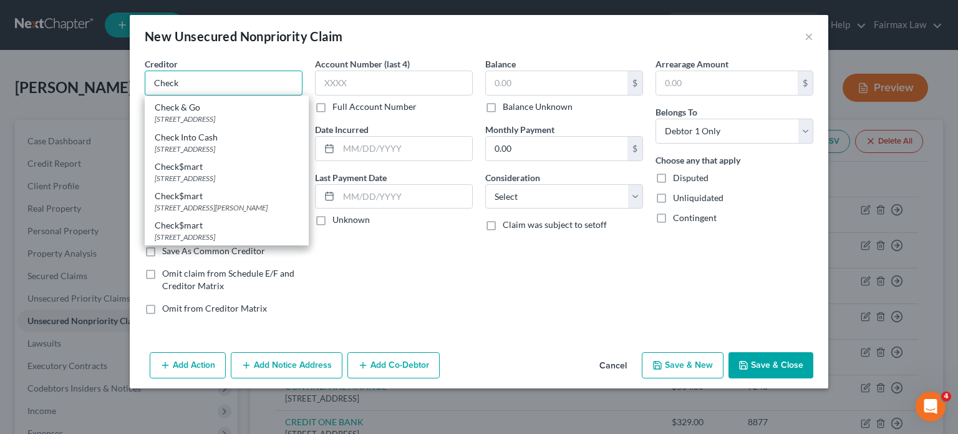
scroll to position [182, 0]
click at [145, 187] on div "Check$mart 26150 Eureka Rd, Taylor, MI 48180" at bounding box center [227, 171] width 164 height 29
type input "Check$mart"
type input "26150 Eureka Rd"
type input "Taylor"
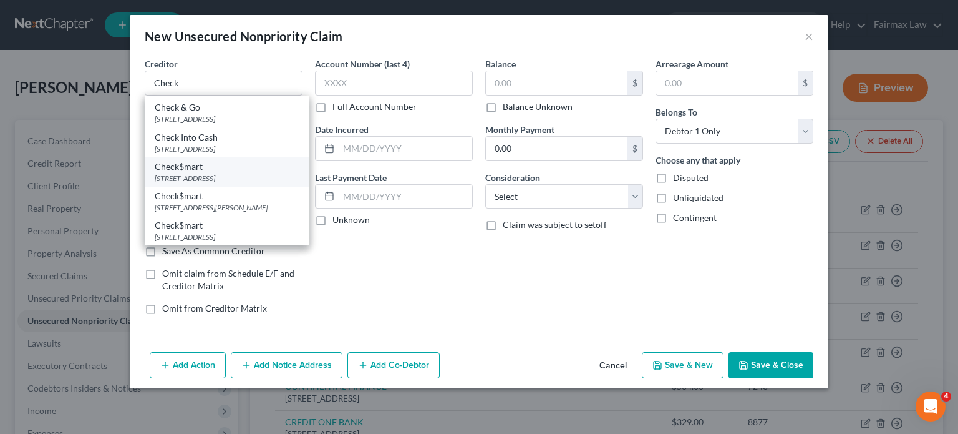
select select "23"
type input "48180"
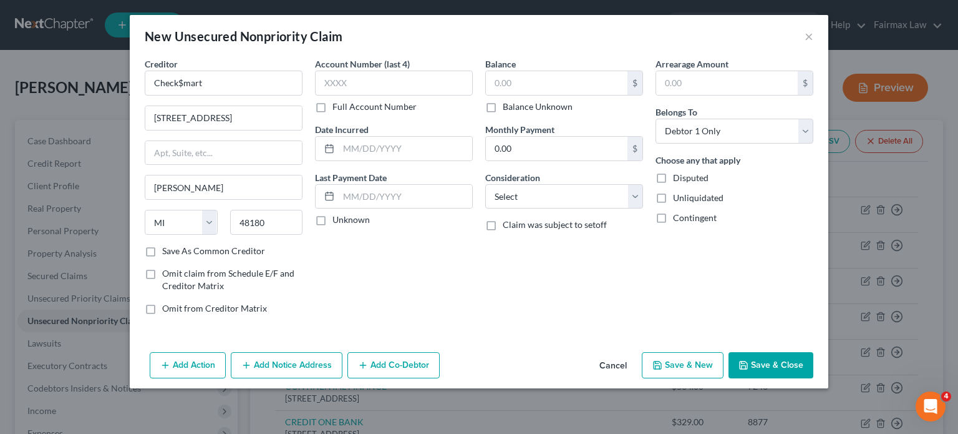
scroll to position [0, 0]
click at [524, 95] on input "text" at bounding box center [557, 83] width 142 height 24
type input "600"
click at [529, 209] on select "Select Cable / Satellite Services Collection Agency Credit Card Debt Debt Couns…" at bounding box center [564, 196] width 158 height 25
select select "10"
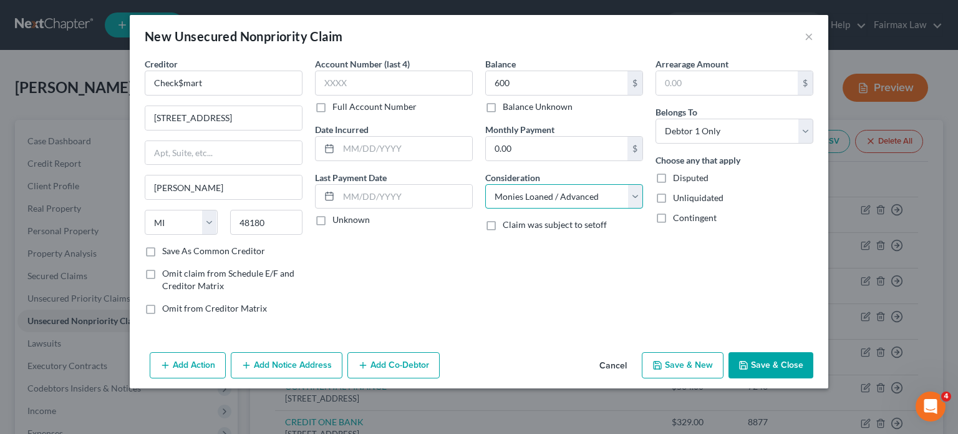
click at [485, 209] on select "Select Cable / Satellite Services Collection Agency Credit Card Debt Debt Couns…" at bounding box center [564, 196] width 158 height 25
click at [404, 324] on div "Account Number (last 4) Full Account Number Date Incurred Last Payment Date Unk…" at bounding box center [394, 190] width 170 height 267
click at [519, 95] on input "600" at bounding box center [557, 83] width 142 height 24
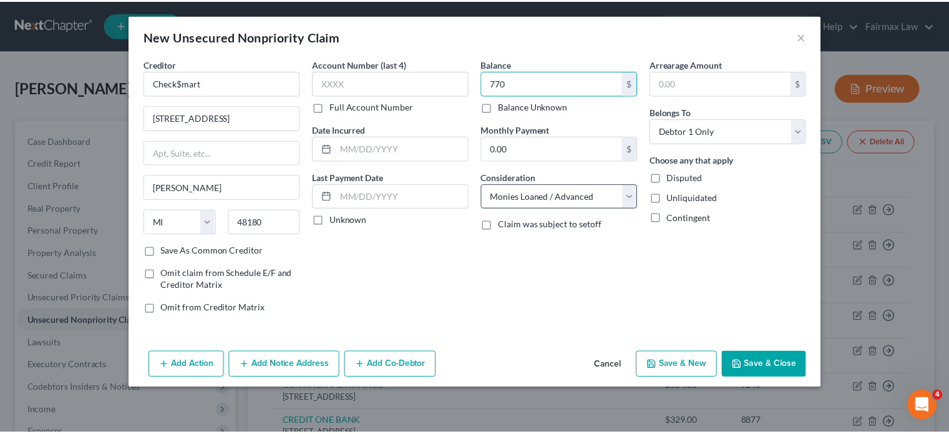
scroll to position [66, 0]
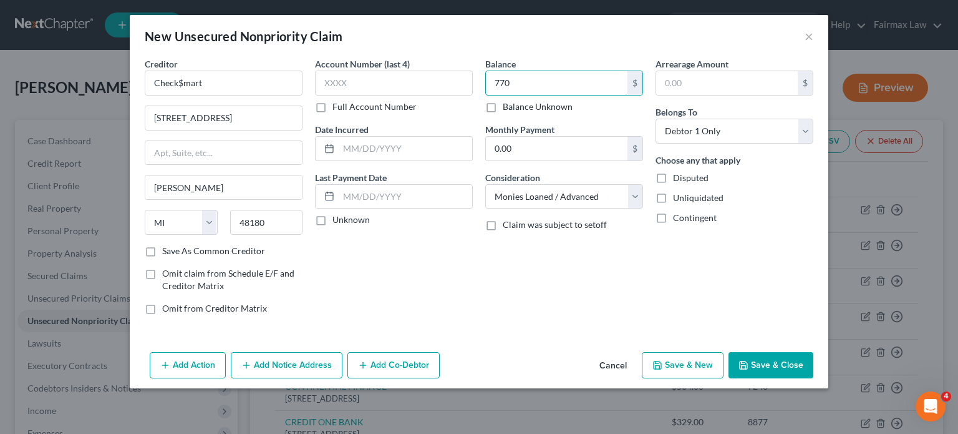
type input "770"
click at [814, 378] on button "Save & Close" at bounding box center [771, 365] width 85 height 26
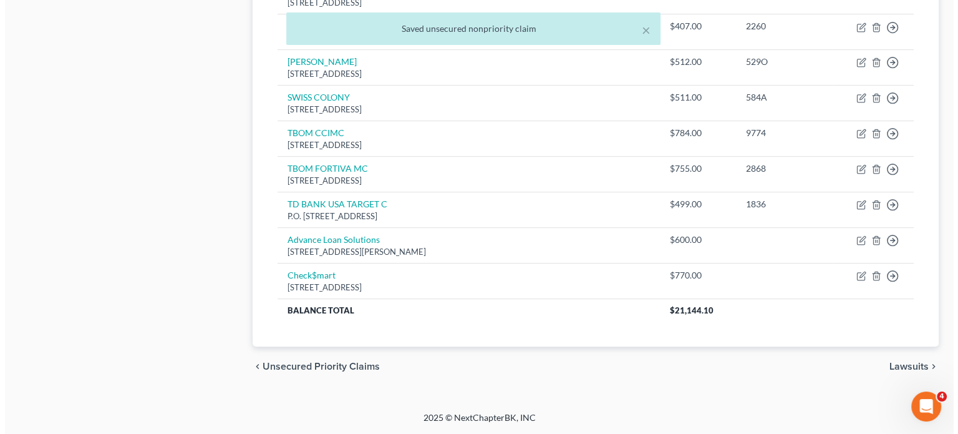
scroll to position [871, 0]
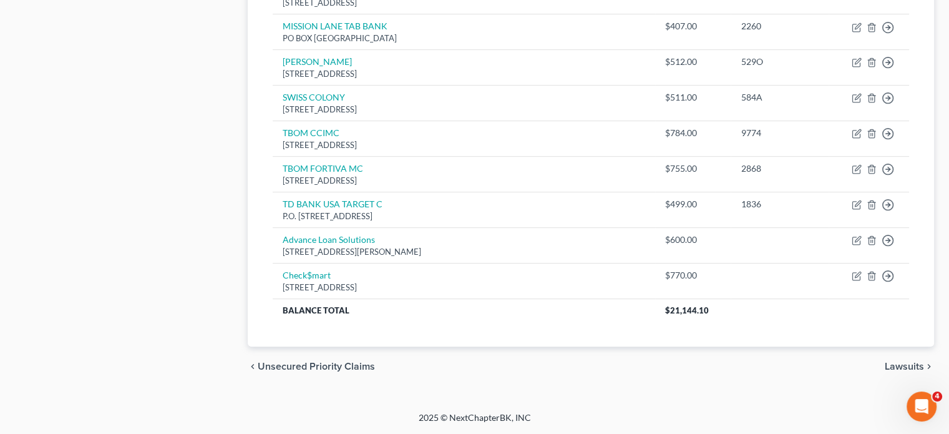
drag, startPoint x: 577, startPoint y: 291, endPoint x: 904, endPoint y: 232, distance: 333.0
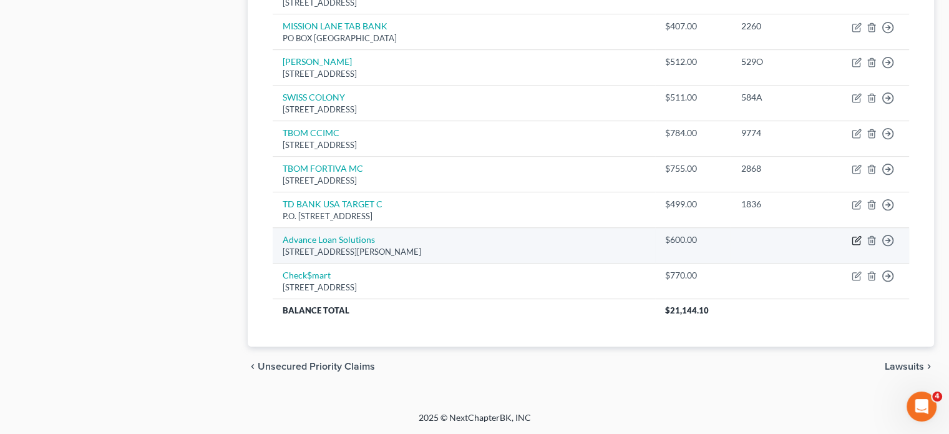
click at [855, 236] on icon "button" at bounding box center [858, 239] width 6 height 6
select select "52"
select select "10"
select select "0"
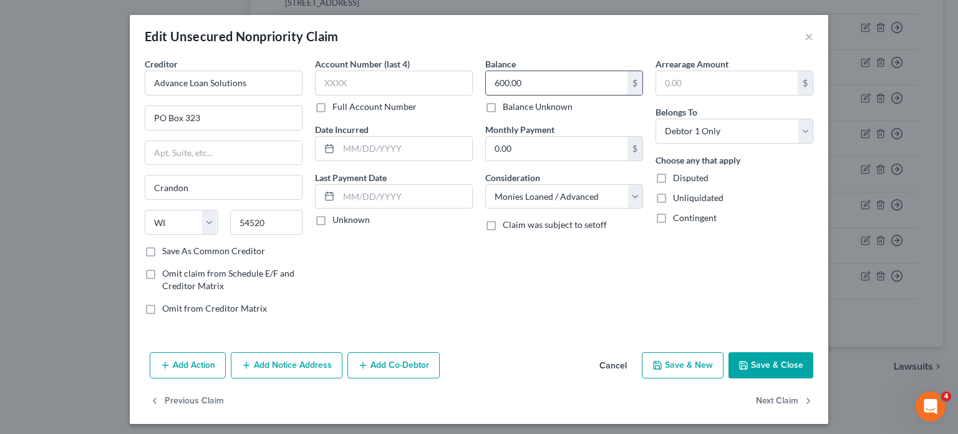
click at [522, 95] on input "600.00" at bounding box center [557, 83] width 142 height 24
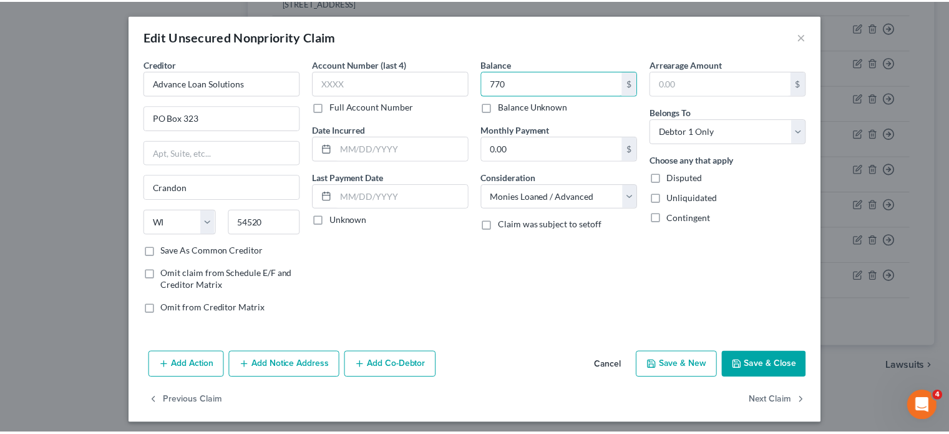
scroll to position [109, 0]
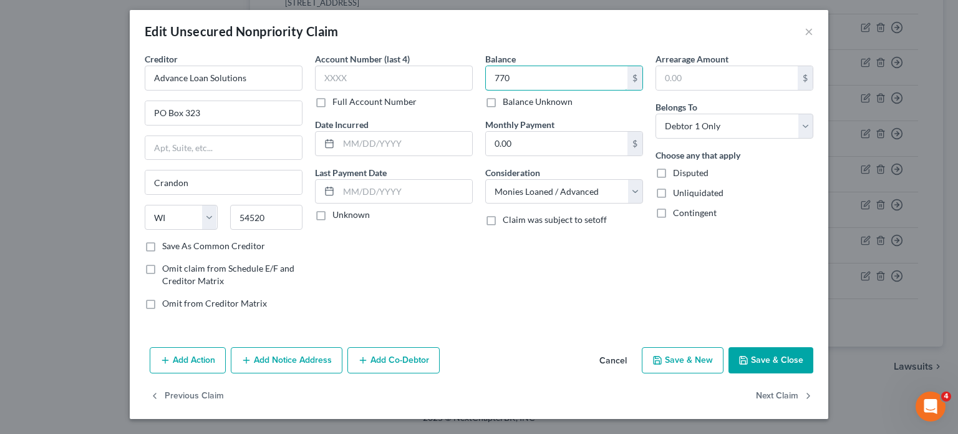
type input "770"
click at [749, 355] on icon "button" at bounding box center [744, 360] width 10 height 10
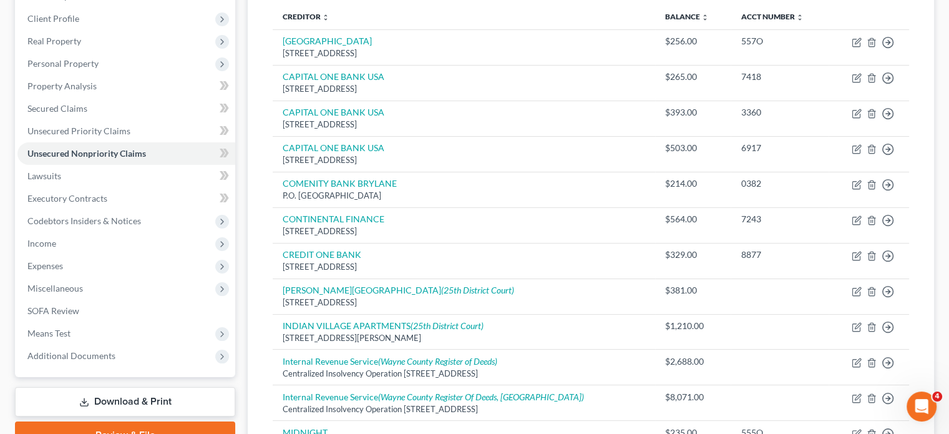
scroll to position [394, 0]
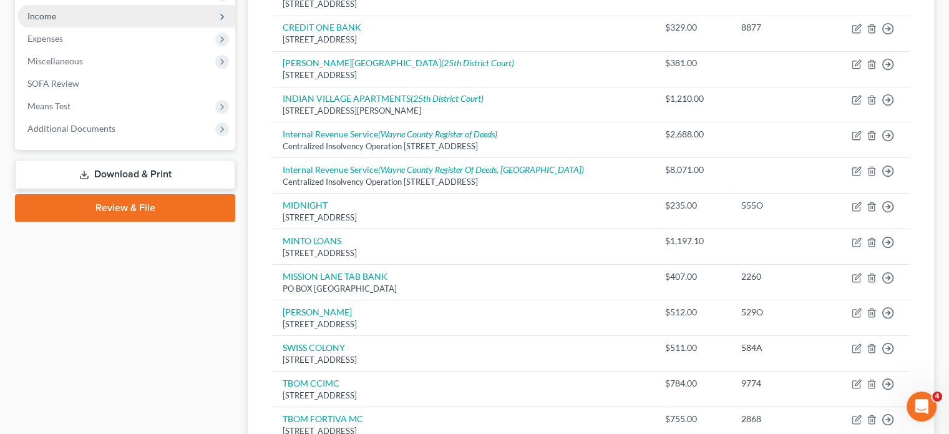
click at [52, 21] on span "Income" at bounding box center [41, 16] width 29 height 11
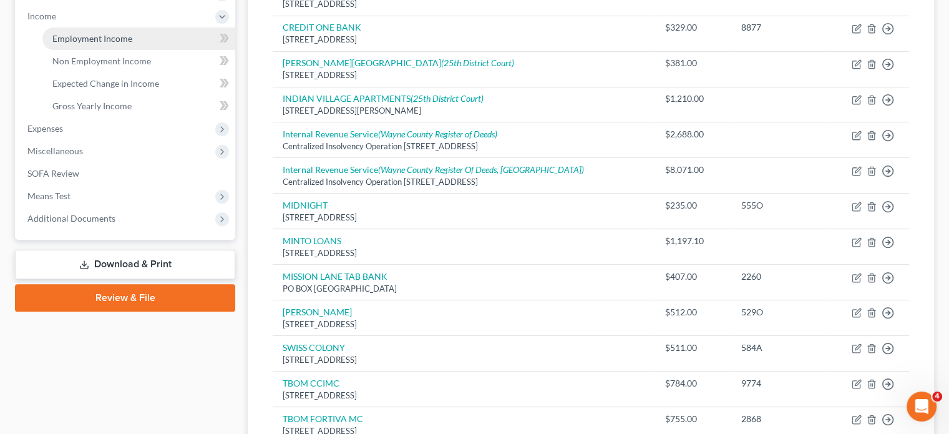
click at [109, 44] on span "Employment Income" at bounding box center [92, 38] width 80 height 11
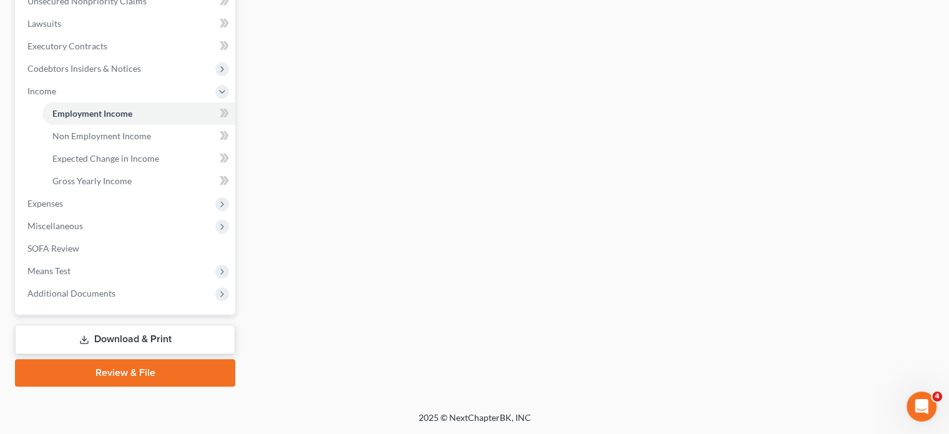
scroll to position [504, 0]
